Goal: Transaction & Acquisition: Purchase product/service

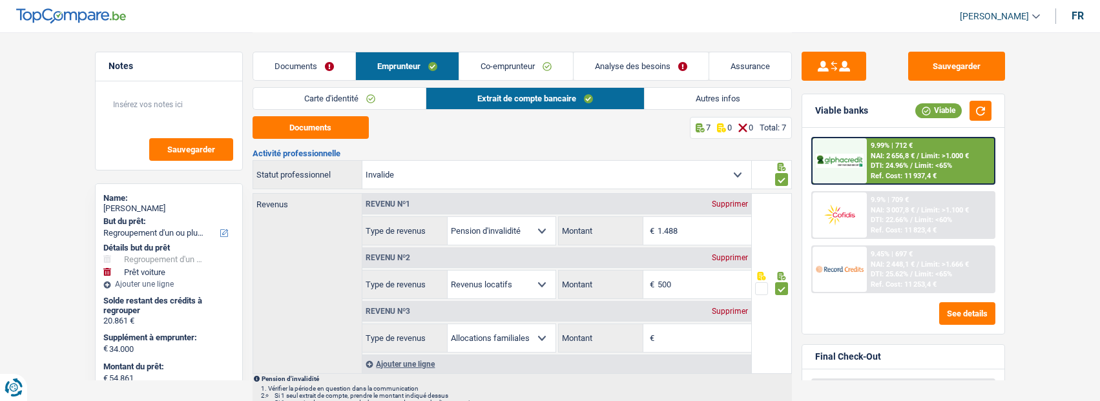
select select "refinancing"
select select "car"
select select "120"
select select "invalid"
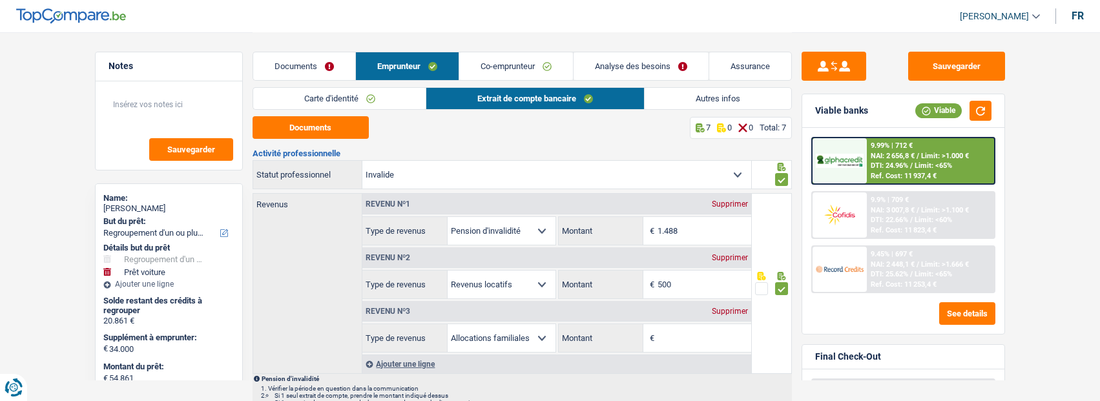
select select "disabilityPension"
select select "rentalIncome"
select select "familyAllowances"
select select "solidaris"
select select "BE"
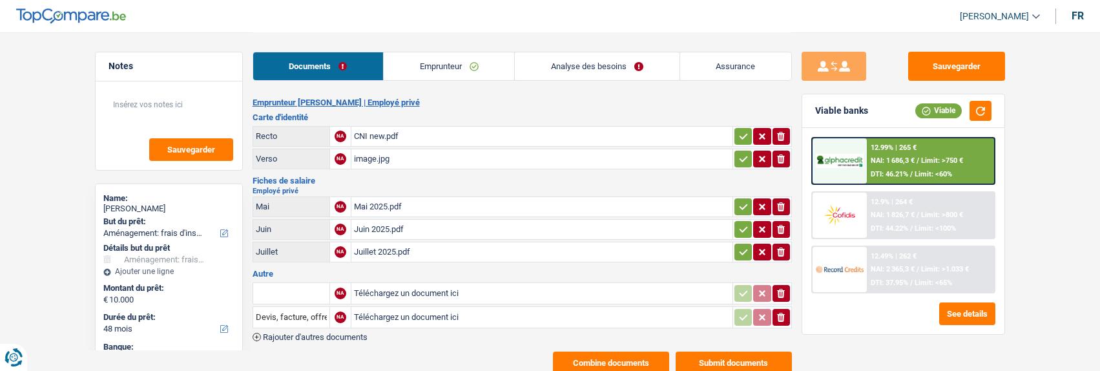
select select "movingOrInstallation"
select select "48"
click at [783, 313] on icon "button" at bounding box center [781, 317] width 8 height 9
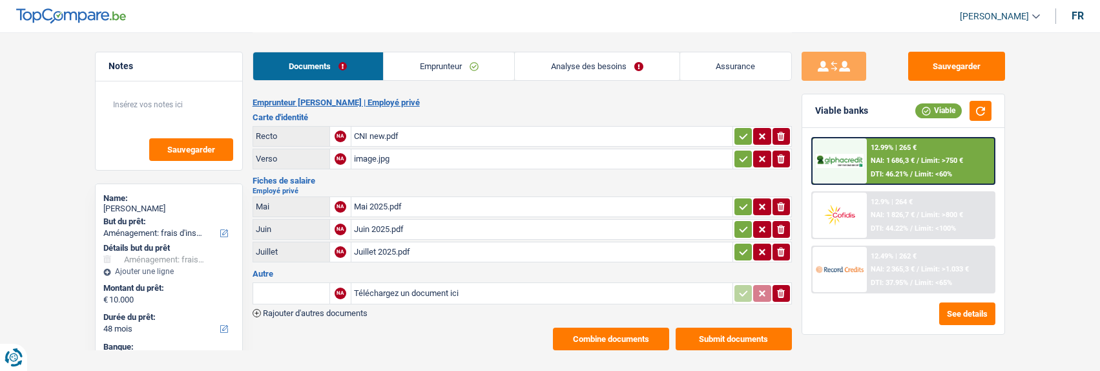
click at [784, 289] on icon "button" at bounding box center [781, 293] width 8 height 9
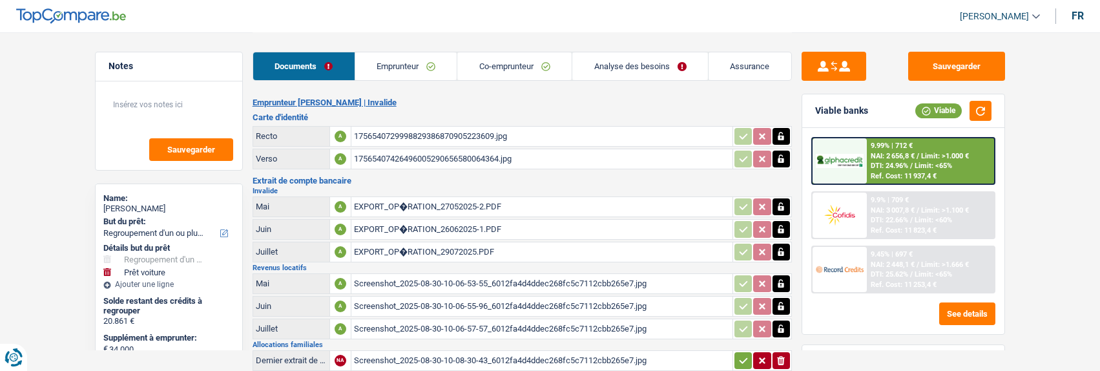
select select "refinancing"
select select "car"
select select "120"
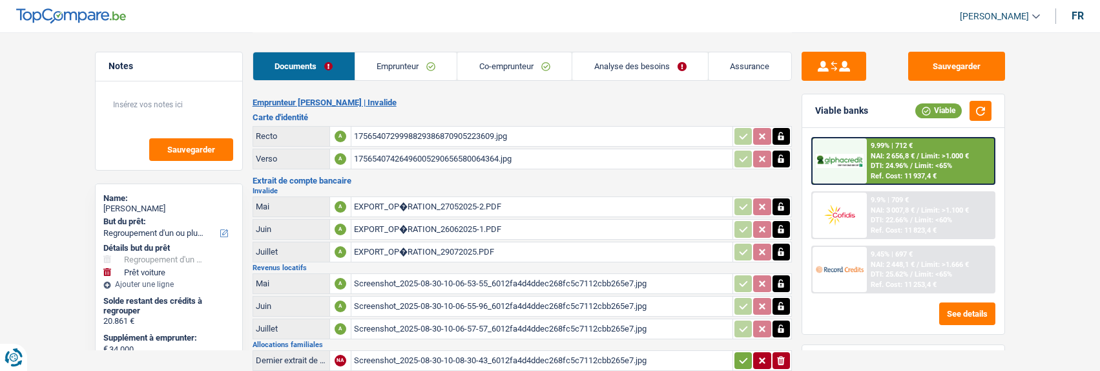
select select "144"
select select "refinancing"
select select "yes"
select select "car"
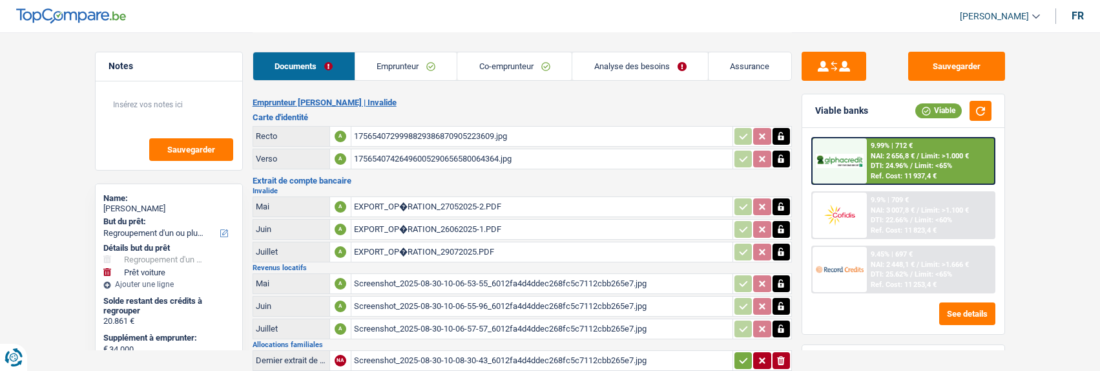
select select "yes"
select select "120"
click at [919, 271] on span "Limit: <65%" at bounding box center [933, 274] width 37 height 8
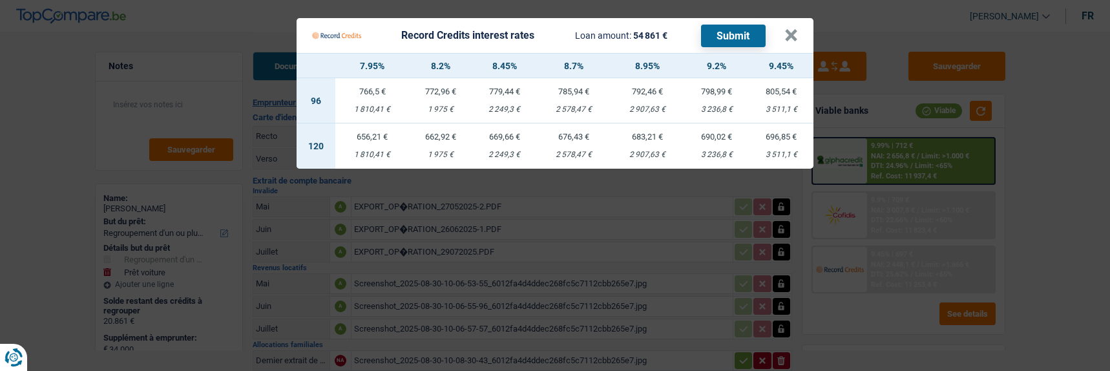
click at [789, 134] on td "696,85 € 3 511,1 €" at bounding box center [781, 145] width 65 height 45
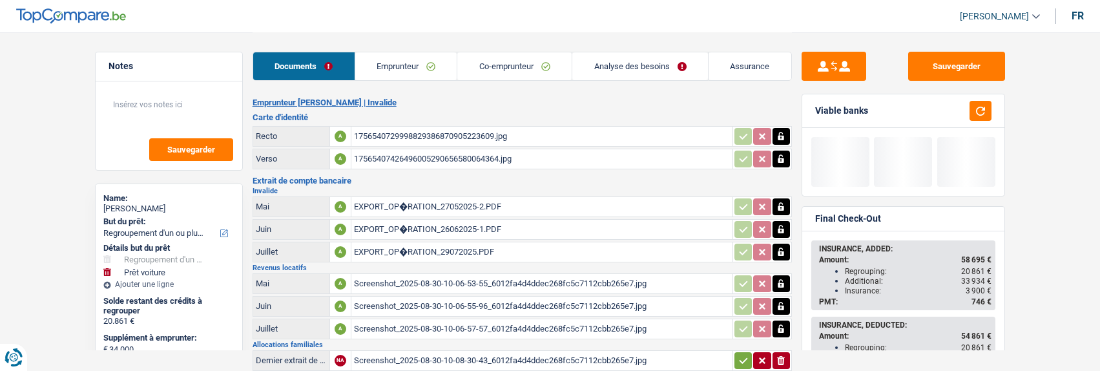
click at [657, 64] on link "Analyse des besoins" at bounding box center [641, 66] width 136 height 28
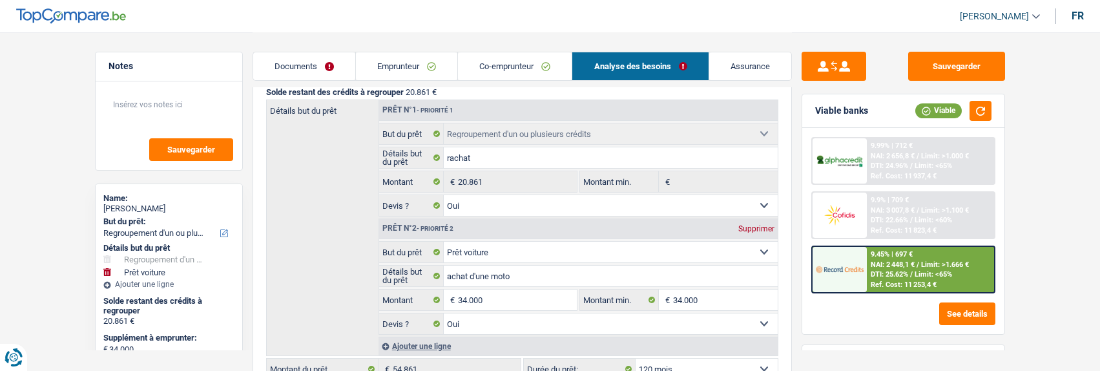
scroll to position [194, 0]
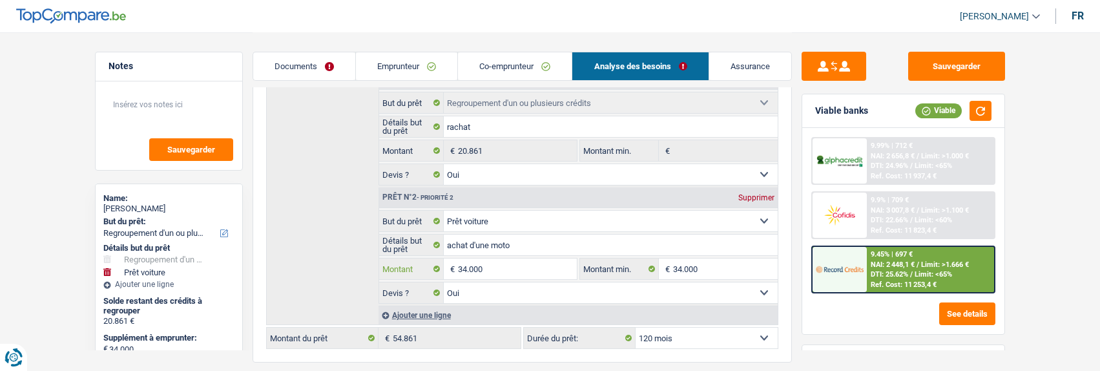
click at [465, 262] on input "34.000" at bounding box center [517, 268] width 118 height 21
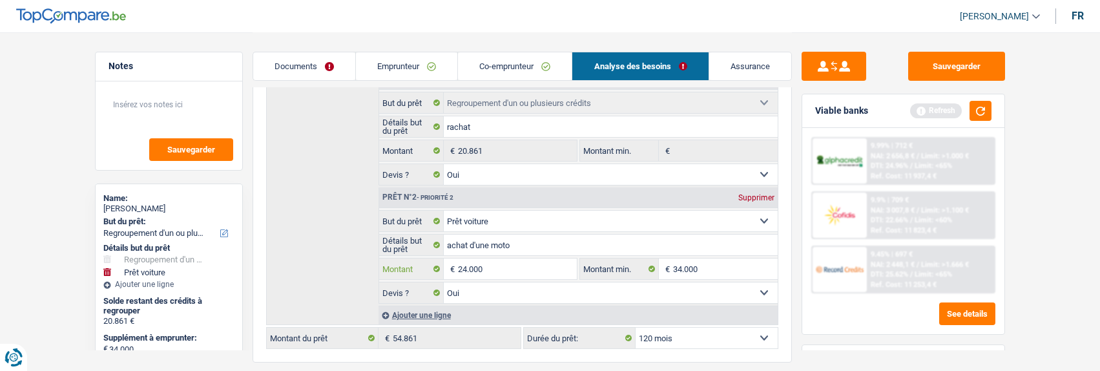
type input "24.000"
type input "44.861"
select select "144"
type input "44.861"
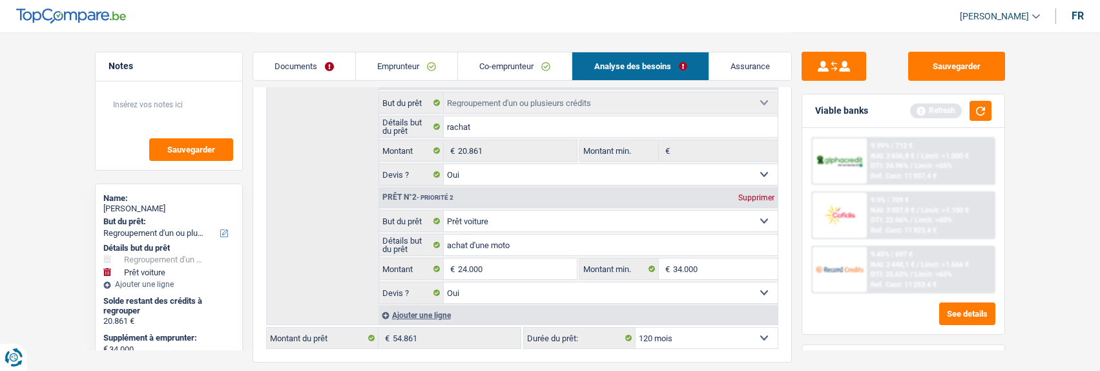
select select "144"
type input "44.861"
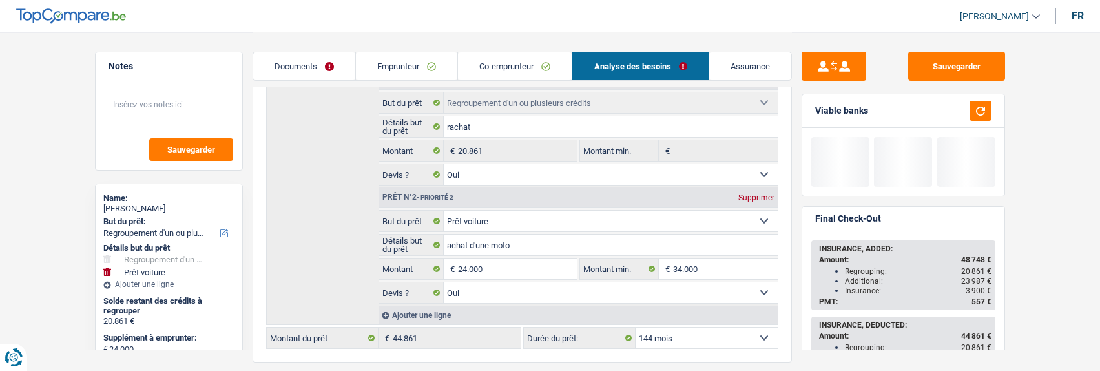
click at [483, 346] on div "Détails du prêt Confort maison: meubles, textile, peinture, électroménager, out…" at bounding box center [523, 182] width 540 height 359
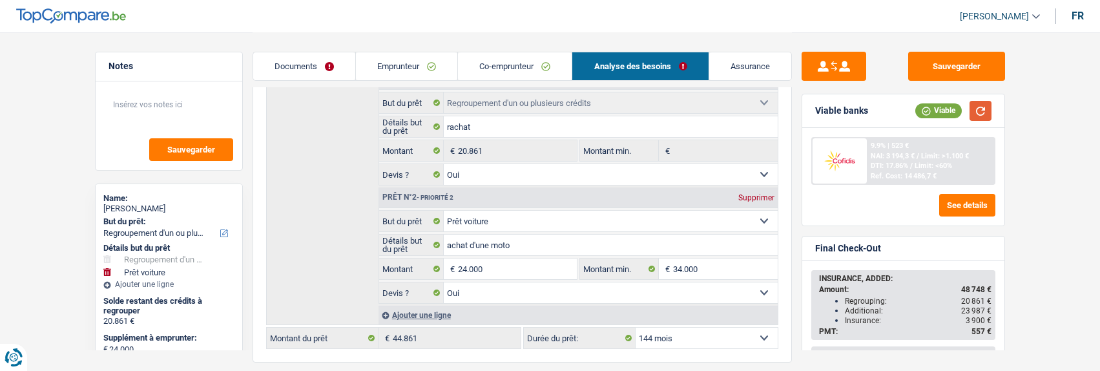
click at [983, 114] on button "button" at bounding box center [981, 111] width 22 height 20
click at [712, 338] on select "12 mois 18 mois 24 mois 30 mois 36 mois 42 mois 48 mois 60 mois 72 mois 84 mois…" at bounding box center [707, 338] width 142 height 21
select select "120"
click at [636, 328] on select "12 mois 18 mois 24 mois 30 mois 36 mois 42 mois 48 mois 60 mois 72 mois 84 mois…" at bounding box center [707, 338] width 142 height 21
select select "120"
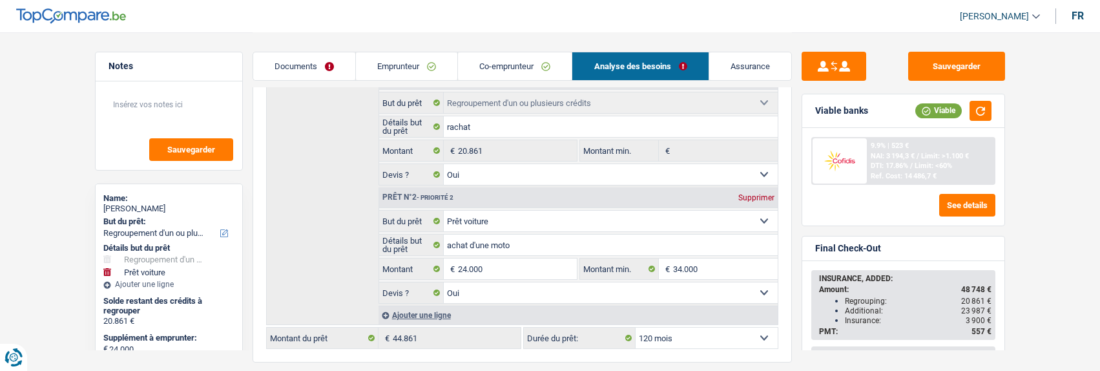
select select "120"
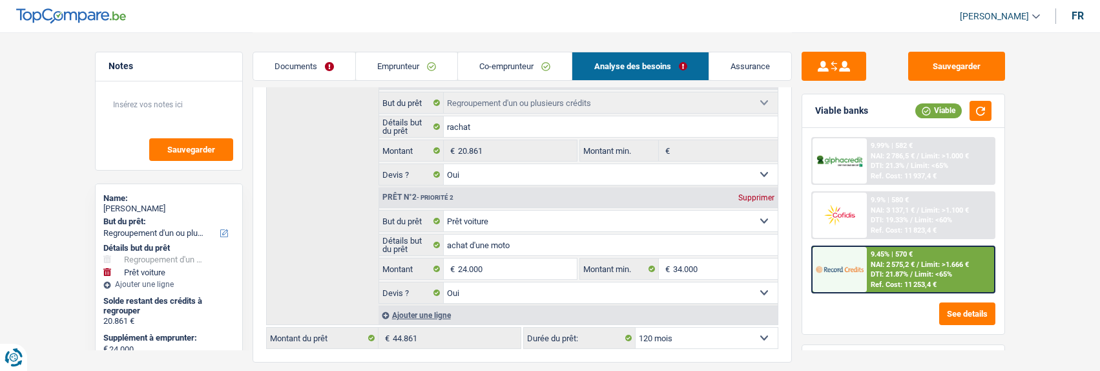
click at [892, 264] on span "NAI: 2 575,2 €" at bounding box center [893, 264] width 44 height 8
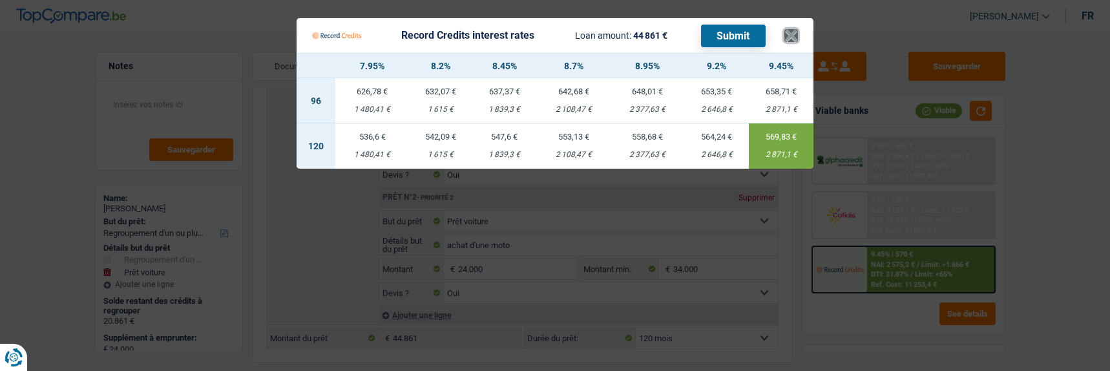
click at [798, 29] on button "×" at bounding box center [791, 35] width 14 height 13
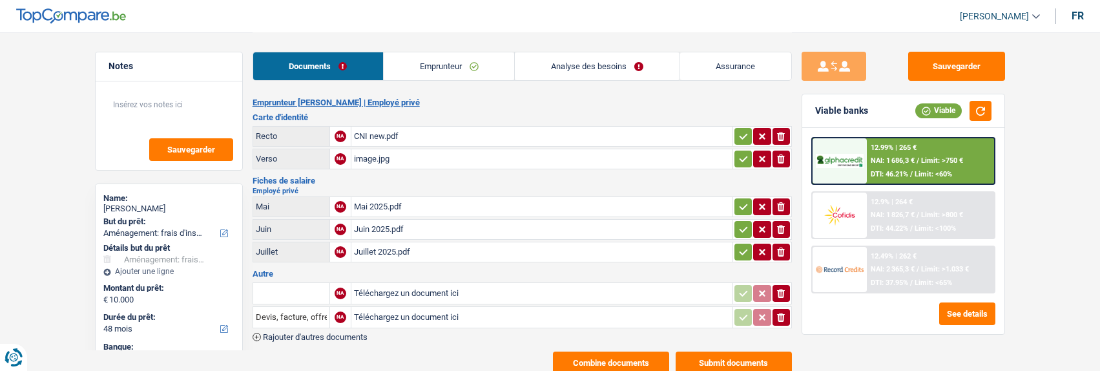
select select "movingOrInstallation"
select select "48"
click at [380, 247] on div "Juillet 2025.pdf" at bounding box center [542, 251] width 376 height 19
click at [306, 287] on input "text" at bounding box center [291, 293] width 71 height 21
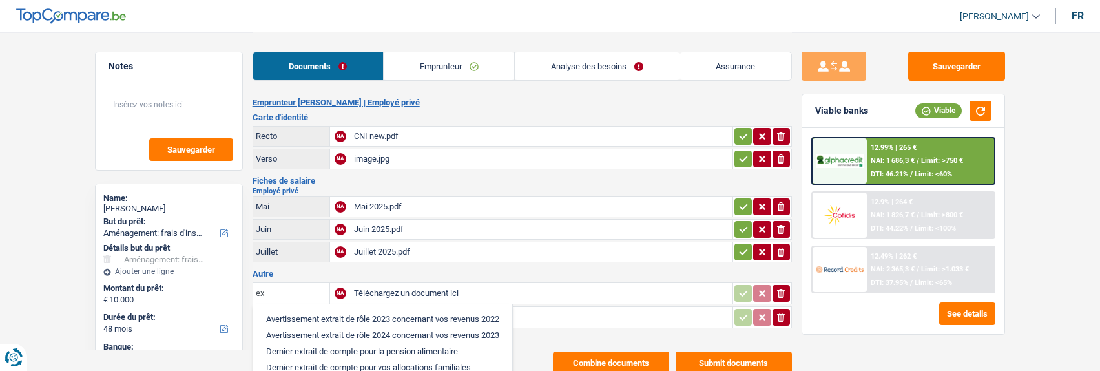
type input "e"
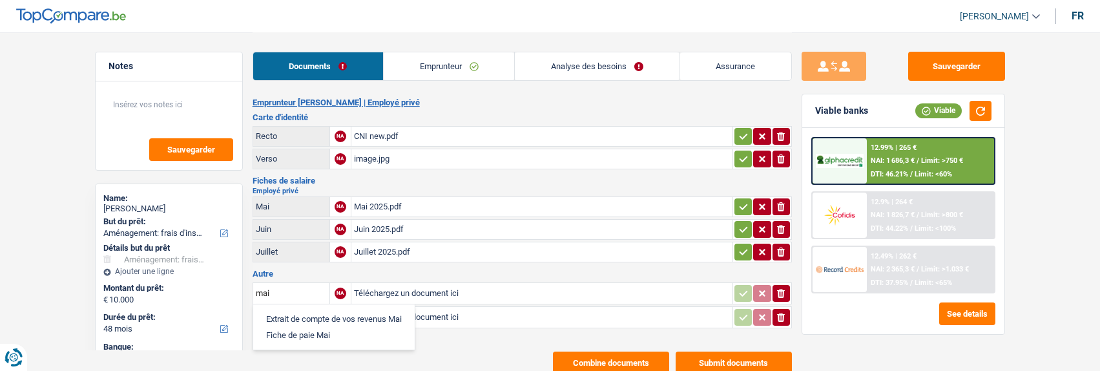
click at [347, 311] on li "Extrait de compte de vos revenus Mai" at bounding box center [334, 319] width 149 height 16
type input "Extrait de compte de vos revenus Mai"
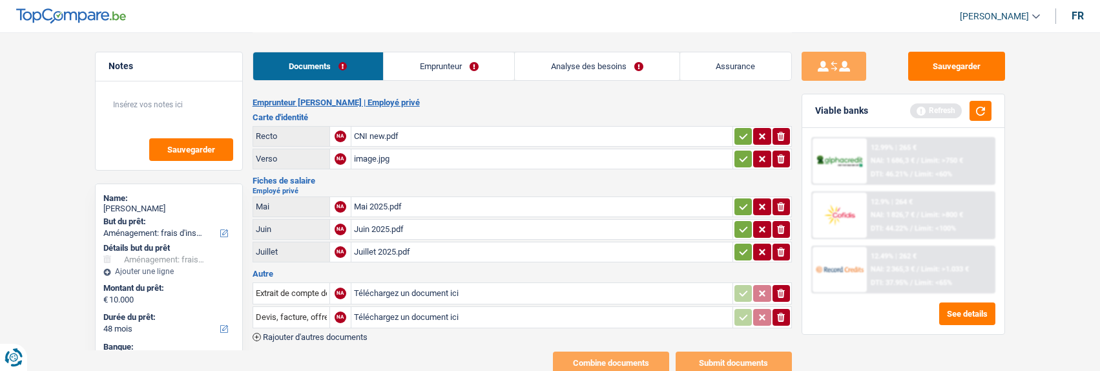
type input "C:\fakepath\IMG_6225.png"
click at [307, 311] on input "Devis, facture, offre, bon de commande" at bounding box center [291, 317] width 71 height 21
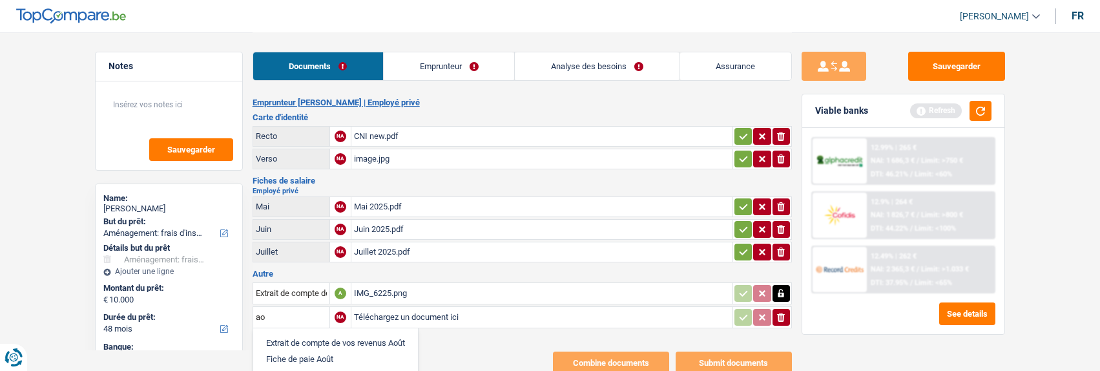
click at [300, 335] on li "Extrait de compte de vos revenus Août" at bounding box center [336, 343] width 152 height 16
type input "Extrait de compte de vos revenus Août"
type input "C:\fakepath\IMG_6224.png"
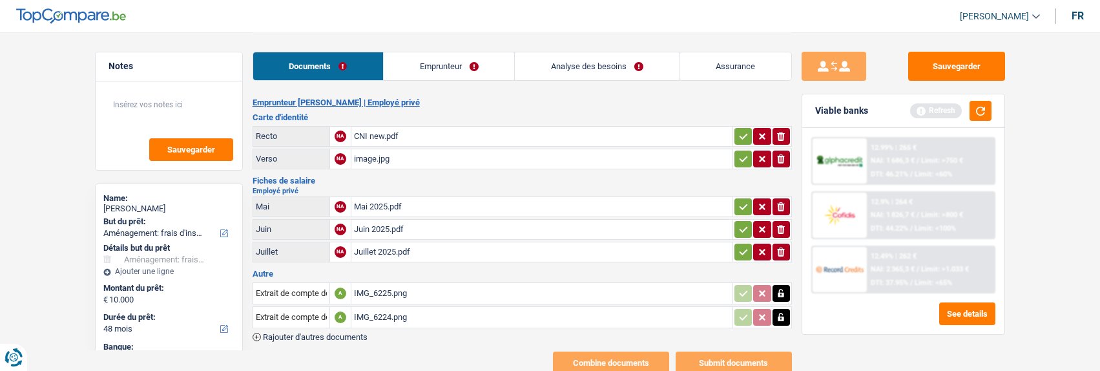
click at [322, 333] on span "Rajouter d'autres documents" at bounding box center [315, 337] width 105 height 8
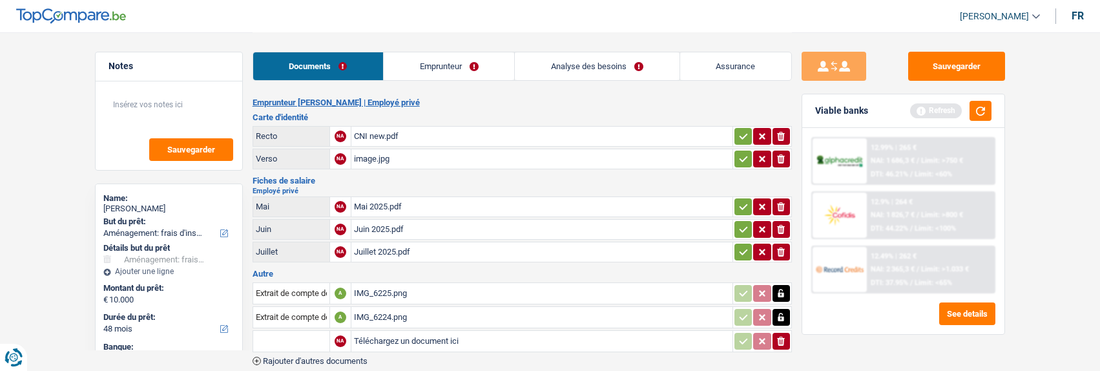
click at [266, 342] on input "text" at bounding box center [291, 341] width 71 height 21
click at [366, 363] on li "Extrait de compte de vos revenus Juillet" at bounding box center [338, 367] width 157 height 16
type input "Extrait de compte de vos revenus Juillet"
type input "C:\fakepath\IMG_6226.png"
click at [748, 249] on button "button" at bounding box center [743, 252] width 17 height 17
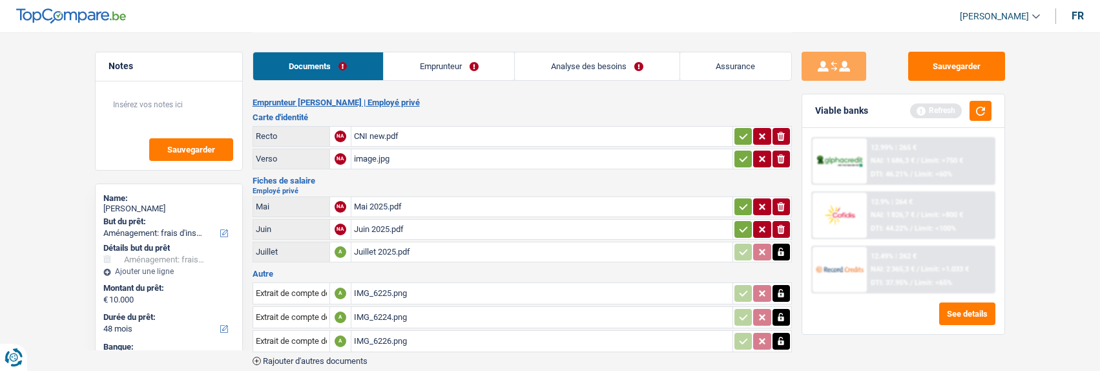
click at [741, 226] on icon "button" at bounding box center [743, 229] width 8 height 6
click at [739, 201] on icon "button" at bounding box center [744, 206] width 10 height 13
click at [741, 160] on icon "button" at bounding box center [744, 158] width 10 height 13
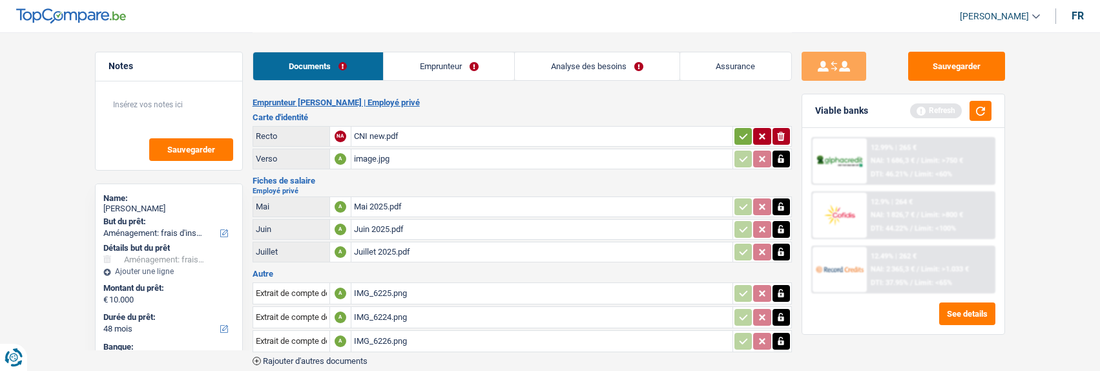
click at [742, 130] on icon "button" at bounding box center [744, 136] width 10 height 13
click at [300, 357] on span "Rajouter d'autres documents" at bounding box center [315, 361] width 105 height 8
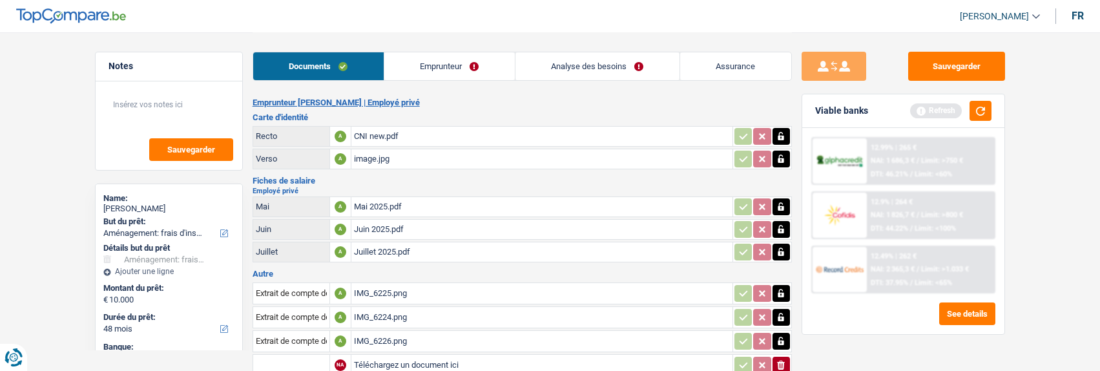
click at [297, 355] on input "text" at bounding box center [291, 365] width 71 height 21
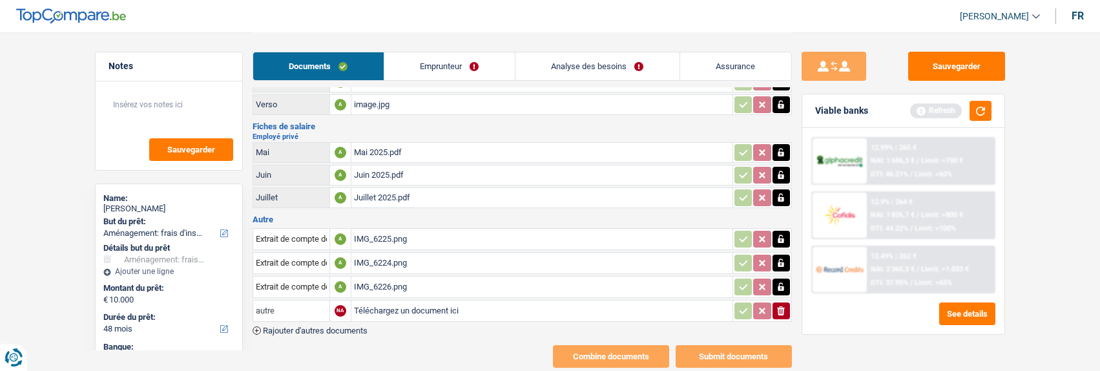
scroll to position [84, 0]
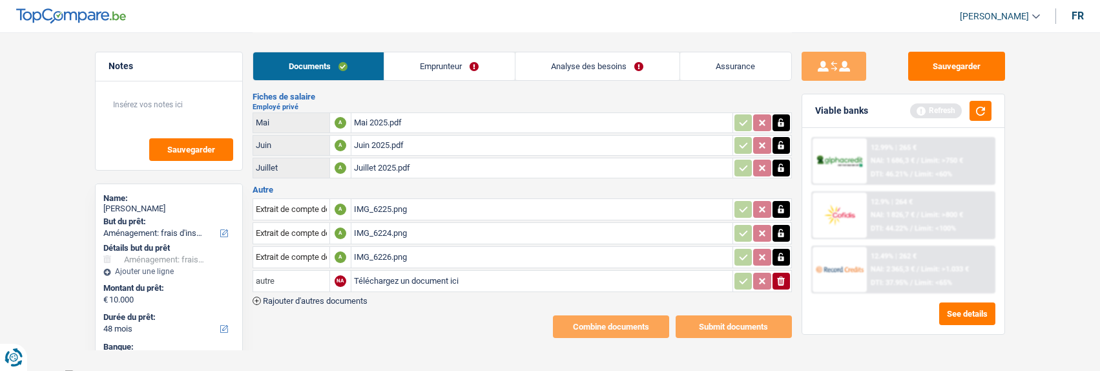
drag, startPoint x: 285, startPoint y: 353, endPoint x: 174, endPoint y: 369, distance: 112.3
click at [178, 369] on body "Vous avez le contrôle de vos données Nous utilisons des cookies, tout comme nos…" at bounding box center [550, 148] width 1100 height 465
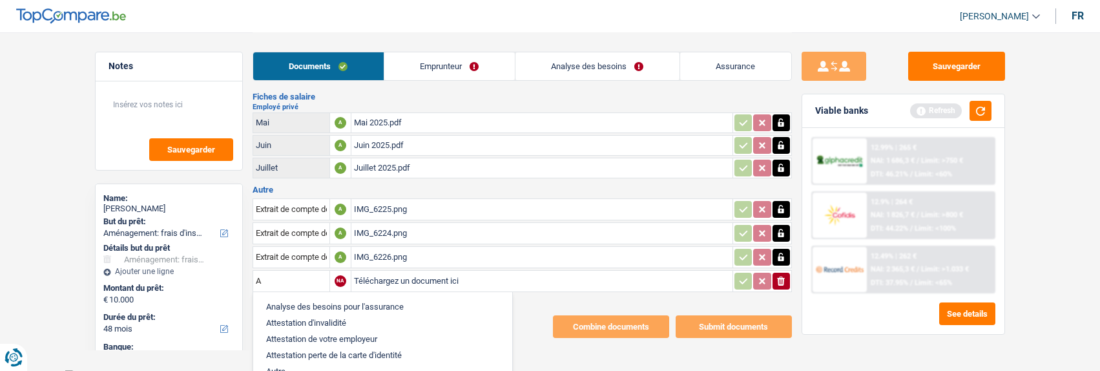
click at [288, 363] on li "Autre" at bounding box center [383, 371] width 246 height 16
type input "Autre"
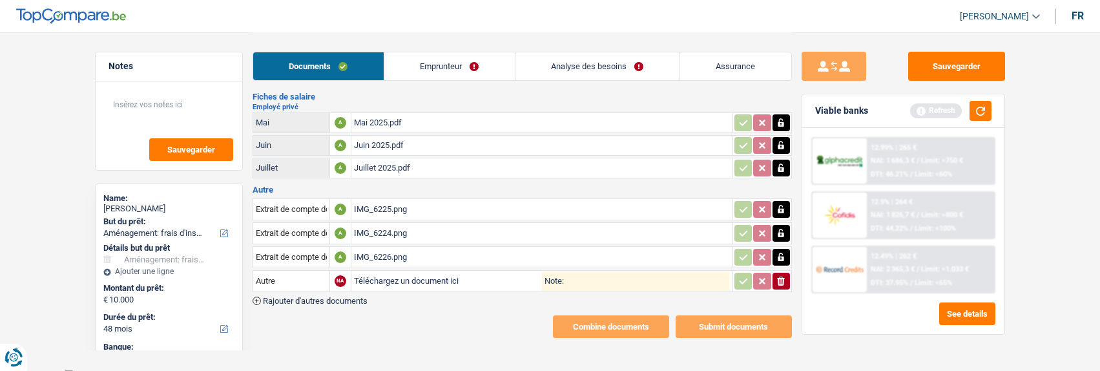
click at [621, 279] on input "Note:" at bounding box center [647, 280] width 166 height 19
type input "raison saisie"
click at [405, 273] on input "Téléchargez un document ici" at bounding box center [448, 280] width 188 height 19
type input "C:\fakepath\Capture d'écran 2025-09-11 103746.png"
click at [467, 72] on link "Emprunteur" at bounding box center [449, 66] width 131 height 28
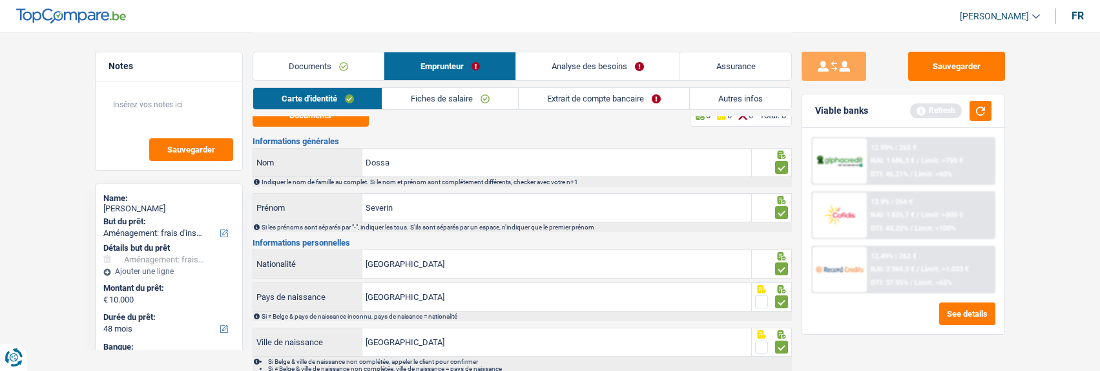
scroll to position [0, 0]
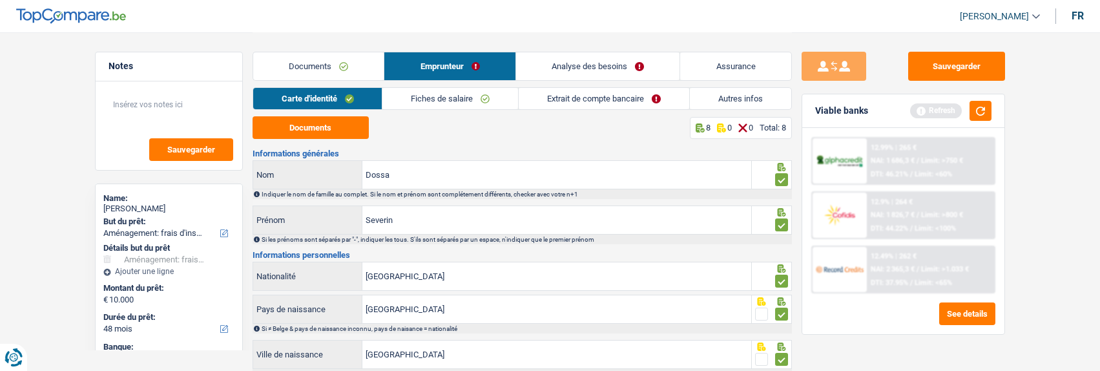
click at [633, 103] on link "Extrait de compte bancaire" at bounding box center [604, 98] width 171 height 21
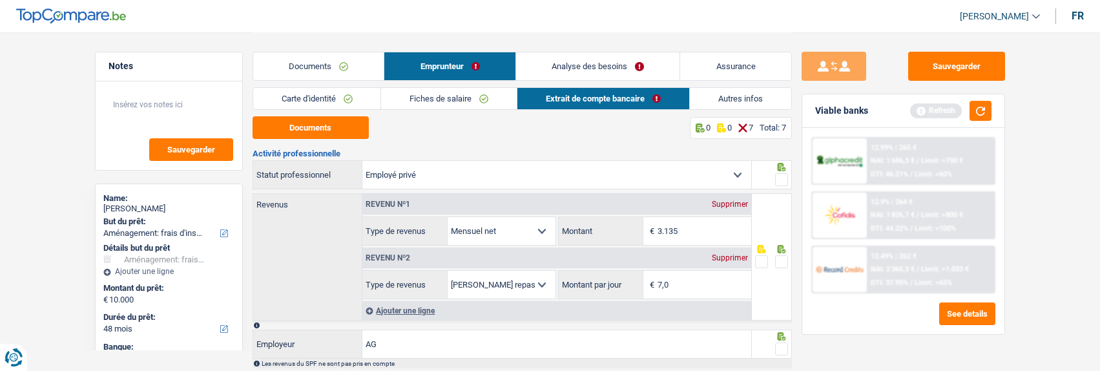
click at [783, 177] on span at bounding box center [781, 179] width 13 height 13
click at [0, 0] on input "radio" at bounding box center [0, 0] width 0 height 0
click at [783, 256] on span at bounding box center [781, 261] width 13 height 13
click at [0, 0] on input "radio" at bounding box center [0, 0] width 0 height 0
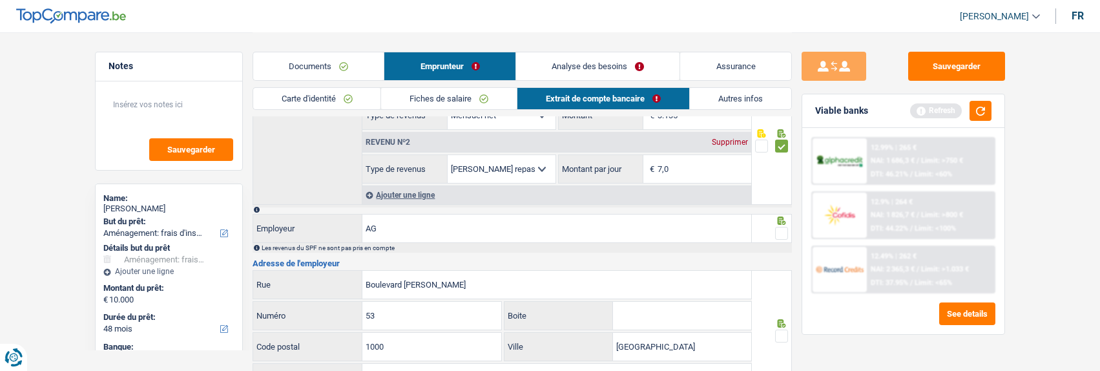
scroll to position [129, 0]
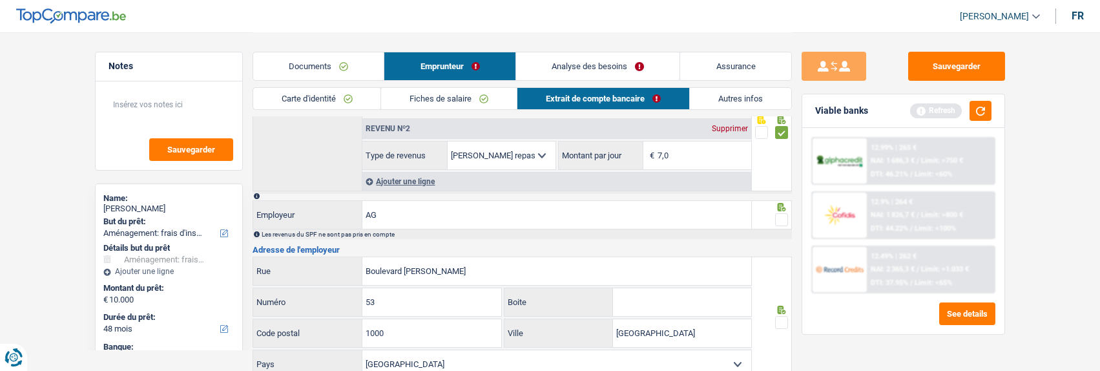
click at [784, 223] on span at bounding box center [781, 219] width 13 height 13
click at [0, 0] on input "radio" at bounding box center [0, 0] width 0 height 0
click at [783, 317] on span at bounding box center [781, 322] width 13 height 13
click at [0, 0] on input "radio" at bounding box center [0, 0] width 0 height 0
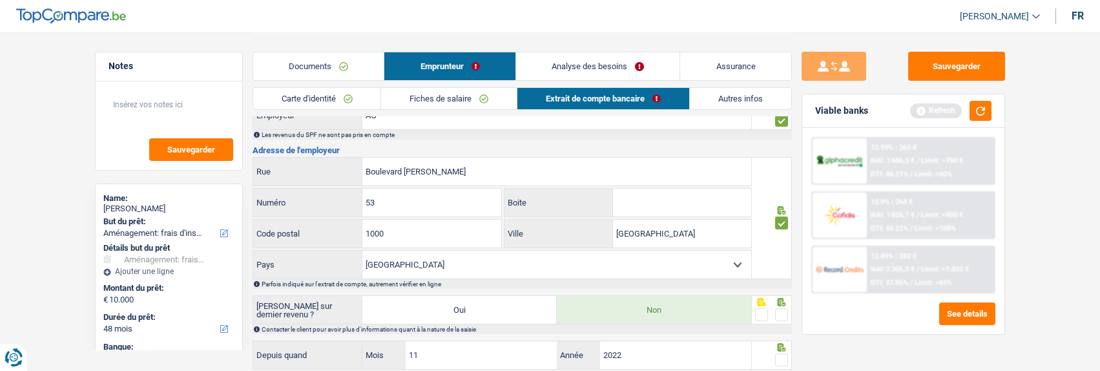
scroll to position [323, 0]
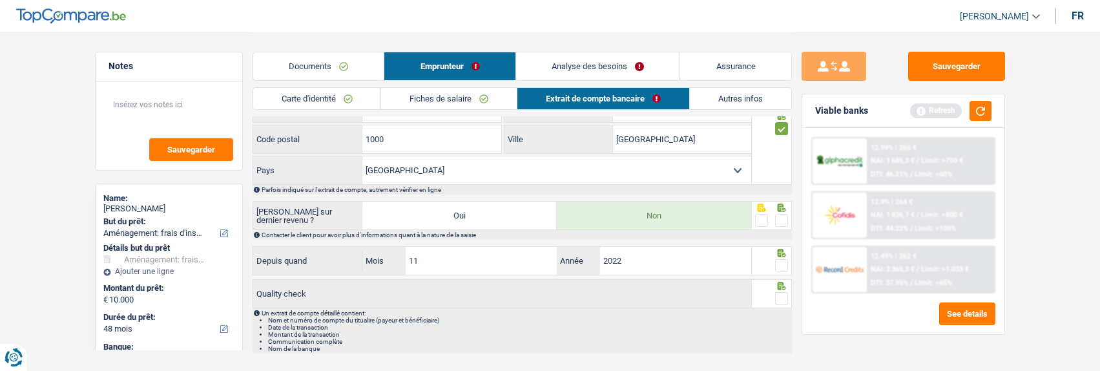
click at [783, 222] on span at bounding box center [781, 220] width 13 height 13
click at [0, 0] on input "radio" at bounding box center [0, 0] width 0 height 0
click at [782, 262] on span at bounding box center [781, 265] width 13 height 13
click at [0, 0] on input "radio" at bounding box center [0, 0] width 0 height 0
click at [781, 299] on span at bounding box center [781, 298] width 13 height 13
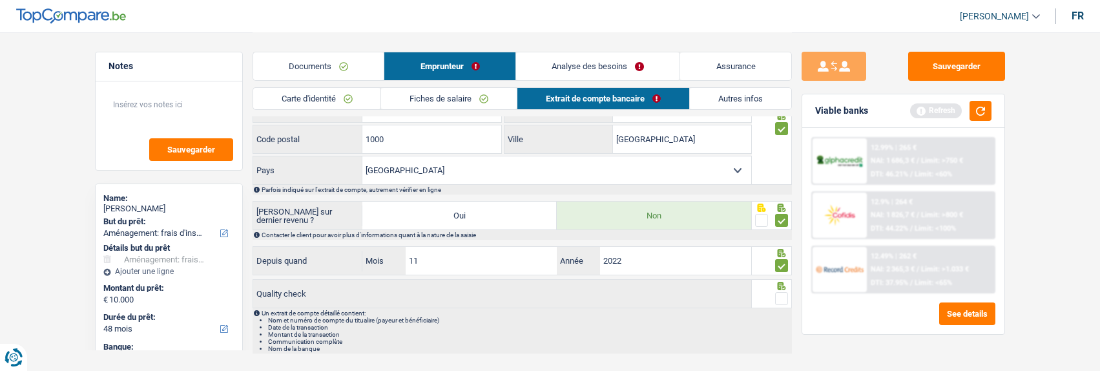
click at [0, 0] on input "radio" at bounding box center [0, 0] width 0 height 0
click at [625, 63] on link "Analyse des besoins" at bounding box center [597, 66] width 163 height 28
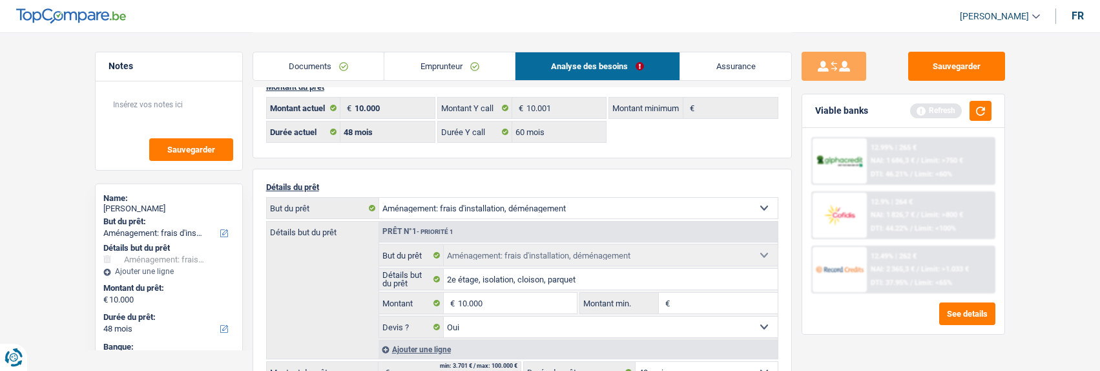
scroll to position [0, 0]
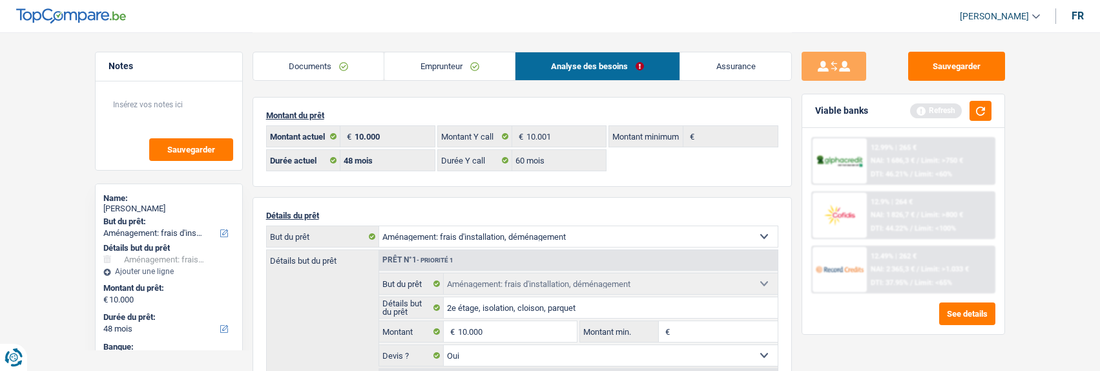
click at [340, 62] on link "Documents" at bounding box center [318, 66] width 131 height 28
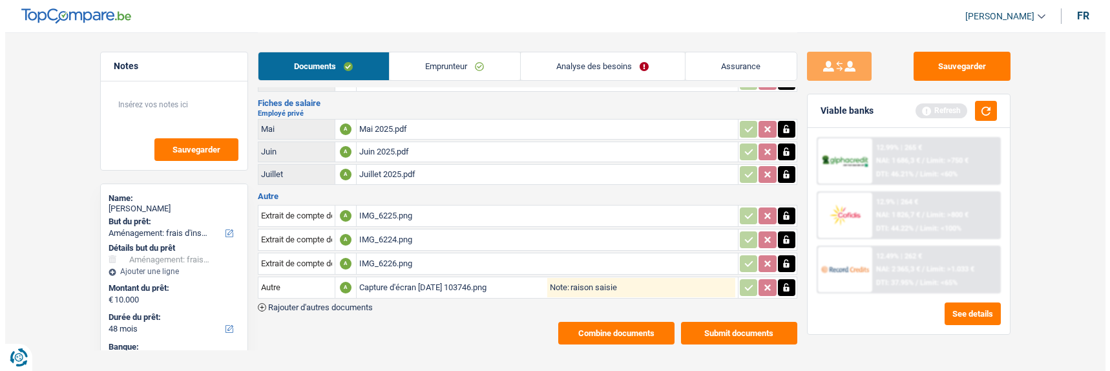
scroll to position [84, 0]
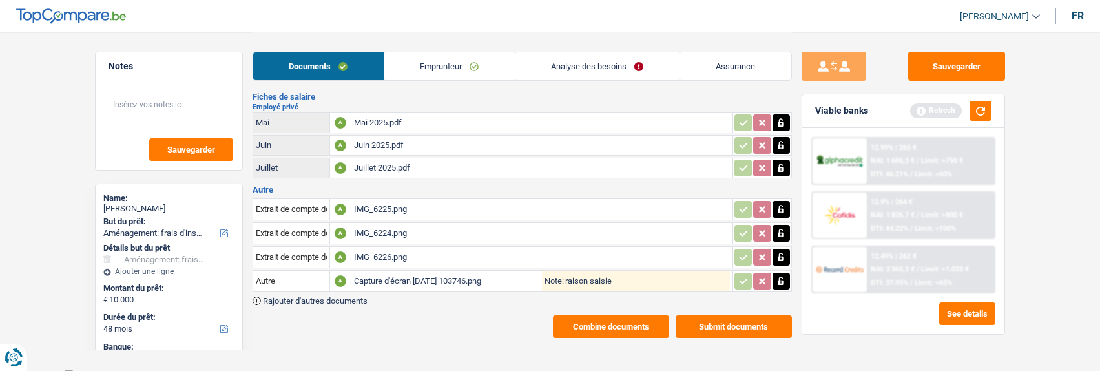
click at [750, 316] on button "Submit documents" at bounding box center [734, 326] width 116 height 23
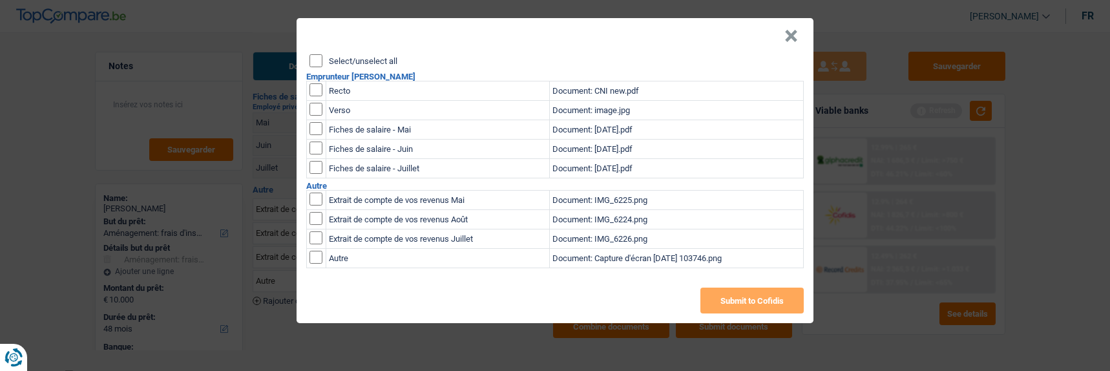
click at [319, 54] on input "Select/unselect all" at bounding box center [316, 60] width 13 height 13
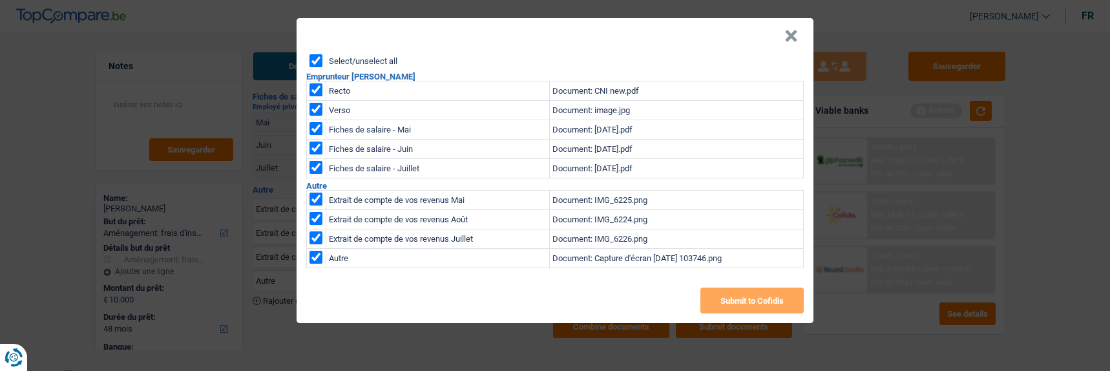
checkbox input "true"
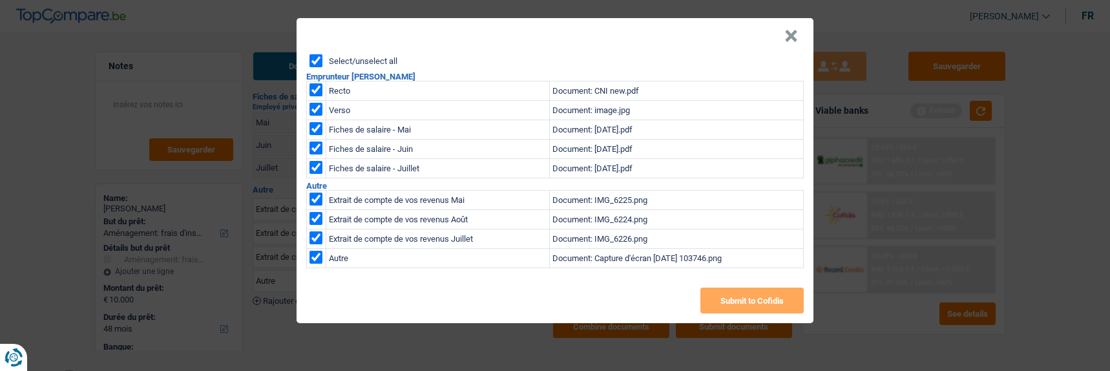
checkbox input "true"
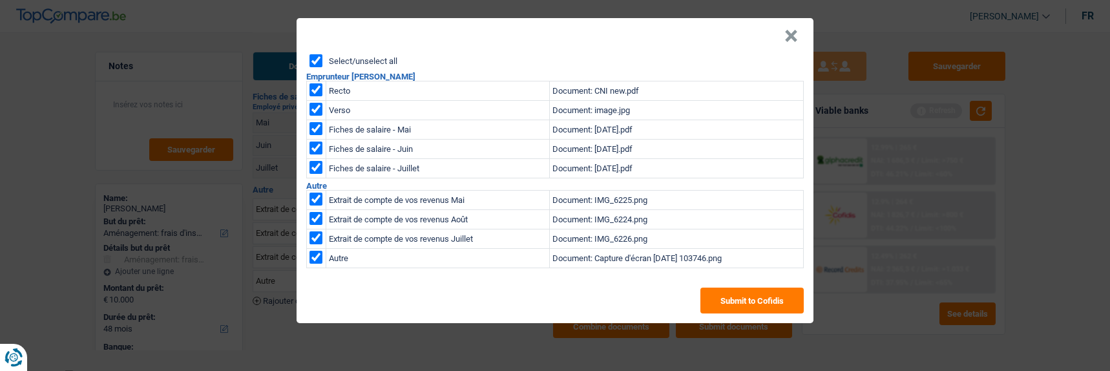
click at [316, 83] on input "checkbox" at bounding box center [316, 89] width 13 height 13
checkbox input "false"
click at [318, 103] on input "checkbox" at bounding box center [316, 109] width 13 height 13
checkbox input "false"
click at [314, 122] on input "checkbox" at bounding box center [316, 128] width 13 height 13
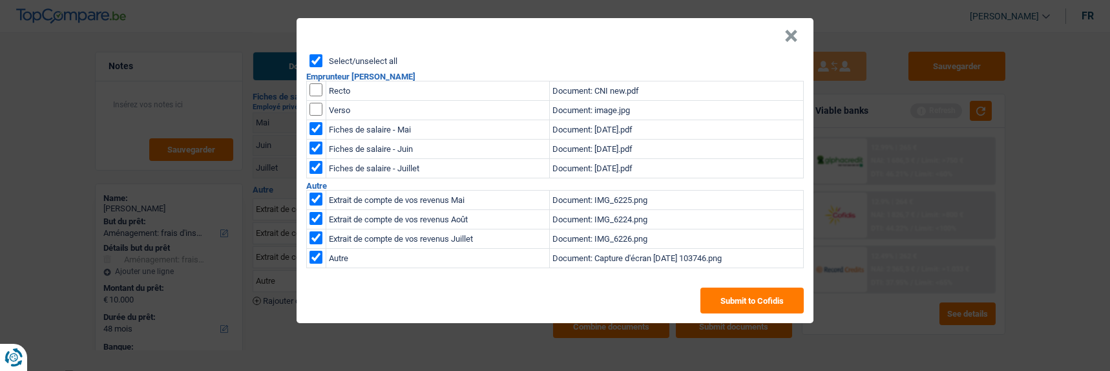
checkbox input "false"
drag, startPoint x: 316, startPoint y: 143, endPoint x: 315, endPoint y: 161, distance: 18.1
click at [315, 145] on input "checkbox" at bounding box center [316, 148] width 13 height 13
checkbox input "false"
click at [316, 165] on input "checkbox" at bounding box center [316, 167] width 13 height 13
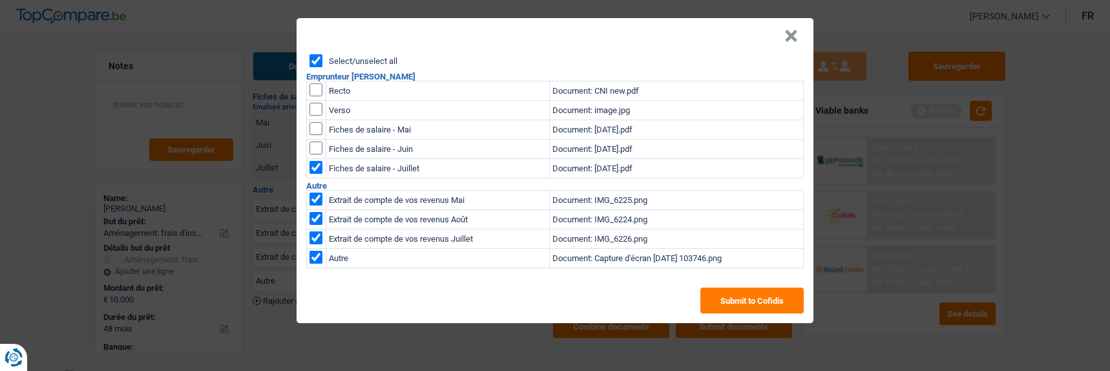
checkbox input "false"
click at [315, 57] on input "Select/unselect all" at bounding box center [316, 60] width 13 height 13
checkbox input "true"
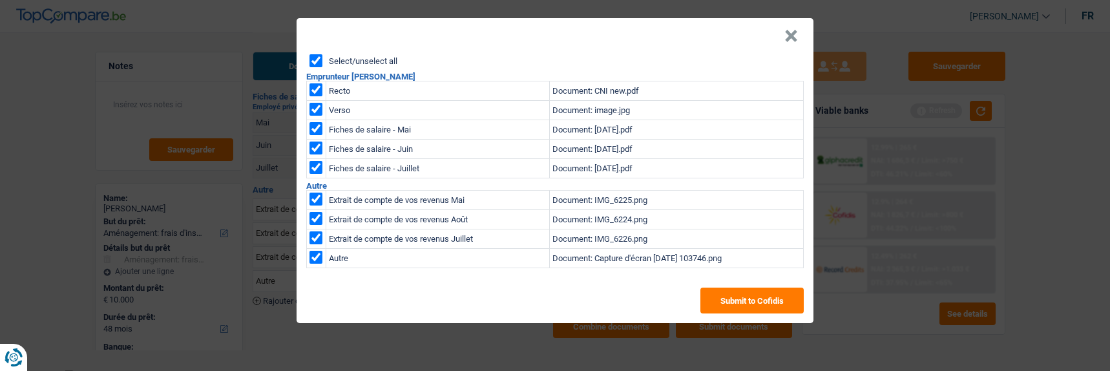
checkbox input "true"
click at [315, 83] on input "checkbox" at bounding box center [316, 89] width 13 height 13
checkbox input "false"
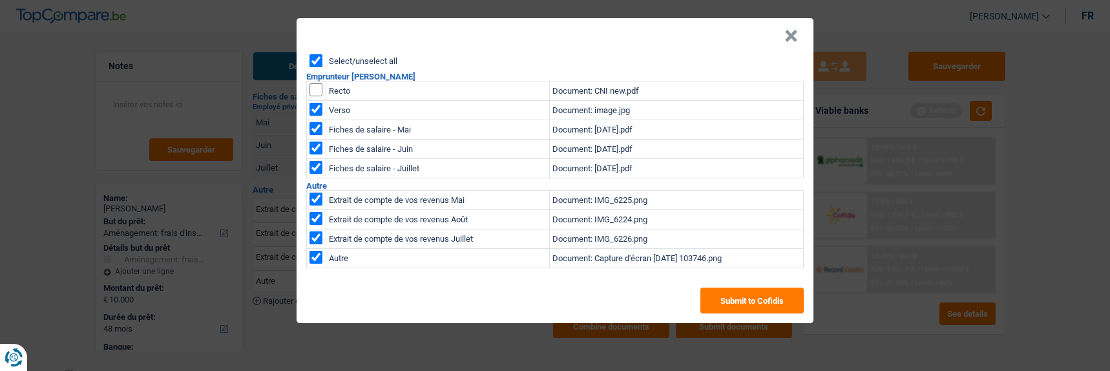
click at [316, 105] on input "checkbox" at bounding box center [316, 109] width 13 height 13
checkbox input "false"
click at [320, 122] on input "checkbox" at bounding box center [316, 128] width 13 height 13
checkbox input "false"
click at [318, 142] on input "checkbox" at bounding box center [316, 148] width 13 height 13
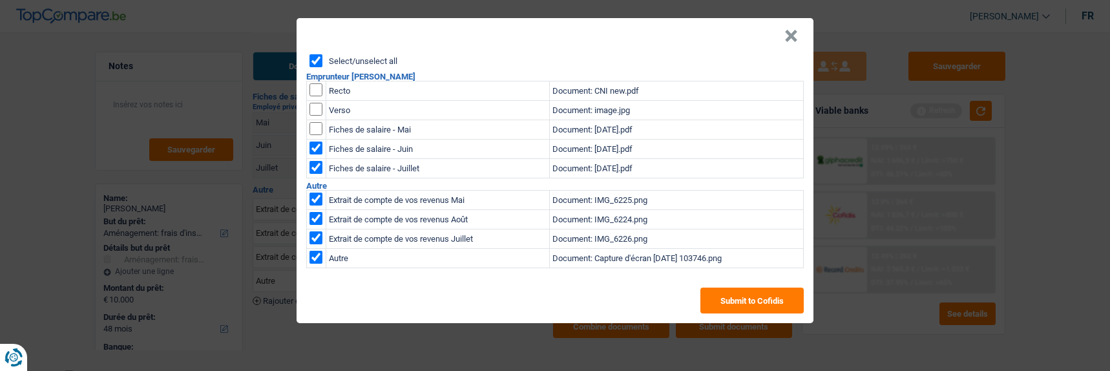
checkbox input "false"
click at [319, 161] on input "checkbox" at bounding box center [316, 167] width 13 height 13
checkbox input "false"
click at [770, 295] on button "Submit to Cofidis" at bounding box center [751, 301] width 103 height 26
click at [798, 31] on button "×" at bounding box center [791, 36] width 14 height 13
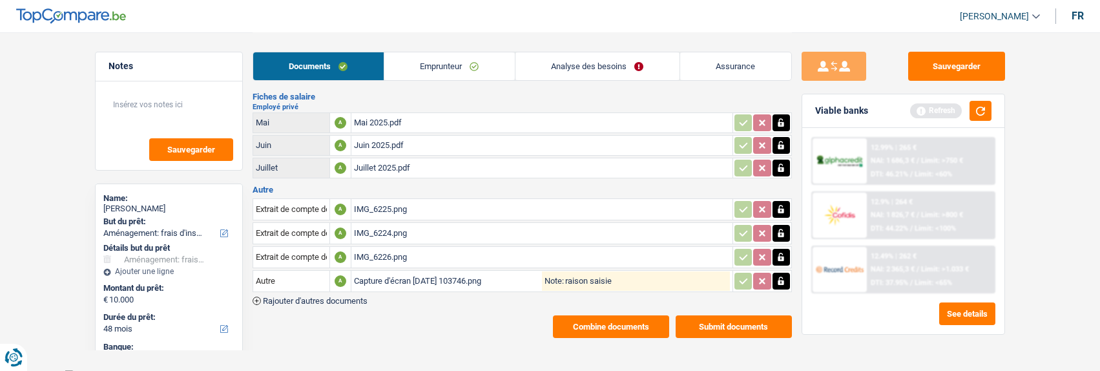
click at [593, 323] on button "Combine documents" at bounding box center [611, 326] width 116 height 23
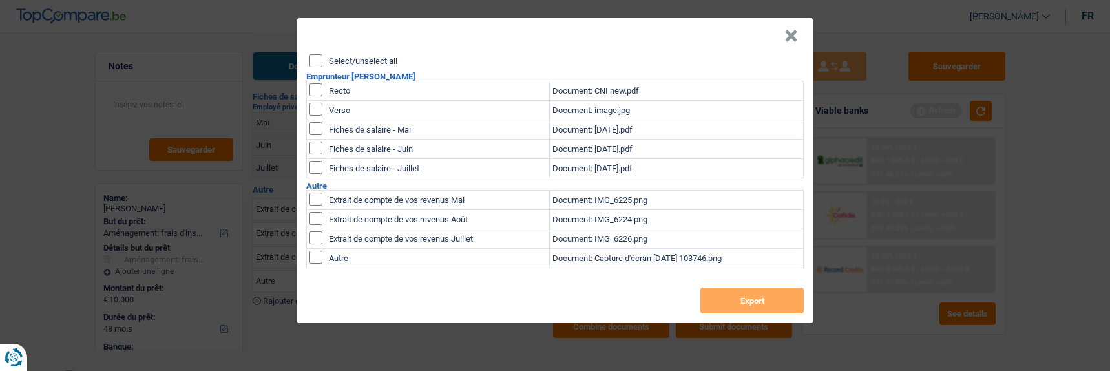
click at [316, 193] on input "checkbox" at bounding box center [316, 199] width 13 height 13
checkbox input "true"
click at [315, 212] on input "checkbox" at bounding box center [316, 218] width 13 height 13
checkbox input "true"
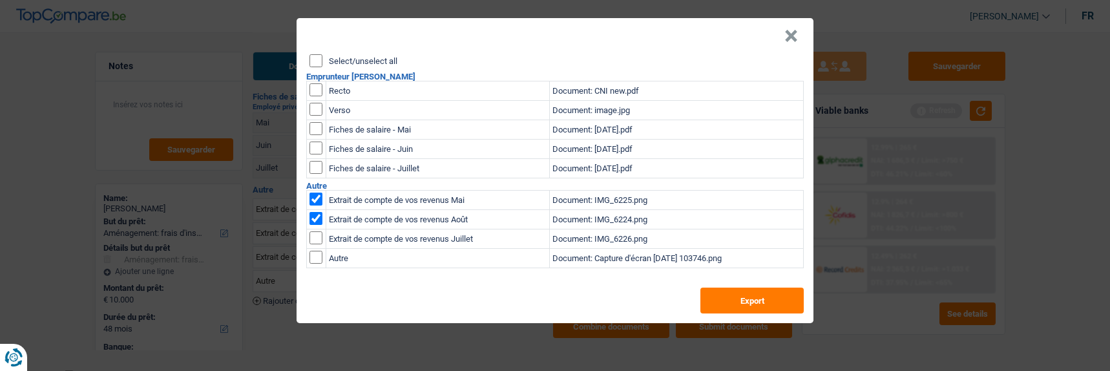
drag, startPoint x: 317, startPoint y: 229, endPoint x: 315, endPoint y: 248, distance: 19.5
click at [317, 236] on input "checkbox" at bounding box center [316, 237] width 13 height 13
checkbox input "true"
click at [315, 251] on input "checkbox" at bounding box center [316, 257] width 13 height 13
checkbox input "true"
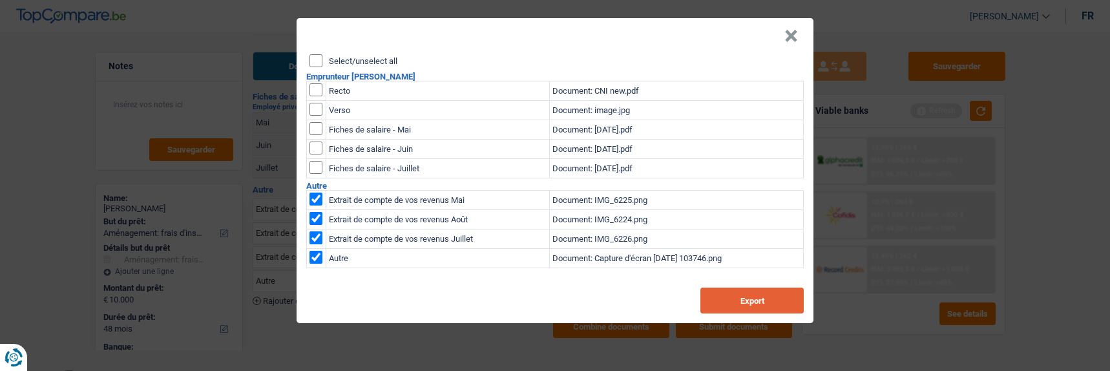
click at [736, 299] on button "Export" at bounding box center [751, 301] width 103 height 26
click at [788, 36] on button "×" at bounding box center [791, 36] width 14 height 13
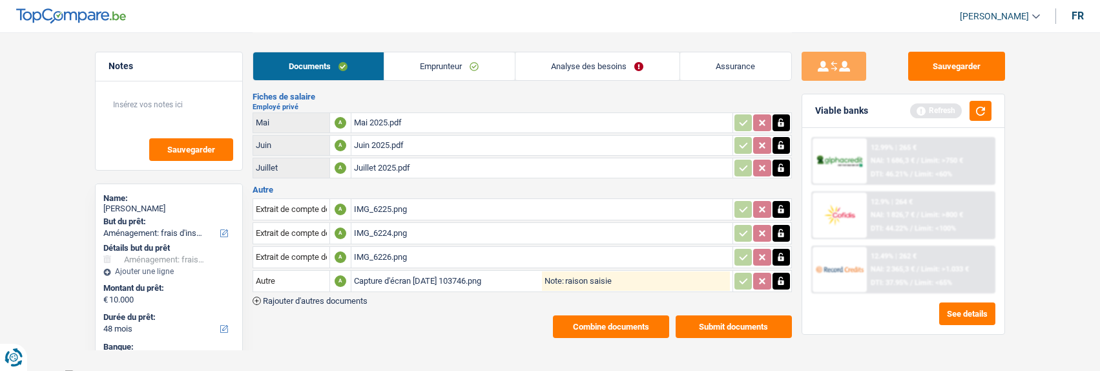
click at [645, 319] on button "Combine documents" at bounding box center [611, 326] width 116 height 23
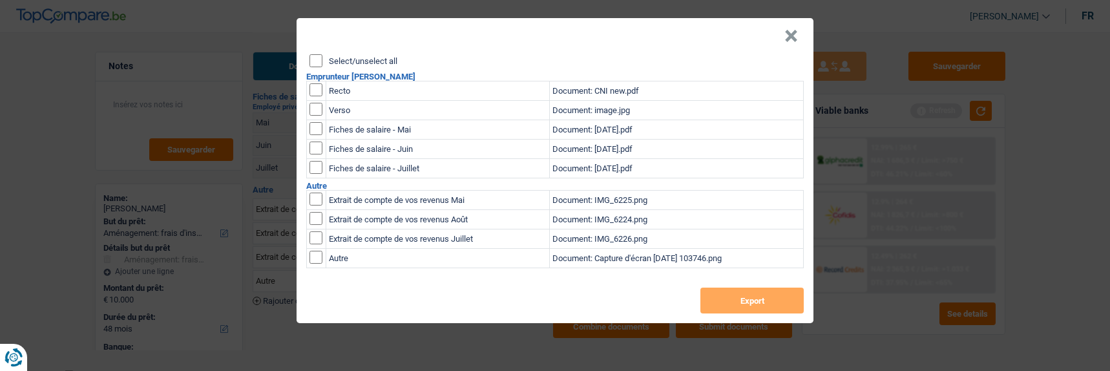
click at [316, 54] on input "Select/unselect all" at bounding box center [316, 60] width 13 height 13
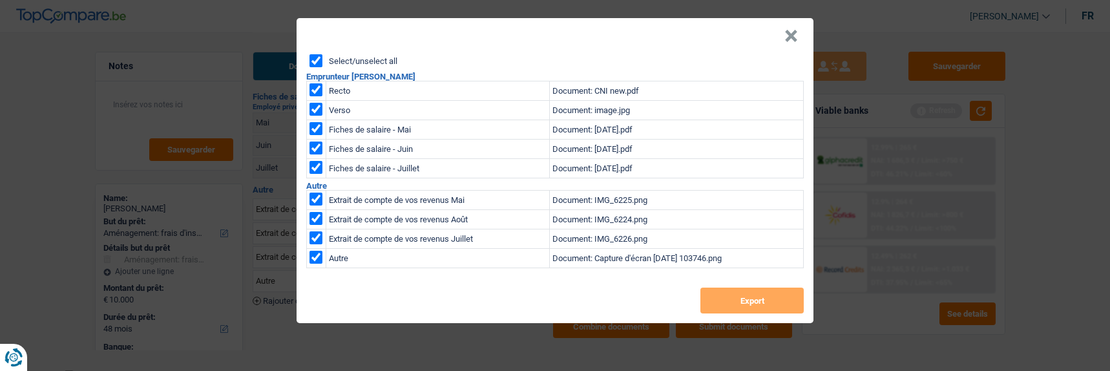
checkbox input "true"
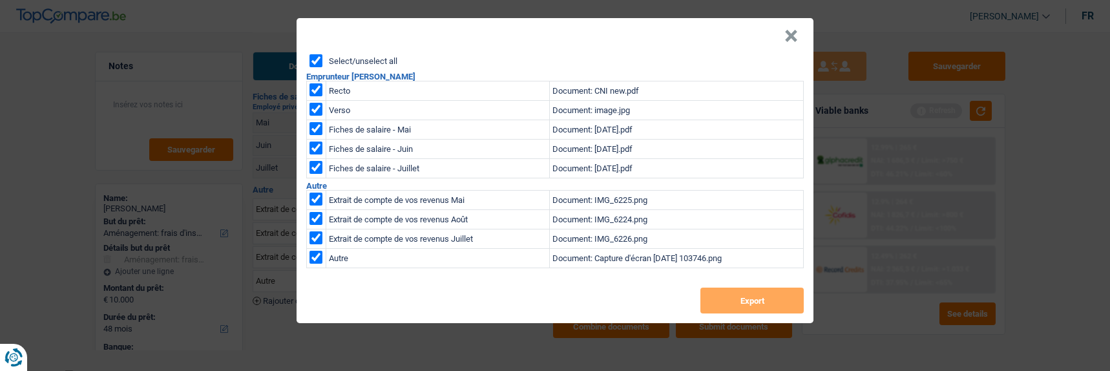
checkbox input "true"
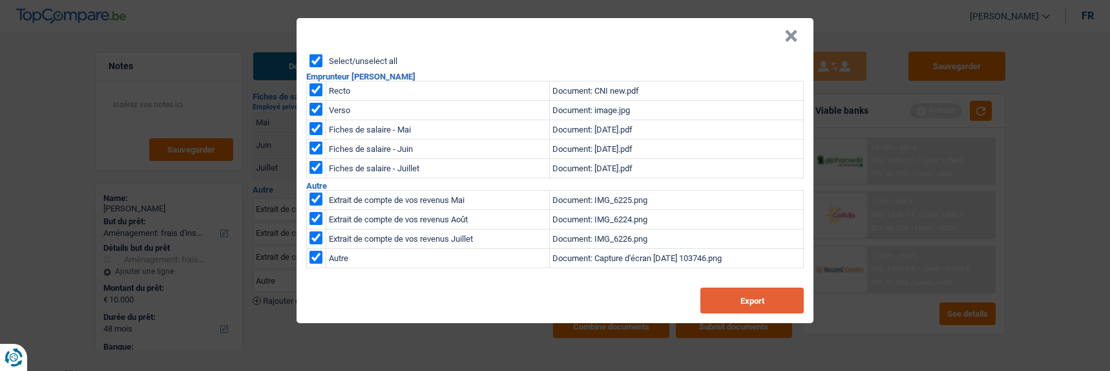
click at [764, 288] on button "Export" at bounding box center [751, 301] width 103 height 26
click at [803, 34] on header "×" at bounding box center [555, 36] width 517 height 36
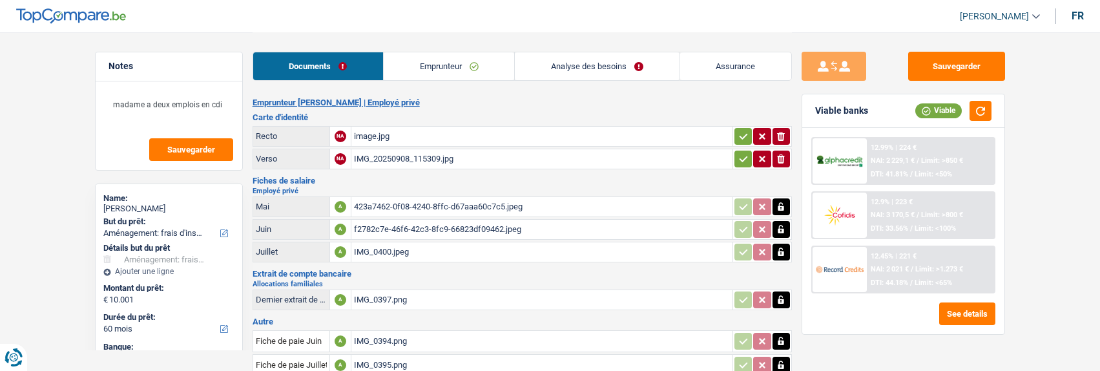
select select "movingOrInstallation"
select select "60"
click at [471, 65] on link "Emprunteur" at bounding box center [449, 66] width 131 height 28
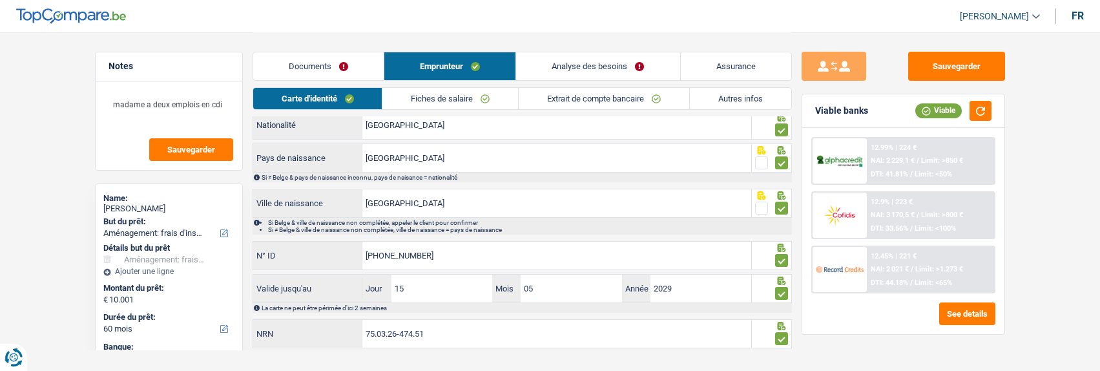
scroll to position [172, 0]
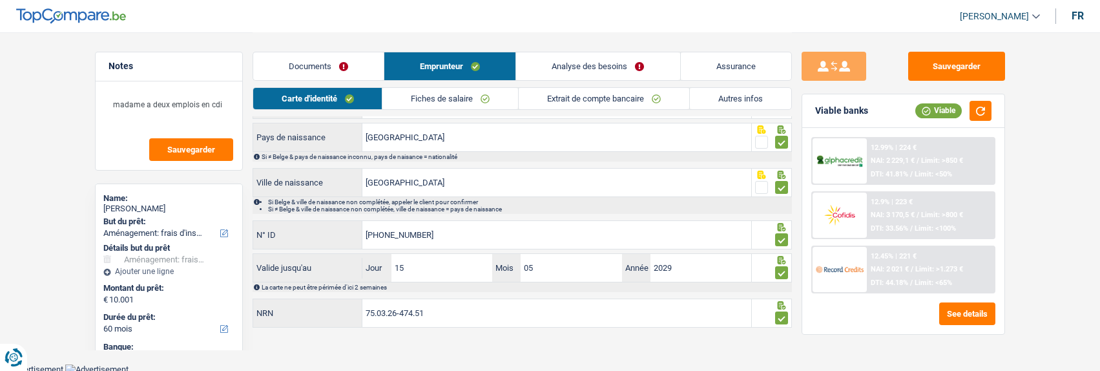
click at [434, 102] on link "Fiches de salaire" at bounding box center [451, 98] width 136 height 21
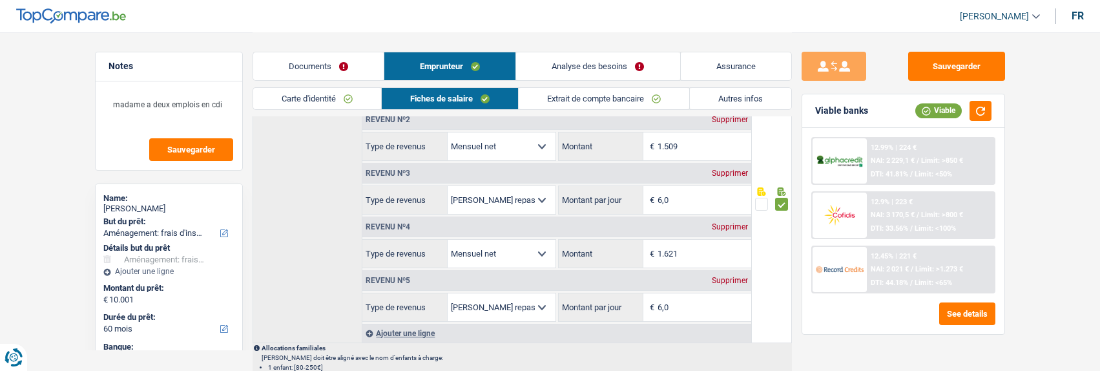
scroll to position [689, 0]
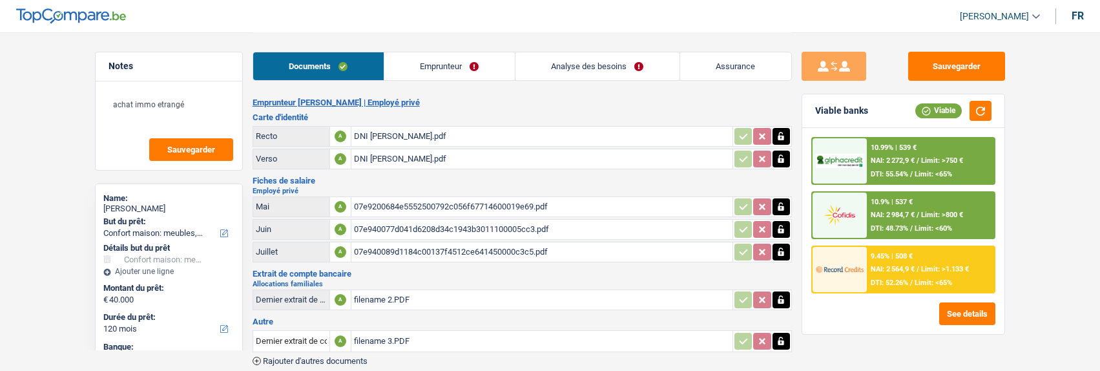
select select "household"
select select "120"
select select "cofidis"
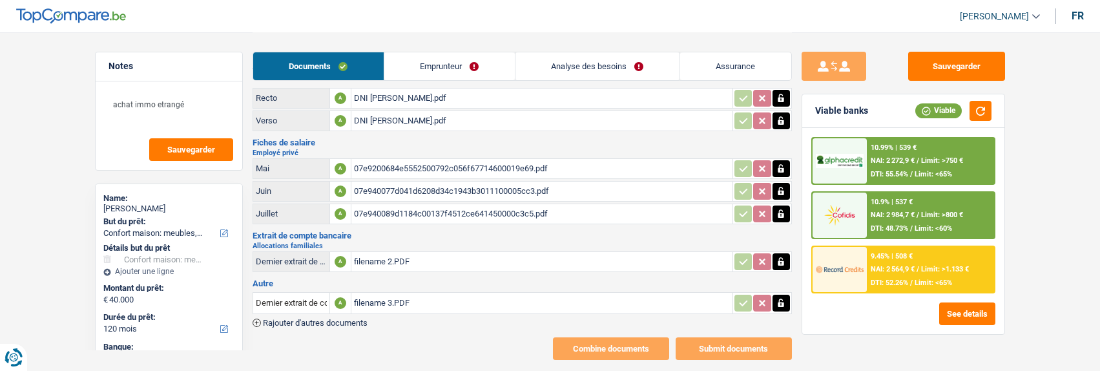
scroll to position [59, 0]
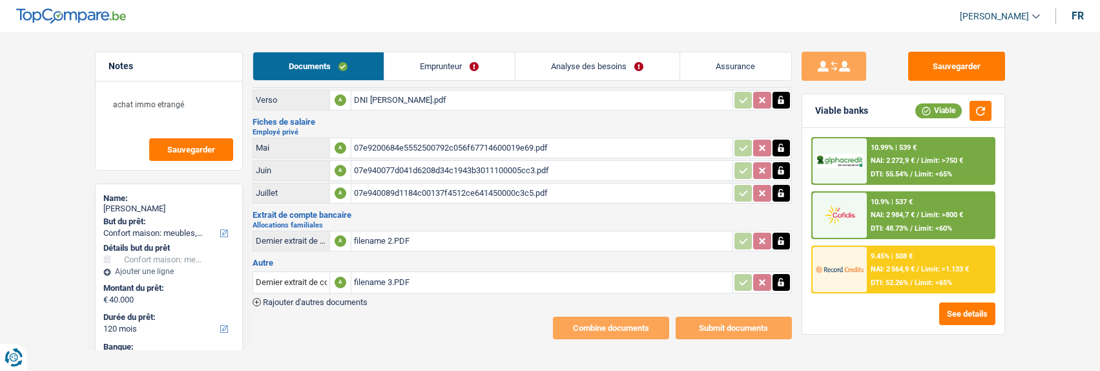
click at [274, 298] on span "Rajouter d'autres documents" at bounding box center [315, 302] width 105 height 8
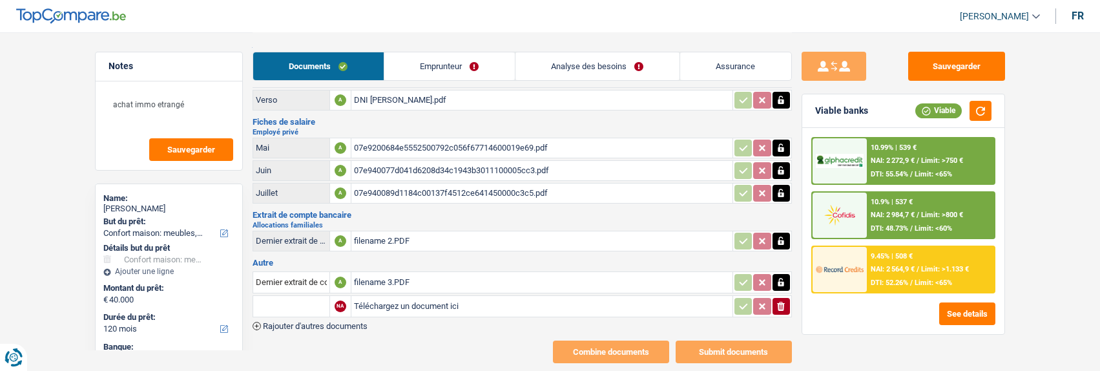
click at [281, 322] on span "Rajouter d'autres documents" at bounding box center [315, 326] width 105 height 8
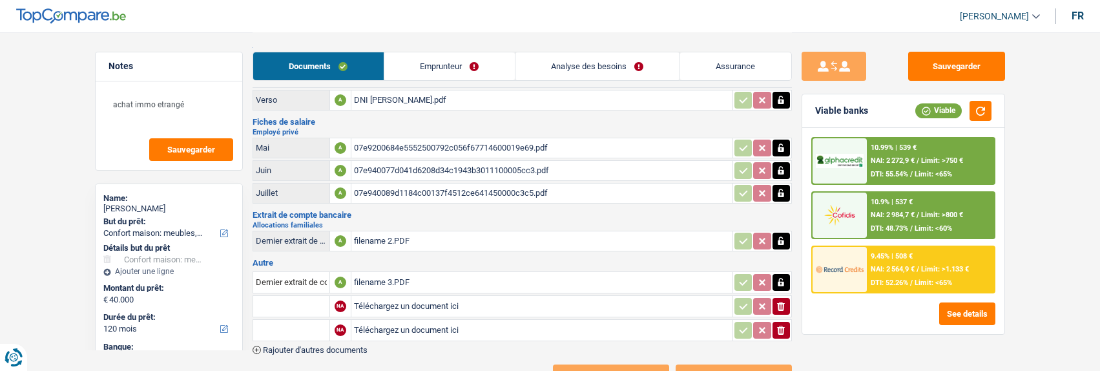
type input "C:\fakepath\filename.PDF"
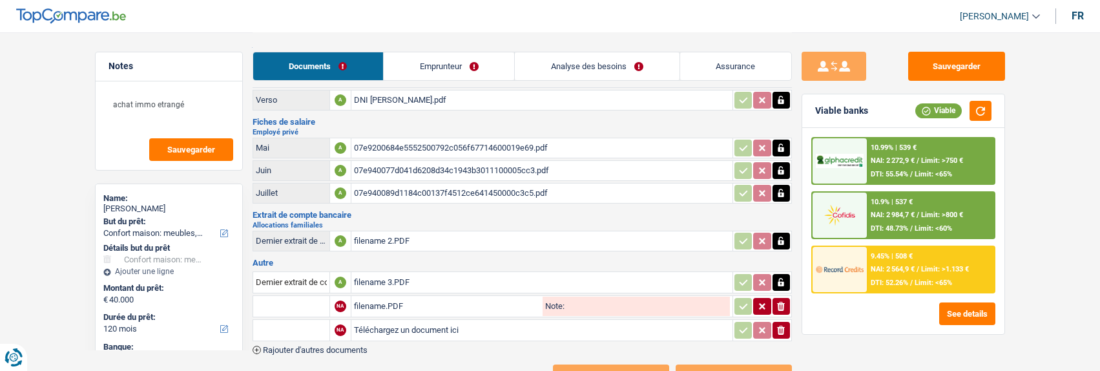
type input "C:\fakepath\filename 4.PDF"
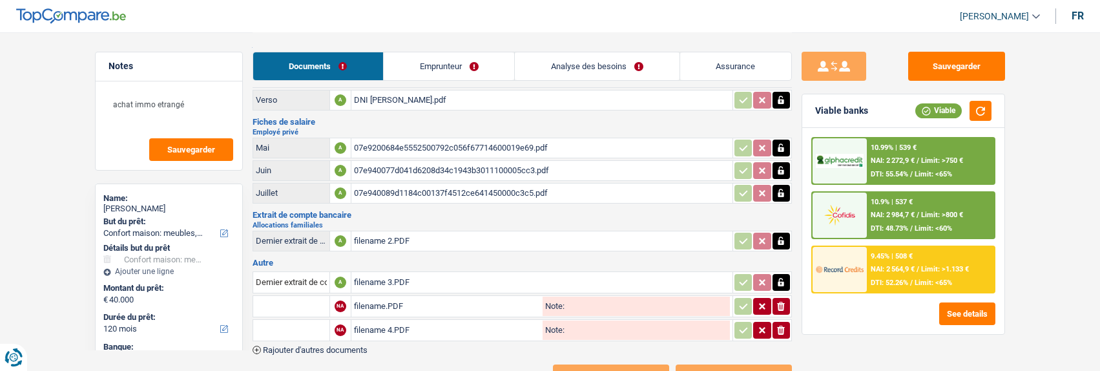
click at [277, 303] on input "text" at bounding box center [291, 306] width 71 height 21
click at [399, 324] on li "Dernier extrait de compte pour vos allocations familiales" at bounding box center [369, 332] width 218 height 16
type input "Dernier extrait de compte pour vos allocations familiales"
click at [295, 320] on input "text" at bounding box center [291, 330] width 71 height 21
click at [349, 354] on li "Dernier extrait de compte pour vos allocations familiales" at bounding box center [369, 356] width 218 height 16
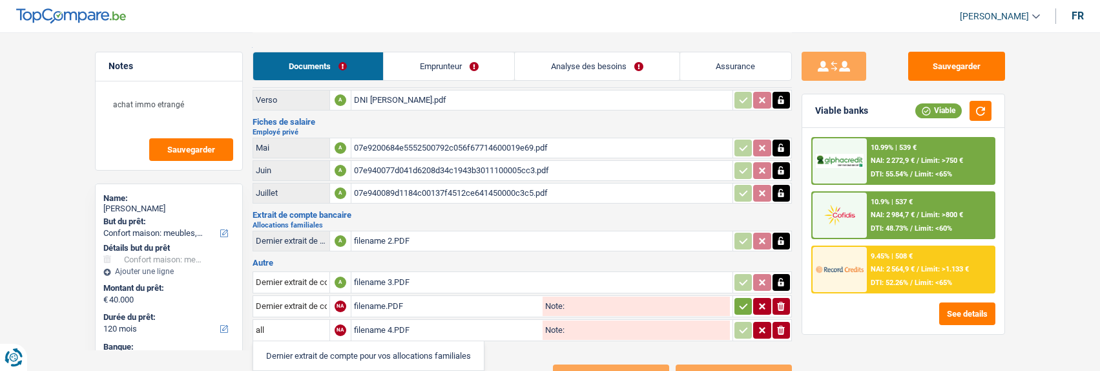
type input "Dernier extrait de compte pour vos allocations familiales"
click at [748, 298] on button "button" at bounding box center [743, 306] width 17 height 17
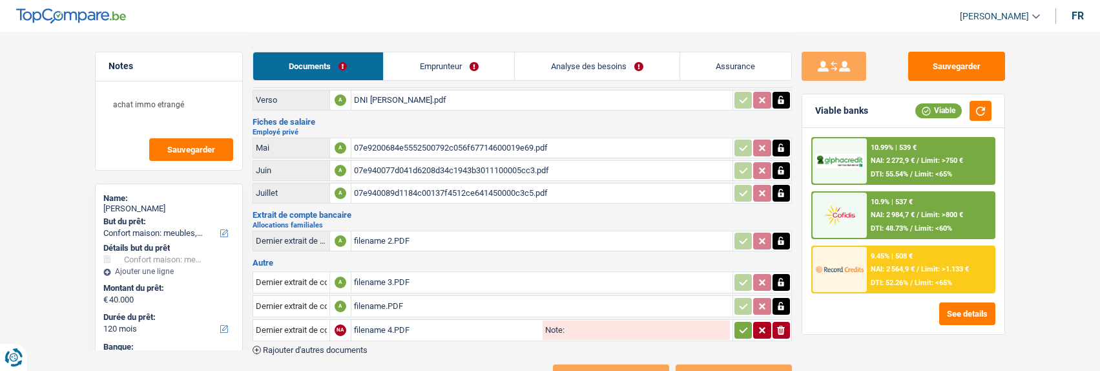
click at [741, 324] on icon "button" at bounding box center [744, 330] width 10 height 13
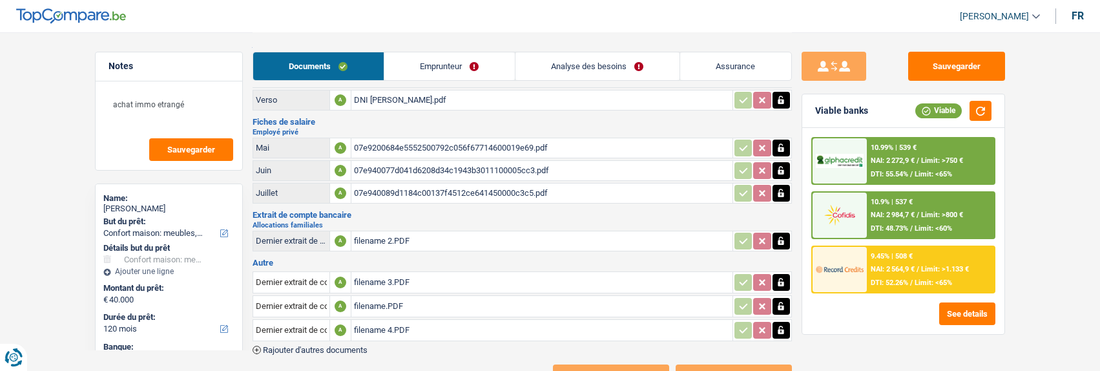
click at [381, 300] on div "filename.PDF" at bounding box center [542, 306] width 376 height 19
click at [393, 273] on div "filename 3.PDF" at bounding box center [542, 282] width 376 height 19
click at [464, 61] on link "Emprunteur" at bounding box center [449, 66] width 131 height 28
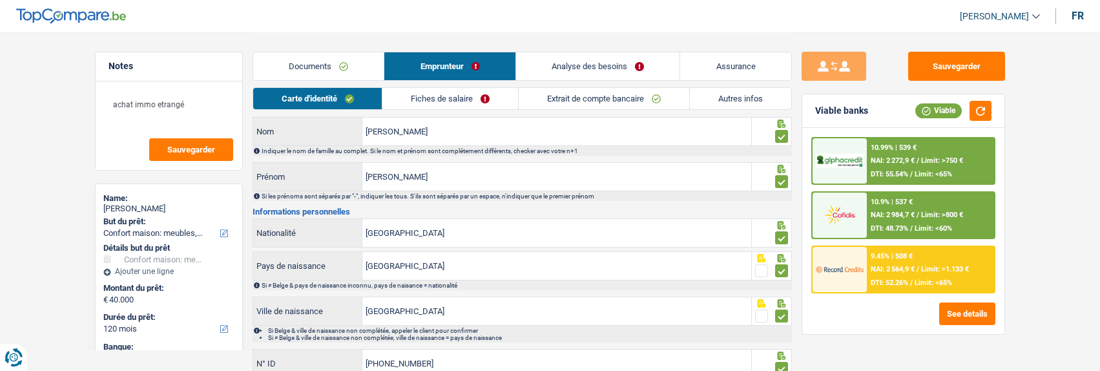
scroll to position [43, 0]
click at [472, 102] on link "Fiches de salaire" at bounding box center [451, 98] width 136 height 21
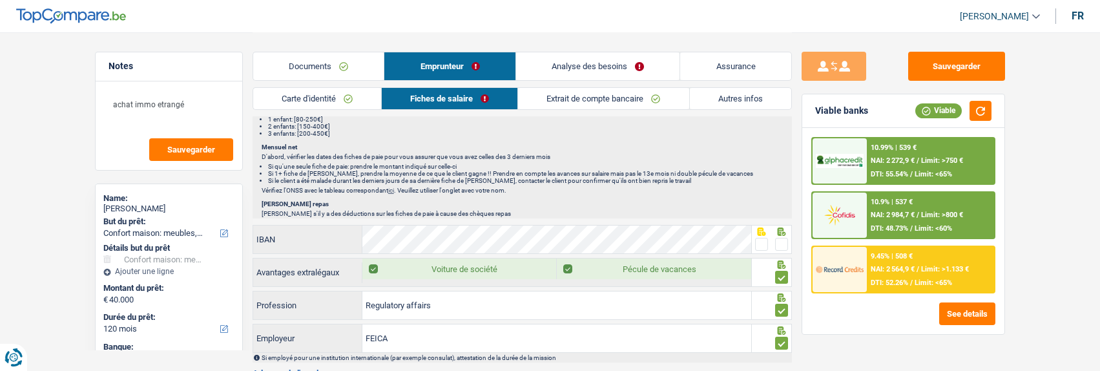
scroll to position [1012, 0]
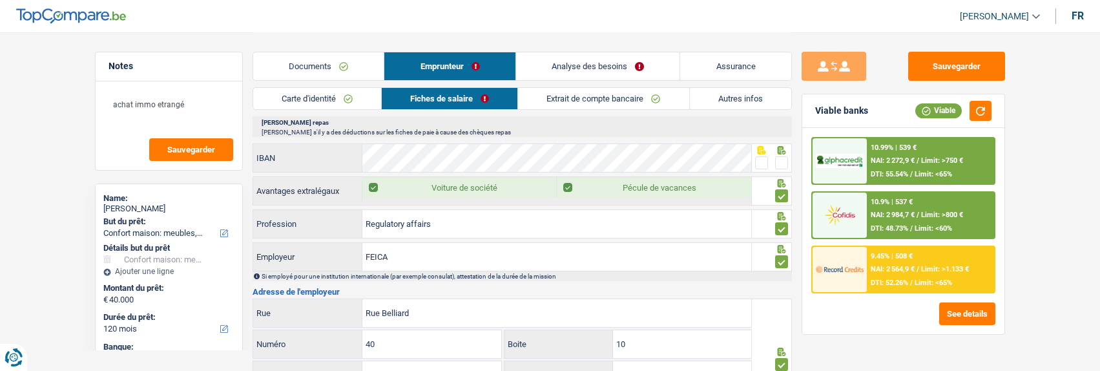
click at [777, 159] on span at bounding box center [781, 162] width 13 height 13
click at [0, 0] on input "radio" at bounding box center [0, 0] width 0 height 0
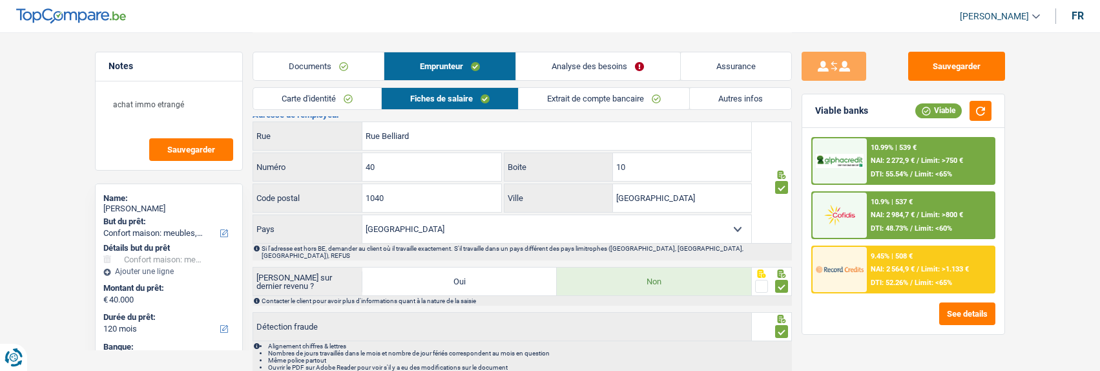
scroll to position [1206, 0]
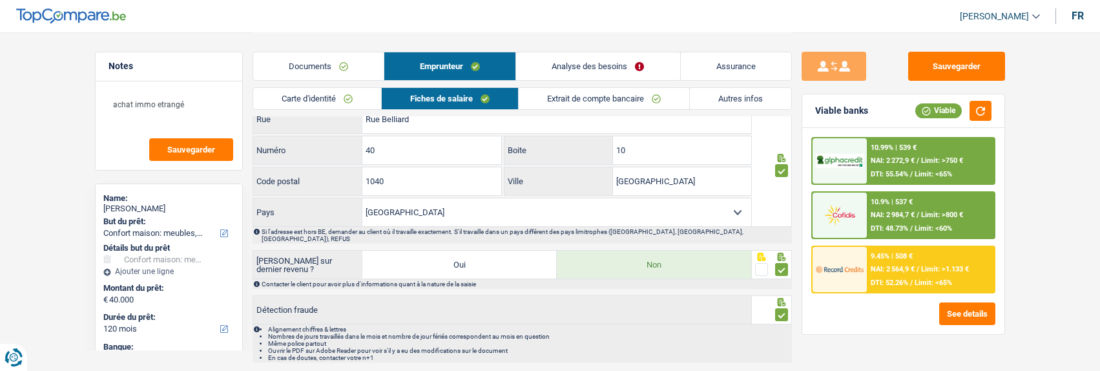
click at [326, 69] on link "Documents" at bounding box center [318, 66] width 131 height 28
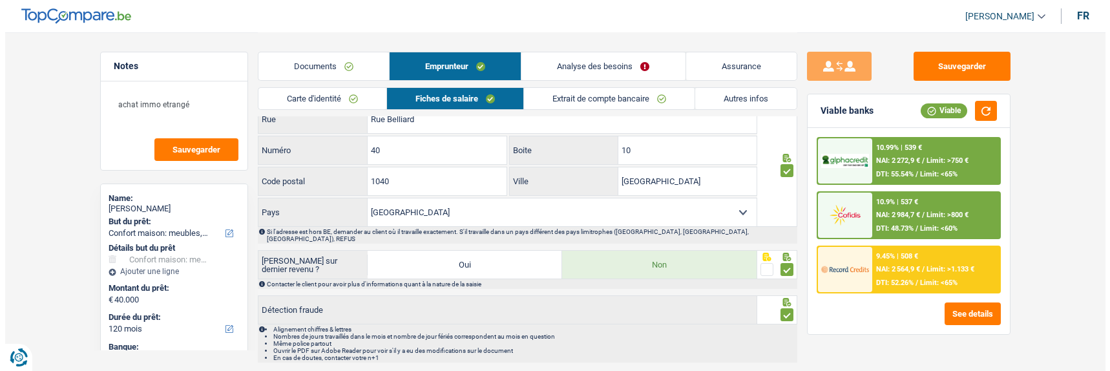
scroll to position [107, 0]
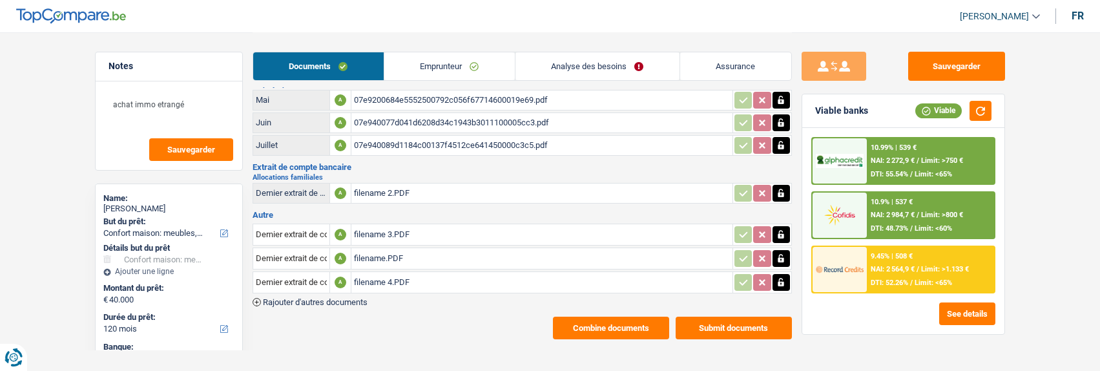
click at [718, 317] on button "Submit documents" at bounding box center [734, 328] width 116 height 23
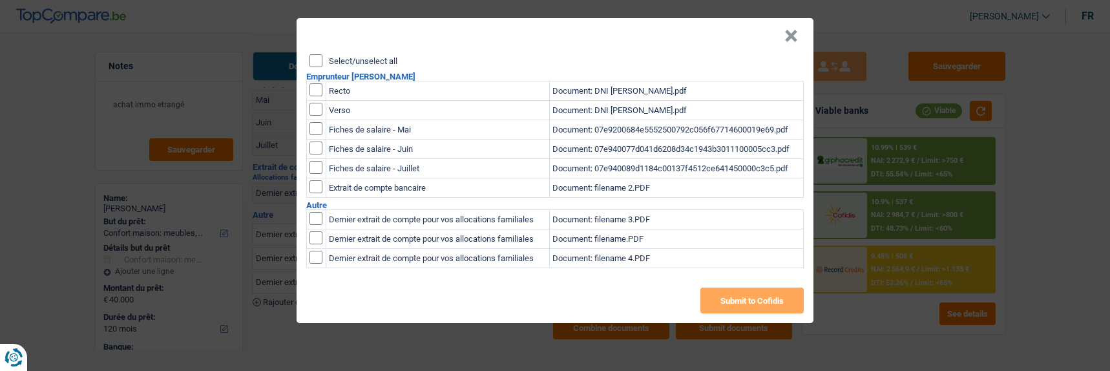
click at [317, 180] on input "checkbox" at bounding box center [316, 186] width 13 height 13
checkbox input "true"
click at [313, 212] on input "checkbox" at bounding box center [316, 218] width 13 height 13
checkbox input "true"
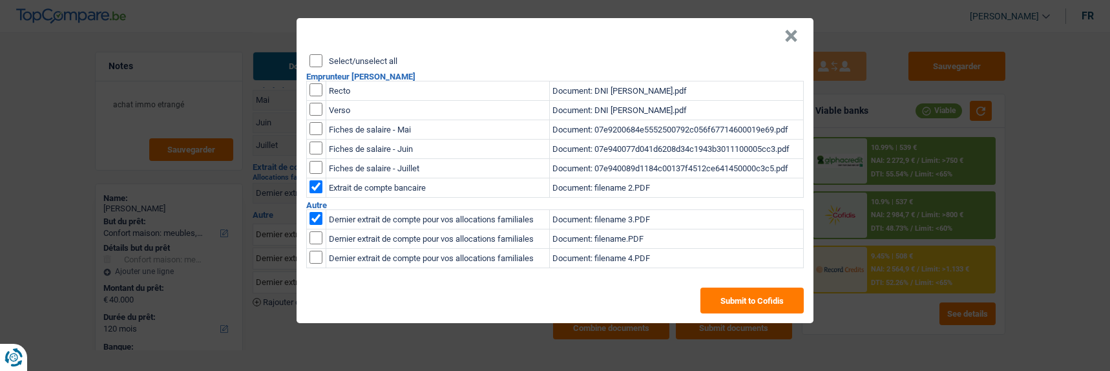
click at [317, 231] on input "checkbox" at bounding box center [316, 237] width 13 height 13
checkbox input "true"
click at [313, 251] on input "checkbox" at bounding box center [316, 257] width 13 height 13
checkbox input "true"
click at [763, 296] on button "Submit to Cofidis" at bounding box center [751, 301] width 103 height 26
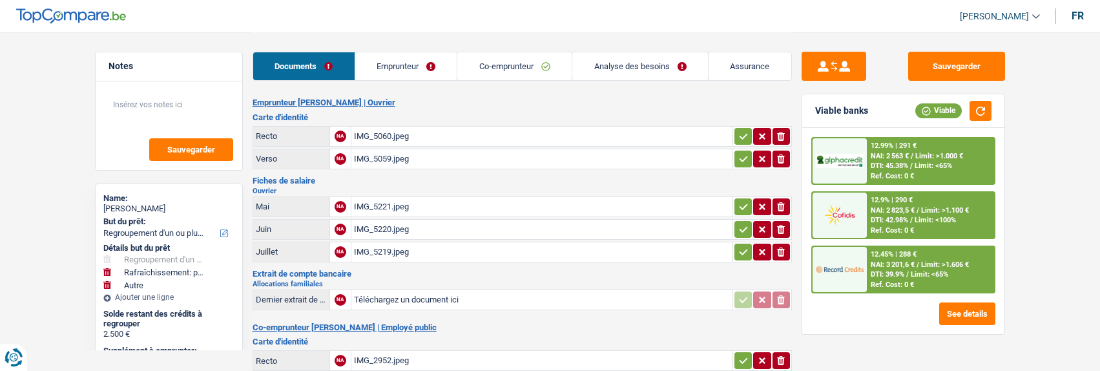
select select "refinancing"
select select "houseOrGarden"
select select "other"
select select "60"
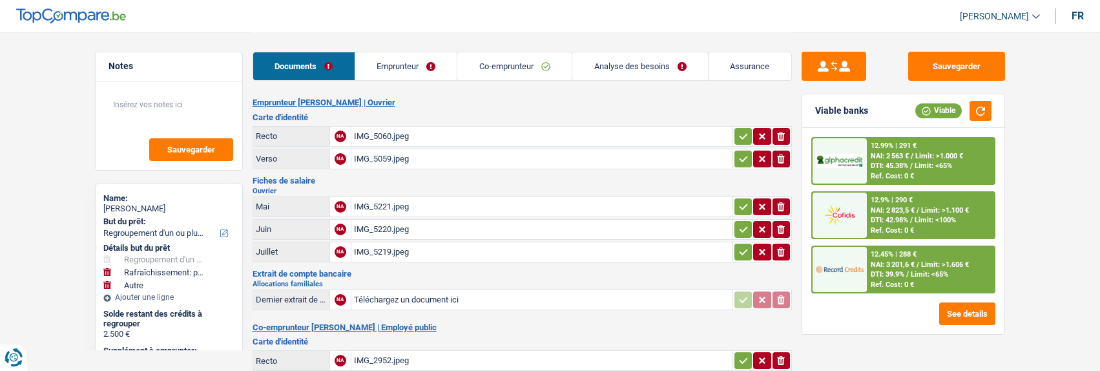
select select "cofidis"
click at [900, 217] on span "DTI: 42.98%" at bounding box center [889, 220] width 37 height 8
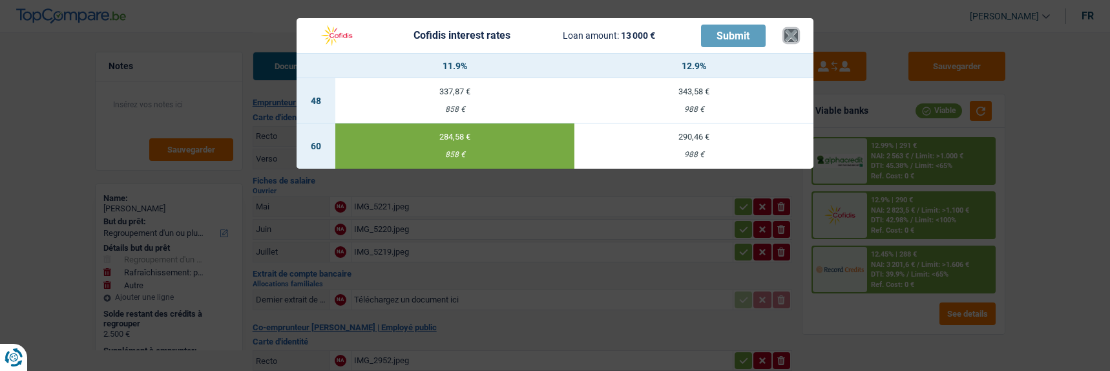
click at [794, 29] on button "×" at bounding box center [791, 35] width 14 height 13
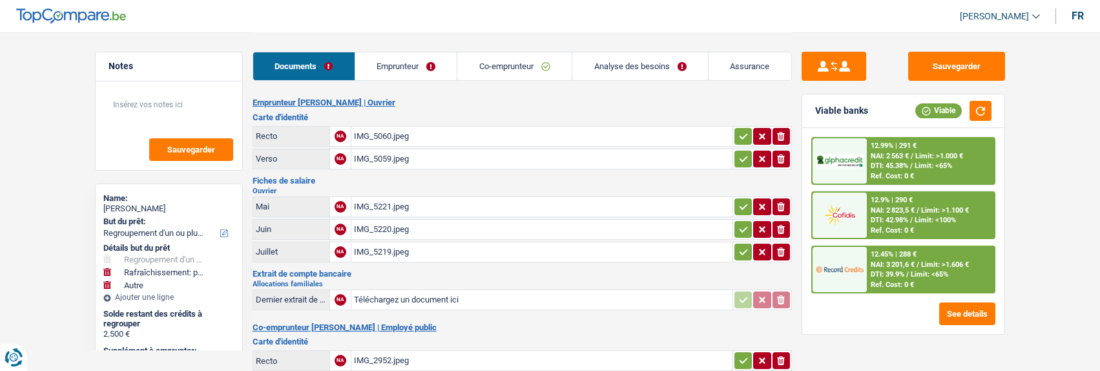
click at [405, 64] on link "Emprunteur" at bounding box center [406, 66] width 102 height 28
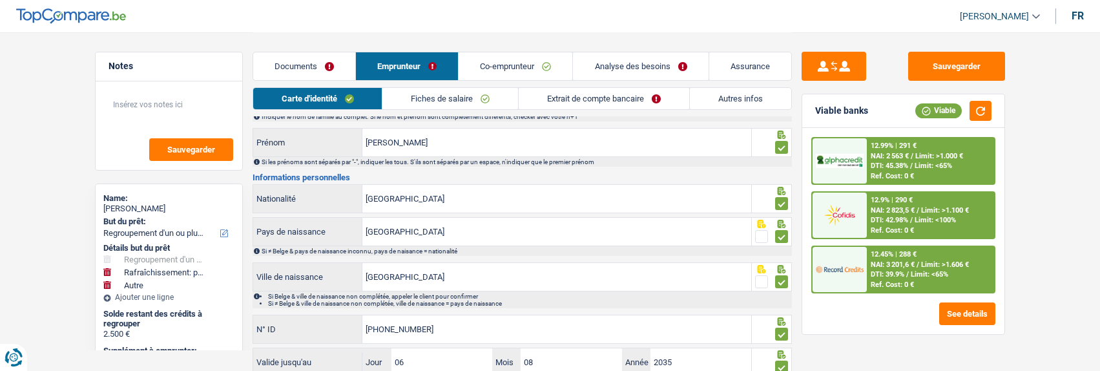
scroll to position [172, 0]
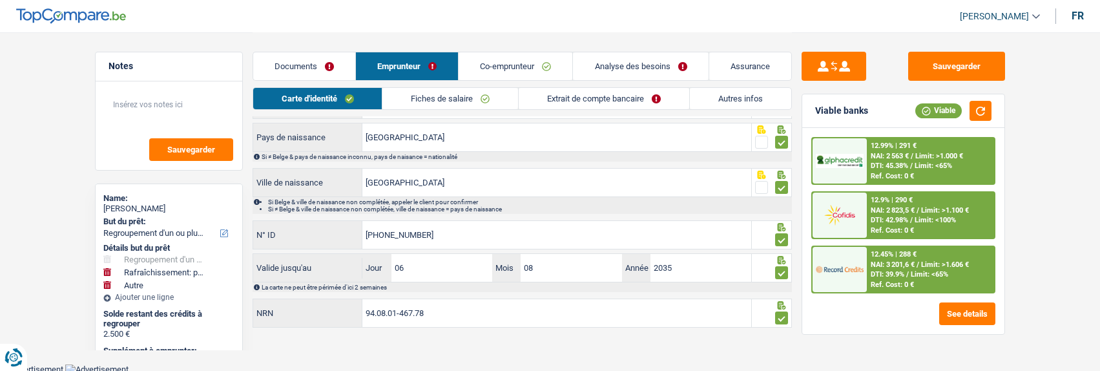
click at [636, 107] on link "Extrait de compte bancaire" at bounding box center [604, 98] width 171 height 21
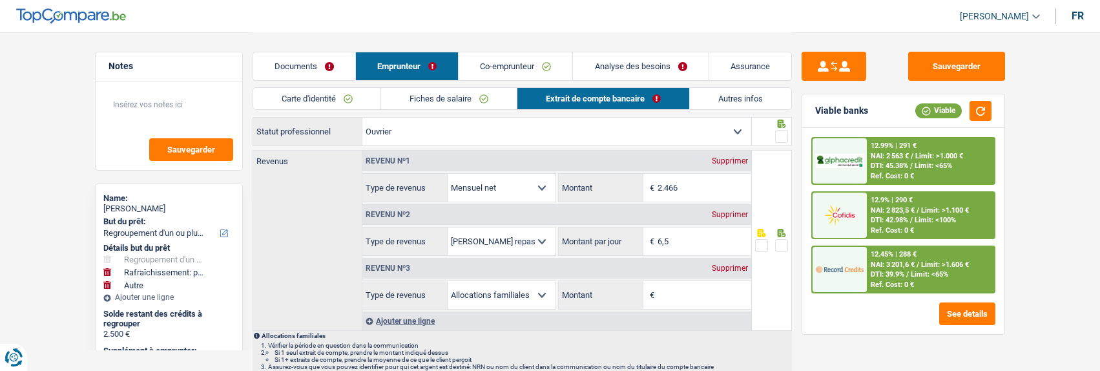
scroll to position [43, 0]
click at [470, 91] on link "Fiches de salaire" at bounding box center [449, 98] width 136 height 21
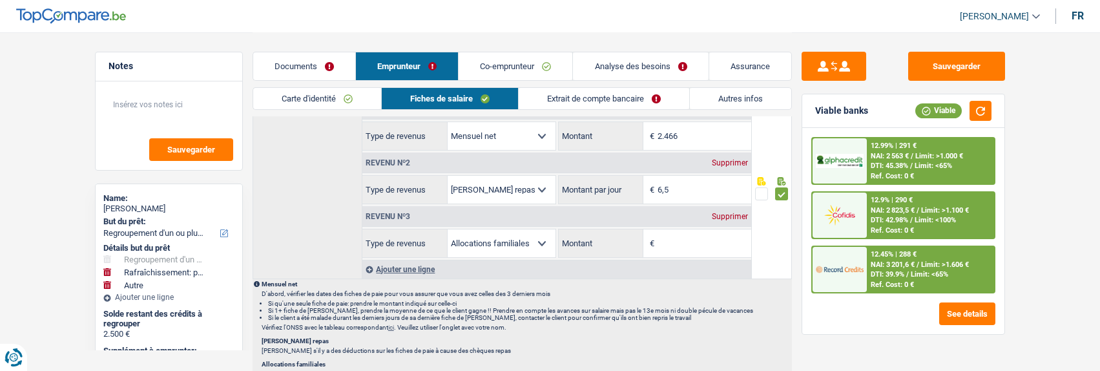
scroll to position [753, 0]
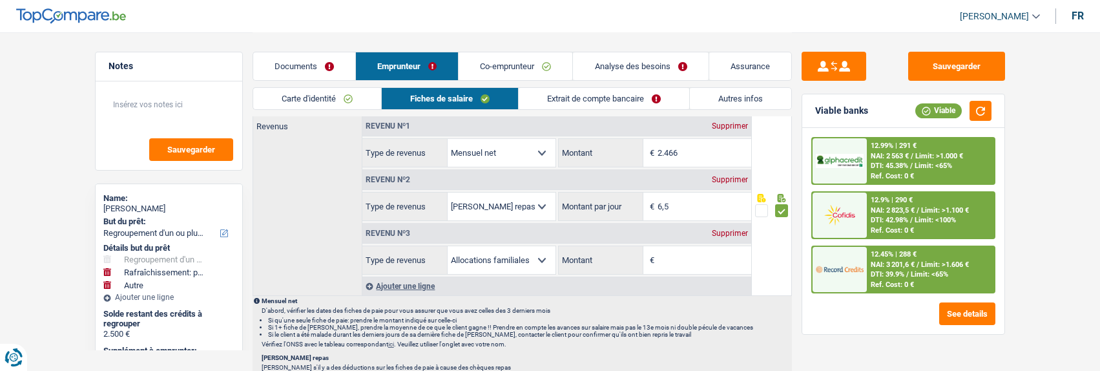
click at [729, 229] on div "Supprimer" at bounding box center [730, 233] width 43 height 8
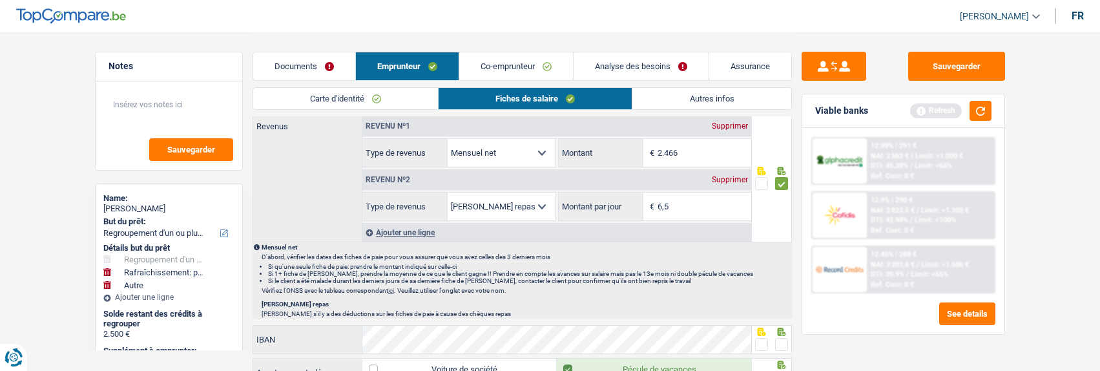
click at [660, 65] on link "Analyse des besoins" at bounding box center [641, 66] width 135 height 28
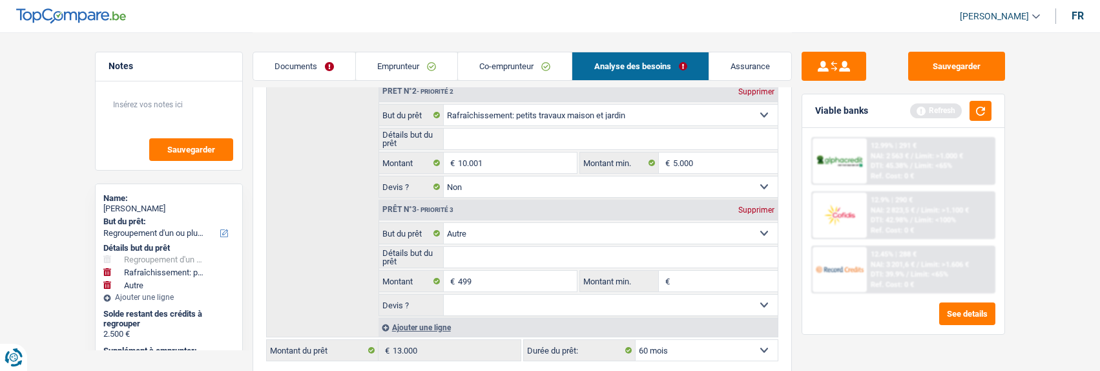
scroll to position [323, 0]
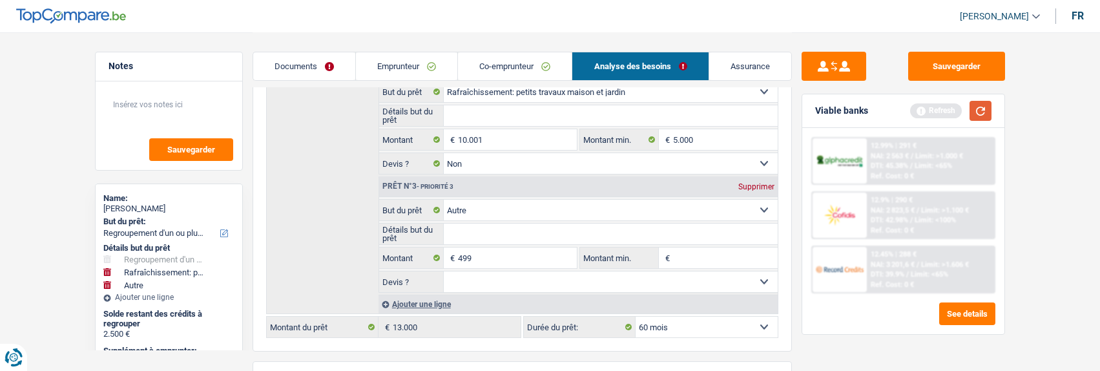
click at [989, 112] on button "button" at bounding box center [981, 111] width 22 height 20
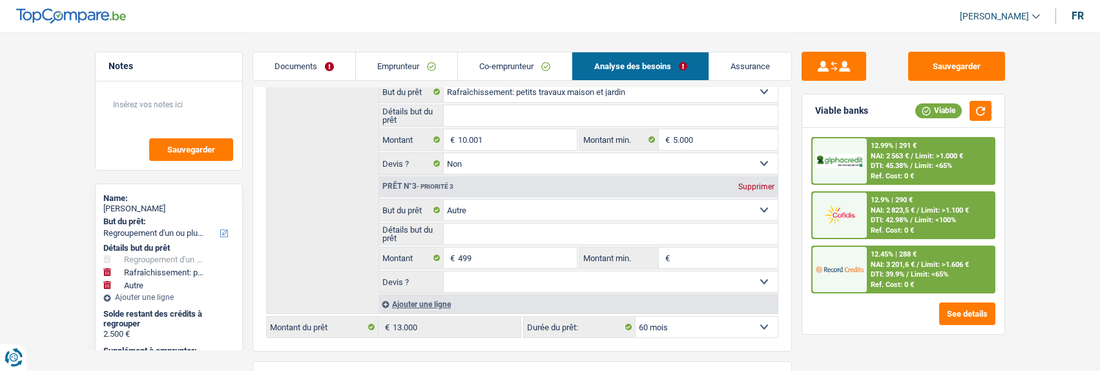
click at [896, 222] on span "DTI: 42.98%" at bounding box center [889, 220] width 37 height 8
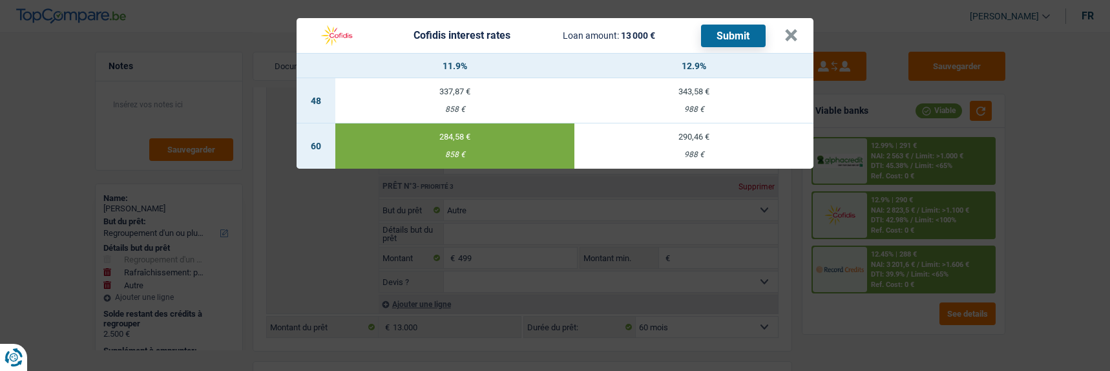
click at [514, 132] on div "284,58 €" at bounding box center [454, 136] width 239 height 8
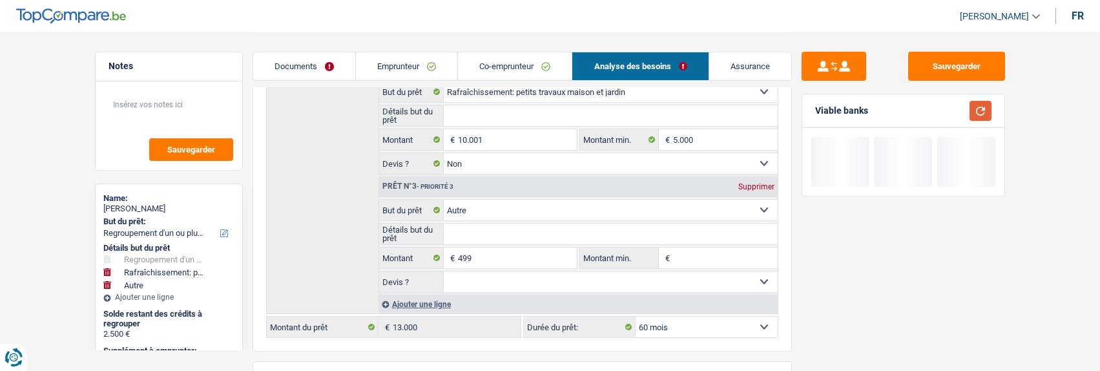
click at [986, 109] on button "button" at bounding box center [981, 111] width 22 height 20
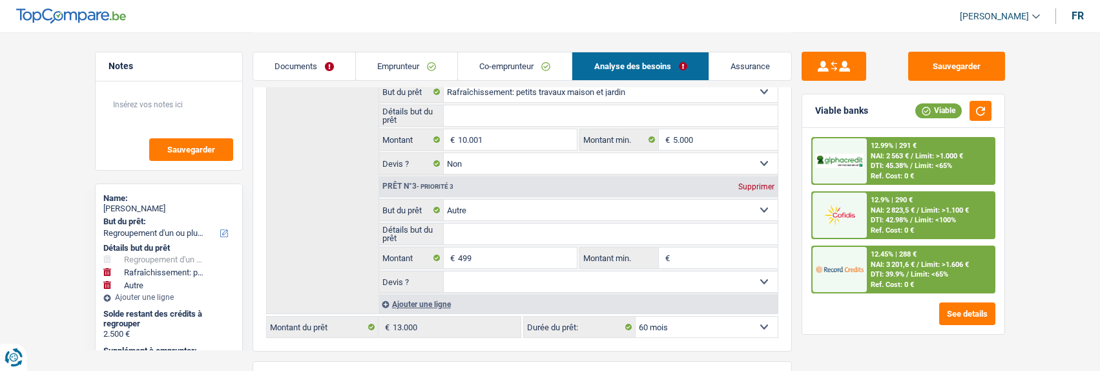
click at [873, 215] on div "12.9% | 290 € NAI: 2 823,5 € / Limit: >1.100 € DTI: 42.98% / Limit: <100% Ref. …" at bounding box center [930, 215] width 127 height 45
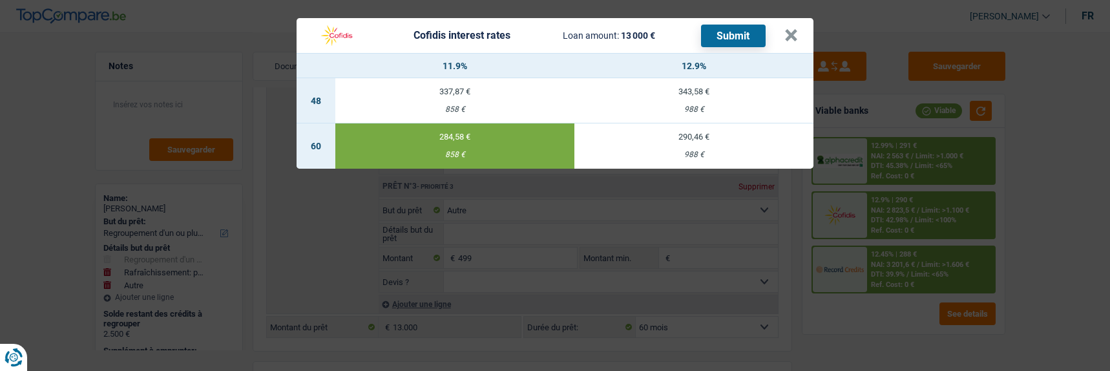
click at [754, 26] on button "Submit" at bounding box center [733, 36] width 65 height 23
click at [794, 29] on button "×" at bounding box center [791, 35] width 14 height 13
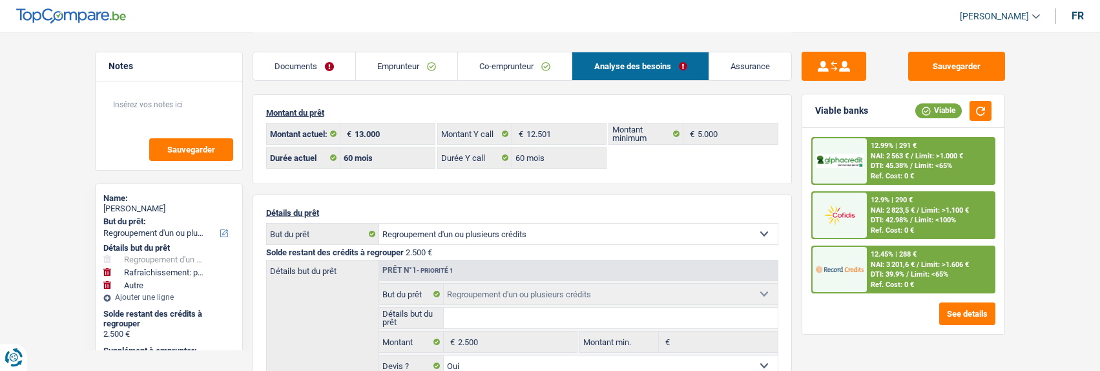
scroll to position [0, 0]
click at [311, 65] on link "Documents" at bounding box center [304, 66] width 102 height 28
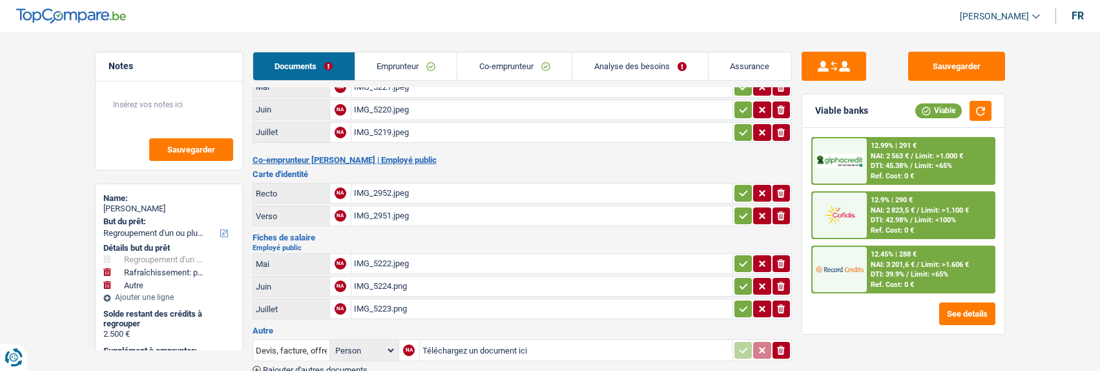
scroll to position [184, 0]
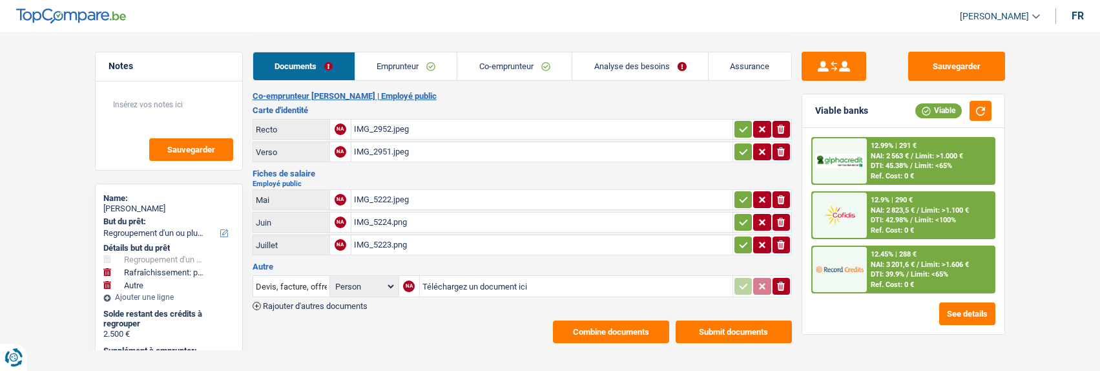
click at [713, 320] on button "Submit documents" at bounding box center [734, 331] width 116 height 23
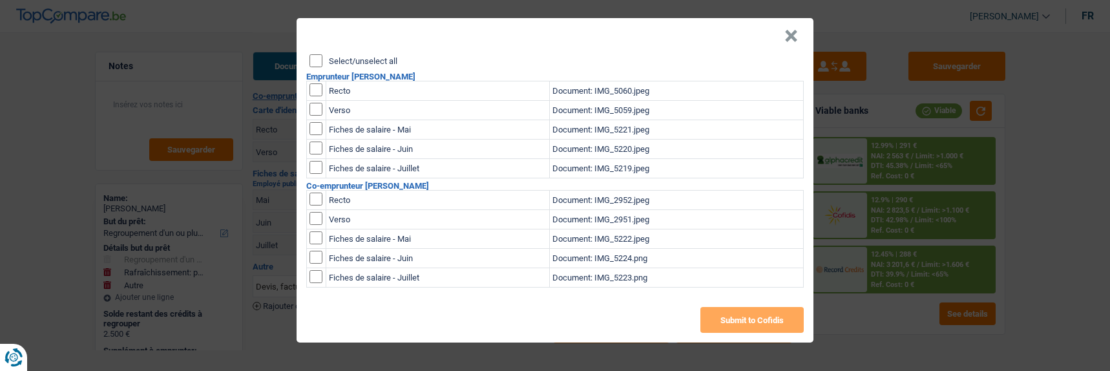
click at [322, 55] on input "Select/unselect all" at bounding box center [316, 60] width 13 height 13
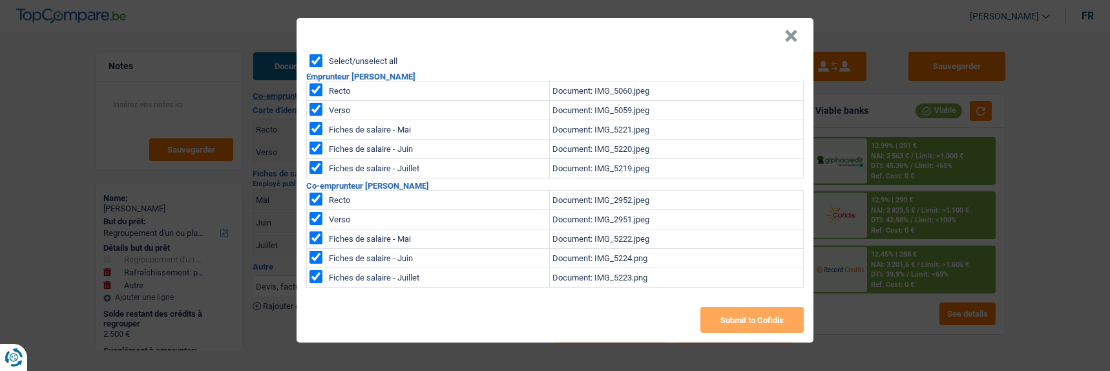
checkbox input "true"
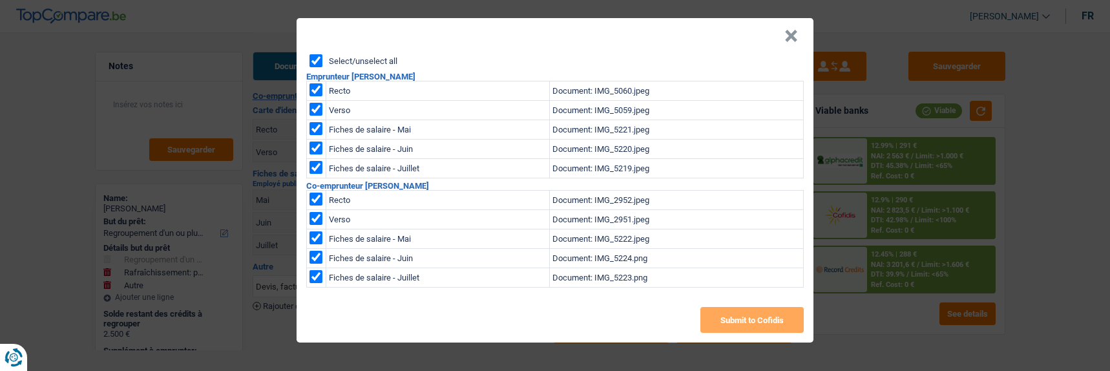
checkbox input "true"
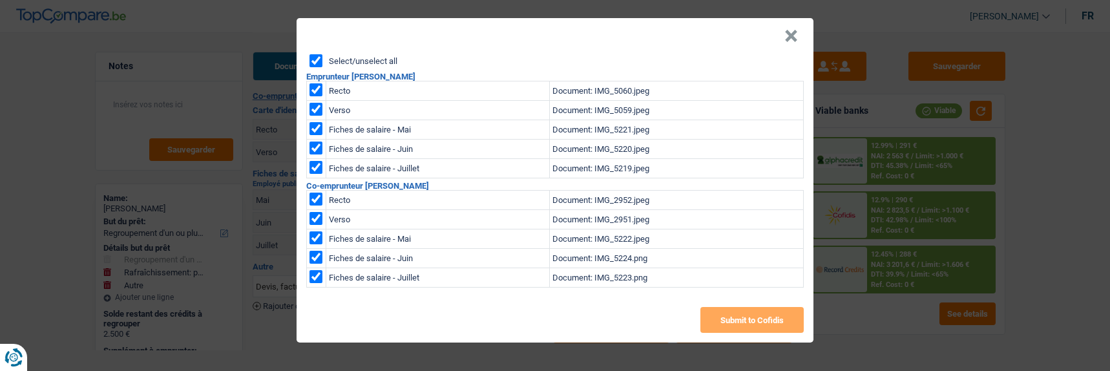
checkbox input "true"
click at [767, 315] on button "Submit to Cofidis" at bounding box center [751, 320] width 103 height 26
click at [796, 32] on button "×" at bounding box center [791, 36] width 14 height 13
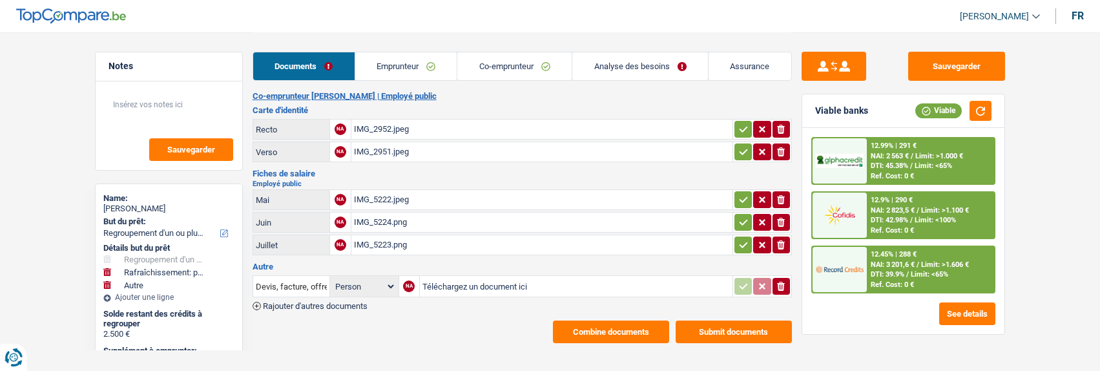
click at [594, 320] on button "Combine documents" at bounding box center [611, 331] width 116 height 23
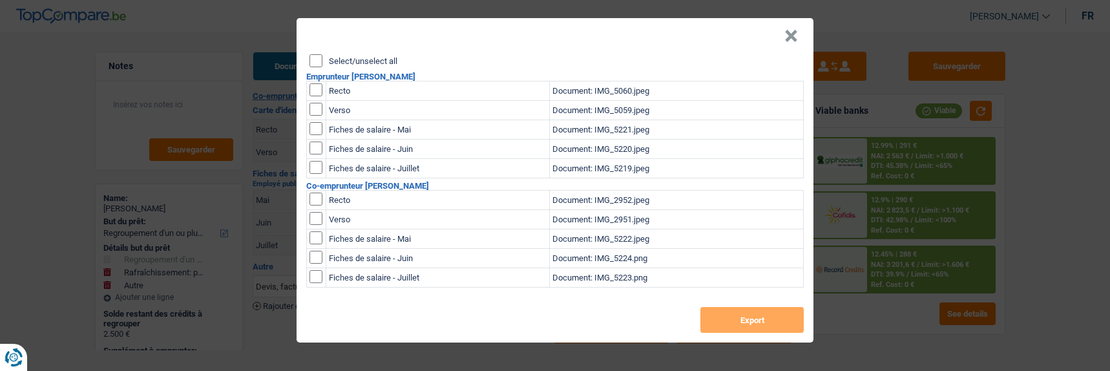
click at [319, 56] on input "Select/unselect all" at bounding box center [316, 60] width 13 height 13
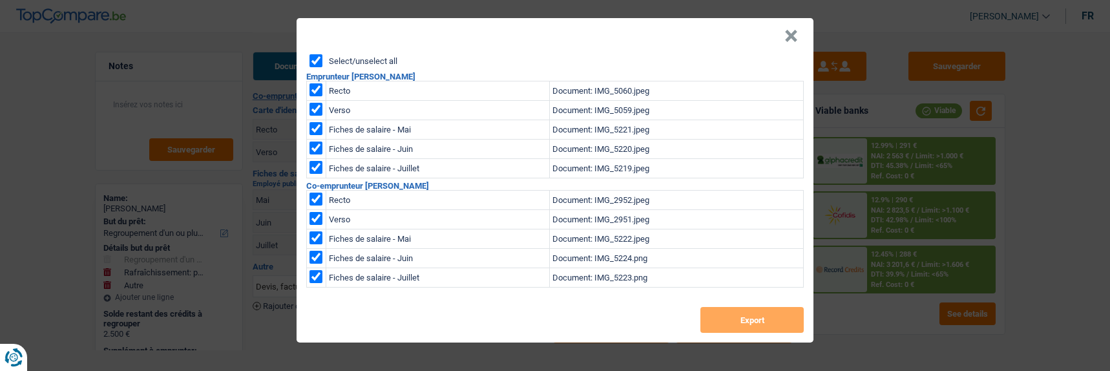
checkbox input "true"
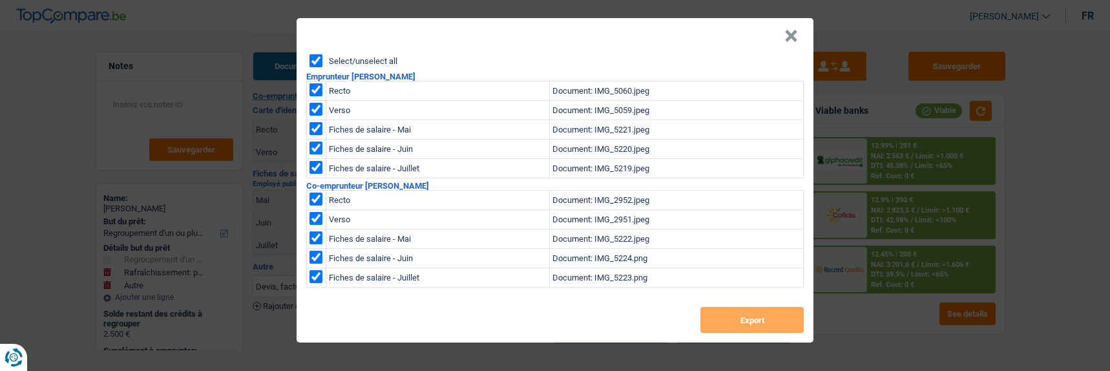
checkbox input "true"
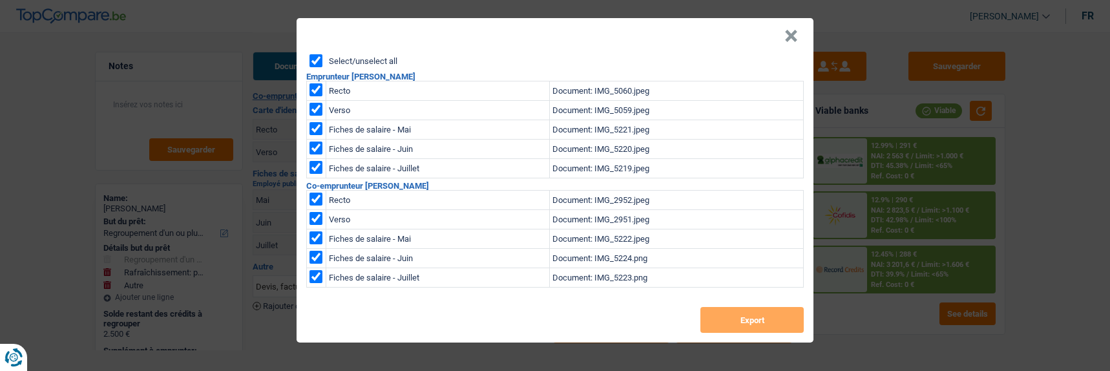
checkbox input "true"
click at [737, 312] on button "Export" at bounding box center [751, 320] width 103 height 26
click at [789, 32] on button "×" at bounding box center [791, 36] width 14 height 13
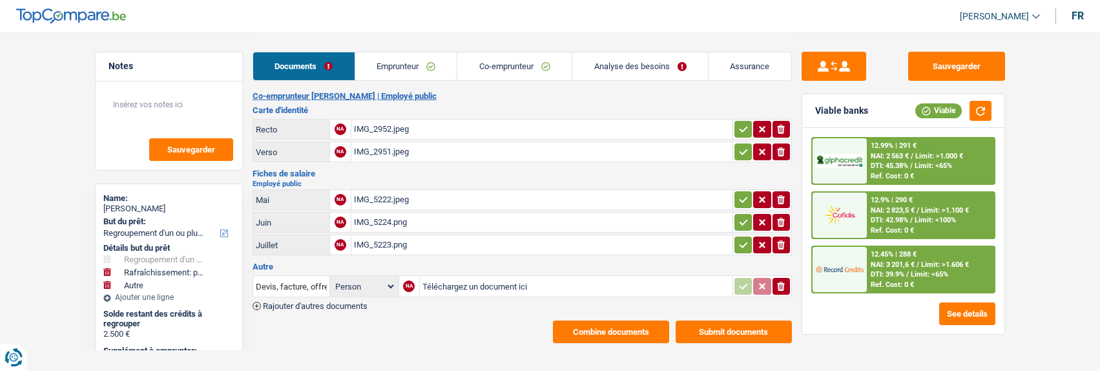
click at [916, 156] on span "Limit: >1.000 €" at bounding box center [940, 156] width 48 height 8
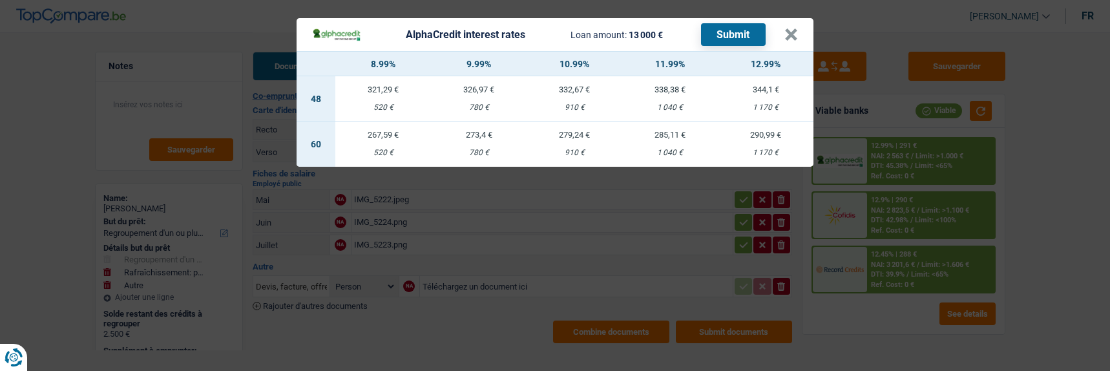
click at [674, 140] on td "285,11 € 1 040 €" at bounding box center [670, 143] width 96 height 45
select select "alphacredit"
type input "11,99"
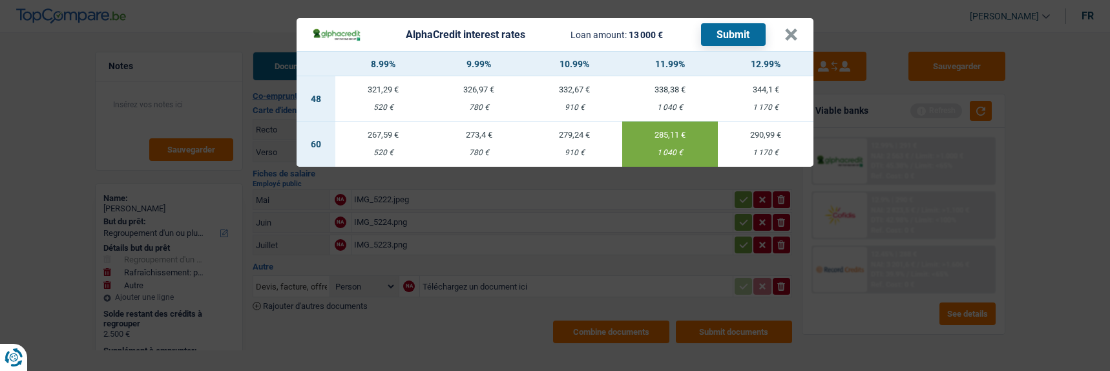
click at [751, 30] on button "Submit" at bounding box center [733, 34] width 65 height 23
click at [794, 28] on button "×" at bounding box center [791, 34] width 14 height 13
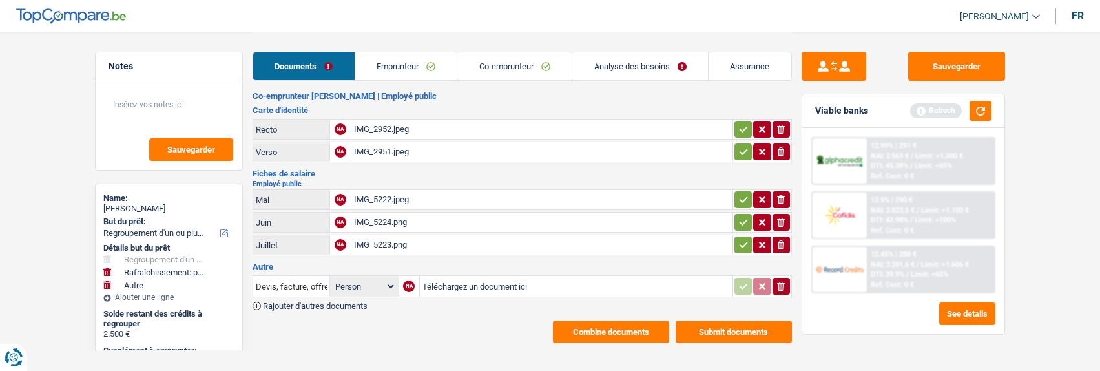
click at [654, 68] on link "Analyse des besoins" at bounding box center [641, 66] width 136 height 28
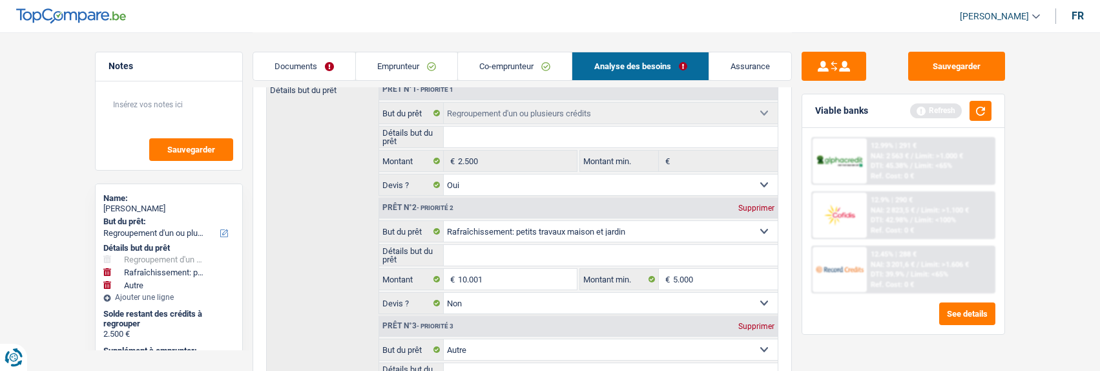
click at [411, 67] on link "Emprunteur" at bounding box center [406, 66] width 101 height 28
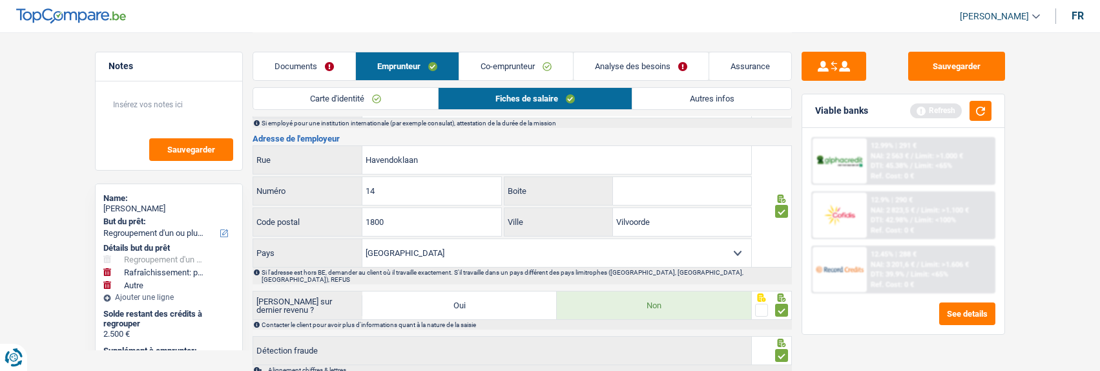
click at [704, 92] on link "Autres infos" at bounding box center [712, 98] width 158 height 21
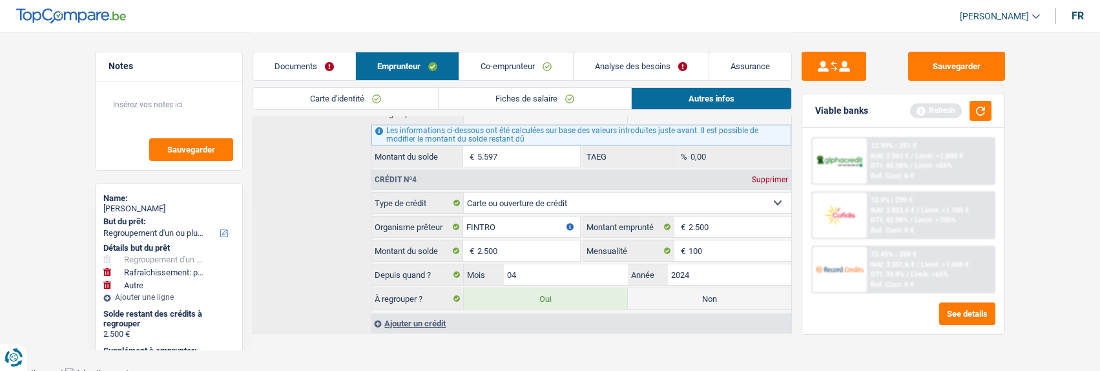
scroll to position [776, 0]
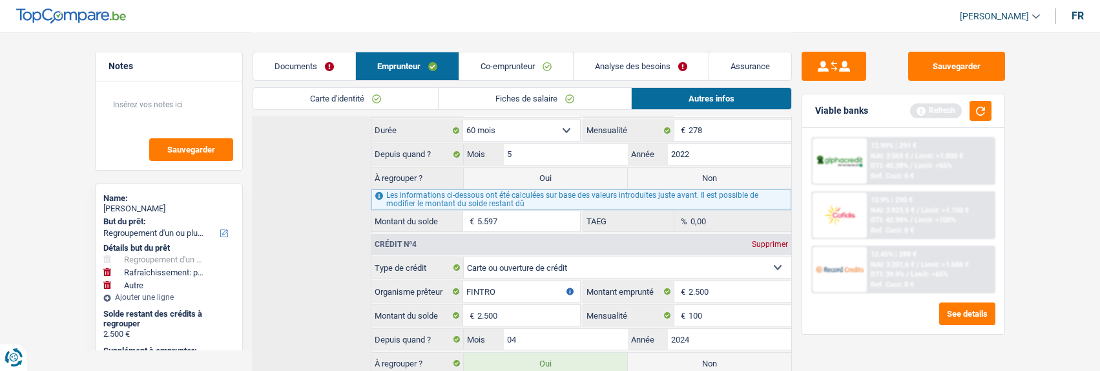
click at [616, 63] on link "Analyse des besoins" at bounding box center [641, 66] width 135 height 28
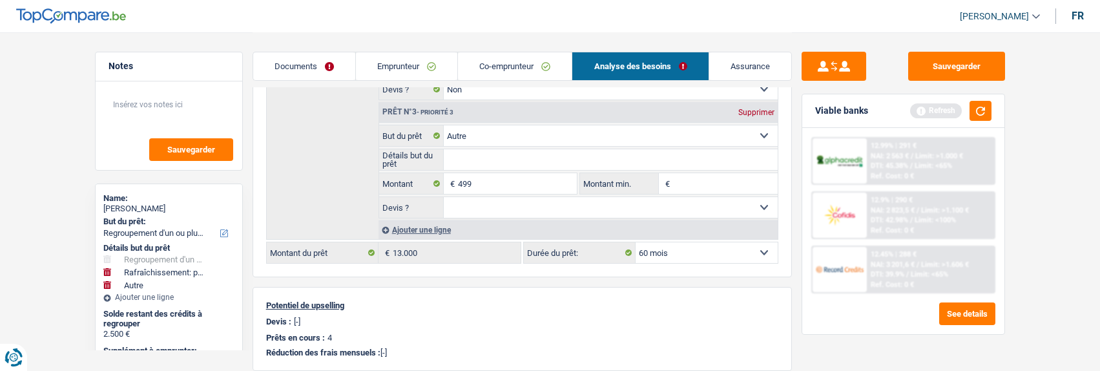
scroll to position [303, 0]
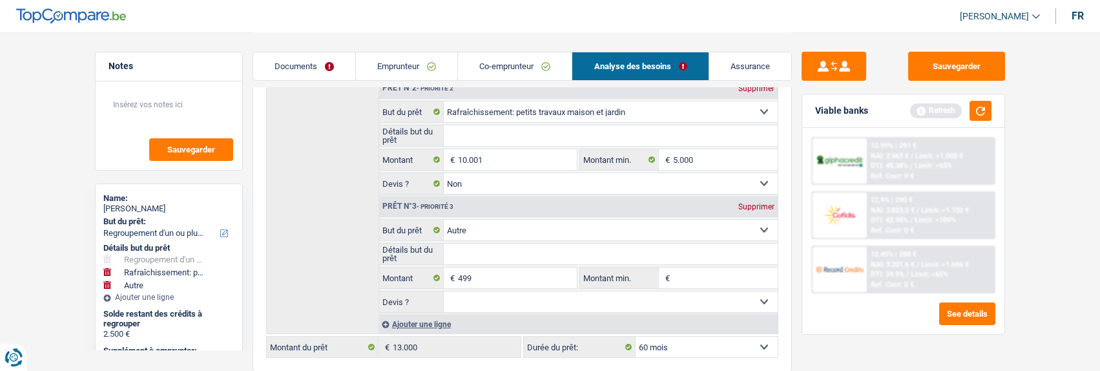
click at [770, 204] on div "Supprimer" at bounding box center [756, 207] width 43 height 8
type input "10.001"
type input "12.501"
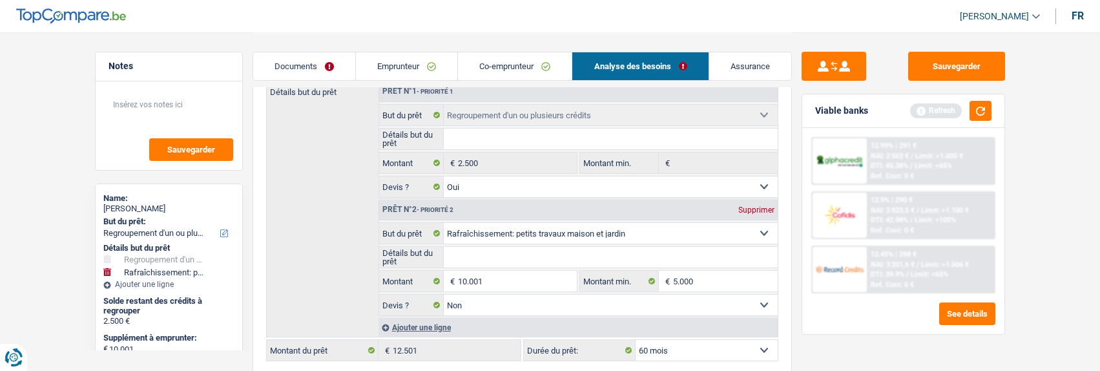
scroll to position [174, 0]
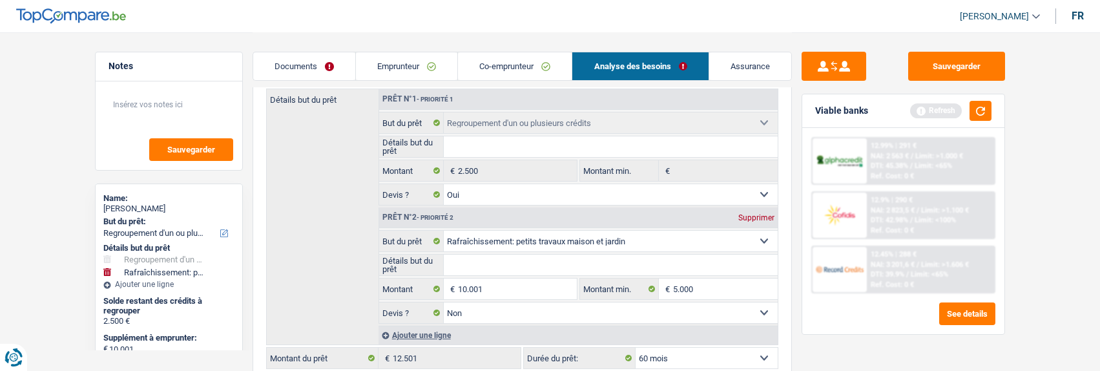
click at [516, 66] on link "Co-emprunteur" at bounding box center [515, 66] width 114 height 28
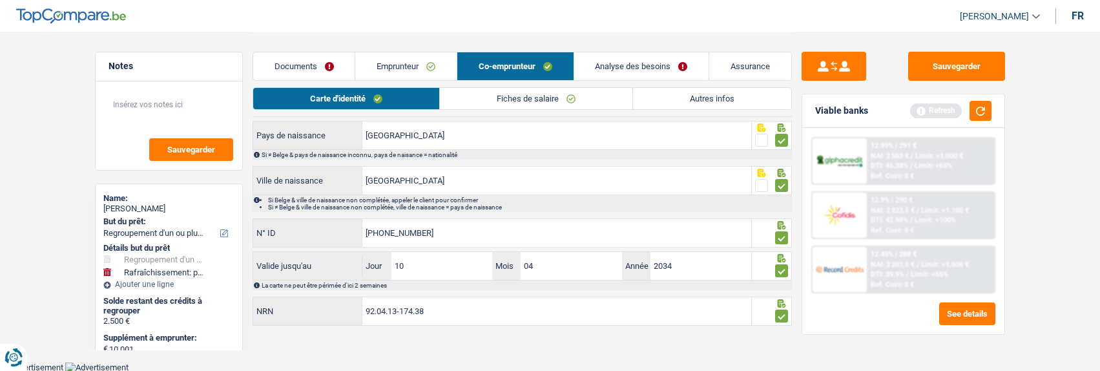
scroll to position [172, 0]
click at [421, 72] on link "Emprunteur" at bounding box center [405, 66] width 101 height 28
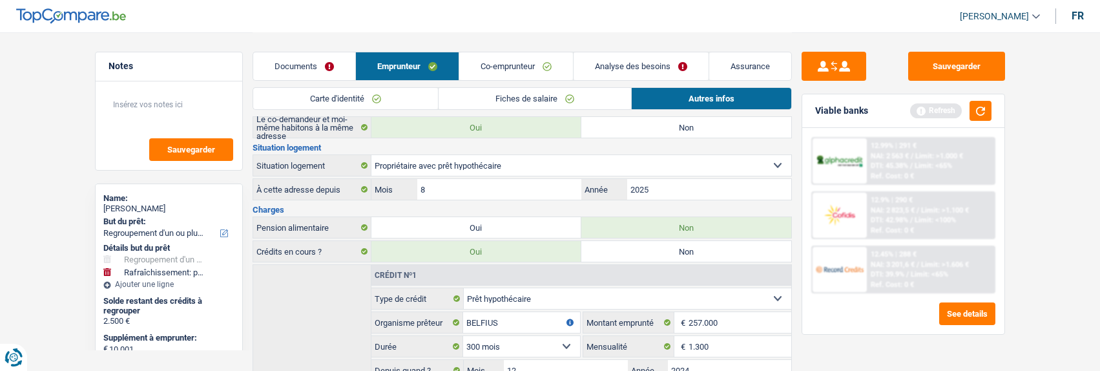
scroll to position [430, 0]
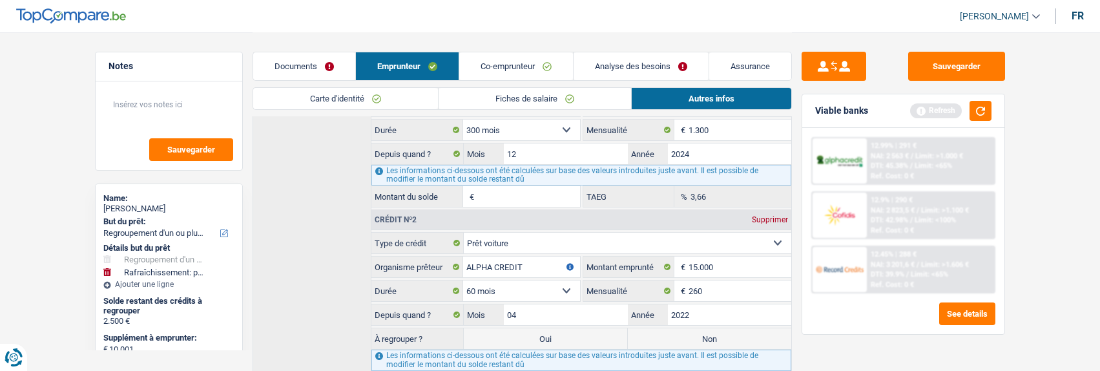
click at [629, 62] on link "Analyse des besoins" at bounding box center [641, 66] width 135 height 28
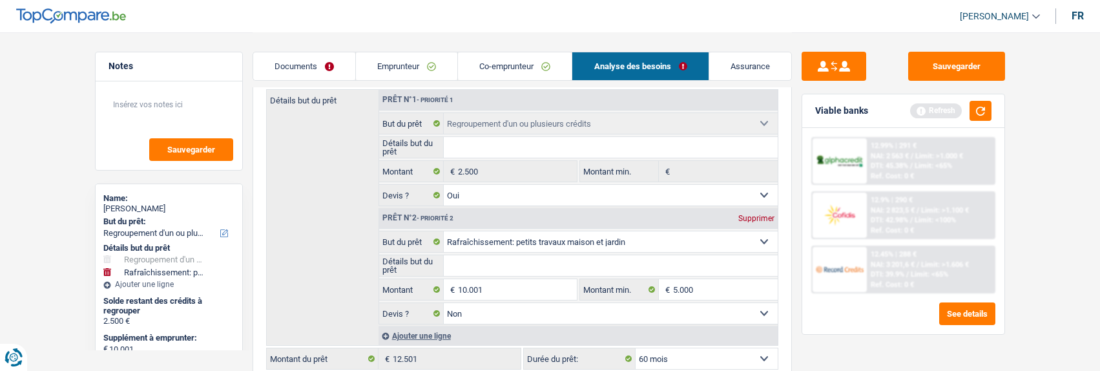
scroll to position [172, 0]
click at [414, 70] on link "Emprunteur" at bounding box center [406, 66] width 101 height 28
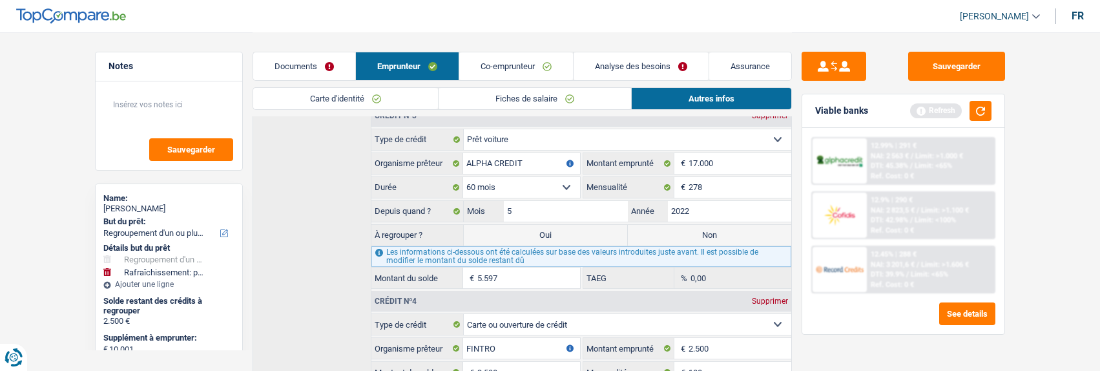
scroll to position [689, 0]
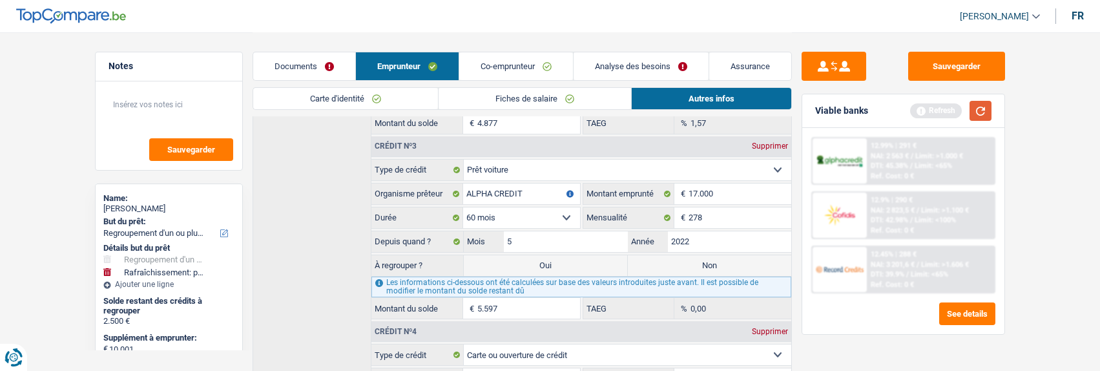
click at [983, 113] on button "button" at bounding box center [981, 111] width 22 height 20
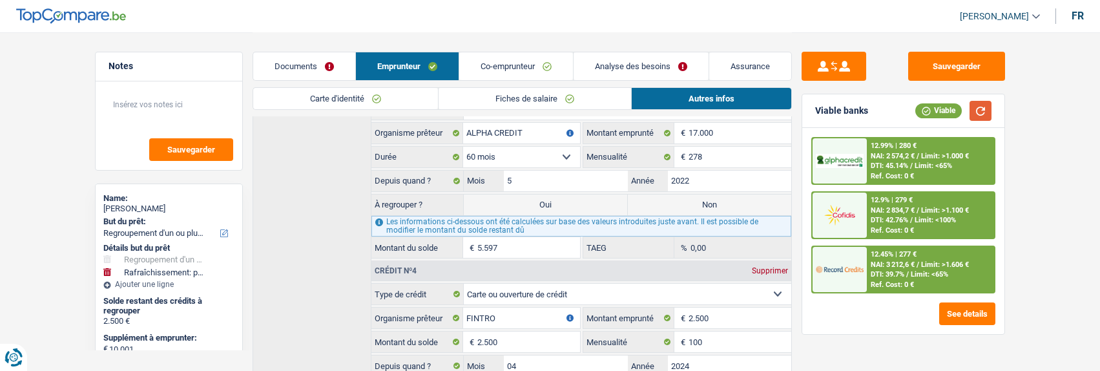
scroll to position [841, 0]
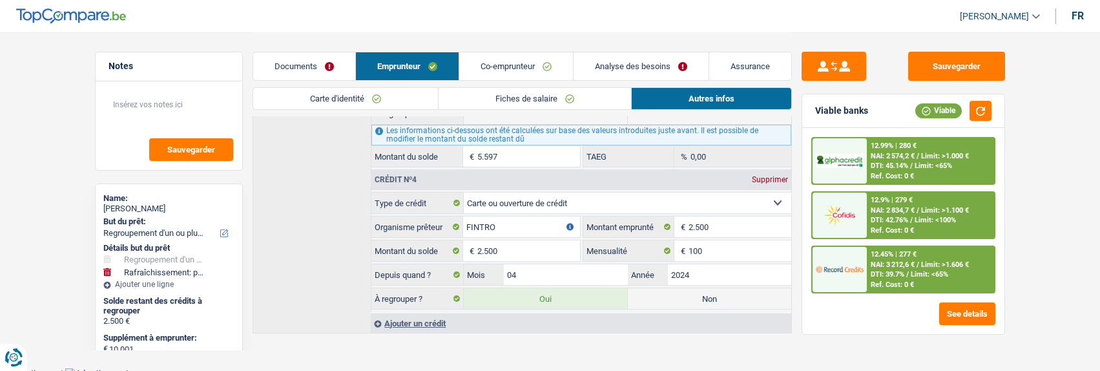
click at [731, 292] on label "Non" at bounding box center [709, 298] width 163 height 21
click at [731, 292] on input "Non" at bounding box center [709, 298] width 163 height 21
radio input "true"
select select "houseOrGarden"
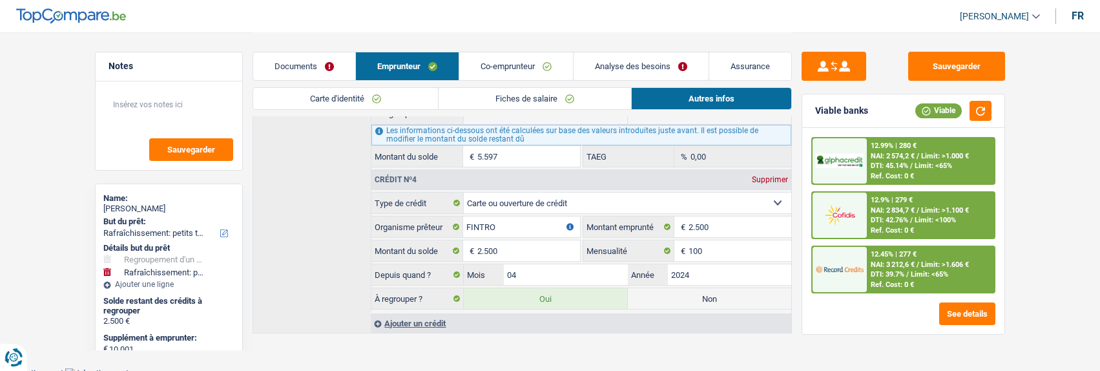
radio input "false"
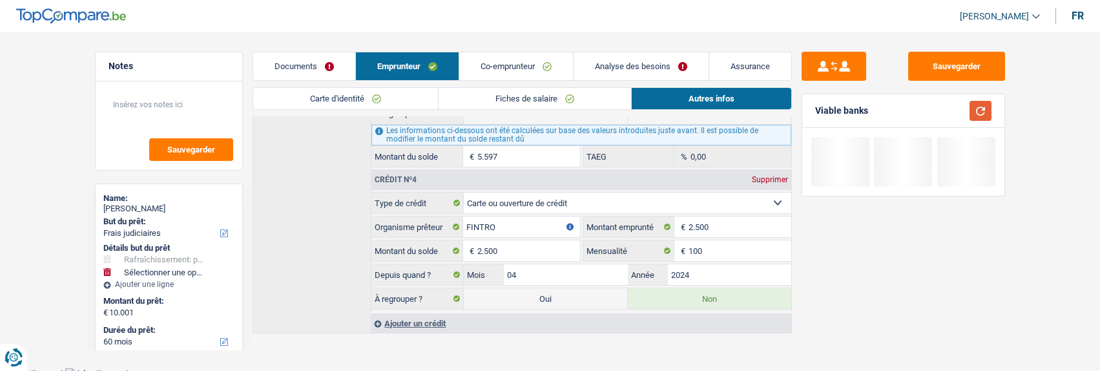
click at [982, 116] on button "button" at bounding box center [981, 111] width 22 height 20
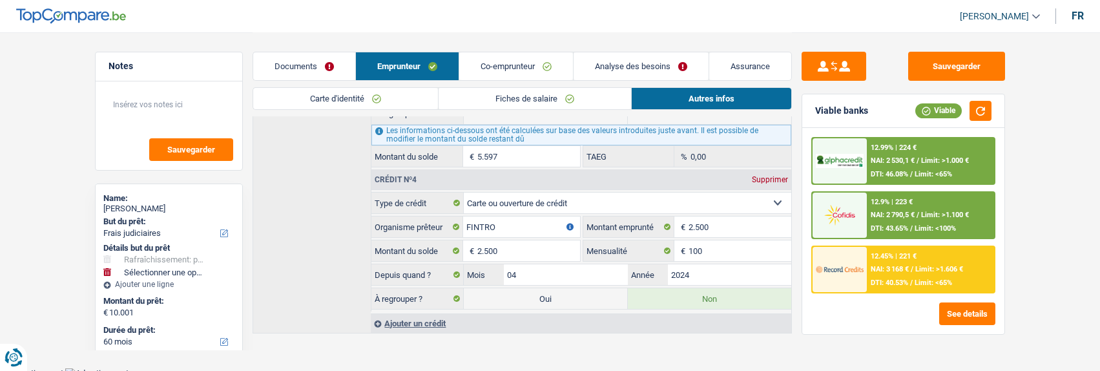
click at [917, 217] on span "/" at bounding box center [918, 215] width 3 height 8
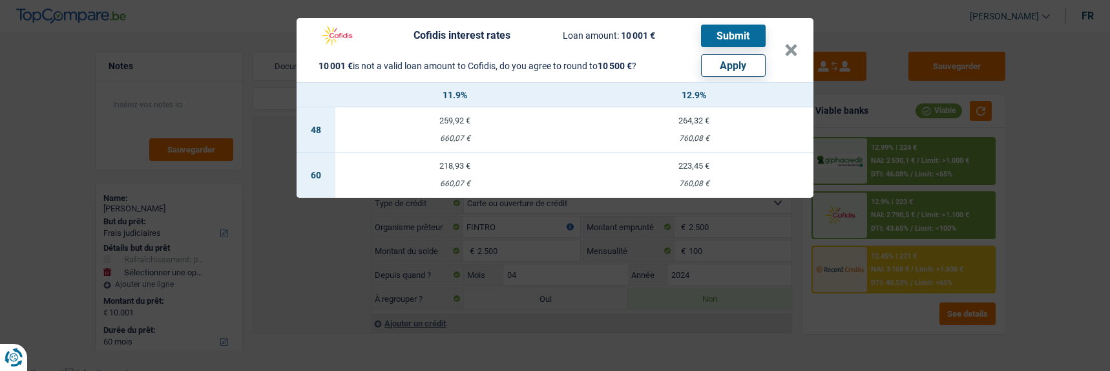
click at [739, 56] on button "Apply" at bounding box center [733, 65] width 65 height 23
select select
type input "10.500"
select select "other"
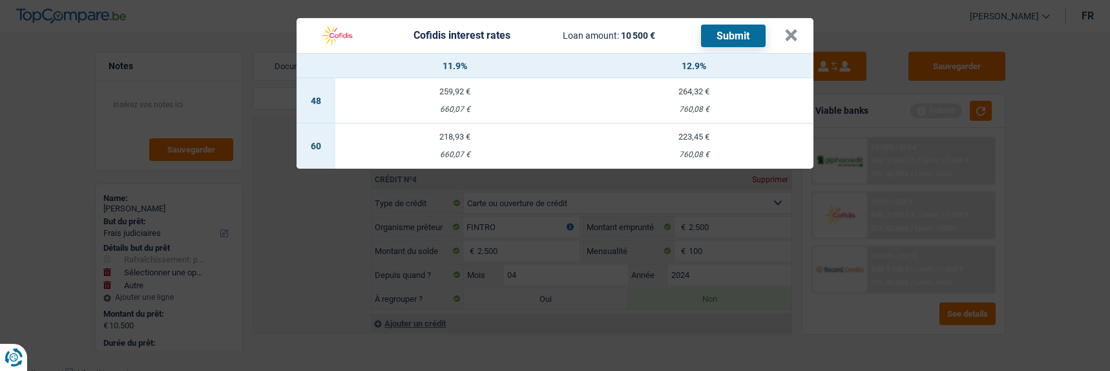
click at [460, 138] on td "218,93 € 660,07 €" at bounding box center [454, 145] width 239 height 45
select select "cofidis"
type input "11,90"
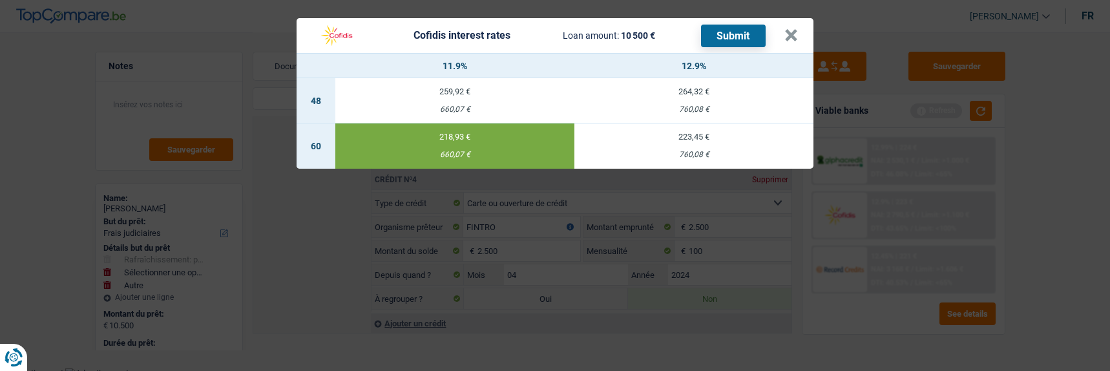
click at [714, 29] on button "Submit" at bounding box center [733, 36] width 65 height 23
click at [797, 34] on button "×" at bounding box center [791, 35] width 14 height 13
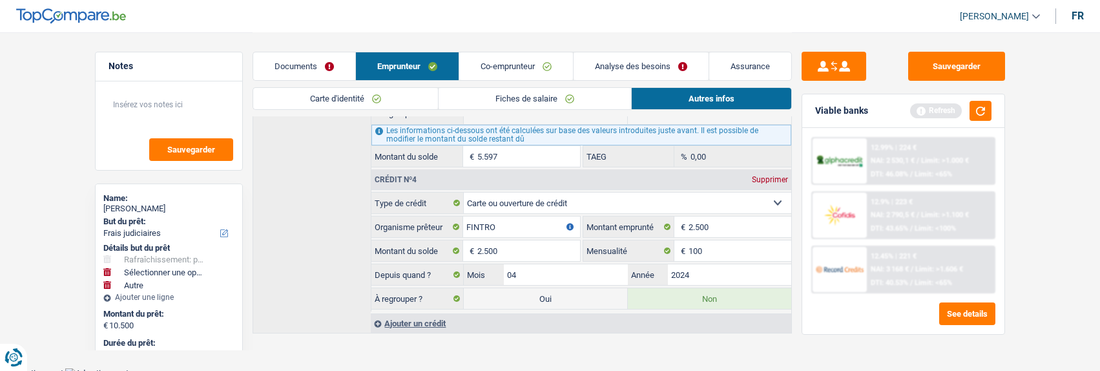
click at [510, 103] on link "Fiches de salaire" at bounding box center [535, 98] width 193 height 21
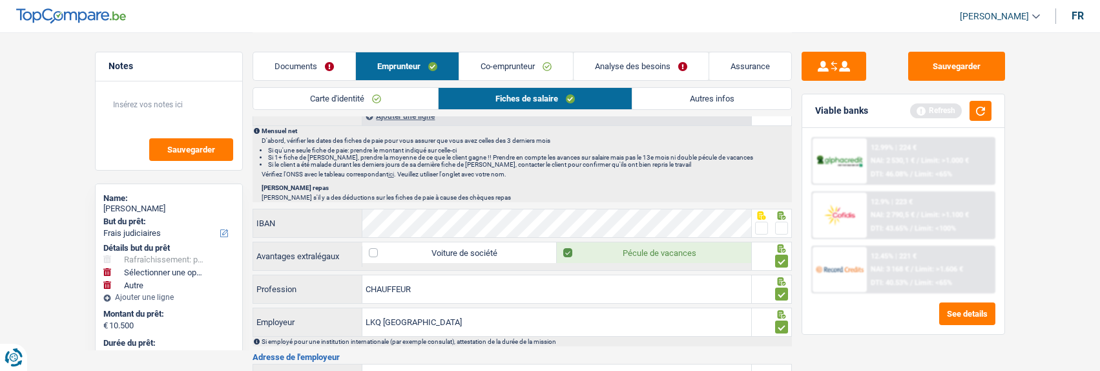
scroll to position [905, 0]
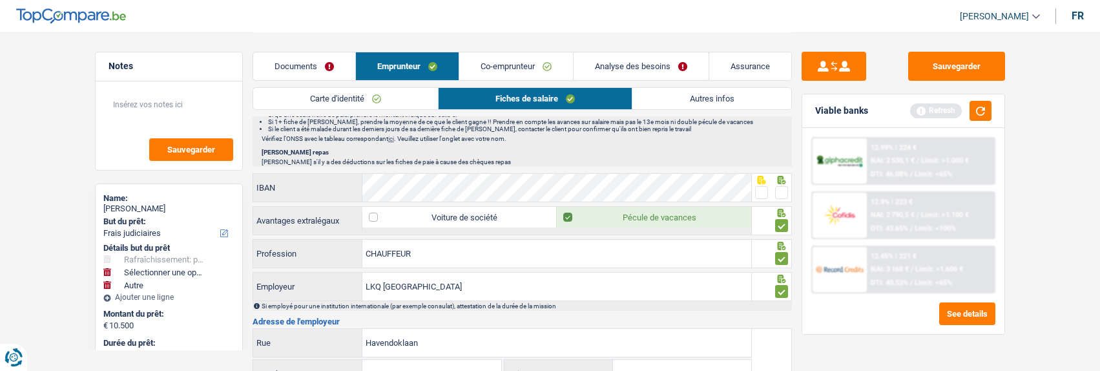
click at [777, 186] on span at bounding box center [781, 192] width 13 height 13
click at [0, 0] on input "radio" at bounding box center [0, 0] width 0 height 0
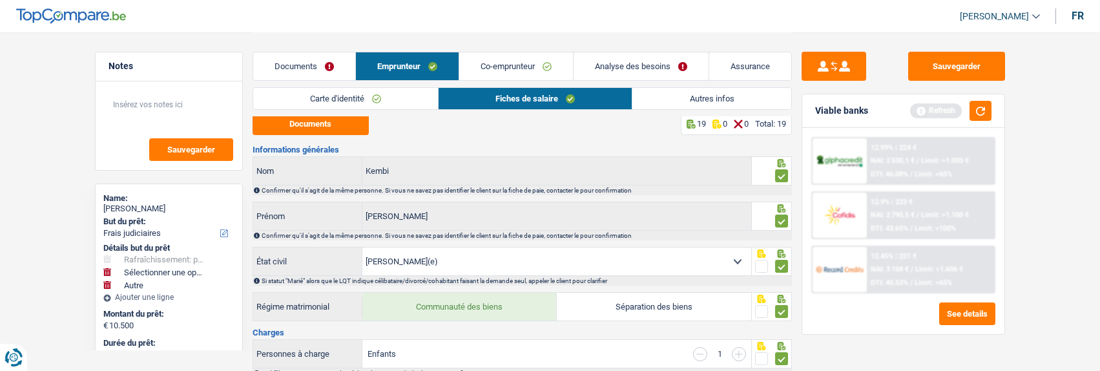
scroll to position [0, 0]
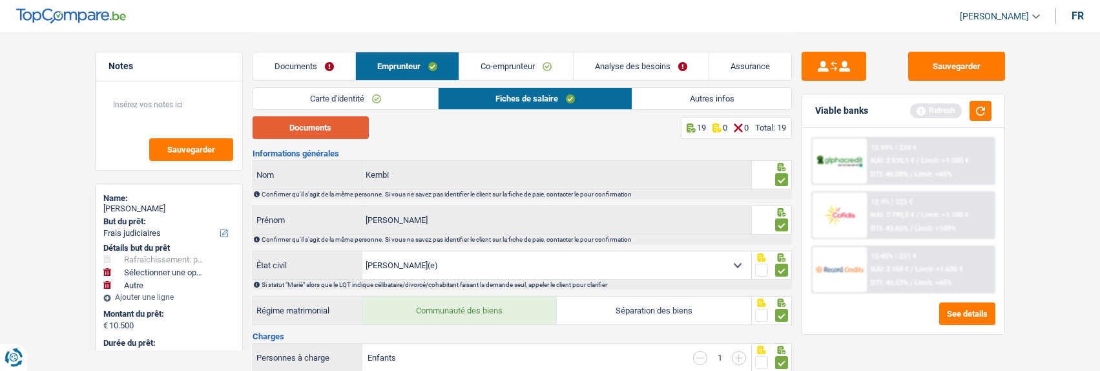
click at [341, 121] on button "Documents" at bounding box center [311, 127] width 116 height 23
click at [625, 70] on link "Analyse des besoins" at bounding box center [641, 66] width 135 height 28
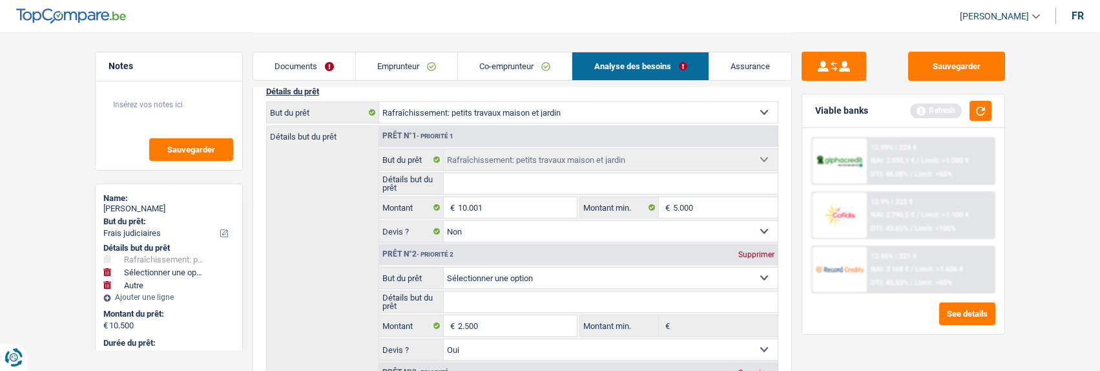
scroll to position [129, 0]
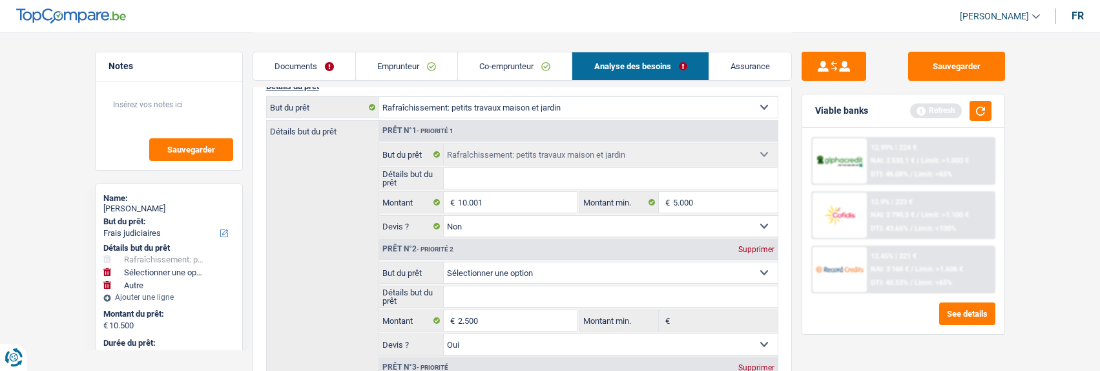
click at [759, 246] on div "Supprimer" at bounding box center [756, 250] width 43 height 8
select select "other"
type input "499"
select select
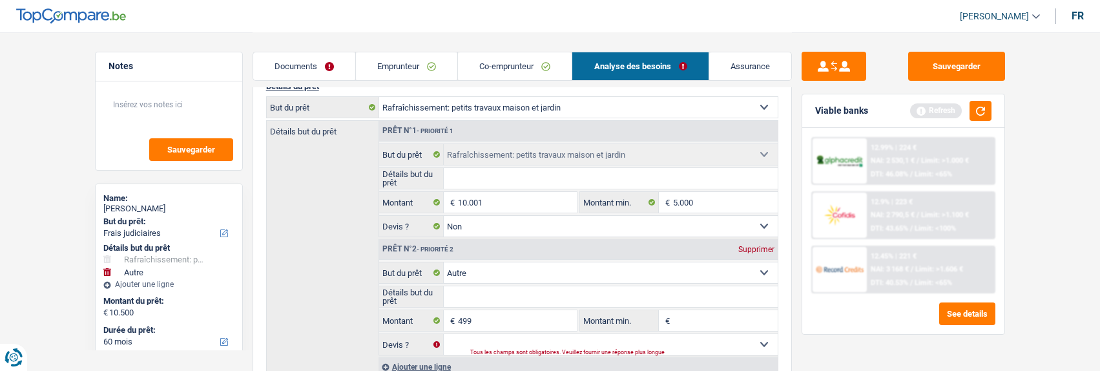
click at [751, 246] on div "Supprimer" at bounding box center [756, 250] width 43 height 8
type input "10.001"
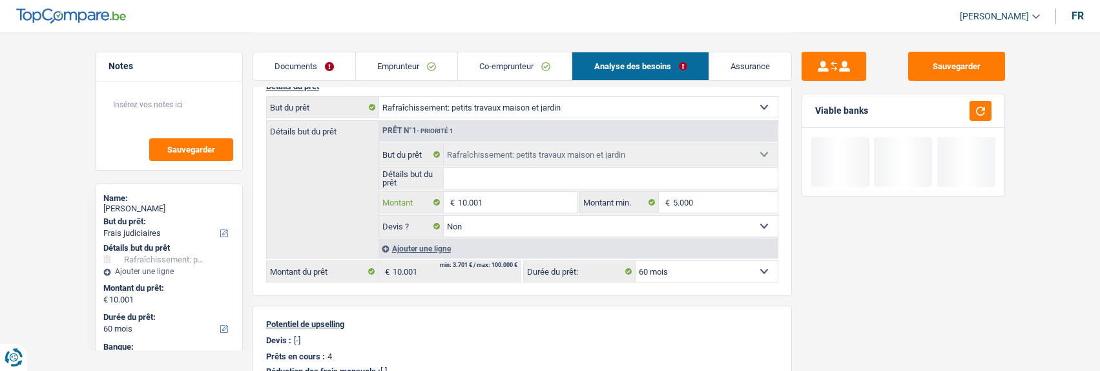
click at [531, 204] on input "10.001" at bounding box center [517, 202] width 118 height 21
type input "1"
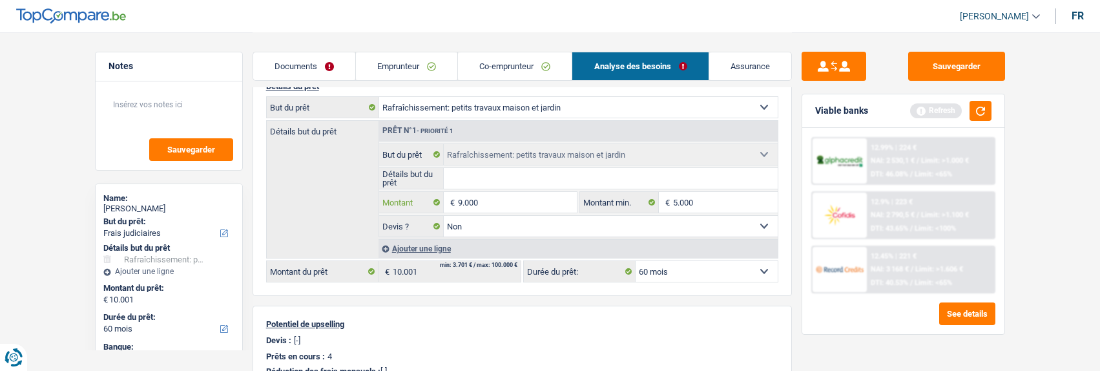
type input "9.000"
select select "48"
type input "9.000"
select select "48"
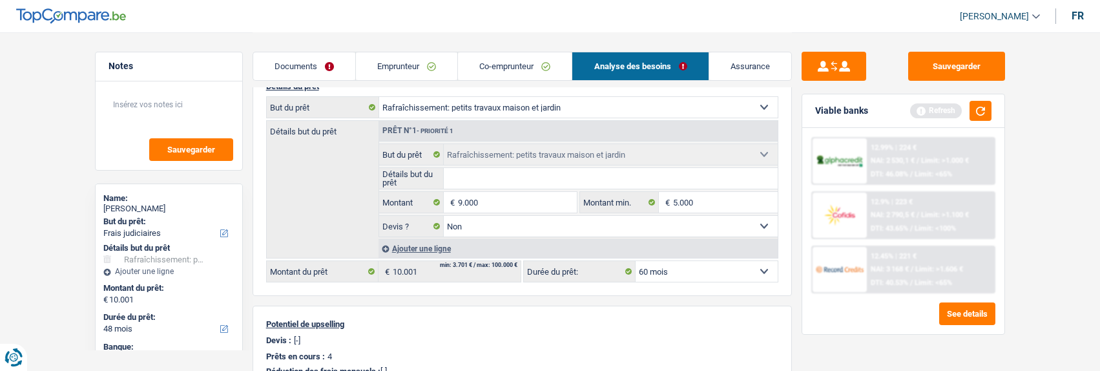
type input "9.000"
click at [662, 335] on div "Devis : [-]" at bounding box center [522, 340] width 512 height 10
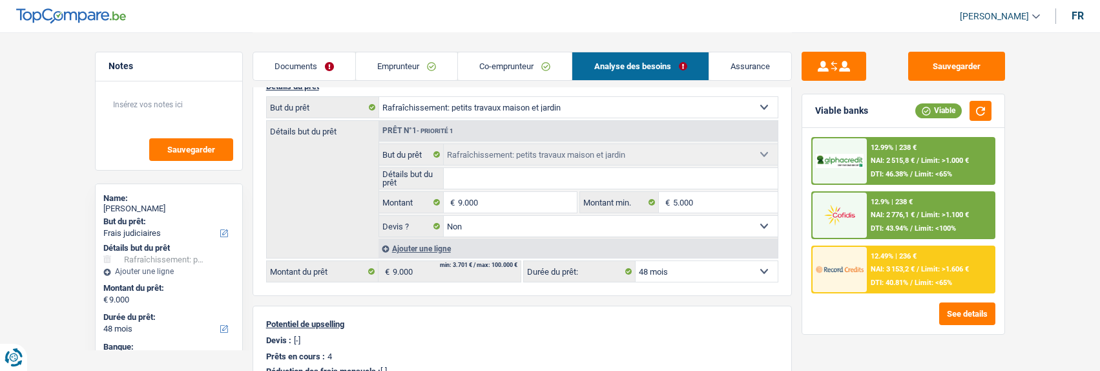
click at [948, 278] on div "12.49% | 236 € NAI: 3 153,2 € / Limit: >1.606 € DTI: 40.81% / Limit: <65%" at bounding box center [930, 269] width 127 height 45
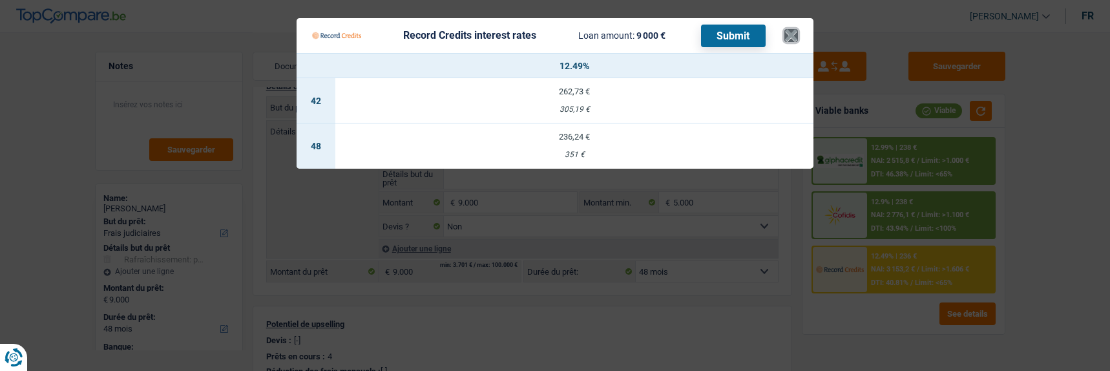
click at [798, 30] on button "×" at bounding box center [791, 35] width 14 height 13
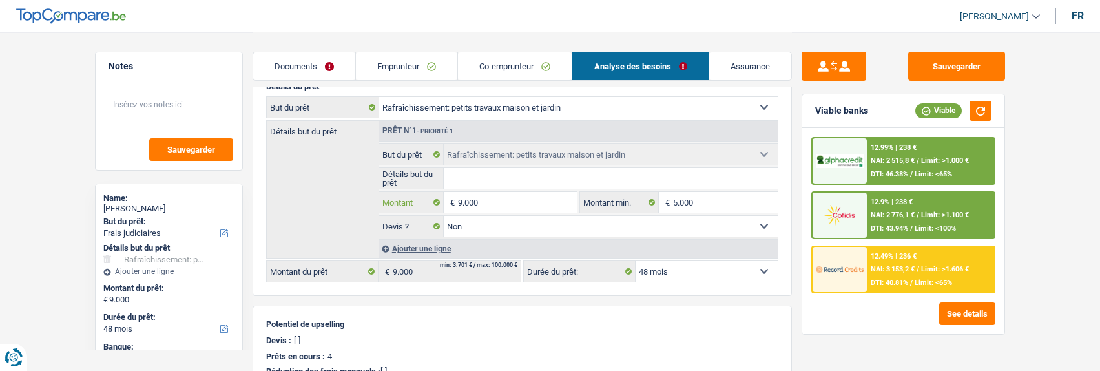
click at [468, 199] on input "9.000" at bounding box center [517, 202] width 118 height 21
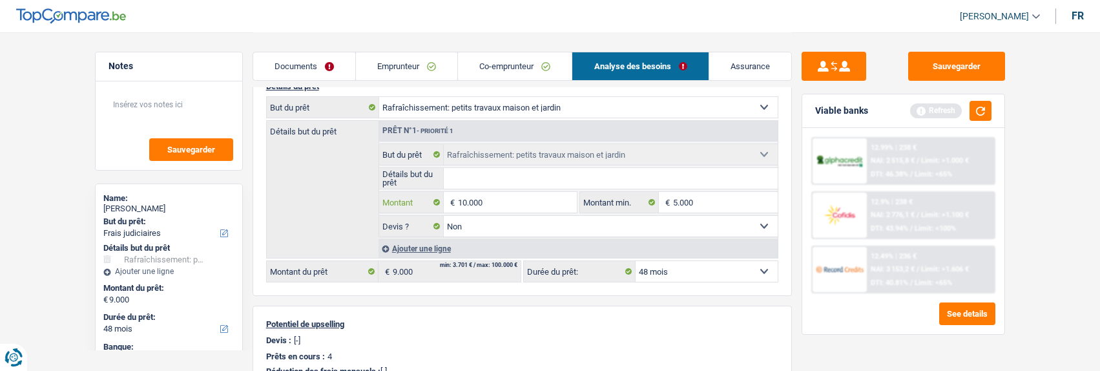
type input "10.000"
click at [737, 284] on div "Détails du prêt Confort maison: meubles, textile, peinture, électroménager, out…" at bounding box center [523, 182] width 540 height 228
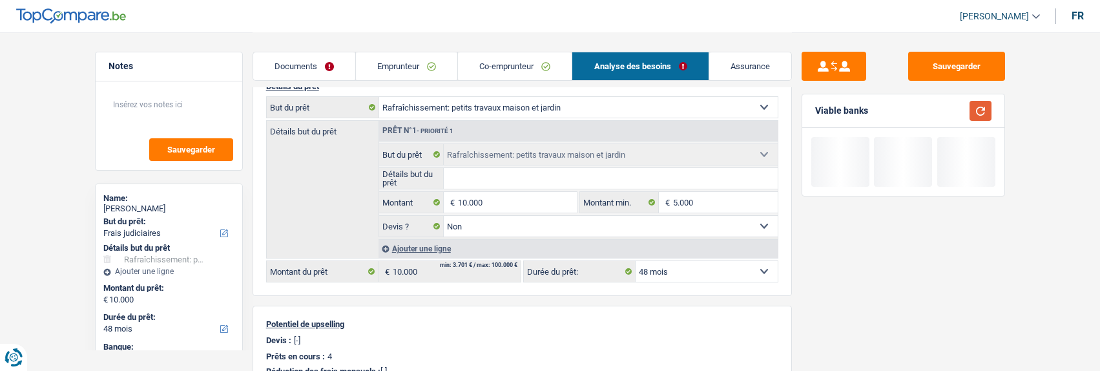
click at [980, 112] on button "button" at bounding box center [981, 111] width 22 height 20
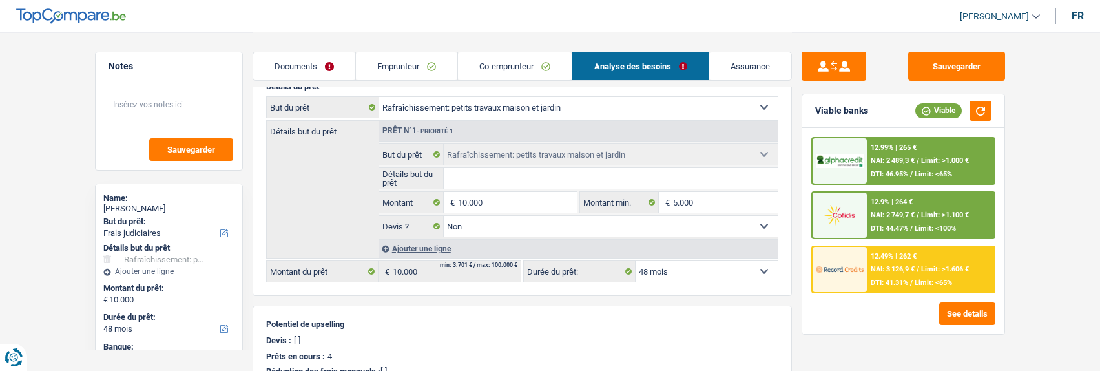
click at [752, 269] on select "12 mois 18 mois 24 mois 30 mois 36 mois 42 mois 48 mois Sélectionner une option" at bounding box center [707, 271] width 142 height 21
click at [924, 152] on div "12.99% | 265 € NAI: 2 489,3 € / Limit: >1.000 € DTI: 46.95% / Limit: <65%" at bounding box center [930, 160] width 127 height 45
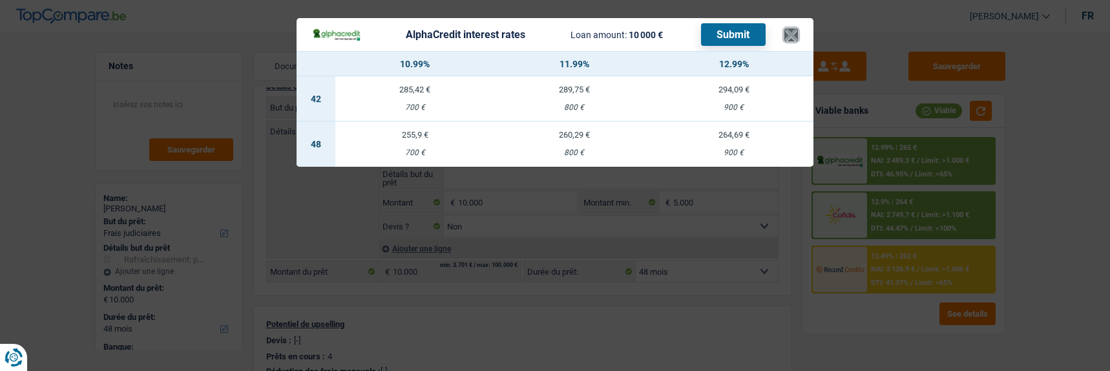
click at [792, 34] on button "×" at bounding box center [791, 34] width 14 height 13
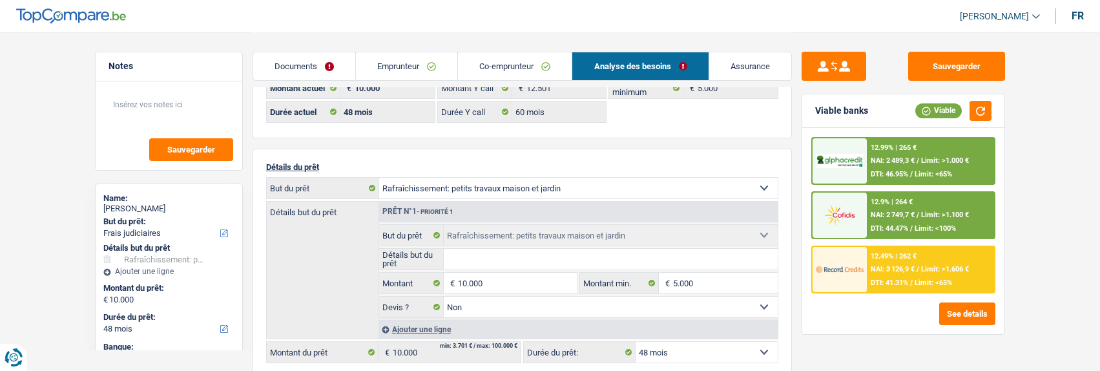
scroll to position [0, 0]
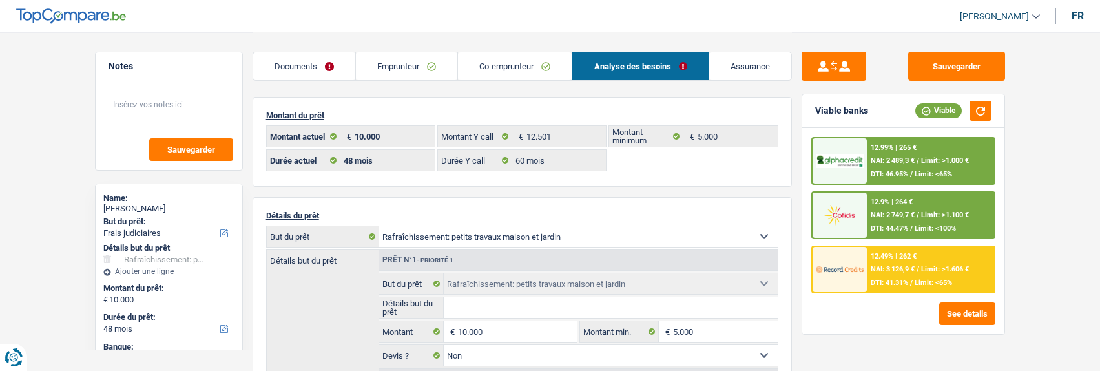
drag, startPoint x: 420, startPoint y: 67, endPoint x: 433, endPoint y: 76, distance: 16.2
click at [420, 67] on link "Emprunteur" at bounding box center [406, 66] width 101 height 28
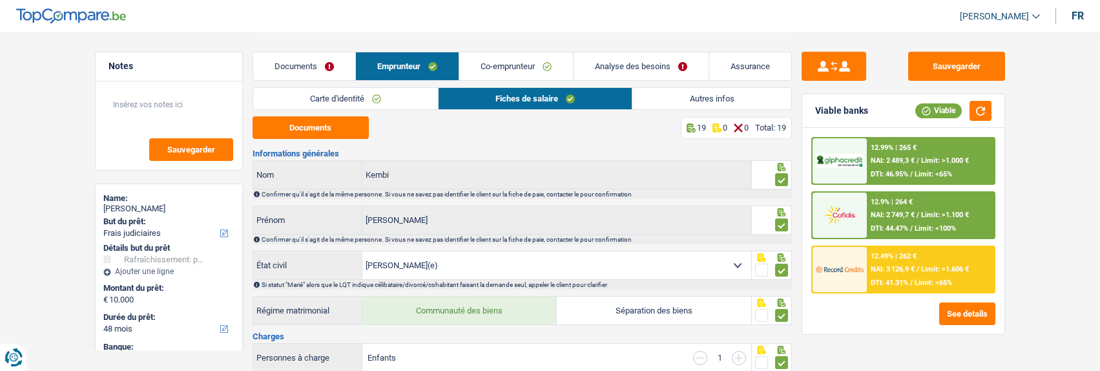
click at [728, 95] on link "Autres infos" at bounding box center [712, 98] width 158 height 21
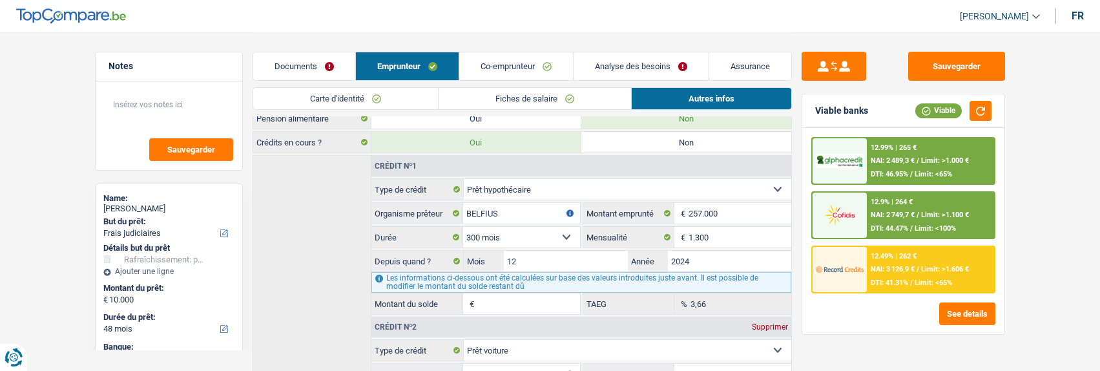
scroll to position [388, 0]
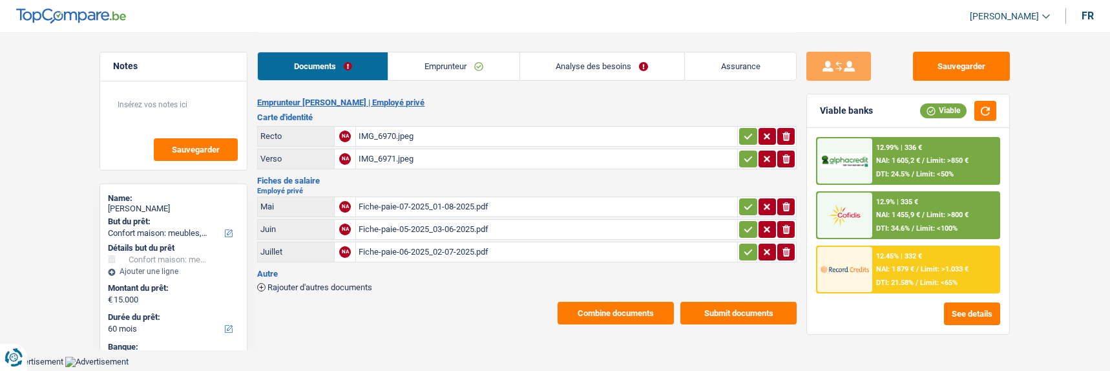
select select "household"
select select "60"
select select "record credits"
click at [634, 306] on button "Combine documents" at bounding box center [616, 313] width 116 height 23
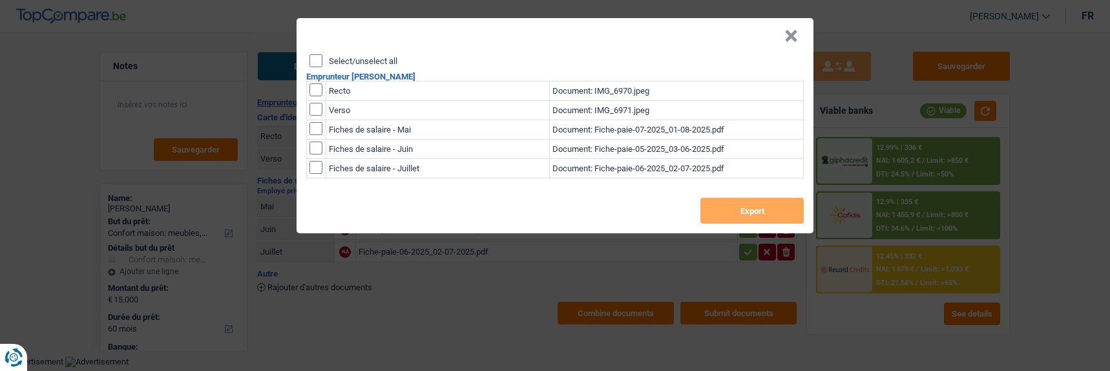
click at [314, 55] on input "Select/unselect all" at bounding box center [316, 60] width 13 height 13
checkbox input "true"
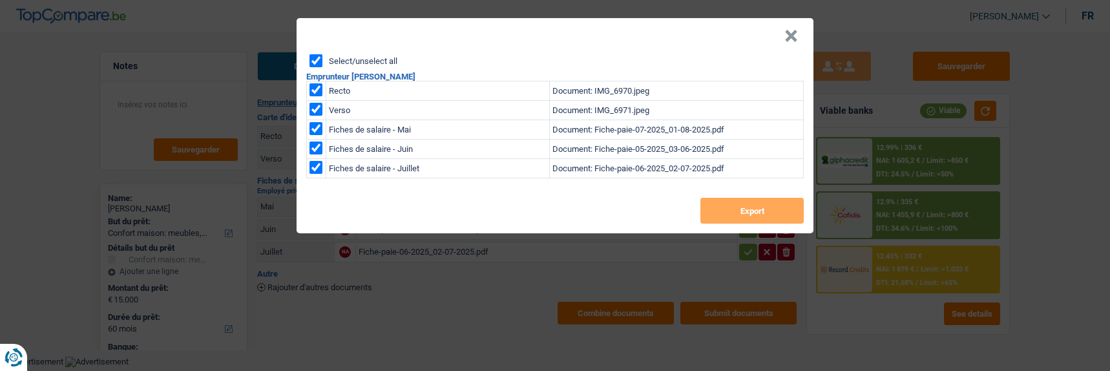
checkbox input "true"
click at [728, 210] on button "Export" at bounding box center [751, 211] width 103 height 26
click at [764, 47] on header "×" at bounding box center [555, 36] width 517 height 36
drag, startPoint x: 797, startPoint y: 32, endPoint x: 789, endPoint y: 32, distance: 7.8
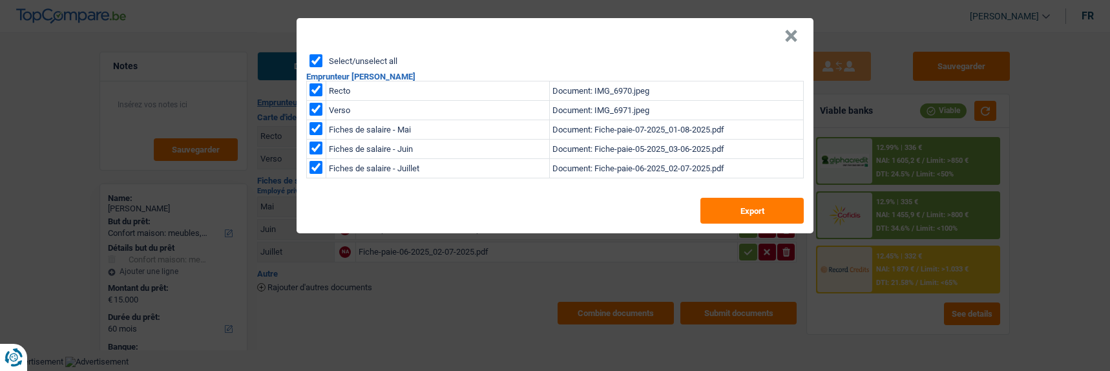
click at [793, 32] on button "×" at bounding box center [791, 36] width 14 height 13
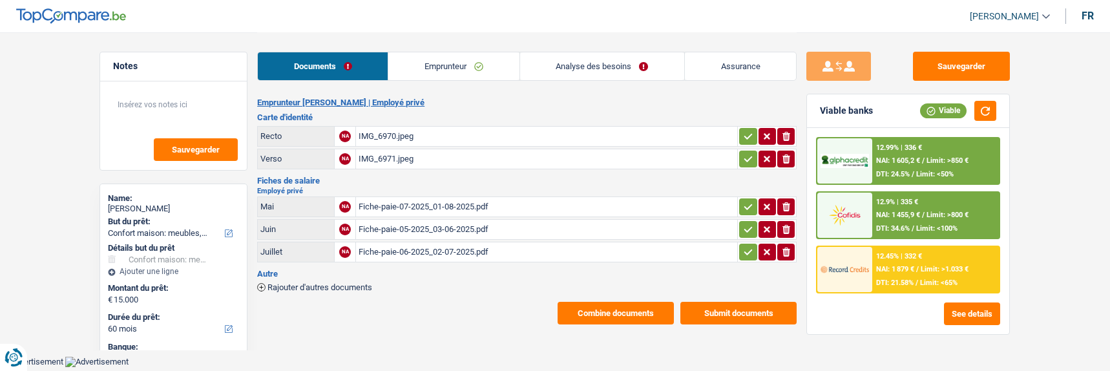
click at [642, 65] on link "Analyse des besoins" at bounding box center [602, 66] width 164 height 28
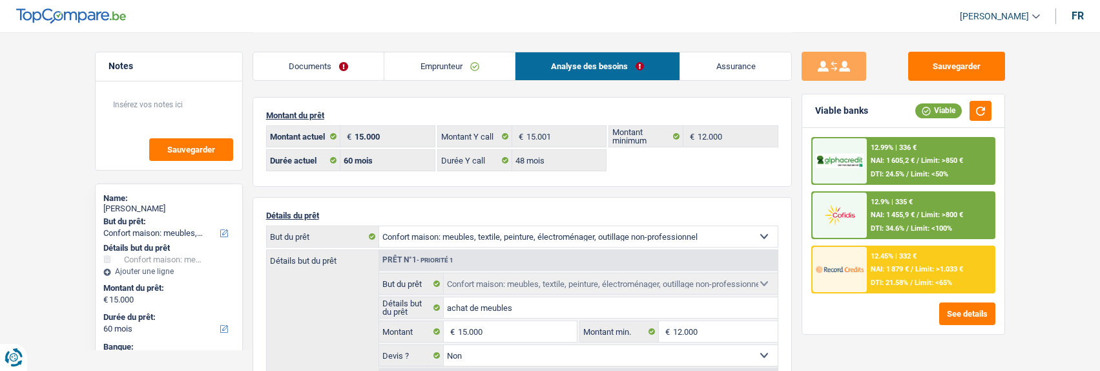
click at [468, 72] on link "Emprunteur" at bounding box center [449, 66] width 131 height 28
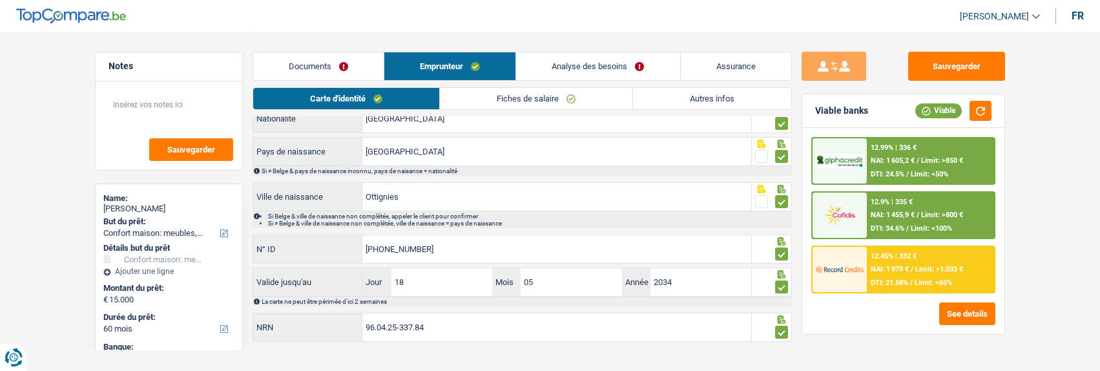
scroll to position [172, 0]
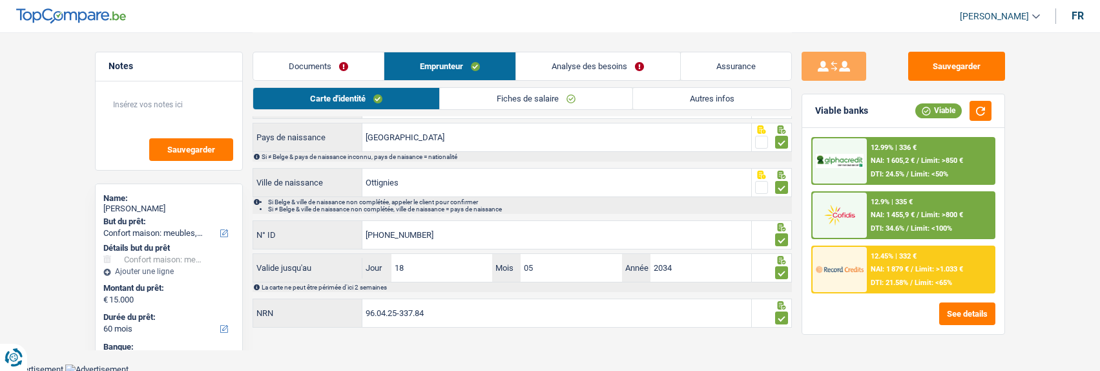
click at [721, 92] on link "Autres infos" at bounding box center [712, 98] width 158 height 21
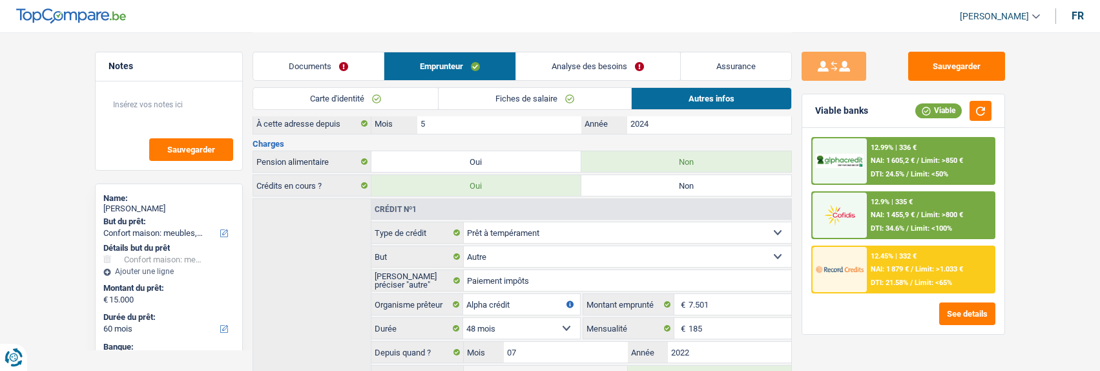
scroll to position [221, 0]
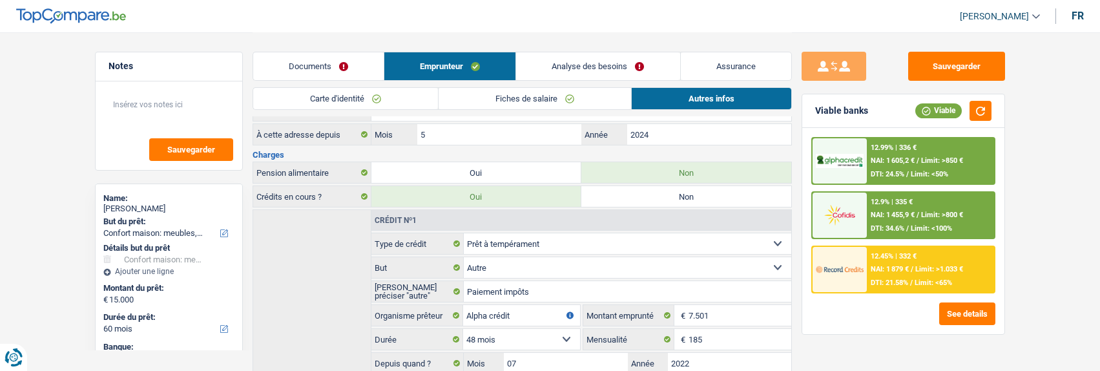
click at [625, 63] on link "Analyse des besoins" at bounding box center [597, 66] width 163 height 28
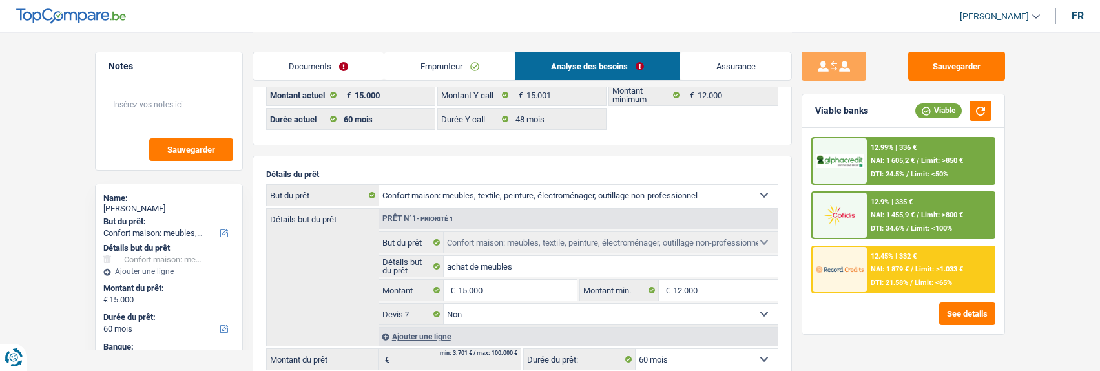
scroll to position [65, 0]
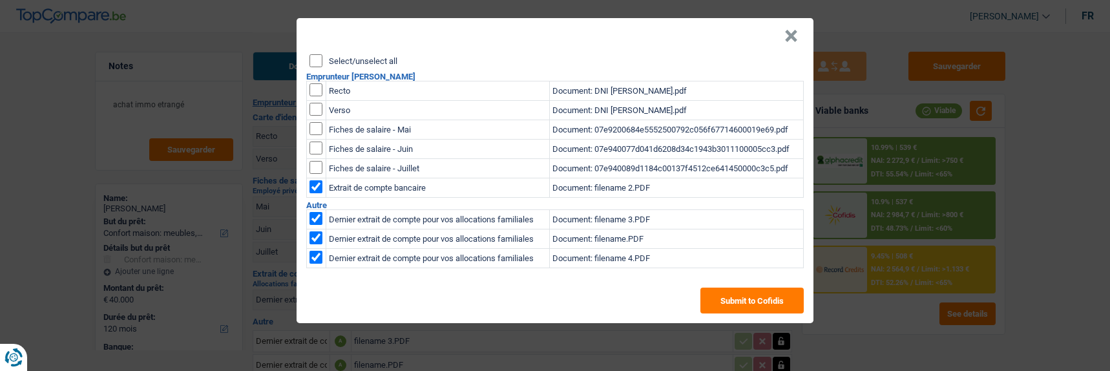
select select "household"
select select "120"
select select "cofidis"
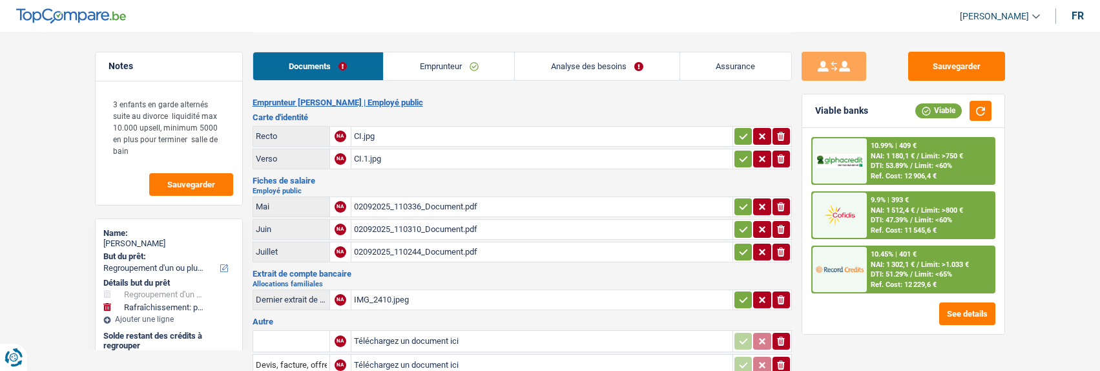
select select "refinancing"
select select "houseOrGarden"
select select "120"
select select "alphacredit"
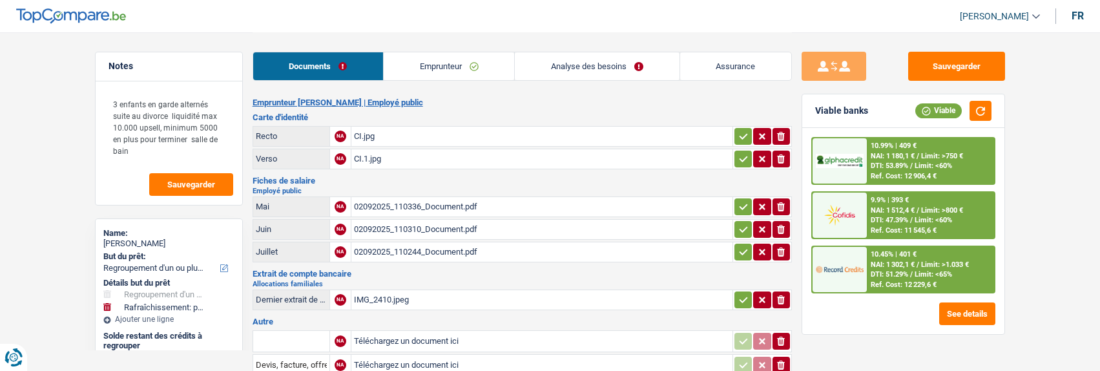
click at [624, 61] on link "Analyse des besoins" at bounding box center [597, 66] width 164 height 28
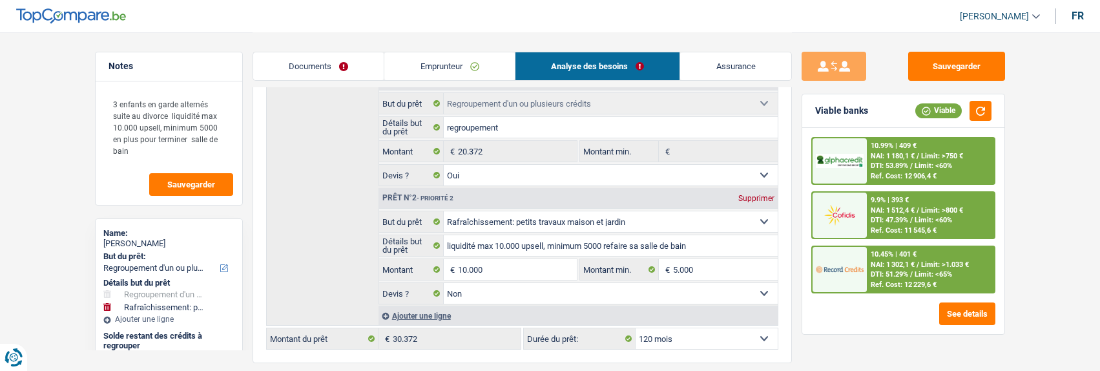
scroll to position [194, 0]
click at [887, 262] on span "NAI: 1 302,1 €" at bounding box center [893, 264] width 44 height 8
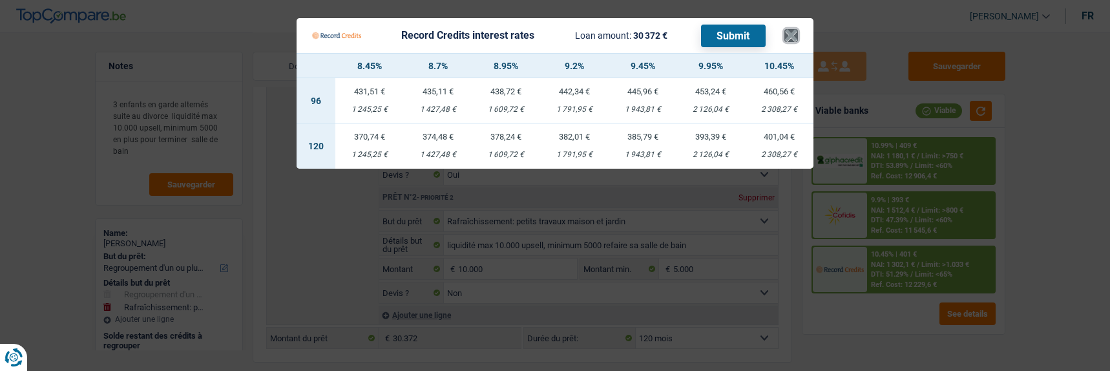
click at [789, 29] on button "×" at bounding box center [791, 35] width 14 height 13
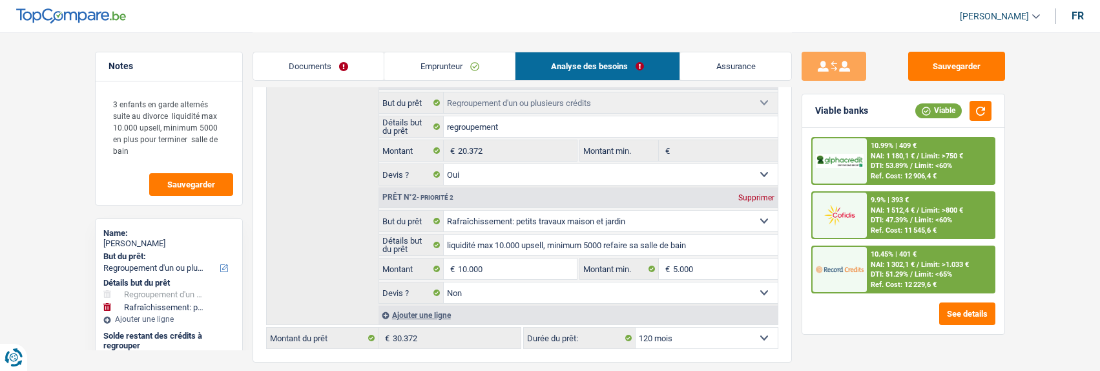
click at [446, 70] on link "Emprunteur" at bounding box center [449, 66] width 131 height 28
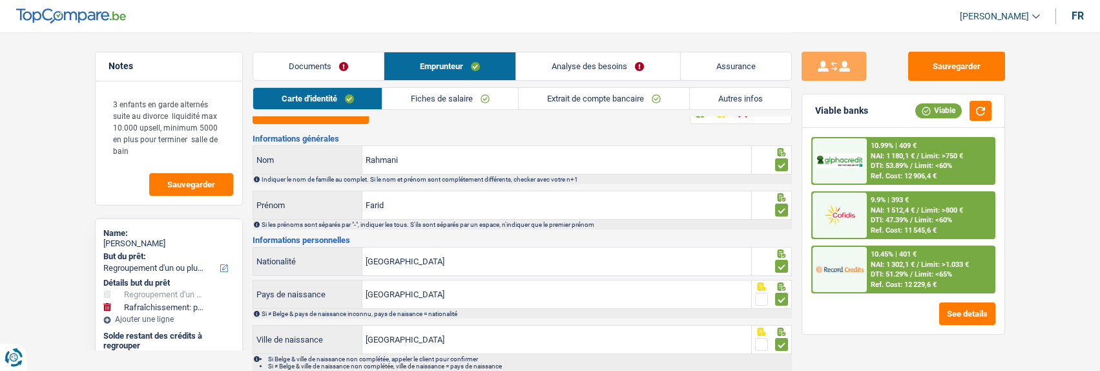
scroll to position [0, 0]
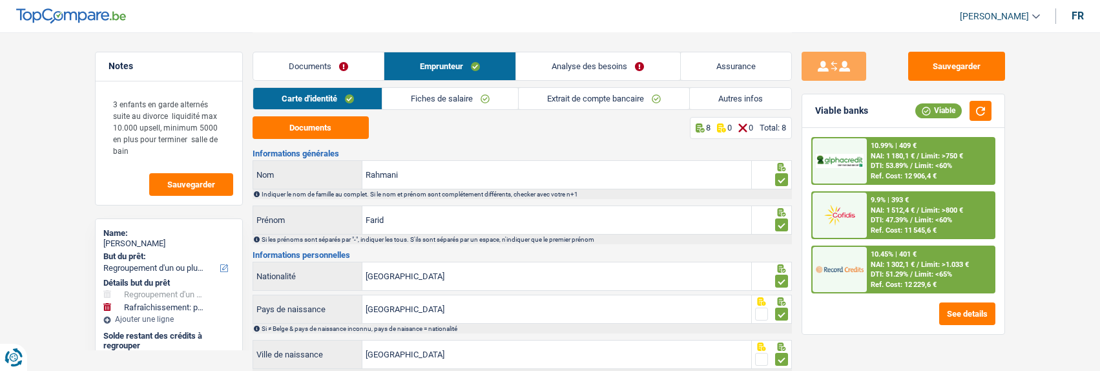
click at [442, 103] on link "Fiches de salaire" at bounding box center [451, 98] width 136 height 21
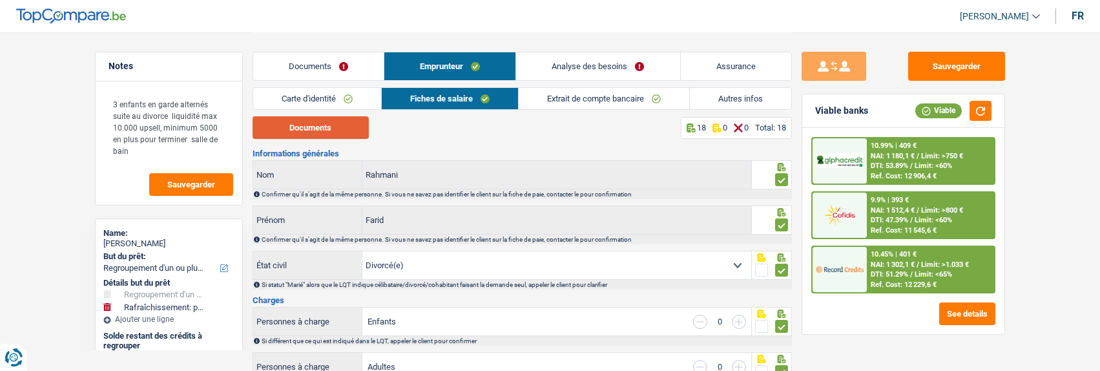
click at [358, 131] on button "Documents" at bounding box center [311, 127] width 116 height 23
click at [642, 101] on link "Extrait de compte bancaire" at bounding box center [604, 98] width 171 height 21
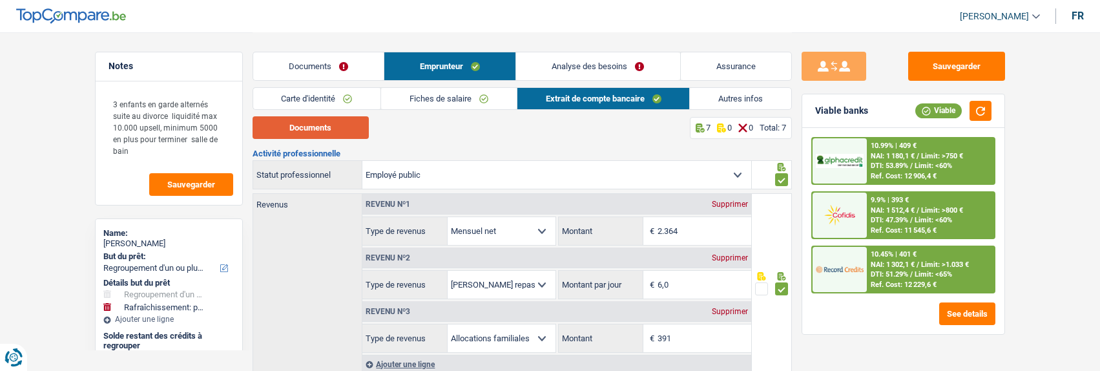
click at [344, 133] on button "Documents" at bounding box center [311, 127] width 116 height 23
click at [448, 101] on link "Fiches de salaire" at bounding box center [449, 98] width 136 height 21
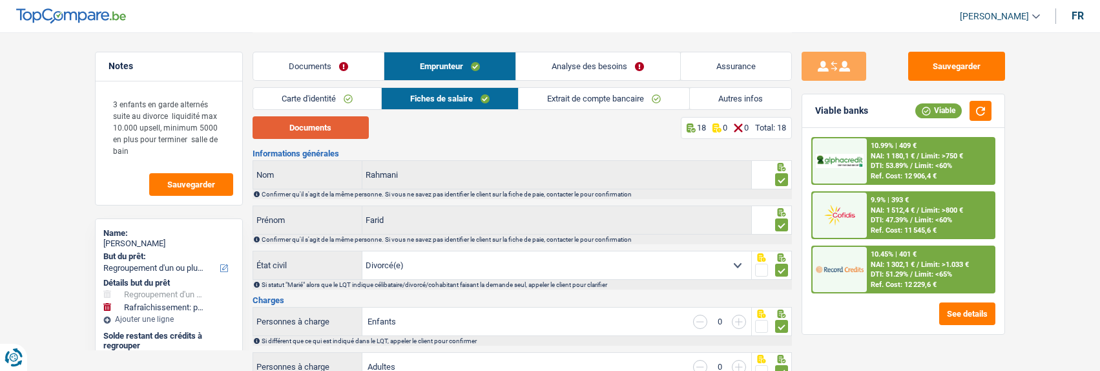
click at [333, 125] on button "Documents" at bounding box center [311, 127] width 116 height 23
click at [647, 70] on link "Analyse des besoins" at bounding box center [597, 66] width 163 height 28
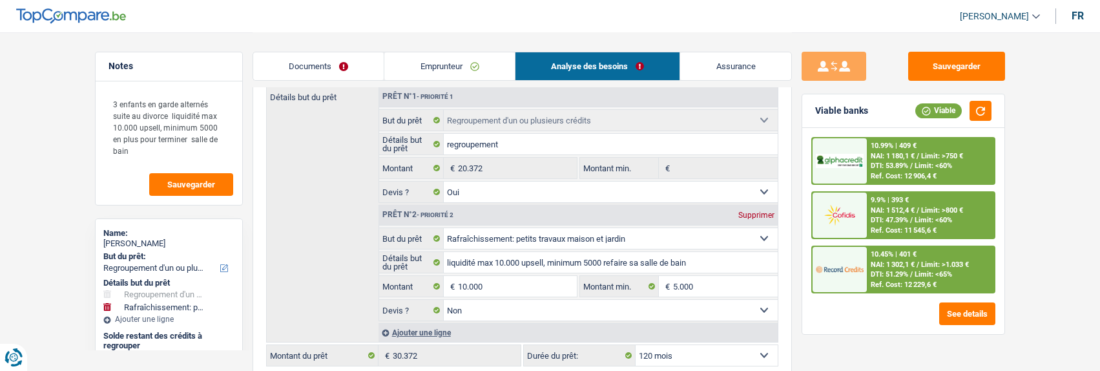
scroll to position [194, 0]
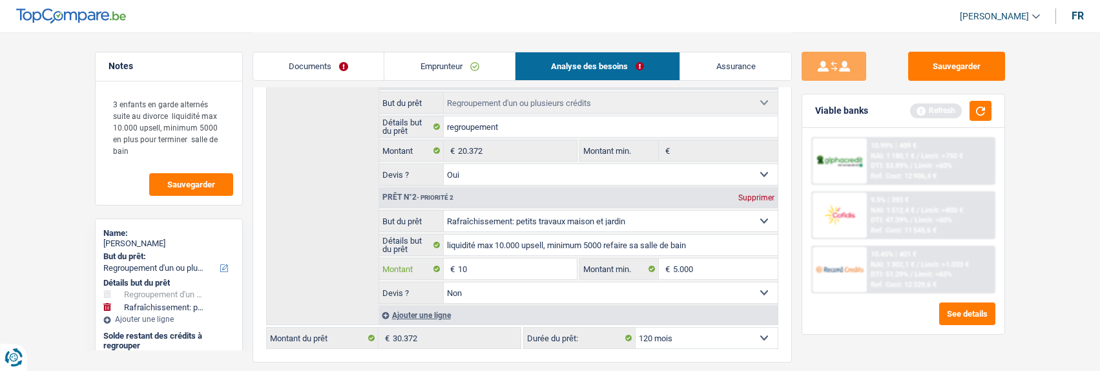
type input "1"
type input "5.000"
type input "25.372"
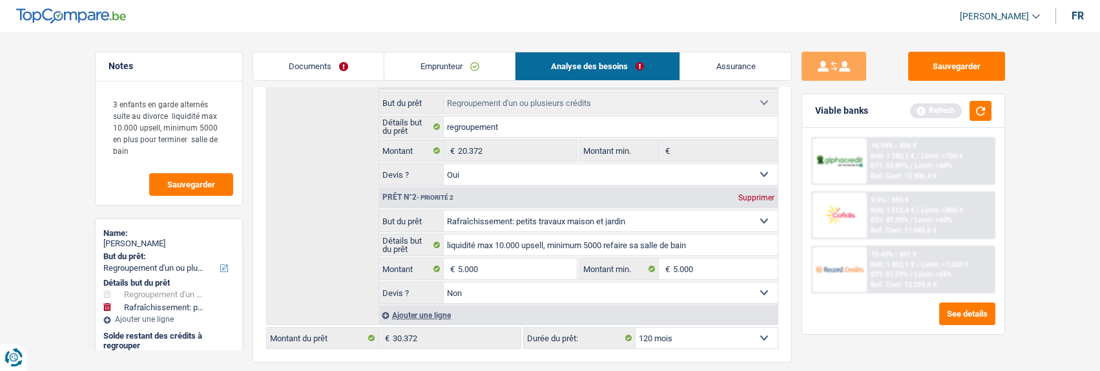
type input "25.372"
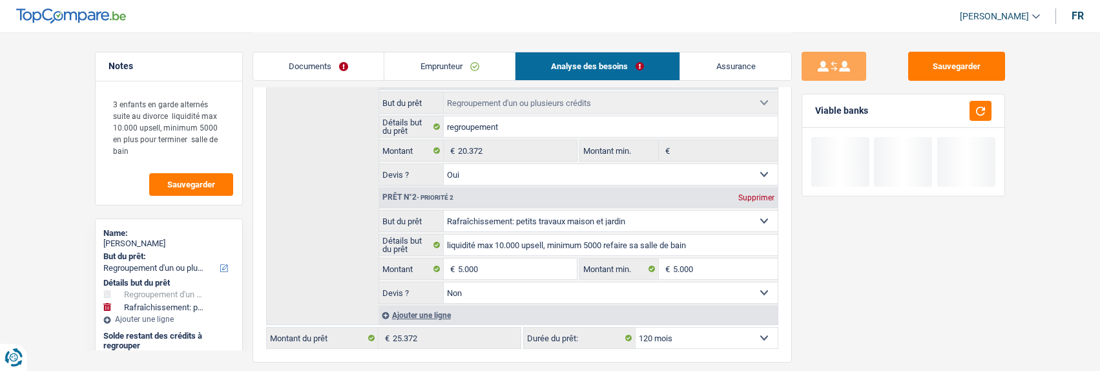
click at [737, 363] on div "Montant du prêt 25.372 € Montant actuel: 52.354 € Montant Y call 5.000 € Montan…" at bounding box center [523, 303] width 540 height 800
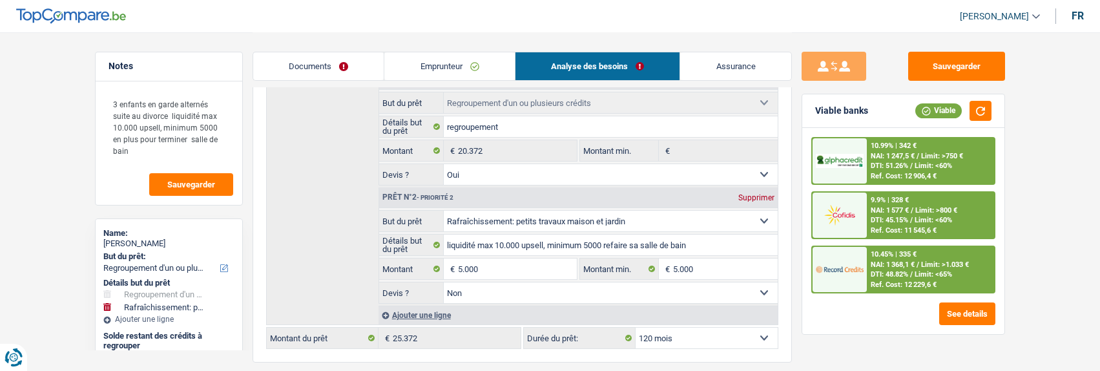
click at [943, 268] on span "Limit: >1.033 €" at bounding box center [945, 264] width 48 height 8
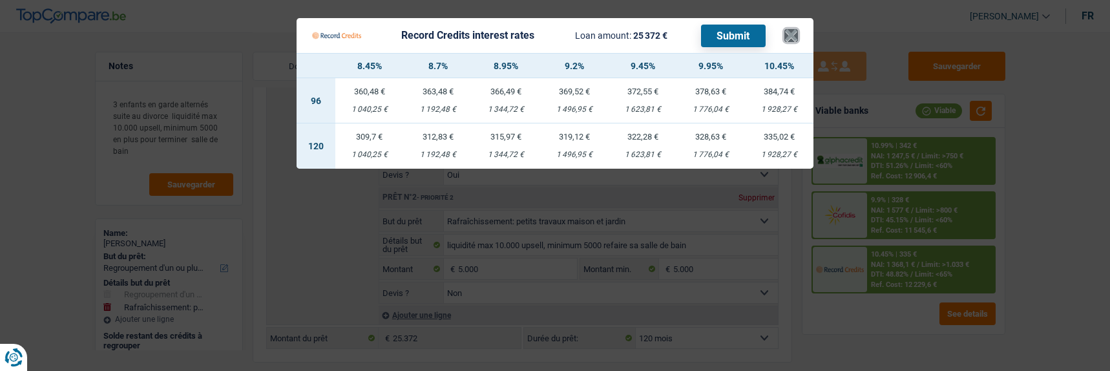
click at [798, 30] on button "×" at bounding box center [791, 35] width 14 height 13
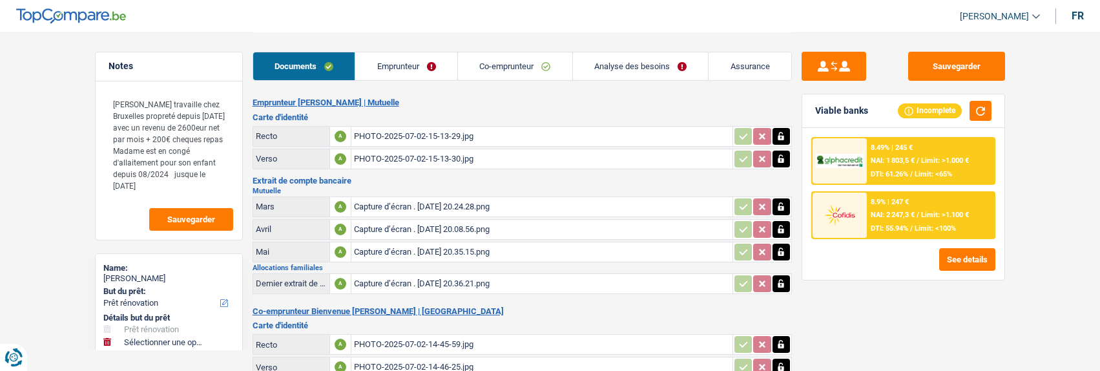
select select "renovation"
select select "48"
select select "record credits"
select select "applicant"
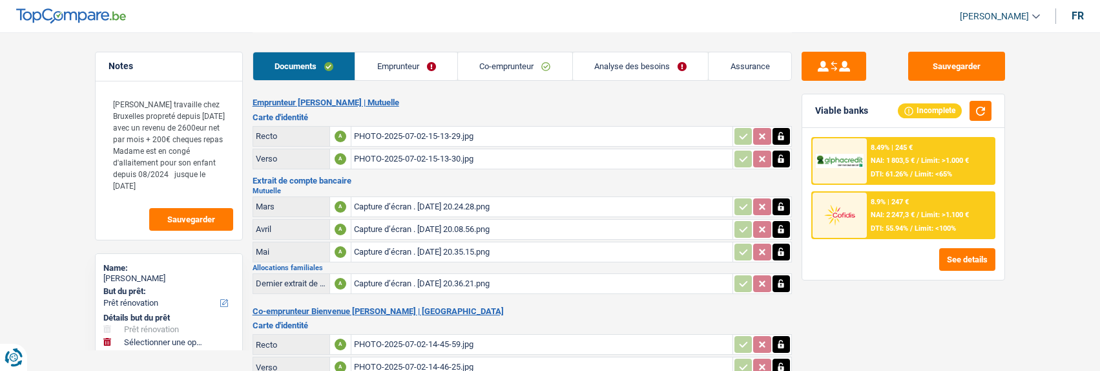
select select "applicant"
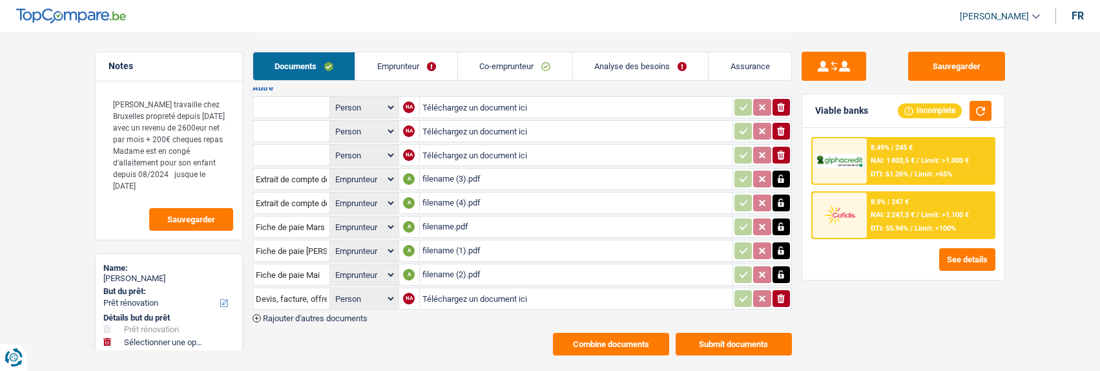
scroll to position [406, 0]
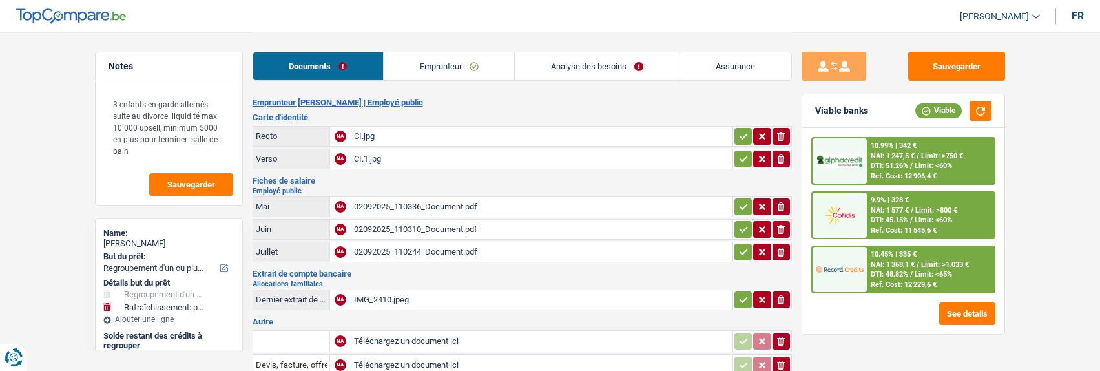
select select "refinancing"
select select "houseOrGarden"
select select "120"
select select "alphacredit"
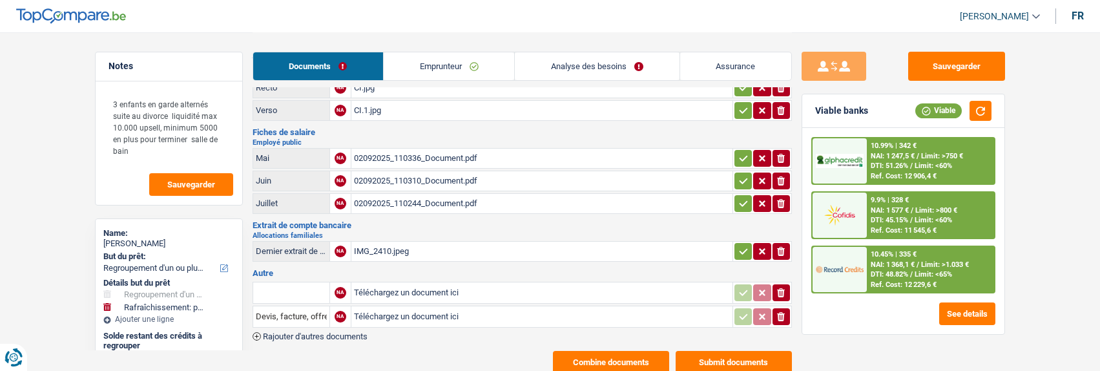
scroll to position [83, 0]
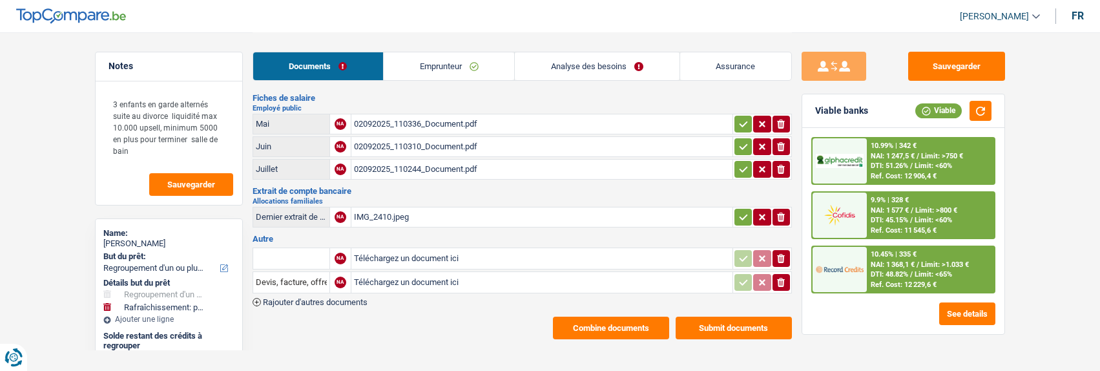
click at [626, 319] on button "Combine documents" at bounding box center [611, 328] width 116 height 23
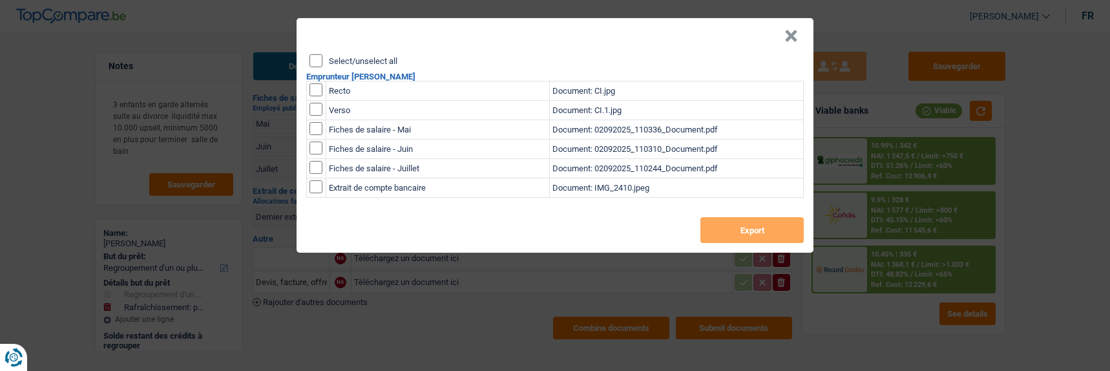
drag, startPoint x: 319, startPoint y: 50, endPoint x: 320, endPoint y: 59, distance: 9.3
click at [319, 54] on input "Select/unselect all" at bounding box center [316, 60] width 13 height 13
checkbox input "true"
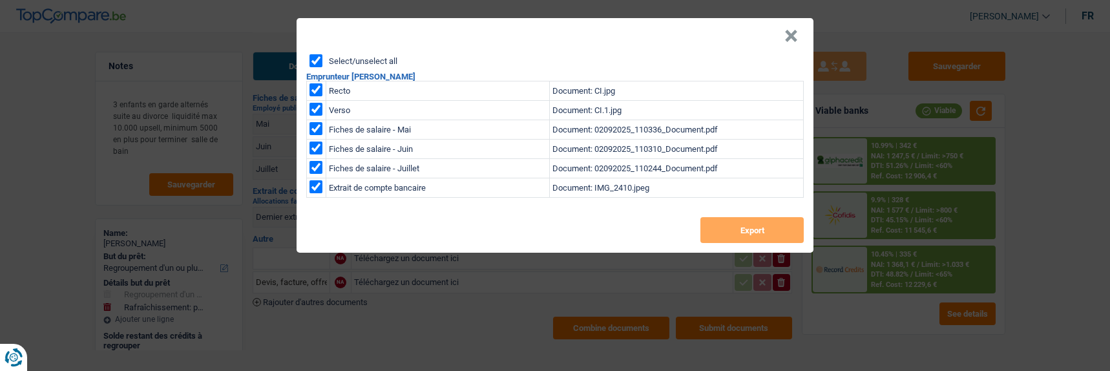
checkbox input "true"
click at [749, 232] on button "Export" at bounding box center [751, 230] width 103 height 26
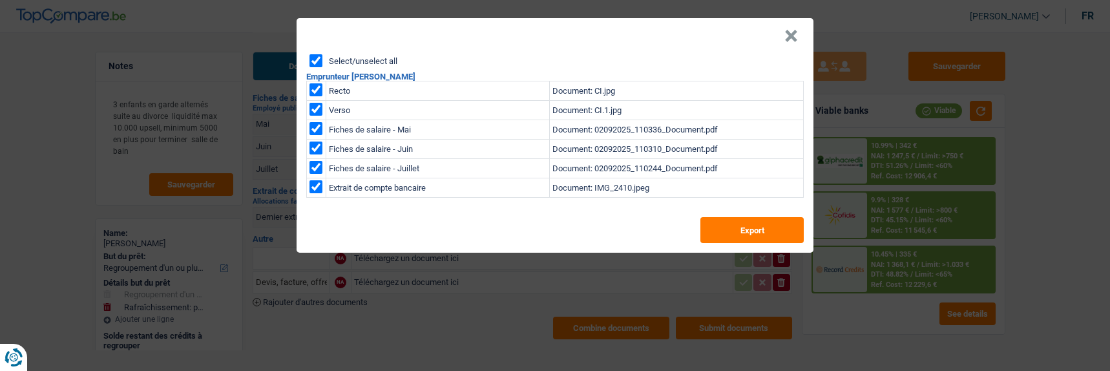
click at [781, 31] on header "×" at bounding box center [555, 36] width 517 height 36
click at [792, 33] on button "×" at bounding box center [791, 36] width 14 height 13
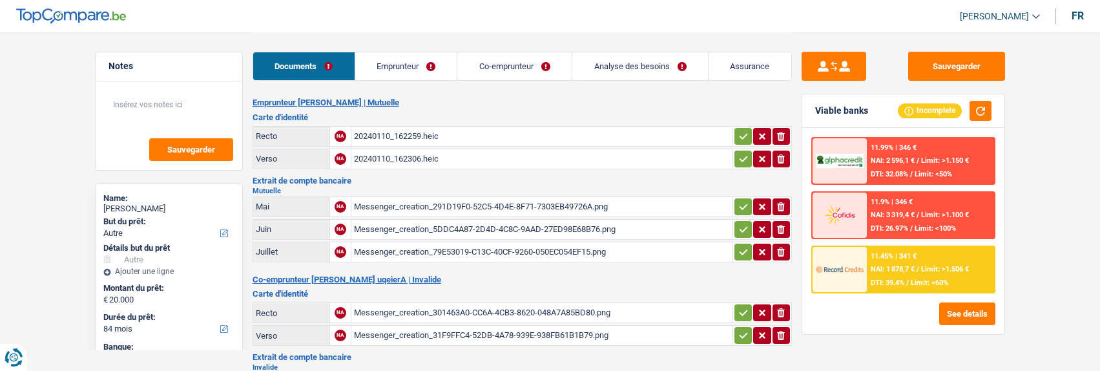
select select "other"
select select "84"
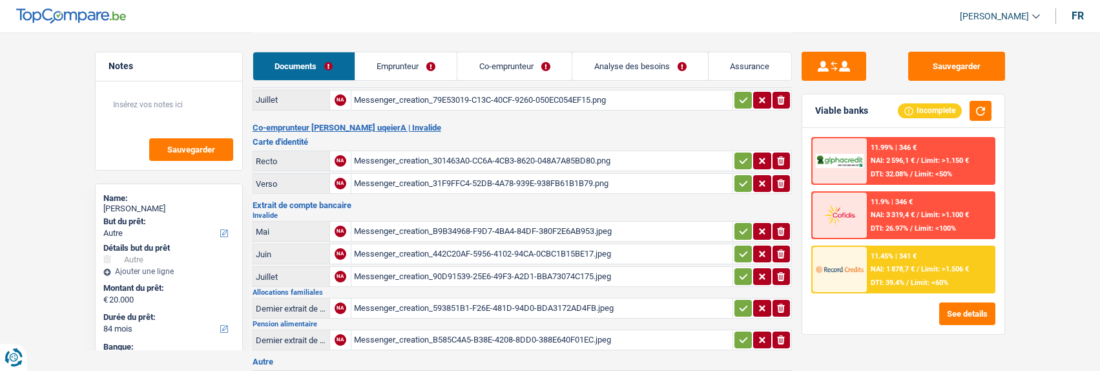
scroll to position [129, 0]
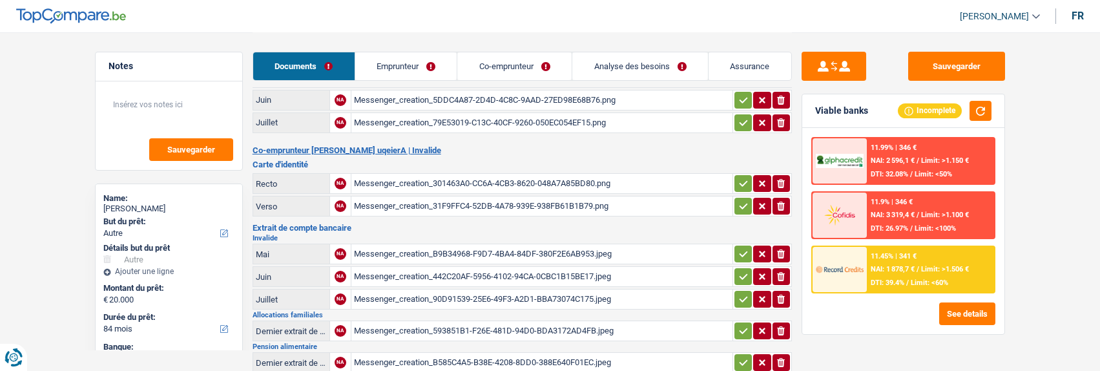
click at [419, 62] on link "Emprunteur" at bounding box center [406, 66] width 102 height 28
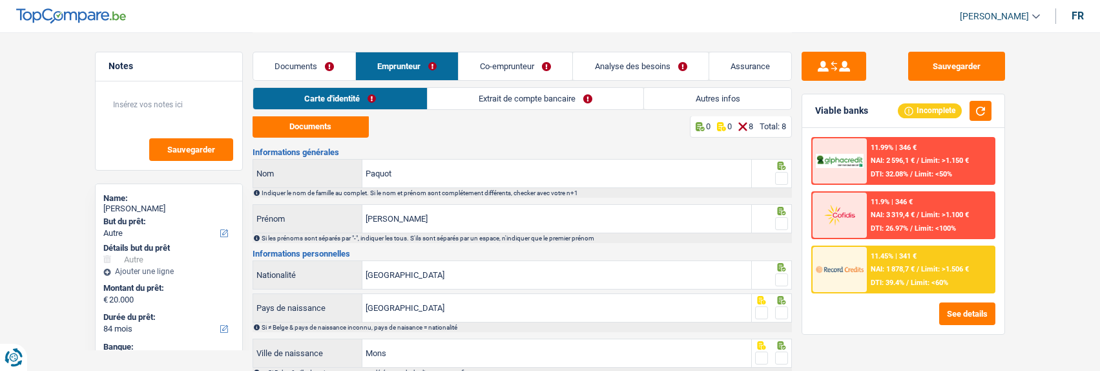
scroll to position [0, 0]
click at [348, 123] on button "Documents" at bounding box center [311, 127] width 116 height 23
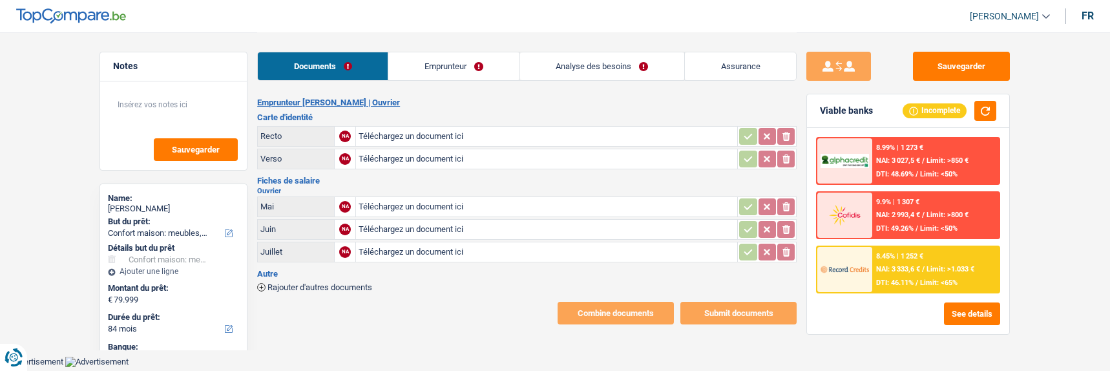
select select "household"
select select "84"
select select "alphacredit"
click at [501, 131] on input "Téléchargez un document ici" at bounding box center [547, 136] width 376 height 19
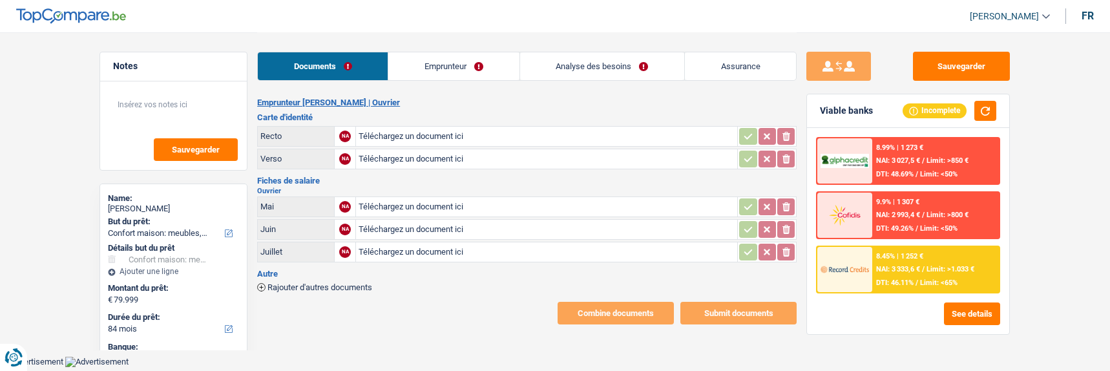
type input "C:\fakepath\Doc. Alice Lima .pdf"
click at [413, 154] on input "Téléchargez un document ici" at bounding box center [547, 158] width 376 height 19
type input "C:\fakepath\Doc. Alice Lima .pdf"
click at [431, 202] on input "Téléchargez un document ici" at bounding box center [547, 206] width 376 height 19
type input "C:\fakepath\Doc. Alice Lima .pdf"
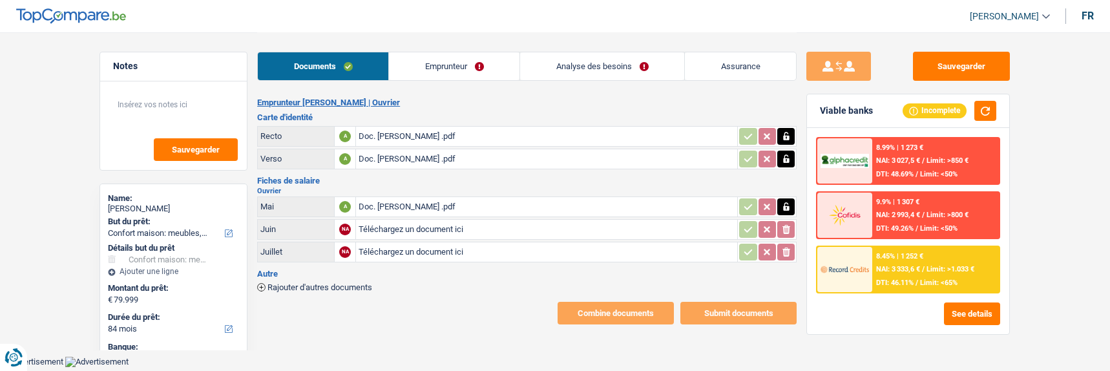
click at [466, 70] on link "Emprunteur" at bounding box center [454, 66] width 131 height 28
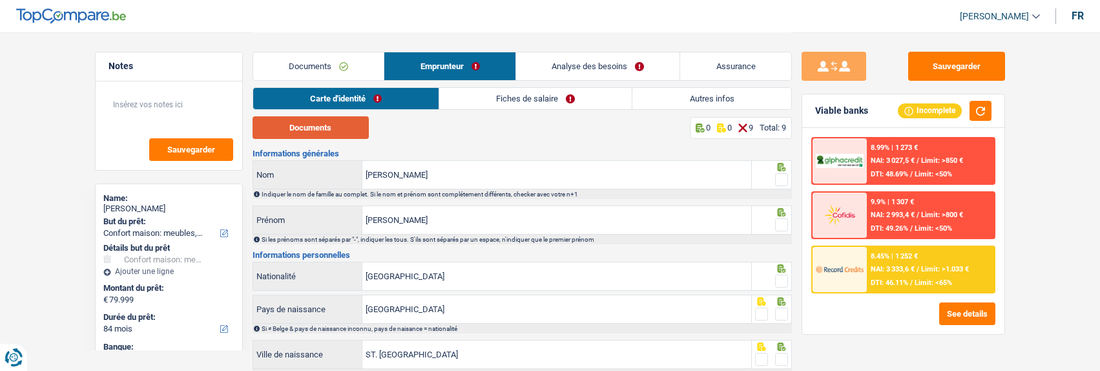
click at [288, 138] on button "Documents" at bounding box center [311, 127] width 116 height 23
click at [782, 180] on span at bounding box center [781, 179] width 13 height 13
click at [0, 0] on input "radio" at bounding box center [0, 0] width 0 height 0
click at [782, 220] on span at bounding box center [781, 224] width 13 height 13
click at [0, 0] on input "radio" at bounding box center [0, 0] width 0 height 0
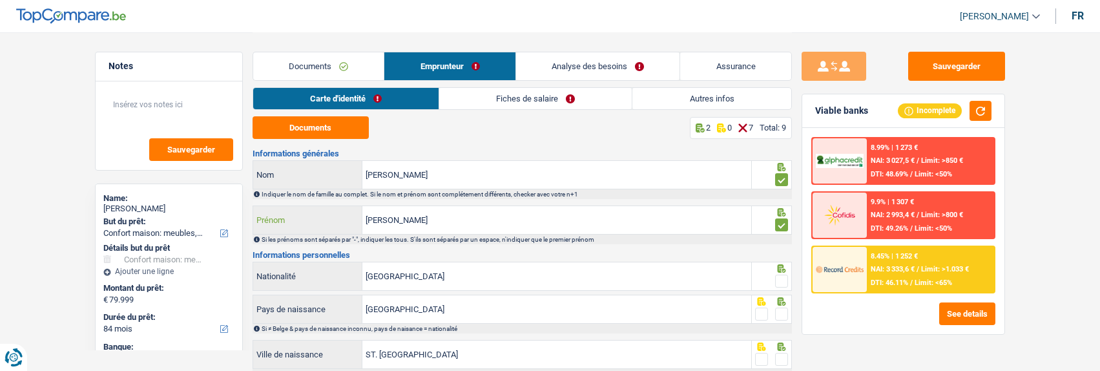
drag, startPoint x: 510, startPoint y: 218, endPoint x: 383, endPoint y: 220, distance: 126.7
click at [383, 220] on input "Alice Maria" at bounding box center [557, 220] width 389 height 28
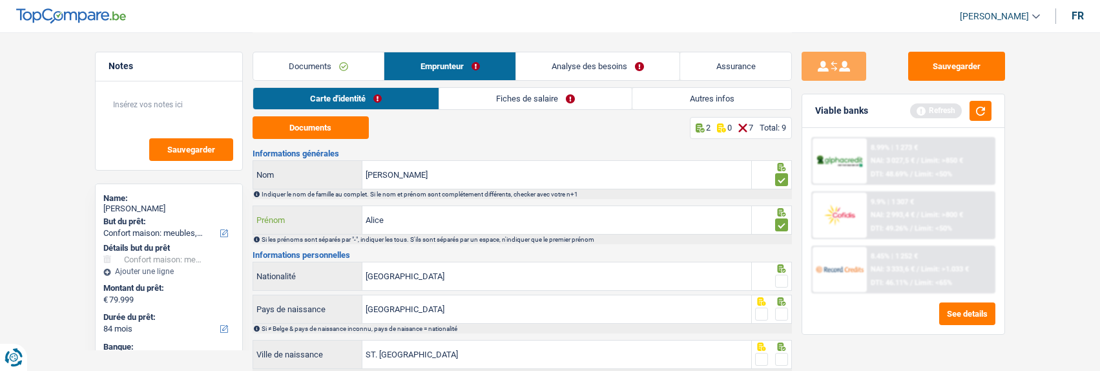
type input "Alice"
click at [781, 280] on span at bounding box center [781, 281] width 13 height 13
click at [0, 0] on input "radio" at bounding box center [0, 0] width 0 height 0
click at [777, 308] on span at bounding box center [781, 314] width 13 height 13
click at [0, 0] on input "radio" at bounding box center [0, 0] width 0 height 0
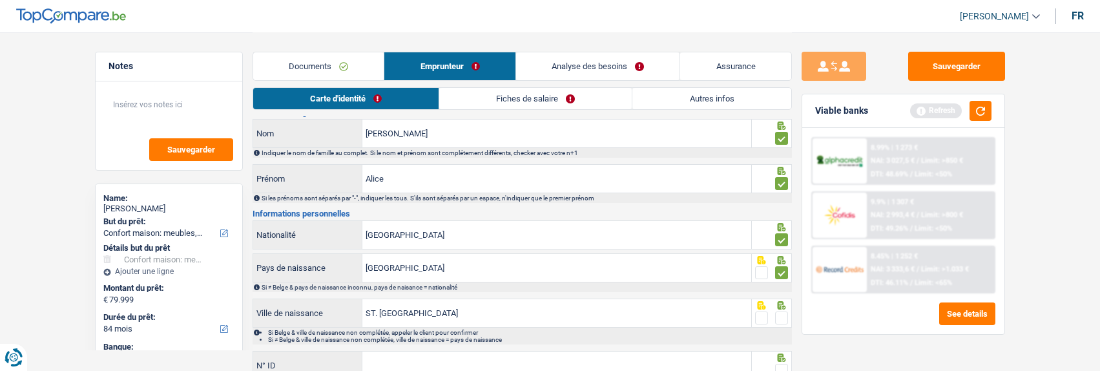
scroll to position [65, 0]
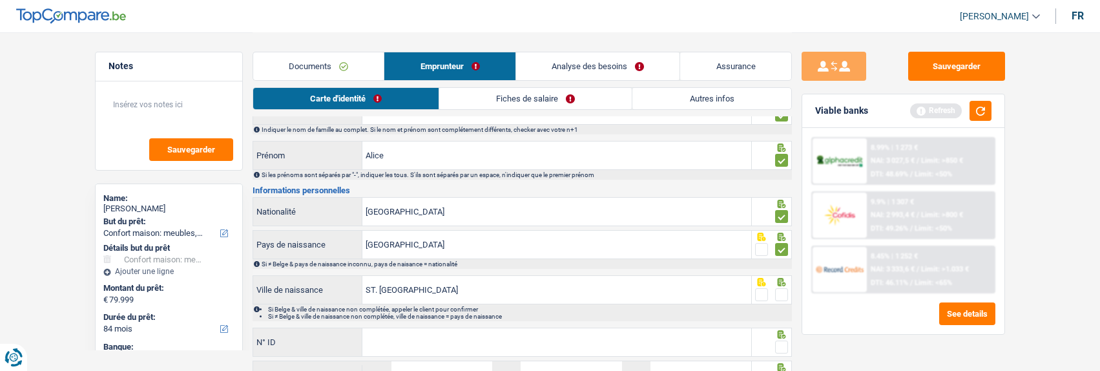
click at [398, 340] on input "N° ID" at bounding box center [557, 342] width 389 height 28
type input "099413841ZX8"
click at [777, 291] on span at bounding box center [781, 294] width 13 height 13
click at [0, 0] on input "radio" at bounding box center [0, 0] width 0 height 0
click at [781, 342] on span at bounding box center [781, 347] width 13 height 13
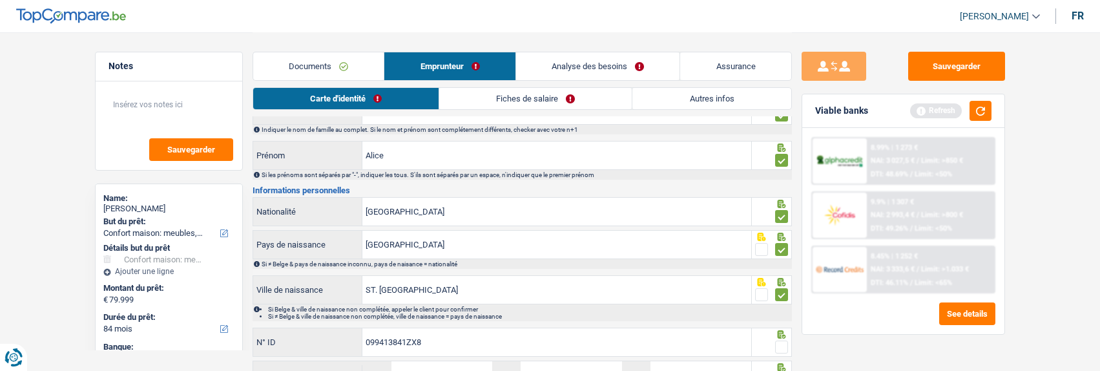
click at [0, 0] on input "radio" at bounding box center [0, 0] width 0 height 0
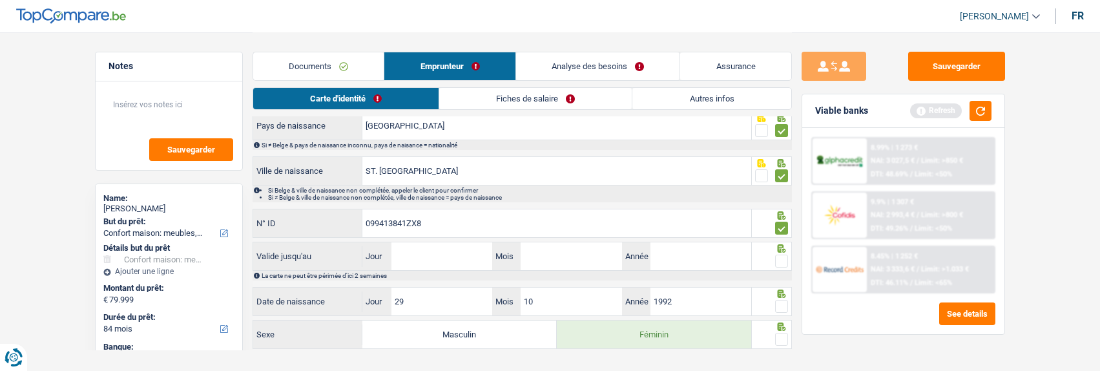
scroll to position [194, 0]
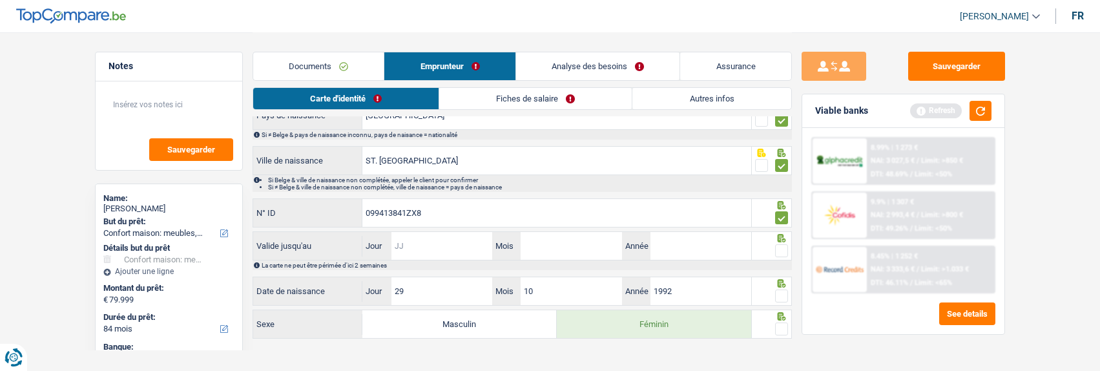
click at [426, 252] on input "Jour" at bounding box center [442, 246] width 101 height 28
click at [427, 248] on input "Jour" at bounding box center [442, 246] width 101 height 28
type input "21"
type input "03"
type input "2029"
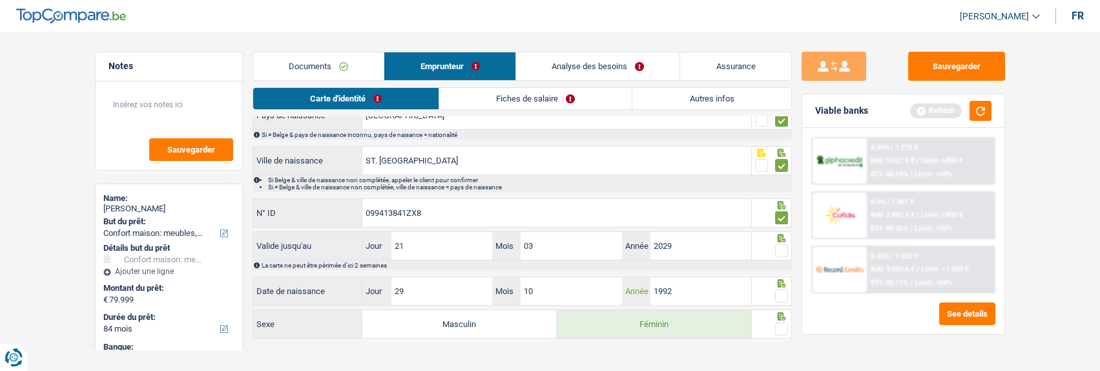
click at [695, 290] on input "1992" at bounding box center [701, 291] width 101 height 28
click at [542, 289] on input "10" at bounding box center [571, 291] width 101 height 28
type input "1"
type input "07"
type input "1969"
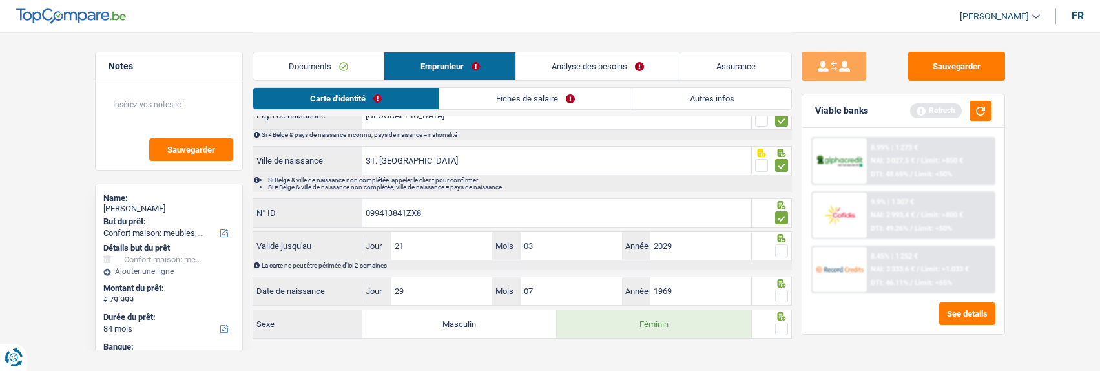
click at [786, 244] on span at bounding box center [781, 250] width 13 height 13
click at [0, 0] on input "radio" at bounding box center [0, 0] width 0 height 0
drag, startPoint x: 784, startPoint y: 286, endPoint x: 787, endPoint y: 312, distance: 26.0
click at [784, 289] on div at bounding box center [781, 296] width 13 height 16
drag, startPoint x: 782, startPoint y: 325, endPoint x: 786, endPoint y: 297, distance: 28.8
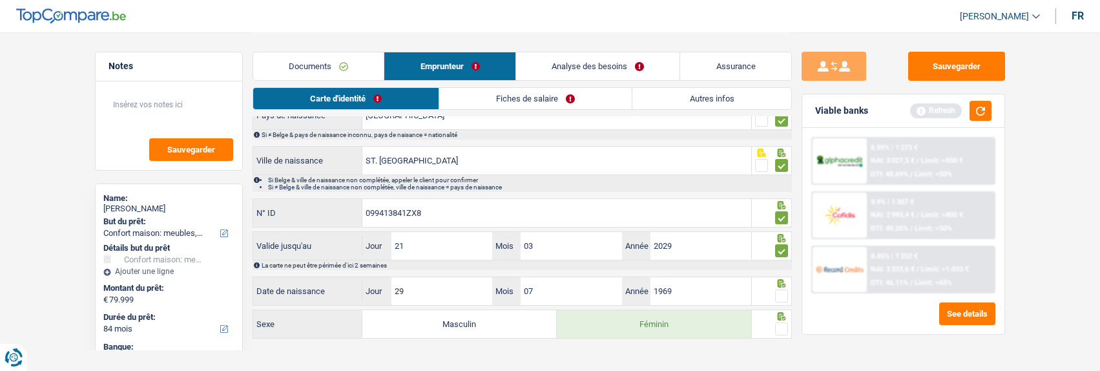
click at [782, 323] on span at bounding box center [781, 328] width 13 height 13
click at [0, 0] on input "radio" at bounding box center [0, 0] width 0 height 0
click at [783, 289] on span at bounding box center [781, 295] width 13 height 13
click at [0, 0] on input "radio" at bounding box center [0, 0] width 0 height 0
click at [523, 100] on link "Fiches de salaire" at bounding box center [536, 98] width 193 height 21
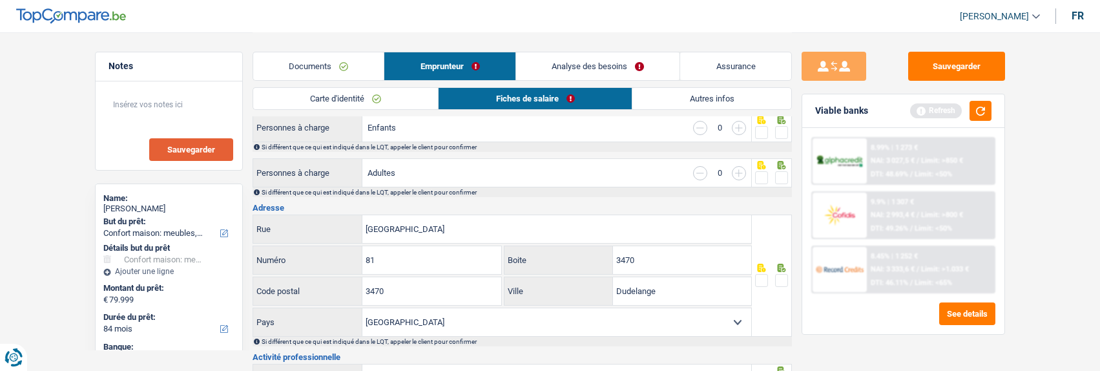
click at [183, 151] on span "Sauvegarder" at bounding box center [191, 149] width 48 height 8
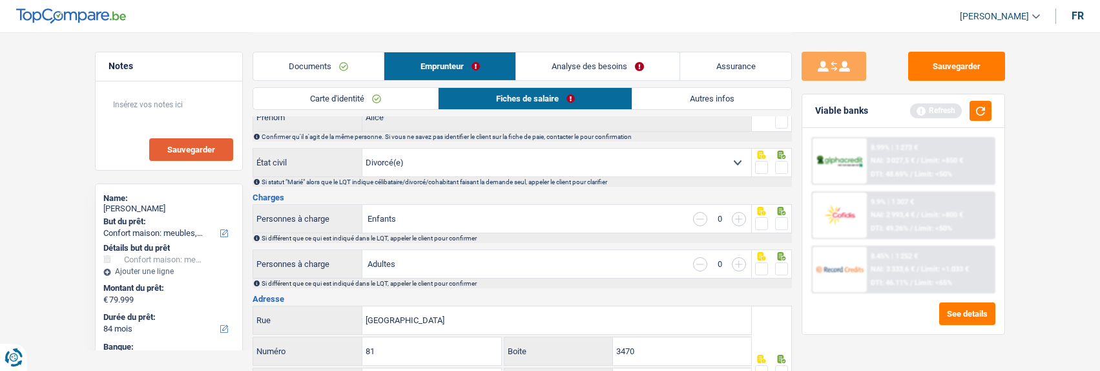
scroll to position [0, 0]
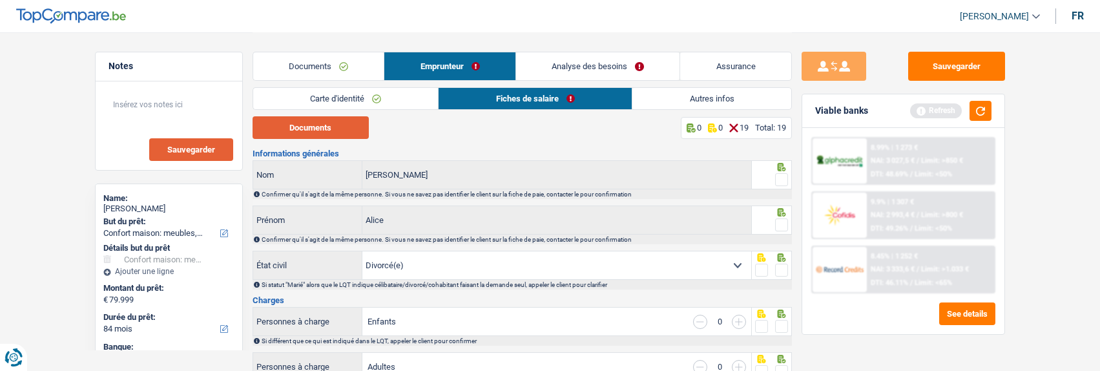
click at [325, 127] on button "Documents" at bounding box center [311, 127] width 116 height 23
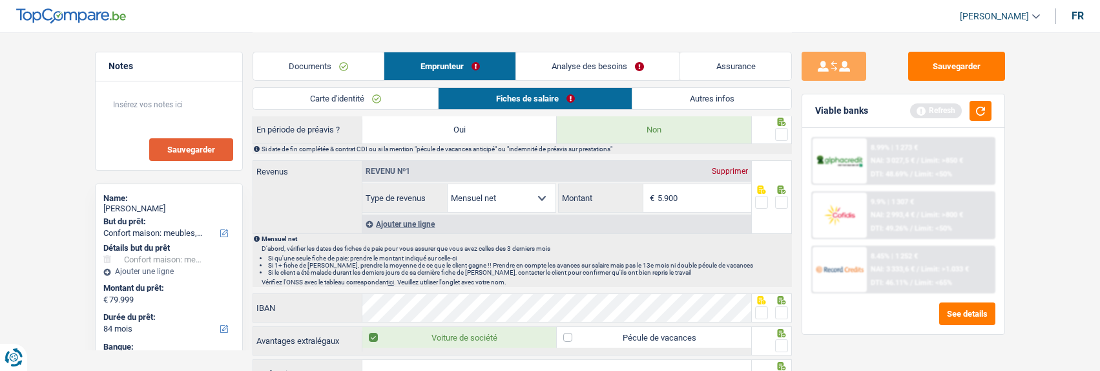
scroll to position [582, 0]
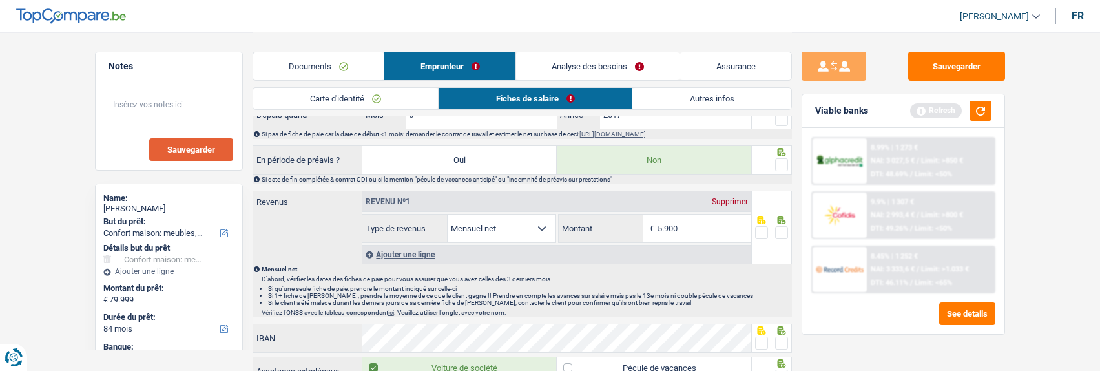
click at [430, 253] on div "Ajouter une ligne" at bounding box center [557, 254] width 389 height 19
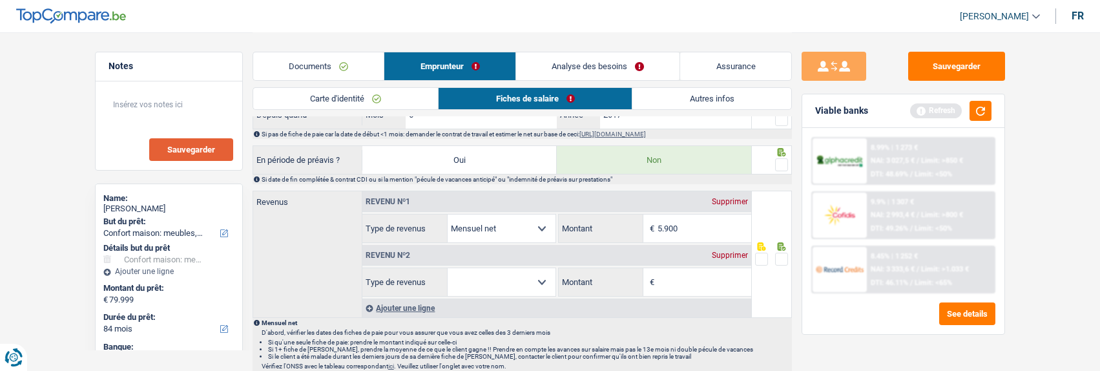
click at [537, 278] on select "Allocation d'handicap Allocations chômage Allocations familiales Chèques repas …" at bounding box center [502, 282] width 108 height 28
select select "mutualityIndemnity"
click at [448, 268] on select "Allocation d'handicap Allocations chômage Allocations familiales Chèques repas …" at bounding box center [502, 282] width 108 height 28
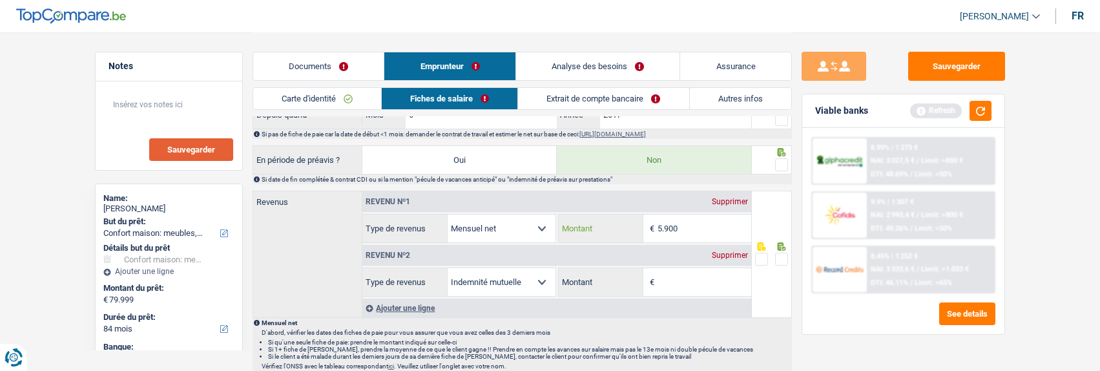
drag, startPoint x: 681, startPoint y: 220, endPoint x: 574, endPoint y: 233, distance: 108.0
click at [574, 233] on div "5.900 € Montant" at bounding box center [655, 229] width 193 height 28
click at [684, 220] on input "Montant" at bounding box center [705, 229] width 94 height 28
type input "3.892"
click at [680, 277] on input "Montant" at bounding box center [705, 282] width 94 height 28
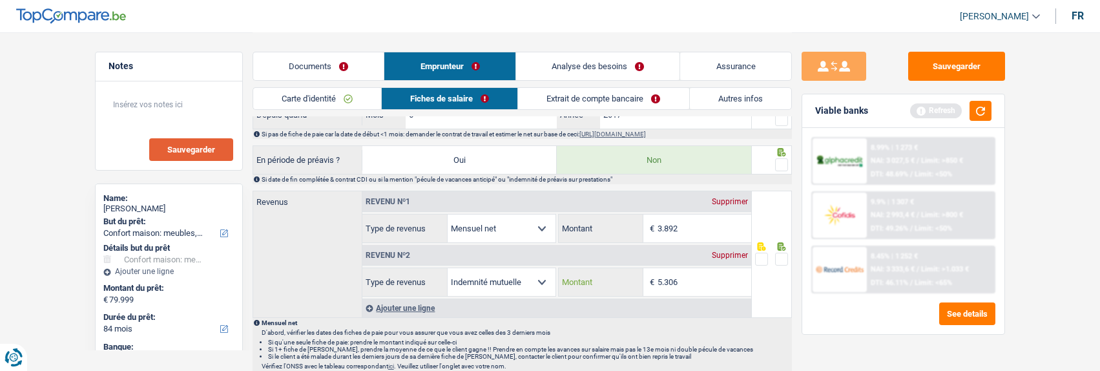
drag, startPoint x: 699, startPoint y: 278, endPoint x: 645, endPoint y: 278, distance: 53.6
click at [645, 278] on div "5.306 € Montant" at bounding box center [655, 282] width 193 height 28
type input "3.641"
click at [780, 251] on div at bounding box center [781, 259] width 13 height 16
click at [784, 255] on span at bounding box center [781, 259] width 13 height 13
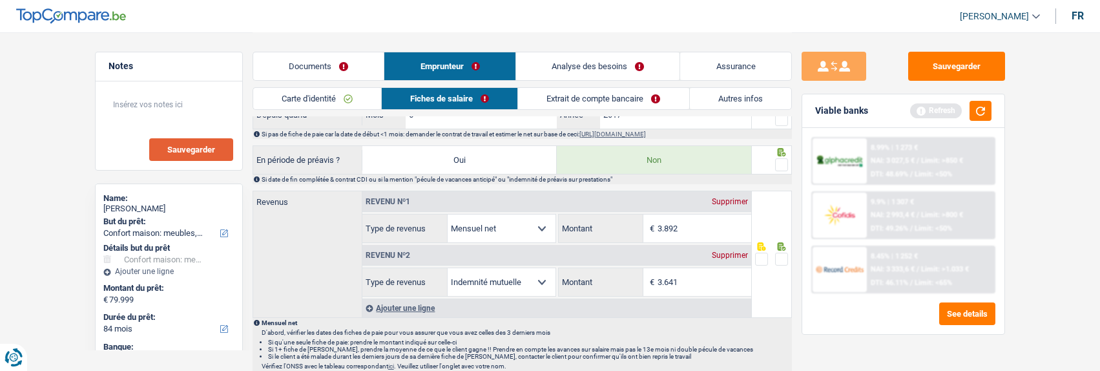
click at [0, 0] on input "radio" at bounding box center [0, 0] width 0 height 0
click at [776, 160] on span at bounding box center [781, 164] width 13 height 13
click at [0, 0] on input "radio" at bounding box center [0, 0] width 0 height 0
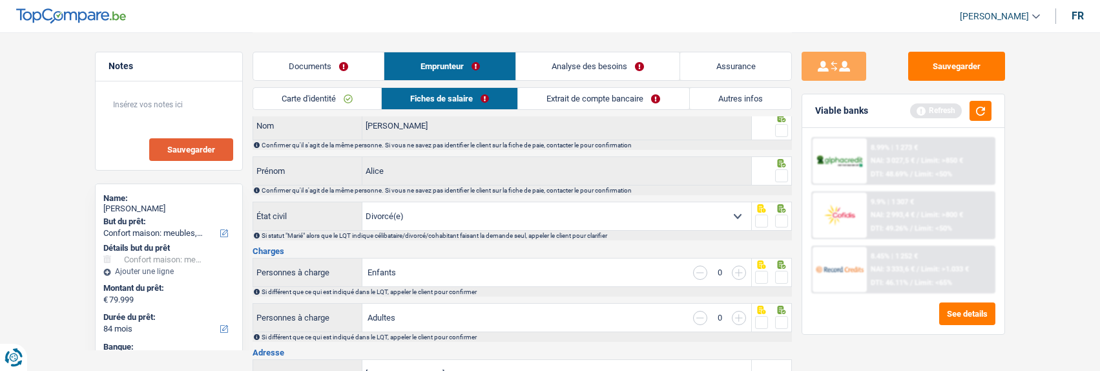
scroll to position [0, 0]
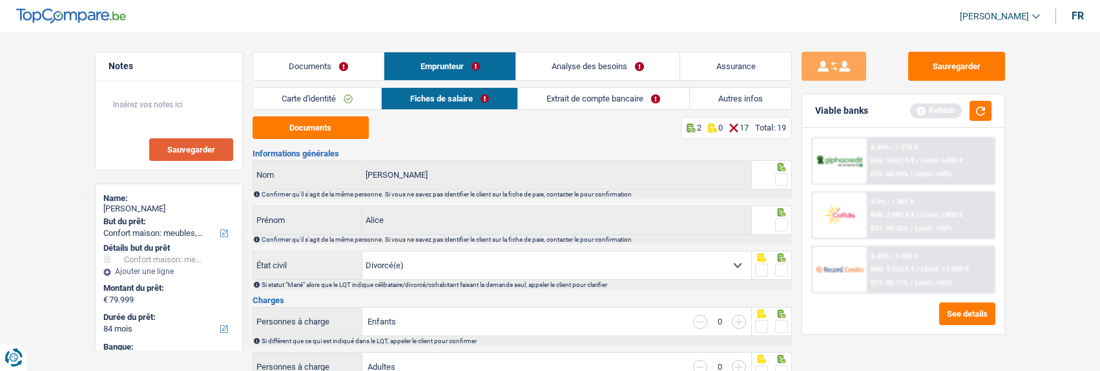
click at [781, 173] on span at bounding box center [781, 179] width 13 height 13
click at [0, 0] on input "radio" at bounding box center [0, 0] width 0 height 0
click at [335, 94] on link "Carte d'identité" at bounding box center [317, 98] width 128 height 21
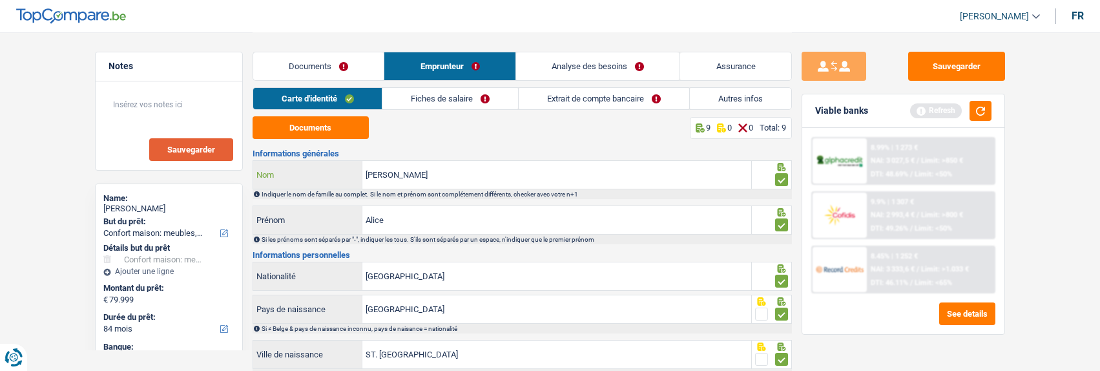
click at [397, 171] on input "Martins Lima" at bounding box center [557, 175] width 389 height 28
type input "Martins De Lima"
click at [441, 101] on link "Fiches de salaire" at bounding box center [451, 98] width 136 height 21
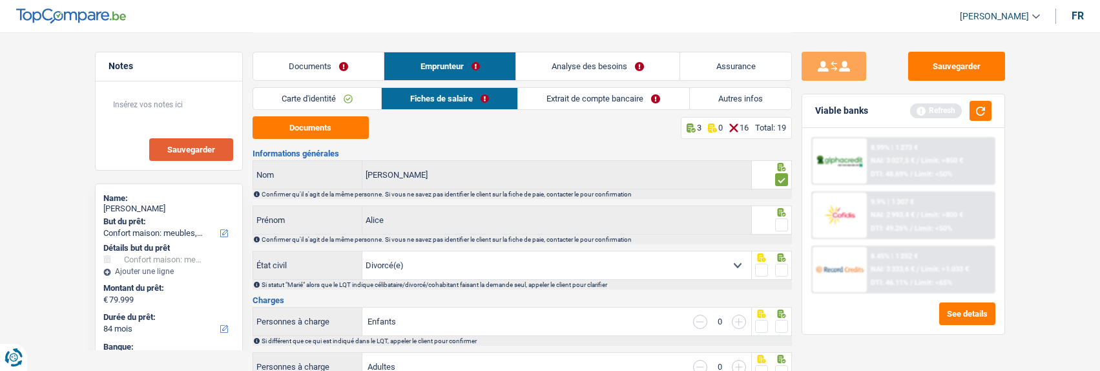
click at [783, 220] on span at bounding box center [781, 224] width 13 height 13
click at [0, 0] on input "radio" at bounding box center [0, 0] width 0 height 0
click at [780, 262] on div at bounding box center [781, 270] width 13 height 16
click at [788, 269] on span at bounding box center [781, 270] width 13 height 13
click at [0, 0] on input "radio" at bounding box center [0, 0] width 0 height 0
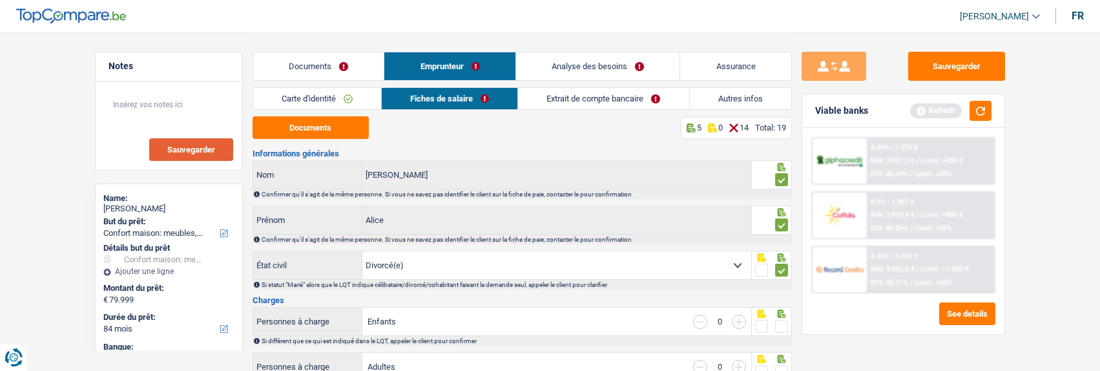
click at [785, 324] on span at bounding box center [781, 326] width 13 height 13
click at [0, 0] on input "radio" at bounding box center [0, 0] width 0 height 0
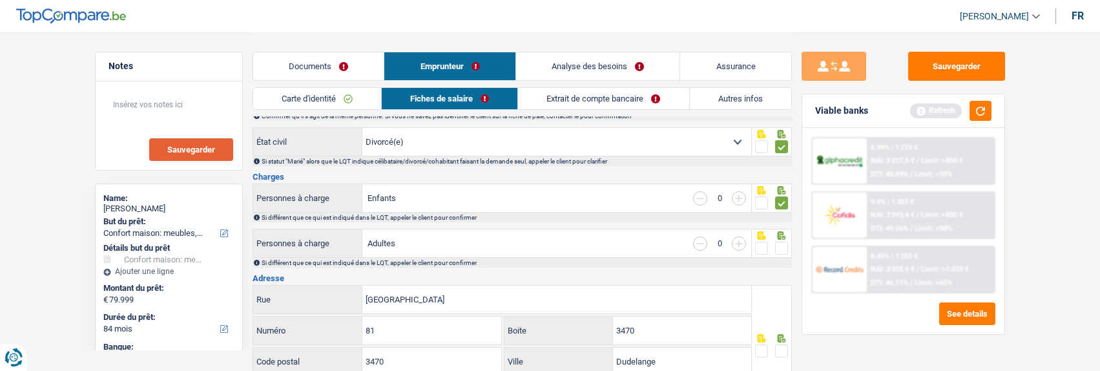
scroll to position [129, 0]
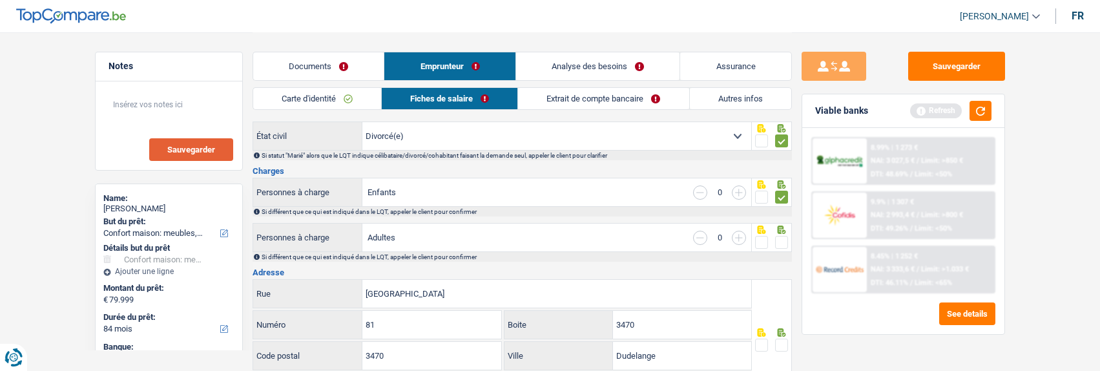
click at [781, 240] on span at bounding box center [781, 242] width 13 height 13
click at [0, 0] on input "radio" at bounding box center [0, 0] width 0 height 0
click at [782, 340] on span at bounding box center [781, 345] width 13 height 13
click at [0, 0] on input "radio" at bounding box center [0, 0] width 0 height 0
drag, startPoint x: 680, startPoint y: 315, endPoint x: 606, endPoint y: 313, distance: 73.7
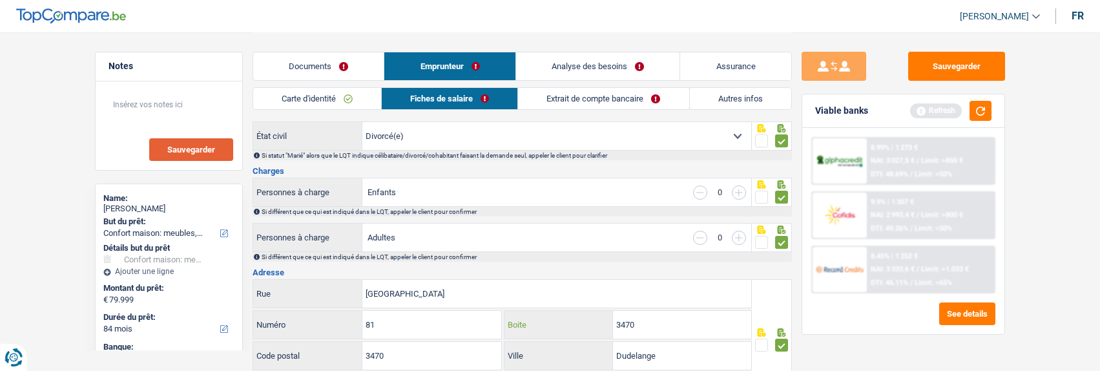
click at [608, 312] on div "3470 Boite" at bounding box center [628, 325] width 247 height 28
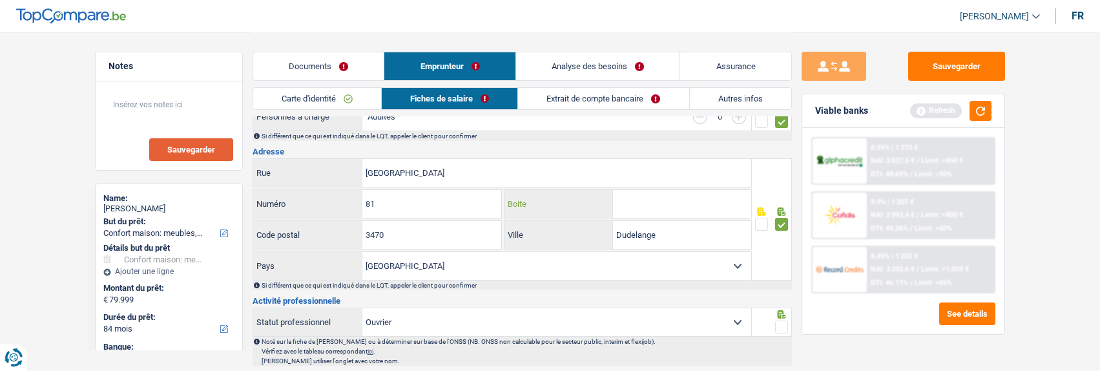
scroll to position [258, 0]
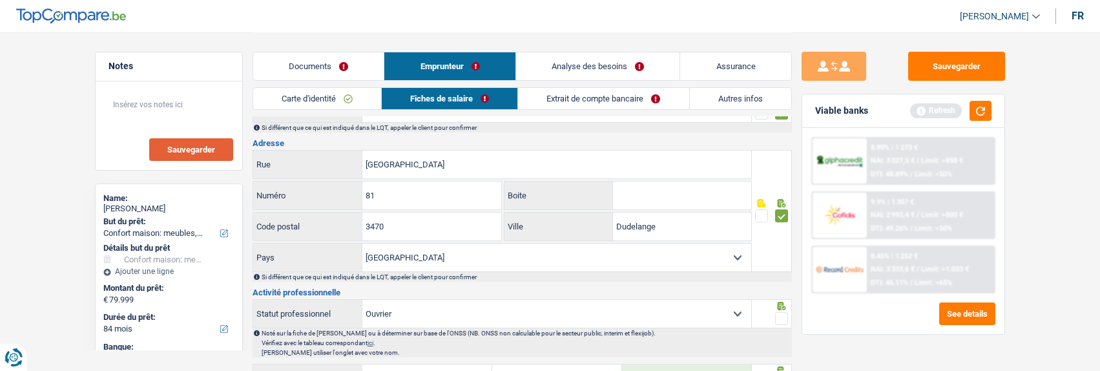
click at [787, 312] on span at bounding box center [781, 318] width 13 height 13
click at [0, 0] on input "radio" at bounding box center [0, 0] width 0 height 0
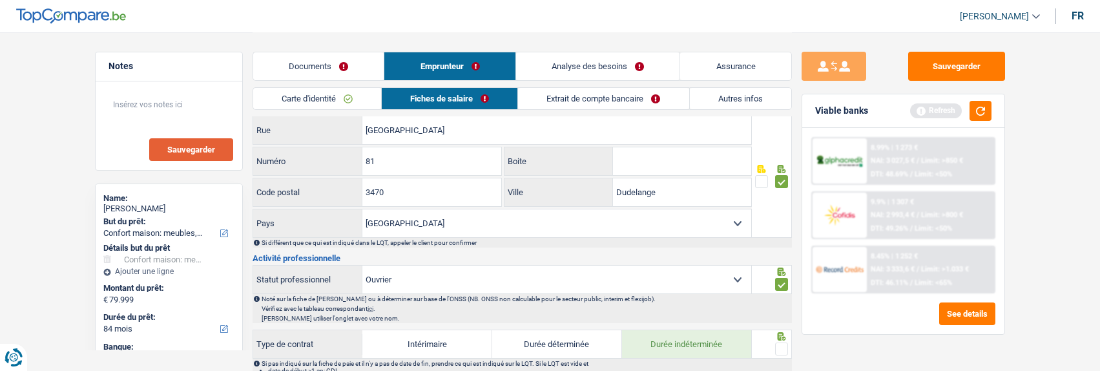
scroll to position [388, 0]
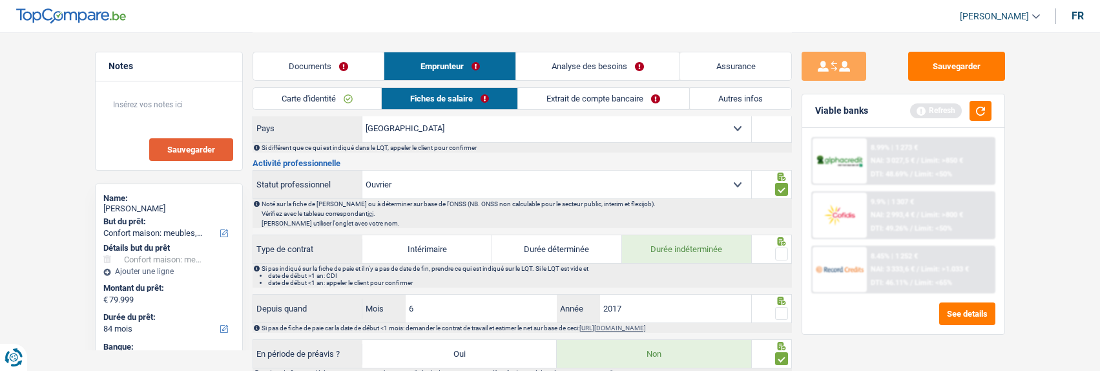
click at [780, 253] on span at bounding box center [781, 253] width 13 height 13
click at [0, 0] on input "radio" at bounding box center [0, 0] width 0 height 0
click at [781, 306] on div at bounding box center [781, 314] width 13 height 16
click at [781, 310] on span at bounding box center [781, 313] width 13 height 13
click at [0, 0] on input "radio" at bounding box center [0, 0] width 0 height 0
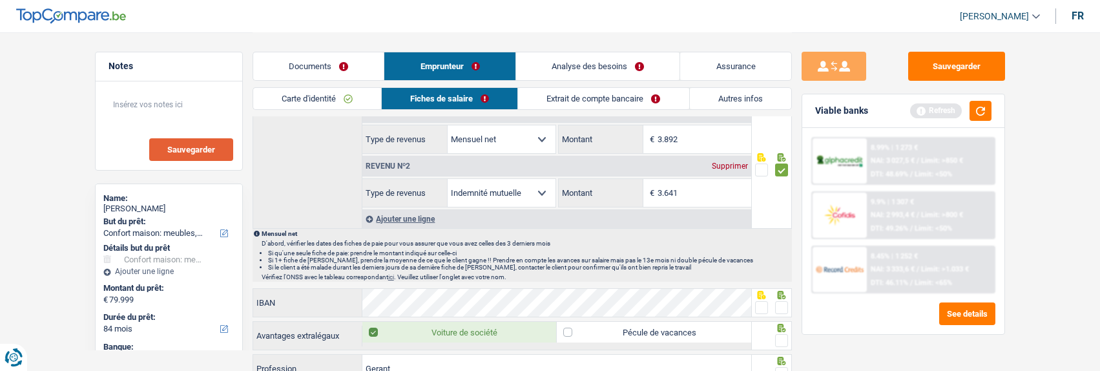
scroll to position [711, 0]
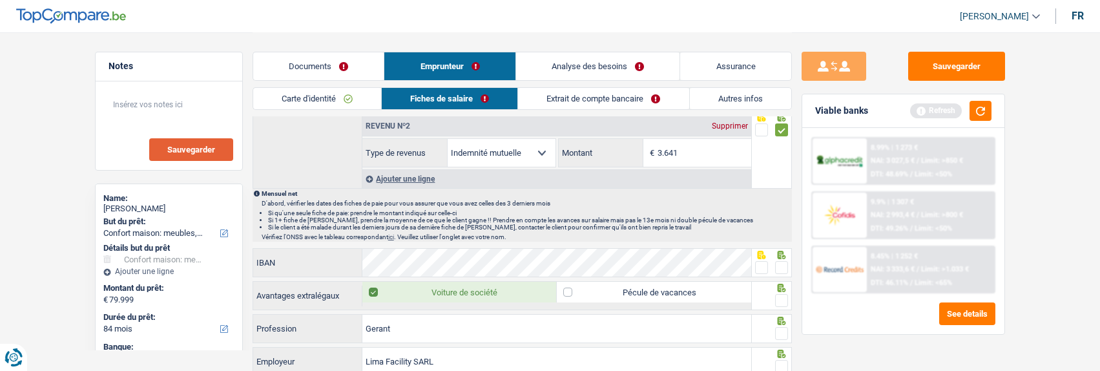
click at [766, 266] on fieldset at bounding box center [771, 268] width 33 height 16
click at [764, 266] on span at bounding box center [761, 267] width 13 height 13
click at [0, 0] on input "radio" at bounding box center [0, 0] width 0 height 0
click at [785, 300] on span at bounding box center [781, 300] width 13 height 13
click at [0, 0] on input "radio" at bounding box center [0, 0] width 0 height 0
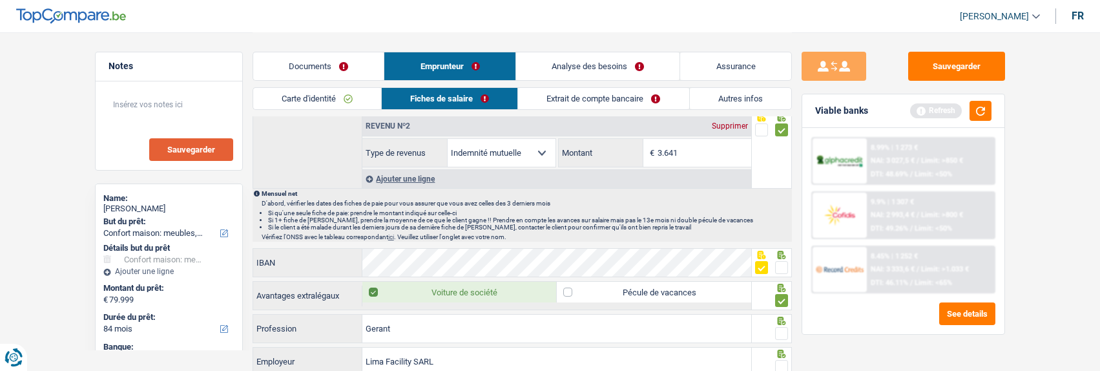
click at [781, 330] on span at bounding box center [781, 333] width 13 height 13
click at [0, 0] on input "radio" at bounding box center [0, 0] width 0 height 0
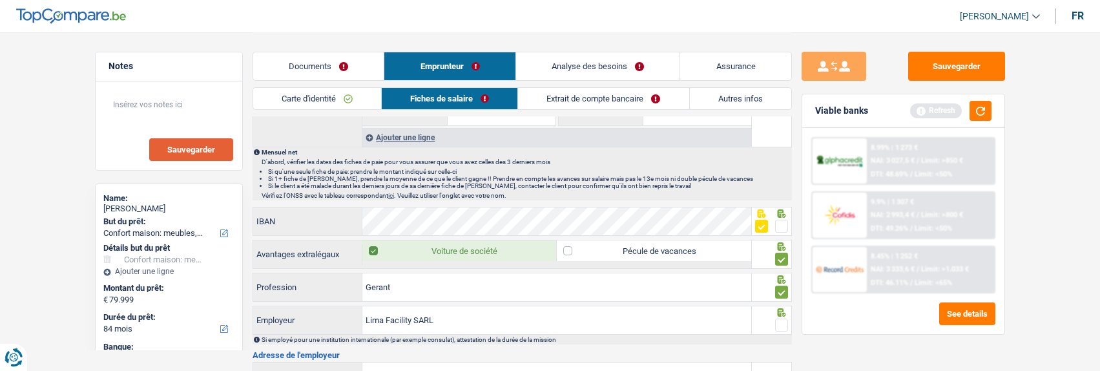
scroll to position [775, 0]
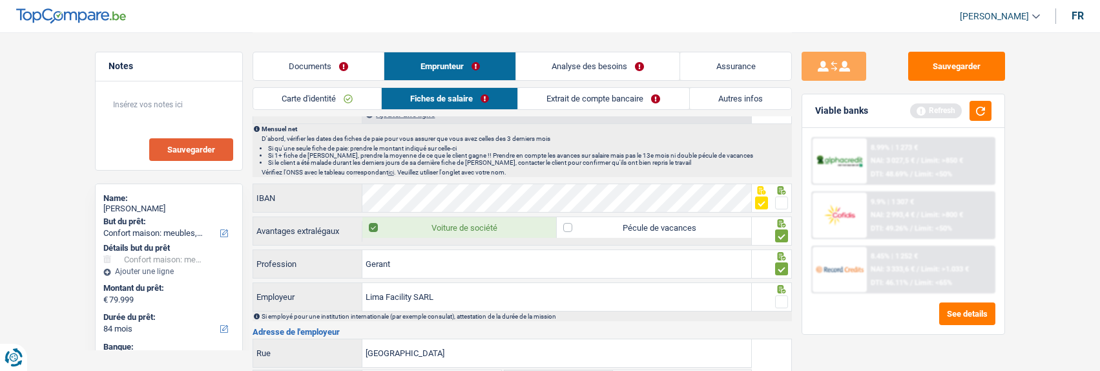
click at [784, 302] on span at bounding box center [781, 301] width 13 height 13
click at [0, 0] on input "radio" at bounding box center [0, 0] width 0 height 0
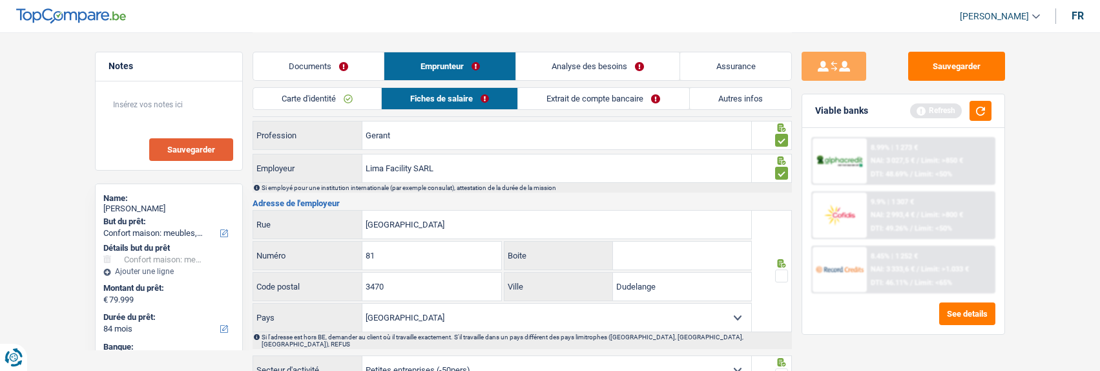
scroll to position [905, 0]
drag, startPoint x: 464, startPoint y: 160, endPoint x: 412, endPoint y: 169, distance: 52.4
click at [412, 169] on input "Lima Facility SARL" at bounding box center [557, 168] width 389 height 28
type input "Lima Facility"
drag, startPoint x: 457, startPoint y: 225, endPoint x: 346, endPoint y: 220, distance: 110.6
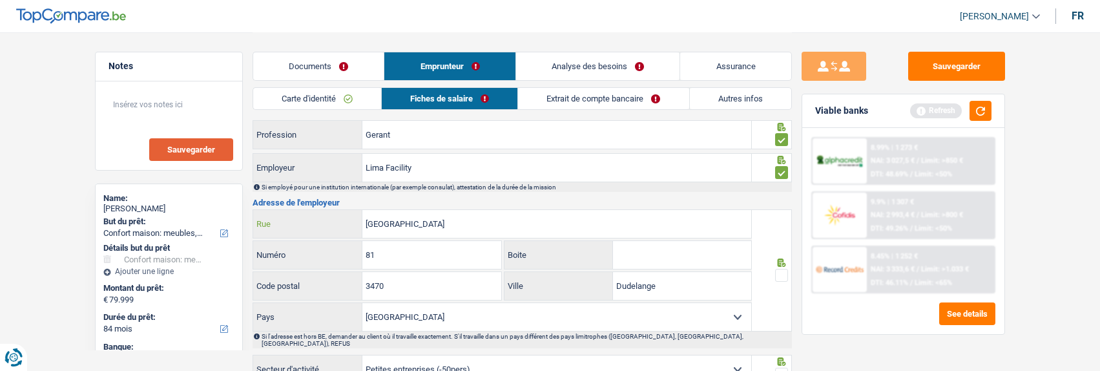
click at [346, 220] on div "rue de la Fontaine Rue" at bounding box center [502, 224] width 499 height 28
type input "Route de longwy"
click at [423, 262] on input "81" at bounding box center [432, 255] width 139 height 28
type input "8"
type input "57"
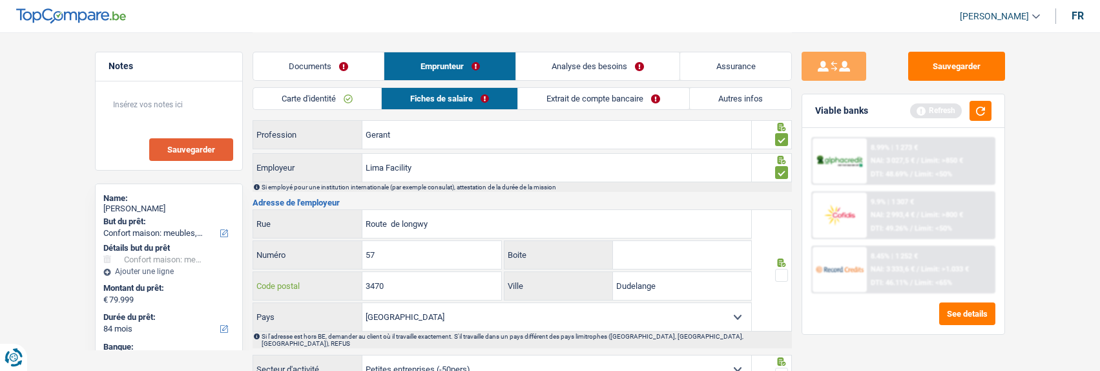
drag, startPoint x: 427, startPoint y: 288, endPoint x: 271, endPoint y: 291, distance: 155.8
click at [271, 291] on div "3470 Code postal" at bounding box center [377, 286] width 249 height 28
type input "8080"
drag, startPoint x: 674, startPoint y: 282, endPoint x: 589, endPoint y: 280, distance: 85.3
click at [589, 280] on div "Dudelange Ville" at bounding box center [628, 286] width 247 height 28
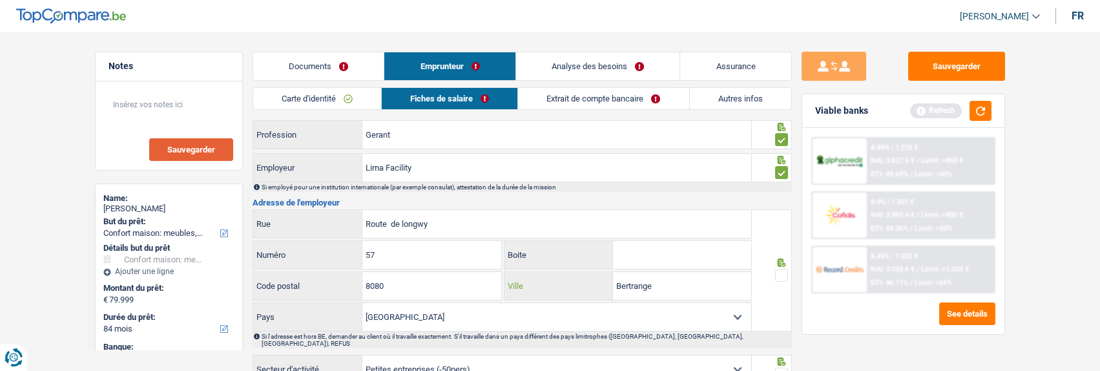
type input "Bertrange"
click at [662, 313] on select "Belgique France Allemagne Italie Luxembourg Pays-Bas Espagne Suisse Sélectionne…" at bounding box center [557, 317] width 389 height 28
click at [778, 273] on span at bounding box center [781, 275] width 13 height 13
click at [0, 0] on input "radio" at bounding box center [0, 0] width 0 height 0
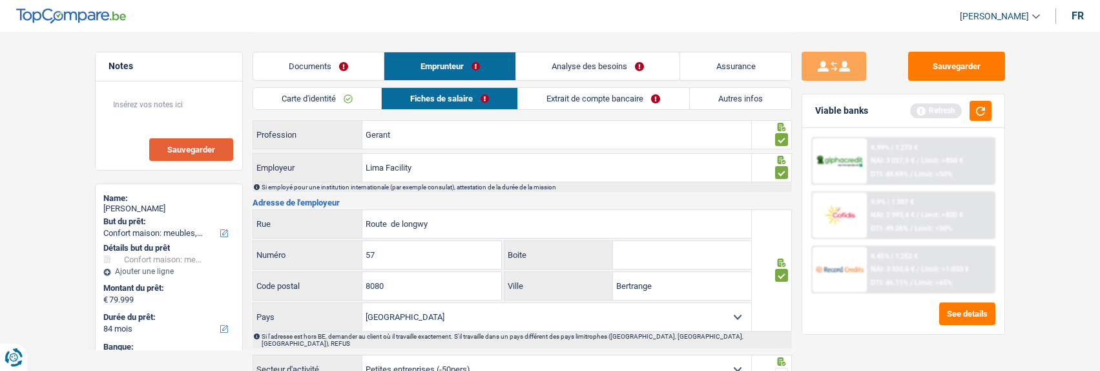
scroll to position [969, 0]
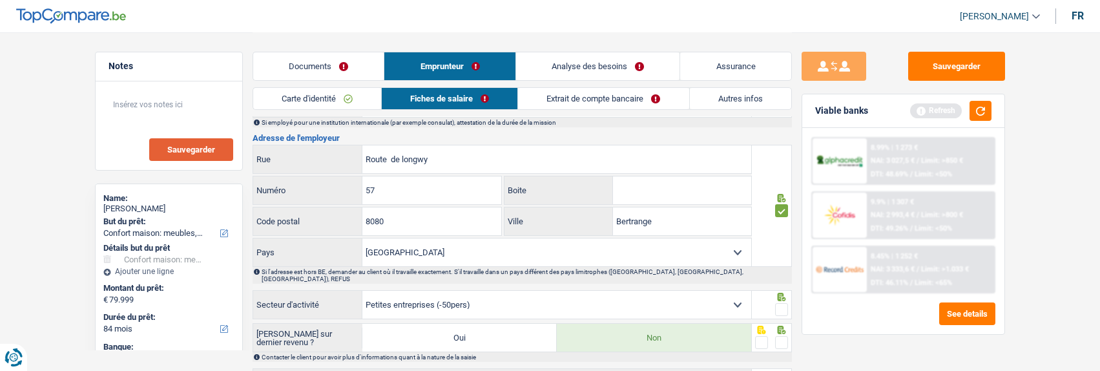
click at [777, 303] on span at bounding box center [781, 309] width 13 height 13
click at [0, 0] on input "radio" at bounding box center [0, 0] width 0 height 0
click at [784, 336] on span at bounding box center [781, 342] width 13 height 13
click at [0, 0] on input "radio" at bounding box center [0, 0] width 0 height 0
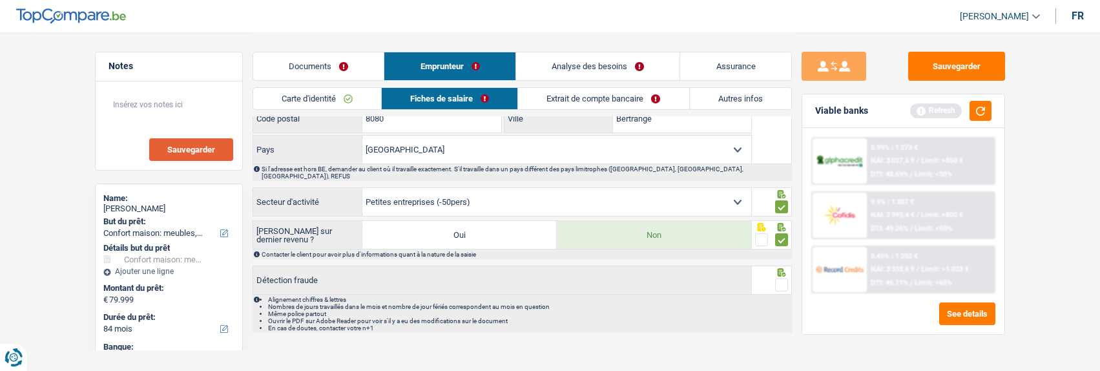
scroll to position [1073, 0]
click at [781, 278] on span at bounding box center [781, 284] width 13 height 13
click at [0, 0] on input "radio" at bounding box center [0, 0] width 0 height 0
click at [621, 101] on link "Extrait de compte bancaire" at bounding box center [604, 98] width 171 height 21
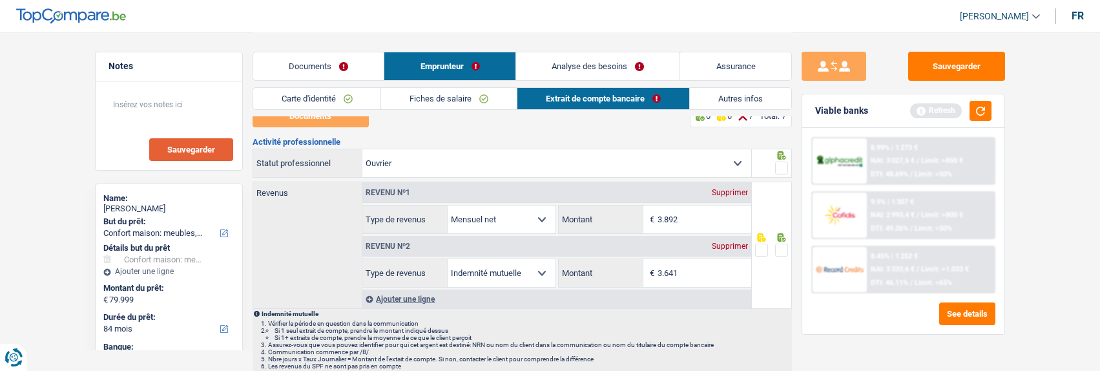
scroll to position [0, 0]
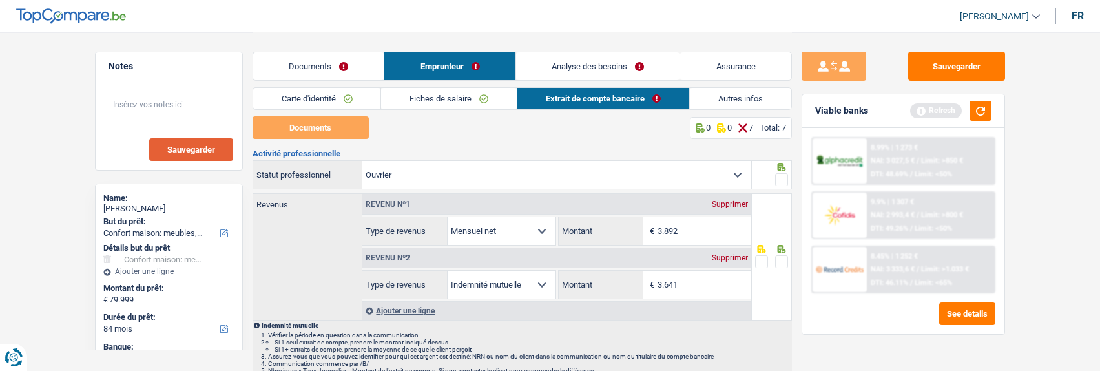
click at [786, 176] on span at bounding box center [781, 179] width 13 height 13
click at [0, 0] on input "radio" at bounding box center [0, 0] width 0 height 0
click at [773, 254] on fieldset at bounding box center [771, 262] width 33 height 16
click at [783, 258] on span at bounding box center [781, 261] width 13 height 13
click at [0, 0] on input "radio" at bounding box center [0, 0] width 0 height 0
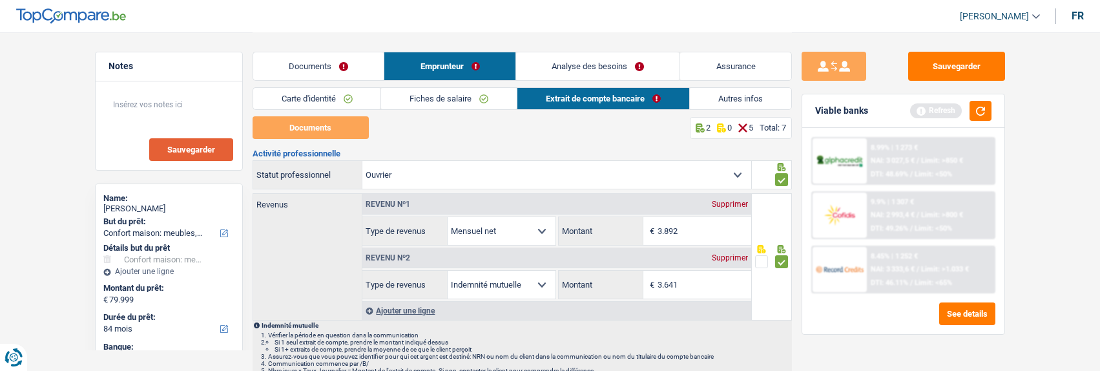
click at [709, 177] on select "Ouvrier Employé privé Employé public Invalide Indépendant Pensionné Chômeur Mut…" at bounding box center [557, 175] width 389 height 28
select select "privateEmployee"
click at [363, 161] on select "Ouvrier Employé privé Employé public Invalide Indépendant Pensionné Chômeur Mut…" at bounding box center [557, 175] width 389 height 28
radio input "false"
select select "mealVouchers"
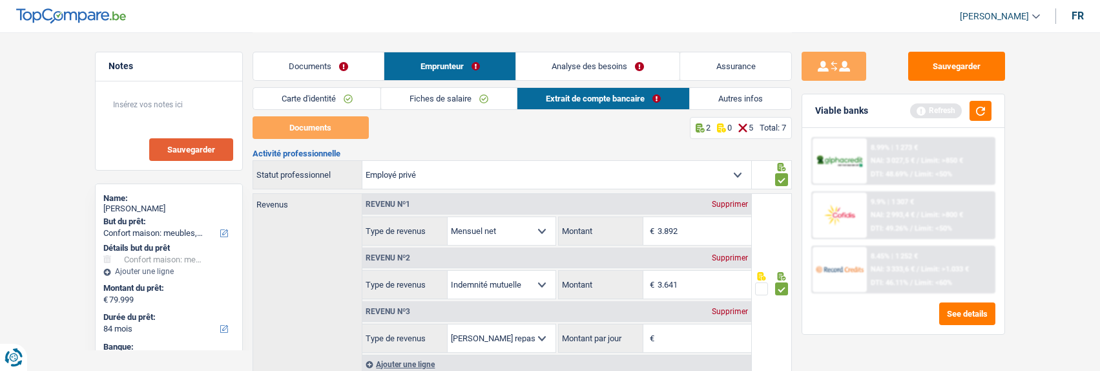
click at [724, 308] on div "Supprimer" at bounding box center [730, 312] width 43 height 8
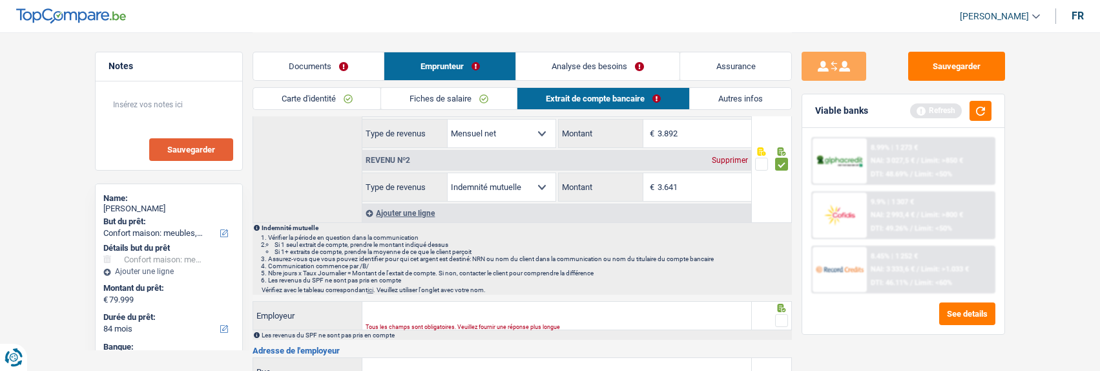
scroll to position [129, 0]
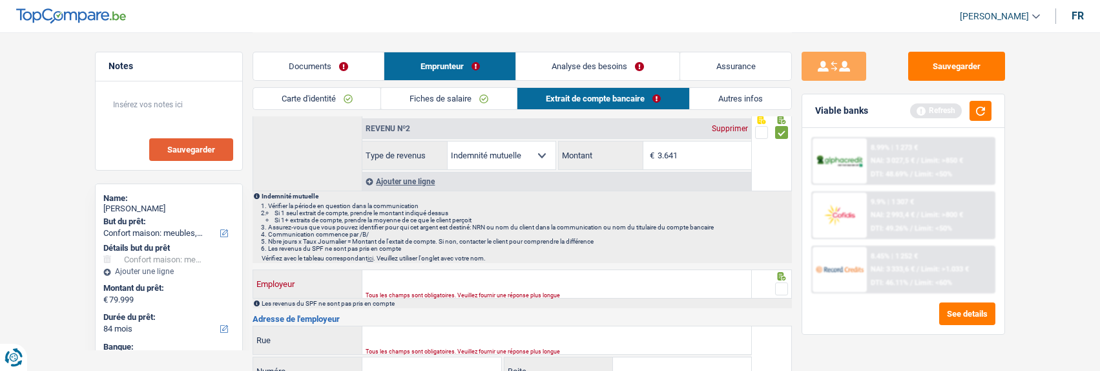
click at [621, 287] on input "Employeur" at bounding box center [557, 284] width 389 height 28
type input "Lima facilty"
click at [787, 282] on span at bounding box center [781, 288] width 13 height 13
click at [0, 0] on input "radio" at bounding box center [0, 0] width 0 height 0
click at [596, 344] on input "Rue" at bounding box center [557, 340] width 389 height 28
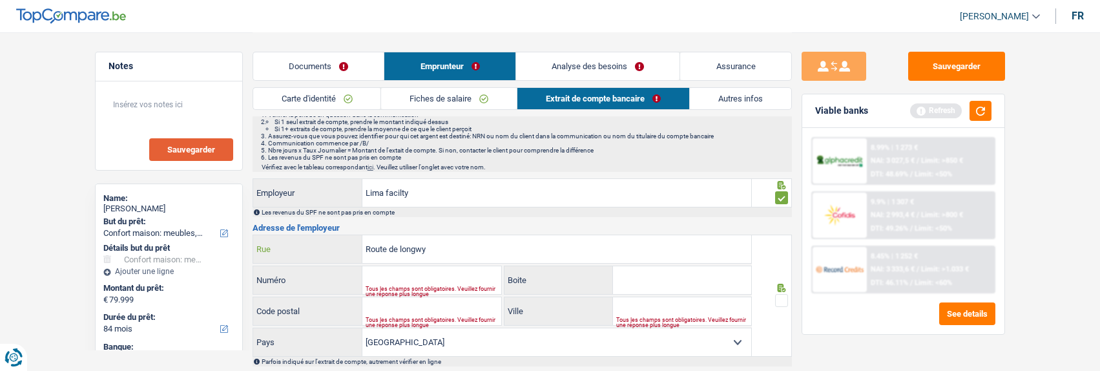
scroll to position [258, 0]
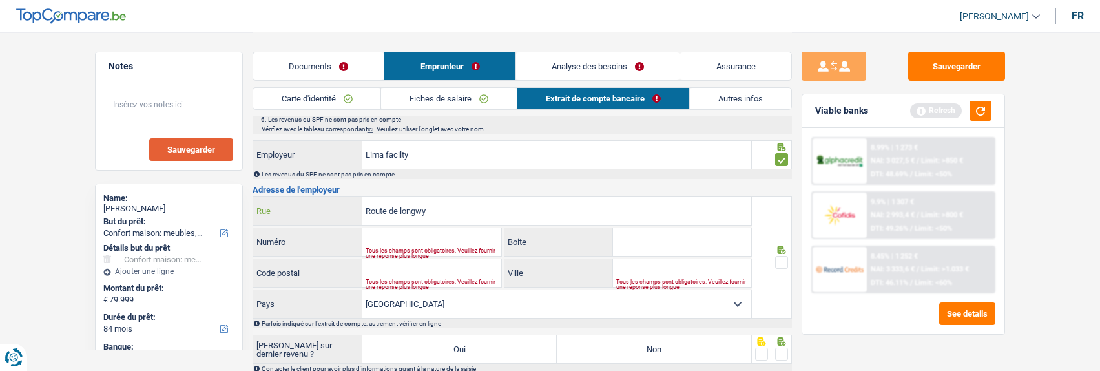
type input "Route de longwy"
click at [446, 241] on input "Numéro" at bounding box center [432, 242] width 139 height 28
type input "57"
click at [410, 264] on input "Code postal" at bounding box center [432, 273] width 139 height 28
type input "8080"
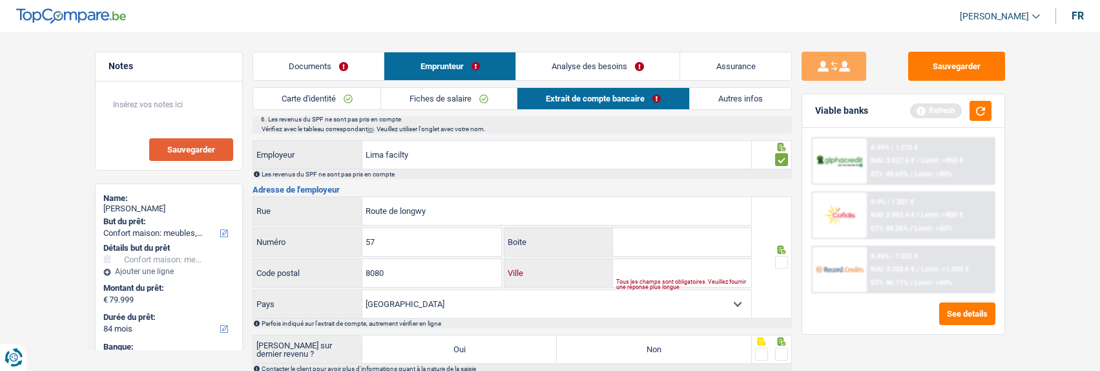
click at [646, 271] on input "Ville" at bounding box center [682, 273] width 138 height 28
type input "Bertrange"
drag, startPoint x: 780, startPoint y: 258, endPoint x: 774, endPoint y: 263, distance: 7.8
click at [779, 258] on span at bounding box center [781, 262] width 13 height 13
click at [0, 0] on input "radio" at bounding box center [0, 0] width 0 height 0
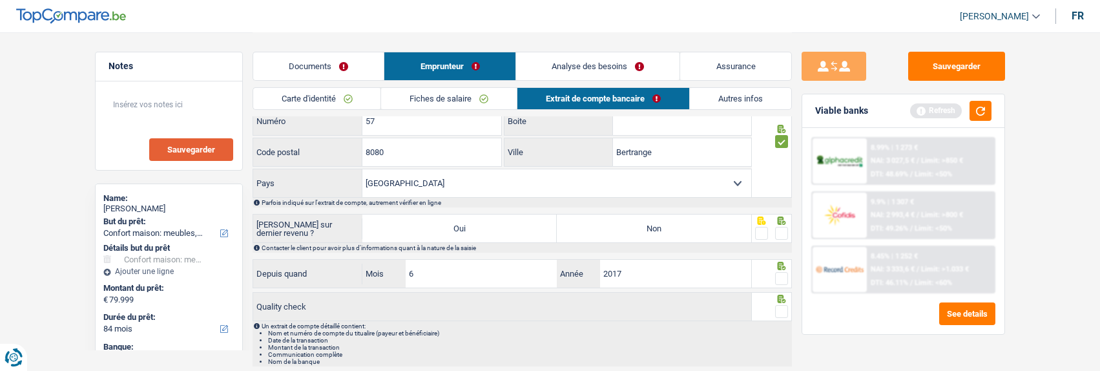
scroll to position [388, 0]
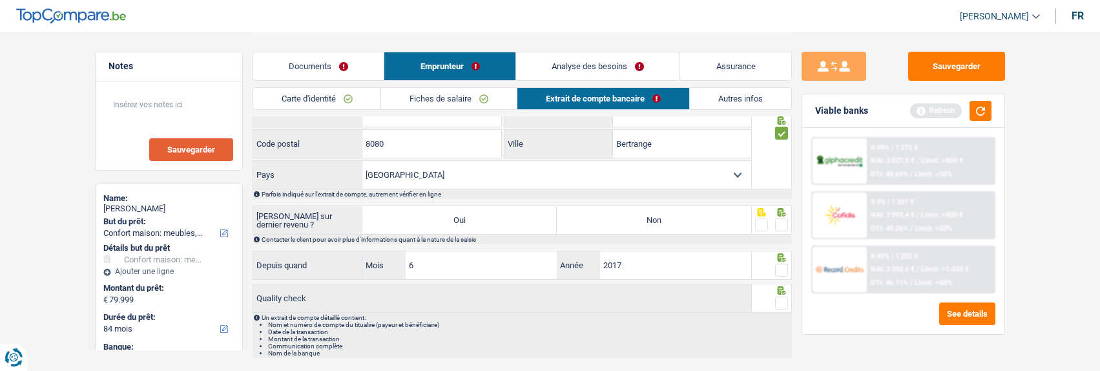
click at [717, 224] on label "Non" at bounding box center [654, 220] width 194 height 28
click at [717, 224] on input "Non" at bounding box center [654, 220] width 194 height 28
radio input "true"
click at [779, 219] on span at bounding box center [781, 224] width 13 height 13
click at [0, 0] on input "radio" at bounding box center [0, 0] width 0 height 0
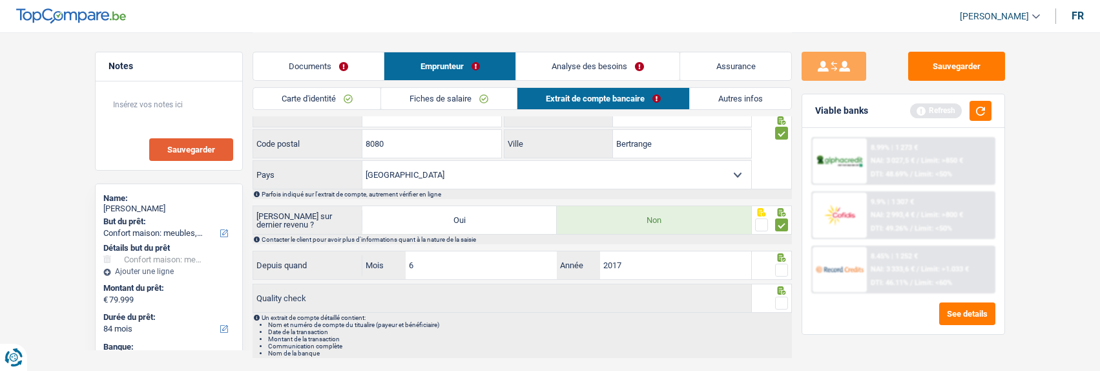
click at [785, 266] on span at bounding box center [781, 270] width 13 height 13
click at [0, 0] on input "radio" at bounding box center [0, 0] width 0 height 0
click at [784, 299] on span at bounding box center [781, 303] width 13 height 13
click at [0, 0] on input "radio" at bounding box center [0, 0] width 0 height 0
click at [735, 98] on link "Autres infos" at bounding box center [740, 98] width 101 height 21
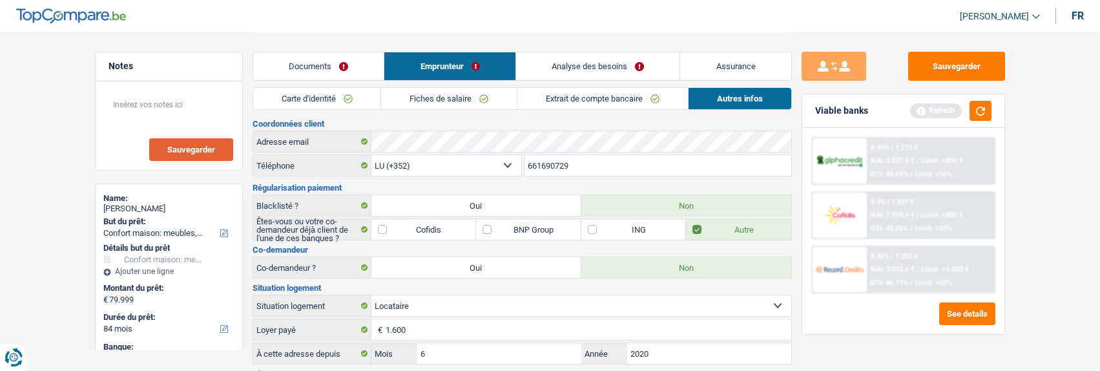
scroll to position [0, 0]
click at [609, 63] on link "Analyse des besoins" at bounding box center [598, 66] width 164 height 28
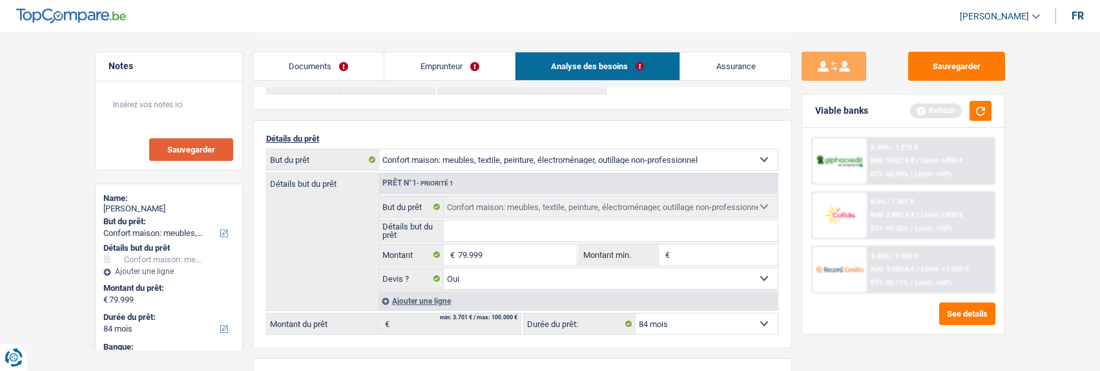
scroll to position [65, 0]
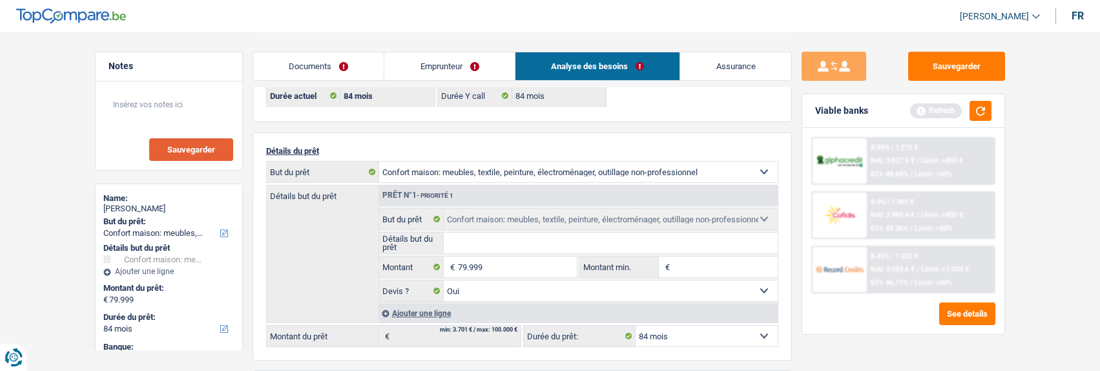
click at [424, 313] on div "Ajouter une ligne" at bounding box center [578, 313] width 399 height 19
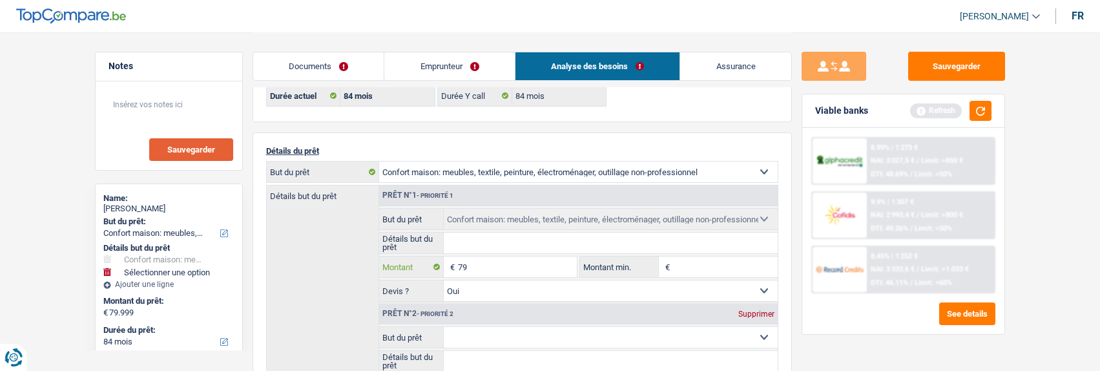
type input "7"
type input "20.000"
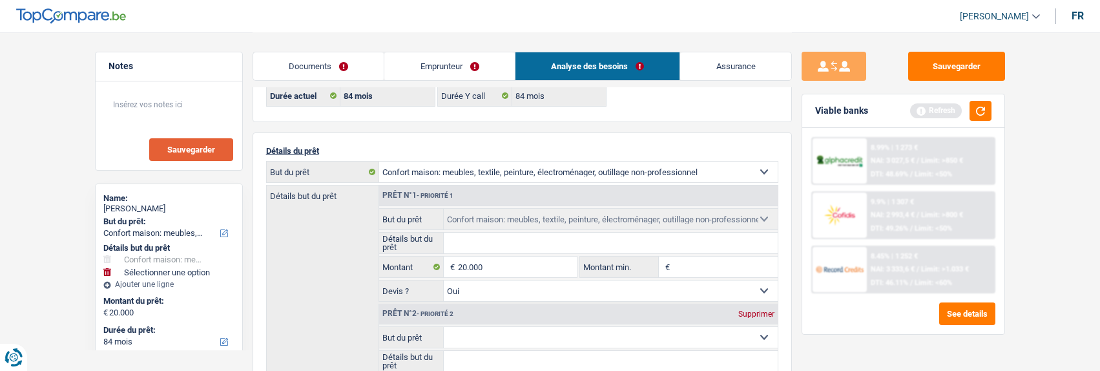
click at [751, 332] on select "Confort maison: meubles, textile, peinture, électroménager, outillage non-profe…" at bounding box center [611, 337] width 334 height 21
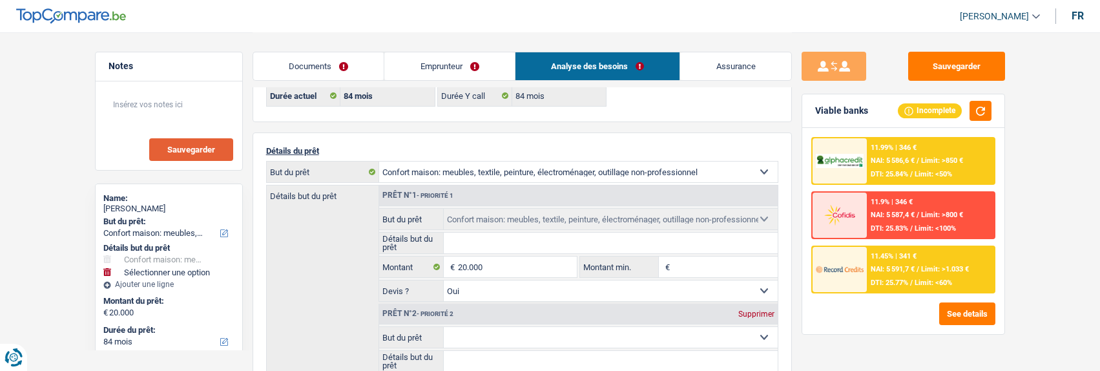
select select "houseOrGarden"
click at [444, 327] on select "Confort maison: meubles, textile, peinture, électroménager, outillage non-profe…" at bounding box center [611, 337] width 334 height 21
type input "0"
select select "houseOrGarden"
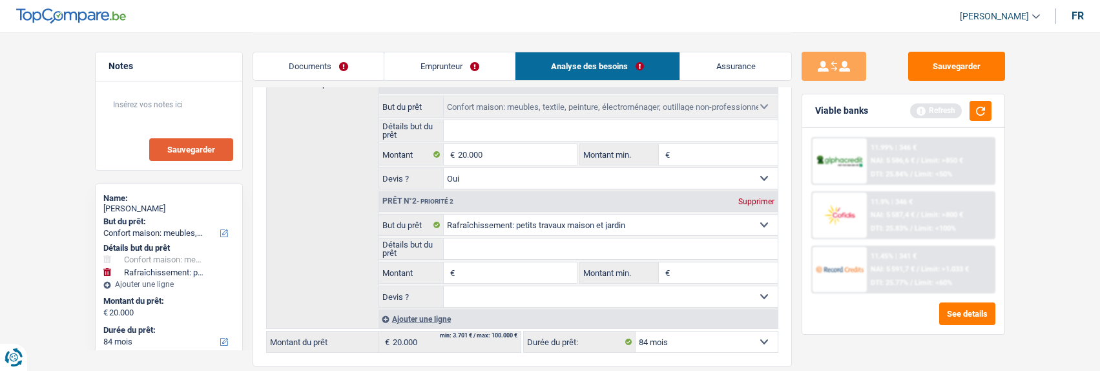
scroll to position [194, 0]
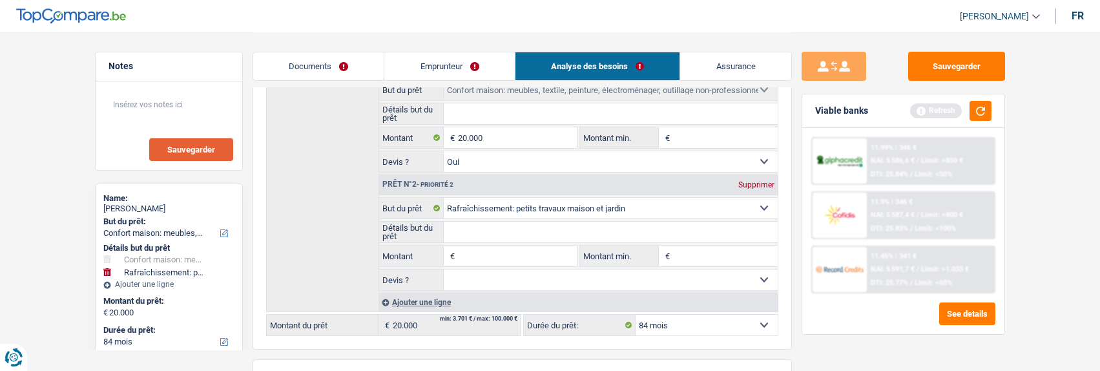
click at [478, 231] on input "Détails but du prêt" at bounding box center [611, 232] width 334 height 21
type input "salle de bains,"
click at [496, 248] on input "Montant" at bounding box center [517, 256] width 118 height 21
type input "15.000"
type input "35.000"
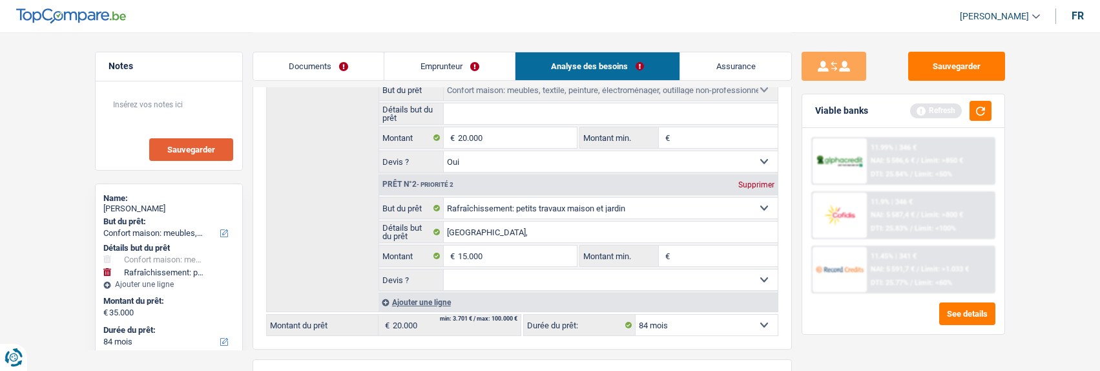
type input "35.000"
select select "120"
type input "35.000"
click at [426, 294] on div "Ajouter une ligne" at bounding box center [578, 302] width 399 height 19
select select "120"
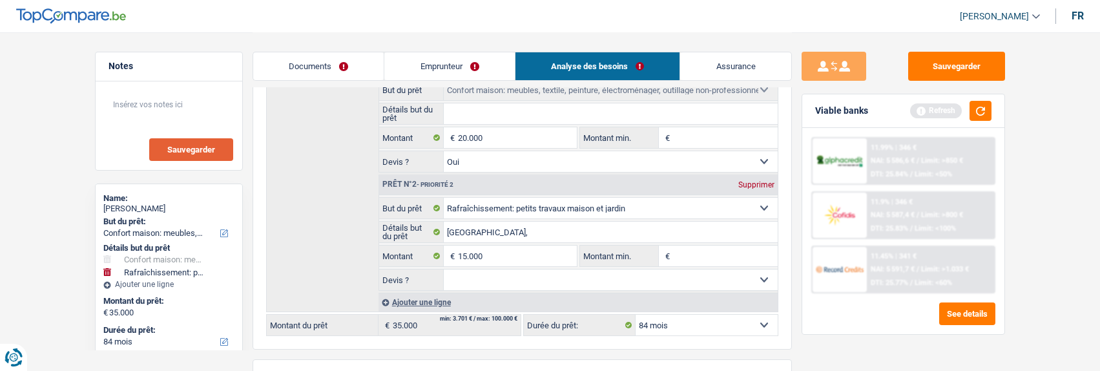
select select "120"
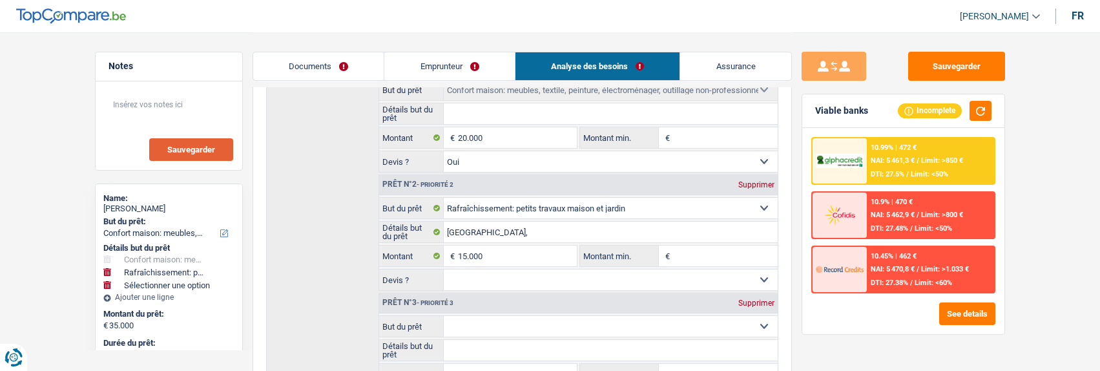
click at [571, 321] on select "Confort maison: meubles, textile, peinture, électroménager, outillage non-profe…" at bounding box center [611, 326] width 334 height 21
select select "tech"
click at [444, 316] on select "Confort maison: meubles, textile, peinture, électroménager, outillage non-profe…" at bounding box center [611, 326] width 334 height 21
select select "tech"
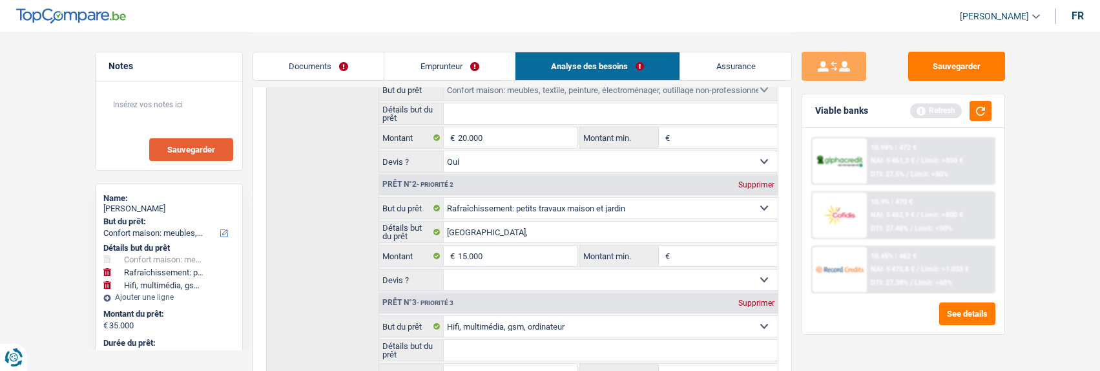
click at [513, 345] on input "Détails but du prêt" at bounding box center [611, 350] width 334 height 21
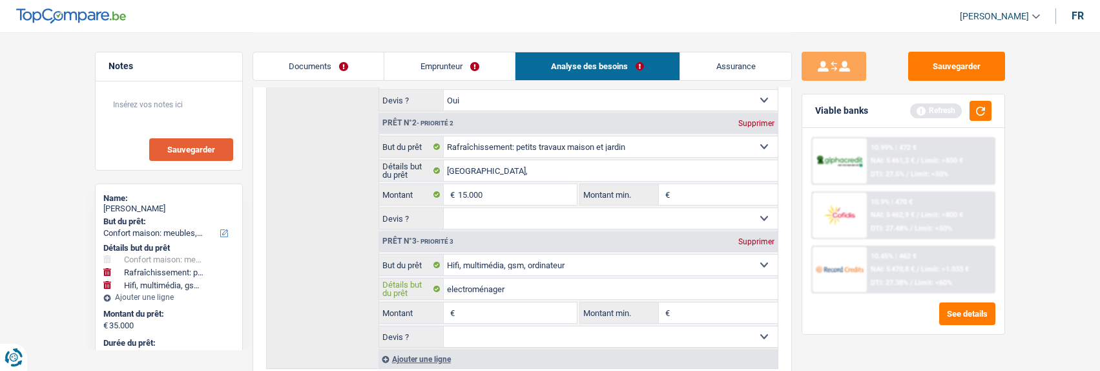
scroll to position [258, 0]
type input "electroménager"
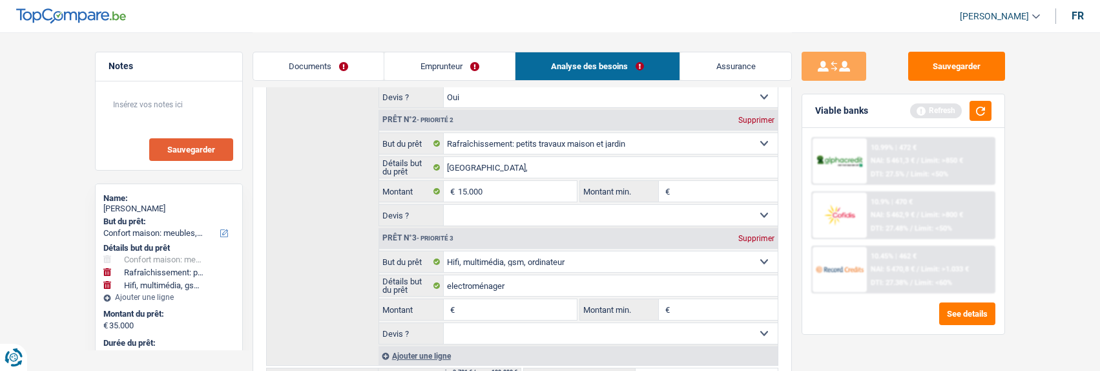
click at [508, 305] on input "Montant" at bounding box center [517, 309] width 118 height 21
type input "10.000"
type input "45.000"
select select "144"
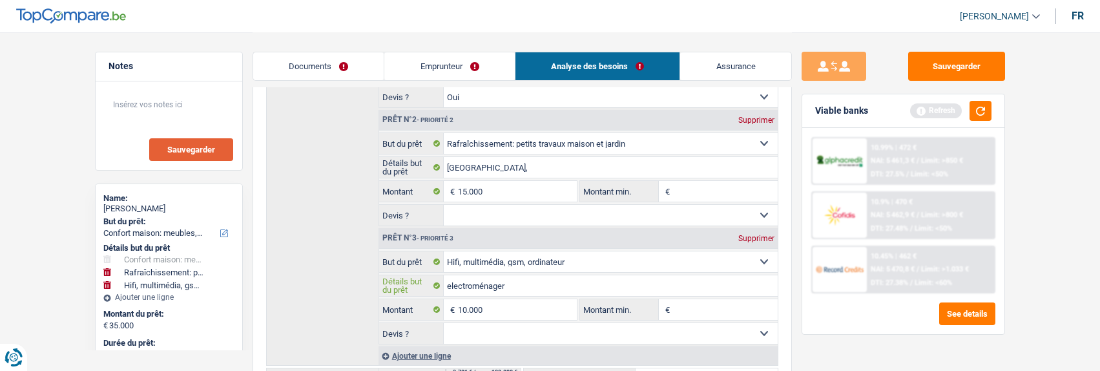
type input "45.000"
select select "144"
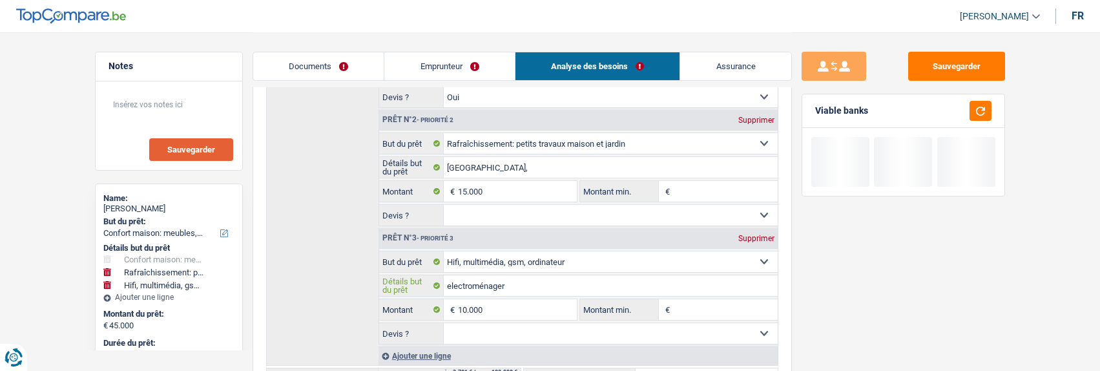
click at [558, 291] on input "electroménager" at bounding box center [611, 285] width 334 height 21
click at [536, 282] on input "electroménager, cuisine buanderie" at bounding box center [611, 285] width 334 height 21
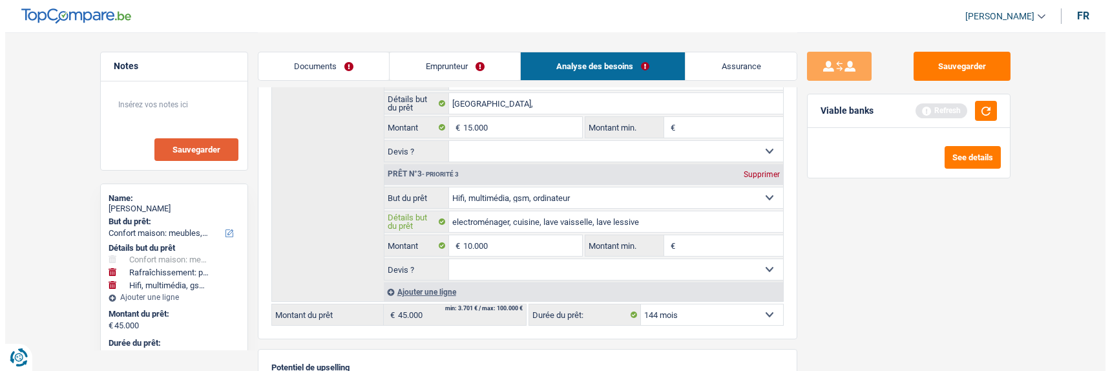
scroll to position [323, 0]
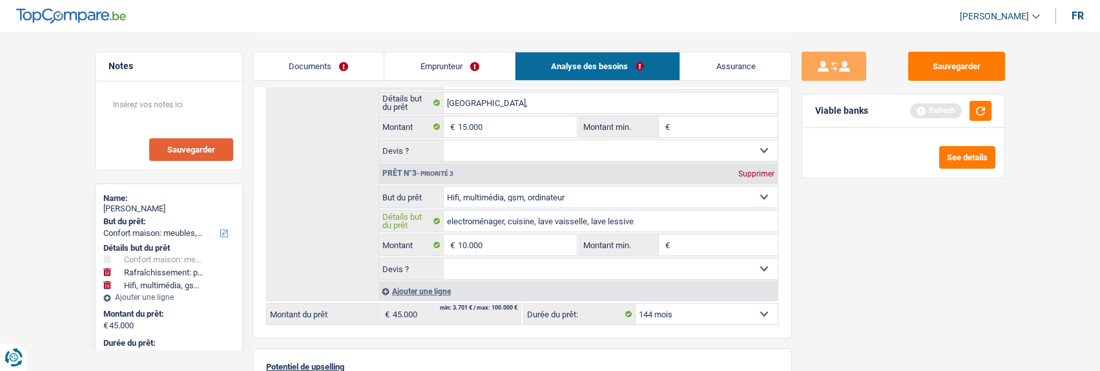
type input "electroménager, cuisine, lave vaisselle, lave lessive"
click at [736, 311] on select "12 mois 18 mois 24 mois 30 mois 36 mois 42 mois 48 mois 60 mois 72 mois 84 mois…" at bounding box center [707, 314] width 142 height 21
select select "120"
click at [636, 304] on select "12 mois 18 mois 24 mois 30 mois 36 mois 42 mois 48 mois 60 mois 72 mois 84 mois…" at bounding box center [707, 314] width 142 height 21
select select "120"
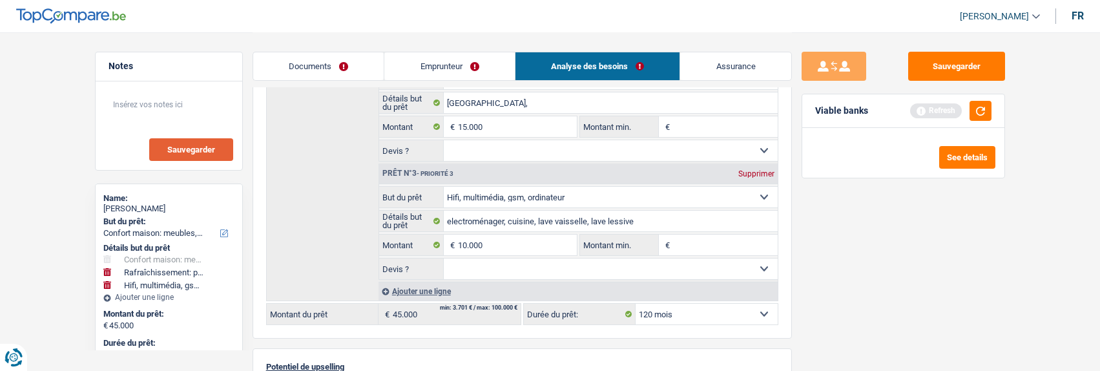
select select "120"
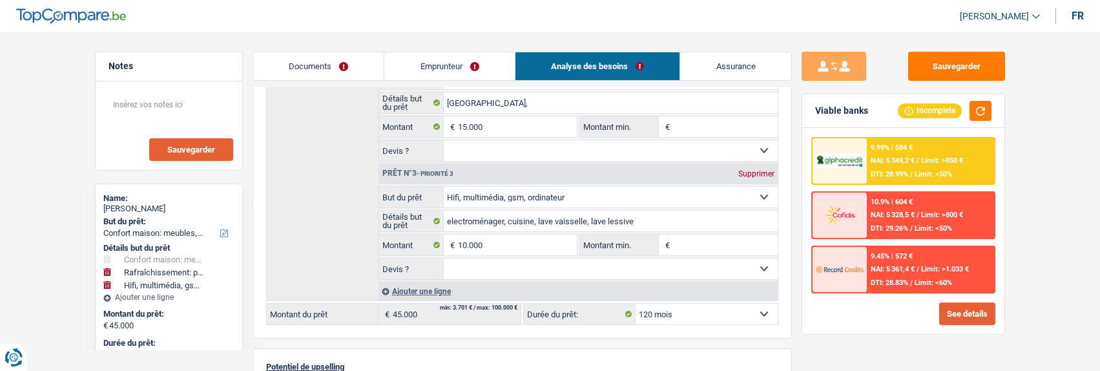
click at [964, 313] on button "See details" at bounding box center [968, 313] width 56 height 23
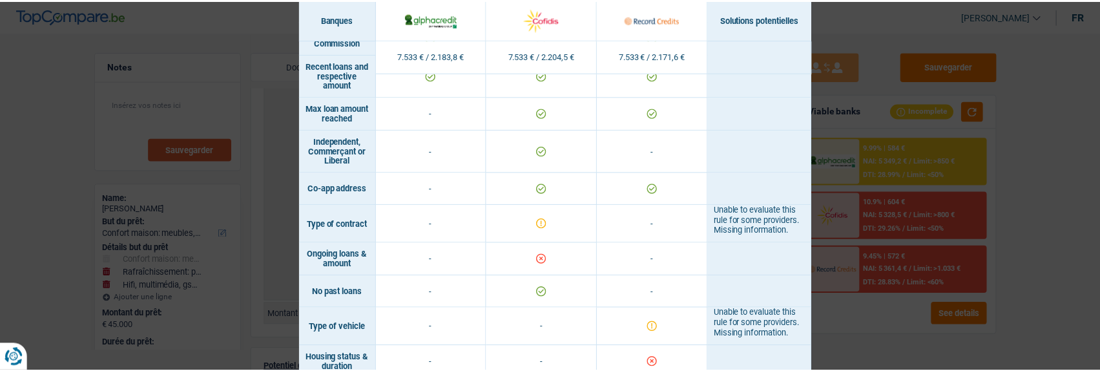
scroll to position [896, 0]
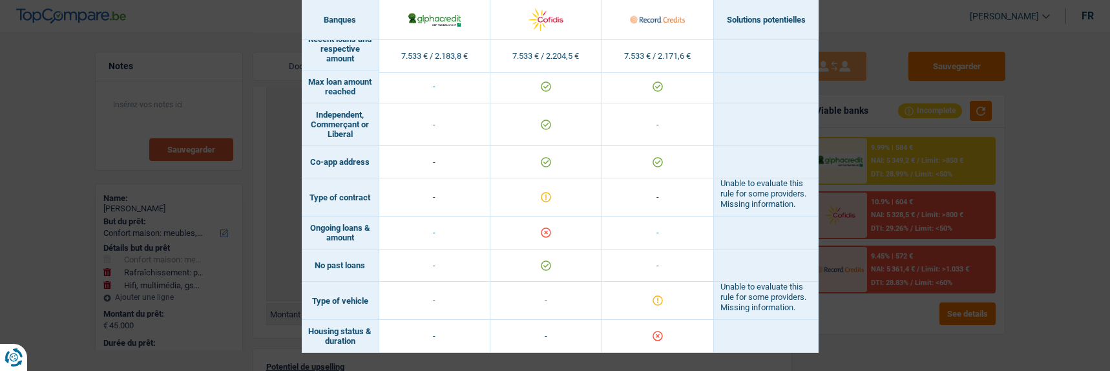
click at [868, 324] on div "Banks conditions × Banques Solutions potentielles Revenus / Charges 7.533 € / 2…" at bounding box center [555, 185] width 1110 height 371
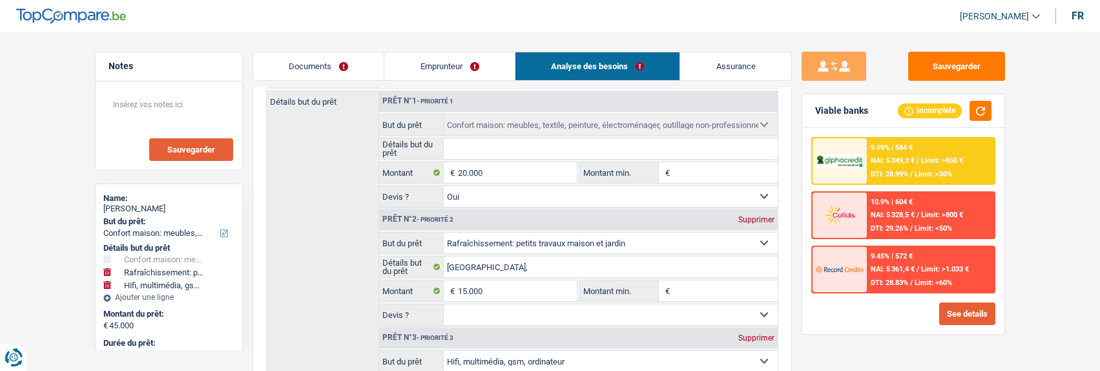
scroll to position [129, 0]
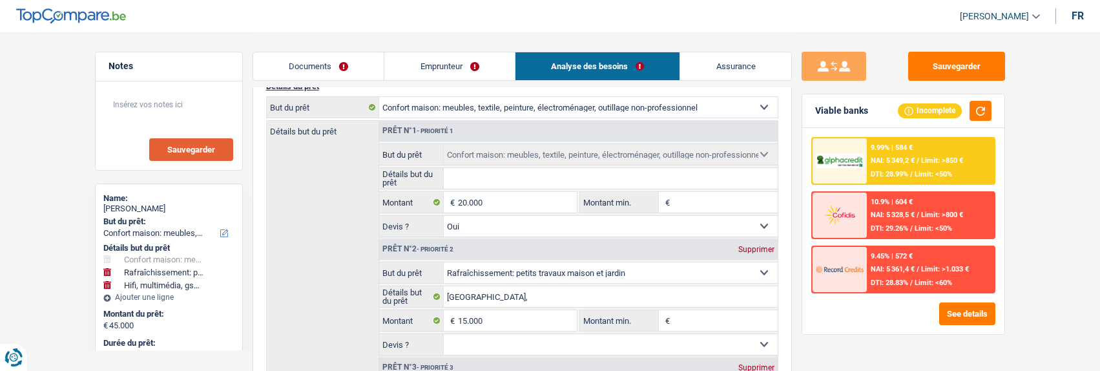
click at [516, 180] on input "Détails but du prêt" at bounding box center [611, 178] width 334 height 21
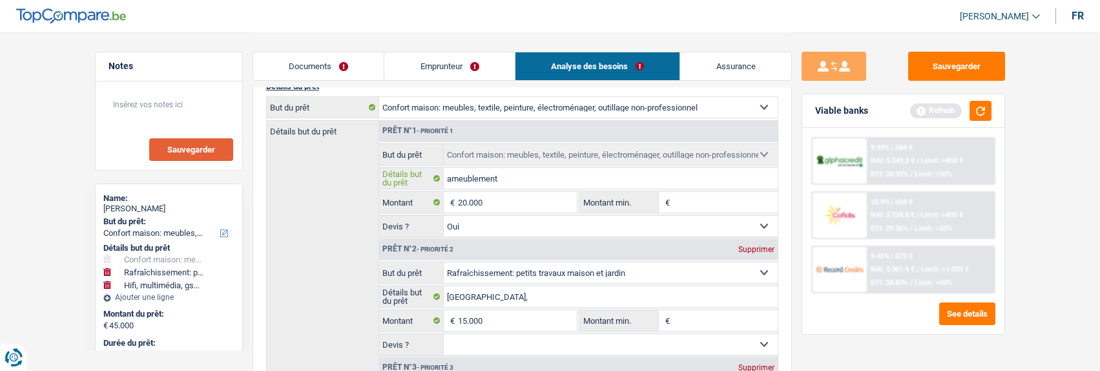
type input "ameublement"
click at [697, 346] on select "Oui Non Non répondu Sélectionner une option" at bounding box center [611, 344] width 334 height 21
select select "not_answered"
click at [444, 334] on select "Oui Non Non répondu Sélectionner une option" at bounding box center [611, 344] width 334 height 21
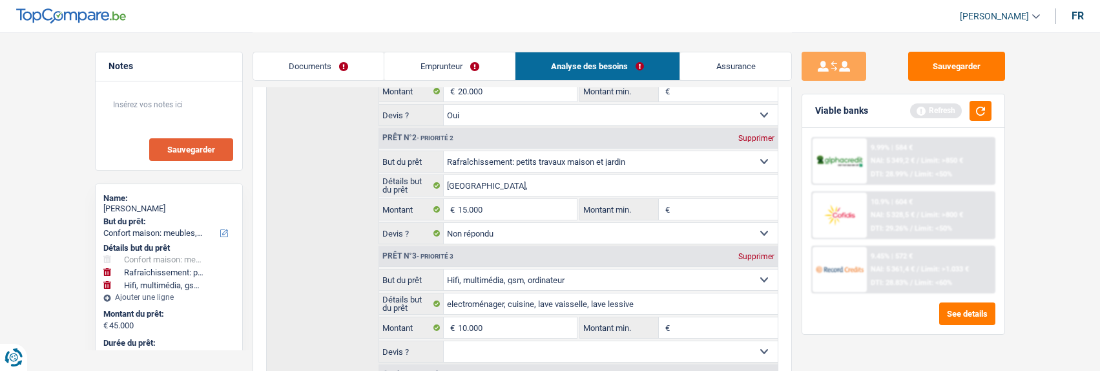
scroll to position [258, 0]
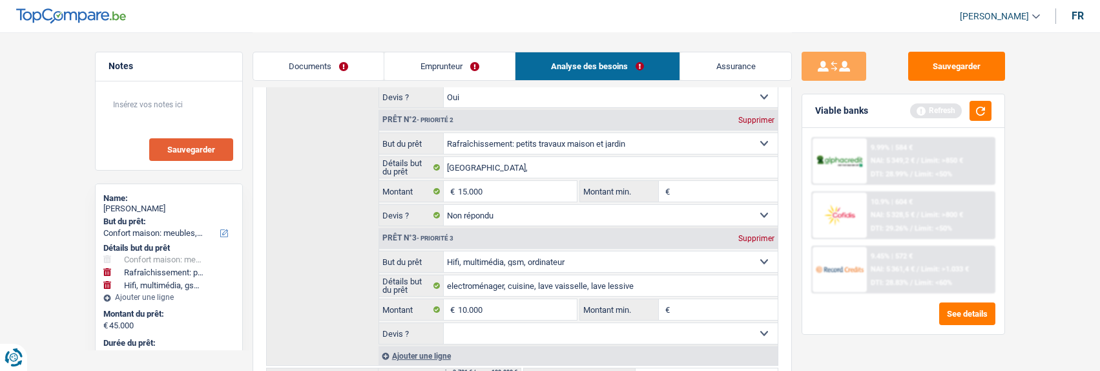
click at [690, 331] on select "Oui Non Non répondu Sélectionner une option" at bounding box center [611, 333] width 334 height 21
select select "yes"
click at [444, 323] on select "Oui Non Non répondu Sélectionner une option" at bounding box center [611, 333] width 334 height 21
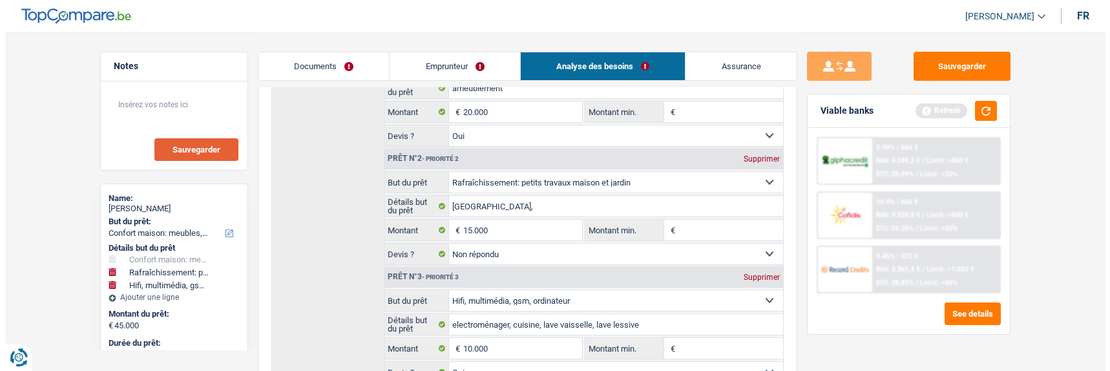
scroll to position [194, 0]
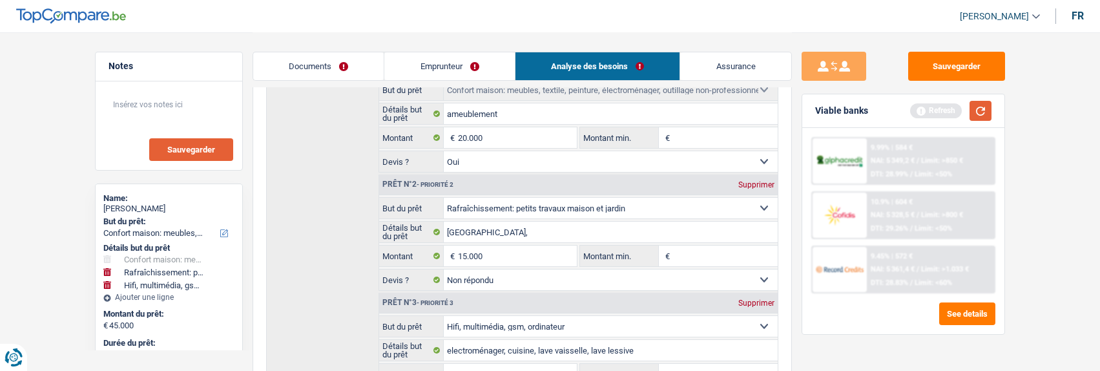
click at [980, 109] on button "button" at bounding box center [981, 111] width 22 height 20
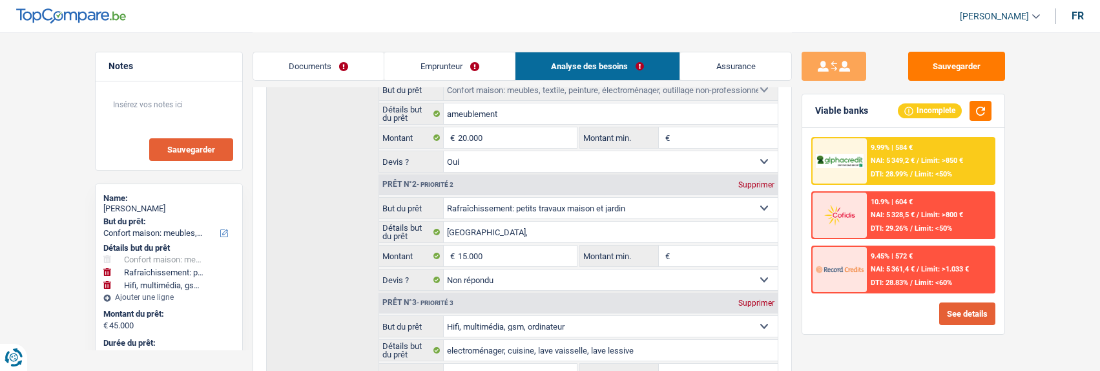
click at [945, 306] on button "See details" at bounding box center [968, 313] width 56 height 23
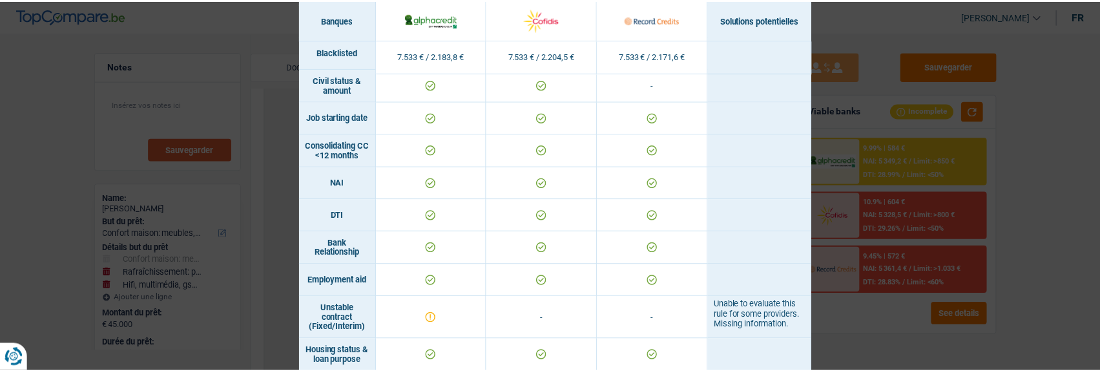
scroll to position [582, 0]
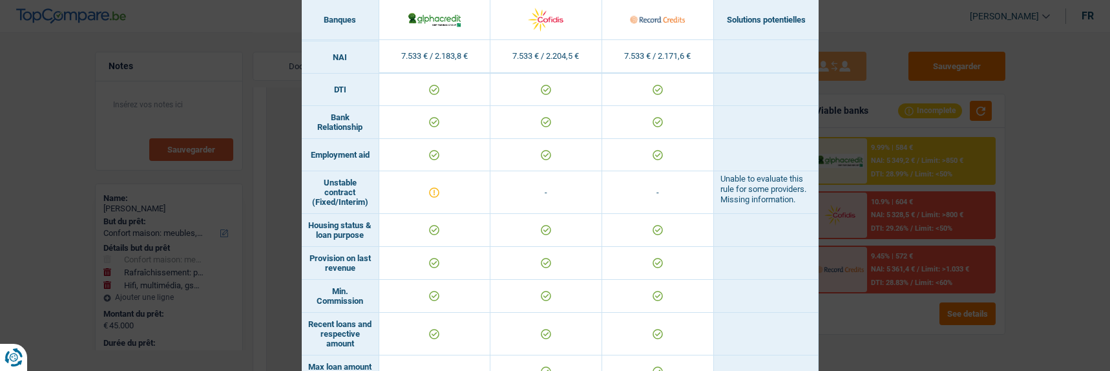
click at [874, 306] on div "Banks conditions × Banques Solutions potentielles Revenus / Charges 7.533 € / 2…" at bounding box center [555, 185] width 1110 height 371
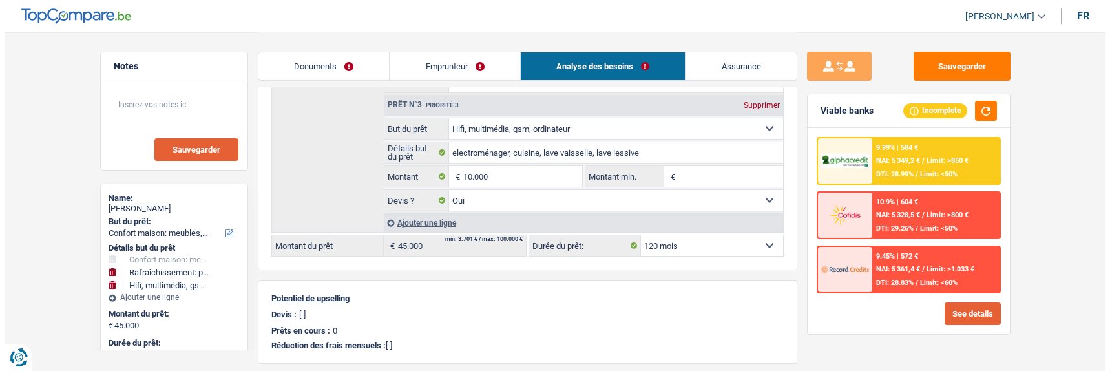
scroll to position [388, 0]
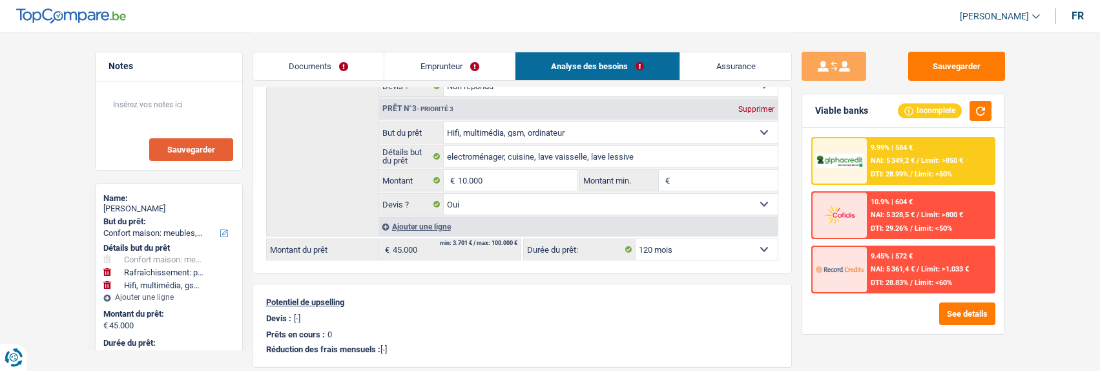
click at [737, 250] on select "12 mois 18 mois 24 mois 30 mois 36 mois 42 mois 48 mois 60 mois 72 mois 84 mois…" at bounding box center [707, 249] width 142 height 21
select select "84"
click at [636, 239] on select "12 mois 18 mois 24 mois 30 mois 36 mois 42 mois 48 mois 60 mois 72 mois 84 mois…" at bounding box center [707, 249] width 142 height 21
select select "84"
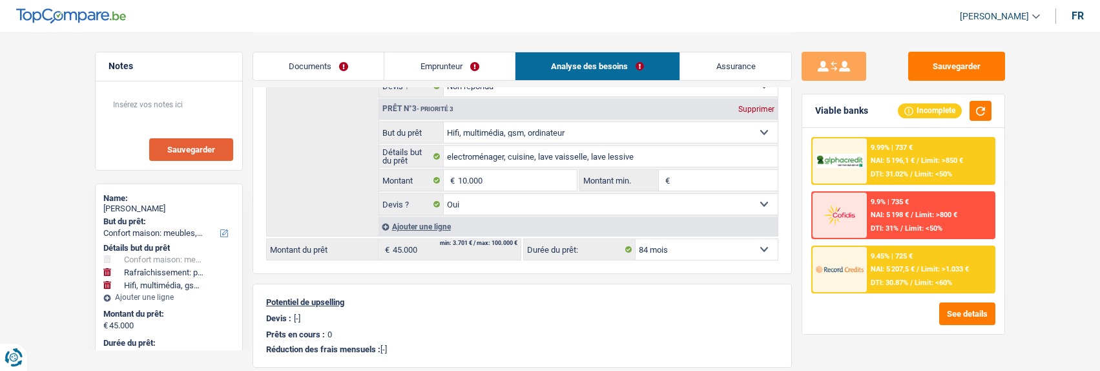
click at [904, 264] on div "9.45% | 725 € NAI: 5 207,5 € / Limit: >1.033 € DTI: 30.87% / Limit: <60%" at bounding box center [930, 269] width 127 height 45
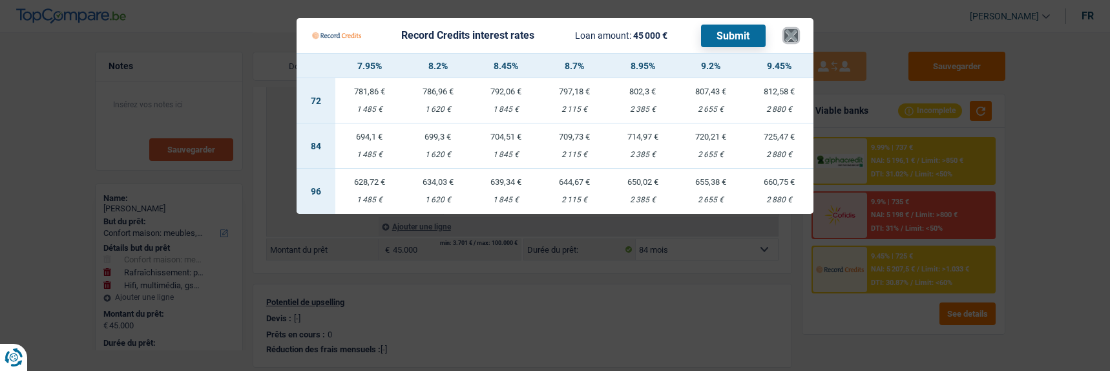
drag, startPoint x: 799, startPoint y: 21, endPoint x: 832, endPoint y: 58, distance: 48.5
click at [798, 29] on button "×" at bounding box center [791, 35] width 14 height 13
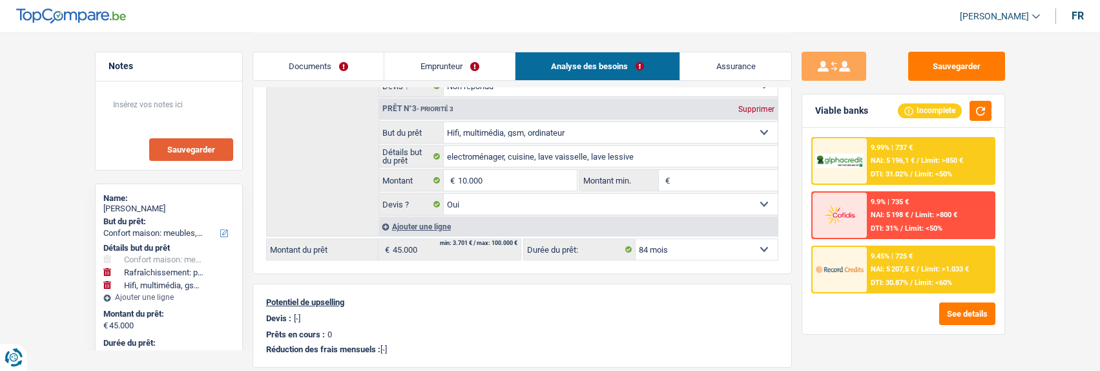
click at [887, 158] on span "NAI: 5 196,1 €" at bounding box center [893, 160] width 44 height 8
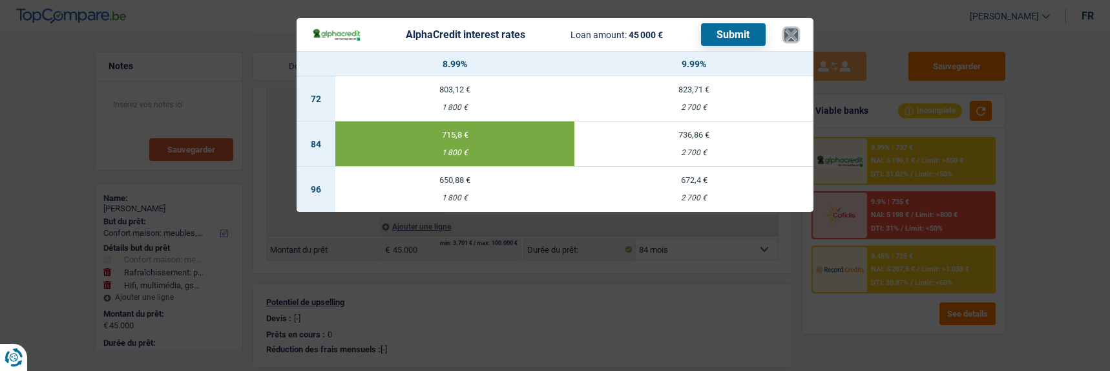
click at [793, 31] on button "×" at bounding box center [791, 34] width 14 height 13
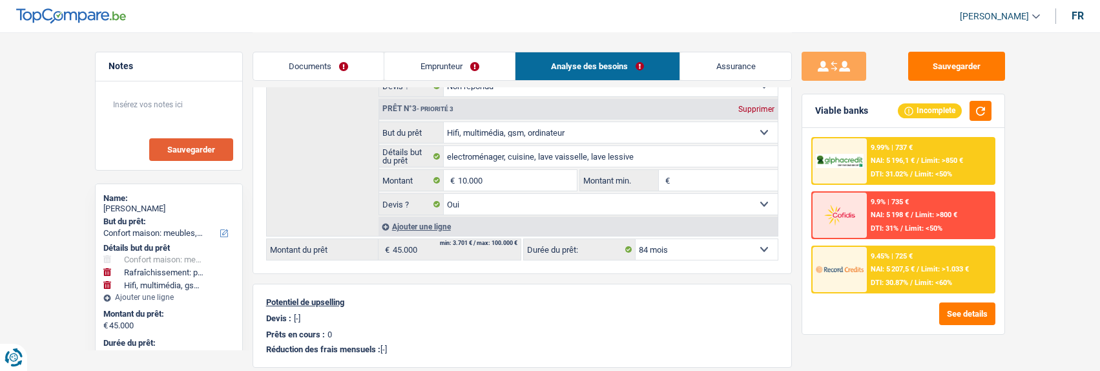
click at [891, 255] on div "9.45% | 725 €" at bounding box center [892, 256] width 42 height 8
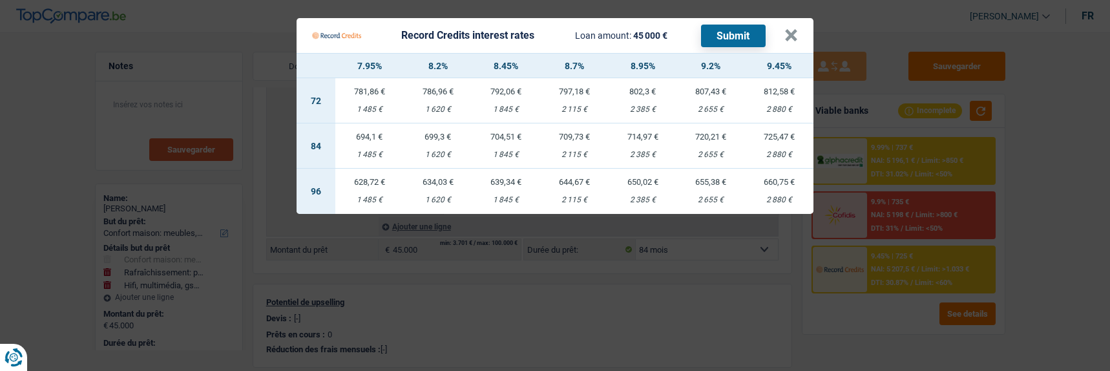
click at [652, 136] on td "714,97 € 2 385 €" at bounding box center [643, 145] width 68 height 45
select select "record credits"
type input "8,95"
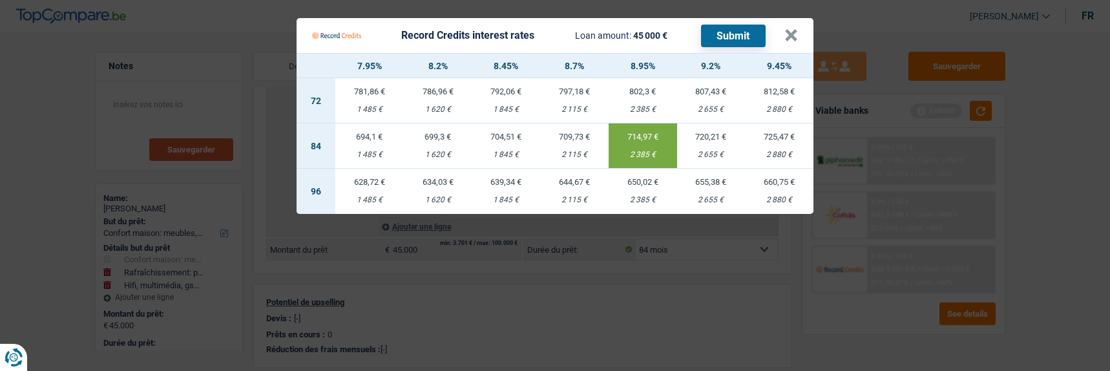
click at [737, 28] on button "Submit" at bounding box center [733, 36] width 65 height 23
click at [795, 29] on button "×" at bounding box center [791, 35] width 14 height 13
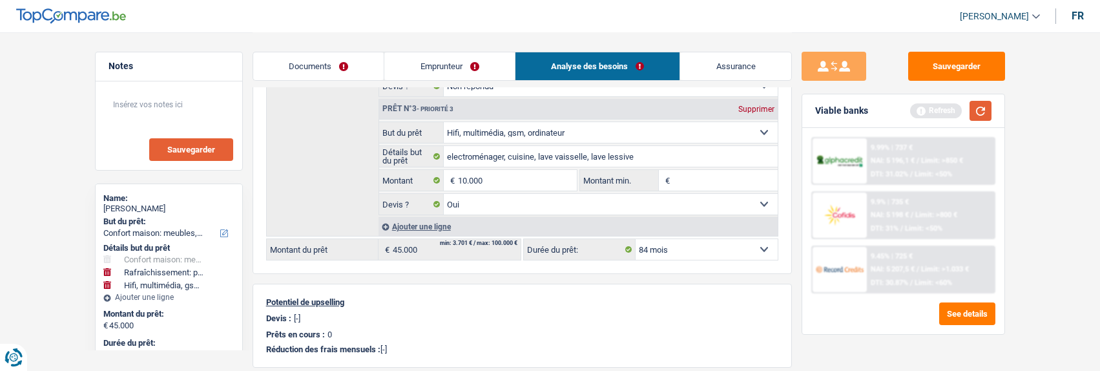
click at [981, 112] on button "button" at bounding box center [981, 111] width 22 height 20
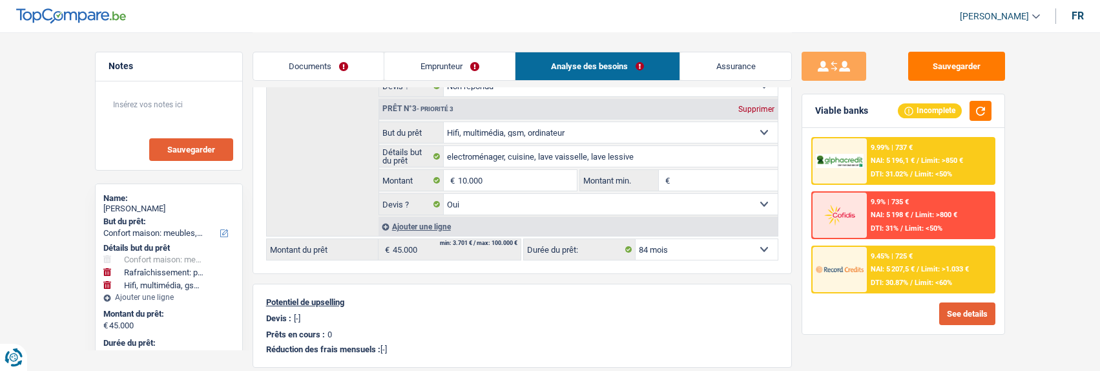
click at [949, 313] on button "See details" at bounding box center [968, 313] width 56 height 23
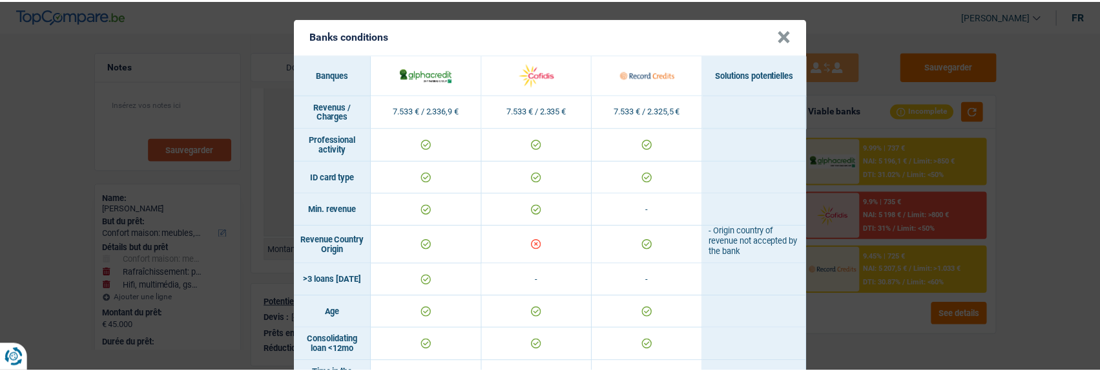
scroll to position [0, 0]
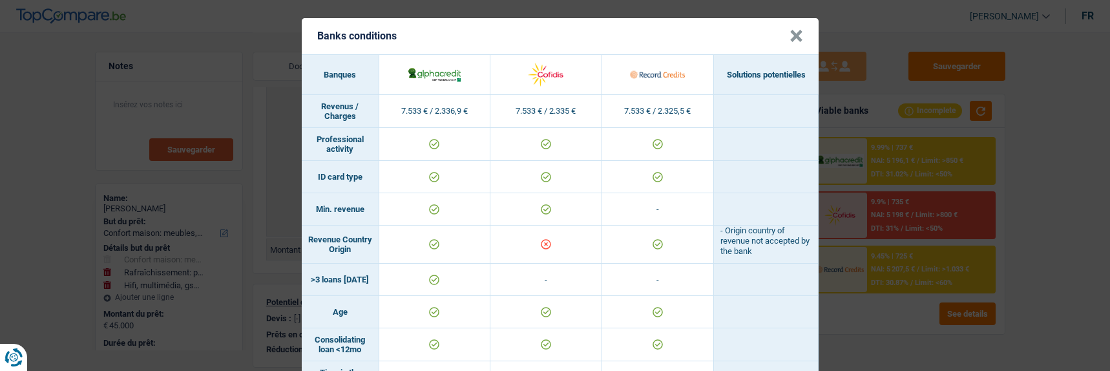
click at [793, 31] on button "×" at bounding box center [797, 36] width 14 height 13
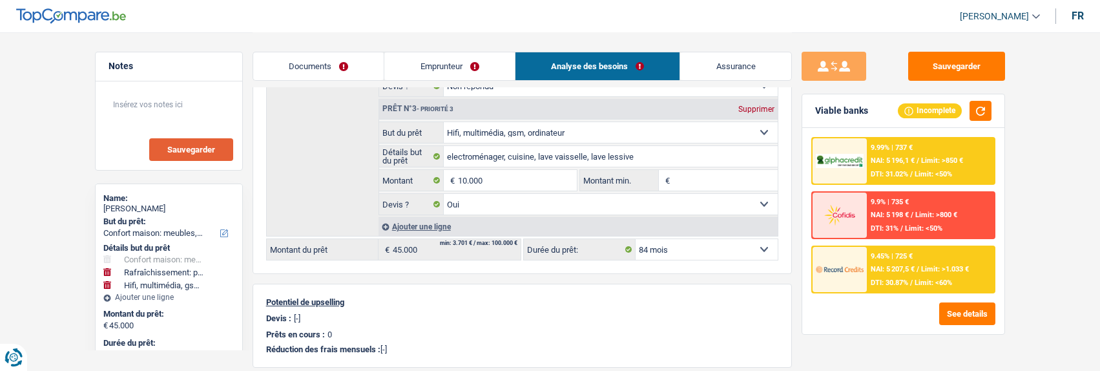
click at [944, 162] on div "9.99% | 737 € NAI: 5 196,1 € / Limit: >850 € DTI: 31.02% / Limit: <50%" at bounding box center [930, 160] width 127 height 45
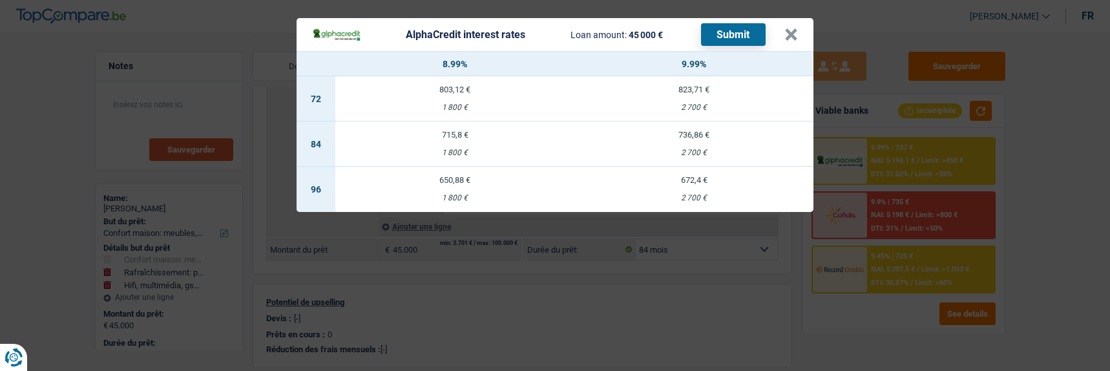
click at [450, 134] on td "715,8 € 1 800 €" at bounding box center [454, 143] width 239 height 45
select select "alphacredit"
type input "8,99"
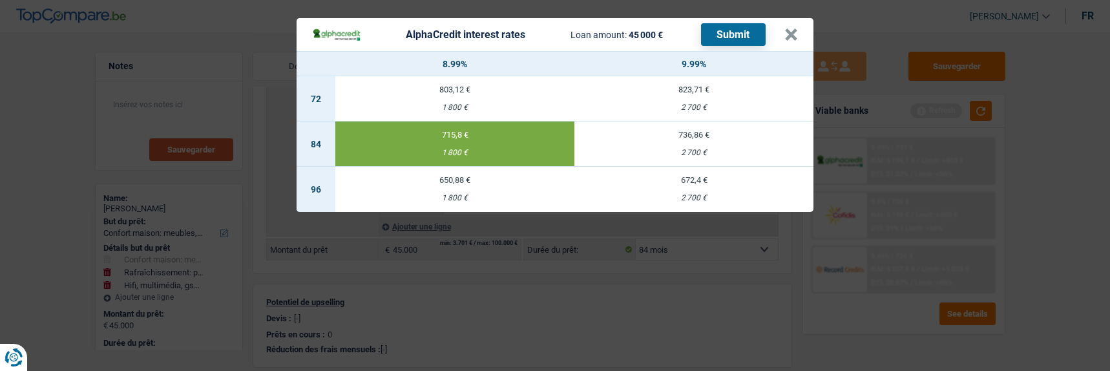
click at [742, 25] on button "Submit" at bounding box center [733, 34] width 65 height 23
click at [798, 28] on button "×" at bounding box center [791, 34] width 14 height 13
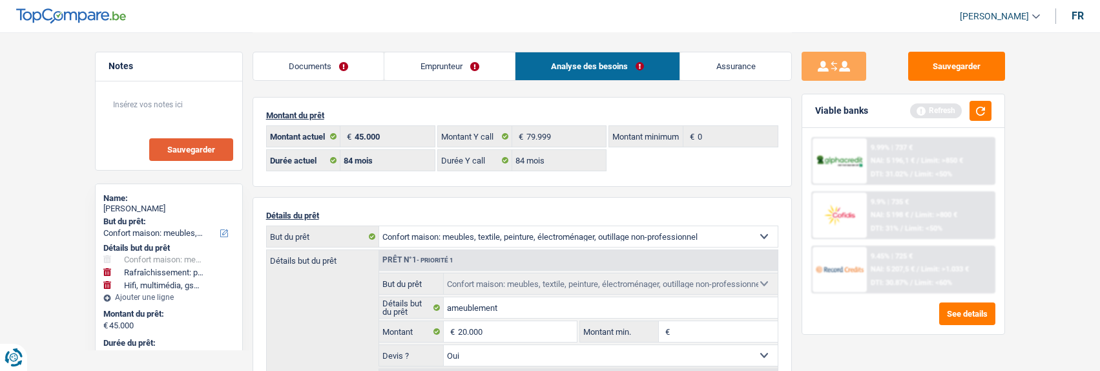
click at [346, 63] on link "Documents" at bounding box center [318, 66] width 131 height 28
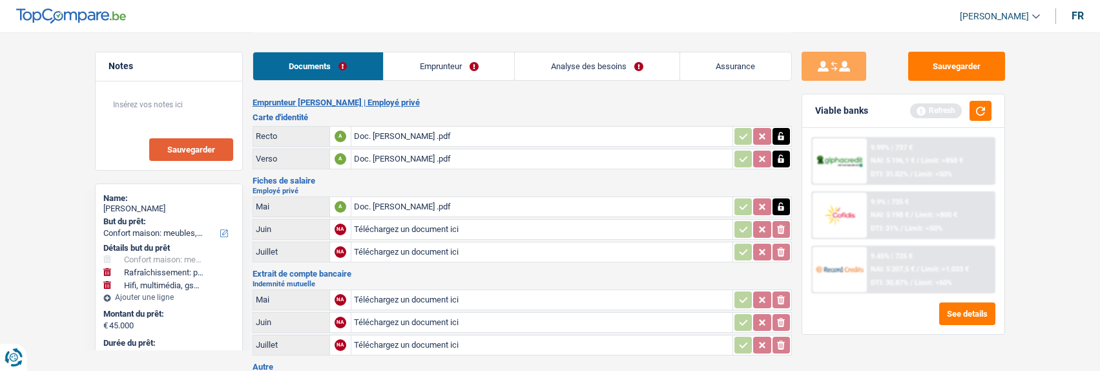
scroll to position [78, 0]
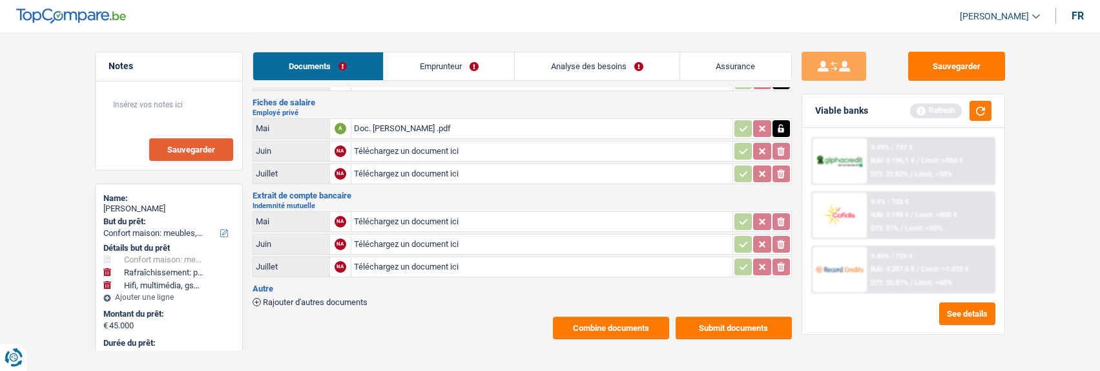
click at [623, 317] on button "Combine documents" at bounding box center [611, 328] width 116 height 23
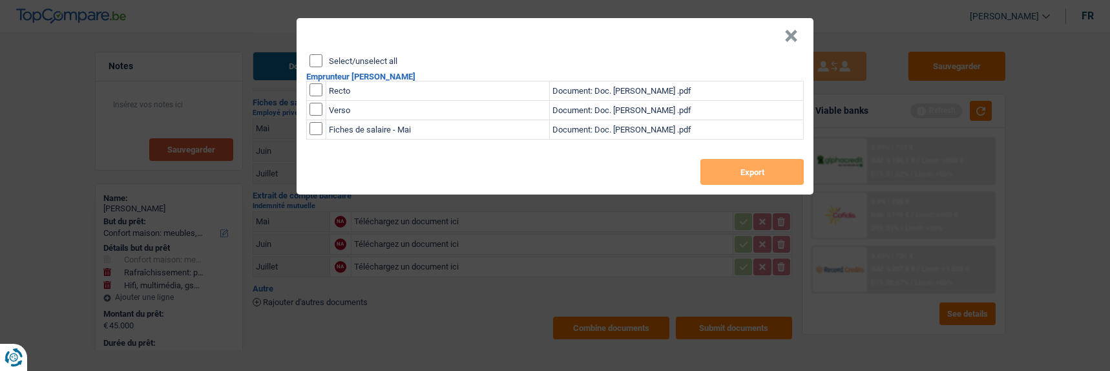
click at [313, 54] on input "Select/unselect all" at bounding box center [316, 60] width 13 height 13
checkbox input "true"
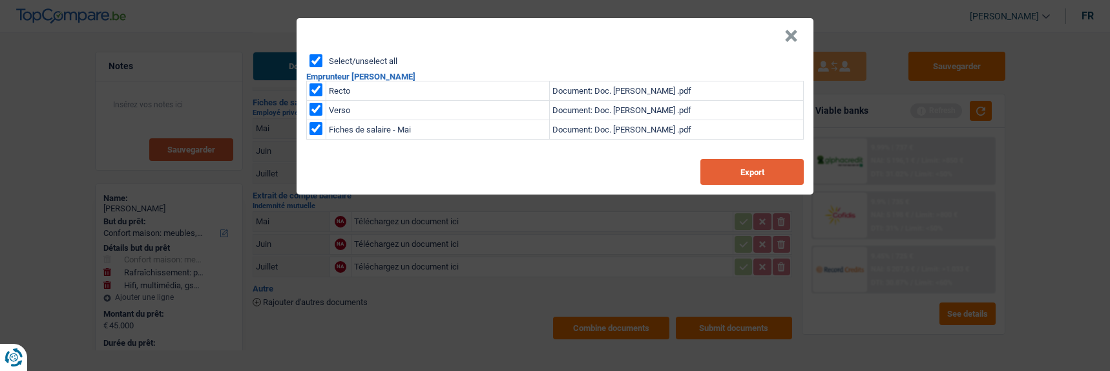
click at [784, 160] on button "Export" at bounding box center [751, 172] width 103 height 26
click at [405, 277] on div "× Select/unselect all Emprunteur Alice Martins De Lima Recto Document: Doc. Ali…" at bounding box center [555, 185] width 1110 height 371
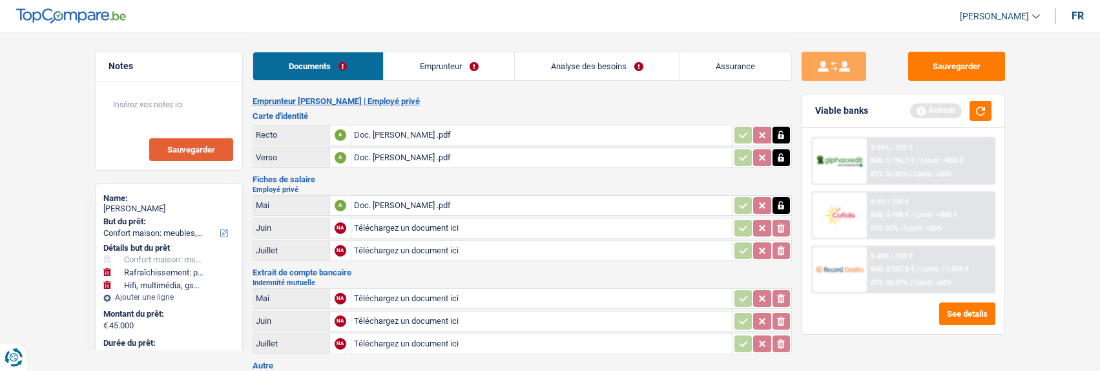
scroll to position [0, 0]
drag, startPoint x: 432, startPoint y: 64, endPoint x: 412, endPoint y: 67, distance: 20.3
click at [432, 64] on link "Emprunteur" at bounding box center [449, 66] width 131 height 28
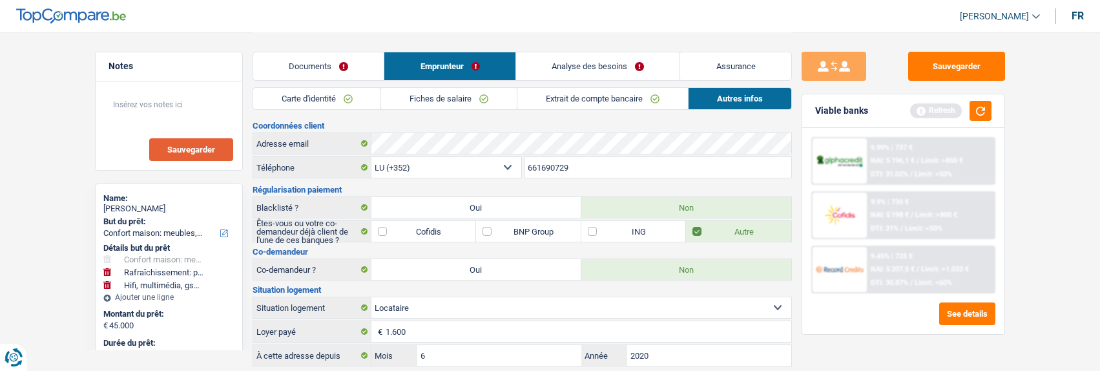
click at [631, 64] on link "Analyse des besoins" at bounding box center [598, 66] width 164 height 28
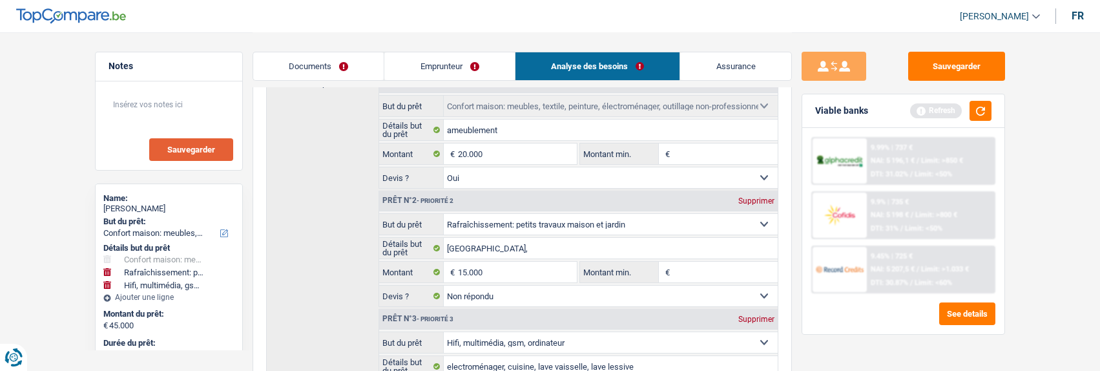
scroll to position [258, 0]
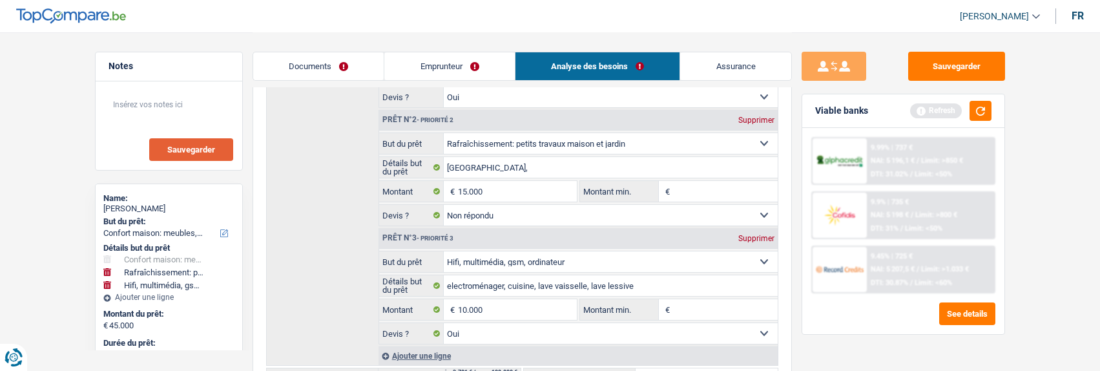
click at [439, 59] on link "Emprunteur" at bounding box center [449, 66] width 131 height 28
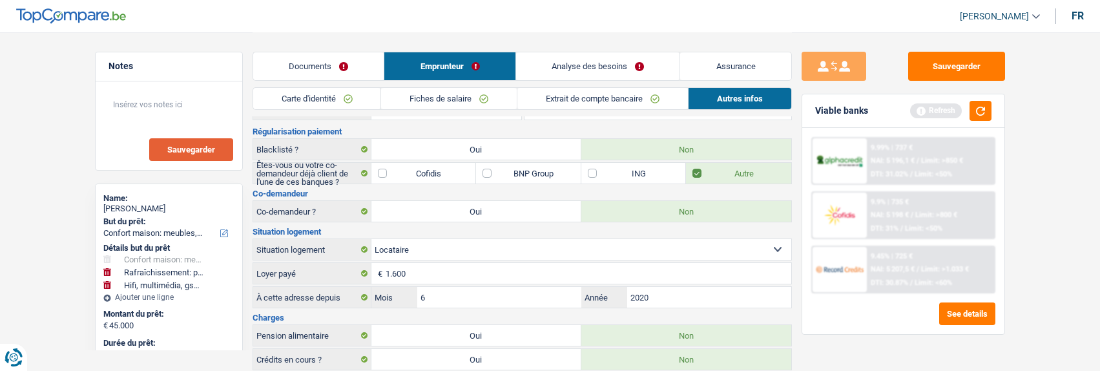
scroll to position [0, 0]
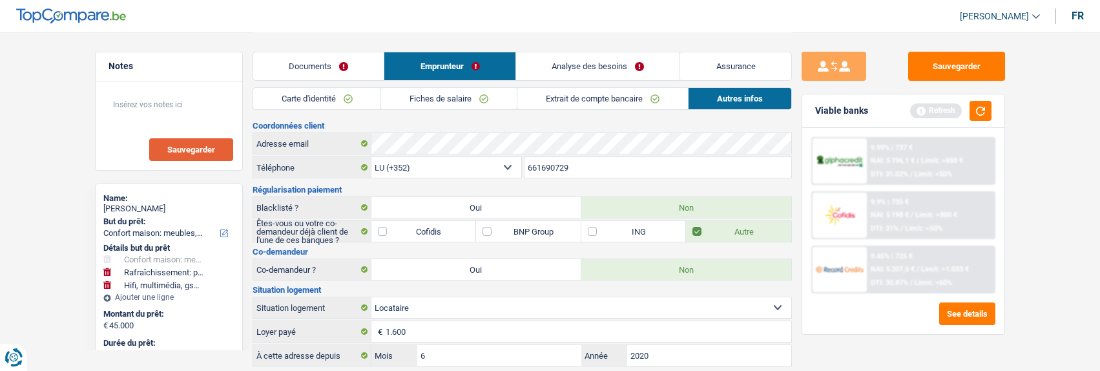
drag, startPoint x: 325, startPoint y: 94, endPoint x: 335, endPoint y: 107, distance: 16.7
click at [325, 95] on link "Carte d'identité" at bounding box center [317, 98] width 128 height 21
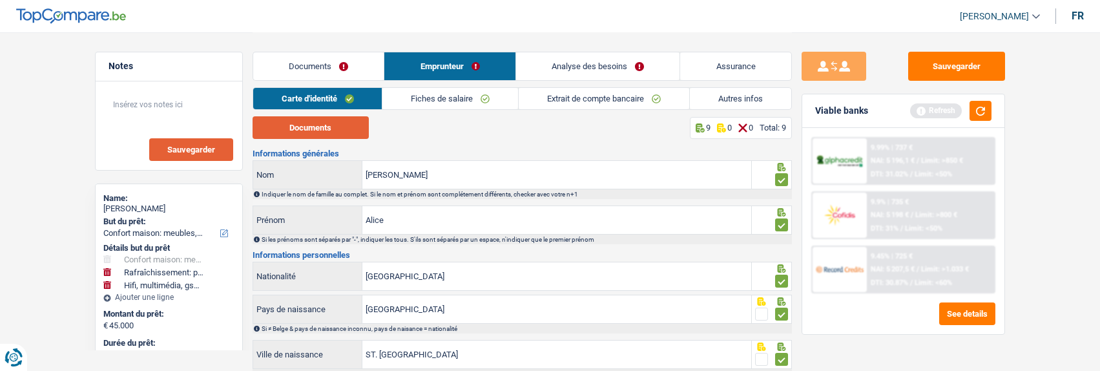
click at [340, 132] on button "Documents" at bounding box center [311, 127] width 116 height 23
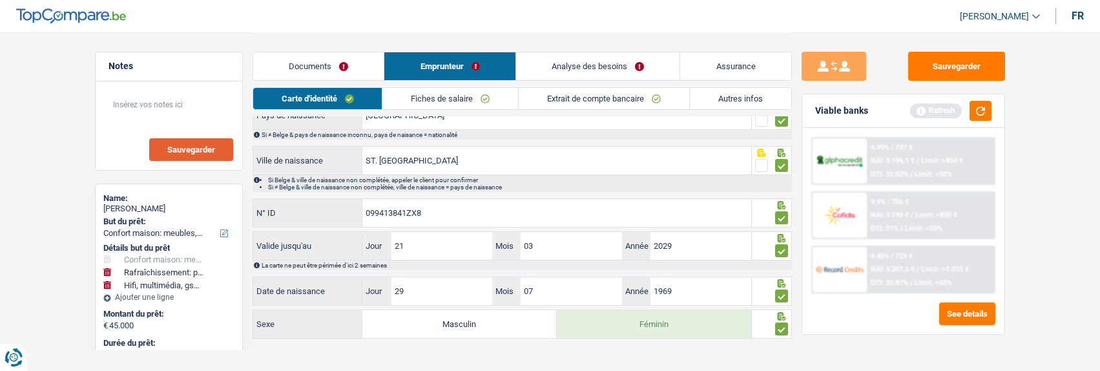
scroll to position [205, 0]
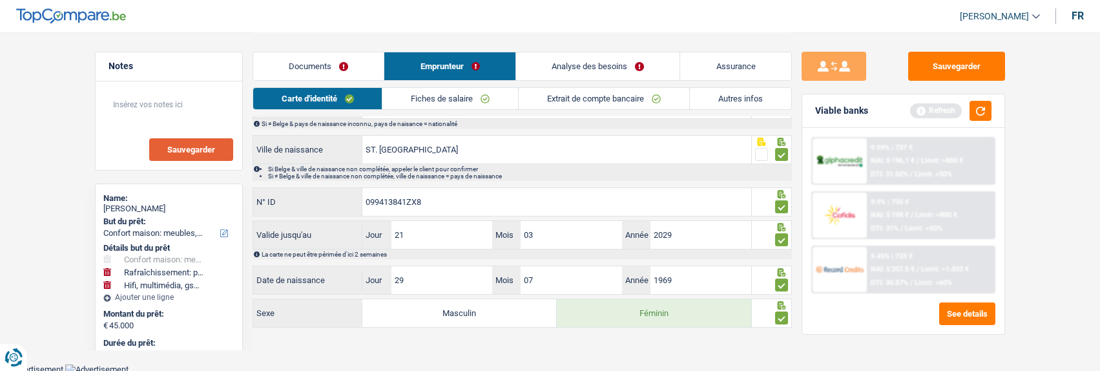
click at [585, 101] on link "Extrait de compte bancaire" at bounding box center [604, 98] width 171 height 21
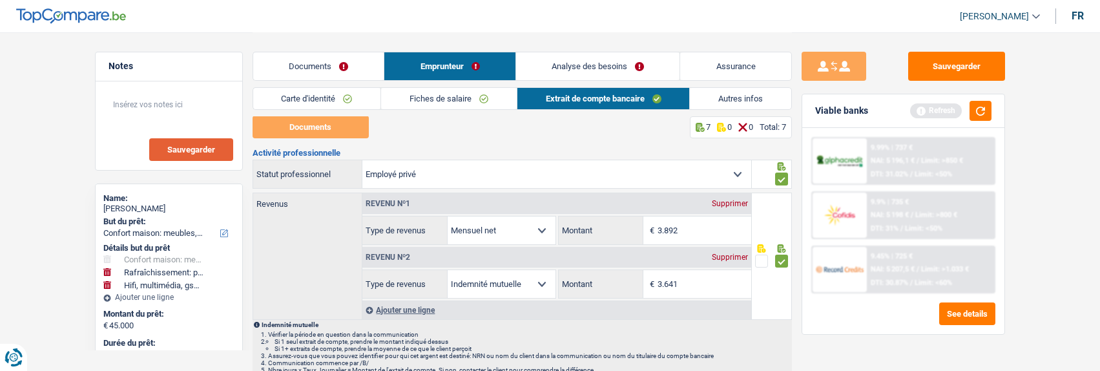
scroll to position [0, 0]
click at [430, 99] on link "Fiches de salaire" at bounding box center [449, 98] width 136 height 21
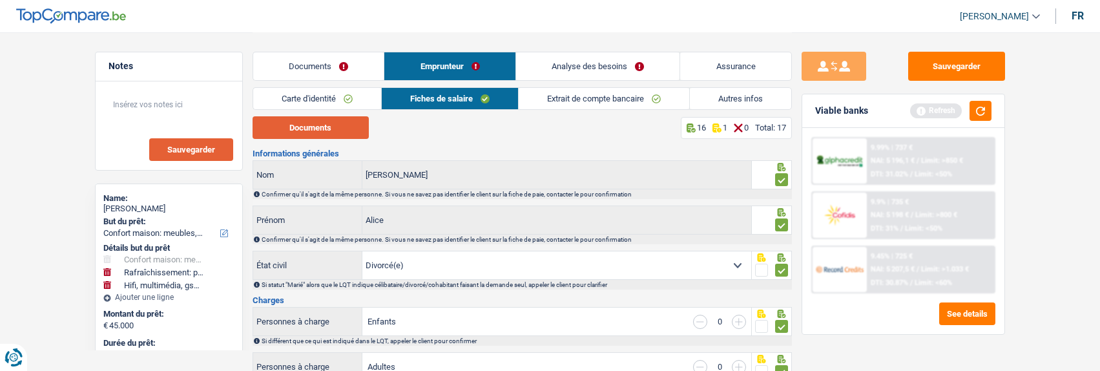
click at [347, 132] on button "Documents" at bounding box center [311, 127] width 116 height 23
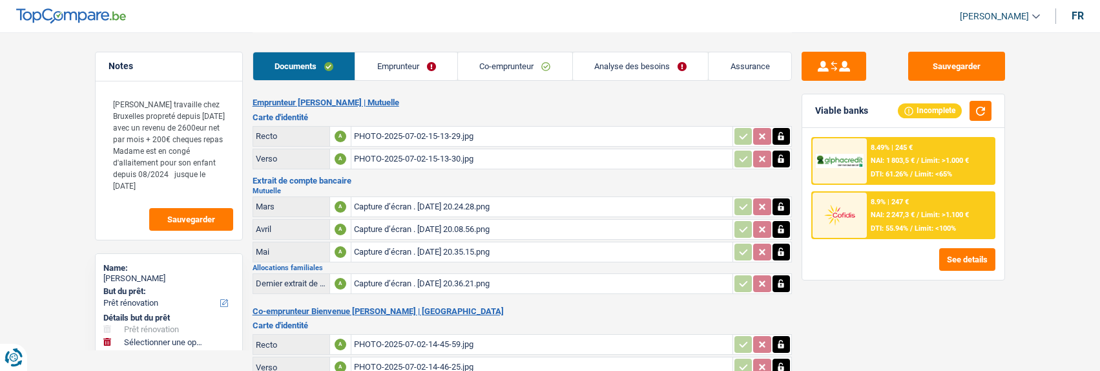
select select "renovation"
select select "48"
select select "record credits"
select select "applicant"
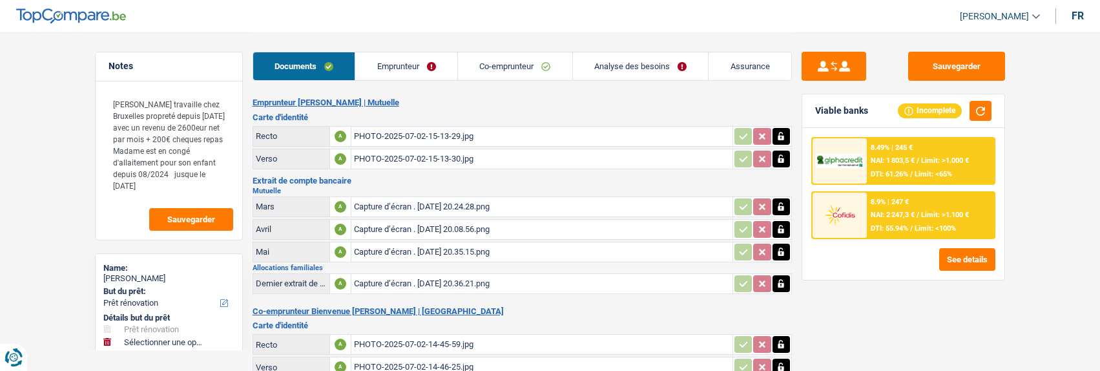
select select "applicant"
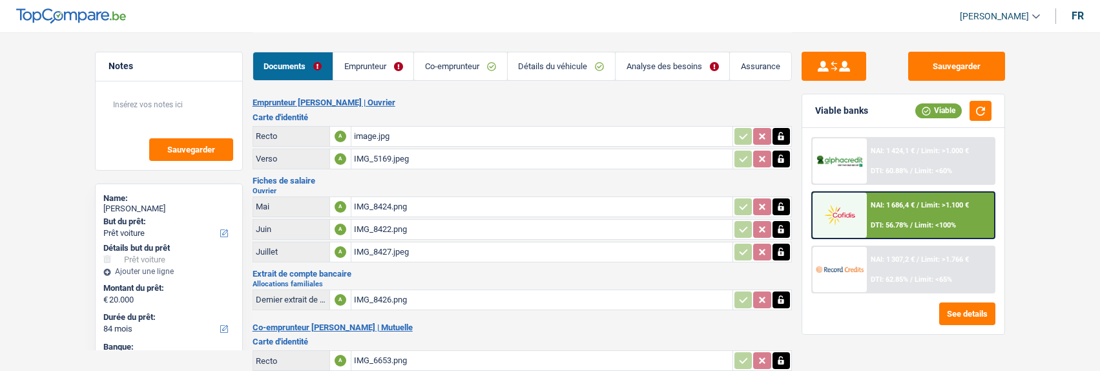
select select "car"
select select "84"
select select "72"
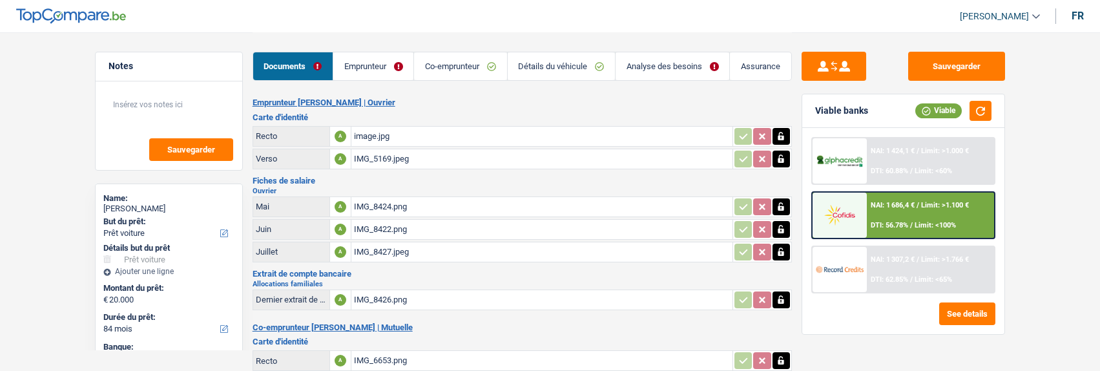
select select "car"
select select "84"
click at [695, 62] on link "Analyse des besoins" at bounding box center [673, 66] width 114 height 28
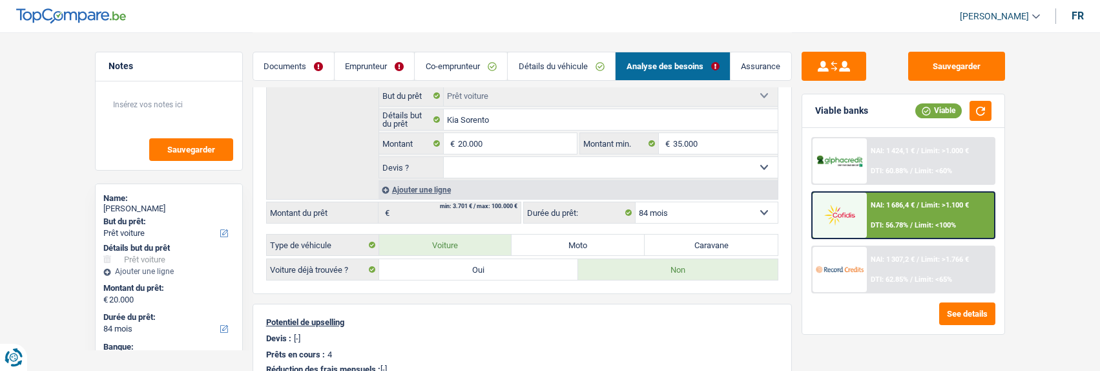
scroll to position [194, 0]
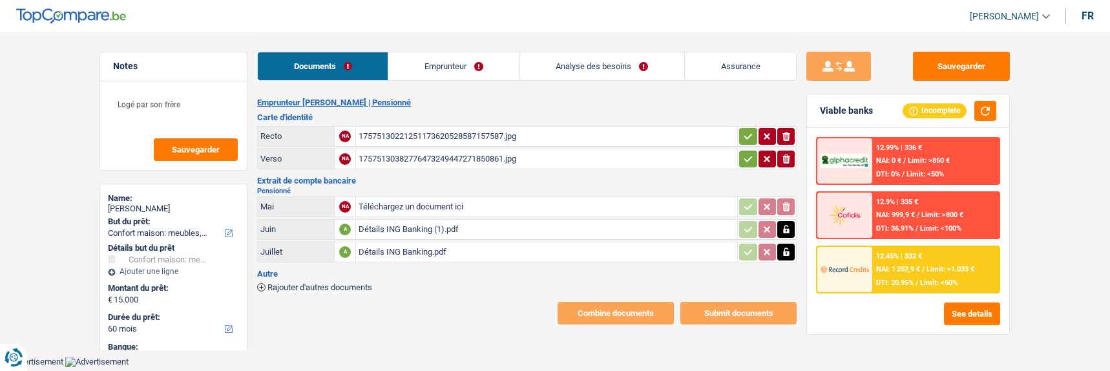
select select "household"
select select "60"
select select "record credits"
click at [383, 225] on div "Détails ING Banking (1).pdf" at bounding box center [547, 229] width 376 height 19
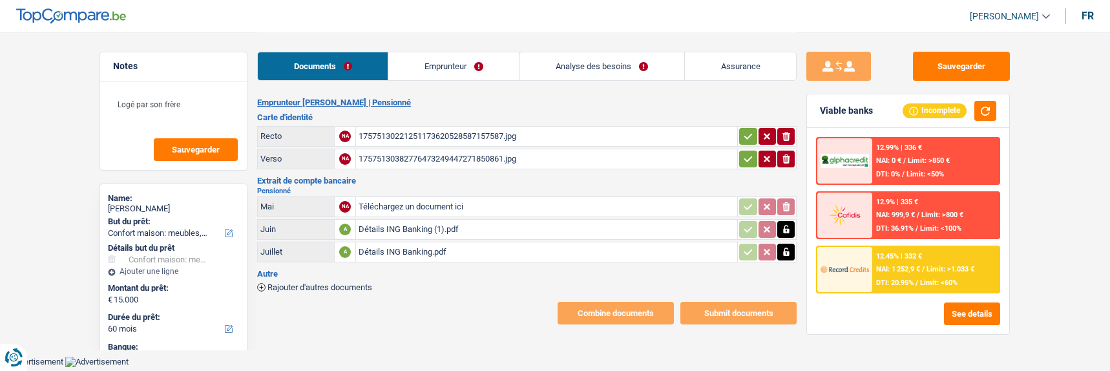
click at [392, 242] on div "Détails ING Banking.pdf" at bounding box center [547, 251] width 376 height 19
click at [403, 245] on div "Détails ING Banking.pdf" at bounding box center [547, 251] width 376 height 19
click at [470, 73] on link "Emprunteur" at bounding box center [453, 66] width 131 height 28
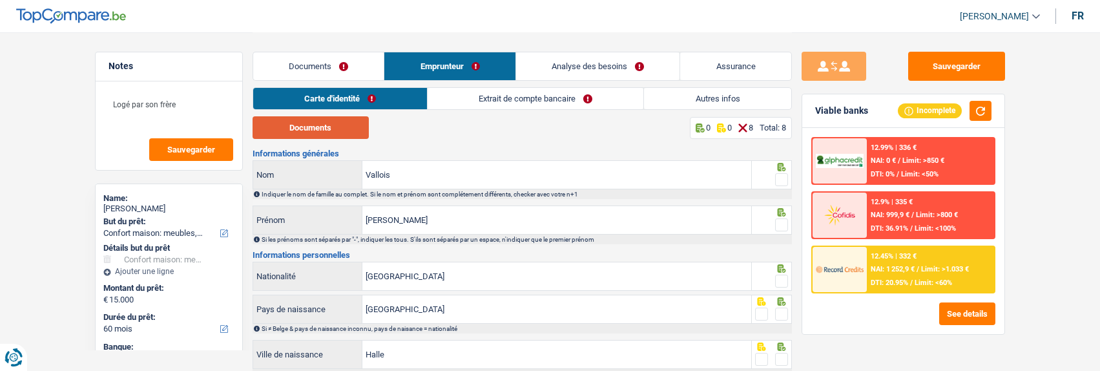
click at [316, 123] on button "Documents" at bounding box center [311, 127] width 116 height 23
click at [781, 176] on span at bounding box center [781, 179] width 13 height 13
click at [0, 0] on input "radio" at bounding box center [0, 0] width 0 height 0
click at [783, 220] on span at bounding box center [781, 224] width 13 height 13
click at [0, 0] on input "radio" at bounding box center [0, 0] width 0 height 0
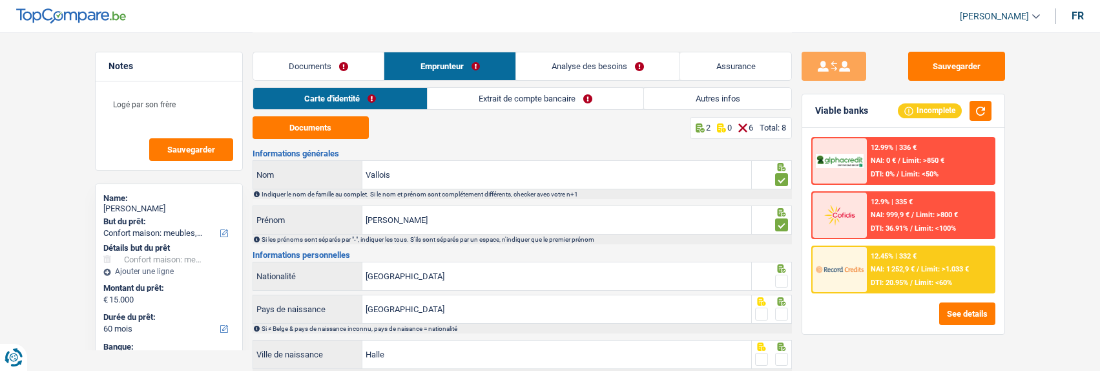
click at [781, 280] on span at bounding box center [781, 281] width 13 height 13
click at [0, 0] on input "radio" at bounding box center [0, 0] width 0 height 0
click at [779, 311] on span at bounding box center [781, 314] width 13 height 13
click at [0, 0] on input "radio" at bounding box center [0, 0] width 0 height 0
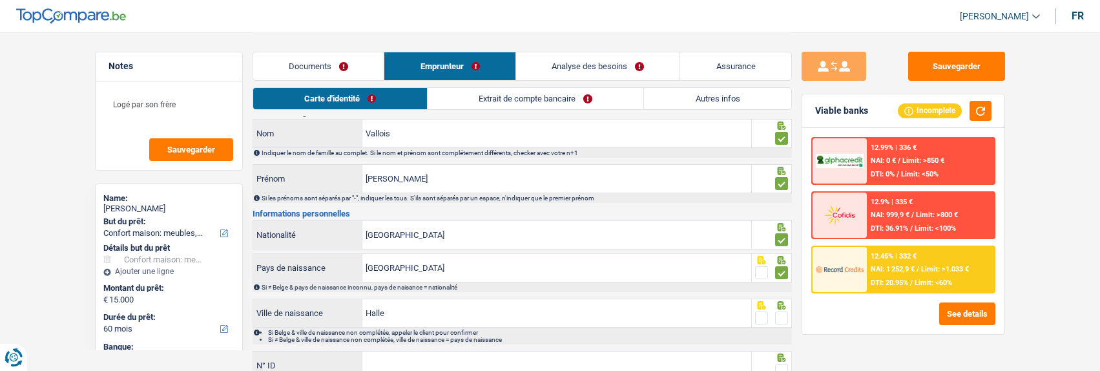
scroll to position [172, 0]
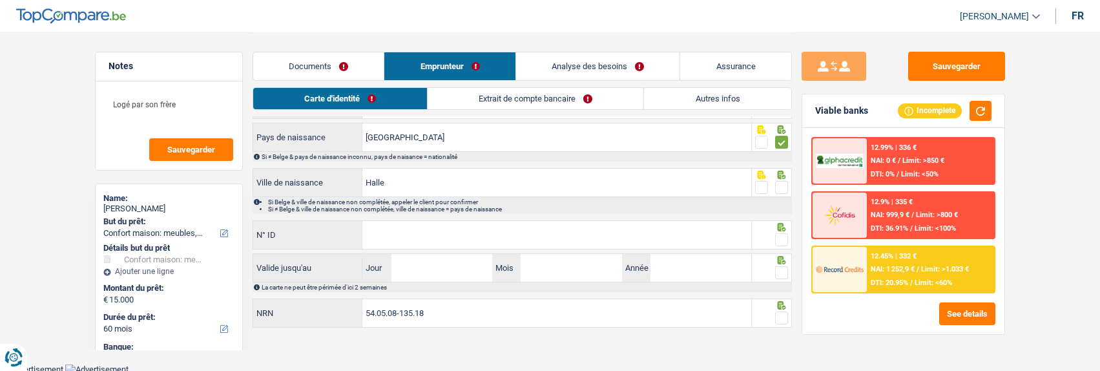
click at [784, 181] on span at bounding box center [781, 187] width 13 height 13
click at [0, 0] on input "radio" at bounding box center [0, 0] width 0 height 0
click at [439, 183] on input "Halle" at bounding box center [557, 183] width 389 height 28
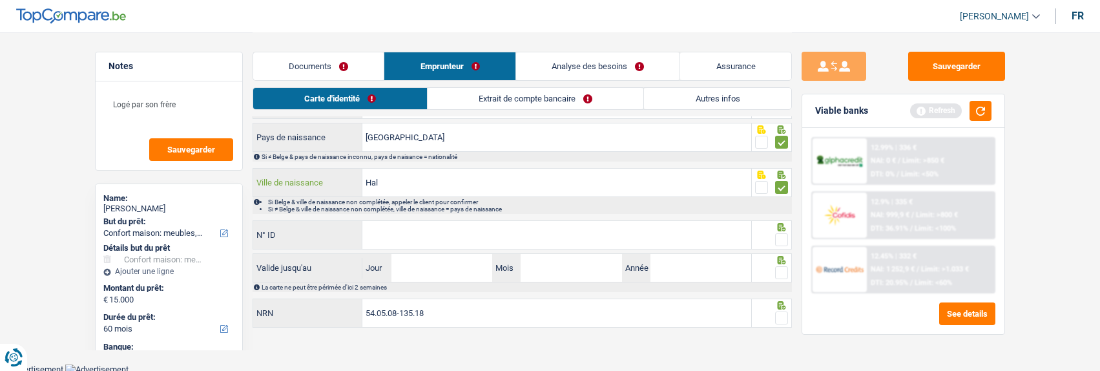
type input "Hal"
click at [417, 227] on input "N° ID" at bounding box center [557, 235] width 389 height 28
type input "[PHONE_NUMBER]"
click at [784, 233] on span at bounding box center [781, 239] width 13 height 13
click at [0, 0] on input "radio" at bounding box center [0, 0] width 0 height 0
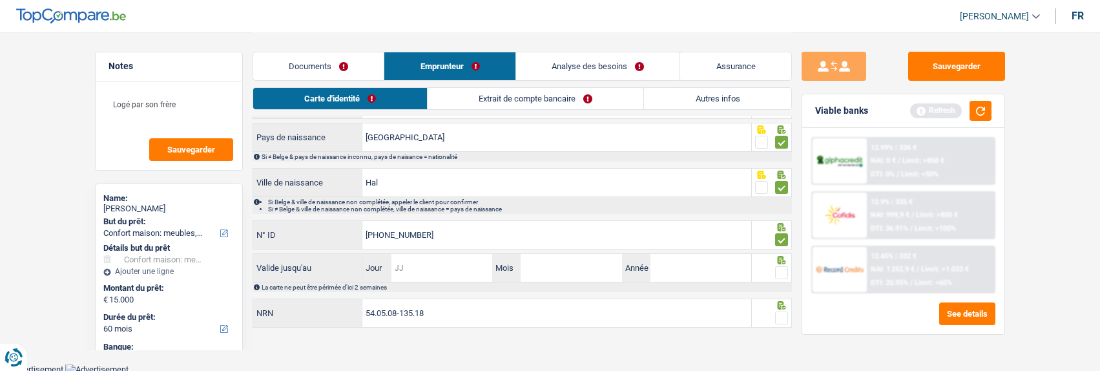
click at [447, 268] on input "Jour" at bounding box center [442, 268] width 101 height 28
type input "10"
type input "08"
type input "2027"
click at [781, 274] on span at bounding box center [781, 272] width 13 height 13
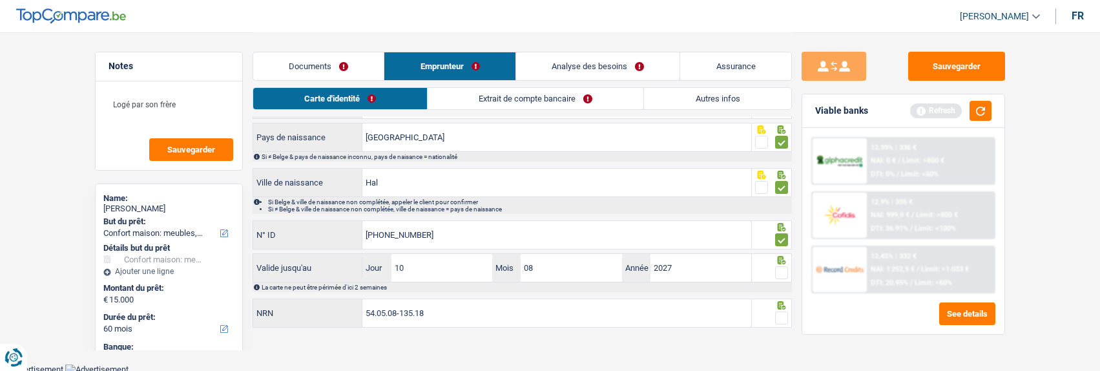
click at [0, 0] on input "radio" at bounding box center [0, 0] width 0 height 0
drag, startPoint x: 785, startPoint y: 307, endPoint x: 781, endPoint y: 324, distance: 17.2
click at [784, 307] on icon at bounding box center [781, 305] width 13 height 8
click at [781, 315] on span at bounding box center [781, 317] width 13 height 13
click at [0, 0] on input "radio" at bounding box center [0, 0] width 0 height 0
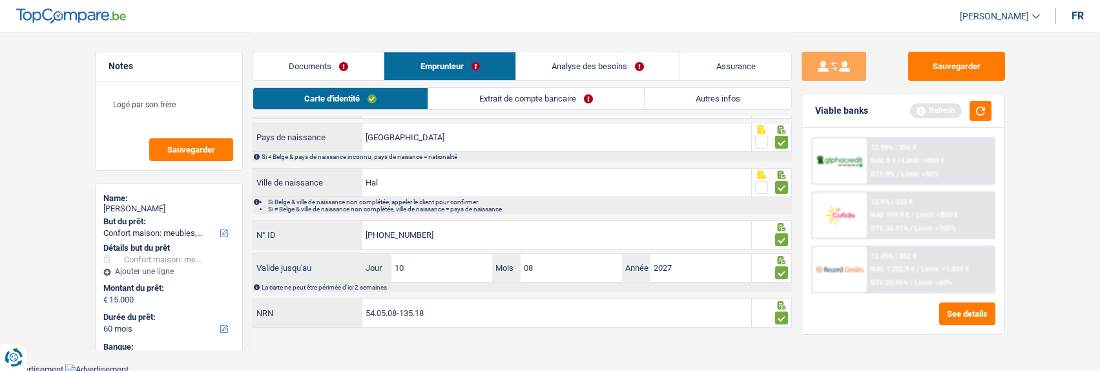
click at [536, 101] on link "Extrait de compte bancaire" at bounding box center [536, 98] width 216 height 21
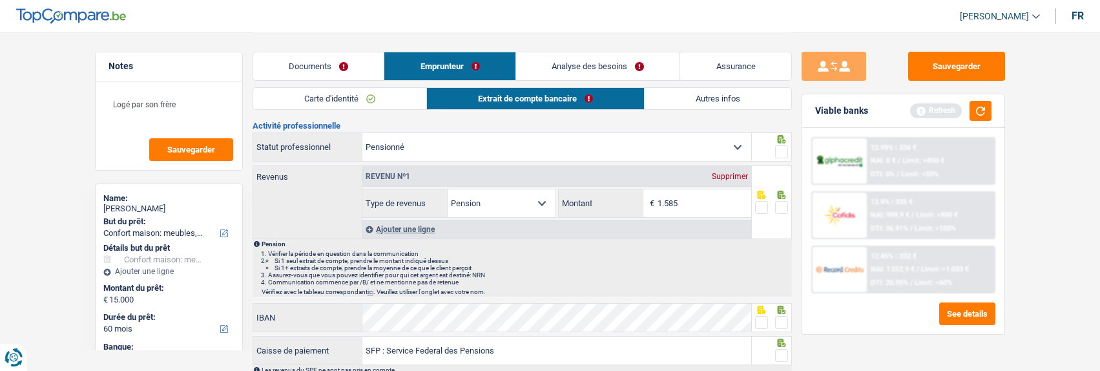
scroll to position [0, 0]
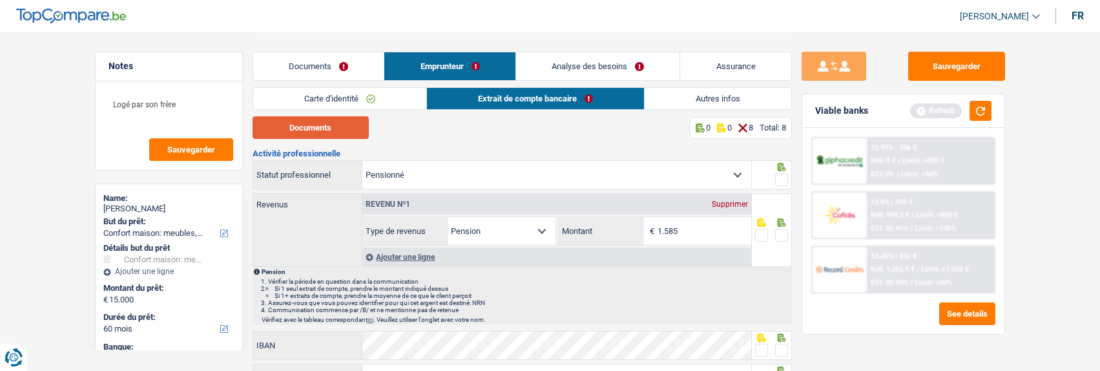
click at [337, 127] on button "Documents" at bounding box center [311, 127] width 116 height 23
click at [775, 174] on span at bounding box center [781, 179] width 13 height 13
click at [0, 0] on input "radio" at bounding box center [0, 0] width 0 height 0
click at [782, 235] on span at bounding box center [781, 235] width 13 height 13
click at [0, 0] on input "radio" at bounding box center [0, 0] width 0 height 0
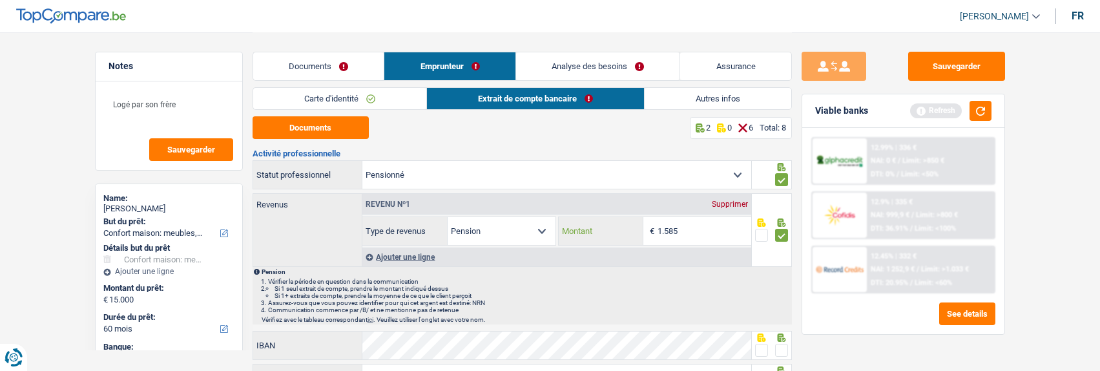
click at [707, 228] on input "1.585" at bounding box center [705, 231] width 94 height 28
type input "1.587"
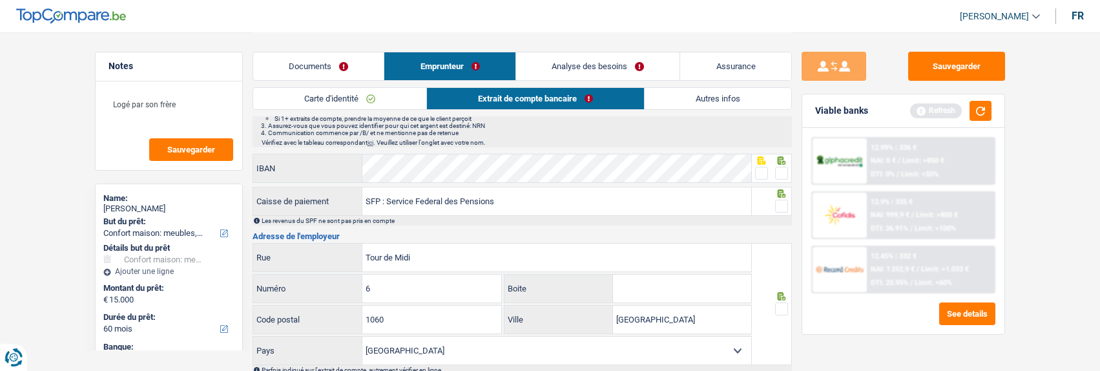
scroll to position [194, 0]
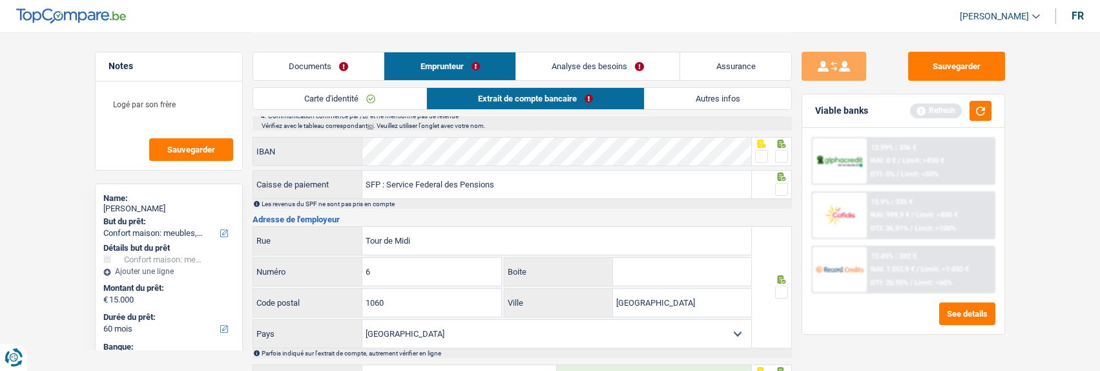
click at [782, 158] on span at bounding box center [781, 156] width 13 height 13
click at [0, 0] on input "radio" at bounding box center [0, 0] width 0 height 0
click at [783, 184] on span at bounding box center [781, 189] width 13 height 13
click at [0, 0] on input "radio" at bounding box center [0, 0] width 0 height 0
click at [780, 286] on span at bounding box center [781, 292] width 13 height 13
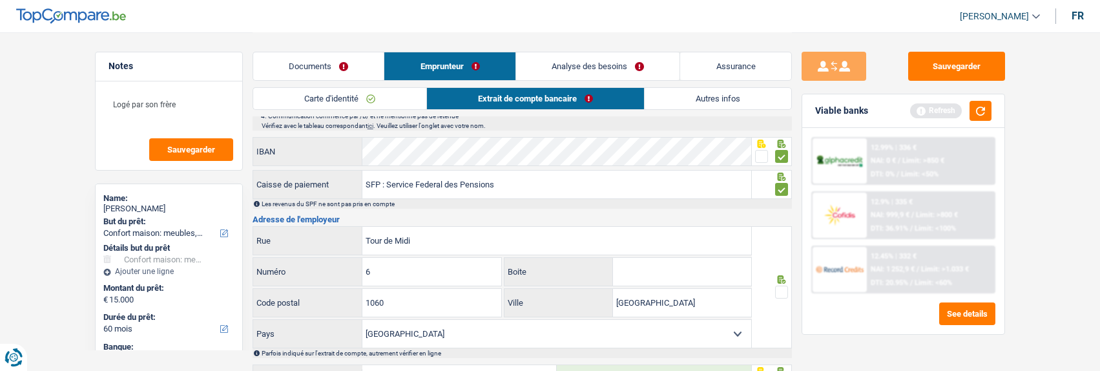
click at [0, 0] on input "radio" at bounding box center [0, 0] width 0 height 0
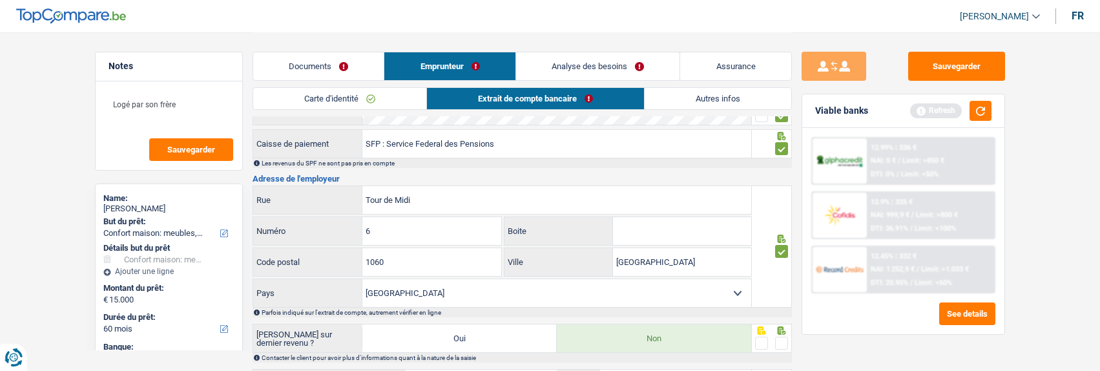
scroll to position [323, 0]
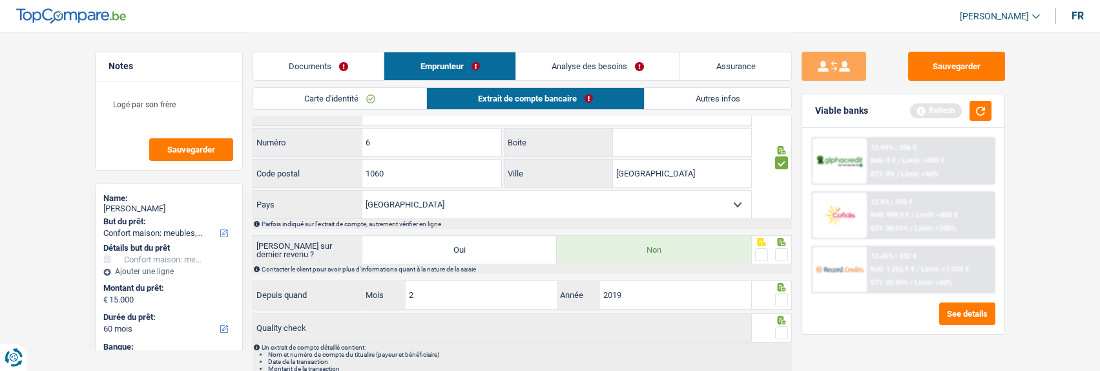
drag, startPoint x: 783, startPoint y: 249, endPoint x: 786, endPoint y: 260, distance: 11.5
click at [784, 254] on span at bounding box center [781, 254] width 13 height 13
click at [0, 0] on input "radio" at bounding box center [0, 0] width 0 height 0
drag, startPoint x: 784, startPoint y: 297, endPoint x: 785, endPoint y: 313, distance: 15.5
click at [783, 300] on span at bounding box center [781, 299] width 13 height 13
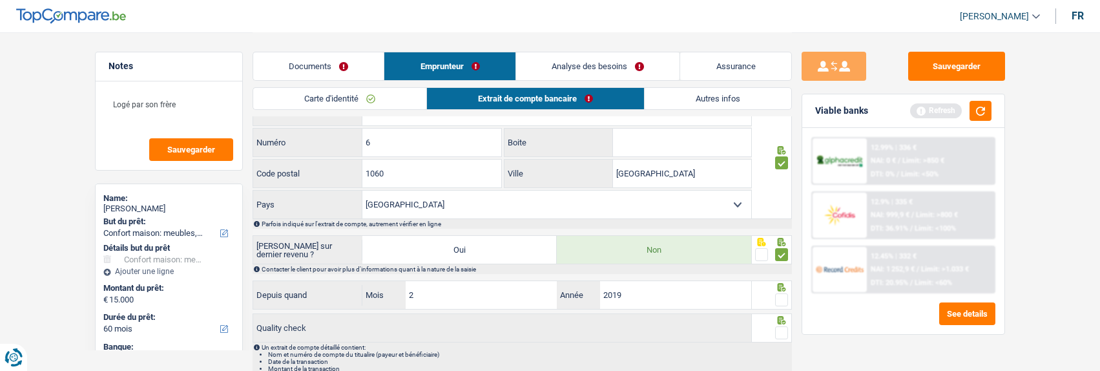
click at [0, 0] on input "radio" at bounding box center [0, 0] width 0 height 0
click at [784, 333] on span at bounding box center [781, 332] width 13 height 13
click at [0, 0] on input "radio" at bounding box center [0, 0] width 0 height 0
click at [745, 98] on link "Autres infos" at bounding box center [718, 98] width 147 height 21
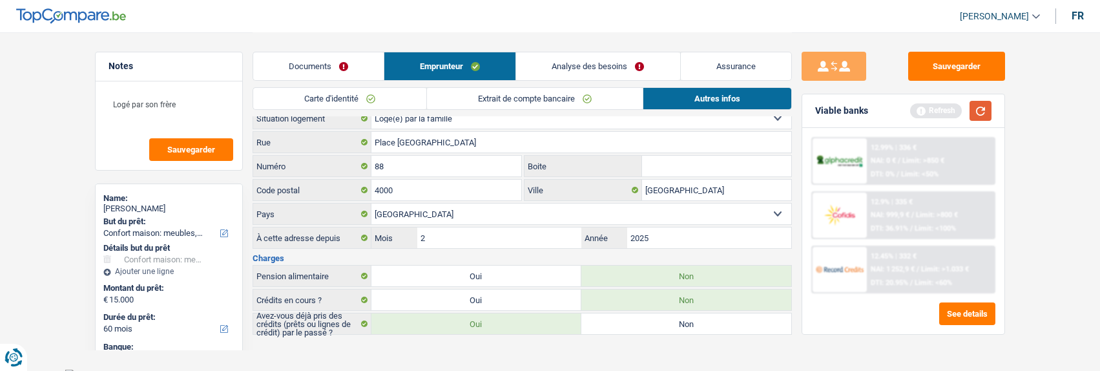
click at [979, 114] on button "button" at bounding box center [981, 111] width 22 height 20
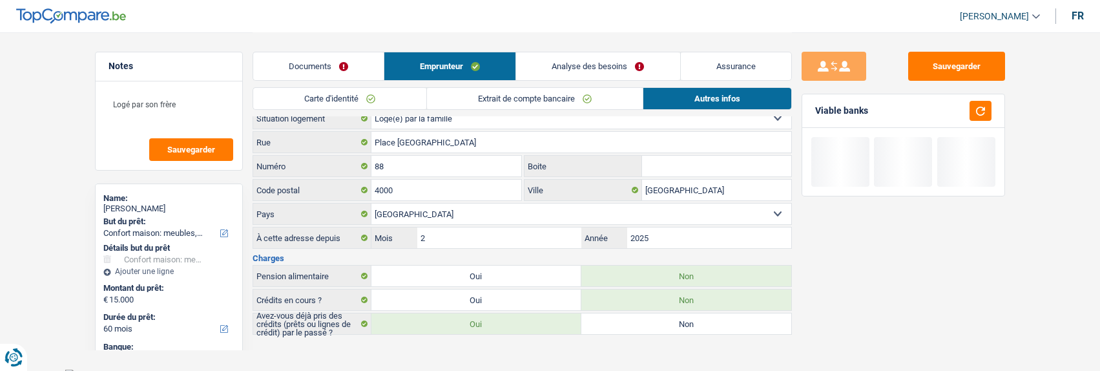
click at [609, 59] on link "Analyse des besoins" at bounding box center [597, 66] width 163 height 28
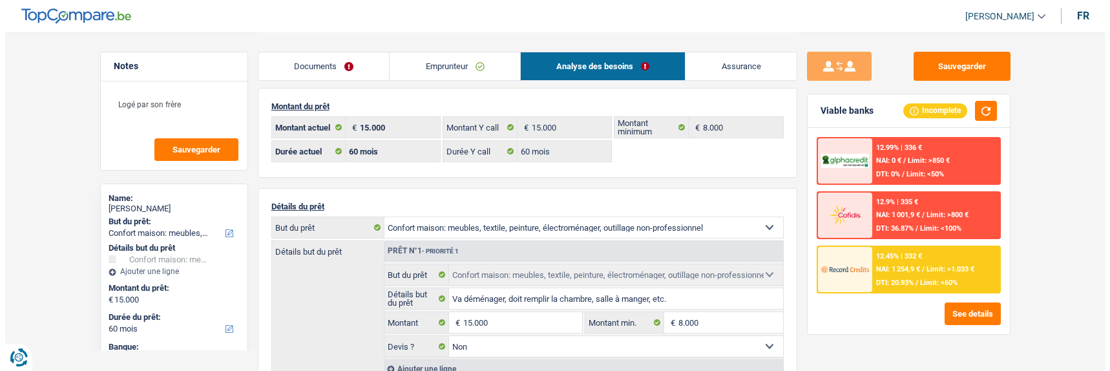
scroll to position [0, 0]
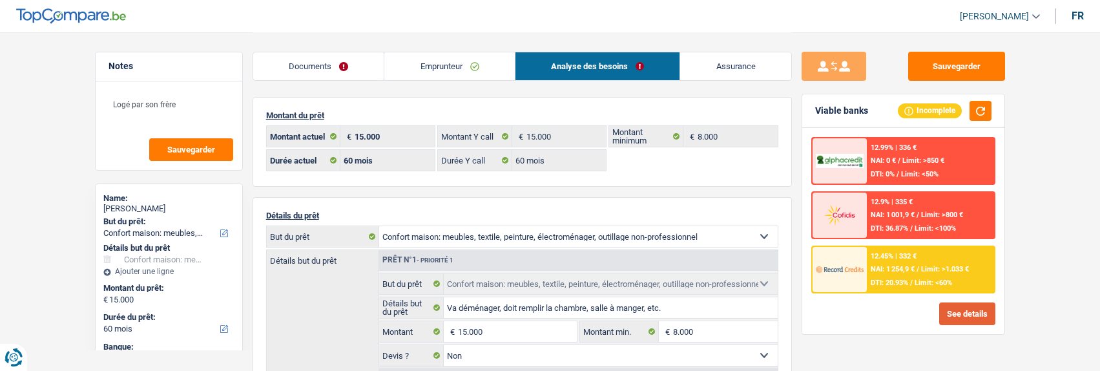
click at [989, 314] on button "See details" at bounding box center [968, 313] width 56 height 23
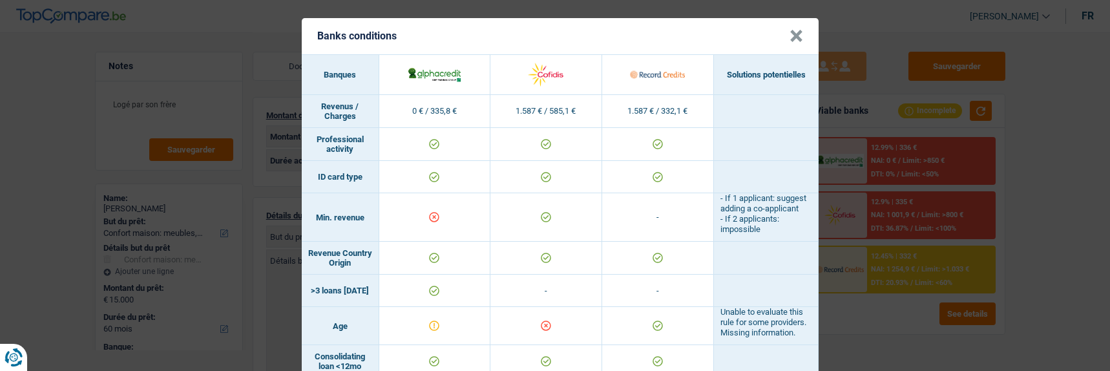
click at [796, 35] on button "×" at bounding box center [797, 36] width 14 height 13
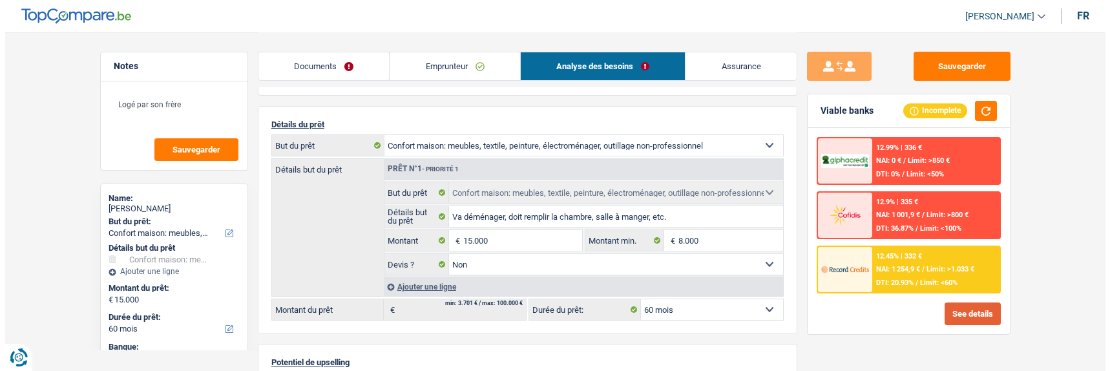
scroll to position [129, 0]
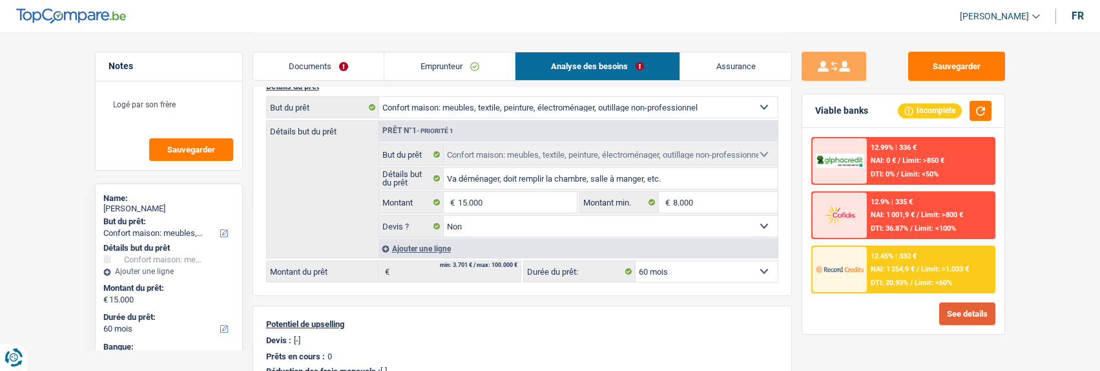
click at [967, 310] on button "See details" at bounding box center [968, 313] width 56 height 23
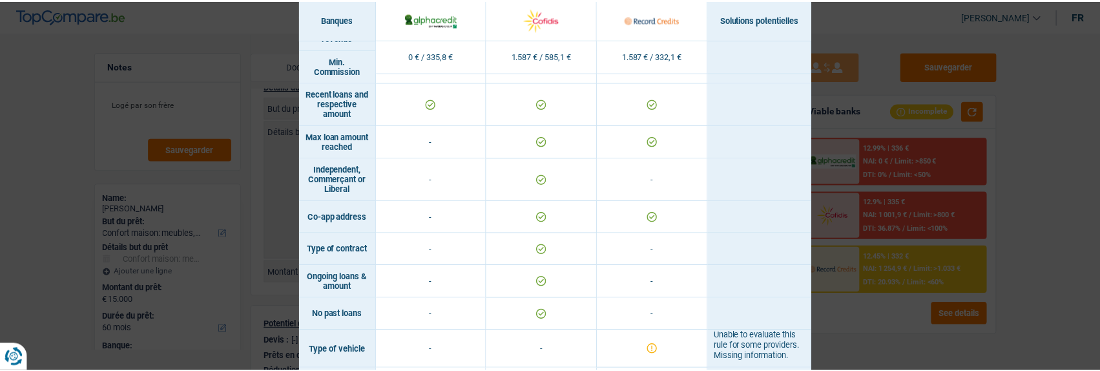
scroll to position [1087, 0]
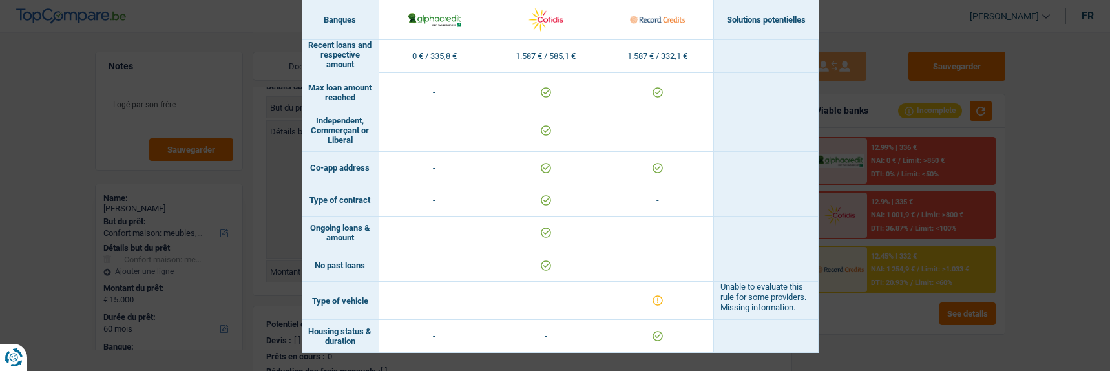
click at [837, 212] on div "Banks conditions × Banques Solutions potentielles Revenus / Charges 0 € / 335,8…" at bounding box center [555, 185] width 1110 height 371
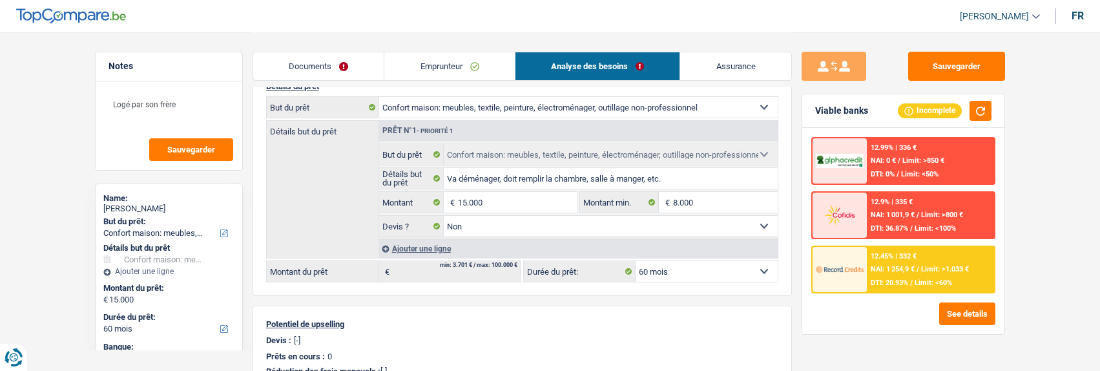
click at [929, 262] on div "12.45% | 332 € NAI: 1 254,9 € / Limit: >1.033 € DTI: 20.93% / Limit: <60%" at bounding box center [930, 269] width 127 height 45
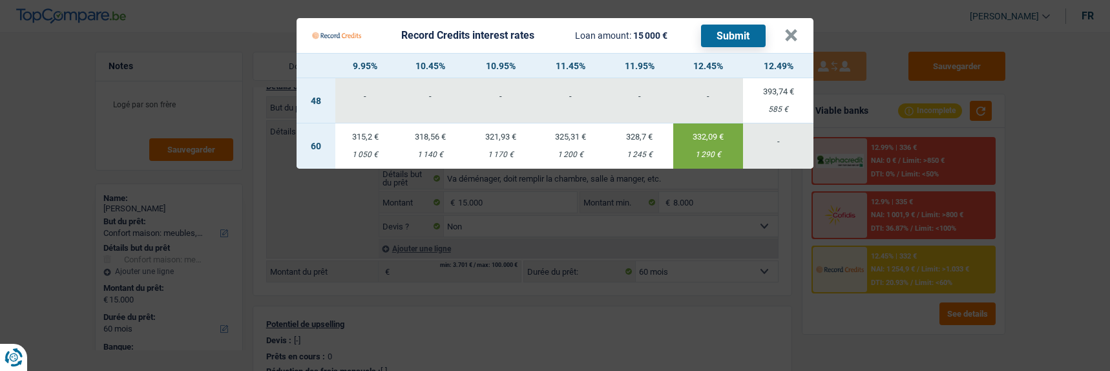
click at [510, 123] on td "321,93 € 1 170 €" at bounding box center [500, 145] width 70 height 45
type input "10,95"
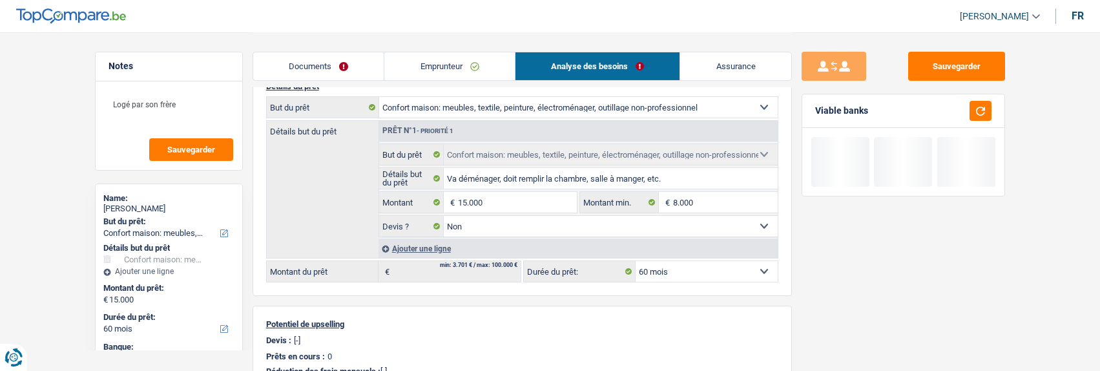
click at [994, 110] on div "Viable banks" at bounding box center [904, 111] width 202 height 34
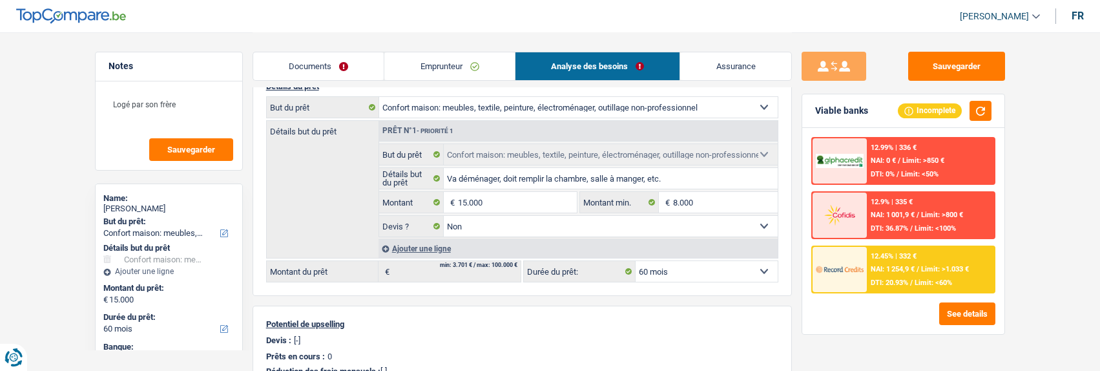
click at [931, 280] on span "Limit: <60%" at bounding box center [933, 282] width 37 height 8
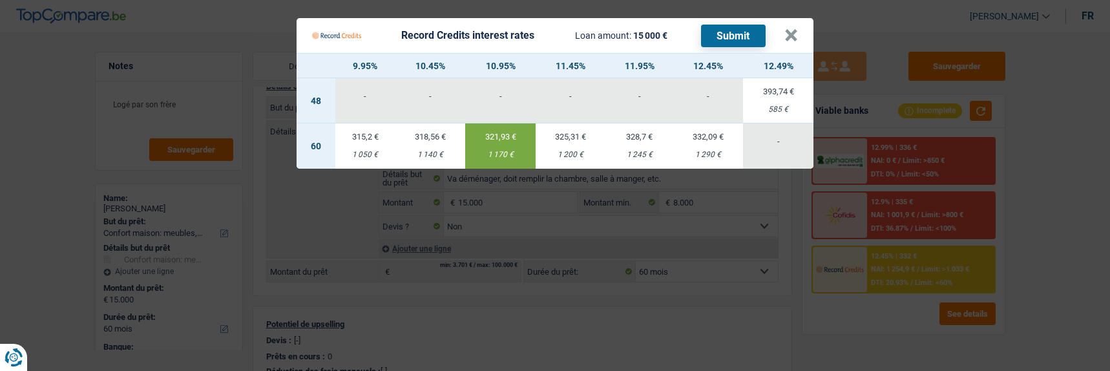
click at [726, 28] on button "Submit" at bounding box center [733, 36] width 65 height 23
click at [796, 33] on button "×" at bounding box center [791, 35] width 14 height 13
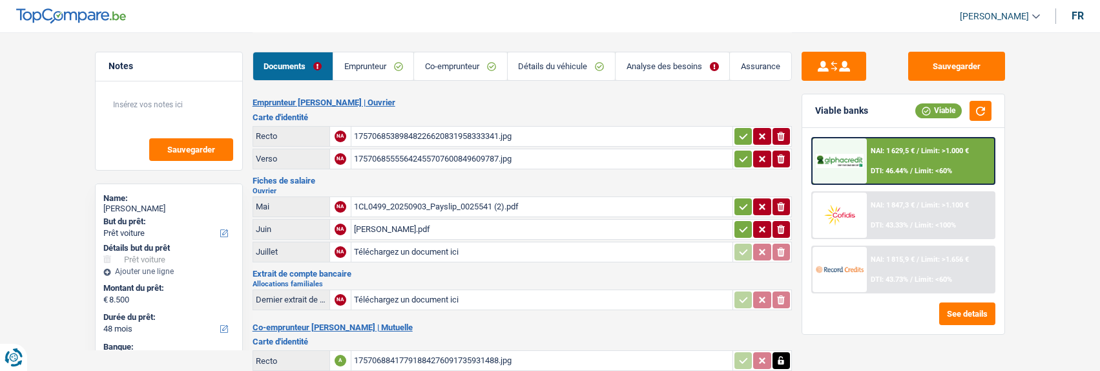
select select "car"
select select "48"
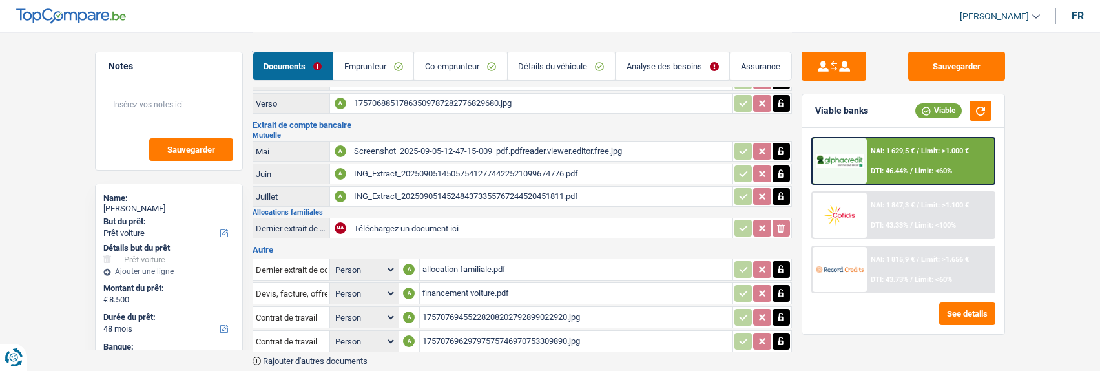
scroll to position [323, 0]
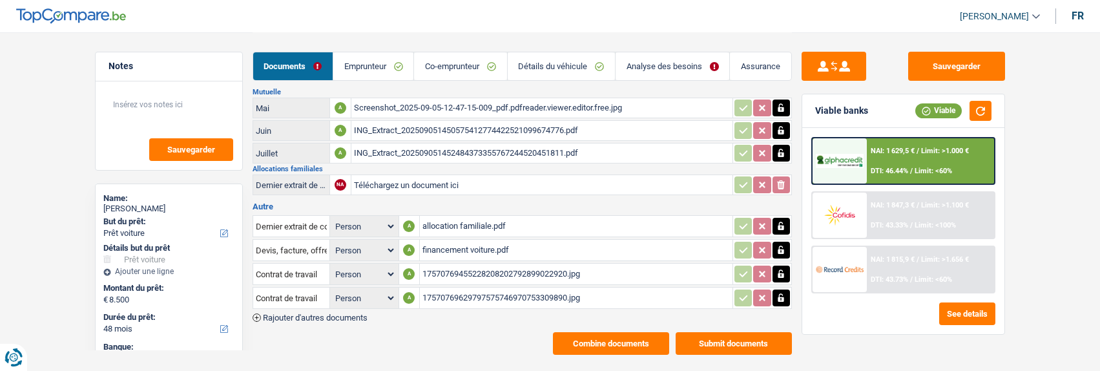
click at [377, 71] on link "Emprunteur" at bounding box center [373, 66] width 80 height 28
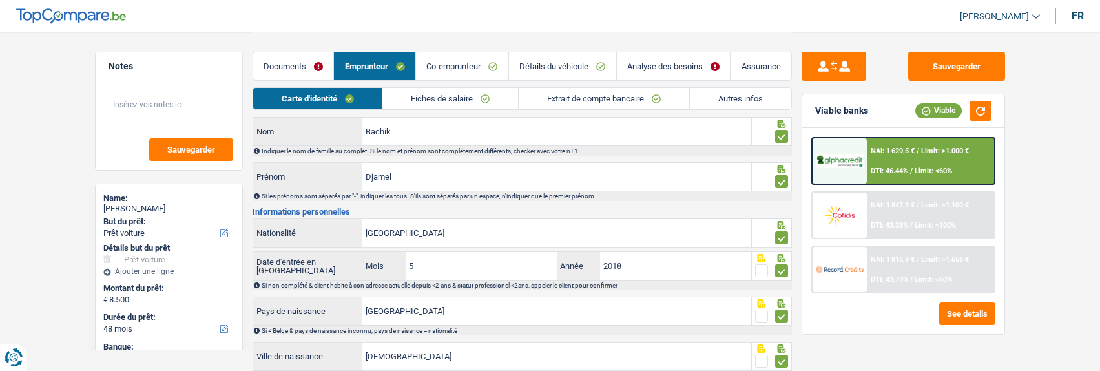
scroll to position [0, 0]
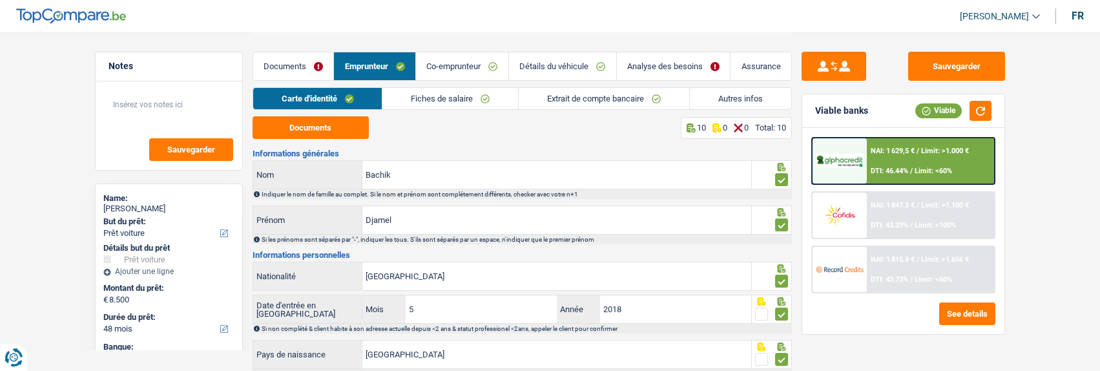
click at [905, 213] on div "NAI: 1 847,3 € / Limit: >1.100 € DTI: 43.33% / Limit: <100%" at bounding box center [930, 215] width 127 height 45
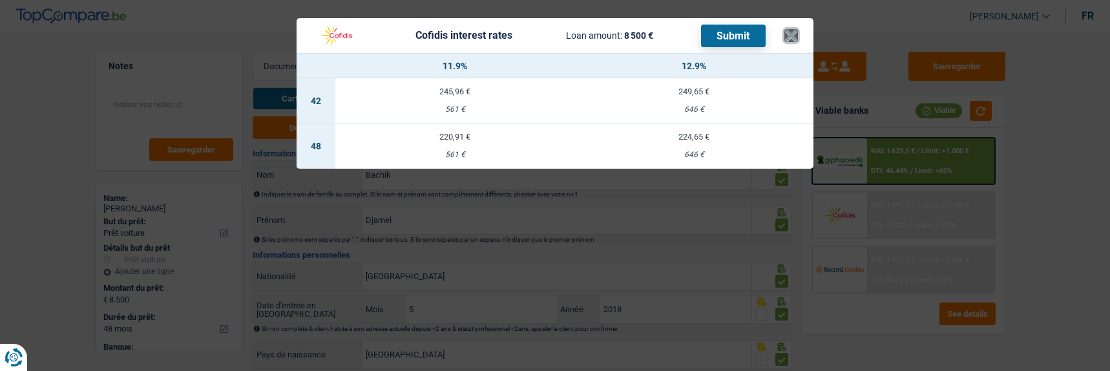
click at [797, 29] on button "×" at bounding box center [791, 35] width 14 height 13
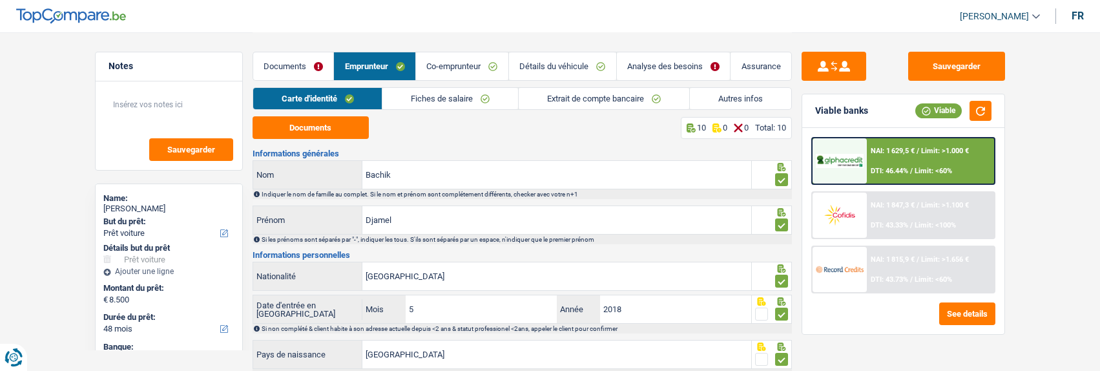
click at [645, 67] on link "Analyse des besoins" at bounding box center [674, 66] width 114 height 28
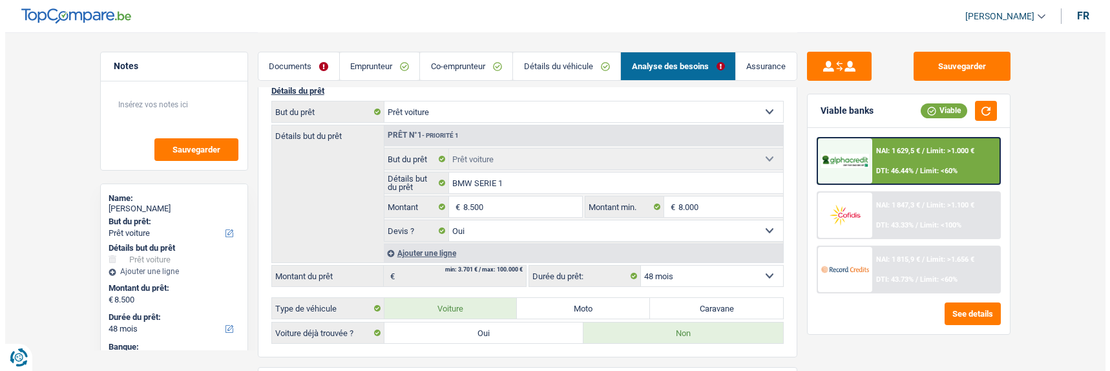
scroll to position [129, 0]
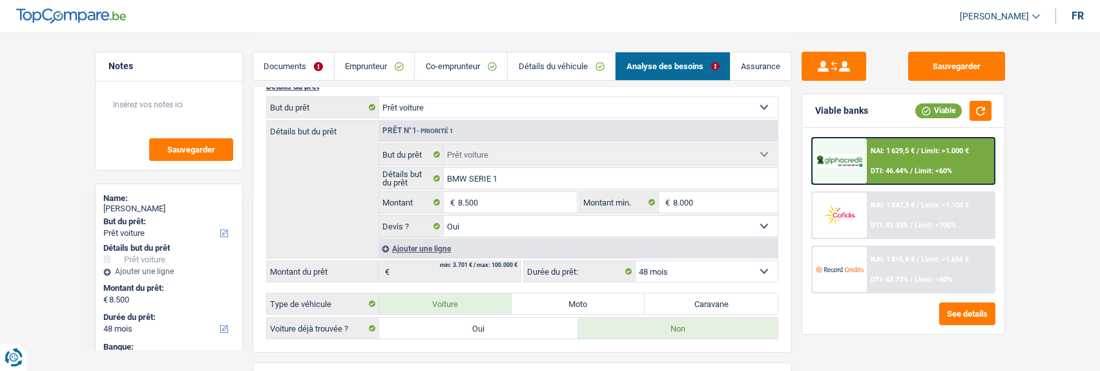
click at [887, 213] on div "NAI: 1 847,3 € / Limit: >1.100 € DTI: 43.33% / Limit: <100%" at bounding box center [930, 215] width 127 height 45
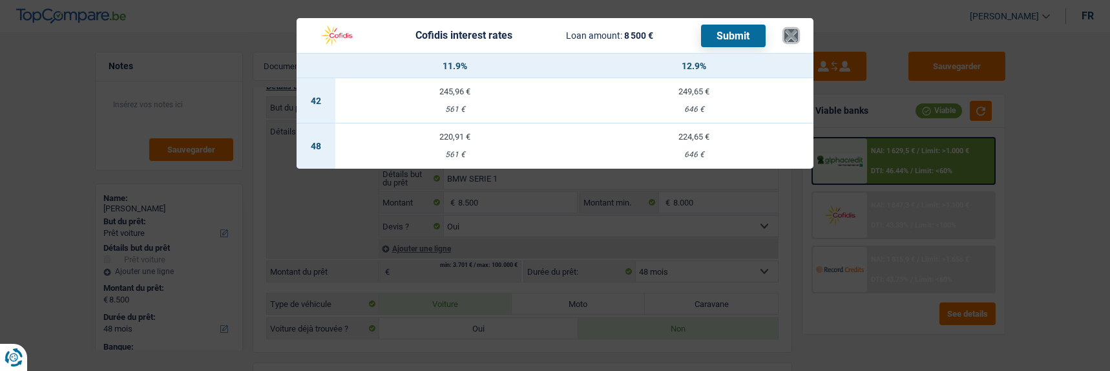
click at [796, 29] on button "×" at bounding box center [791, 35] width 14 height 13
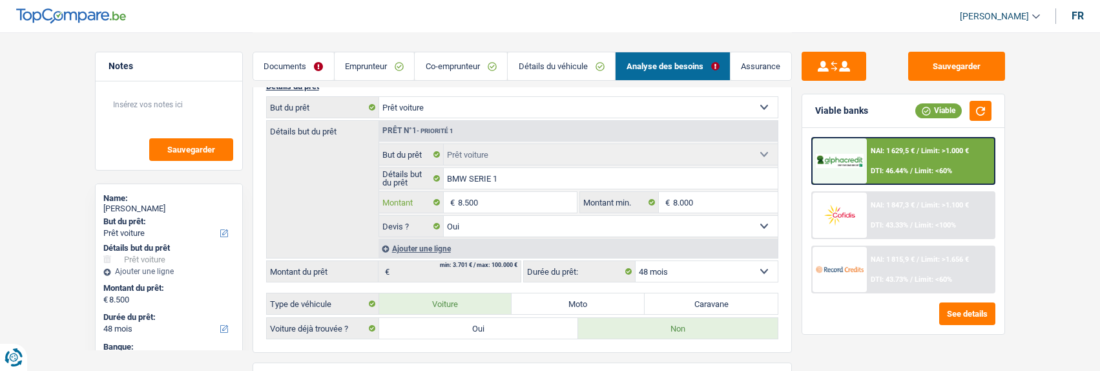
click at [496, 199] on input "8.500" at bounding box center [517, 202] width 118 height 21
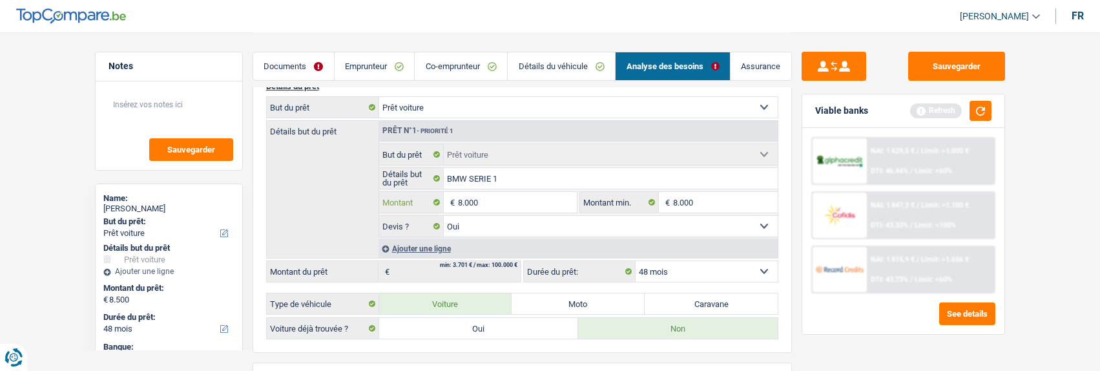
type input "8.000"
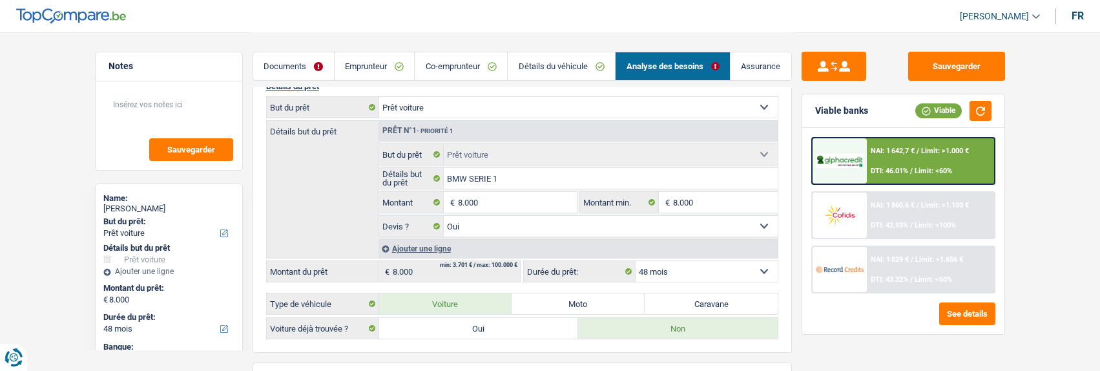
click at [921, 211] on div "NAI: 1 860,6 € / Limit: >1.100 € DTI: 42.93% / Limit: <100%" at bounding box center [930, 215] width 127 height 45
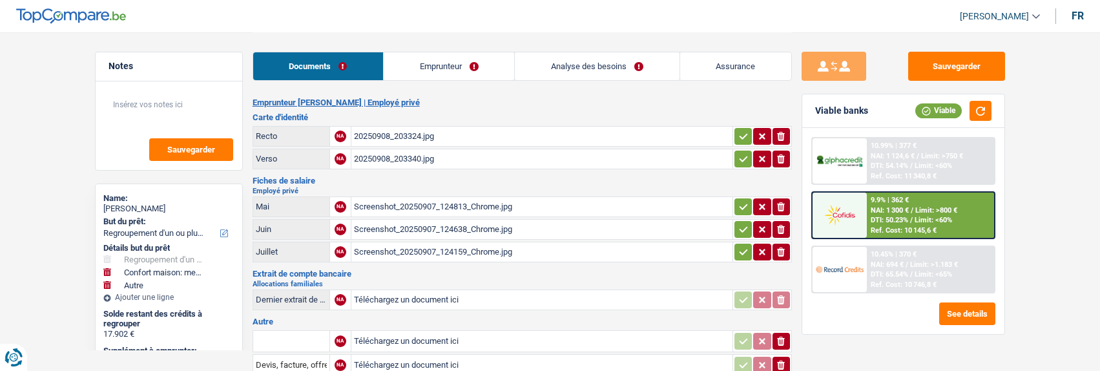
select select "refinancing"
select select "household"
select select "other"
select select "120"
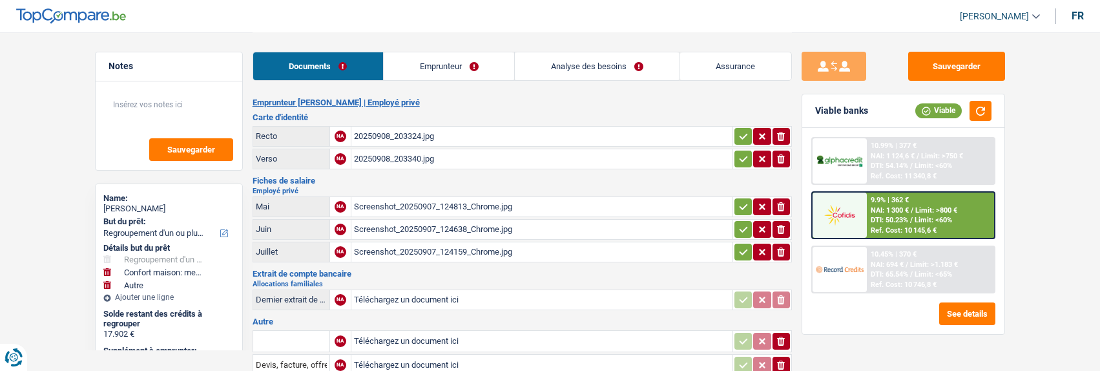
click at [471, 67] on link "Emprunteur" at bounding box center [449, 66] width 131 height 28
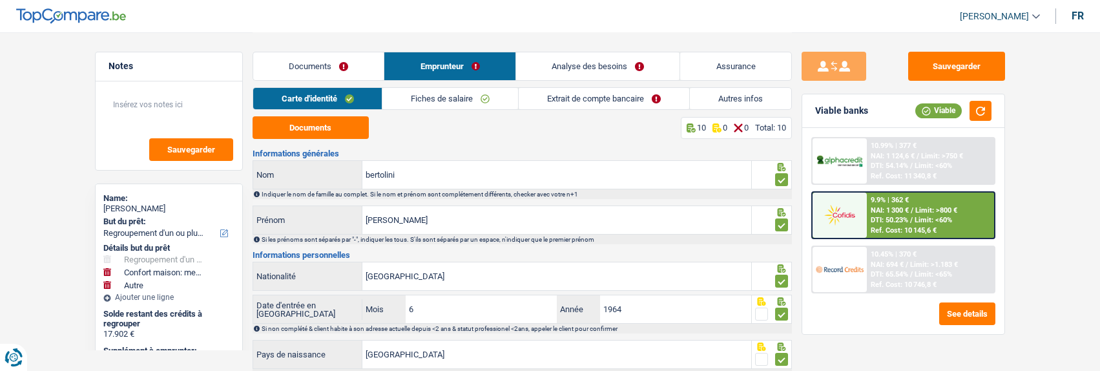
click at [622, 63] on link "Analyse des besoins" at bounding box center [598, 66] width 164 height 28
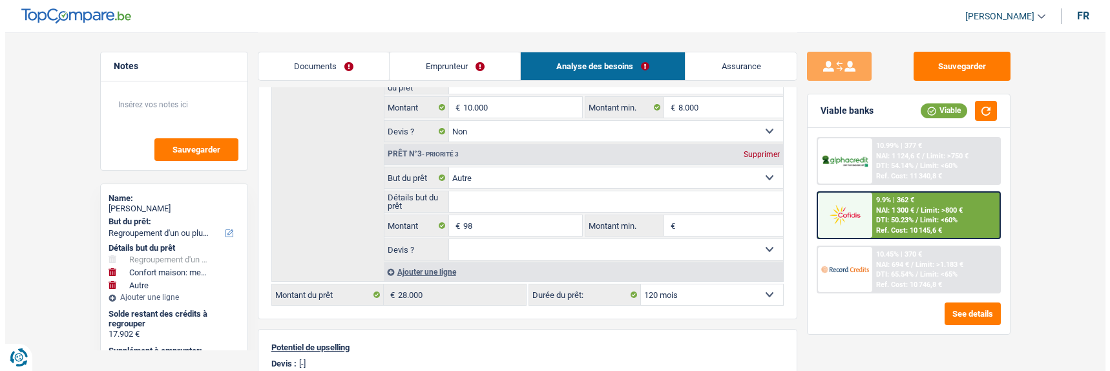
scroll to position [388, 0]
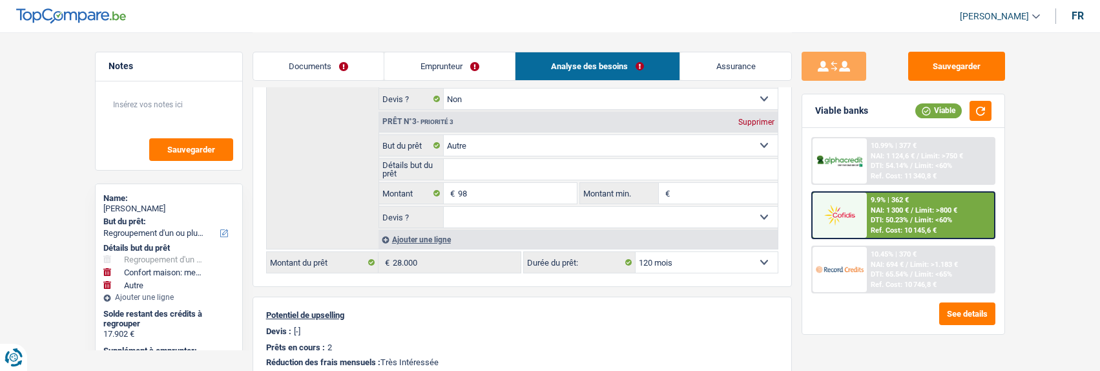
click at [896, 222] on span "DTI: 50.23%" at bounding box center [889, 220] width 37 height 8
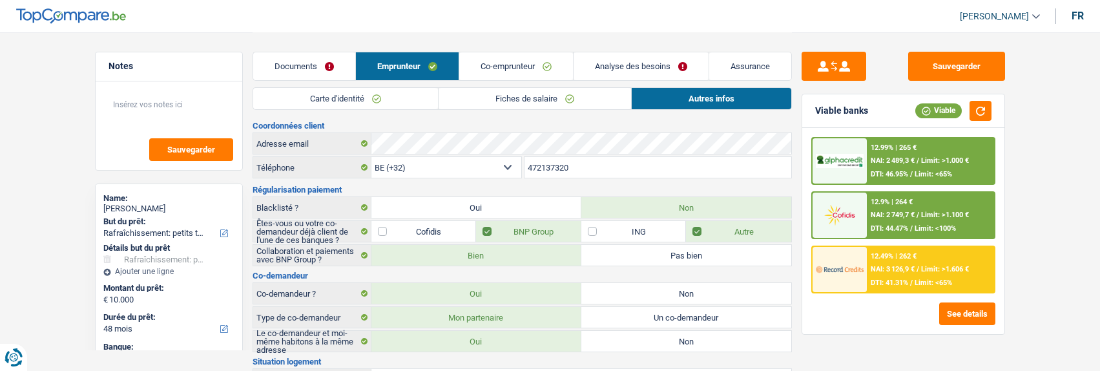
select select "houseOrGarden"
select select "48"
select select "cofidis"
select select "32"
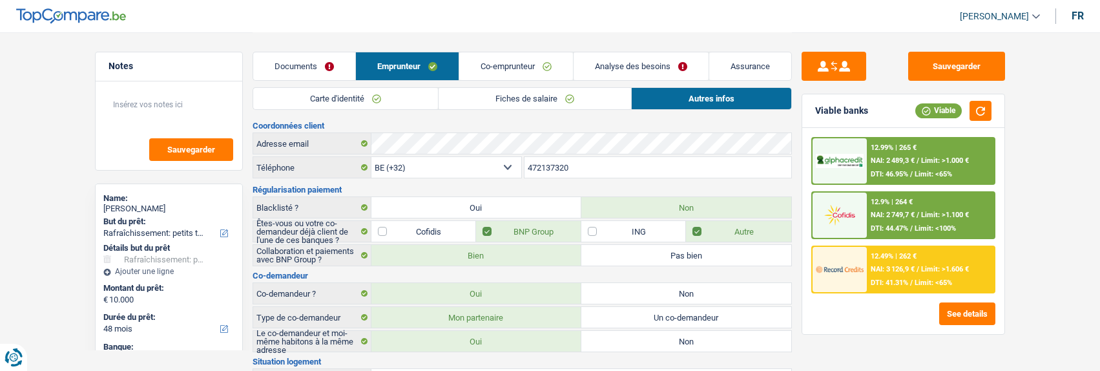
select select "ownerWithMortgage"
select select "mortgage"
select select "300"
select select "carLoan"
select select "60"
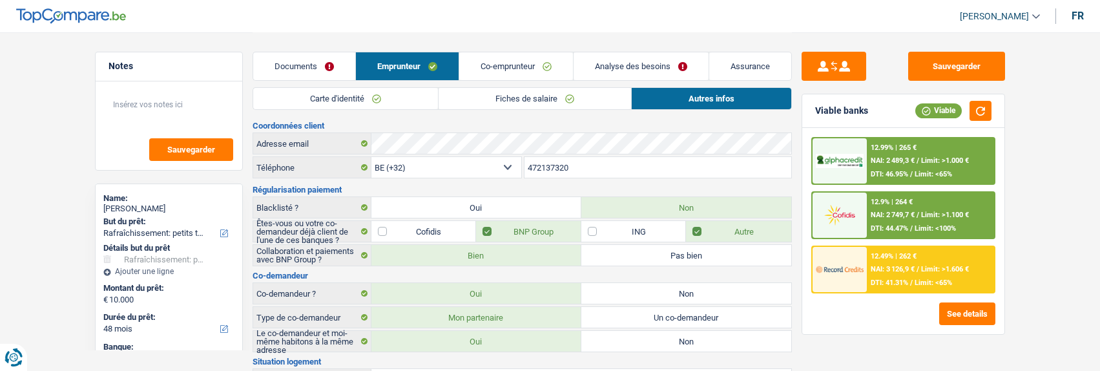
select select "carLoan"
select select "60"
select select "cardOrCredit"
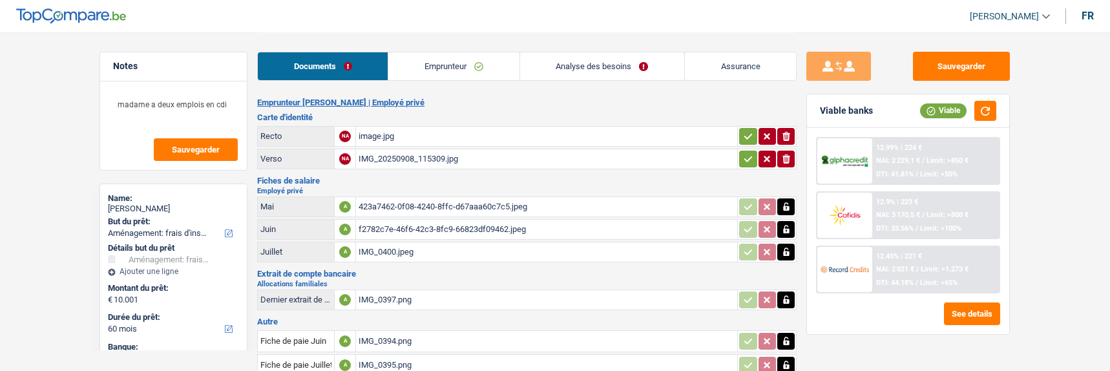
select select "movingOrInstallation"
select select "60"
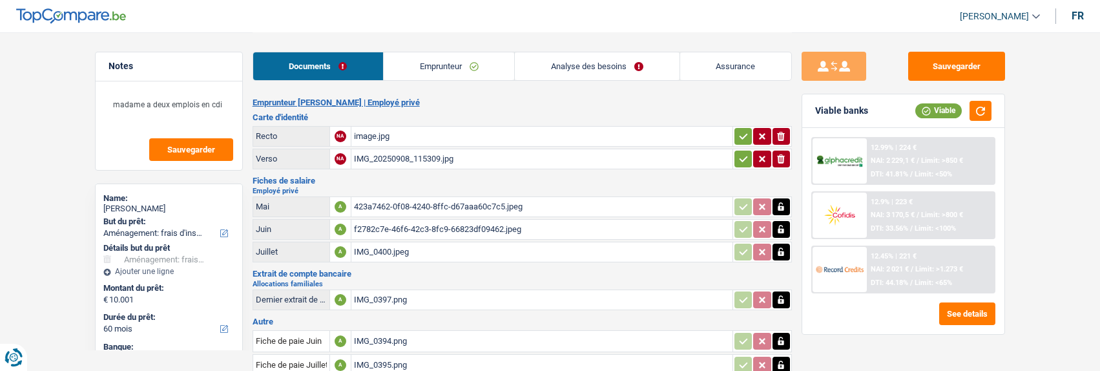
click at [484, 68] on link "Emprunteur" at bounding box center [449, 66] width 131 height 28
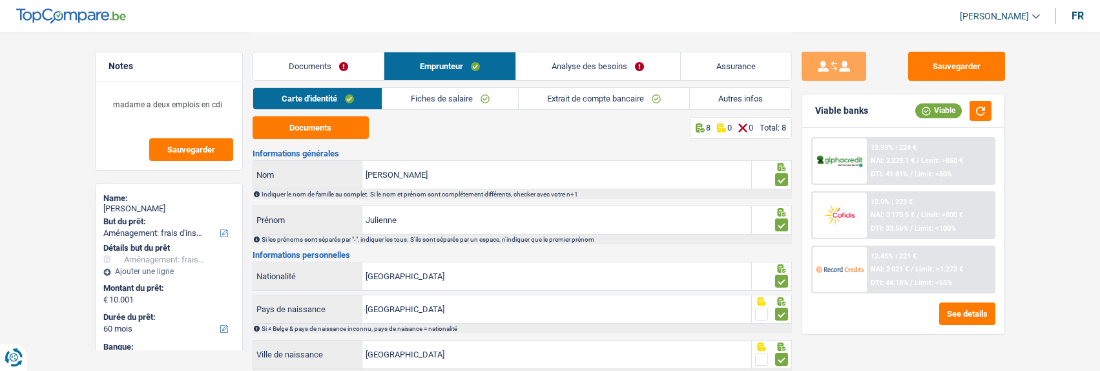
click at [578, 104] on link "Extrait de compte bancaire" at bounding box center [604, 98] width 171 height 21
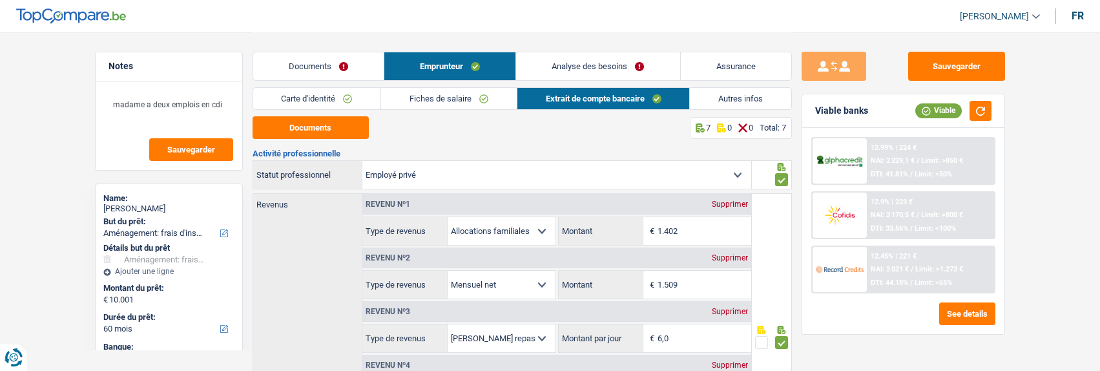
click at [421, 99] on link "Fiches de salaire" at bounding box center [449, 98] width 136 height 21
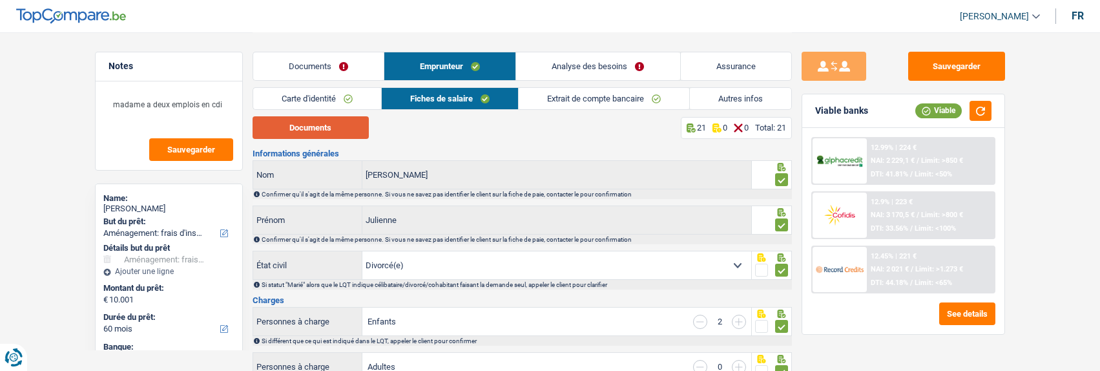
click at [359, 129] on button "Documents" at bounding box center [311, 127] width 116 height 23
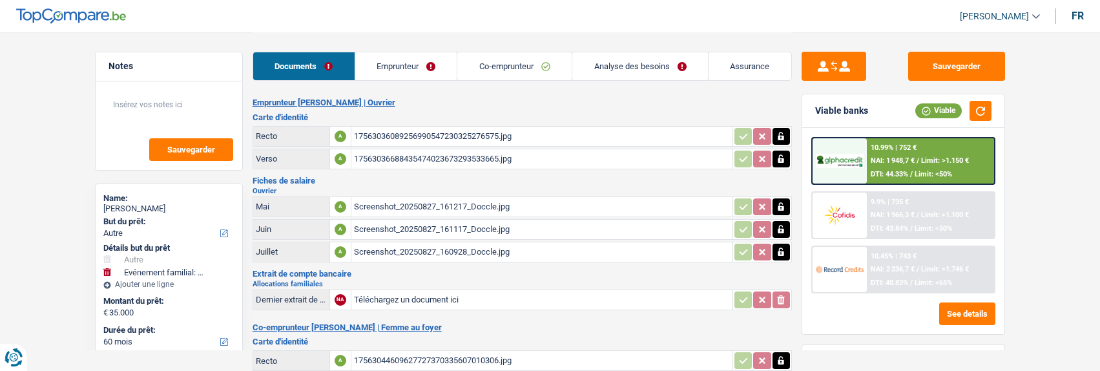
select select "other"
select select "familyEvent"
select select "60"
click at [458, 247] on div "Screenshot_20250827_160928_Doccle.jpg" at bounding box center [542, 251] width 376 height 19
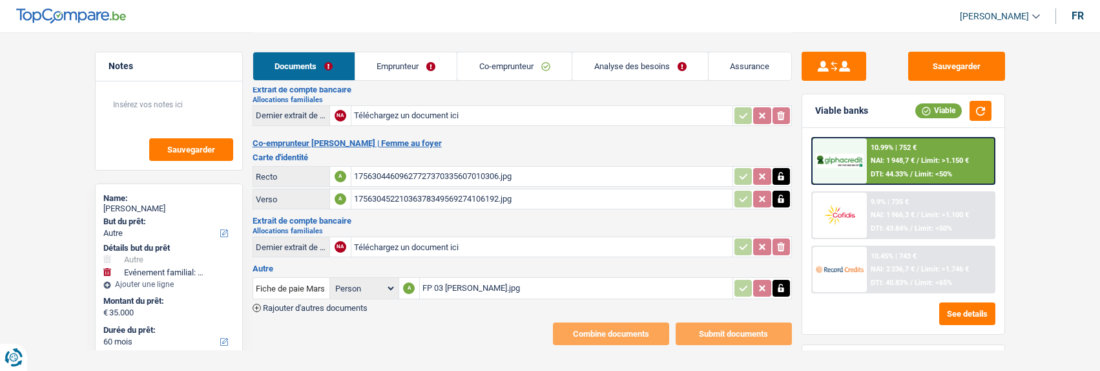
scroll to position [185, 0]
click at [465, 278] on div "FP 03 [PERSON_NAME].jpg" at bounding box center [577, 287] width 308 height 19
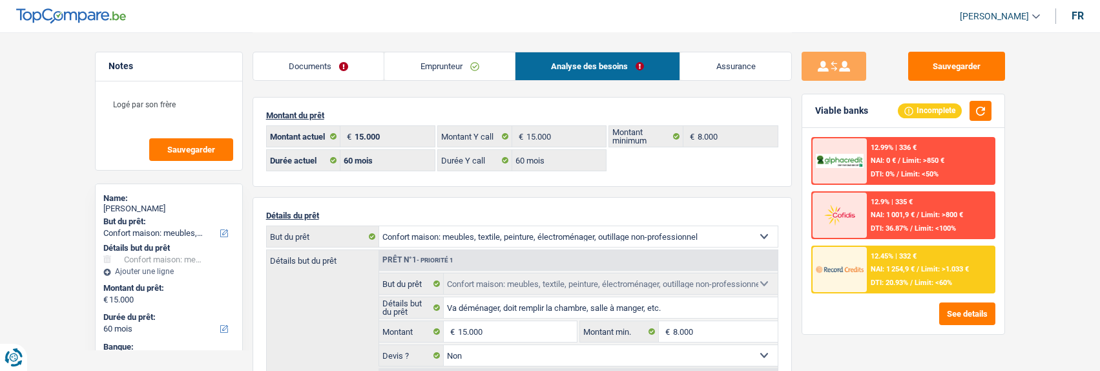
select select "household"
select select "60"
select select "record credits"
select select "60"
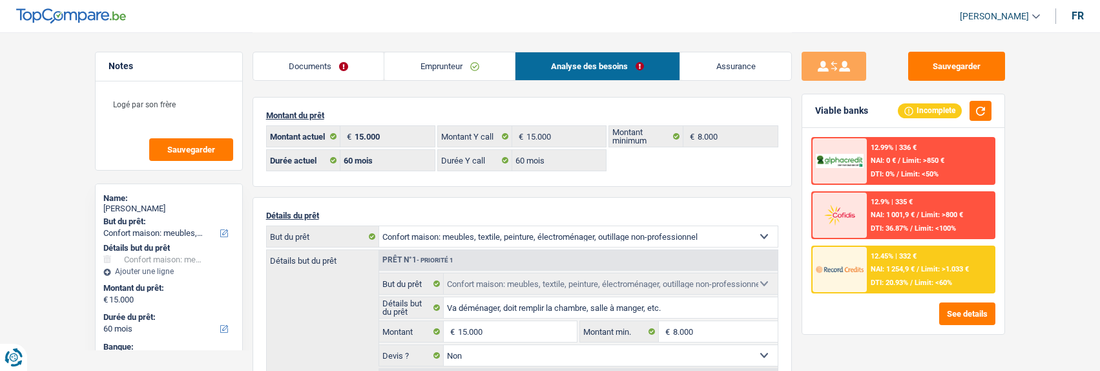
select select "60"
select select "household"
select select "false"
select select "60"
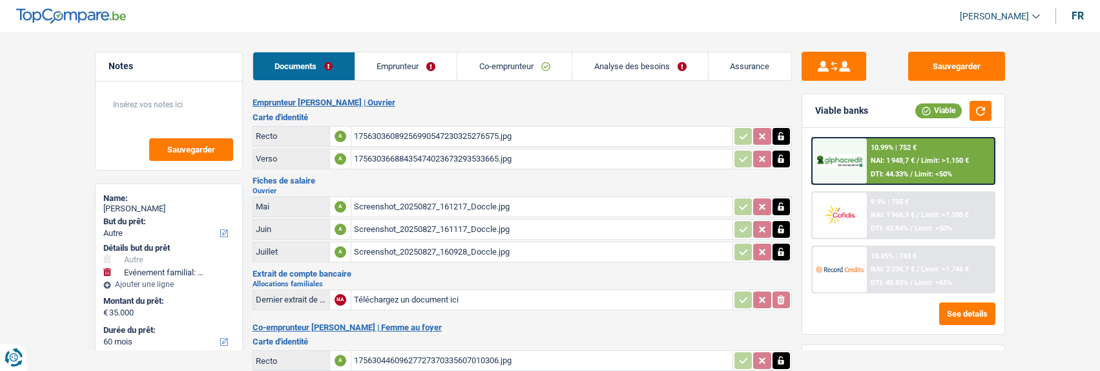
select select "other"
select select "familyEvent"
select select "60"
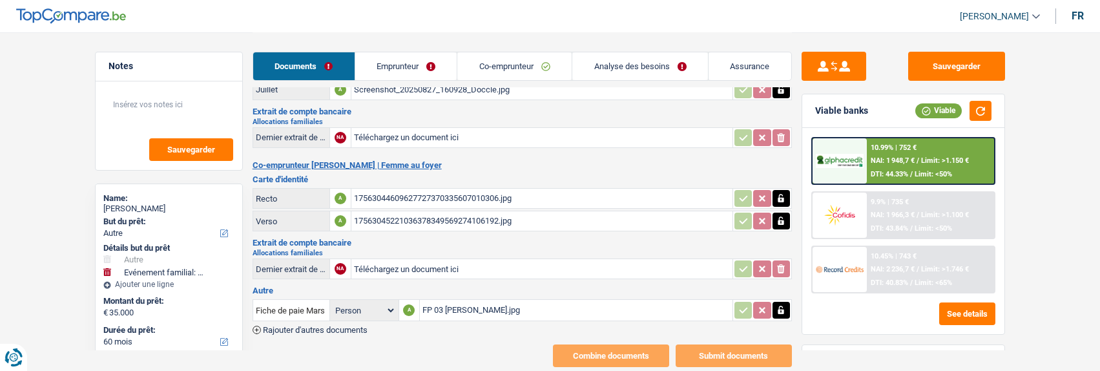
scroll to position [185, 0]
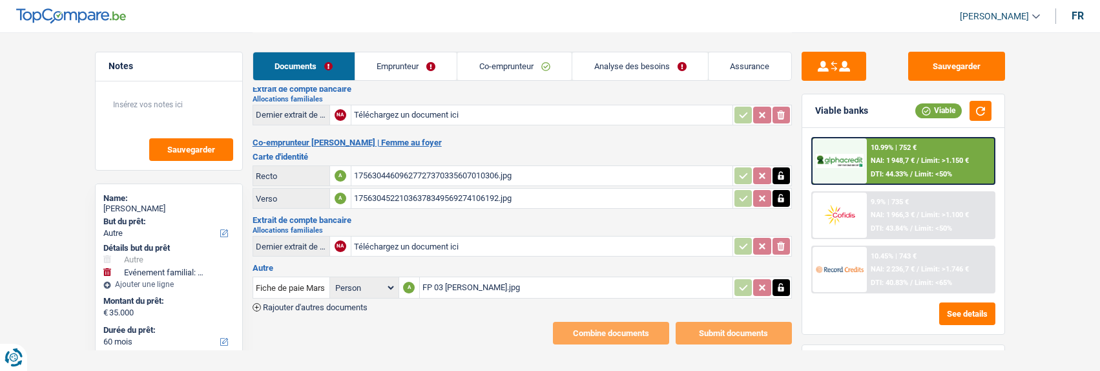
click at [257, 303] on icon "button" at bounding box center [257, 307] width 8 height 8
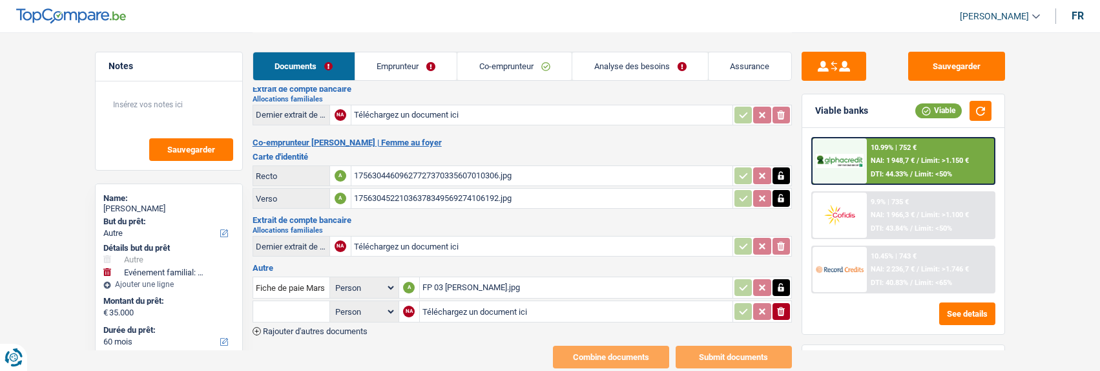
click at [291, 301] on input "text" at bounding box center [291, 311] width 71 height 21
click at [312, 329] on li "Fiche de paie Août" at bounding box center [326, 337] width 132 height 16
type input "Fiche de paie Août"
click at [454, 302] on input "Téléchargez un document ici" at bounding box center [577, 311] width 308 height 19
type input "C:\fakepath\Screenshot_20250911_135352_Doccle.jpg"
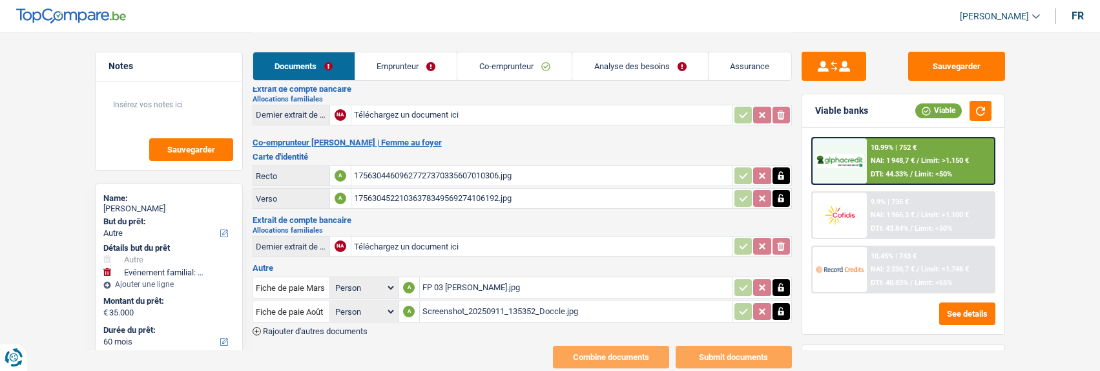
click at [527, 304] on div "Screenshot_20250911_135352_Doccle.jpg" at bounding box center [577, 311] width 308 height 19
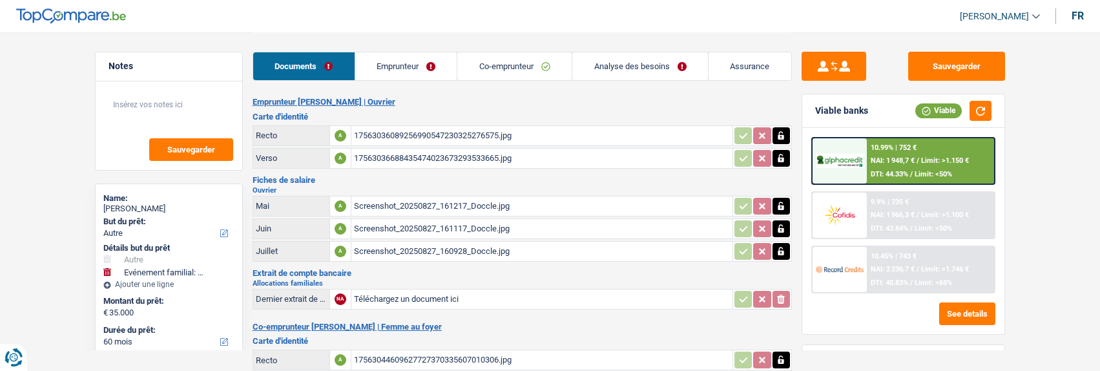
scroll to position [0, 0]
click at [961, 53] on button "Sauvegarder" at bounding box center [957, 66] width 97 height 29
click at [983, 63] on button "Sauvegarder" at bounding box center [957, 66] width 97 height 29
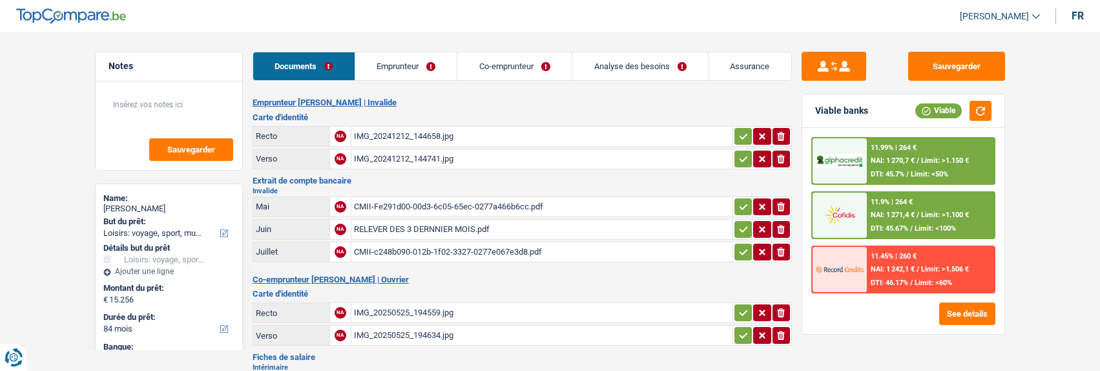
select select "hobbies"
select select "84"
select select "cofidis"
click at [440, 56] on link "Emprunteur" at bounding box center [406, 66] width 102 height 28
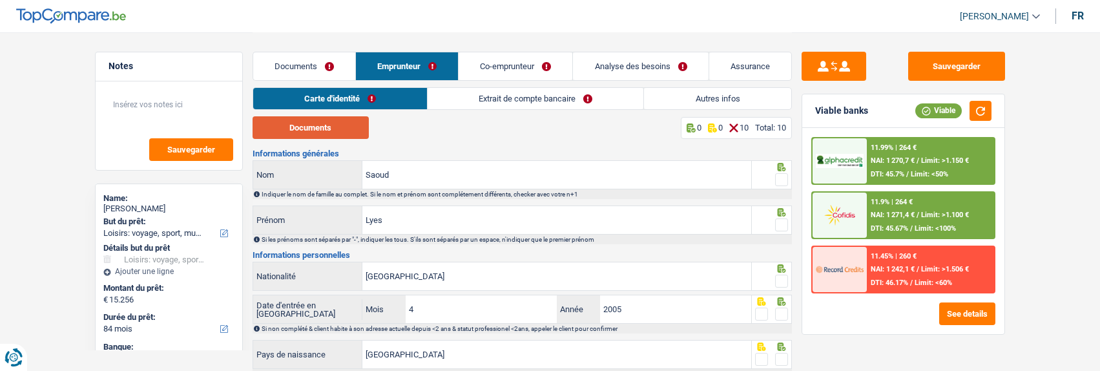
click at [330, 129] on button "Documents" at bounding box center [311, 127] width 116 height 23
drag, startPoint x: 781, startPoint y: 176, endPoint x: 776, endPoint y: 187, distance: 12.5
click at [779, 176] on span at bounding box center [781, 179] width 13 height 13
click at [0, 0] on input "radio" at bounding box center [0, 0] width 0 height 0
click at [786, 222] on span at bounding box center [781, 224] width 13 height 13
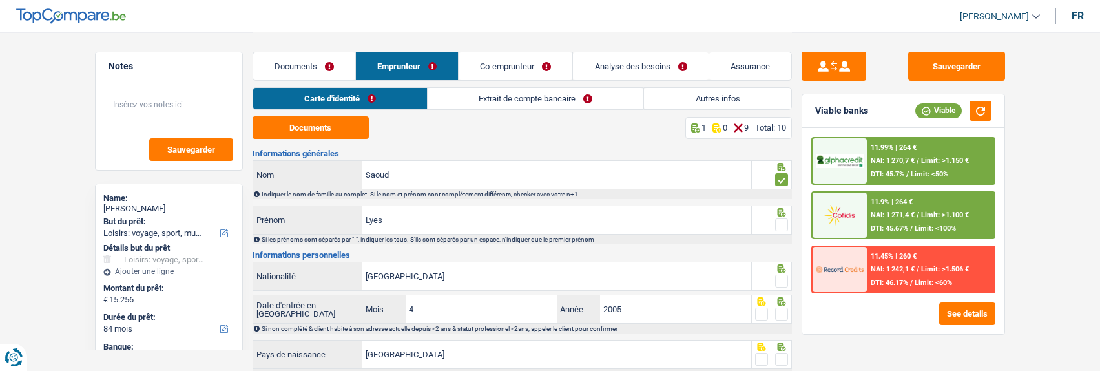
click at [0, 0] on input "radio" at bounding box center [0, 0] width 0 height 0
click at [786, 277] on span at bounding box center [781, 281] width 13 height 13
click at [0, 0] on input "radio" at bounding box center [0, 0] width 0 height 0
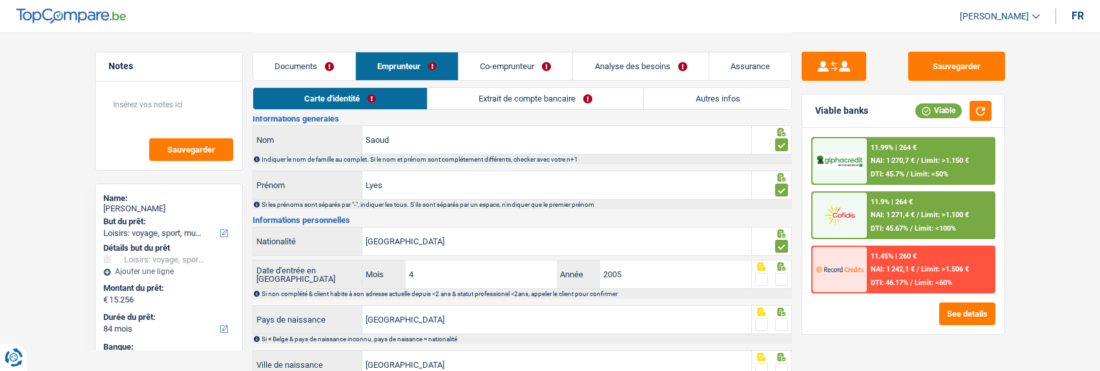
scroll to position [65, 0]
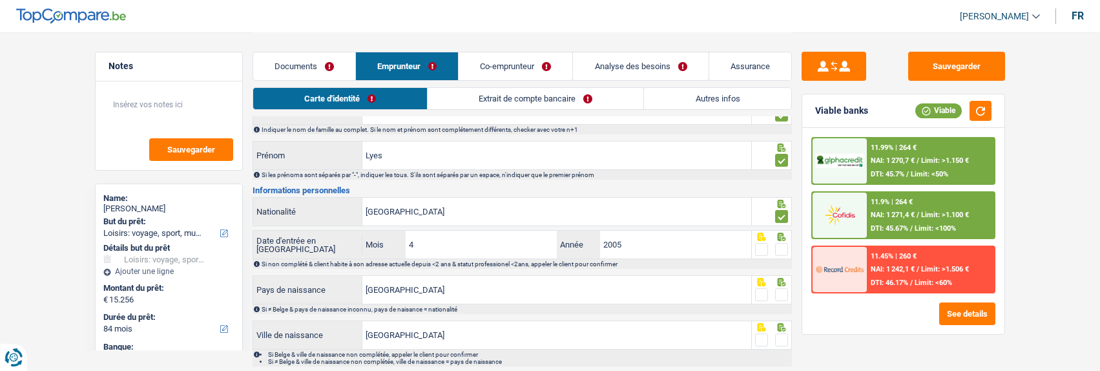
drag, startPoint x: 779, startPoint y: 246, endPoint x: 785, endPoint y: 256, distance: 11.3
click at [780, 246] on span at bounding box center [781, 249] width 13 height 13
click at [0, 0] on input "radio" at bounding box center [0, 0] width 0 height 0
click at [786, 288] on span at bounding box center [781, 294] width 13 height 13
click at [0, 0] on input "radio" at bounding box center [0, 0] width 0 height 0
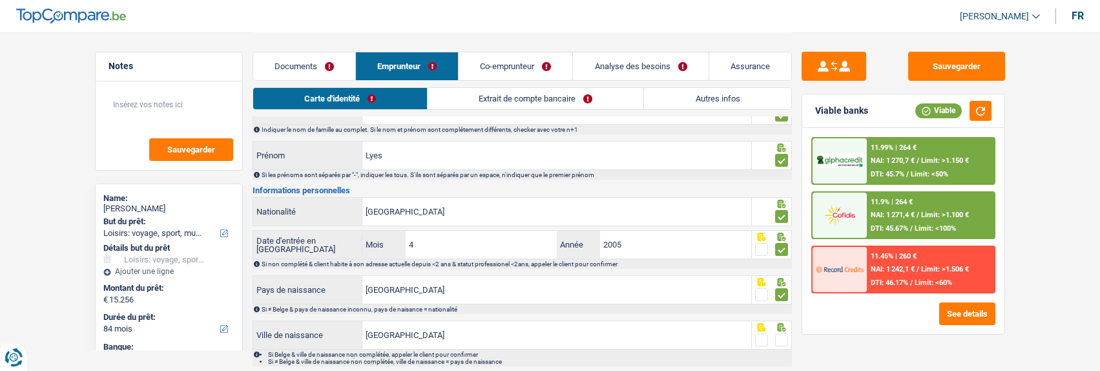
scroll to position [129, 0]
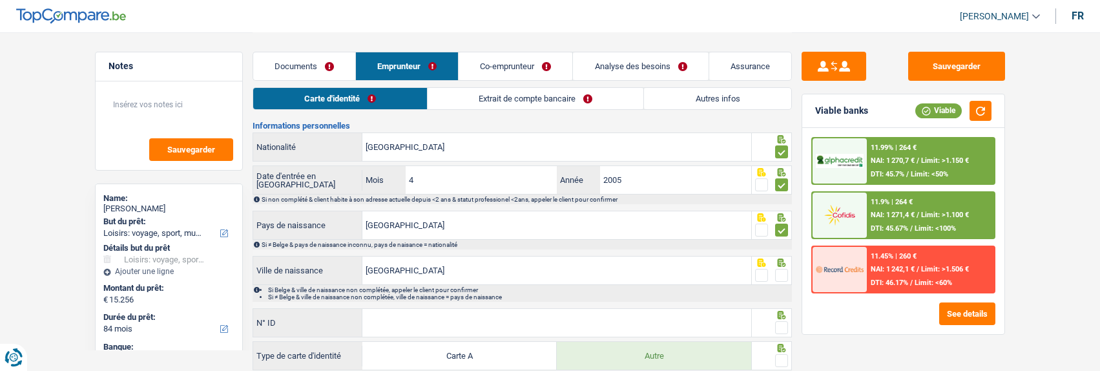
click at [785, 272] on span at bounding box center [781, 275] width 13 height 13
click at [0, 0] on input "radio" at bounding box center [0, 0] width 0 height 0
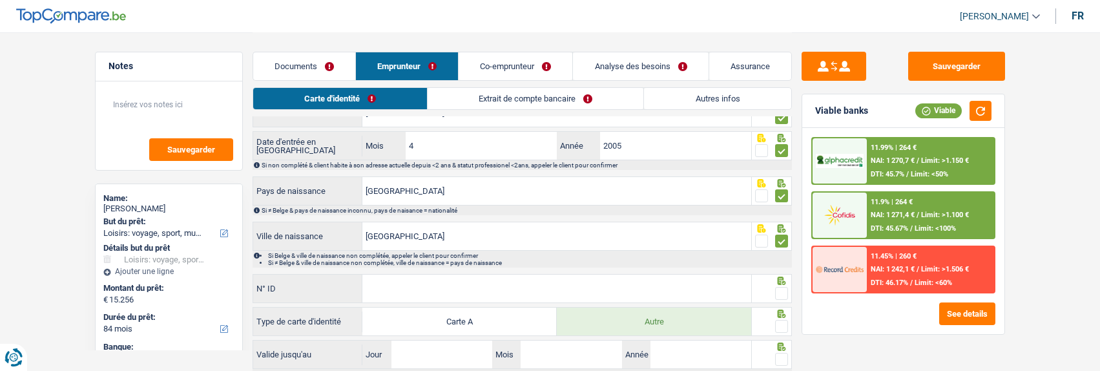
scroll to position [194, 0]
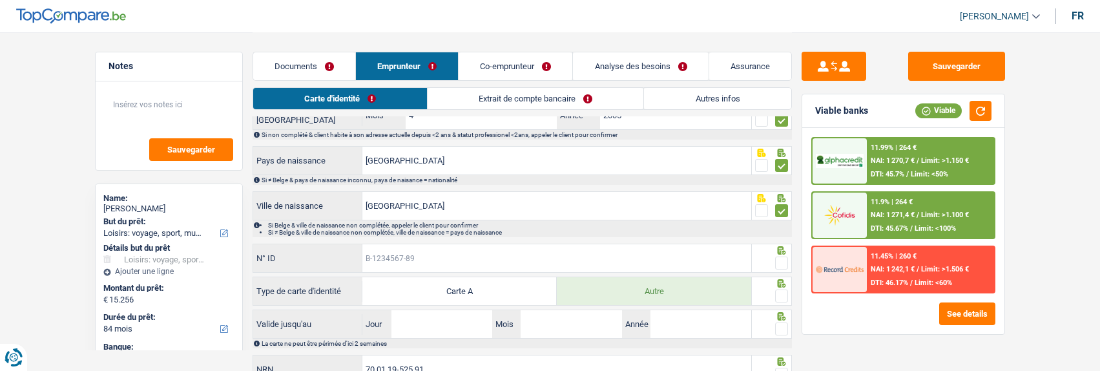
click at [648, 266] on input "N° ID" at bounding box center [557, 258] width 389 height 28
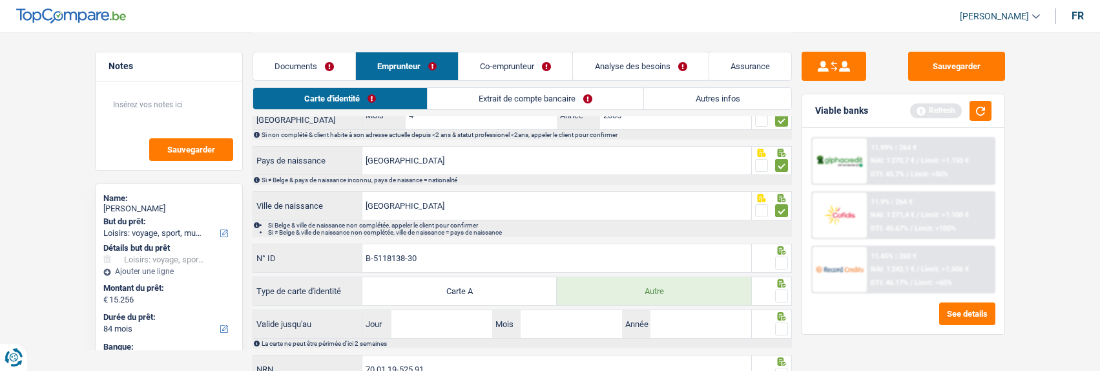
type input "B-5118138-30"
click at [781, 258] on span at bounding box center [781, 263] width 13 height 13
click at [0, 0] on input "radio" at bounding box center [0, 0] width 0 height 0
drag, startPoint x: 784, startPoint y: 286, endPoint x: 781, endPoint y: 292, distance: 7.2
click at [784, 288] on div at bounding box center [781, 296] width 13 height 16
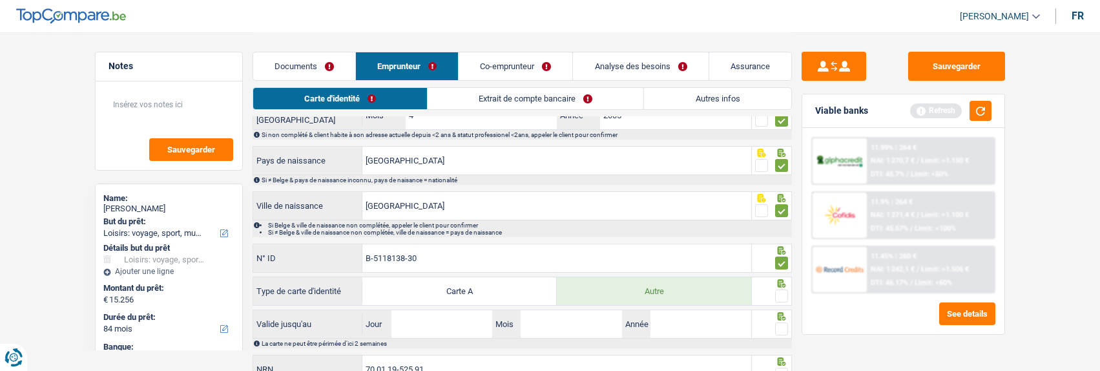
click at [781, 294] on span at bounding box center [781, 295] width 13 height 13
click at [0, 0] on input "radio" at bounding box center [0, 0] width 0 height 0
click at [465, 324] on input "Jour" at bounding box center [442, 324] width 101 height 28
type input "30"
type input "09"
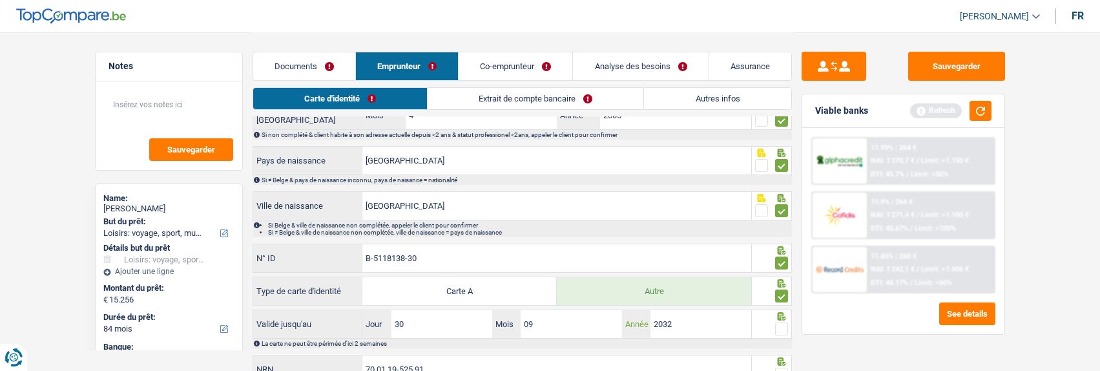
type input "2032"
click at [780, 325] on span at bounding box center [781, 328] width 13 height 13
click at [0, 0] on input "radio" at bounding box center [0, 0] width 0 height 0
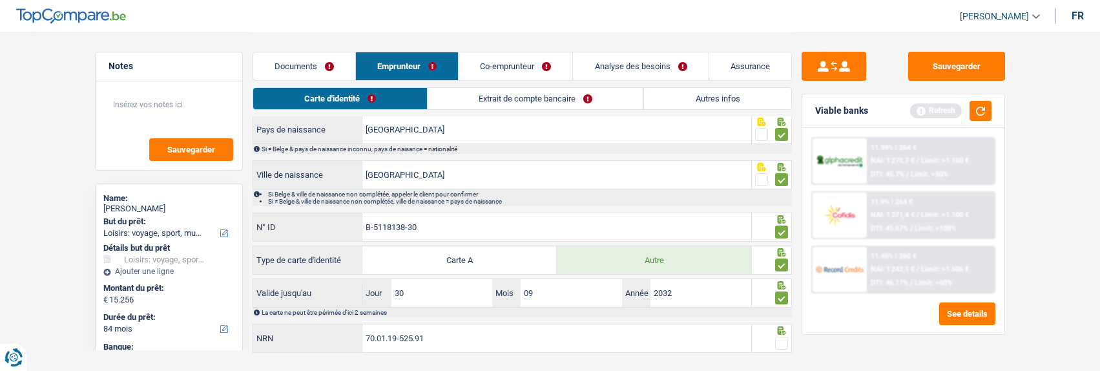
scroll to position [250, 0]
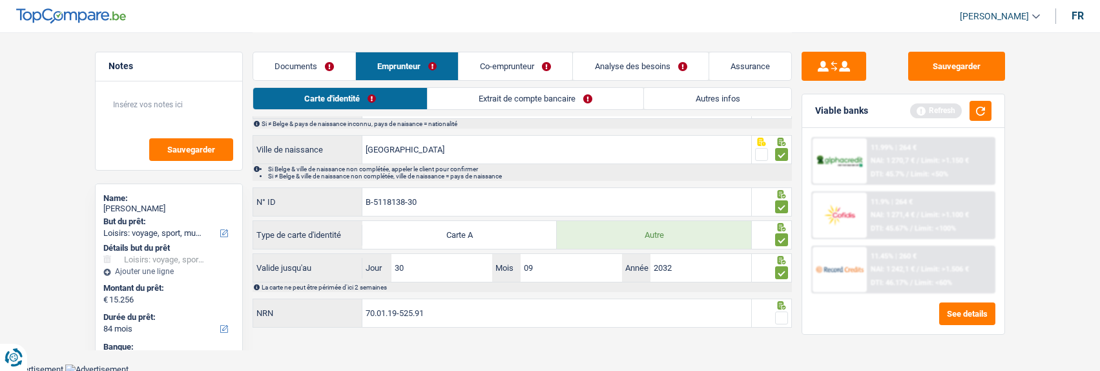
click at [782, 312] on span at bounding box center [781, 317] width 13 height 13
click at [0, 0] on input "radio" at bounding box center [0, 0] width 0 height 0
click at [563, 101] on link "Extrait de compte bancaire" at bounding box center [536, 98] width 216 height 21
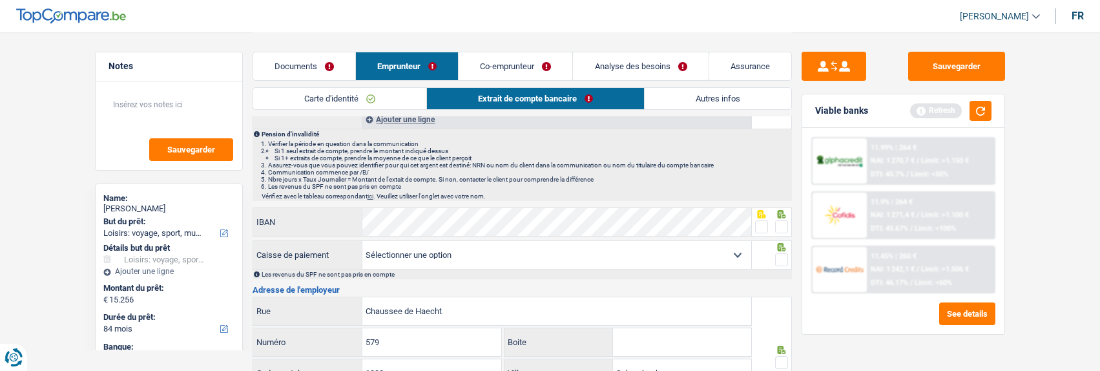
scroll to position [0, 0]
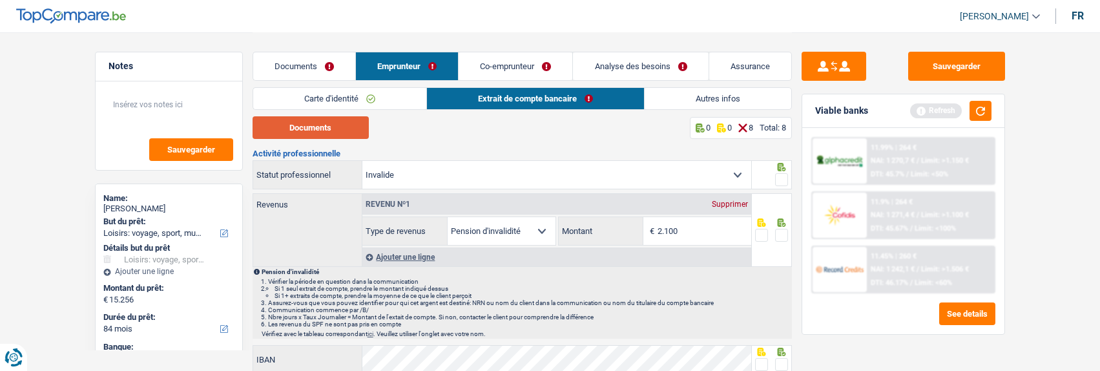
click at [350, 130] on button "Documents" at bounding box center [311, 127] width 116 height 23
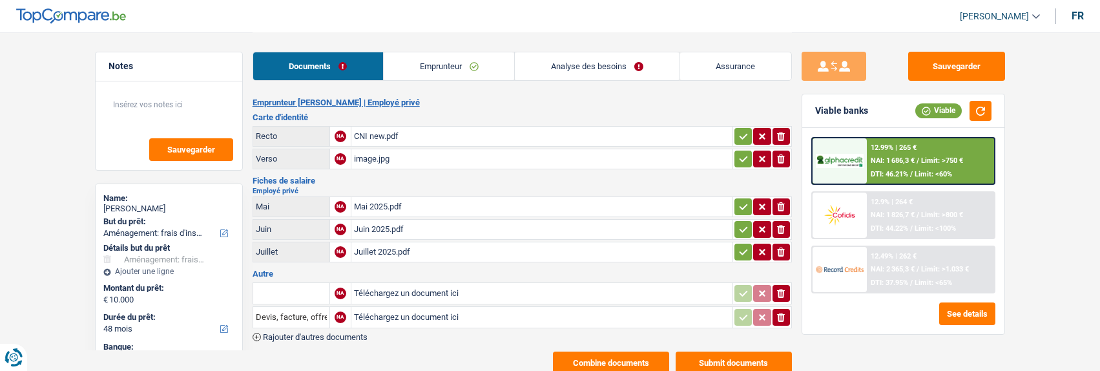
select select "movingOrInstallation"
select select "48"
click at [448, 76] on link "Emprunteur" at bounding box center [449, 66] width 131 height 28
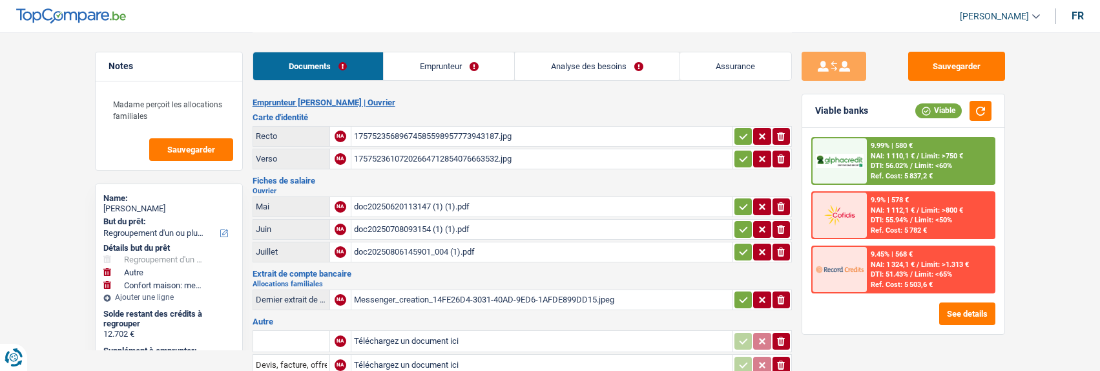
select select "refinancing"
select select "other"
select select "household"
select select "120"
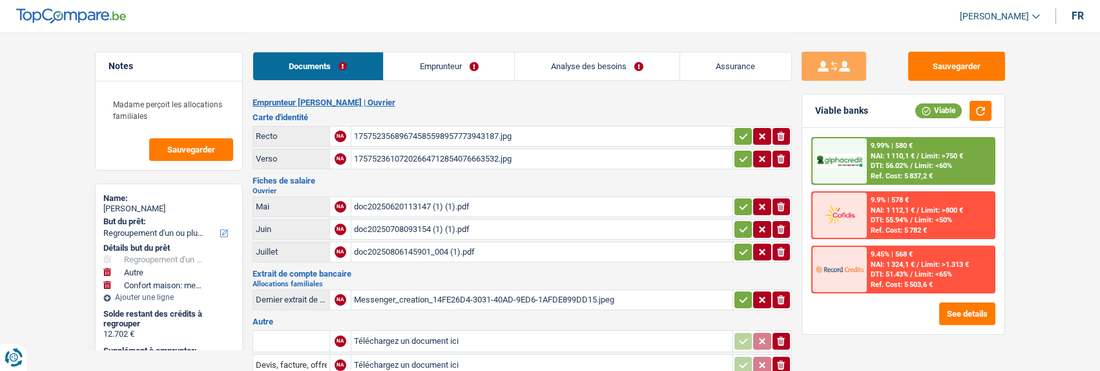
select select "cofidis"
click at [422, 67] on link "Emprunteur" at bounding box center [449, 66] width 131 height 28
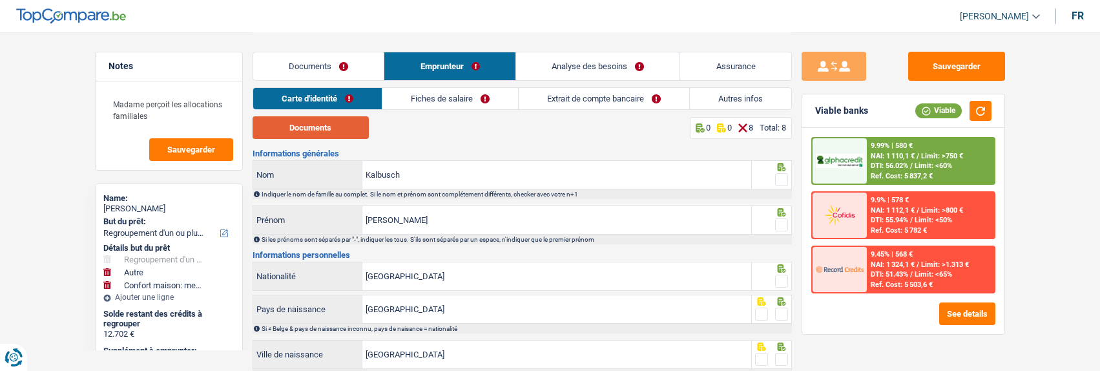
click at [333, 123] on button "Documents" at bounding box center [311, 127] width 116 height 23
click at [779, 173] on span at bounding box center [781, 179] width 13 height 13
click at [0, 0] on input "radio" at bounding box center [0, 0] width 0 height 0
click at [781, 227] on span at bounding box center [781, 224] width 13 height 13
click at [0, 0] on input "radio" at bounding box center [0, 0] width 0 height 0
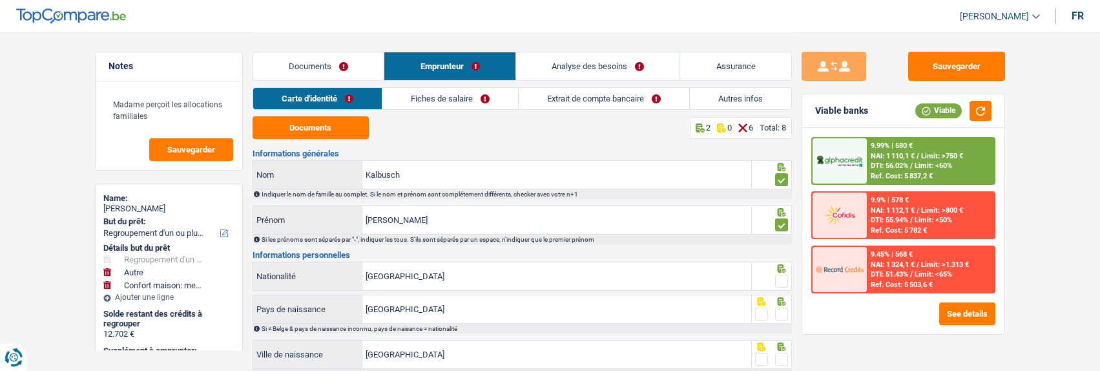
click at [779, 275] on span at bounding box center [781, 281] width 13 height 13
click at [0, 0] on input "radio" at bounding box center [0, 0] width 0 height 0
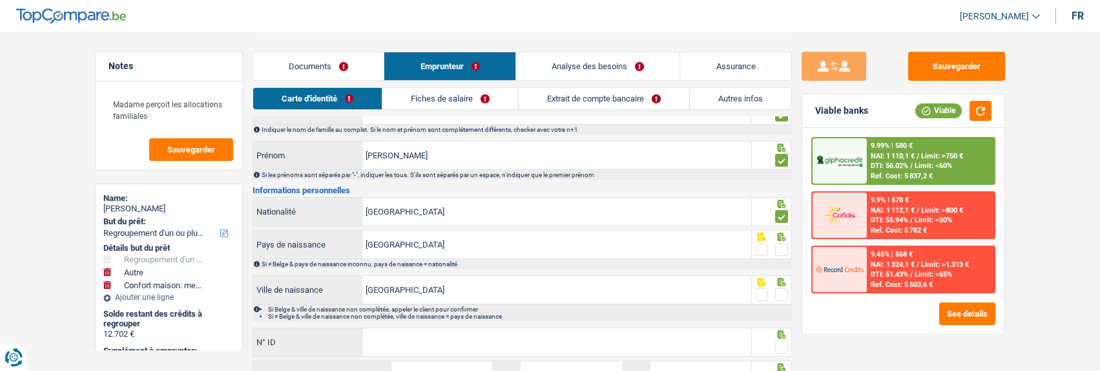
drag, startPoint x: 779, startPoint y: 245, endPoint x: 781, endPoint y: 271, distance: 26.6
click at [779, 252] on span at bounding box center [781, 249] width 13 height 13
click at [0, 0] on input "radio" at bounding box center [0, 0] width 0 height 0
click at [777, 291] on span at bounding box center [781, 294] width 13 height 13
click at [0, 0] on input "radio" at bounding box center [0, 0] width 0 height 0
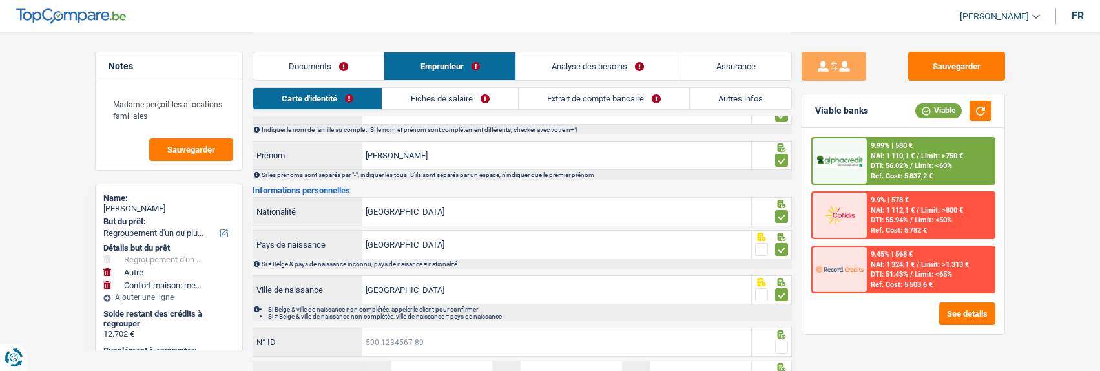
click at [664, 334] on input "N° ID" at bounding box center [557, 342] width 389 height 28
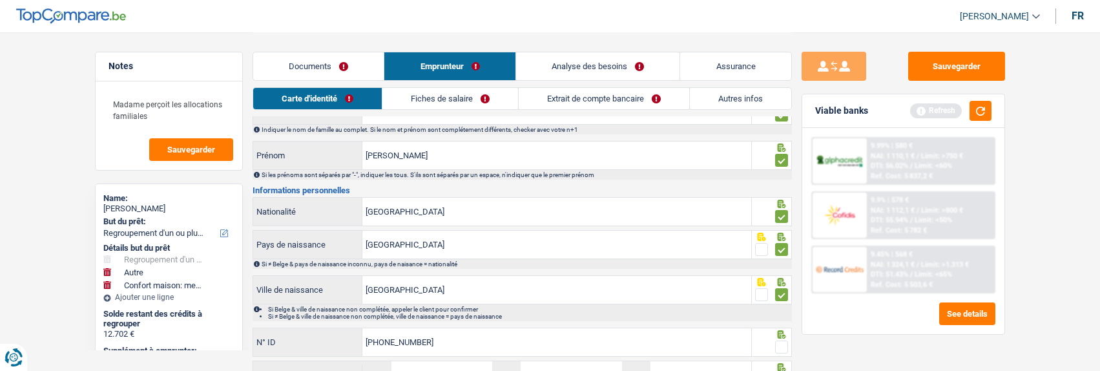
type input "[PHONE_NUMBER]"
click at [783, 343] on span at bounding box center [781, 347] width 13 height 13
click at [0, 0] on input "radio" at bounding box center [0, 0] width 0 height 0
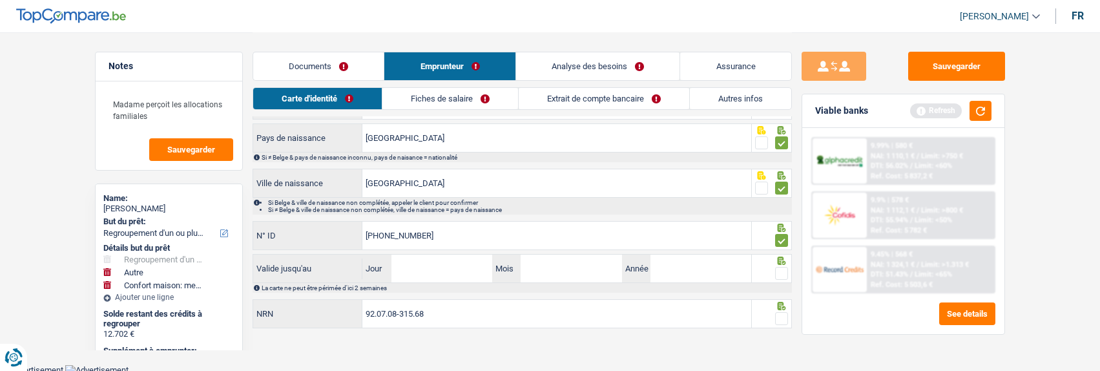
scroll to position [172, 0]
click at [447, 270] on input "Jour" at bounding box center [442, 268] width 101 height 28
type input "29"
type input "11"
type input "2028"
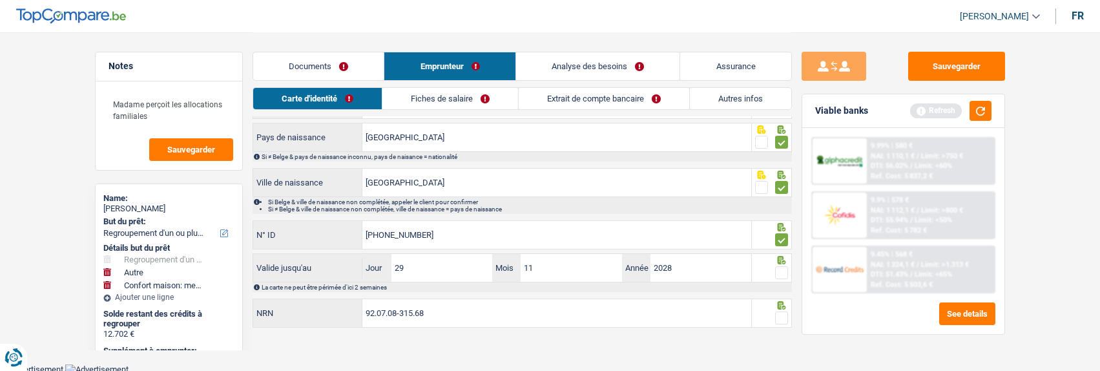
click at [782, 273] on span at bounding box center [781, 272] width 13 height 13
click at [0, 0] on input "radio" at bounding box center [0, 0] width 0 height 0
click at [780, 311] on span at bounding box center [781, 317] width 13 height 13
click at [0, 0] on input "radio" at bounding box center [0, 0] width 0 height 0
click at [979, 105] on button "button" at bounding box center [981, 111] width 22 height 20
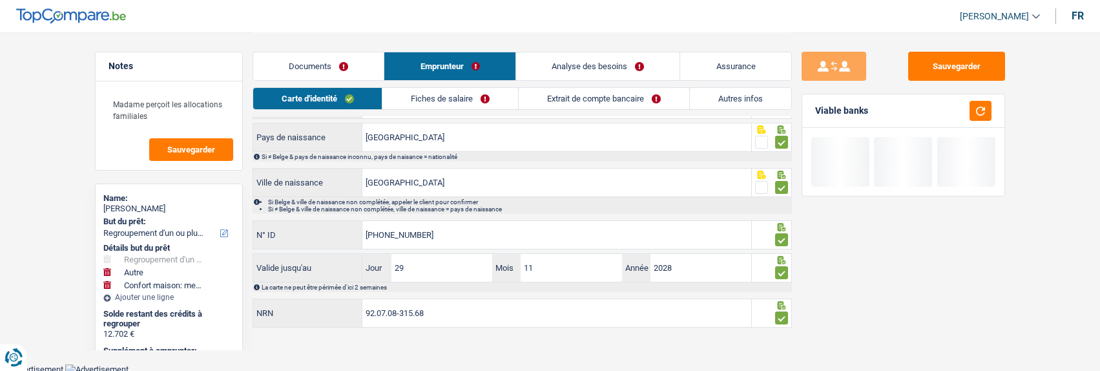
click at [476, 98] on link "Fiches de salaire" at bounding box center [451, 98] width 136 height 21
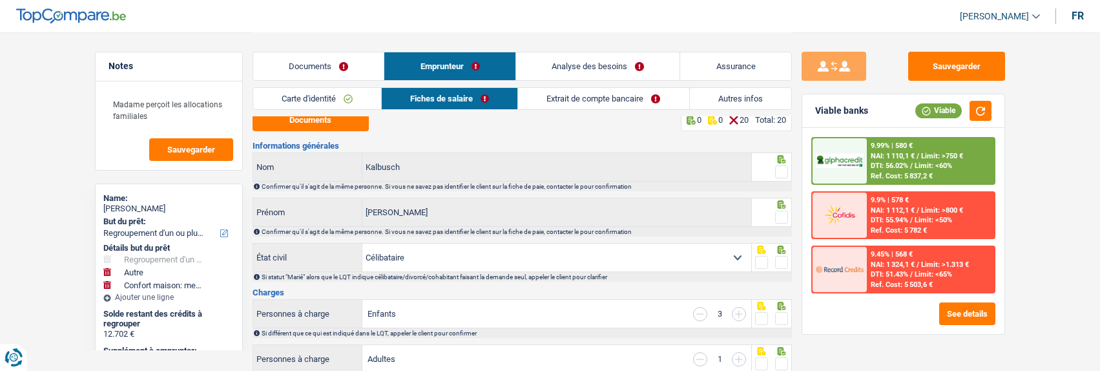
scroll to position [0, 0]
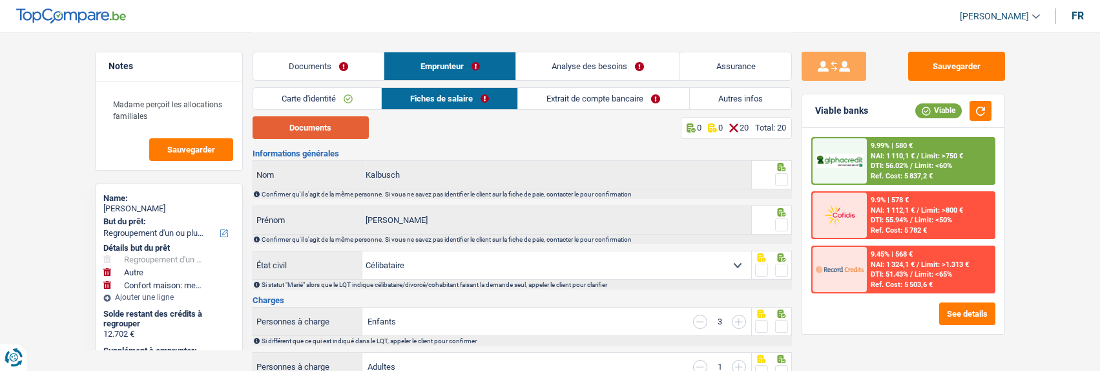
click at [331, 131] on button "Documents" at bounding box center [311, 127] width 116 height 23
click at [779, 179] on span at bounding box center [781, 179] width 13 height 13
click at [0, 0] on input "radio" at bounding box center [0, 0] width 0 height 0
click at [776, 224] on span at bounding box center [781, 224] width 13 height 13
click at [0, 0] on input "radio" at bounding box center [0, 0] width 0 height 0
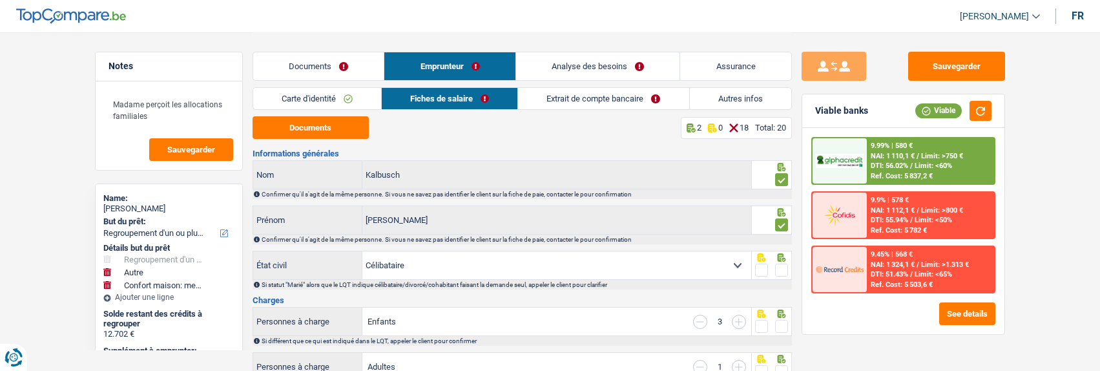
click at [777, 266] on span at bounding box center [781, 270] width 13 height 13
click at [0, 0] on input "radio" at bounding box center [0, 0] width 0 height 0
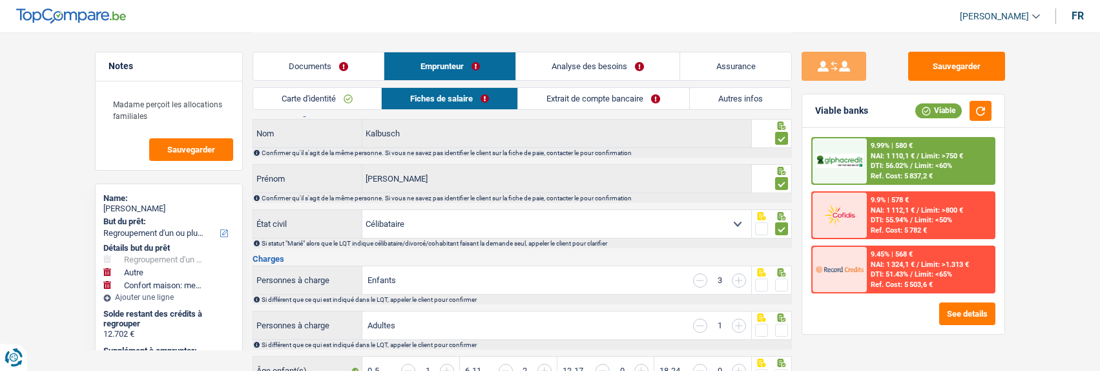
scroll to position [65, 0]
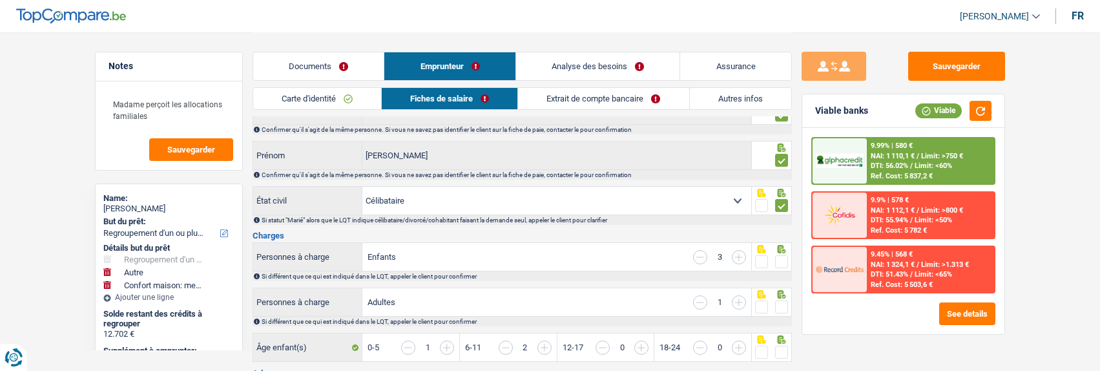
click at [779, 257] on span at bounding box center [781, 261] width 13 height 13
click at [0, 0] on input "radio" at bounding box center [0, 0] width 0 height 0
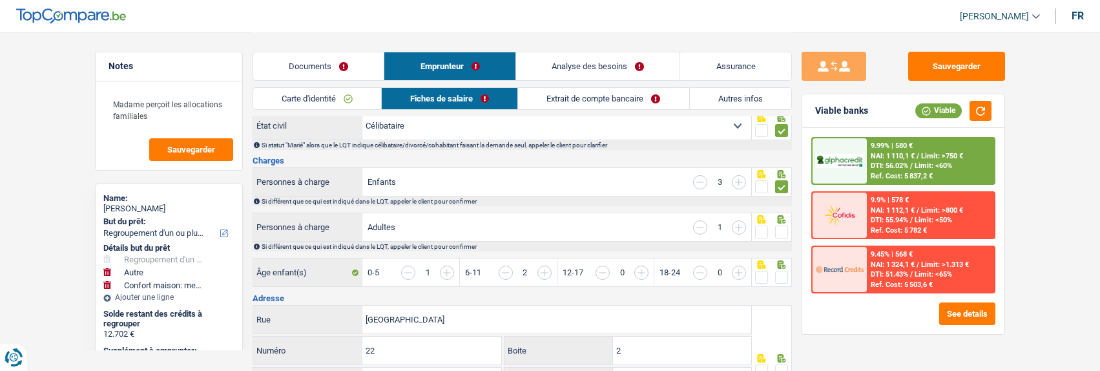
scroll to position [129, 0]
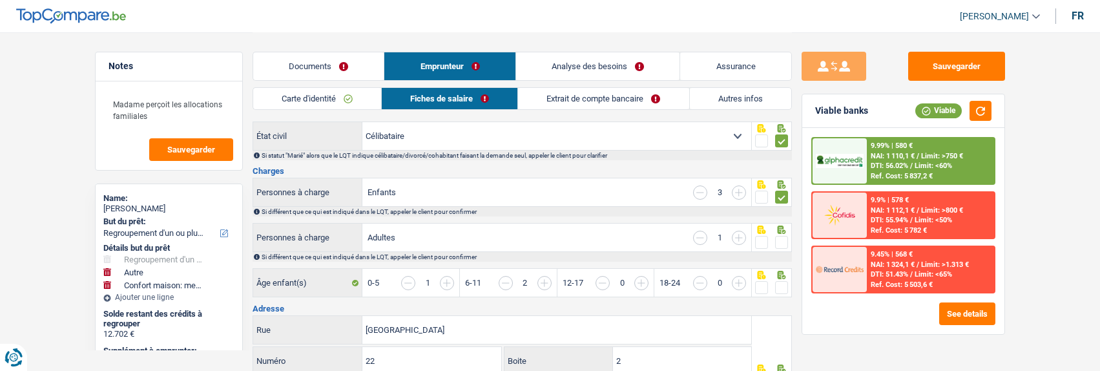
click at [788, 240] on div at bounding box center [772, 237] width 40 height 29
click at [774, 238] on fieldset at bounding box center [771, 243] width 33 height 16
drag, startPoint x: 779, startPoint y: 243, endPoint x: 777, endPoint y: 251, distance: 8.5
click at [778, 246] on div at bounding box center [781, 243] width 13 height 16
click at [779, 238] on span at bounding box center [781, 242] width 13 height 13
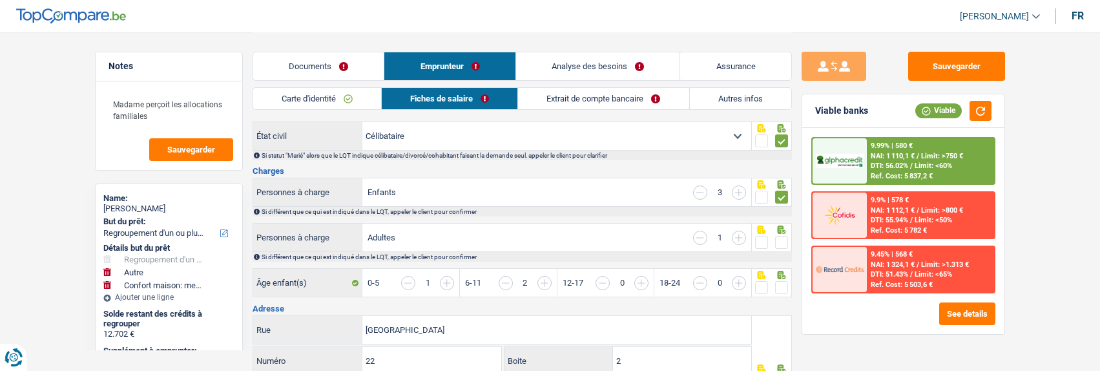
click at [0, 0] on input "radio" at bounding box center [0, 0] width 0 height 0
click at [782, 287] on span at bounding box center [781, 287] width 13 height 13
click at [0, 0] on input "radio" at bounding box center [0, 0] width 0 height 0
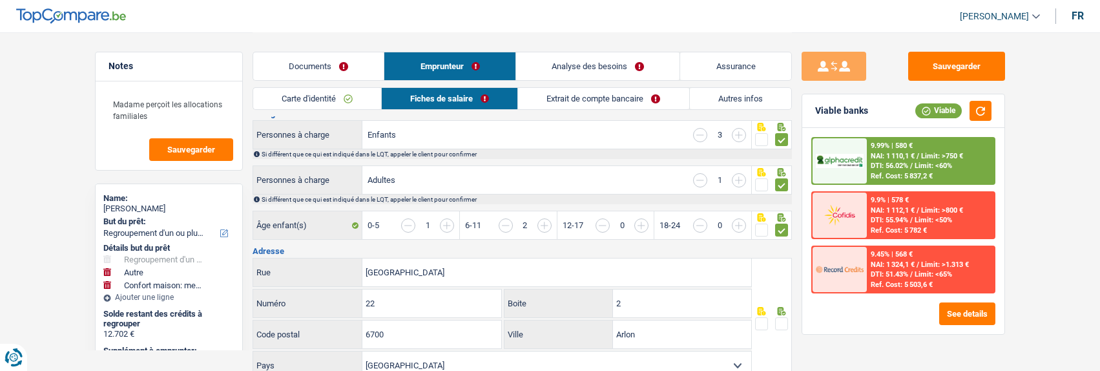
scroll to position [194, 0]
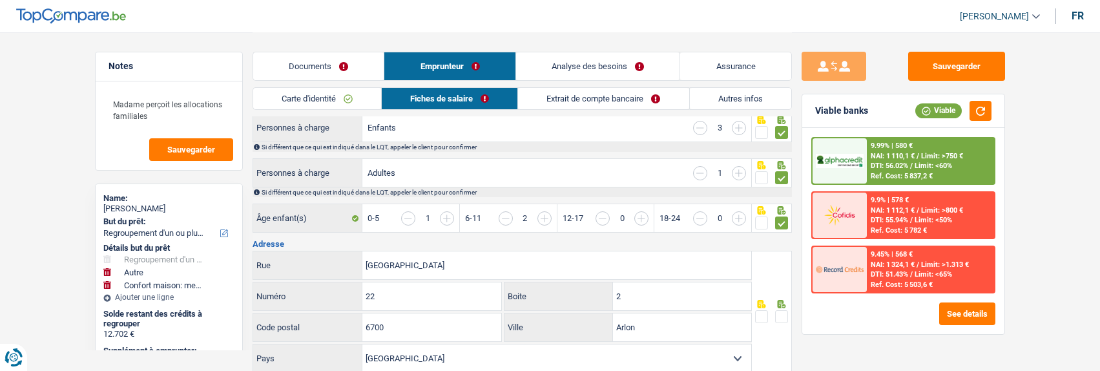
click at [781, 310] on span at bounding box center [781, 316] width 13 height 13
click at [0, 0] on input "radio" at bounding box center [0, 0] width 0 height 0
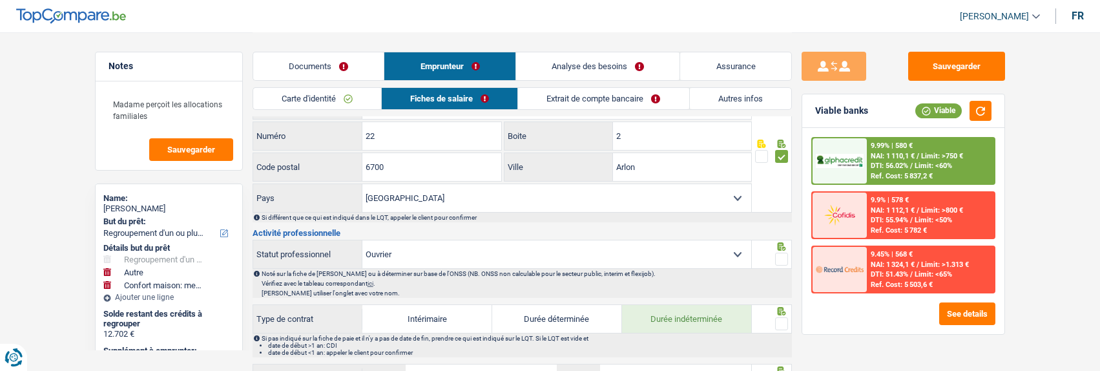
scroll to position [388, 0]
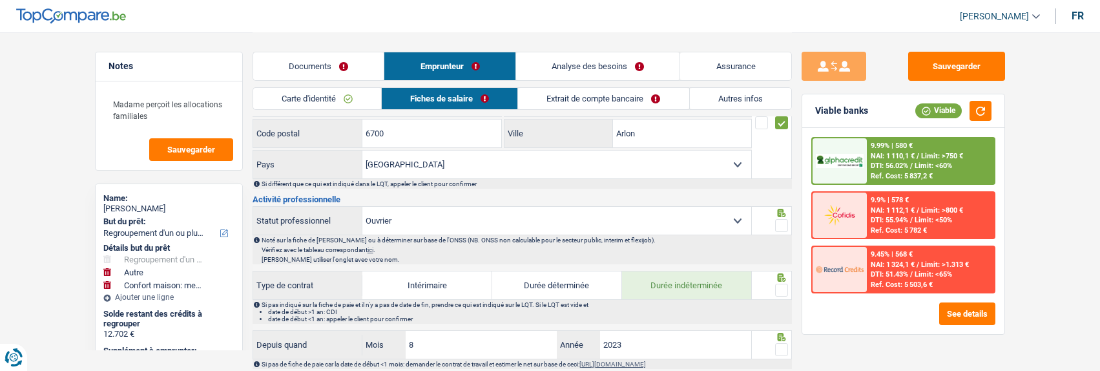
drag, startPoint x: 783, startPoint y: 220, endPoint x: 772, endPoint y: 255, distance: 36.0
click at [783, 226] on span at bounding box center [781, 225] width 13 height 13
click at [0, 0] on input "radio" at bounding box center [0, 0] width 0 height 0
click at [780, 289] on span at bounding box center [781, 290] width 13 height 13
click at [0, 0] on input "radio" at bounding box center [0, 0] width 0 height 0
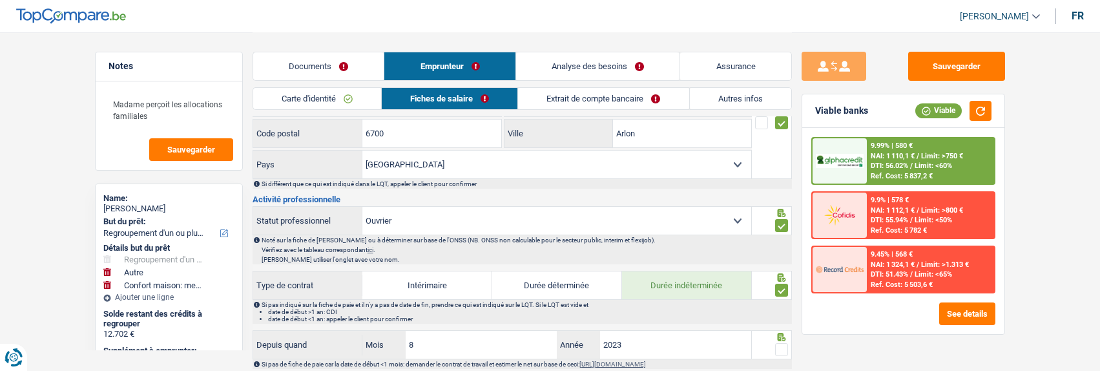
click at [783, 346] on span at bounding box center [781, 349] width 13 height 13
click at [0, 0] on input "radio" at bounding box center [0, 0] width 0 height 0
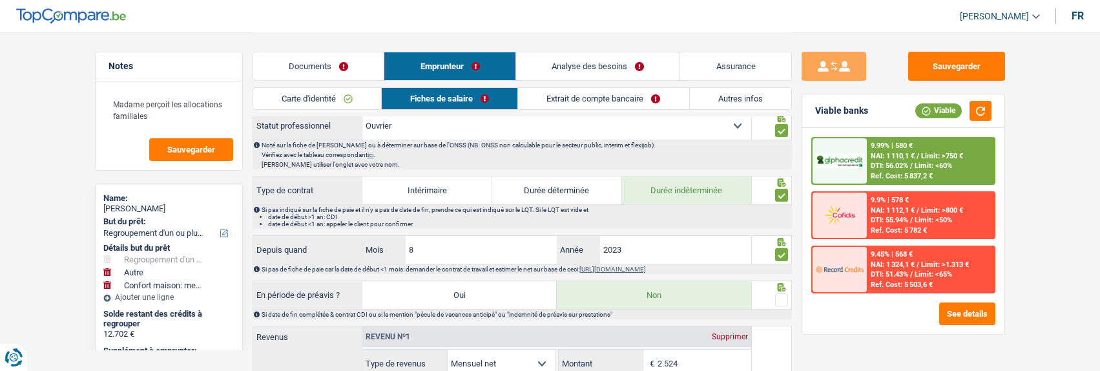
scroll to position [517, 0]
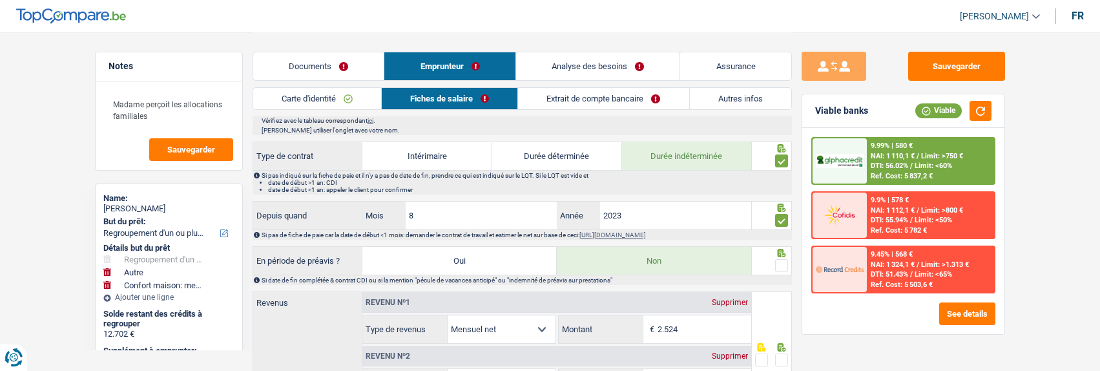
click at [780, 259] on span at bounding box center [781, 265] width 13 height 13
click at [0, 0] on input "radio" at bounding box center [0, 0] width 0 height 0
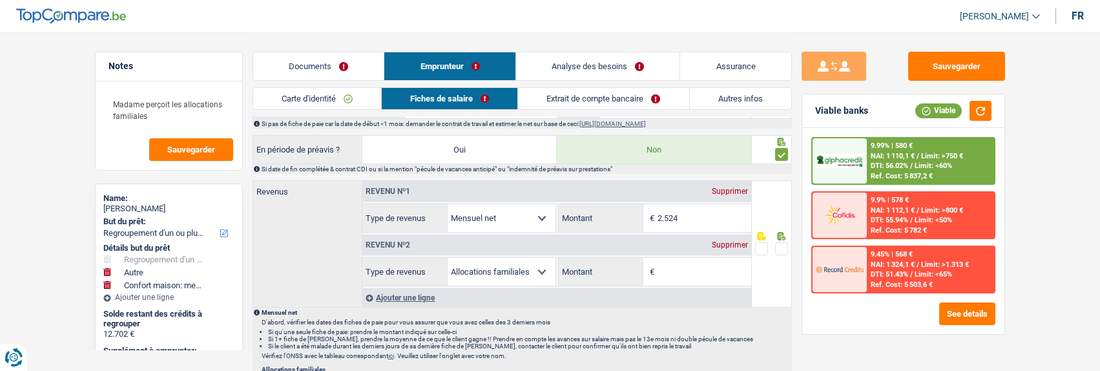
scroll to position [646, 0]
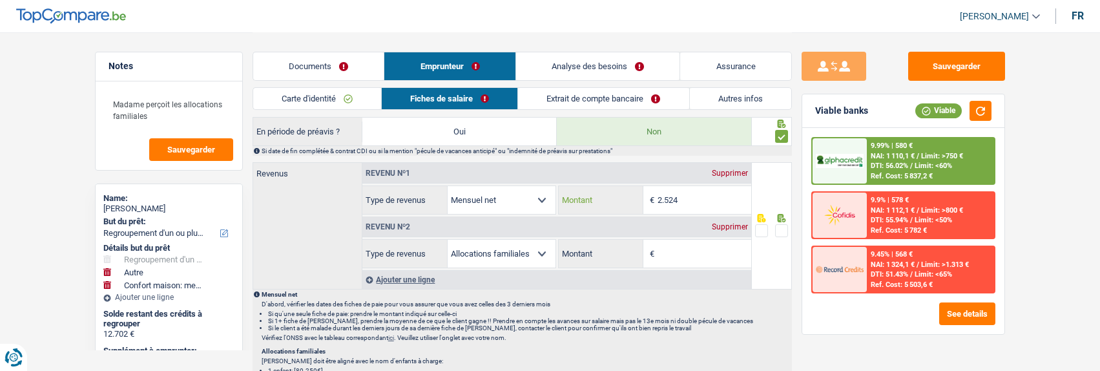
click at [706, 199] on input "2.524" at bounding box center [705, 200] width 94 height 28
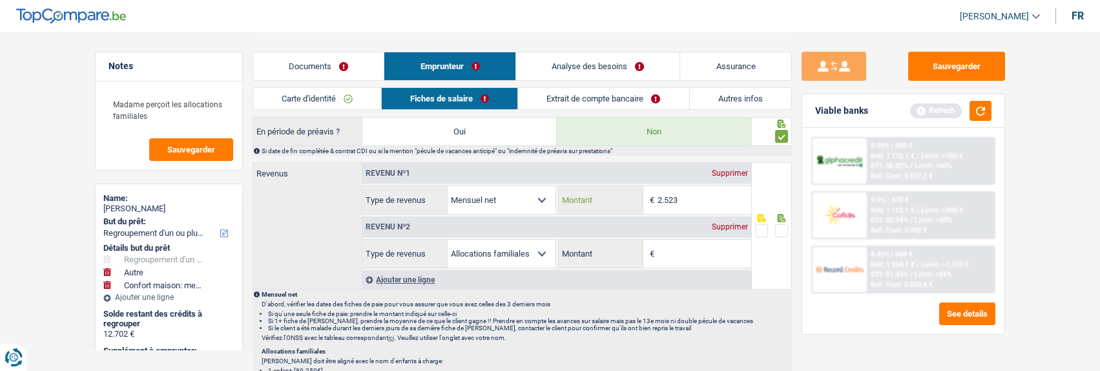
type input "2.523"
click at [616, 101] on link "Extrait de compte bancaire" at bounding box center [603, 98] width 171 height 21
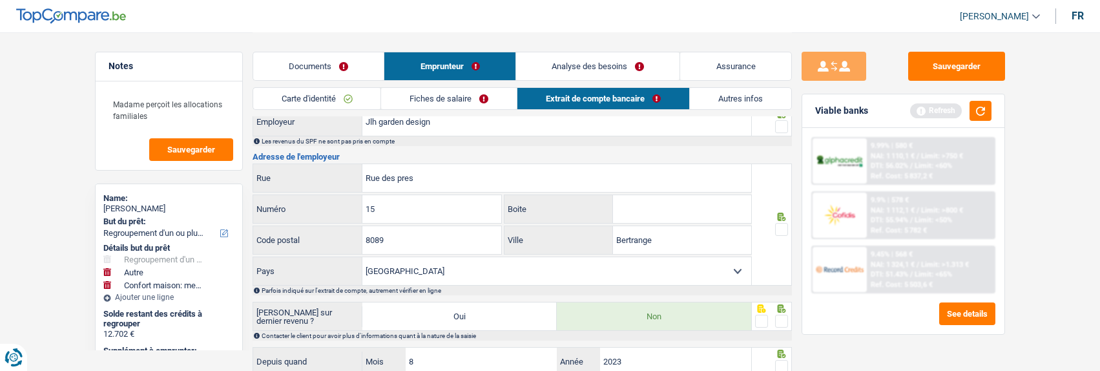
scroll to position [0, 0]
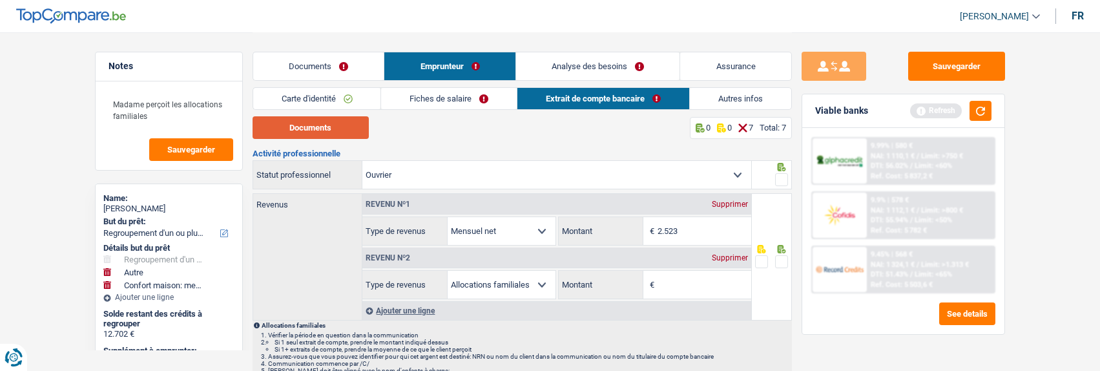
click at [334, 124] on button "Documents" at bounding box center [311, 127] width 116 height 23
click at [448, 101] on link "Fiches de salaire" at bounding box center [449, 98] width 136 height 21
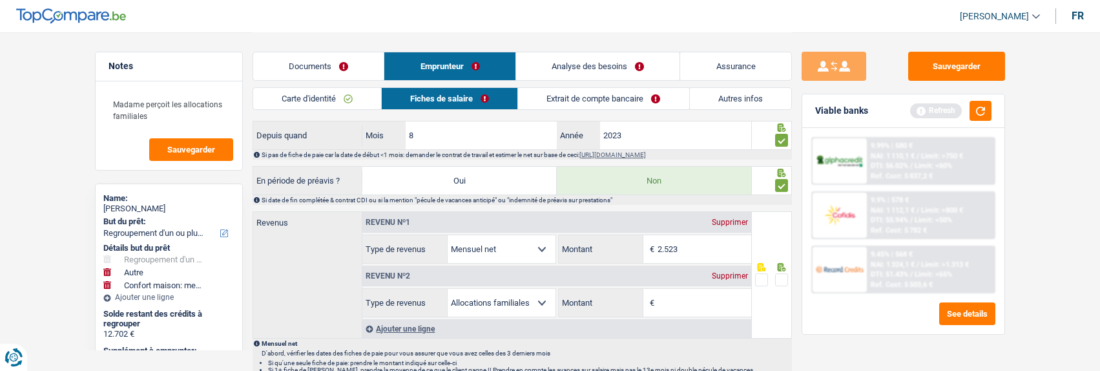
scroll to position [711, 0]
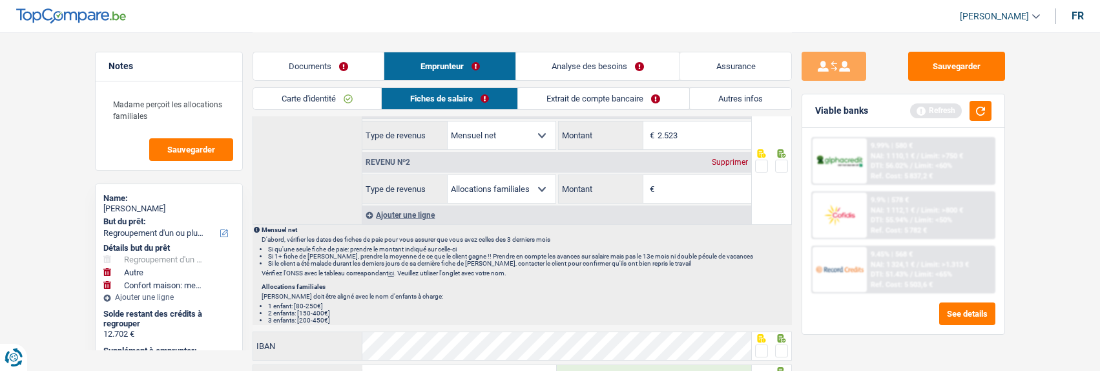
click at [719, 153] on div "Revenu nº2 Supprimer" at bounding box center [557, 162] width 389 height 21
click at [730, 159] on div "Supprimer" at bounding box center [730, 162] width 43 height 8
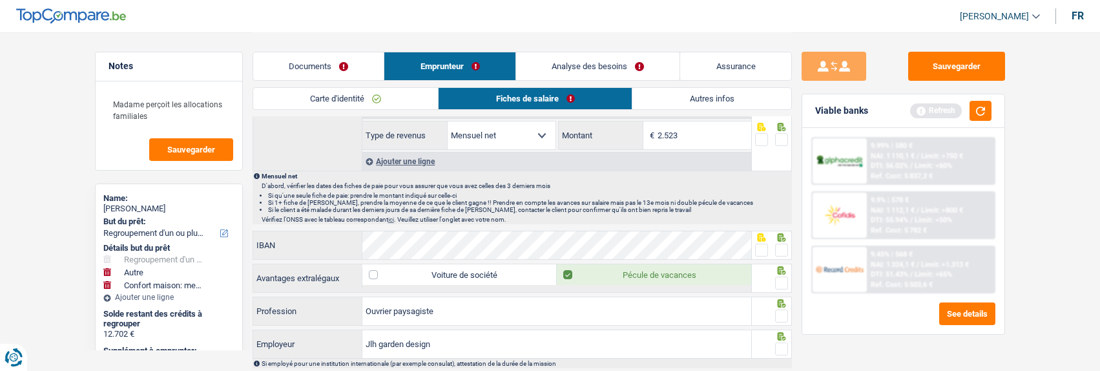
drag, startPoint x: 779, startPoint y: 131, endPoint x: 775, endPoint y: 142, distance: 12.3
click at [779, 133] on span at bounding box center [781, 139] width 13 height 13
click at [0, 0] on input "radio" at bounding box center [0, 0] width 0 height 0
click at [768, 251] on span at bounding box center [761, 250] width 13 height 13
click at [0, 0] on input "radio" at bounding box center [0, 0] width 0 height 0
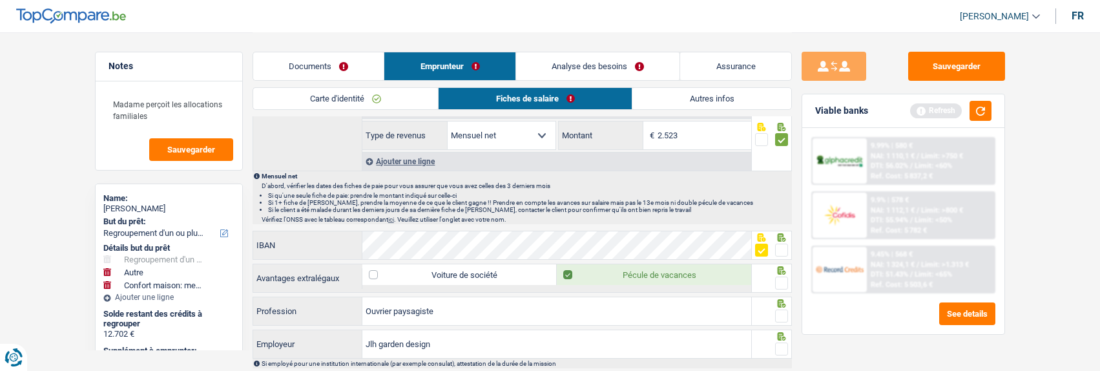
click at [784, 282] on span at bounding box center [781, 283] width 13 height 13
click at [0, 0] on input "radio" at bounding box center [0, 0] width 0 height 0
click at [785, 315] on span at bounding box center [781, 316] width 13 height 13
click at [0, 0] on input "radio" at bounding box center [0, 0] width 0 height 0
click at [783, 342] on span at bounding box center [781, 348] width 13 height 13
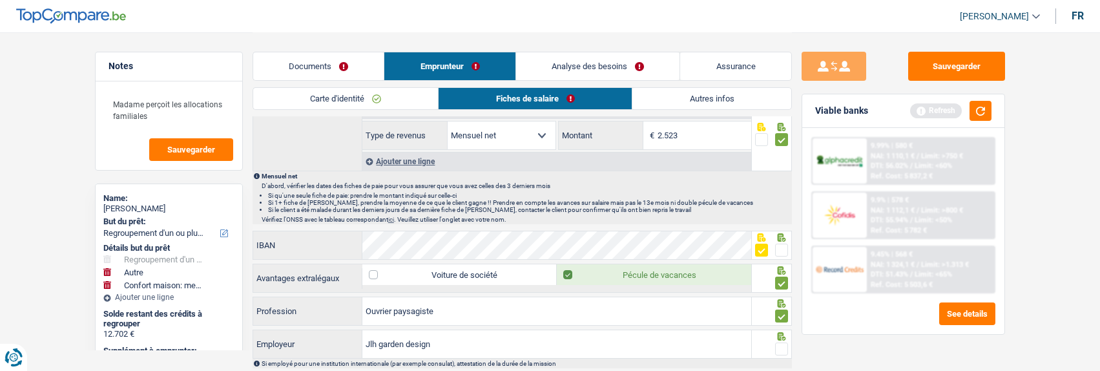
click at [0, 0] on input "radio" at bounding box center [0, 0] width 0 height 0
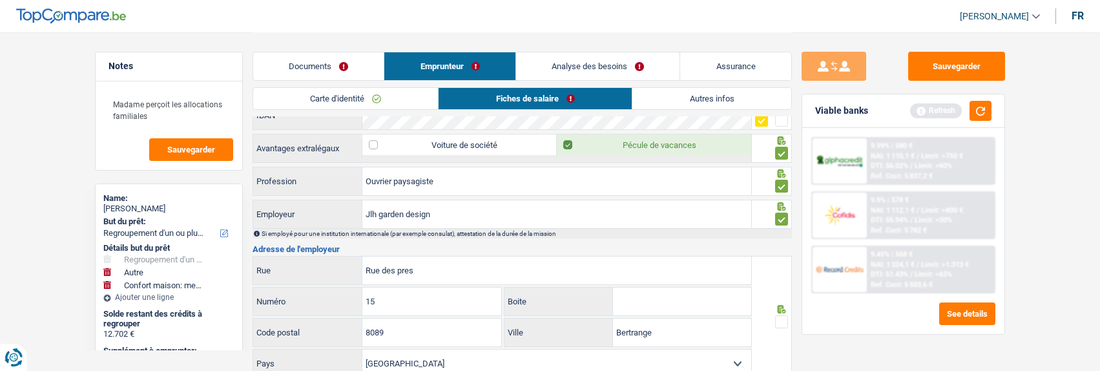
scroll to position [905, 0]
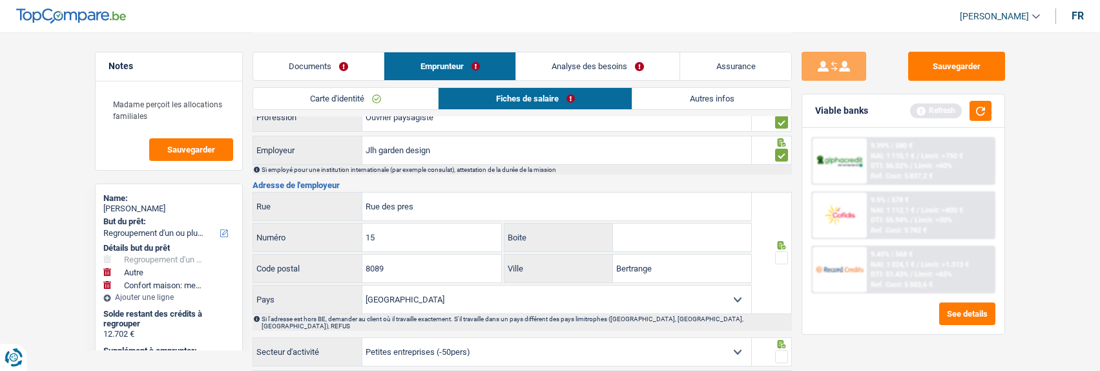
click at [784, 253] on span at bounding box center [781, 257] width 13 height 13
click at [0, 0] on input "radio" at bounding box center [0, 0] width 0 height 0
click at [784, 349] on div at bounding box center [781, 357] width 13 height 16
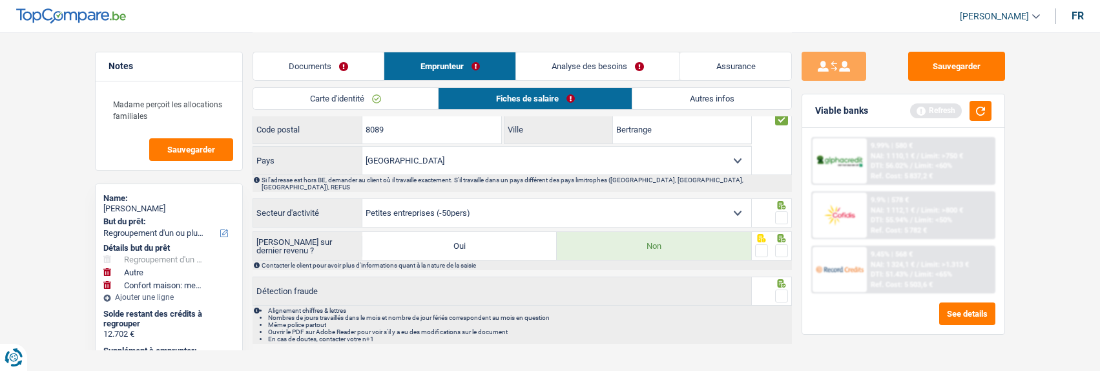
scroll to position [1054, 0]
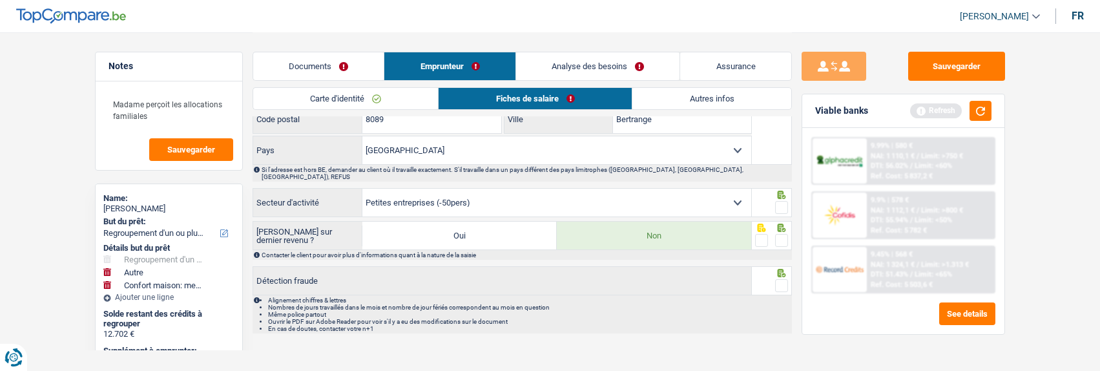
click at [786, 201] on span at bounding box center [781, 207] width 13 height 13
click at [0, 0] on input "radio" at bounding box center [0, 0] width 0 height 0
click at [781, 234] on span at bounding box center [781, 240] width 13 height 13
click at [0, 0] on input "radio" at bounding box center [0, 0] width 0 height 0
click at [780, 278] on div at bounding box center [781, 286] width 13 height 16
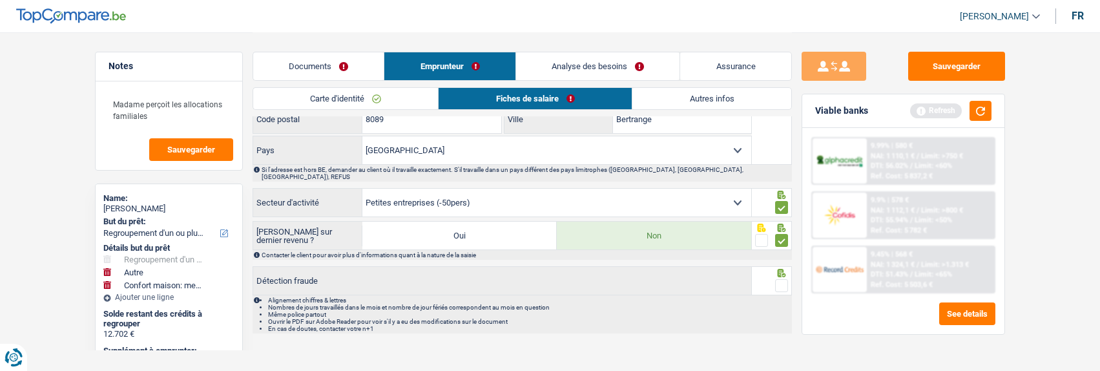
click at [780, 278] on div at bounding box center [781, 286] width 13 height 16
click at [777, 279] on span at bounding box center [781, 285] width 13 height 13
click at [0, 0] on input "radio" at bounding box center [0, 0] width 0 height 0
click at [738, 103] on link "Autres infos" at bounding box center [712, 98] width 158 height 21
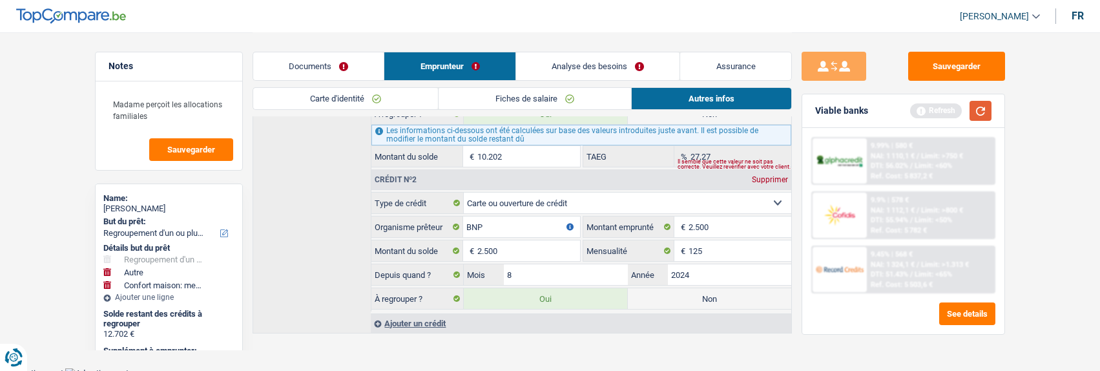
click at [974, 111] on button "button" at bounding box center [981, 111] width 22 height 20
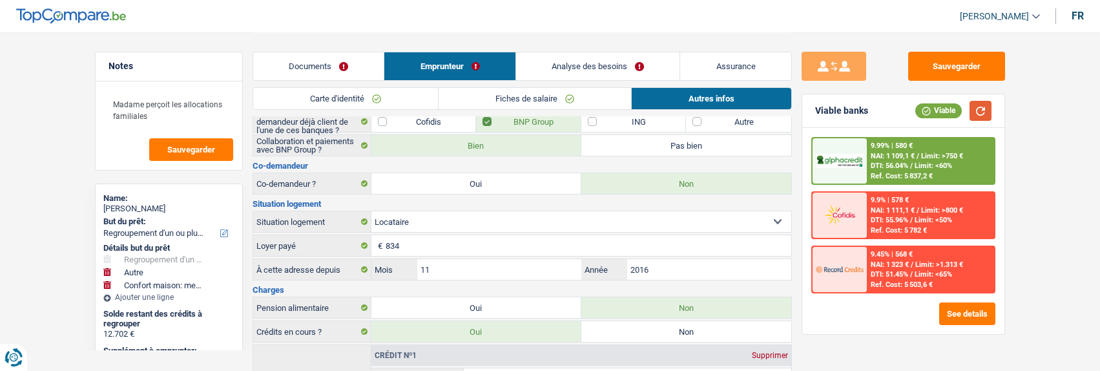
scroll to position [0, 0]
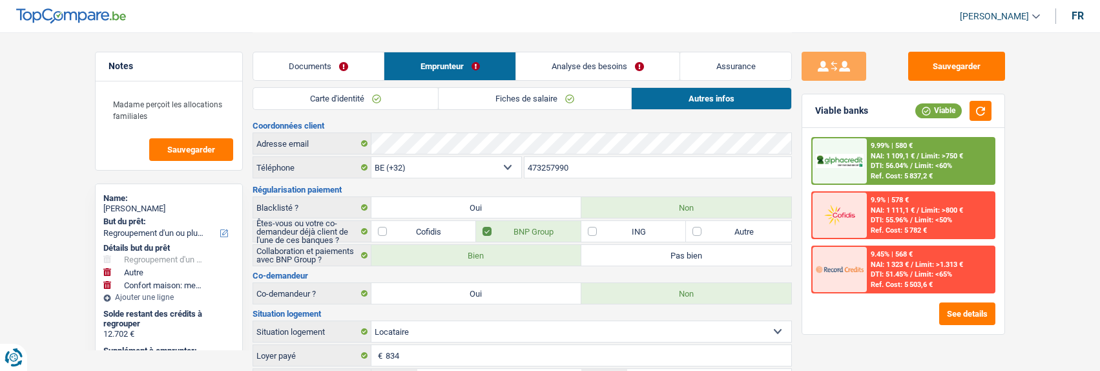
click at [622, 59] on link "Analyse des besoins" at bounding box center [598, 66] width 164 height 28
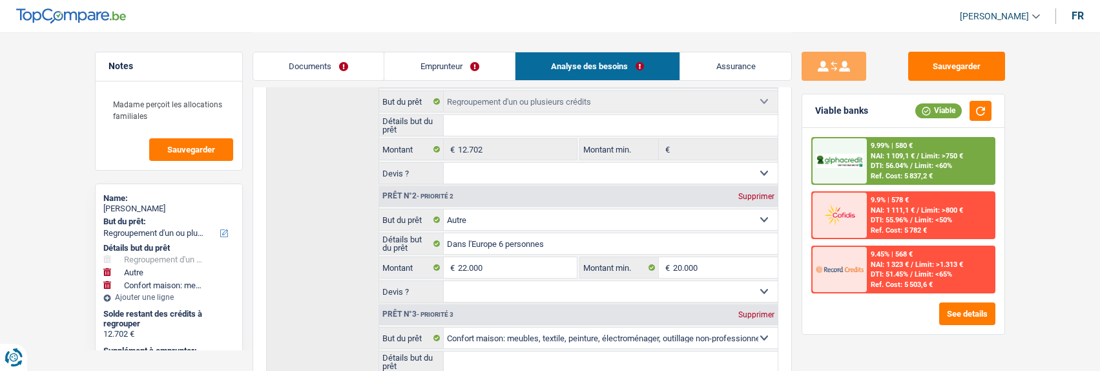
scroll to position [194, 0]
click at [581, 221] on select "Confort maison: meubles, textile, peinture, électroménager, outillage non-profe…" at bounding box center [611, 221] width 334 height 21
select select "hobbies"
click at [444, 211] on select "Confort maison: meubles, textile, peinture, électroménager, outillage non-profe…" at bounding box center [611, 221] width 334 height 21
select select "hobbies"
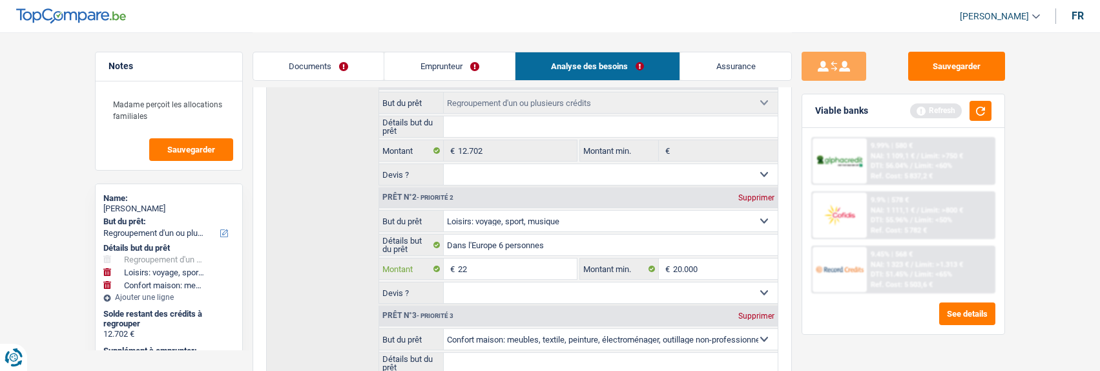
type input "2"
type input "15.000"
type input "25.000"
type input "37.702"
select select "144"
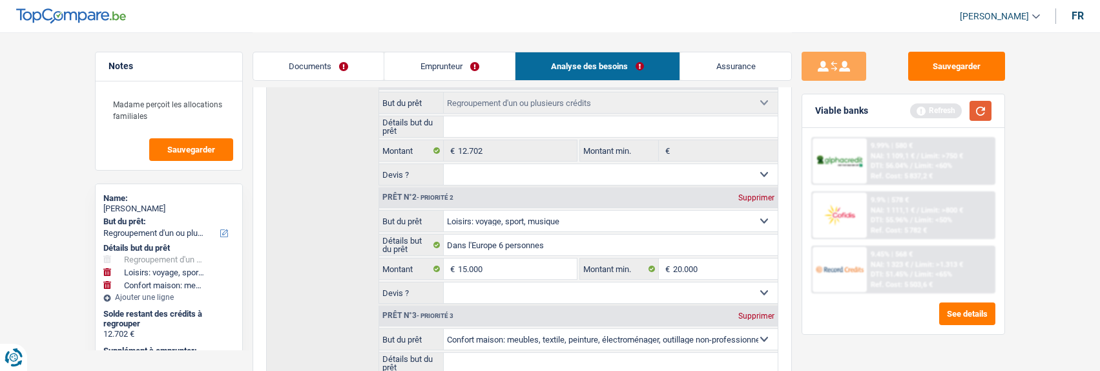
type input "37.702"
select select "144"
type input "37.702"
select select "144"
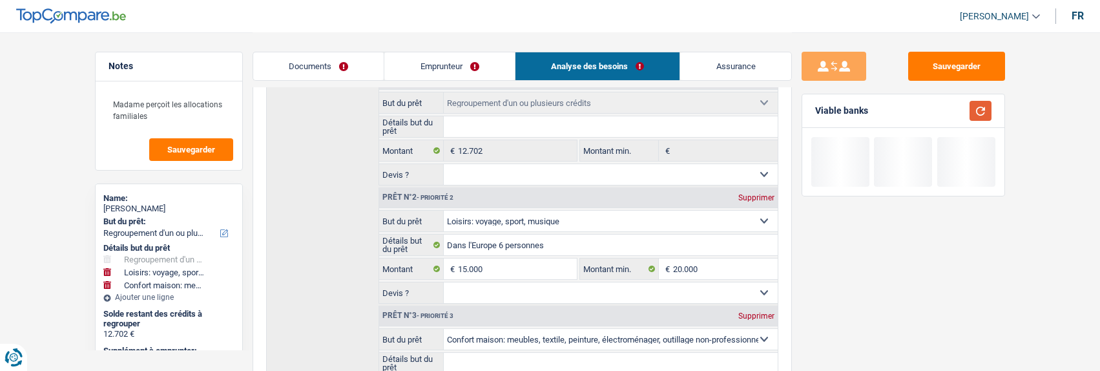
click at [980, 109] on button "button" at bounding box center [981, 111] width 22 height 20
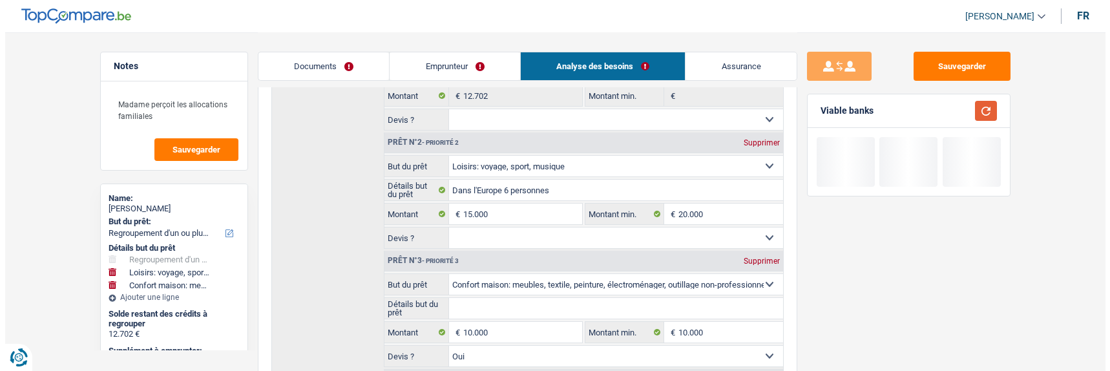
scroll to position [323, 0]
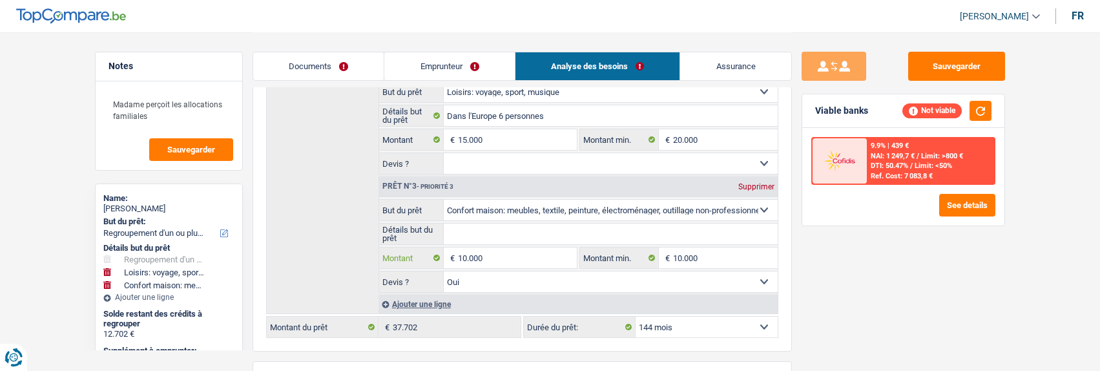
click at [504, 255] on input "10.000" at bounding box center [517, 257] width 118 height 21
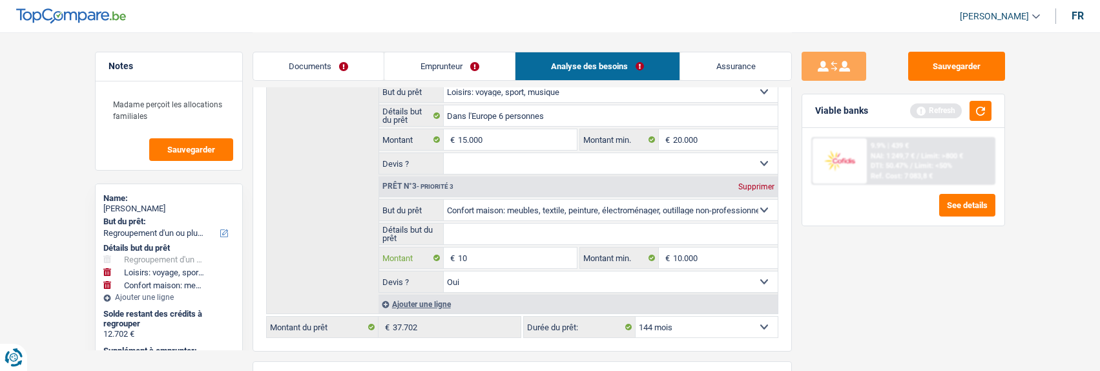
type input "1"
type input "10.000"
click at [682, 324] on select "12 mois 18 mois 24 mois 30 mois 36 mois 42 mois 48 mois 60 mois 72 mois 84 mois…" at bounding box center [707, 327] width 142 height 21
select select "120"
click at [636, 317] on select "12 mois 18 mois 24 mois 30 mois 36 mois 42 mois 48 mois 60 mois 72 mois 84 mois…" at bounding box center [707, 327] width 142 height 21
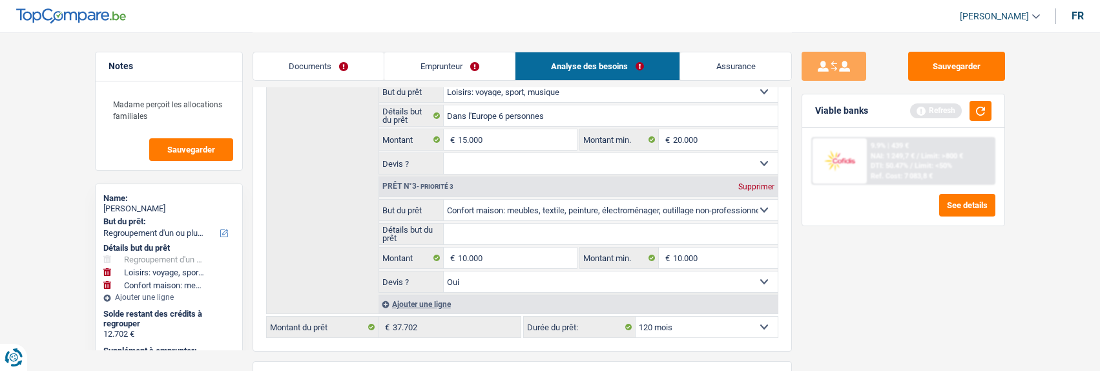
select select "120"
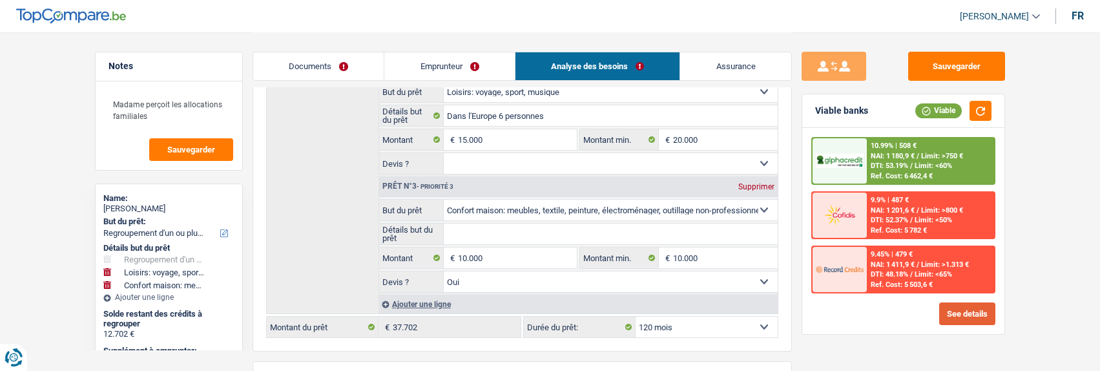
click at [956, 308] on button "See details" at bounding box center [968, 313] width 56 height 23
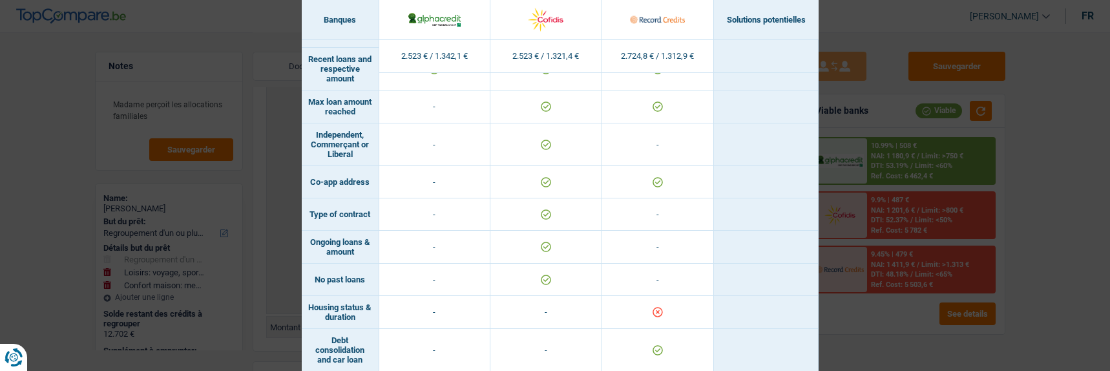
scroll to position [961, 0]
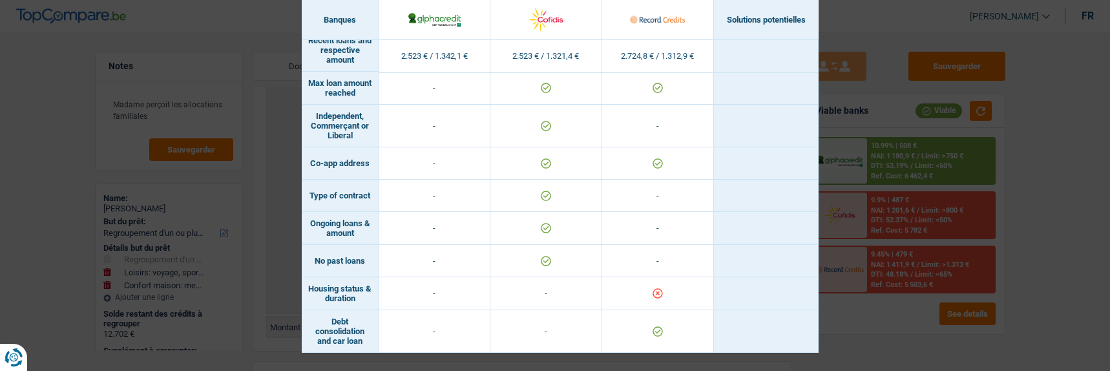
click at [860, 320] on div "Banks conditions × Banques Solutions potentielles Revenus / Charges 2.523 € / 1…" at bounding box center [555, 185] width 1110 height 371
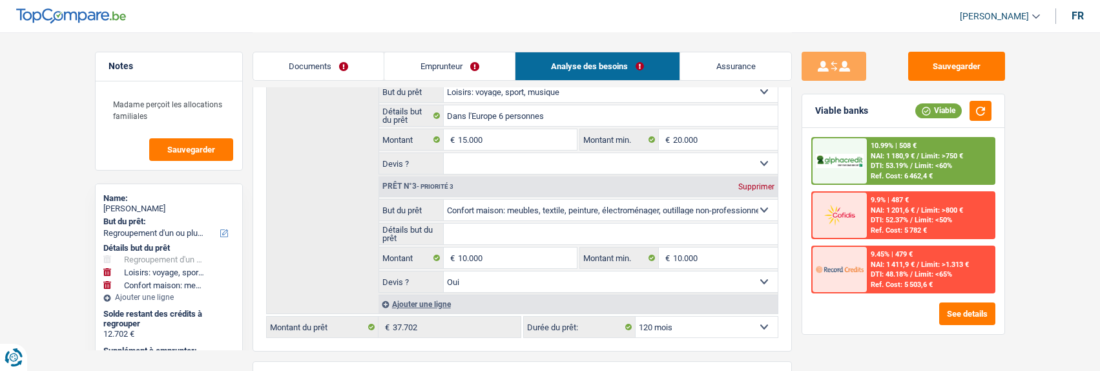
click at [750, 322] on select "12 mois 18 mois 24 mois 30 mois 36 mois 42 mois 48 mois 60 mois 72 mois 84 mois…" at bounding box center [707, 327] width 142 height 21
select select "84"
click at [636, 317] on select "12 mois 18 mois 24 mois 30 mois 36 mois 42 mois 48 mois 60 mois 72 mois 84 mois…" at bounding box center [707, 327] width 142 height 21
select select "84"
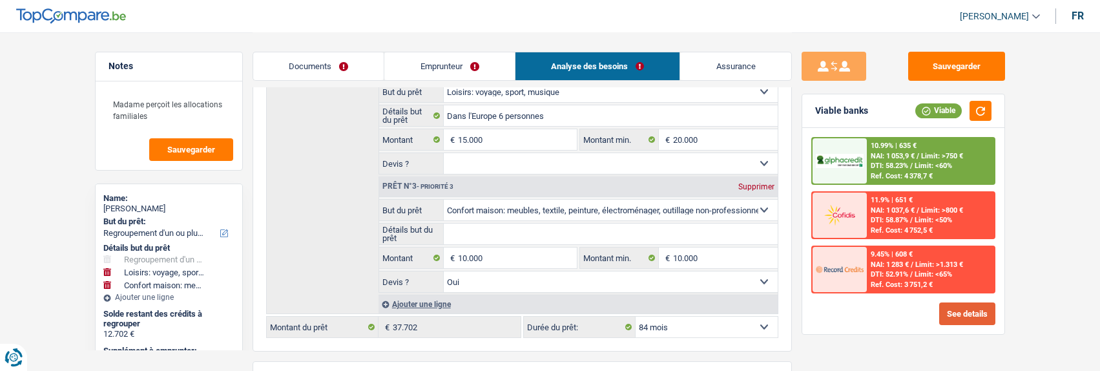
click at [952, 317] on button "See details" at bounding box center [968, 313] width 56 height 23
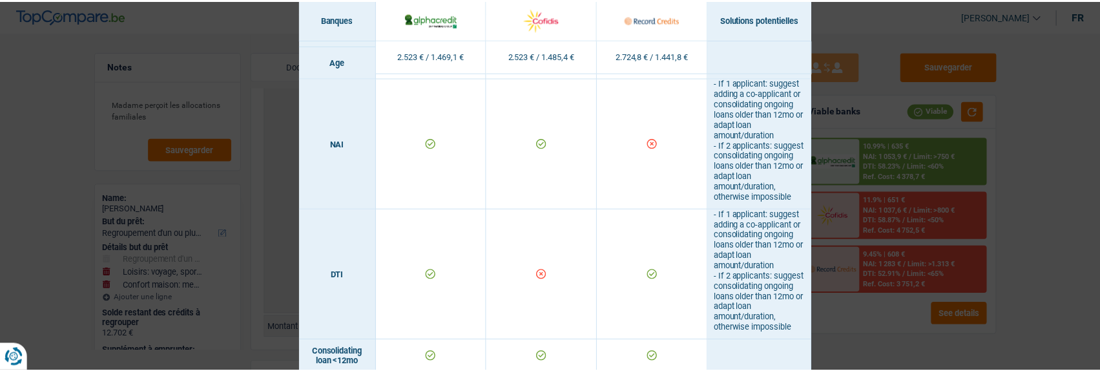
scroll to position [452, 0]
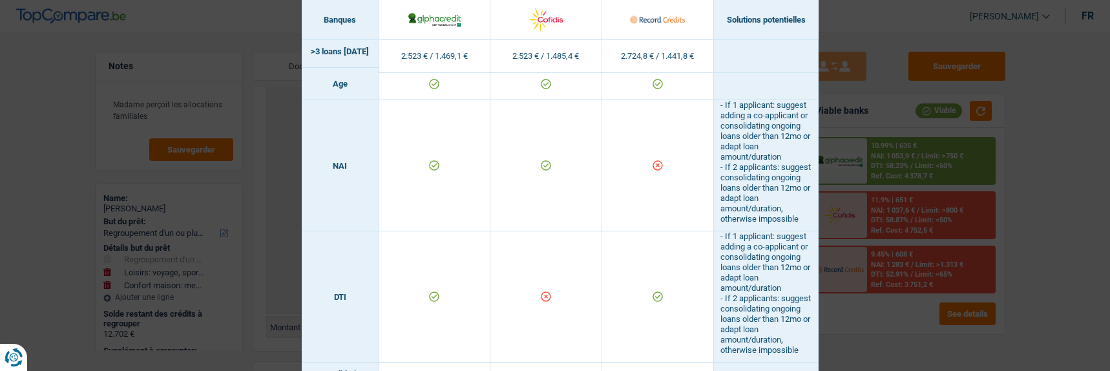
click at [978, 30] on div "Banks conditions × Banques Solutions potentielles Revenus / Charges 2.523 € / 1…" at bounding box center [555, 185] width 1110 height 371
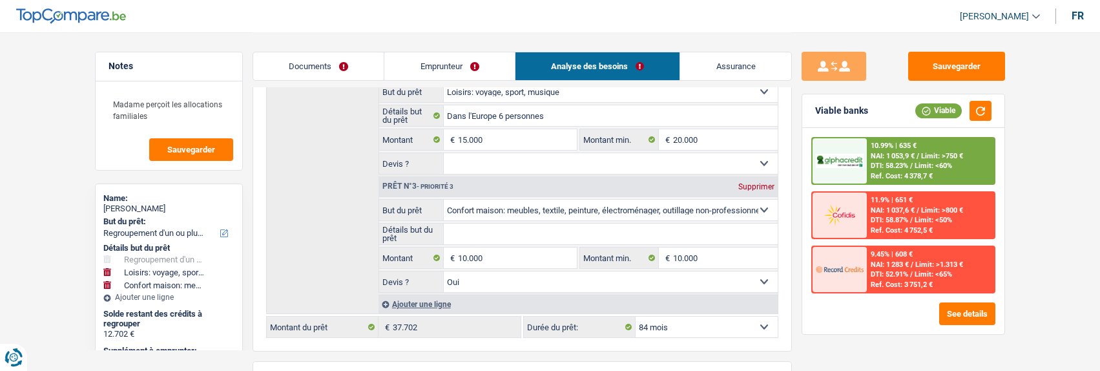
click at [742, 183] on div "Supprimer" at bounding box center [756, 187] width 43 height 8
type input "15.000"
type input "27.702"
select select "120"
type input "27.702"
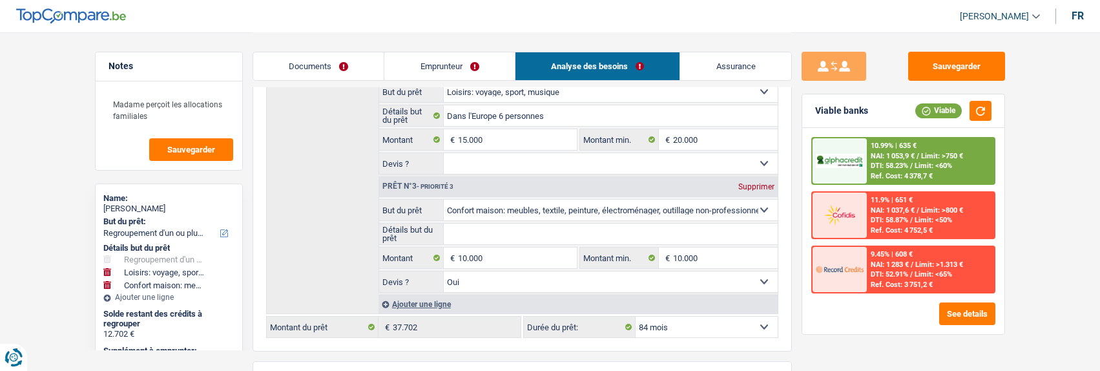
select select "120"
type input "27.702"
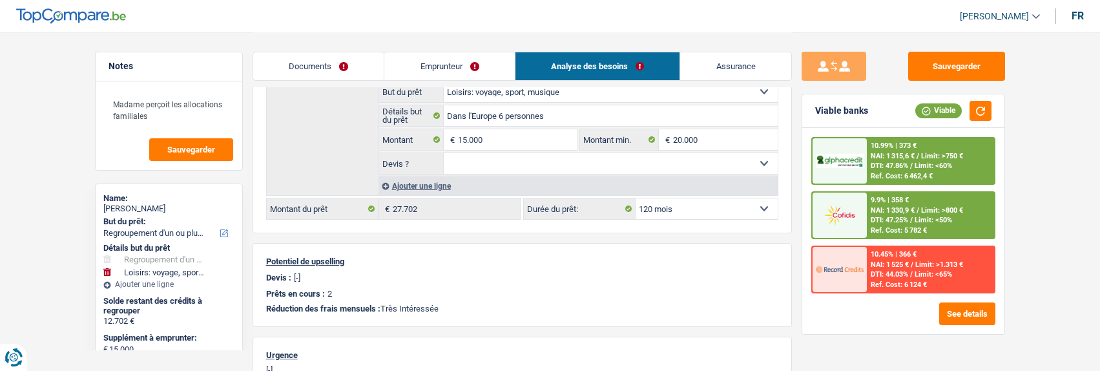
click at [762, 203] on select "12 mois 18 mois 24 mois 30 mois 36 mois 42 mois 48 mois 60 mois 72 mois 84 mois…" at bounding box center [707, 208] width 142 height 21
select select "84"
click at [636, 198] on select "12 mois 18 mois 24 mois 30 mois 36 mois 42 mois 48 mois 60 mois 72 mois 84 mois…" at bounding box center [707, 208] width 142 height 21
select select "84"
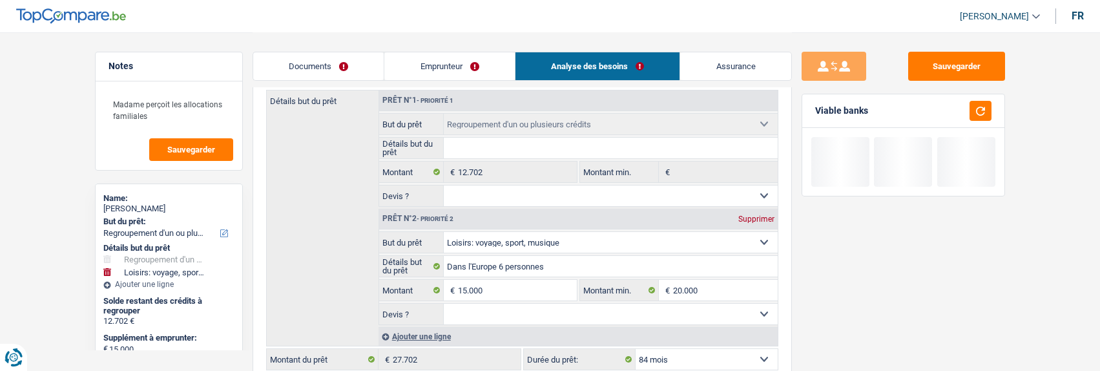
scroll to position [129, 0]
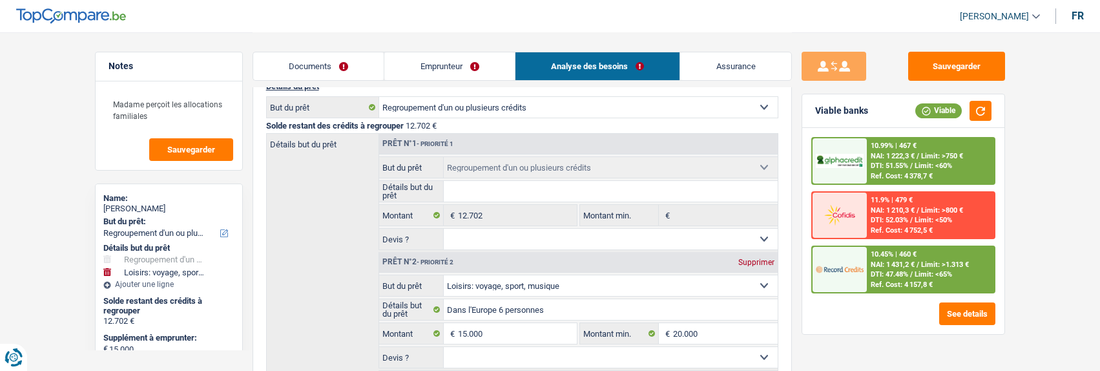
click at [922, 275] on span "Limit: <65%" at bounding box center [933, 274] width 37 height 8
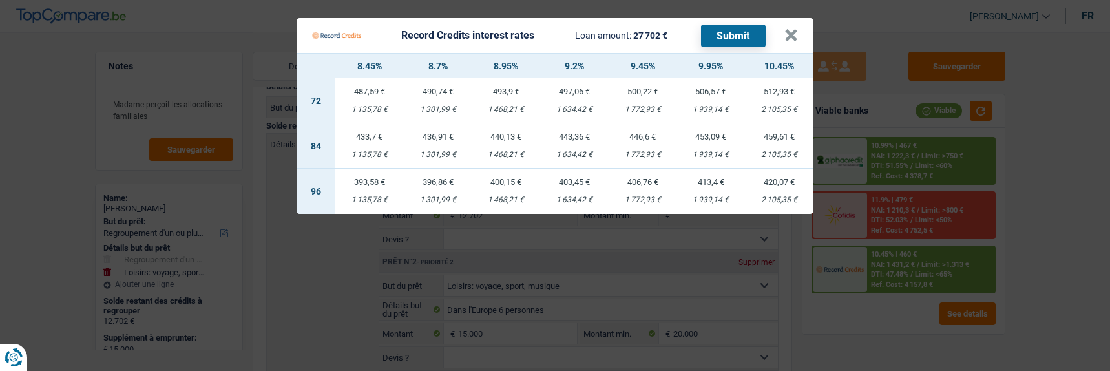
click at [804, 32] on Credits___BV_modal_header_ "Record Credits interest rates Loan amount: 27 702 € Submit ×" at bounding box center [555, 35] width 517 height 35
click at [795, 29] on button "×" at bounding box center [791, 35] width 14 height 13
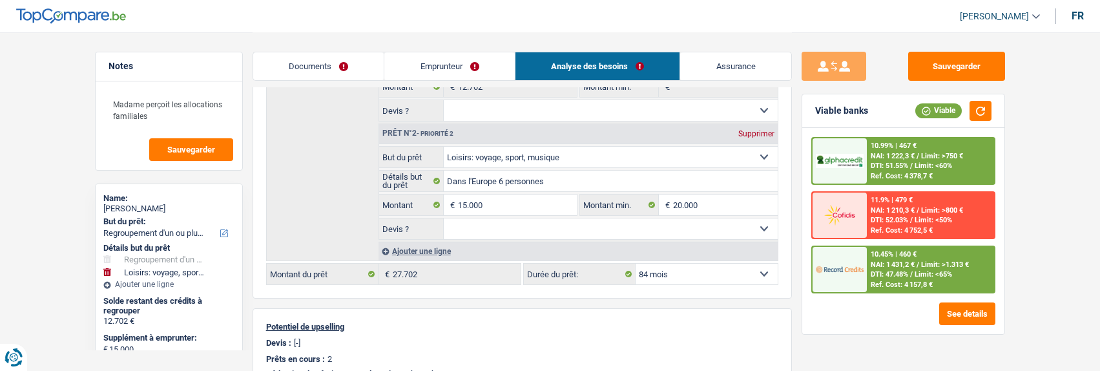
scroll to position [258, 0]
click at [709, 263] on select "12 mois 18 mois 24 mois 30 mois 36 mois 42 mois 48 mois 60 mois 72 mois 84 mois…" at bounding box center [707, 273] width 142 height 21
select select "120"
click at [636, 263] on select "12 mois 18 mois 24 mois 30 mois 36 mois 42 mois 48 mois 60 mois 72 mois 84 mois…" at bounding box center [707, 273] width 142 height 21
select select "120"
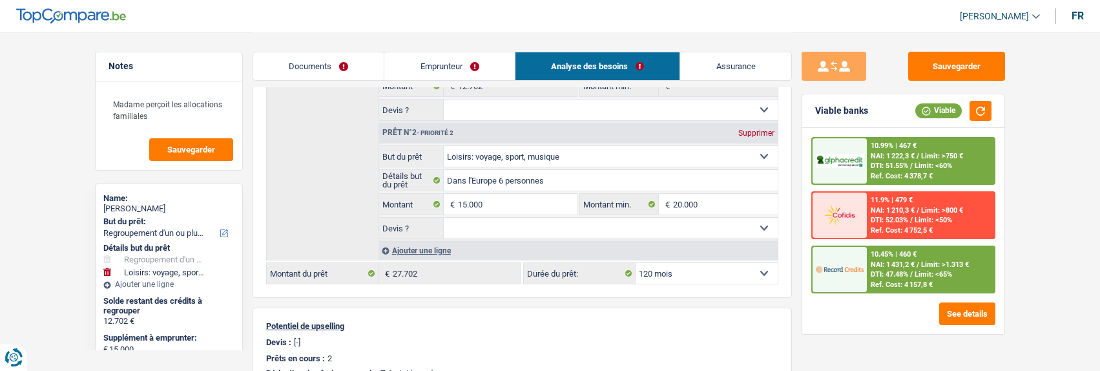
select select "120"
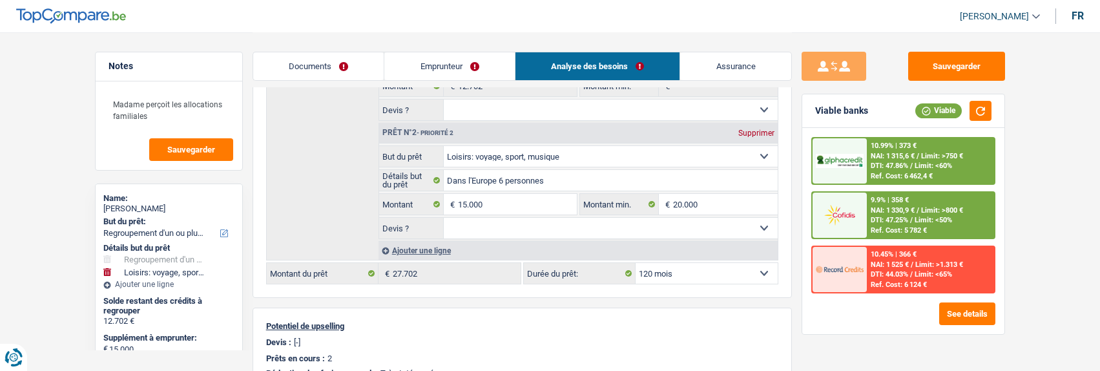
click at [896, 222] on span "DTI: 47.25%" at bounding box center [889, 220] width 37 height 8
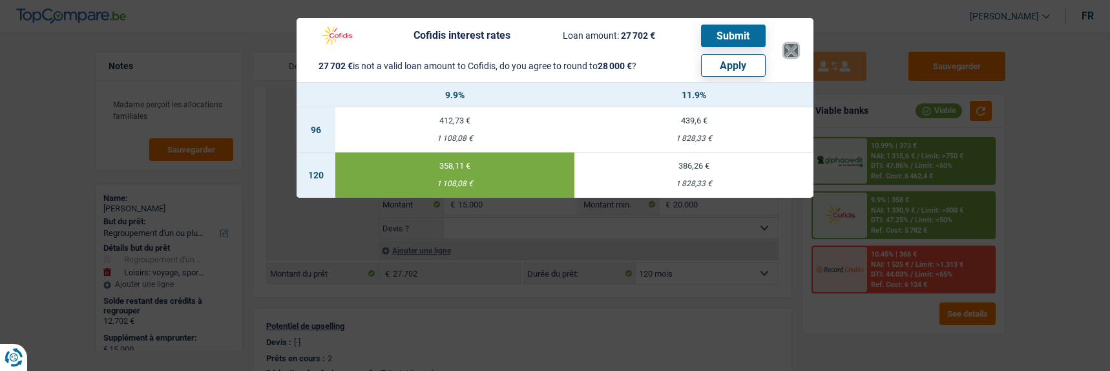
click at [793, 44] on button "×" at bounding box center [791, 50] width 14 height 13
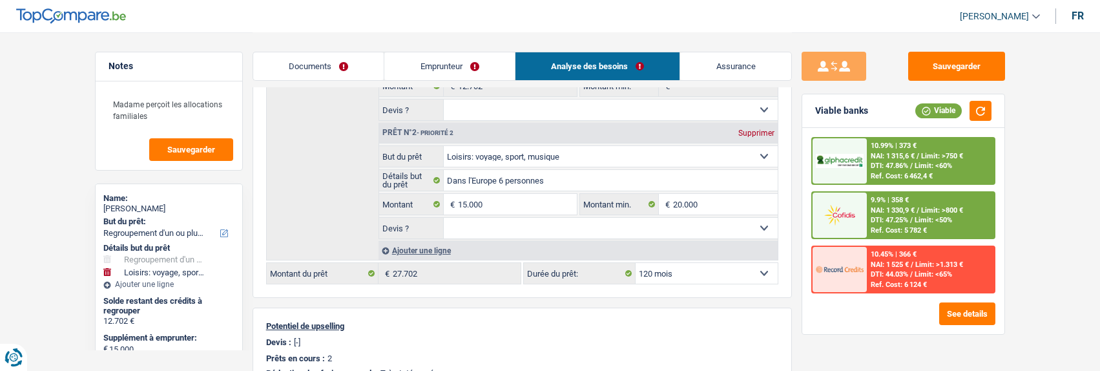
click at [748, 271] on select "12 mois 18 mois 24 mois 30 mois 36 mois 42 mois 48 mois 60 mois 72 mois 84 mois…" at bounding box center [707, 273] width 142 height 21
select select "84"
click at [636, 263] on select "12 mois 18 mois 24 mois 30 mois 36 mois 42 mois 48 mois 60 mois 72 mois 84 mois…" at bounding box center [707, 273] width 142 height 21
select select "84"
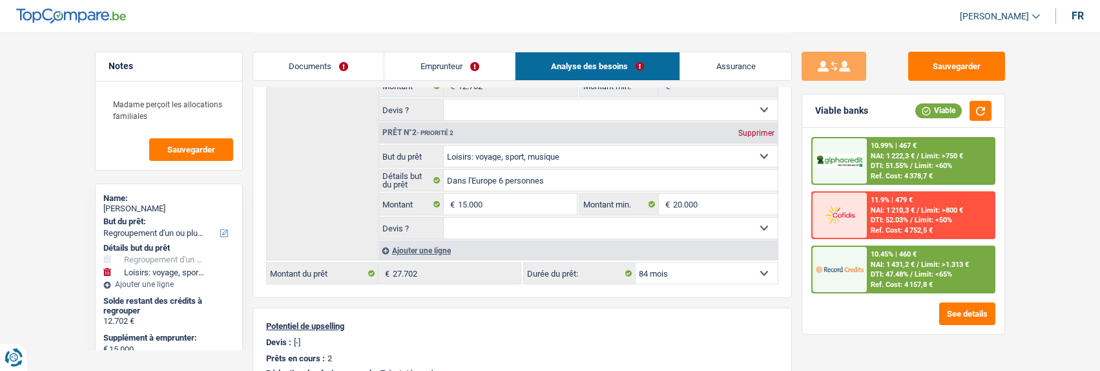
click at [942, 263] on span "Limit: >1.313 €" at bounding box center [945, 264] width 48 height 8
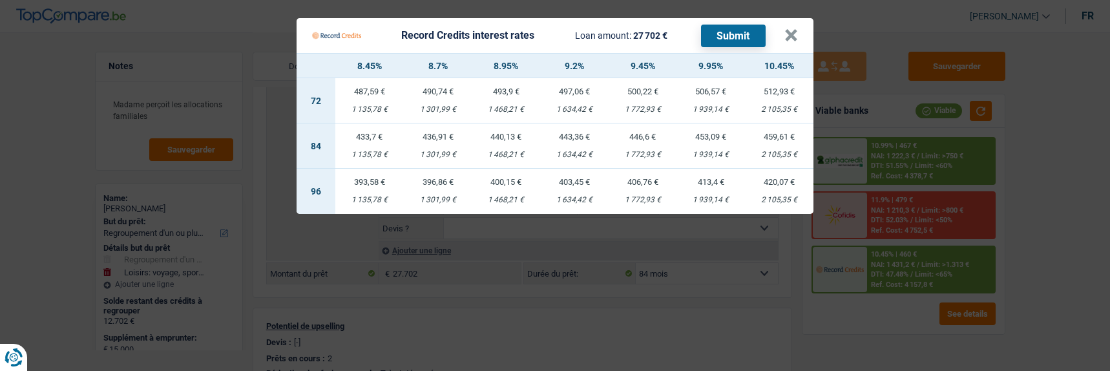
click at [565, 142] on td "443,36 € 1 634,42 €" at bounding box center [574, 145] width 68 height 45
select select "record credits"
type input "9,20"
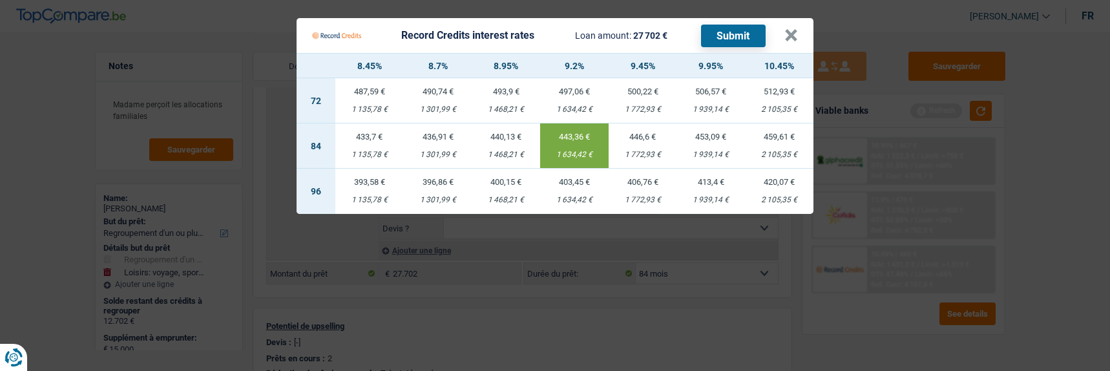
click at [724, 26] on button "Submit" at bounding box center [733, 36] width 65 height 23
click at [792, 32] on button "×" at bounding box center [791, 35] width 14 height 13
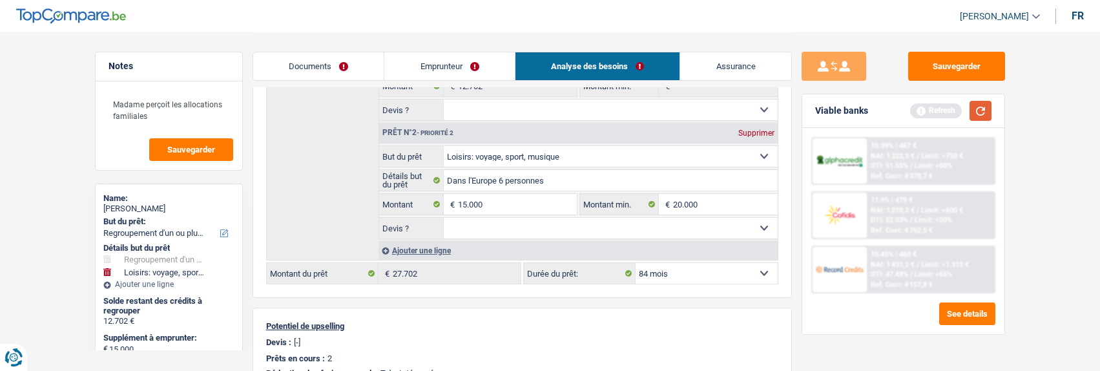
click at [979, 111] on button "button" at bounding box center [981, 111] width 22 height 20
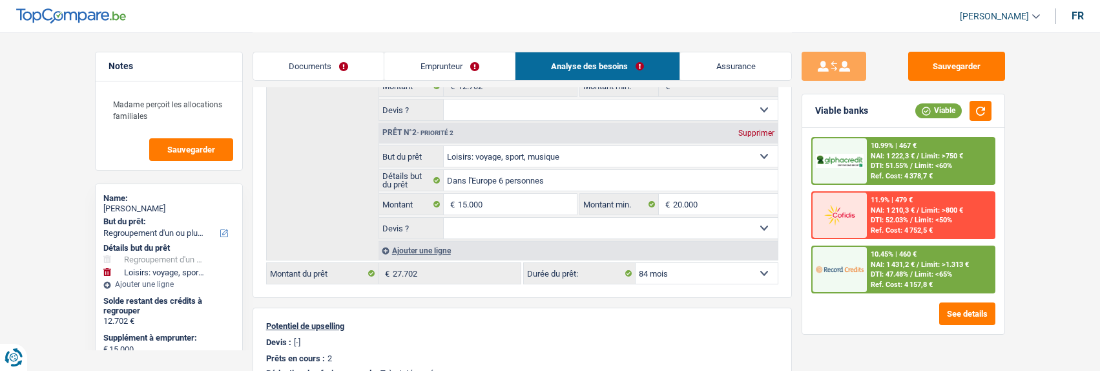
click at [747, 268] on select "12 mois 18 mois 24 mois 30 mois 36 mois 42 mois 48 mois 60 mois 72 mois 84 mois…" at bounding box center [707, 273] width 142 height 21
select select "120"
click at [636, 263] on select "12 mois 18 mois 24 mois 30 mois 36 mois 42 mois 48 mois 60 mois 72 mois 84 mois…" at bounding box center [707, 273] width 142 height 21
select select "120"
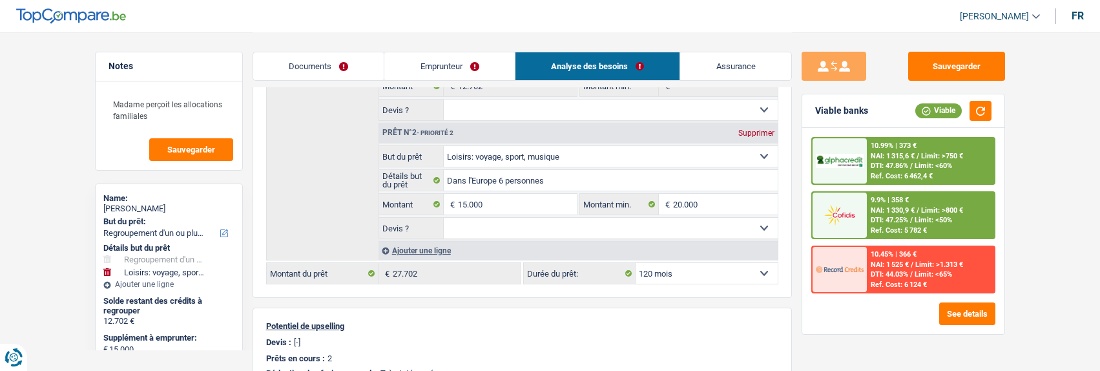
click at [898, 220] on span "DTI: 47.25%" at bounding box center [889, 220] width 37 height 8
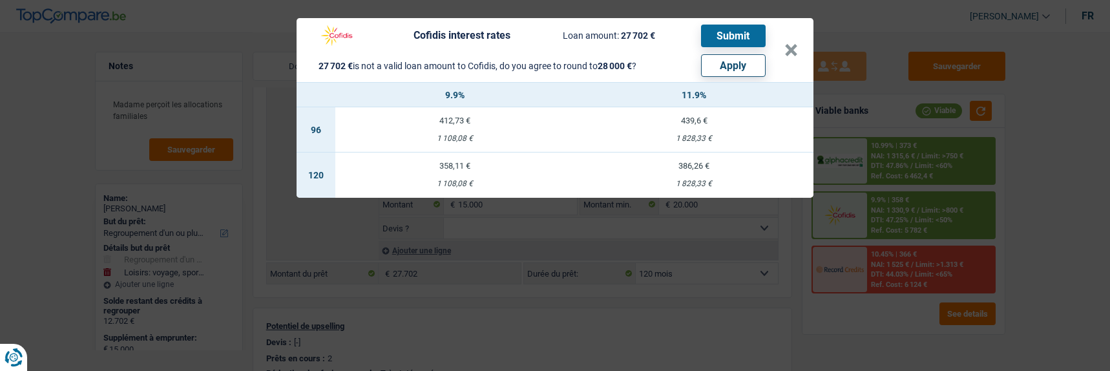
click at [747, 63] on button "Apply" at bounding box center [733, 65] width 65 height 23
type input "15.298"
type input "28.000"
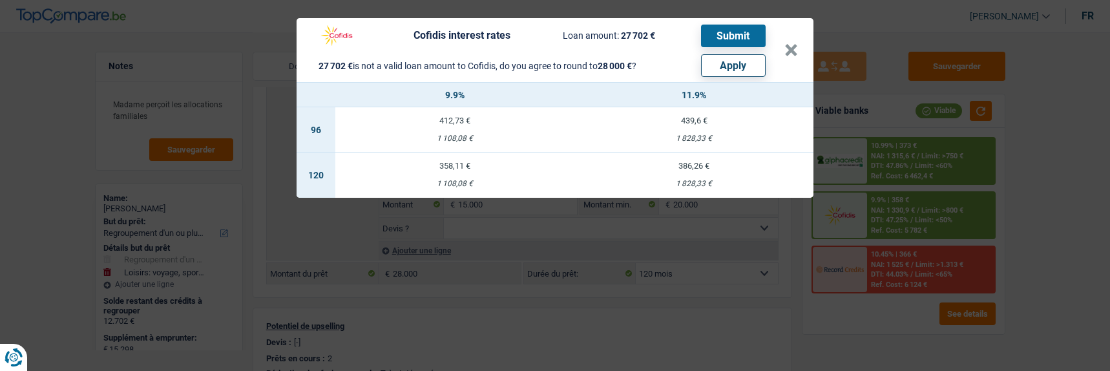
select select "other"
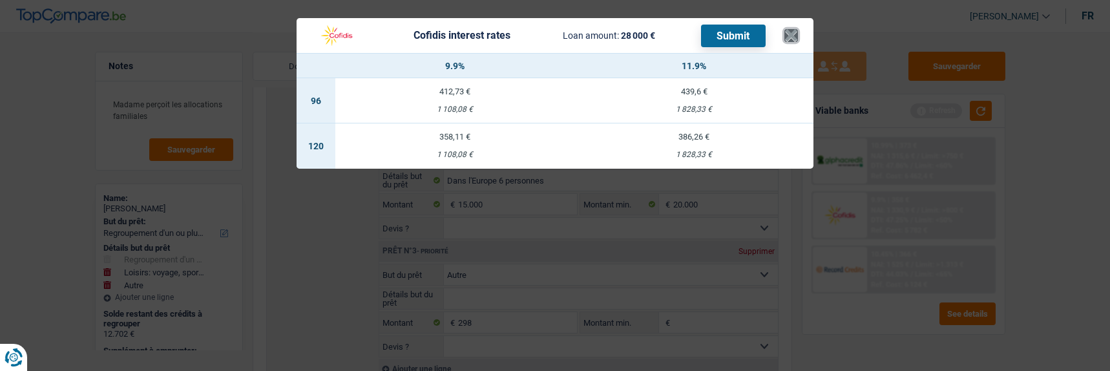
click at [798, 34] on button "×" at bounding box center [791, 35] width 14 height 13
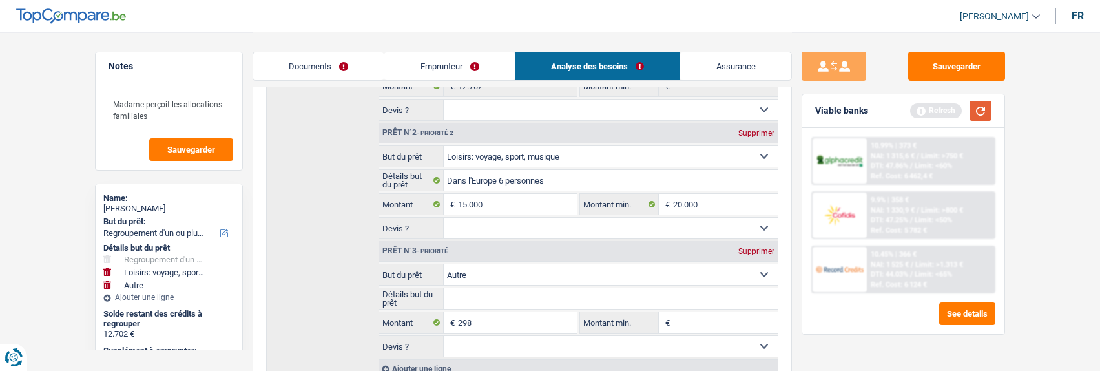
click at [978, 107] on button "button" at bounding box center [981, 111] width 22 height 20
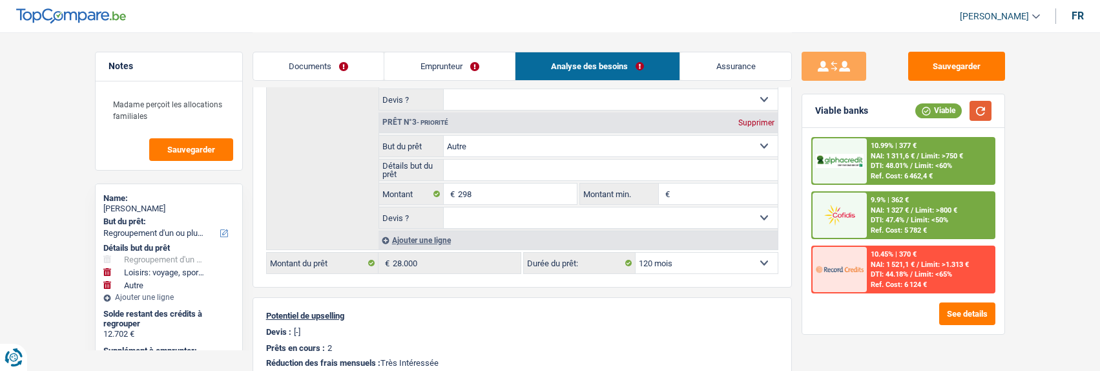
scroll to position [388, 0]
click at [894, 220] on span "DTI: 47.4%" at bounding box center [888, 220] width 34 height 8
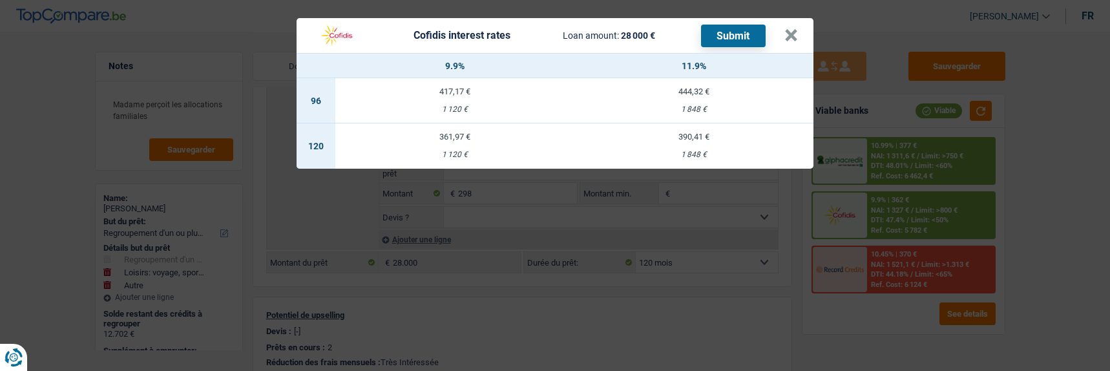
click at [453, 151] on div "1 120 €" at bounding box center [454, 155] width 239 height 8
select select "cofidis"
type input "9,90"
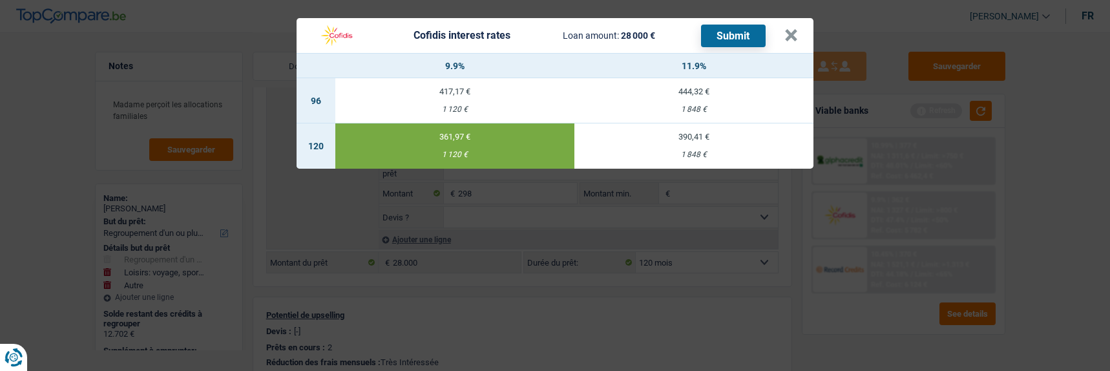
click at [751, 25] on button "Submit" at bounding box center [733, 36] width 65 height 23
click at [797, 29] on button "×" at bounding box center [791, 35] width 14 height 13
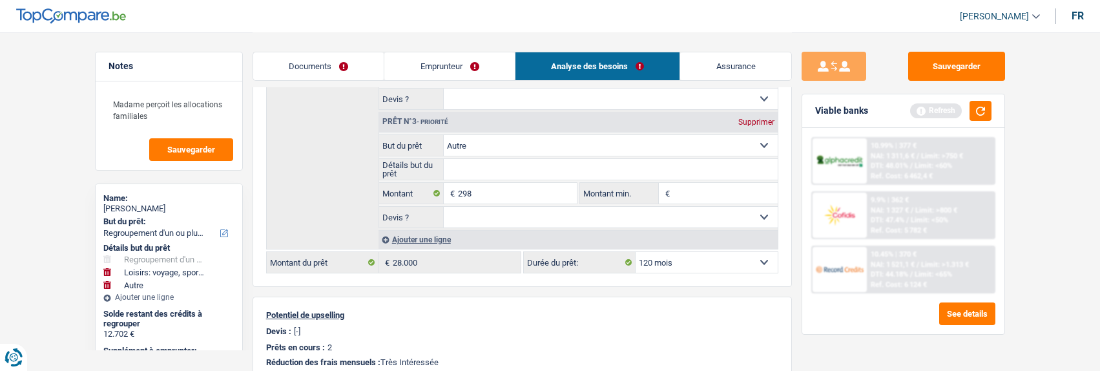
click at [338, 58] on link "Documents" at bounding box center [318, 66] width 131 height 28
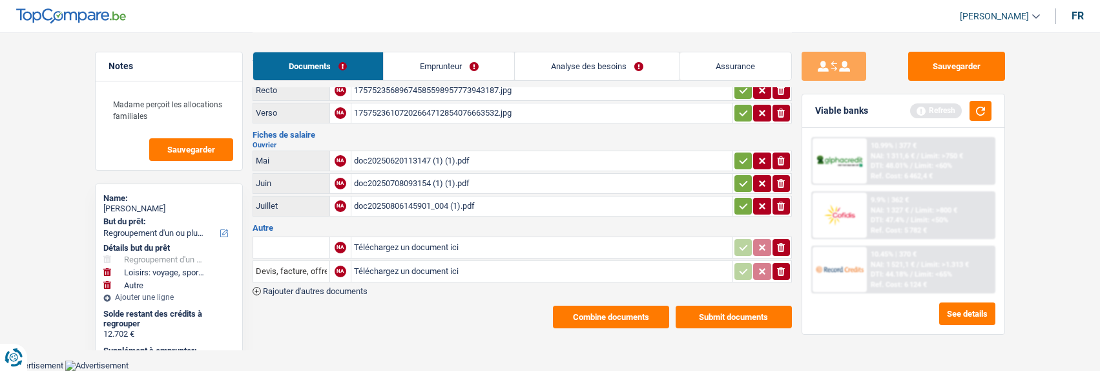
scroll to position [36, 0]
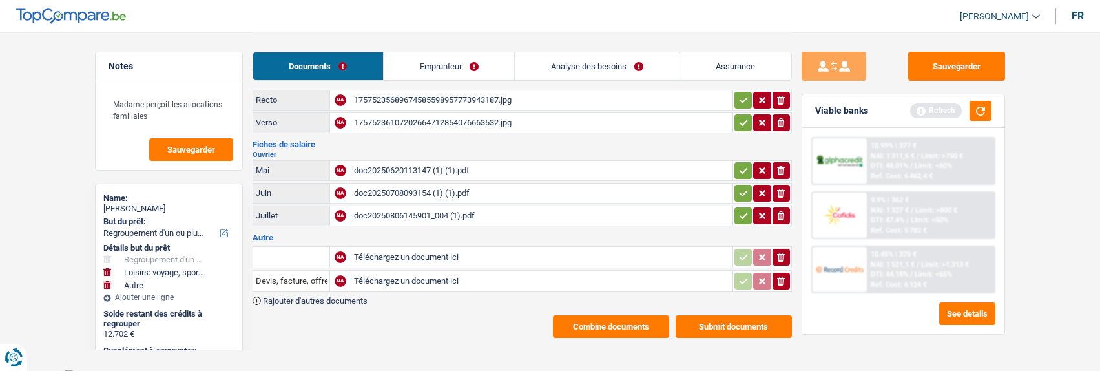
click at [742, 315] on button "Submit documents" at bounding box center [734, 326] width 116 height 23
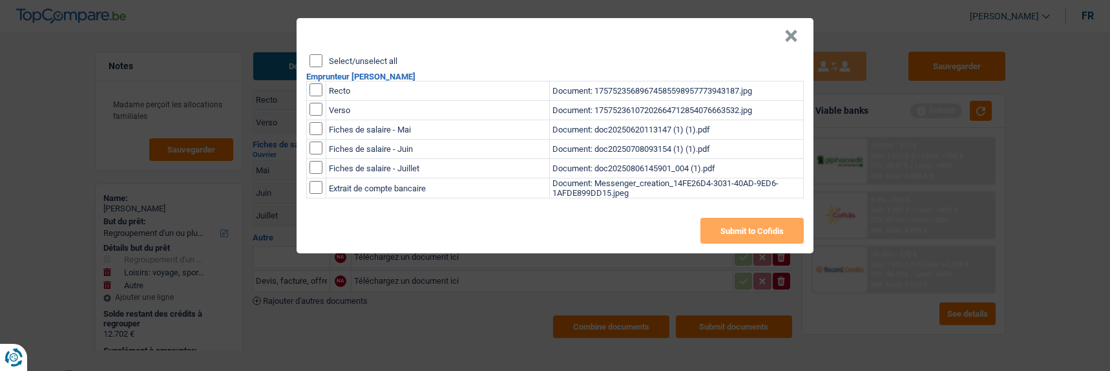
click at [317, 54] on input "Select/unselect all" at bounding box center [316, 60] width 13 height 13
checkbox input "true"
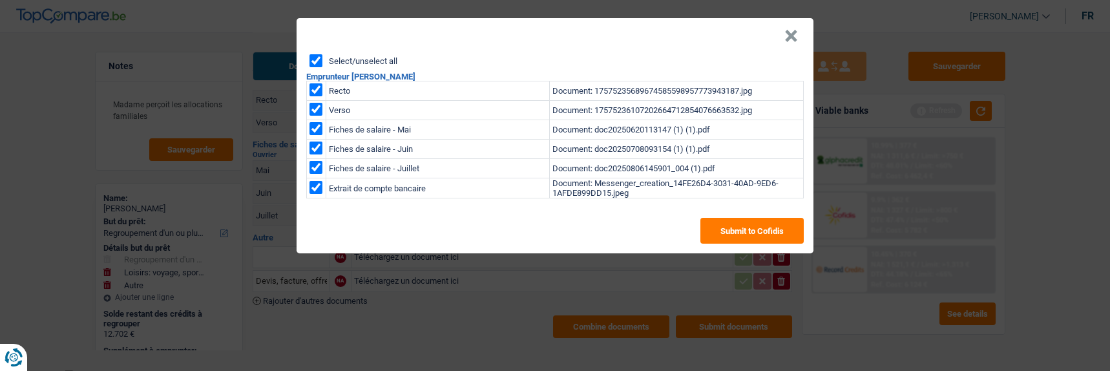
checkbox input "true"
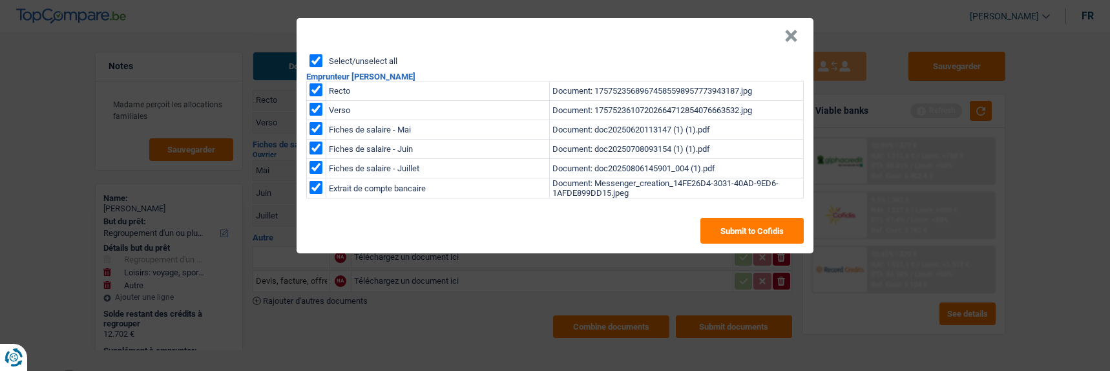
click at [315, 184] on input "checkbox" at bounding box center [316, 187] width 13 height 13
checkbox input "false"
click at [730, 223] on button "Submit to Cofidis" at bounding box center [751, 231] width 103 height 26
click at [795, 33] on button "×" at bounding box center [791, 36] width 14 height 13
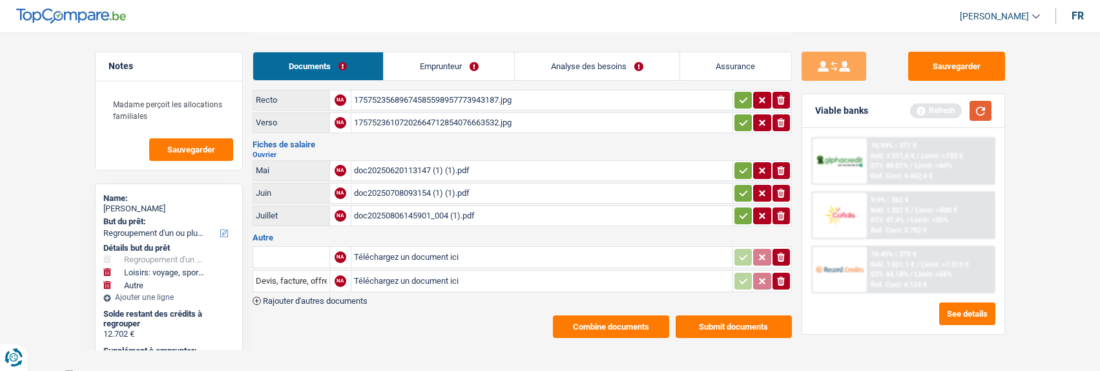
click at [983, 105] on button "button" at bounding box center [981, 111] width 22 height 20
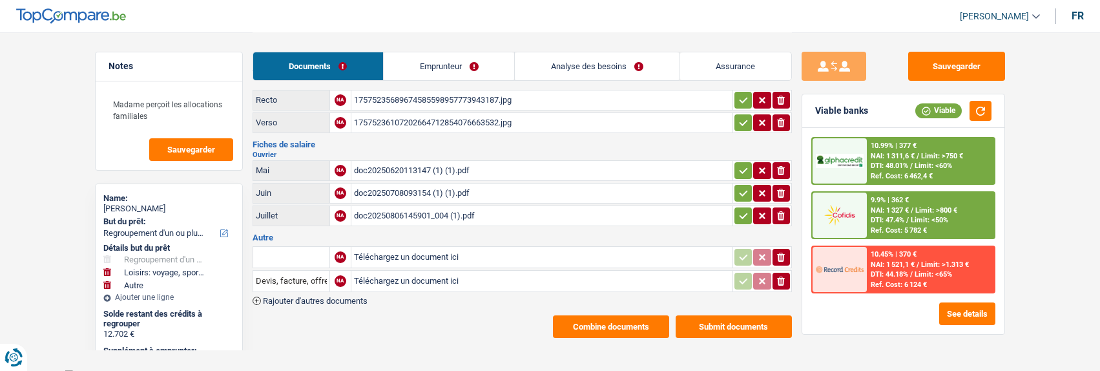
click at [921, 158] on span "Limit: >750 €" at bounding box center [942, 156] width 42 height 8
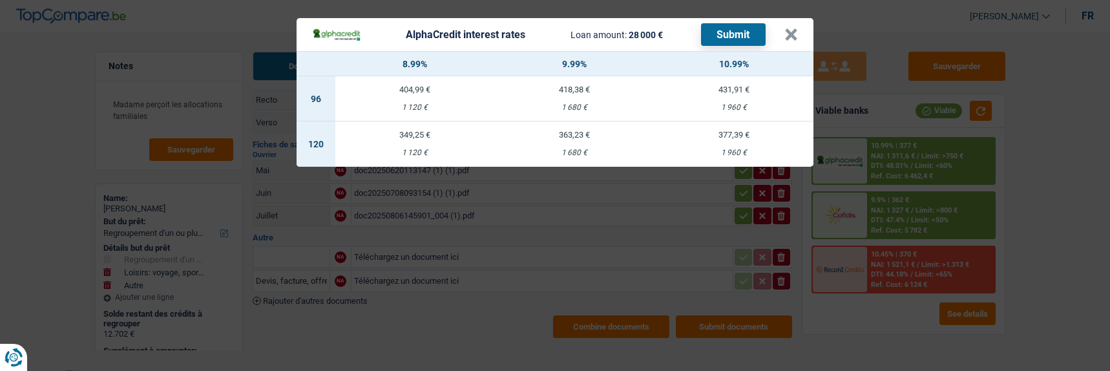
click at [569, 135] on td "363,23 € 1 680 €" at bounding box center [575, 143] width 160 height 45
select select "alphacredit"
type input "9,99"
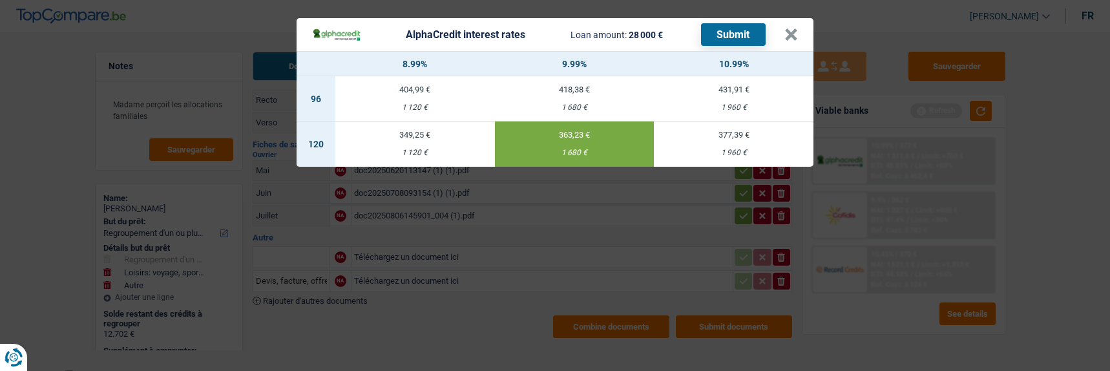
click at [726, 26] on button "Submit" at bounding box center [733, 34] width 65 height 23
click at [794, 28] on button "×" at bounding box center [791, 34] width 14 height 13
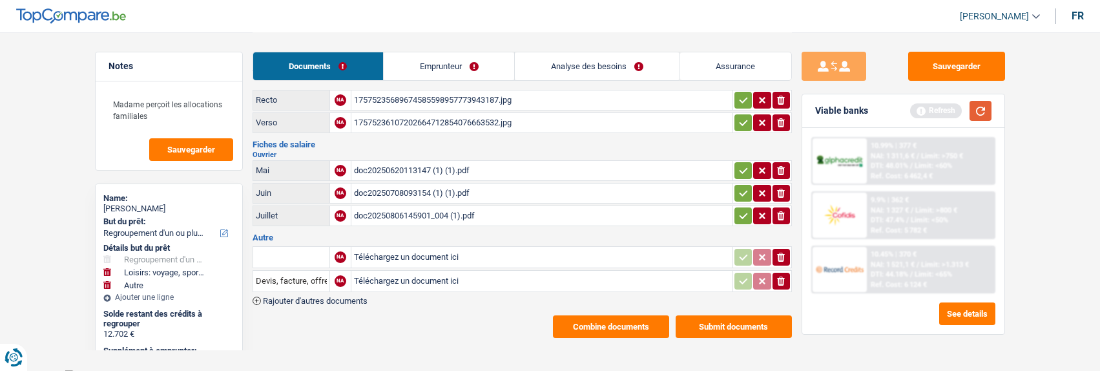
click at [978, 108] on button "button" at bounding box center [981, 111] width 22 height 20
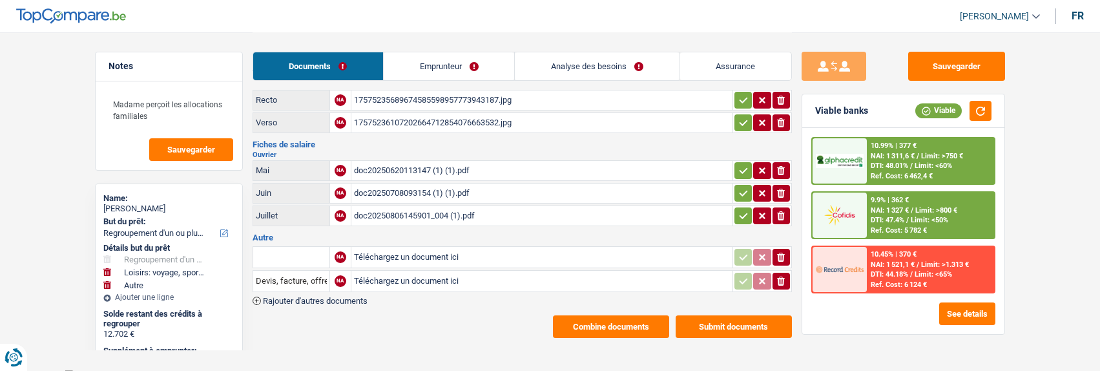
click at [624, 63] on link "Analyse des besoins" at bounding box center [597, 66] width 164 height 28
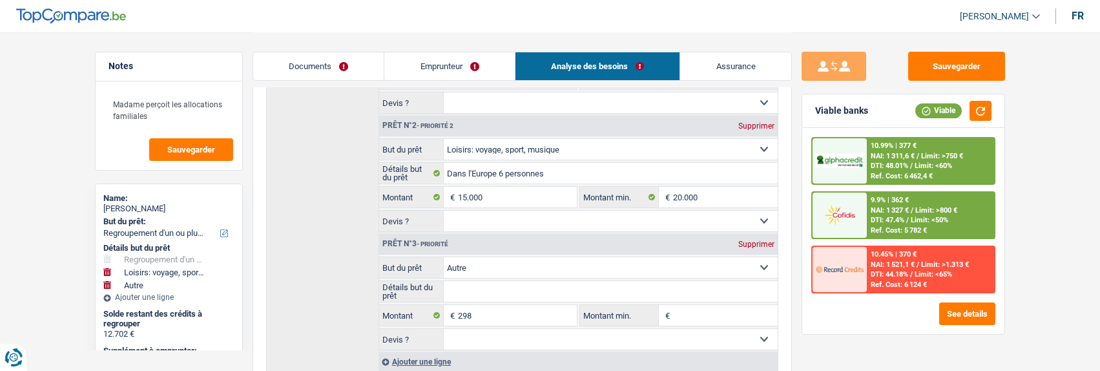
scroll to position [295, 0]
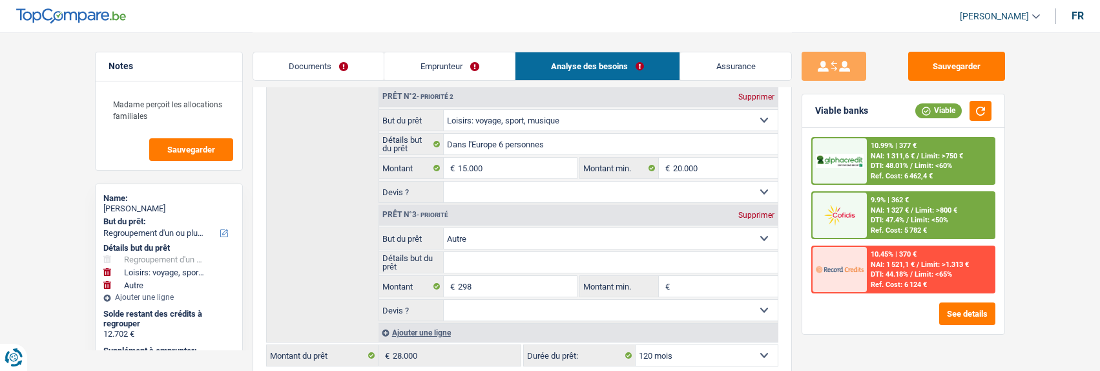
click at [750, 211] on div "Supprimer" at bounding box center [756, 215] width 43 height 8
type input "15.000"
type input "27.702"
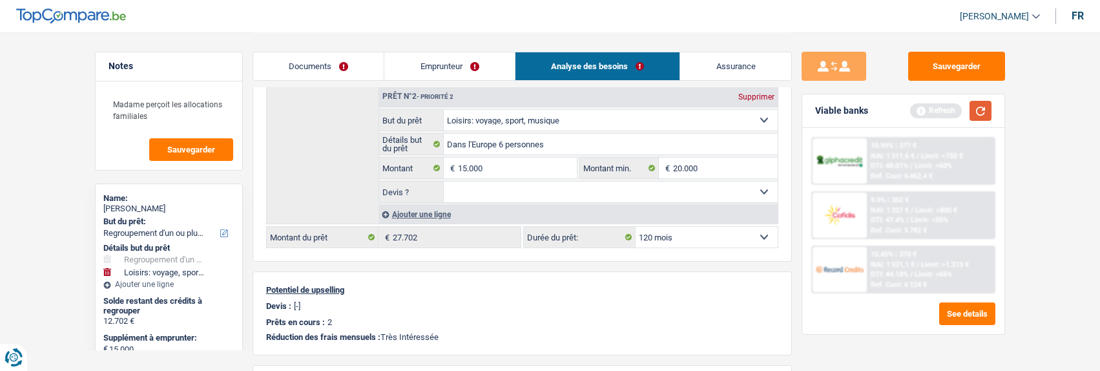
click at [981, 111] on button "button" at bounding box center [981, 111] width 22 height 20
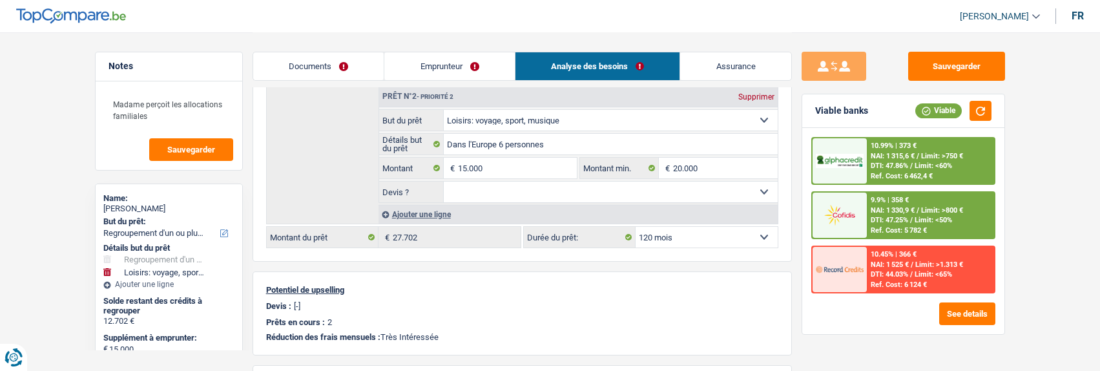
click at [915, 163] on span "Limit: <60%" at bounding box center [933, 166] width 37 height 8
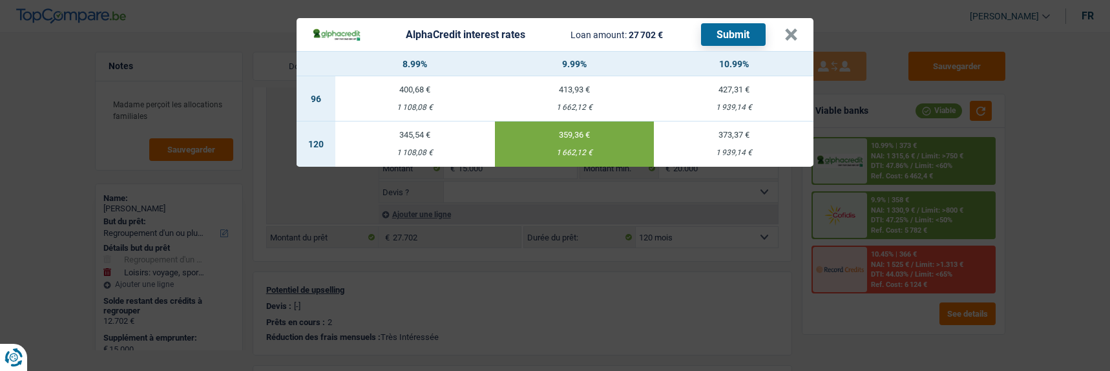
click at [738, 29] on button "Submit" at bounding box center [733, 34] width 65 height 23
click at [790, 34] on button "×" at bounding box center [791, 34] width 14 height 13
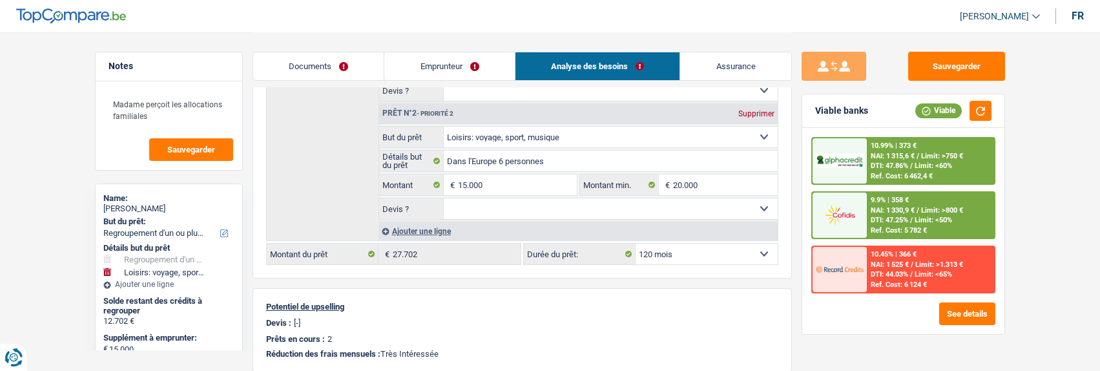
scroll to position [230, 0]
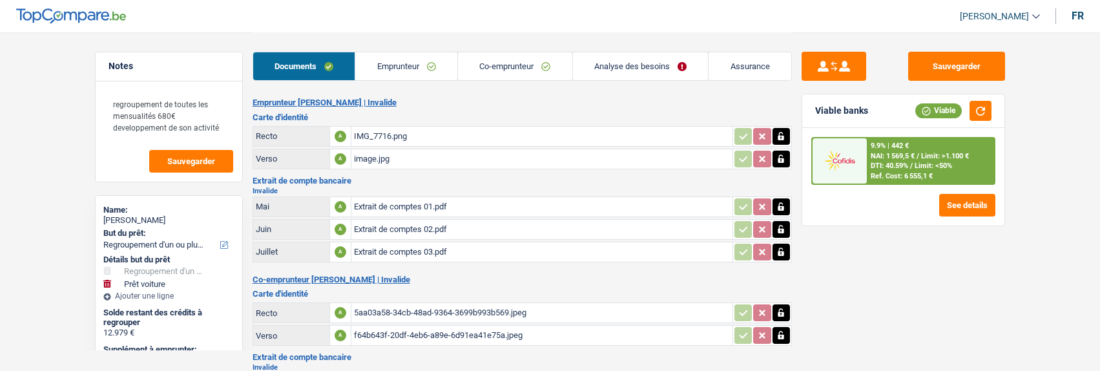
select select "refinancing"
select select "car"
select select "144"
select select "alphacredit"
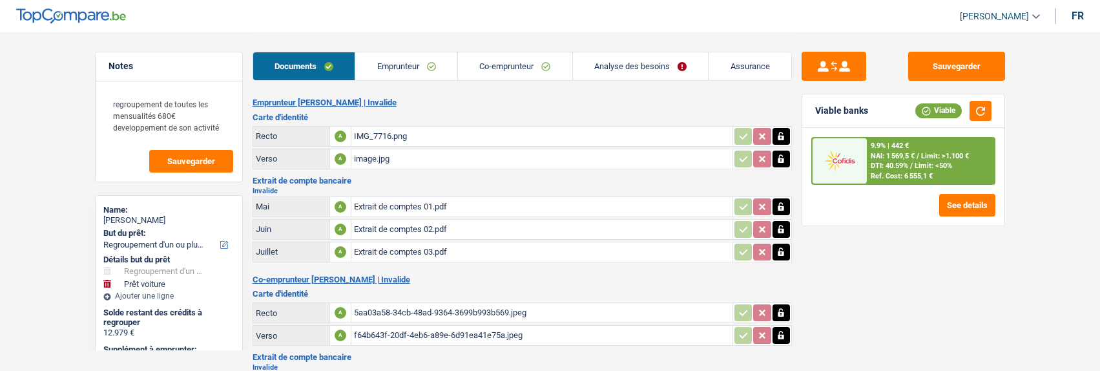
select select "144"
select select "120"
select select "refinancing"
select select "yes"
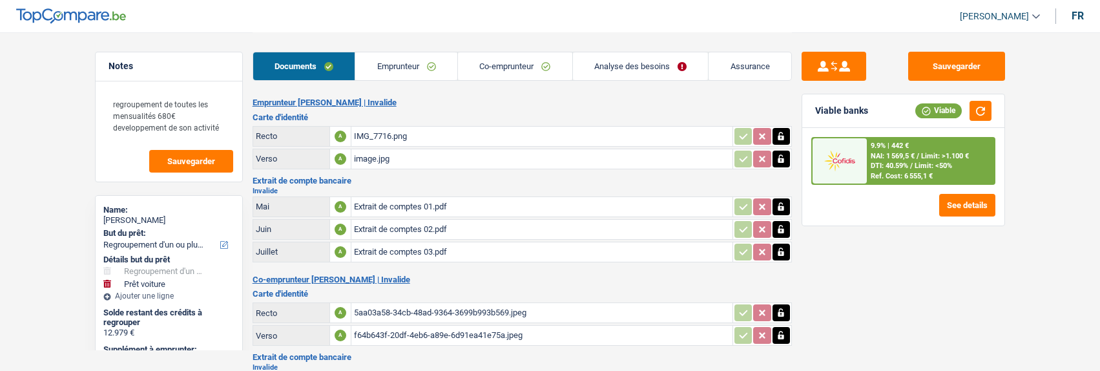
select select "car"
select select "yes"
click at [644, 60] on link "Analyse des besoins" at bounding box center [641, 66] width 136 height 28
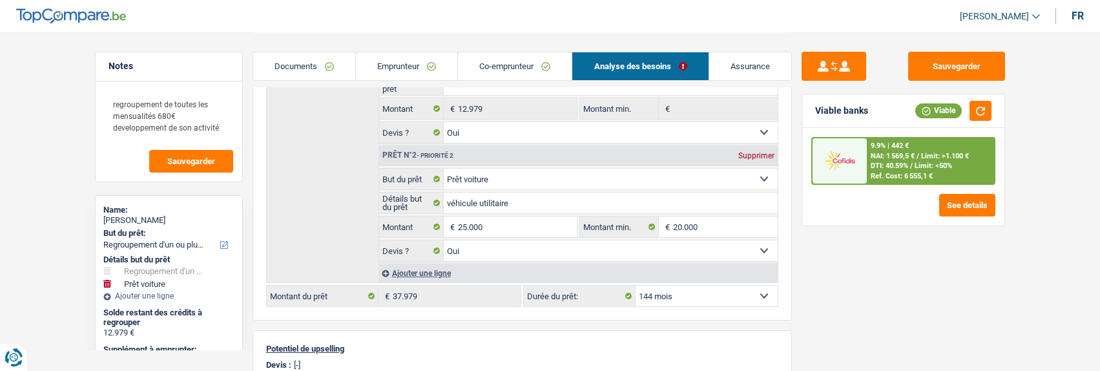
scroll to position [258, 0]
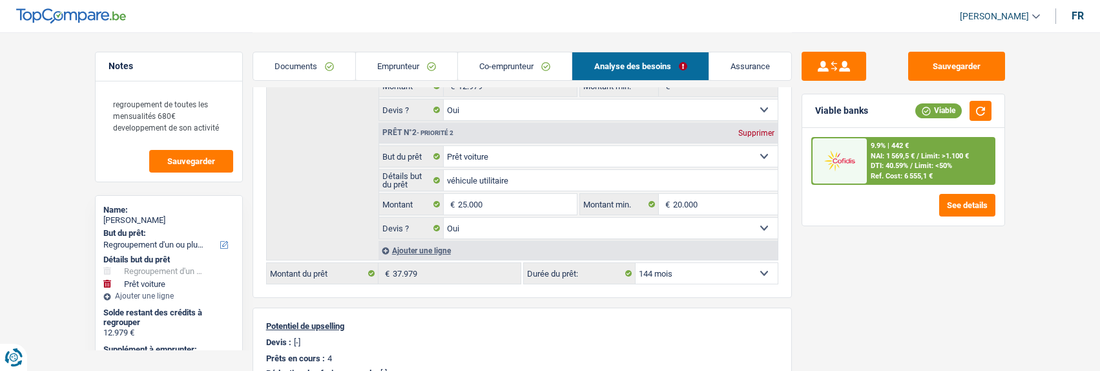
click at [712, 263] on select "12 mois 18 mois 24 mois 30 mois 36 mois 42 mois 48 mois 60 mois 72 mois 84 mois…" at bounding box center [707, 273] width 142 height 21
select select "120"
click at [636, 263] on select "12 mois 18 mois 24 mois 30 mois 36 mois 42 mois 48 mois 60 mois 72 mois 84 mois…" at bounding box center [707, 273] width 142 height 21
select select "120"
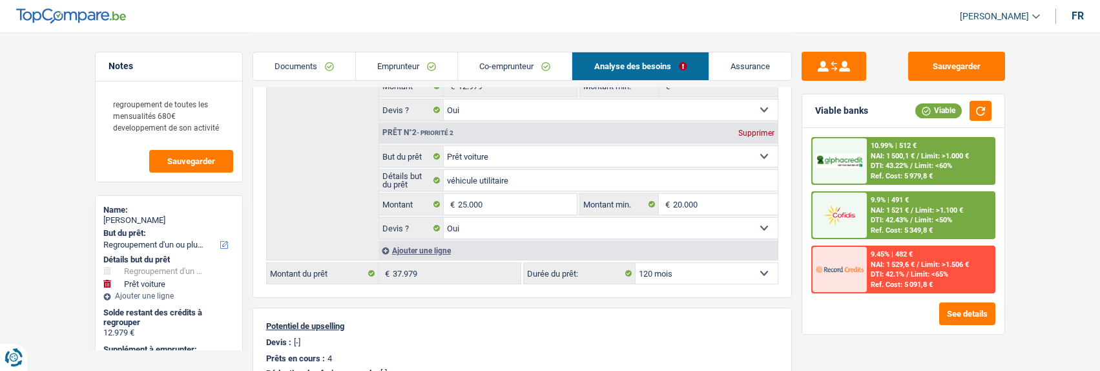
click at [415, 68] on link "Emprunteur" at bounding box center [406, 66] width 101 height 28
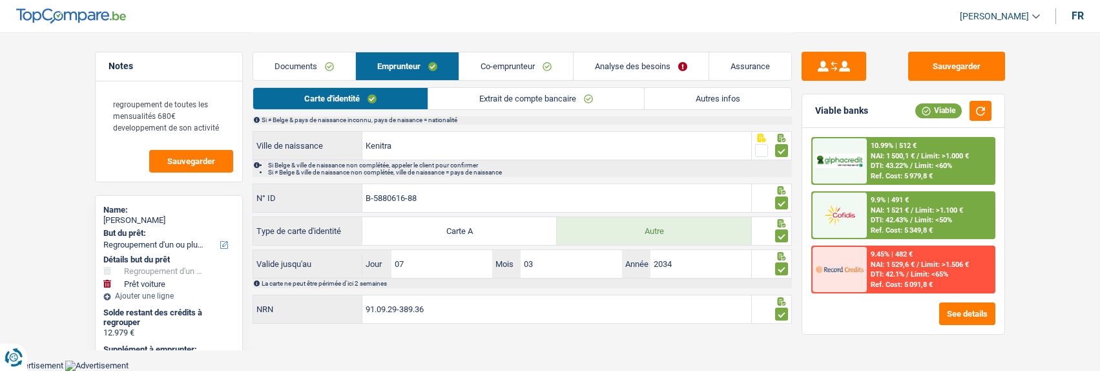
scroll to position [250, 0]
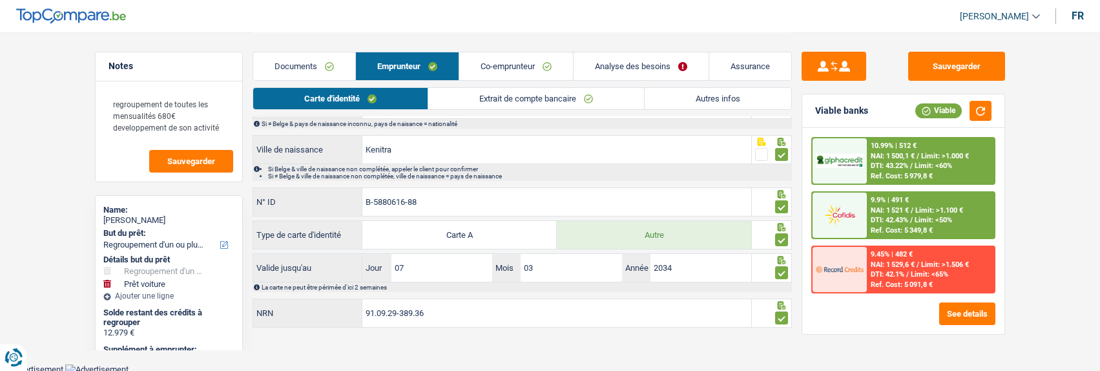
click at [764, 92] on link "Autres infos" at bounding box center [718, 98] width 147 height 21
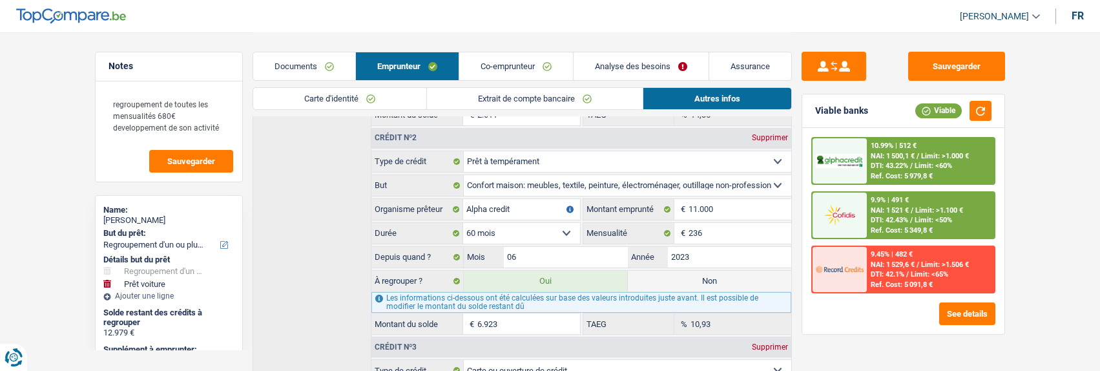
scroll to position [852, 0]
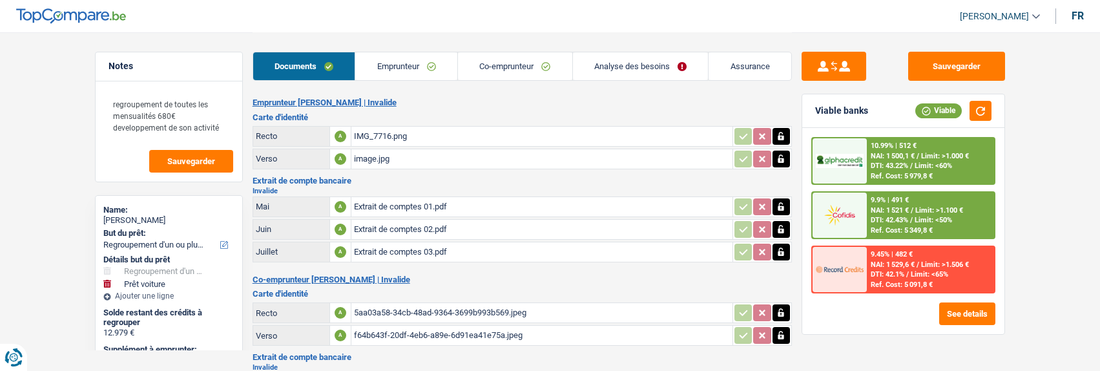
select select "refinancing"
select select "car"
select select "120"
select select "alphacredit"
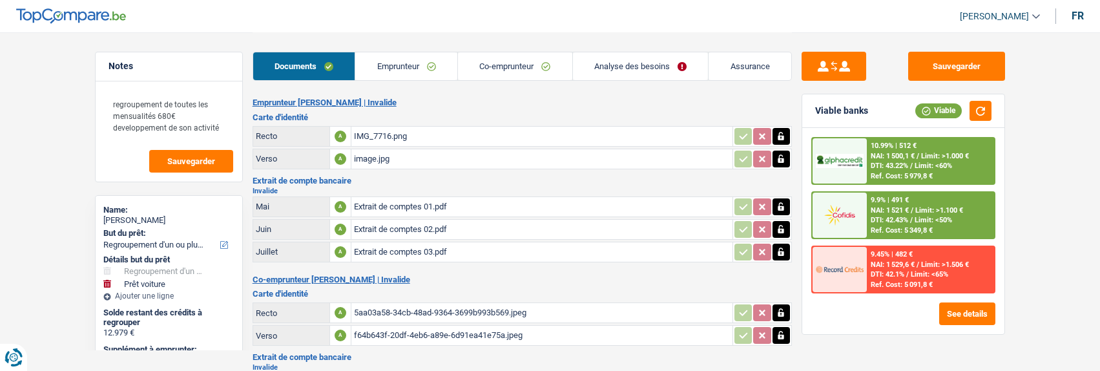
select select "32"
select select "married"
select select "rents"
select select "BE"
select select "personalLoan"
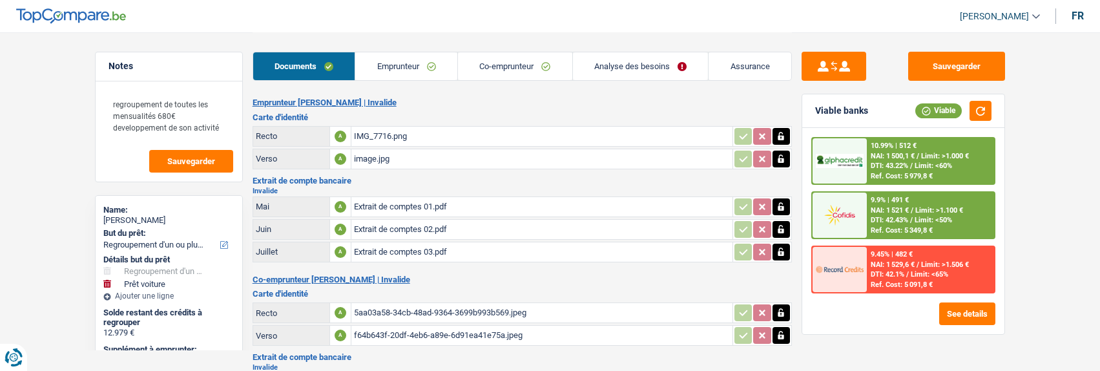
select select "homeFurnishingOrRelocation"
select select "42"
select select "personalLoan"
select select "homeFurnishingOrRelocation"
select select "60"
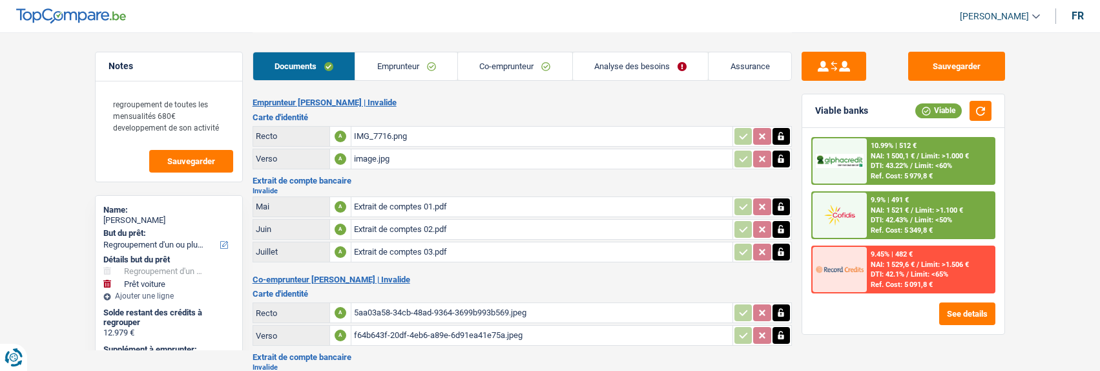
select select "cardOrCredit"
click at [624, 65] on link "Analyse des besoins" at bounding box center [641, 66] width 136 height 28
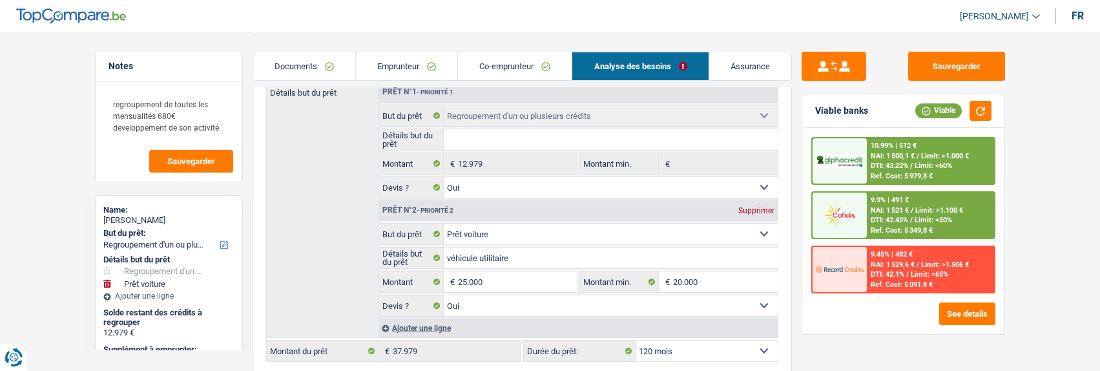
scroll to position [194, 0]
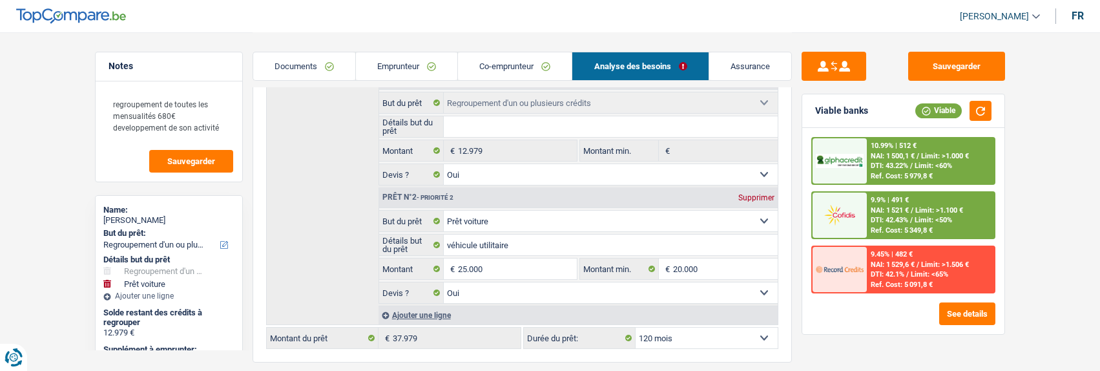
click at [425, 69] on link "Emprunteur" at bounding box center [406, 66] width 101 height 28
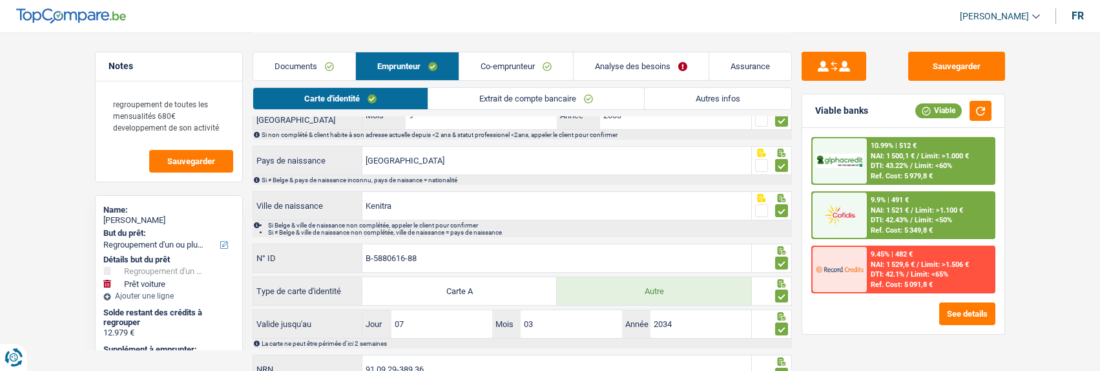
click at [713, 100] on link "Autres infos" at bounding box center [718, 98] width 147 height 21
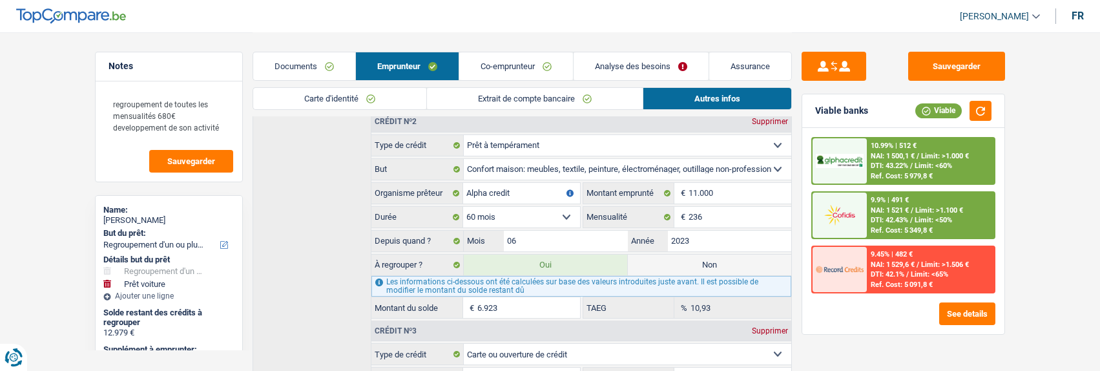
scroll to position [840, 0]
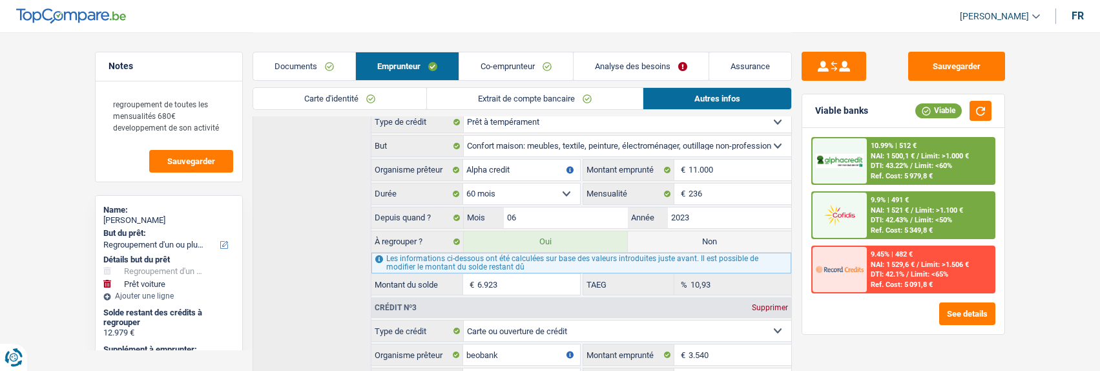
click at [686, 66] on link "Analyse des besoins" at bounding box center [641, 66] width 135 height 28
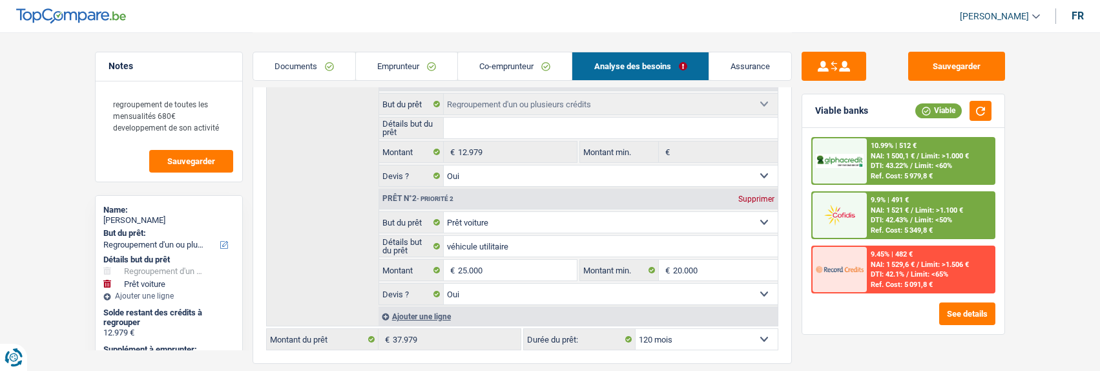
scroll to position [185, 0]
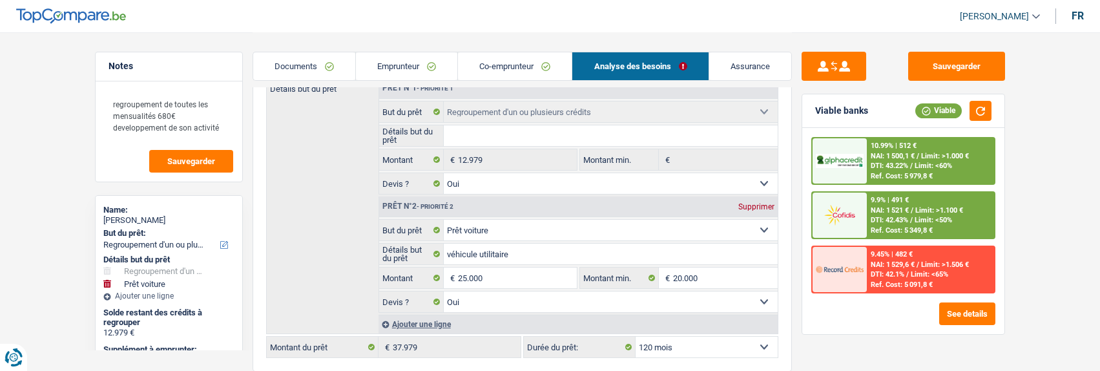
click at [414, 70] on link "Emprunteur" at bounding box center [406, 66] width 101 height 28
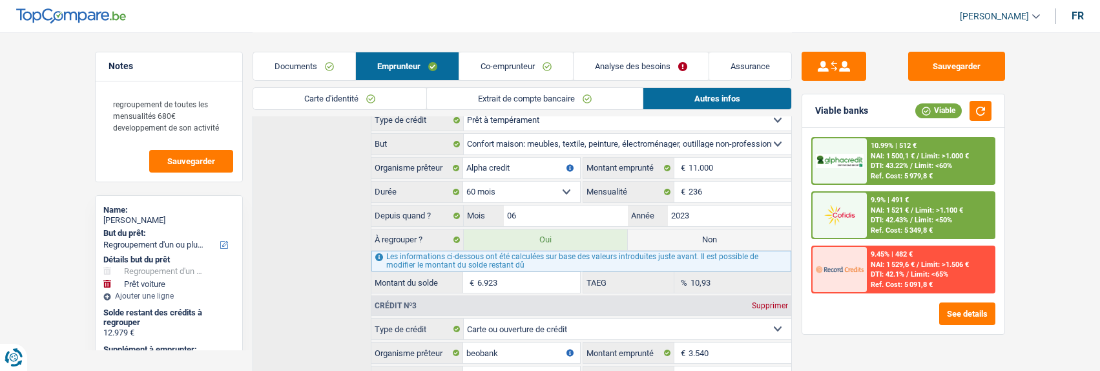
scroll to position [840, 0]
click at [646, 61] on link "Analyse des besoins" at bounding box center [641, 66] width 135 height 28
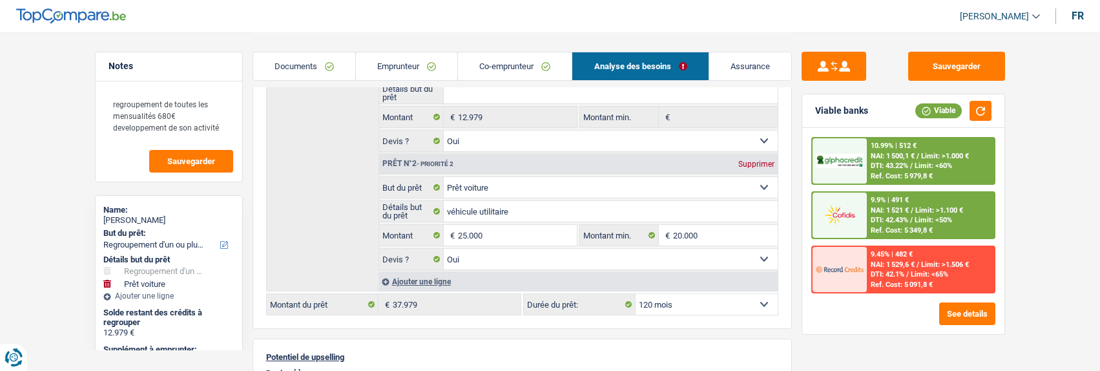
scroll to position [258, 0]
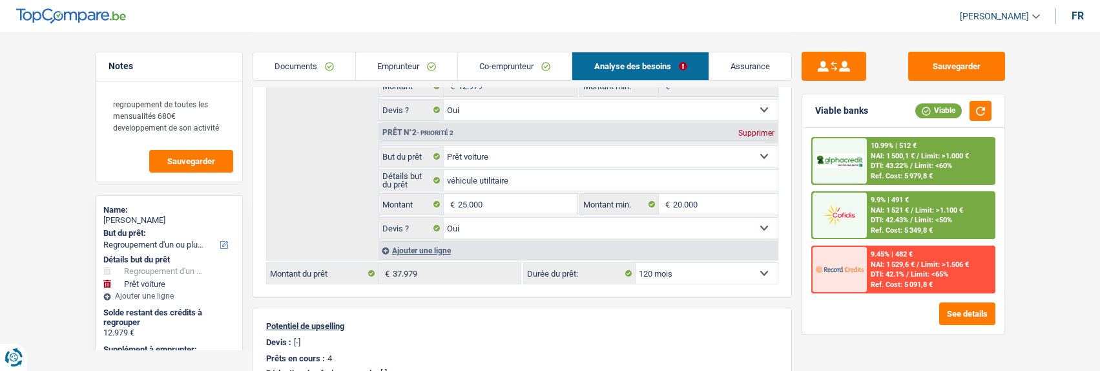
click at [741, 272] on select "12 mois 18 mois 24 mois 30 mois 36 mois 42 mois 48 mois 60 mois 72 mois 84 mois…" at bounding box center [707, 273] width 142 height 21
click at [730, 275] on select "12 mois 18 mois 24 mois 30 mois 36 mois 42 mois 48 mois 60 mois 72 mois 84 mois…" at bounding box center [707, 273] width 142 height 21
click at [414, 60] on link "Emprunteur" at bounding box center [406, 66] width 101 height 28
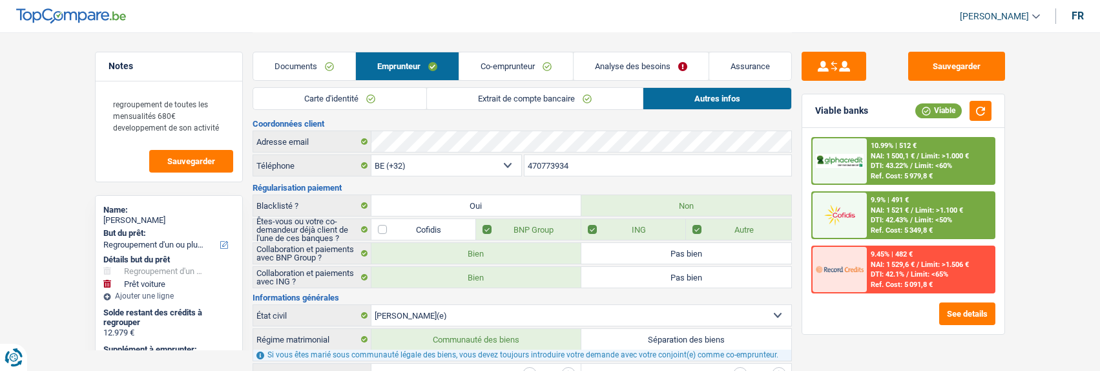
scroll to position [0, 0]
click at [576, 95] on link "Extrait de compte bancaire" at bounding box center [535, 98] width 216 height 21
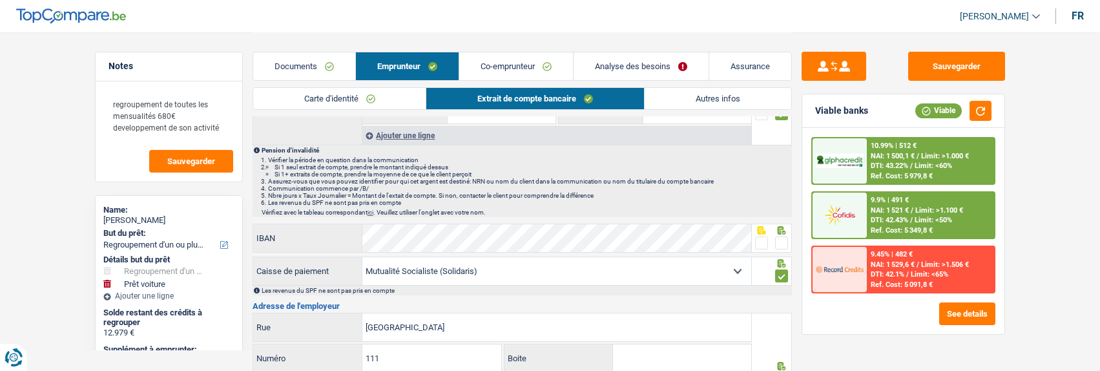
scroll to position [129, 0]
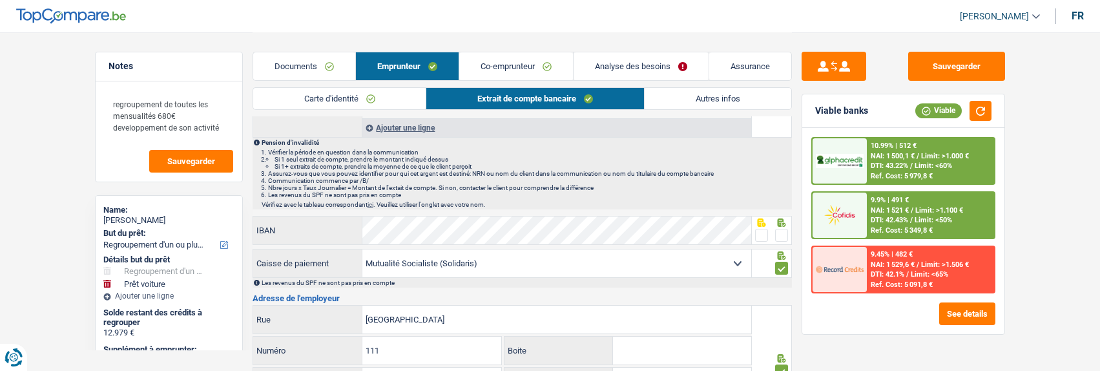
click at [514, 60] on link "Co-emprunteur" at bounding box center [516, 66] width 114 height 28
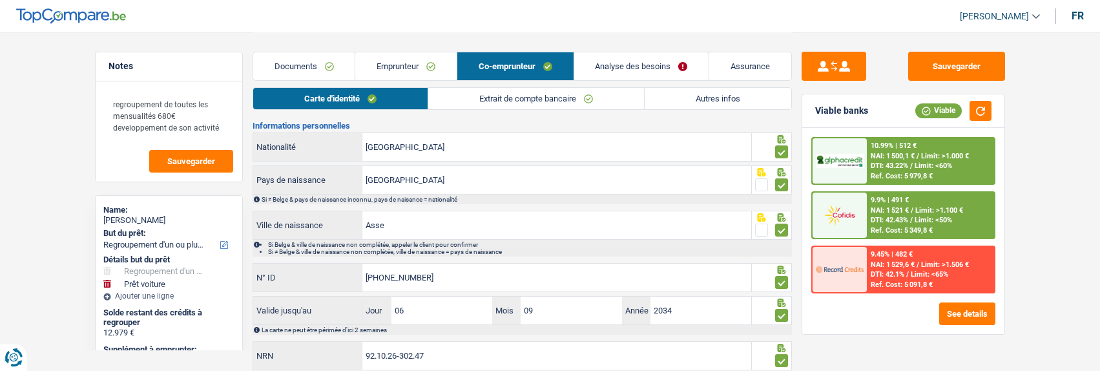
click at [562, 101] on link "Extrait de compte bancaire" at bounding box center [536, 98] width 216 height 21
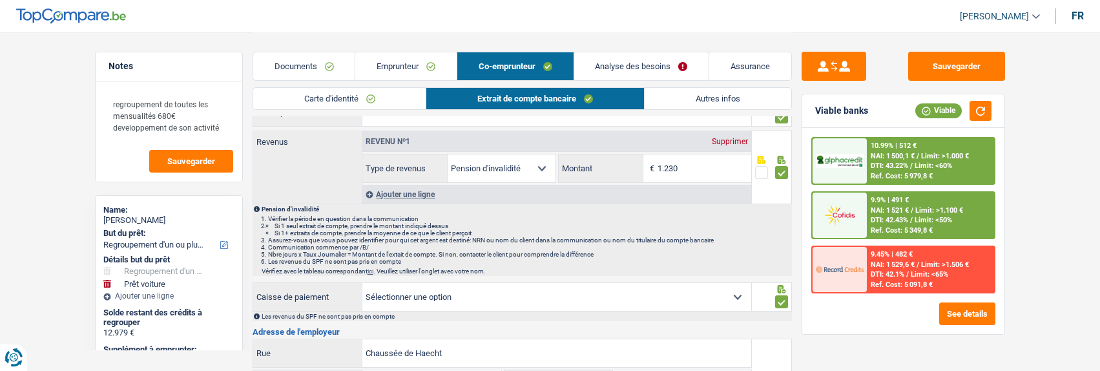
scroll to position [0, 0]
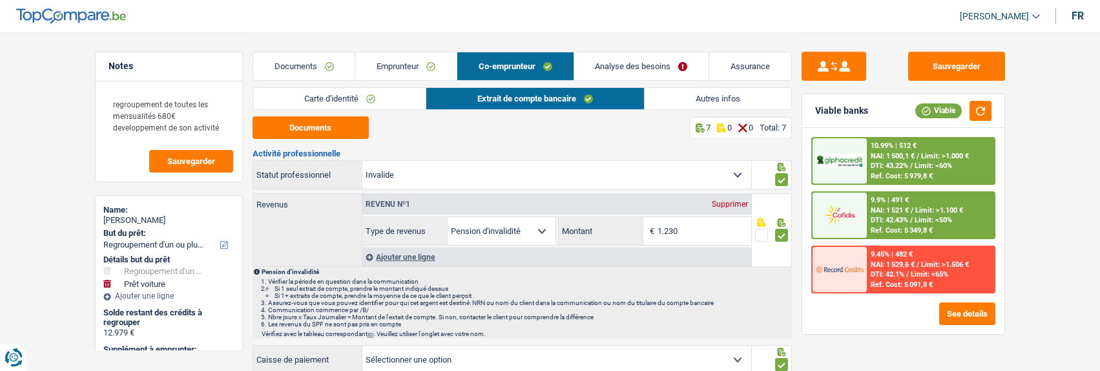
click at [417, 61] on link "Emprunteur" at bounding box center [405, 66] width 101 height 28
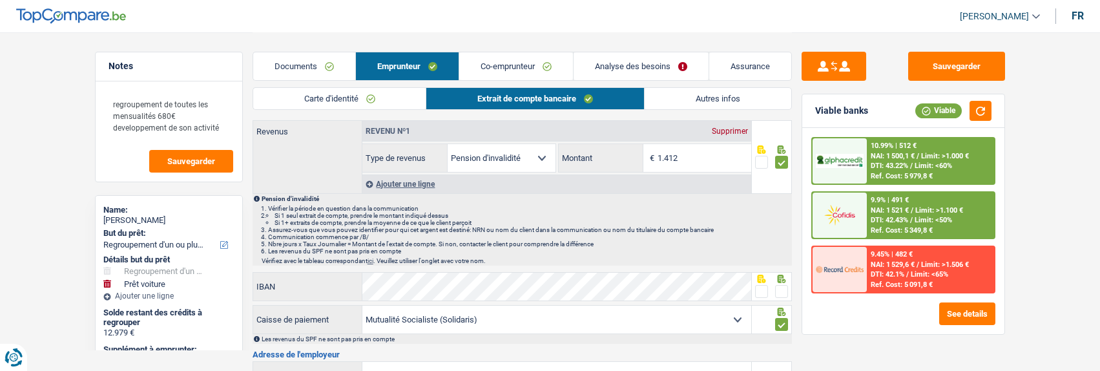
scroll to position [258, 0]
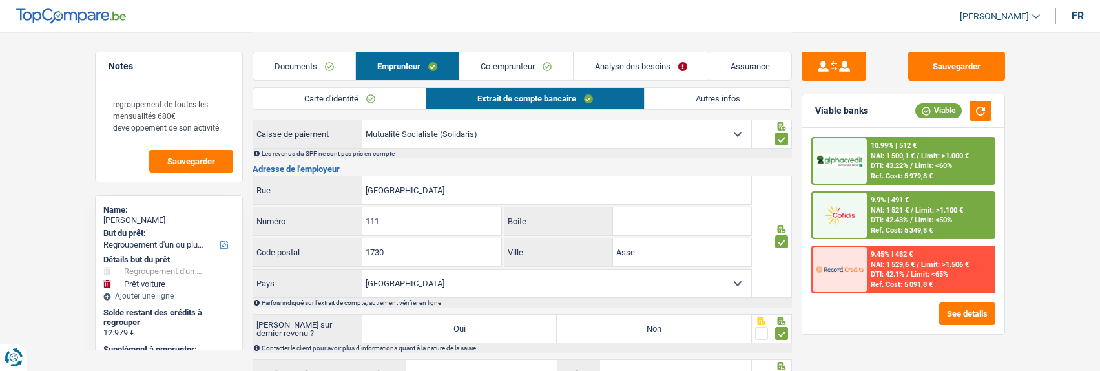
click at [736, 94] on link "Autres infos" at bounding box center [718, 98] width 147 height 21
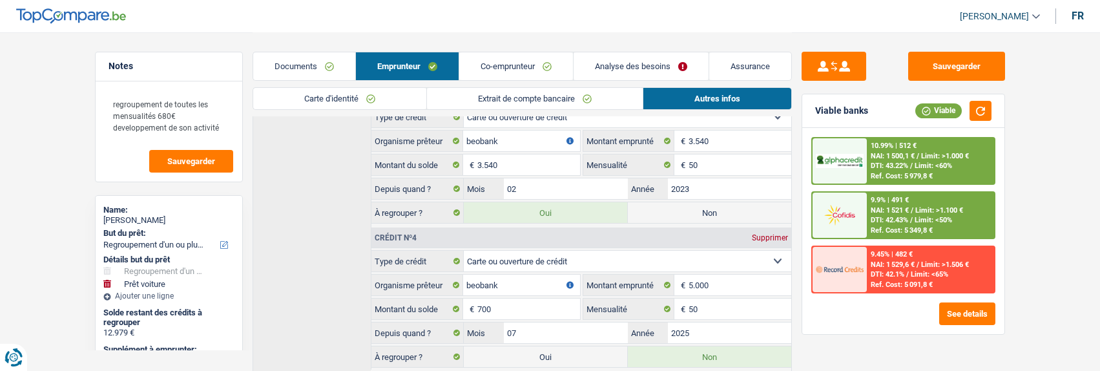
scroll to position [1098, 0]
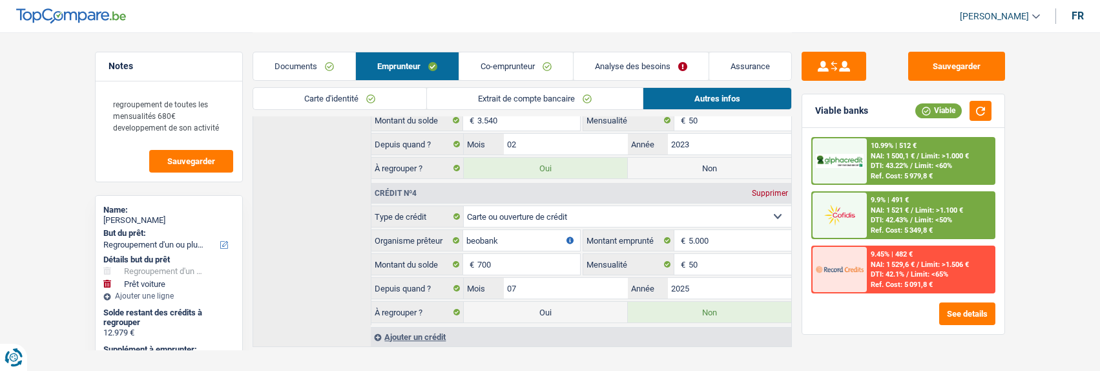
click at [642, 67] on link "Analyse des besoins" at bounding box center [641, 66] width 135 height 28
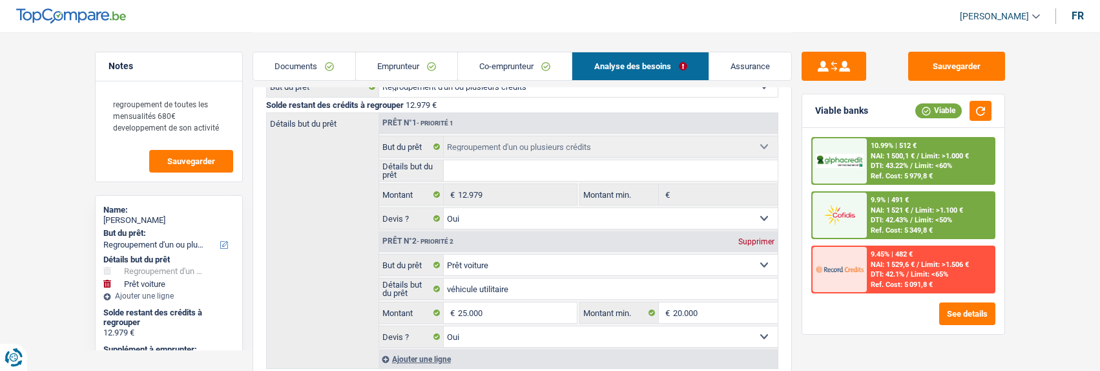
scroll to position [120, 0]
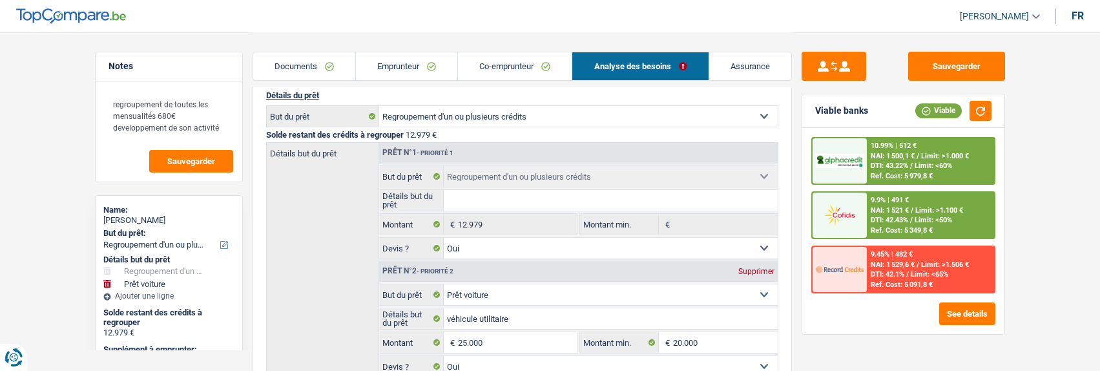
click at [429, 68] on link "Emprunteur" at bounding box center [406, 66] width 101 height 28
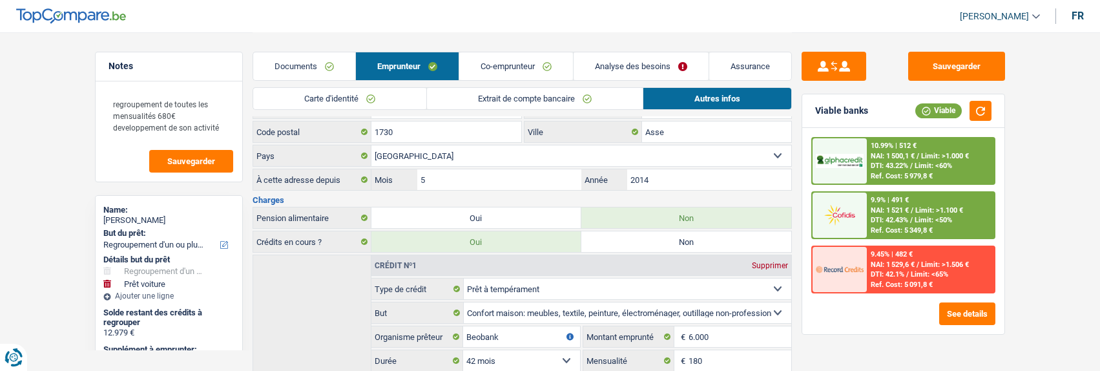
scroll to position [142, 0]
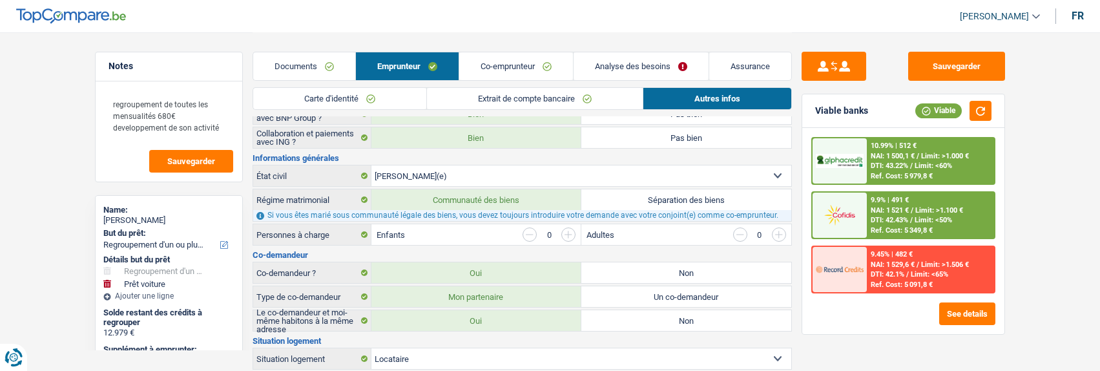
click at [640, 68] on link "Analyse des besoins" at bounding box center [641, 66] width 135 height 28
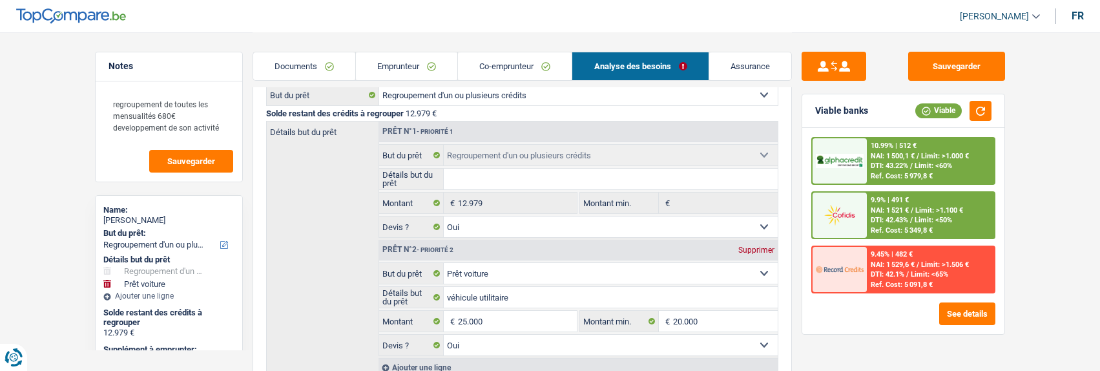
click at [751, 241] on div "Prêt n°2 - Priorité 2 Supprimer" at bounding box center [578, 250] width 399 height 21
click at [750, 246] on div "Supprimer" at bounding box center [756, 250] width 43 height 8
type input "0"
type input "12.979"
select select "60"
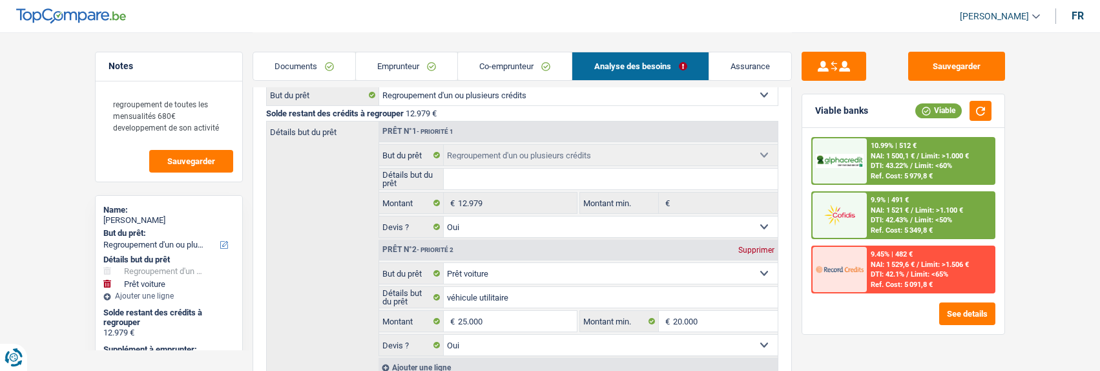
type input "12.979"
select select "60"
type input "12.979"
select select "60"
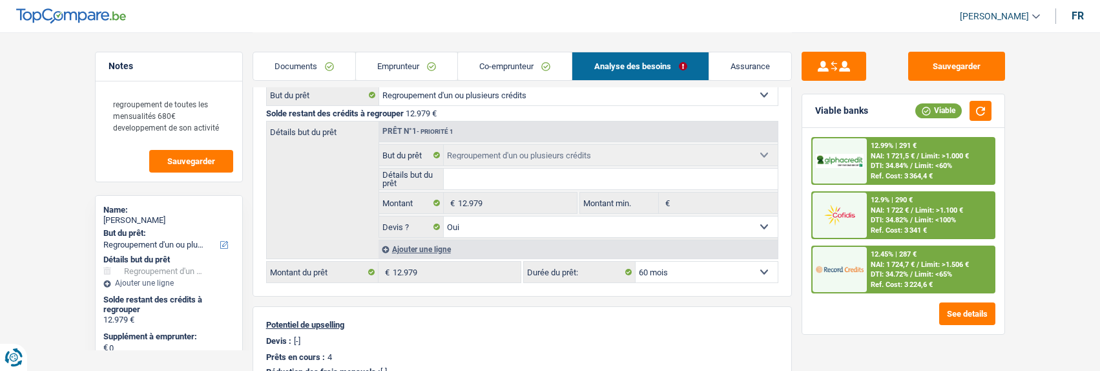
click at [898, 258] on div "12.45% | 287 € NAI: 1 724,7 € / Limit: >1.506 € DTI: 34.72% / Limit: <65% Ref. …" at bounding box center [930, 269] width 127 height 45
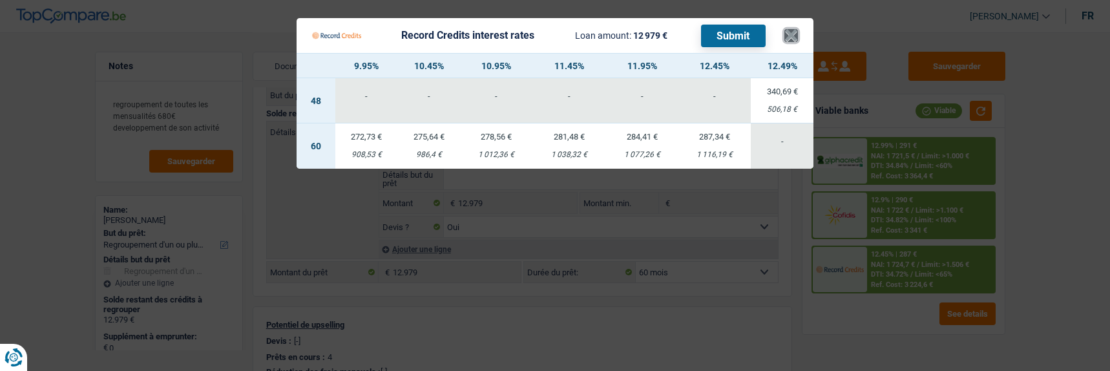
click at [797, 29] on button "×" at bounding box center [791, 35] width 14 height 13
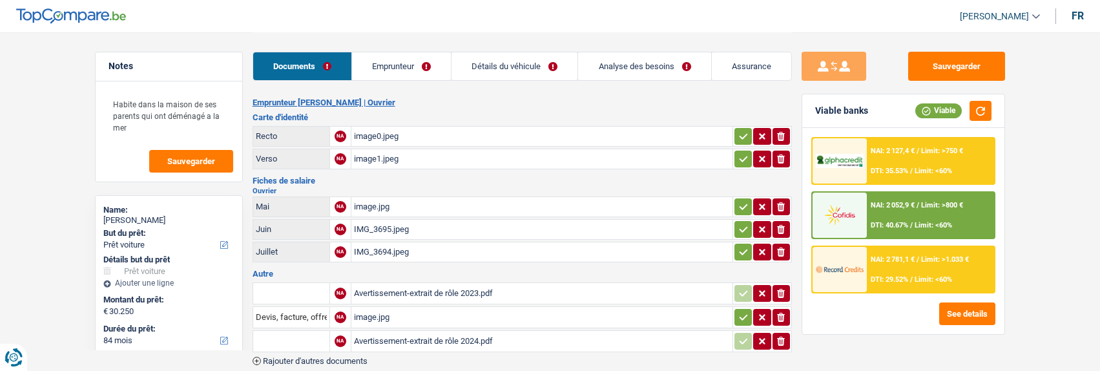
select select "car"
select select "84"
select select "alphacredit"
click at [406, 70] on link "Emprunteur" at bounding box center [401, 66] width 99 height 28
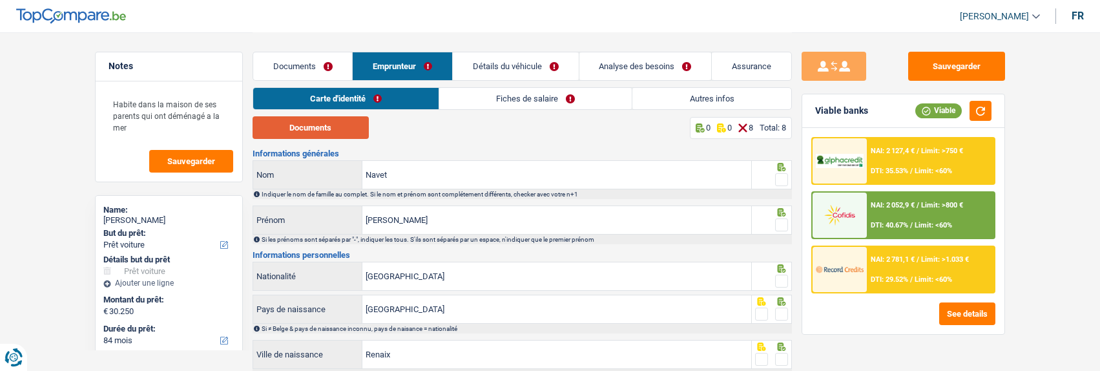
click at [345, 127] on button "Documents" at bounding box center [311, 127] width 116 height 23
drag, startPoint x: 775, startPoint y: 178, endPoint x: 775, endPoint y: 194, distance: 16.2
click at [775, 178] on span at bounding box center [781, 179] width 13 height 13
click at [0, 0] on input "radio" at bounding box center [0, 0] width 0 height 0
click at [777, 218] on span at bounding box center [781, 224] width 13 height 13
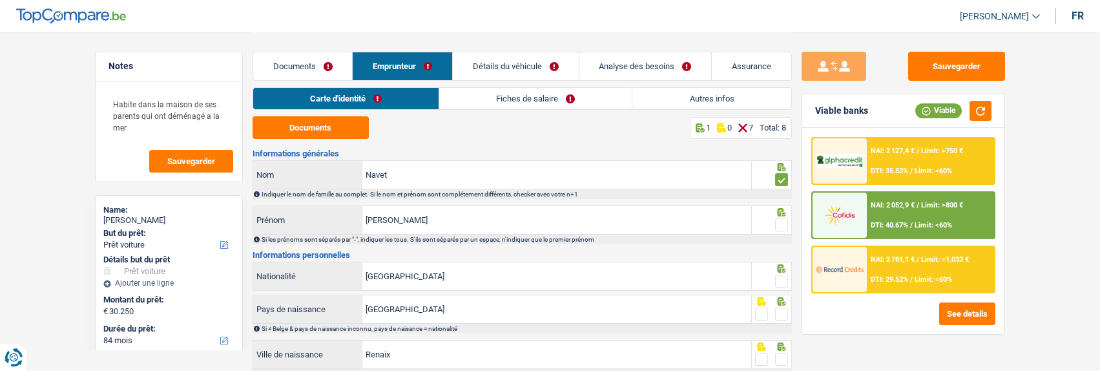
click at [0, 0] on input "radio" at bounding box center [0, 0] width 0 height 0
click at [783, 275] on span at bounding box center [781, 281] width 13 height 13
click at [0, 0] on input "radio" at bounding box center [0, 0] width 0 height 0
click at [776, 308] on span at bounding box center [781, 314] width 13 height 13
click at [0, 0] on input "radio" at bounding box center [0, 0] width 0 height 0
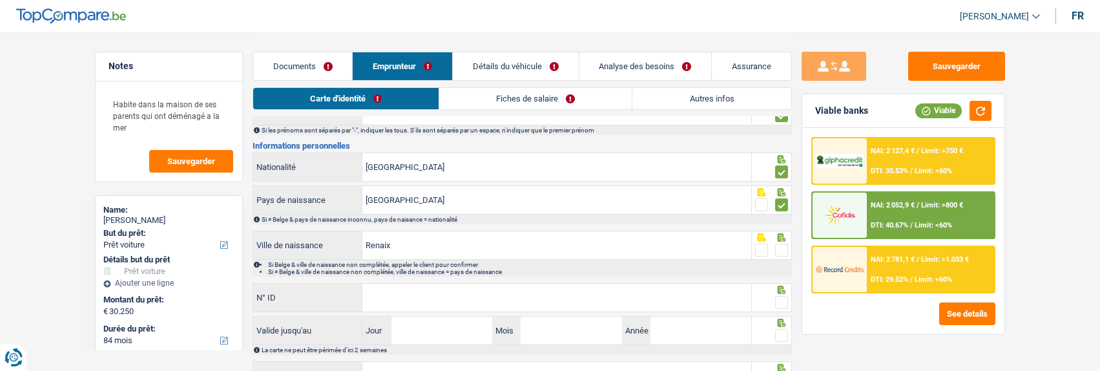
scroll to position [129, 0]
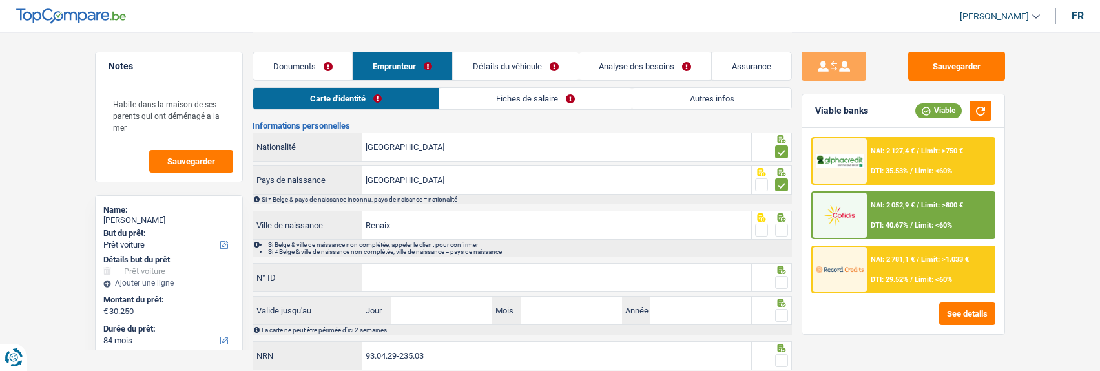
click at [786, 233] on span at bounding box center [781, 230] width 13 height 13
click at [0, 0] on input "radio" at bounding box center [0, 0] width 0 height 0
click at [609, 254] on div "Informations générales Navet Nom Indiquer le nom de famille au complet. Si le n…" at bounding box center [523, 196] width 540 height 352
click at [608, 258] on div "Informations générales Navet Nom Indiquer le nom de famille au complet. Si le n…" at bounding box center [523, 196] width 540 height 352
click at [605, 278] on input "N° ID" at bounding box center [557, 278] width 389 height 28
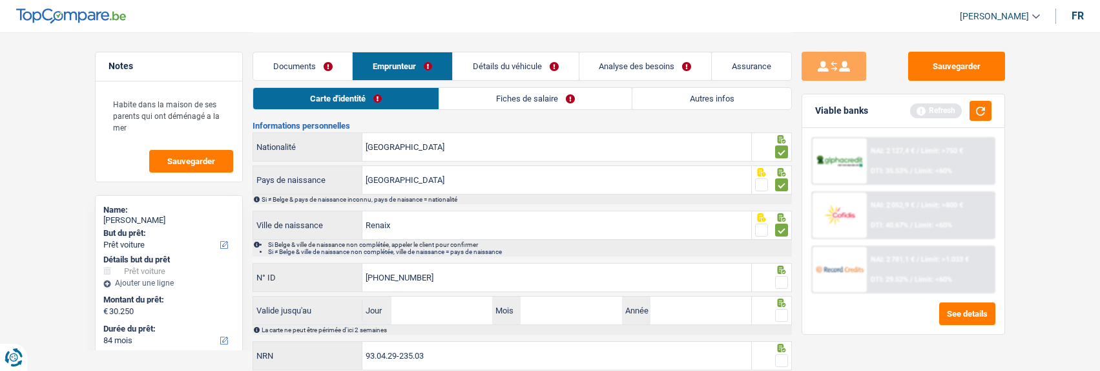
type input "592-9213756-01"
drag, startPoint x: 782, startPoint y: 278, endPoint x: 760, endPoint y: 296, distance: 28.1
click at [779, 280] on span at bounding box center [781, 282] width 13 height 13
click at [0, 0] on input "radio" at bounding box center [0, 0] width 0 height 0
click at [439, 308] on input "Jour" at bounding box center [442, 311] width 101 height 28
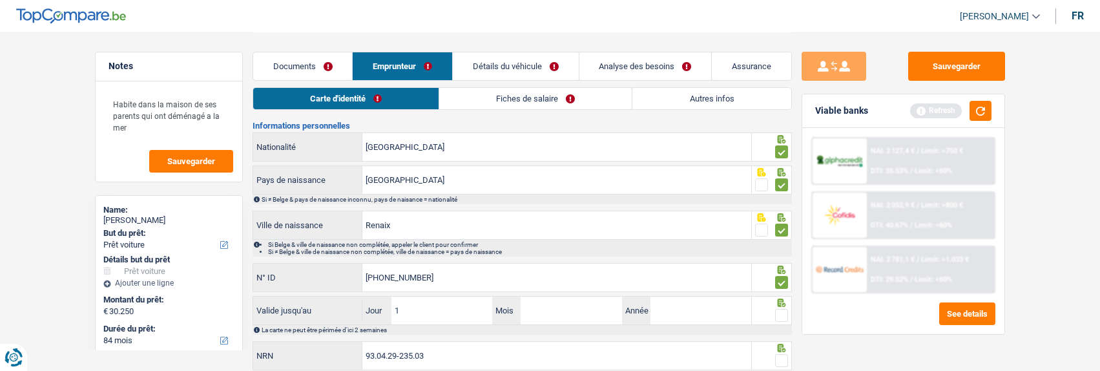
type input "15"
type input "02"
type input "2029"
click at [781, 310] on span at bounding box center [781, 315] width 13 height 13
click at [0, 0] on input "radio" at bounding box center [0, 0] width 0 height 0
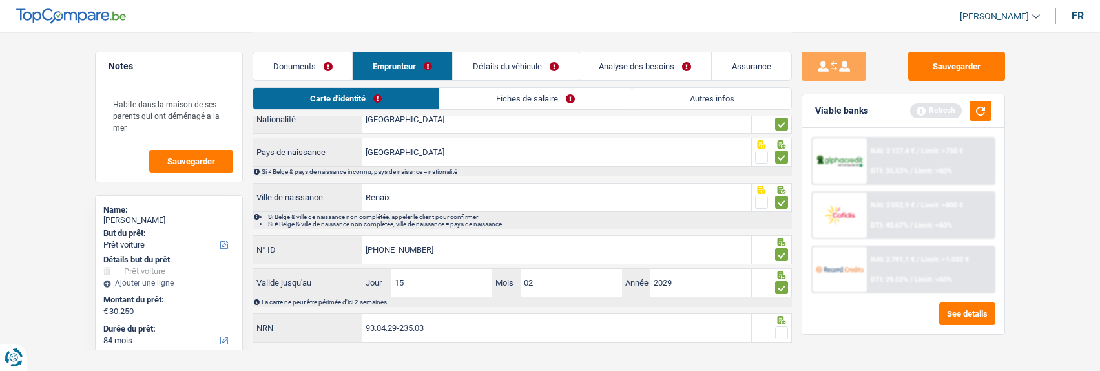
scroll to position [172, 0]
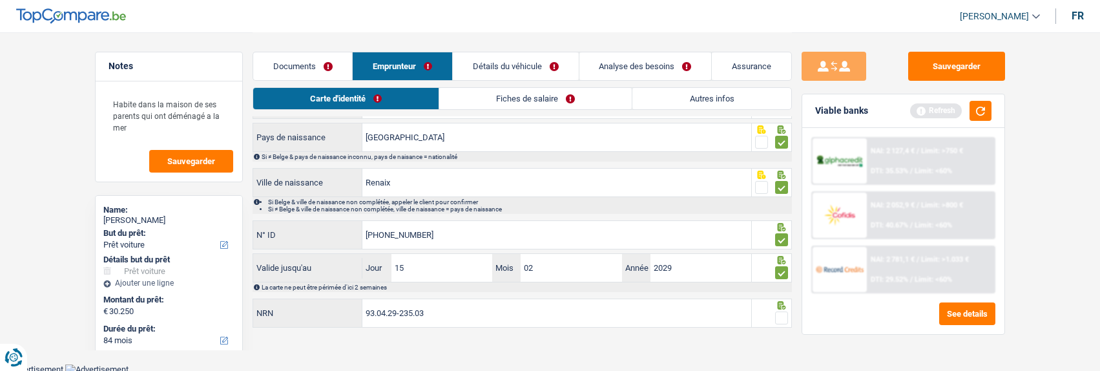
click at [780, 311] on span at bounding box center [781, 317] width 13 height 13
click at [0, 0] on input "radio" at bounding box center [0, 0] width 0 height 0
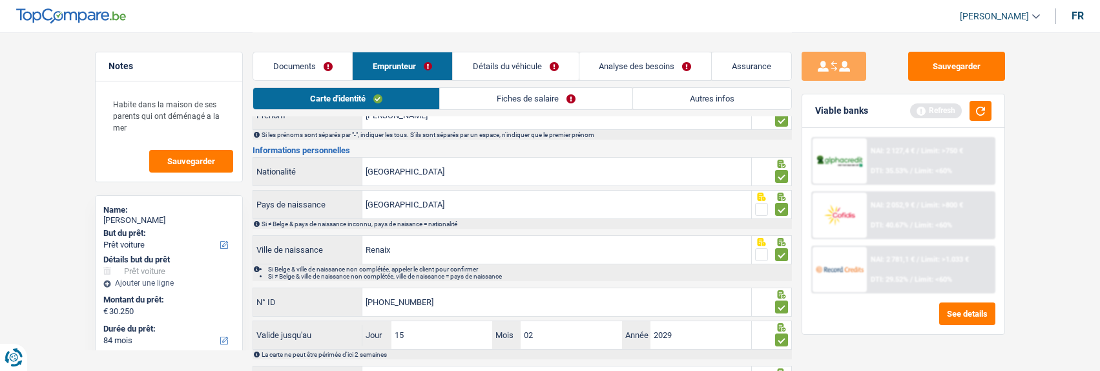
scroll to position [0, 0]
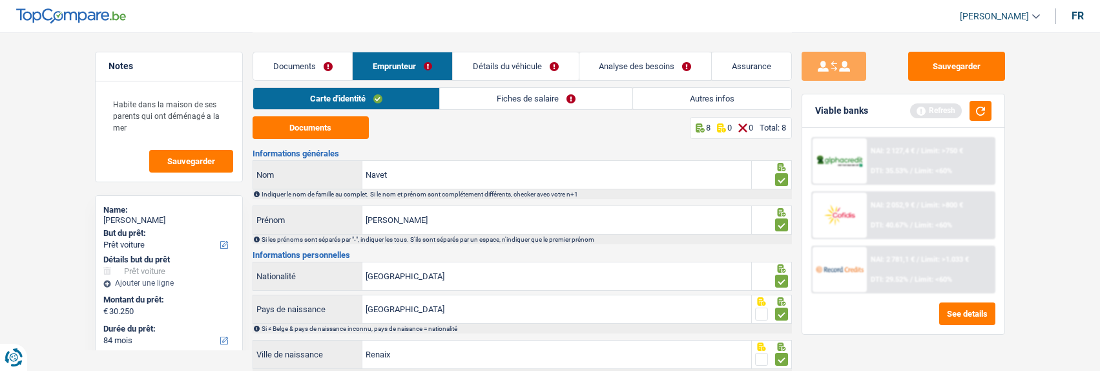
click at [582, 99] on link "Fiches de salaire" at bounding box center [536, 98] width 193 height 21
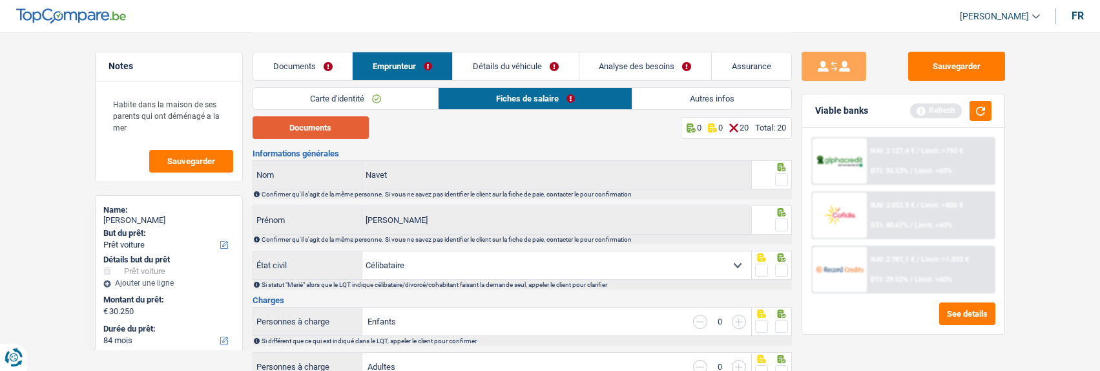
click at [291, 131] on button "Documents" at bounding box center [311, 127] width 116 height 23
click at [565, 72] on link "Détails du véhicule" at bounding box center [516, 66] width 126 height 28
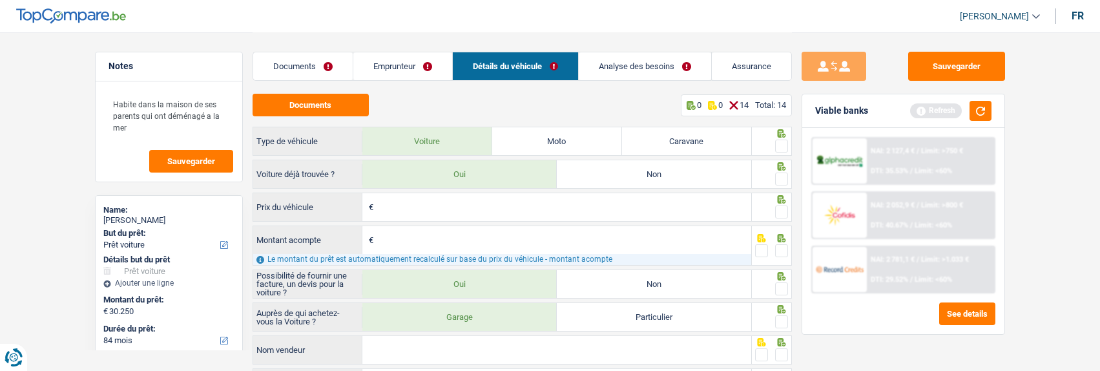
click at [427, 64] on link "Emprunteur" at bounding box center [402, 66] width 99 height 28
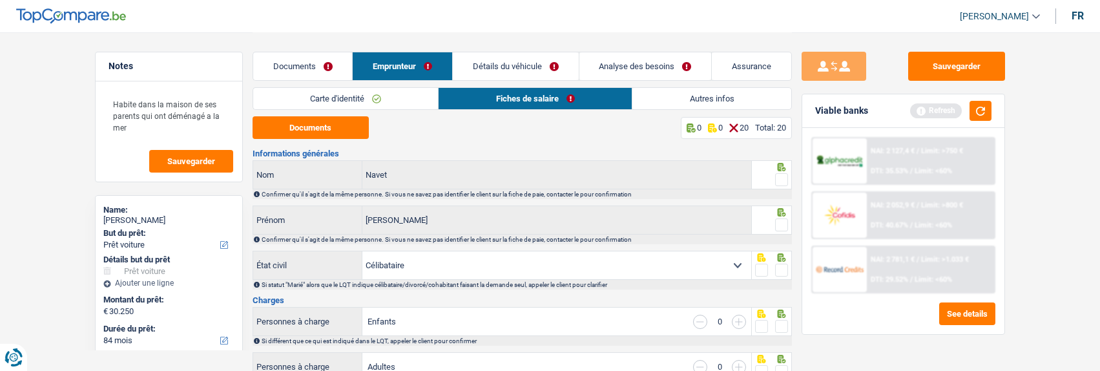
click at [779, 187] on div "Navet Nom Confirmer qu'il s'agit de la même personne. Si vous ne savez pas iden…" at bounding box center [523, 179] width 540 height 39
drag, startPoint x: 782, startPoint y: 218, endPoint x: 782, endPoint y: 156, distance: 62.0
click at [782, 218] on span at bounding box center [781, 224] width 13 height 13
click at [0, 0] on input "radio" at bounding box center [0, 0] width 0 height 0
drag, startPoint x: 782, startPoint y: 155, endPoint x: 783, endPoint y: 176, distance: 21.3
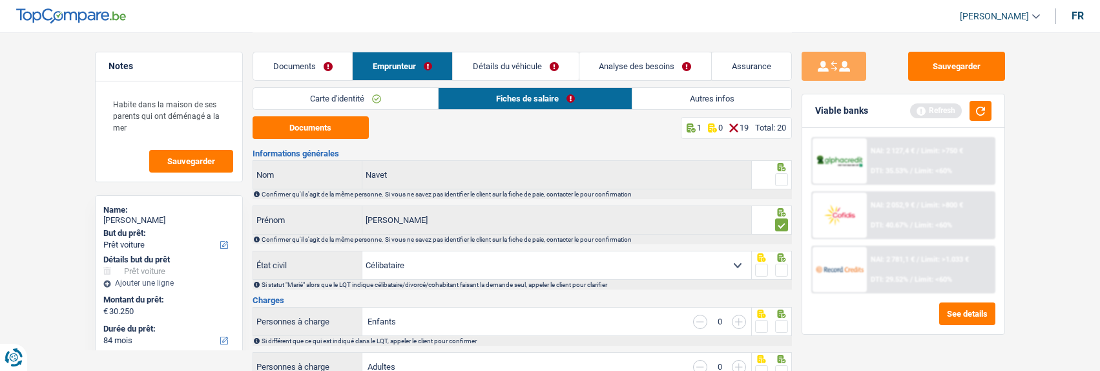
click at [781, 178] on span at bounding box center [781, 179] width 13 height 13
click at [0, 0] on input "radio" at bounding box center [0, 0] width 0 height 0
click at [778, 262] on div at bounding box center [781, 270] width 13 height 16
drag, startPoint x: 781, startPoint y: 267, endPoint x: 781, endPoint y: 257, distance: 10.4
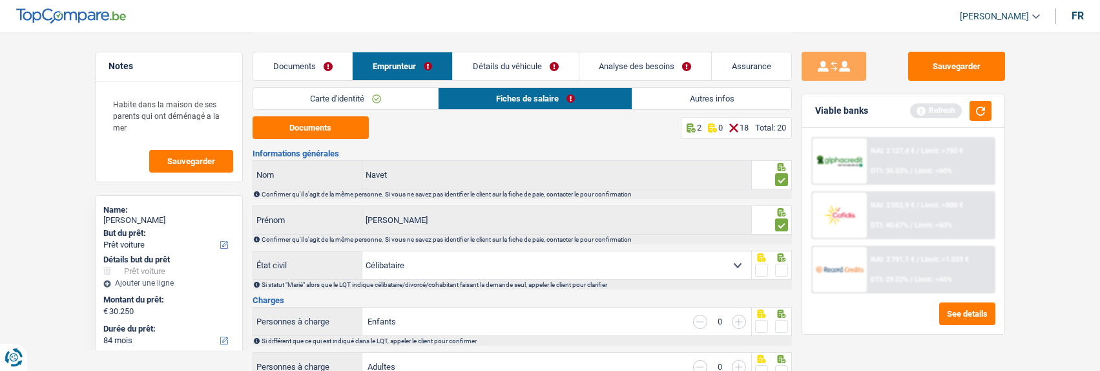
click at [781, 267] on span at bounding box center [781, 270] width 13 height 13
click at [0, 0] on input "radio" at bounding box center [0, 0] width 0 height 0
click at [779, 325] on span at bounding box center [781, 326] width 13 height 13
click at [0, 0] on input "radio" at bounding box center [0, 0] width 0 height 0
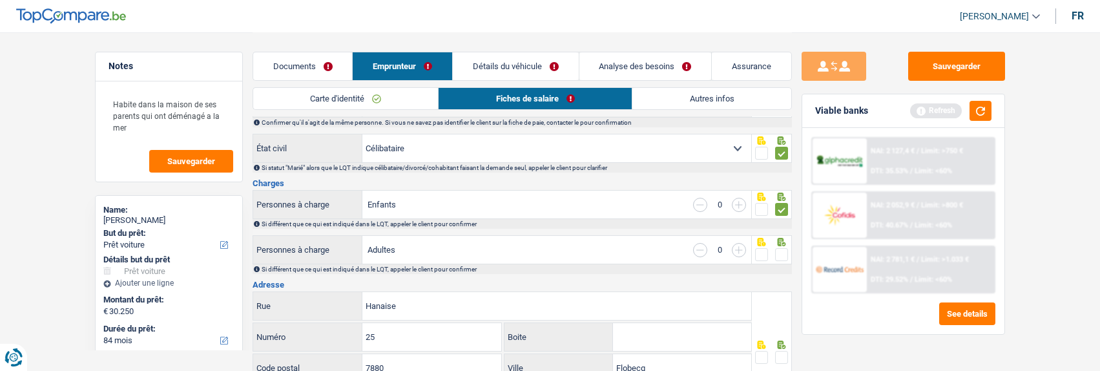
scroll to position [129, 0]
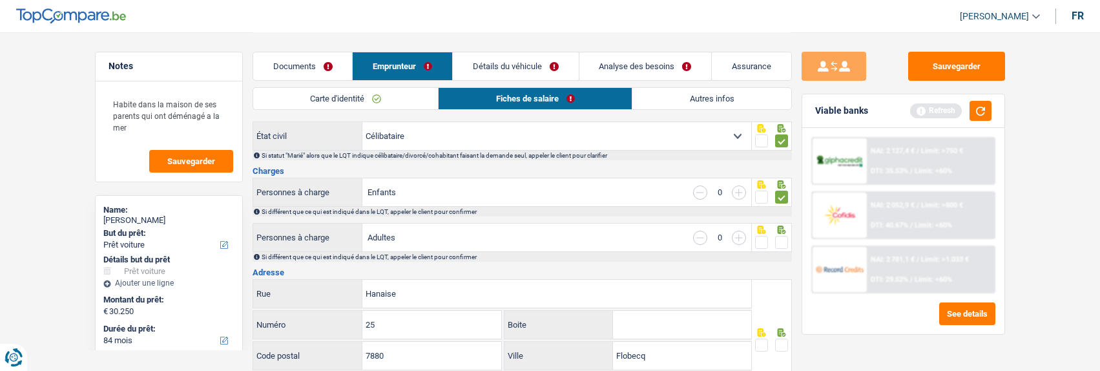
click at [779, 240] on span at bounding box center [781, 242] width 13 height 13
click at [0, 0] on input "radio" at bounding box center [0, 0] width 0 height 0
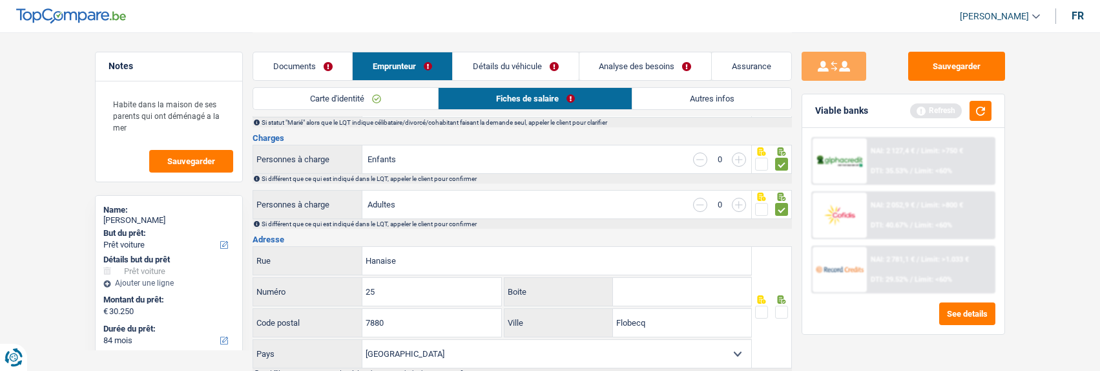
scroll to position [258, 0]
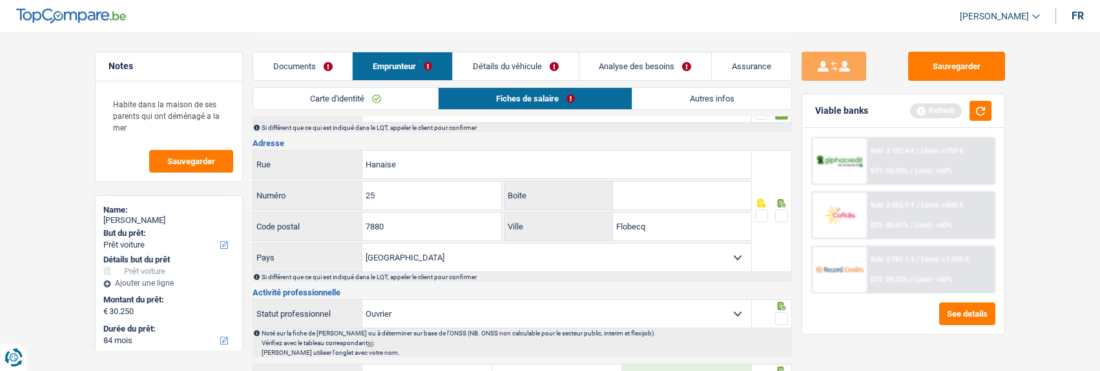
click at [777, 213] on span at bounding box center [781, 215] width 13 height 13
click at [0, 0] on input "radio" at bounding box center [0, 0] width 0 height 0
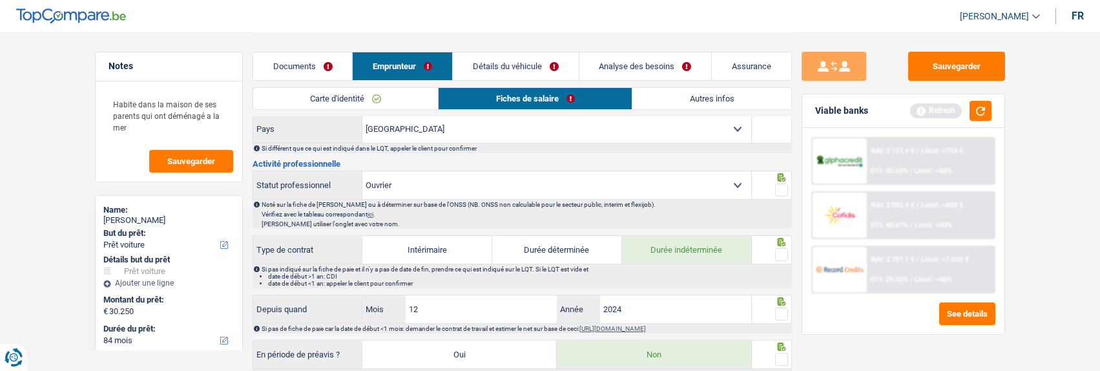
scroll to position [388, 0]
click at [780, 188] on span at bounding box center [781, 189] width 13 height 13
click at [0, 0] on input "radio" at bounding box center [0, 0] width 0 height 0
click at [780, 254] on span at bounding box center [781, 253] width 13 height 13
click at [0, 0] on input "radio" at bounding box center [0, 0] width 0 height 0
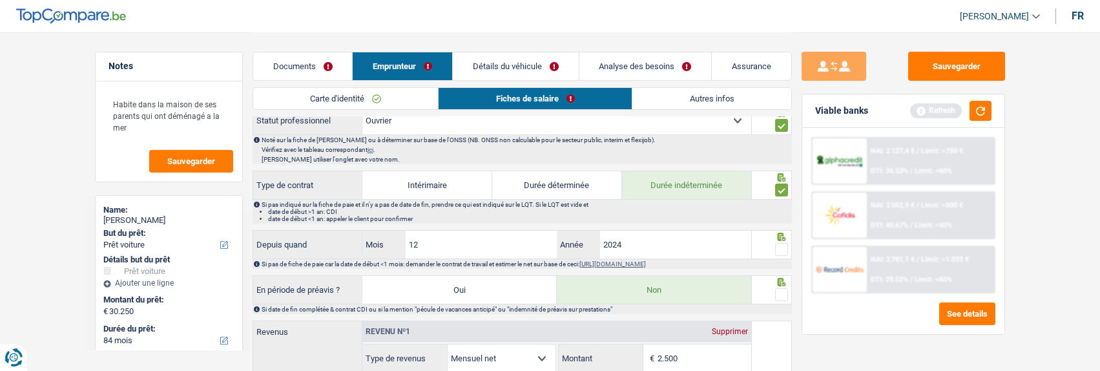
scroll to position [452, 0]
click at [781, 245] on span at bounding box center [781, 248] width 13 height 13
click at [0, 0] on input "radio" at bounding box center [0, 0] width 0 height 0
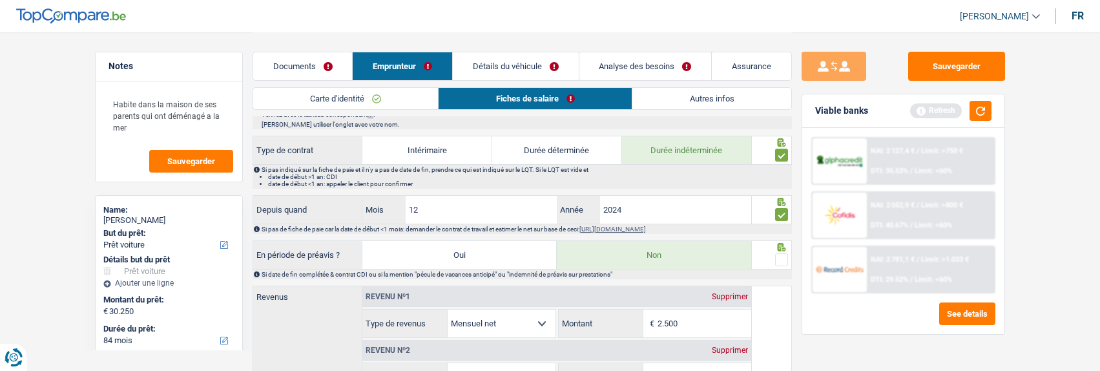
scroll to position [517, 0]
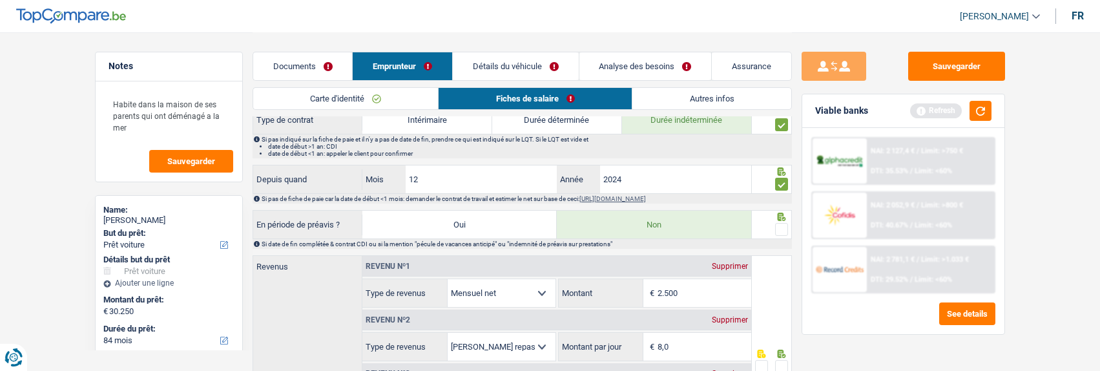
click at [784, 225] on span at bounding box center [781, 229] width 13 height 13
click at [0, 0] on input "radio" at bounding box center [0, 0] width 0 height 0
drag, startPoint x: 692, startPoint y: 286, endPoint x: 664, endPoint y: 289, distance: 28.6
click at [664, 289] on input "2.500" at bounding box center [705, 293] width 94 height 28
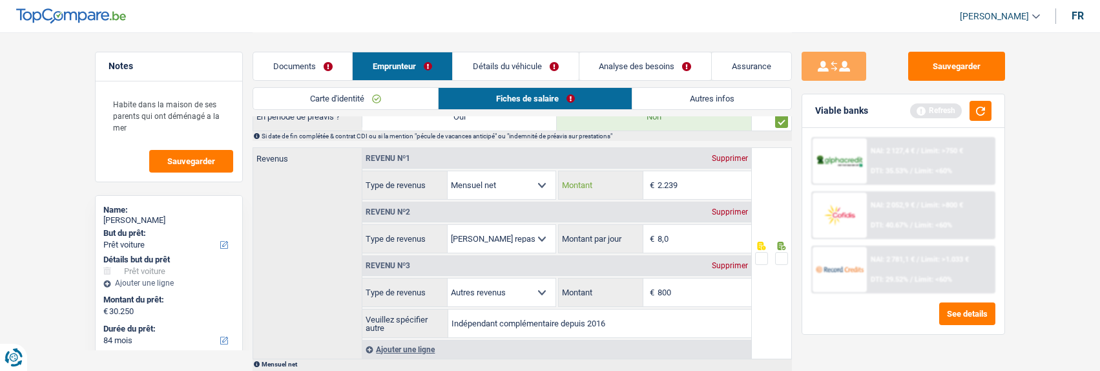
scroll to position [711, 0]
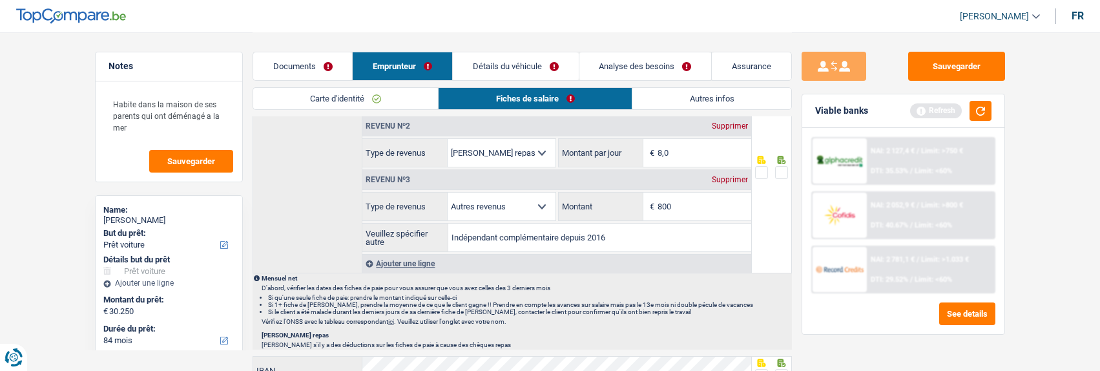
type input "2.239"
click at [786, 167] on span at bounding box center [781, 172] width 13 height 13
click at [0, 0] on input "radio" at bounding box center [0, 0] width 0 height 0
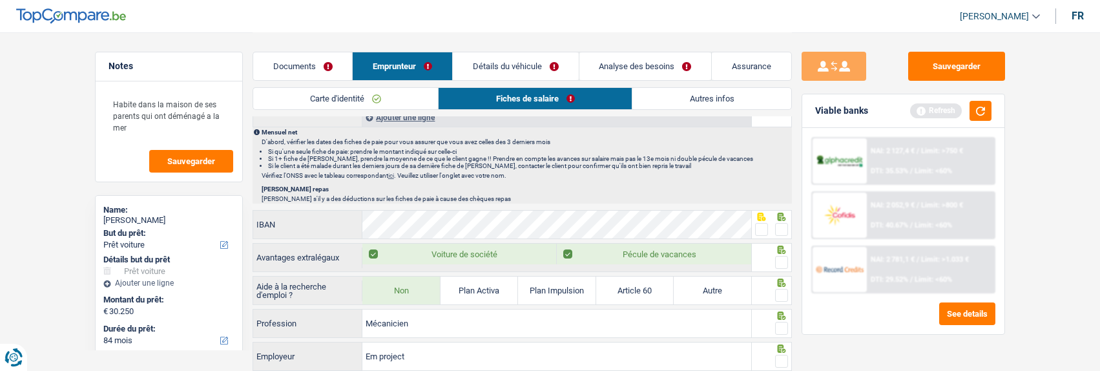
scroll to position [840, 0]
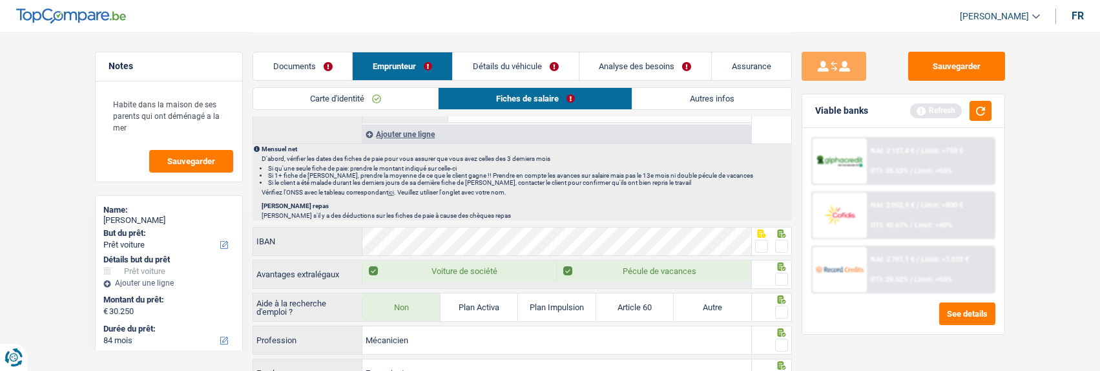
click at [288, 66] on link "Documents" at bounding box center [303, 66] width 100 height 28
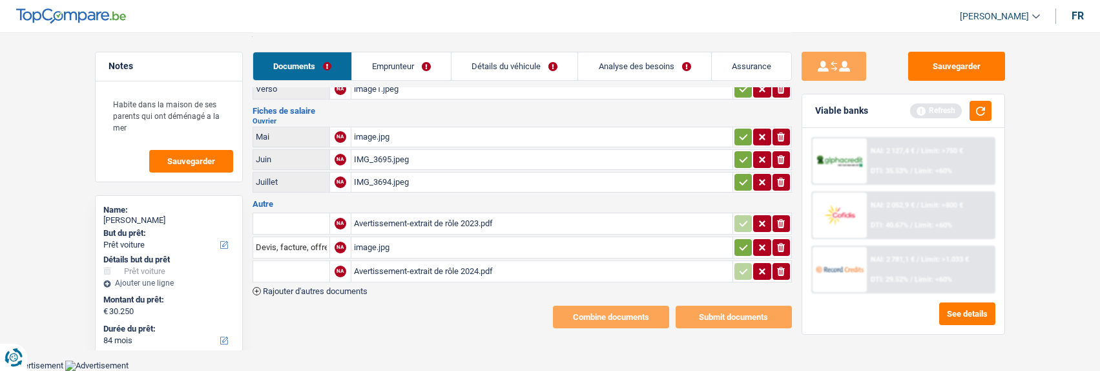
scroll to position [60, 0]
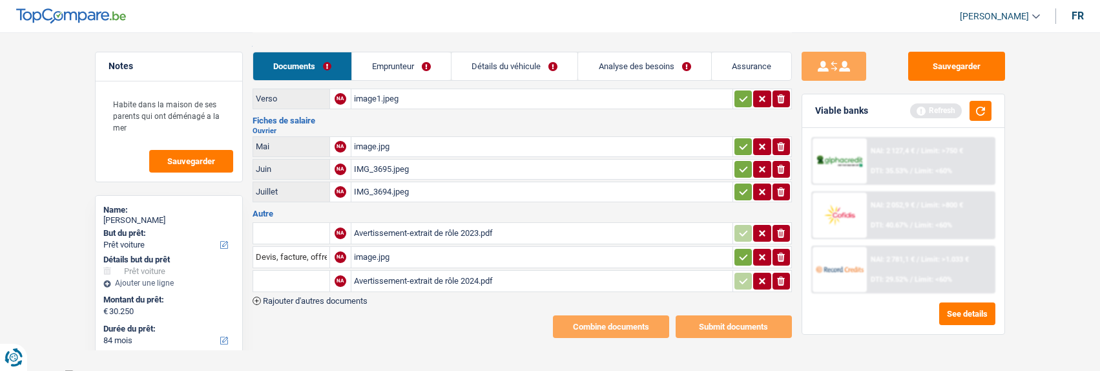
click at [463, 280] on div "Avertissement-extrait de rôle 2024.pdf" at bounding box center [542, 280] width 376 height 19
click at [408, 225] on div "Avertissement-extrait de rôle 2023.pdf" at bounding box center [542, 233] width 376 height 19
click at [422, 66] on link "Emprunteur" at bounding box center [401, 66] width 99 height 28
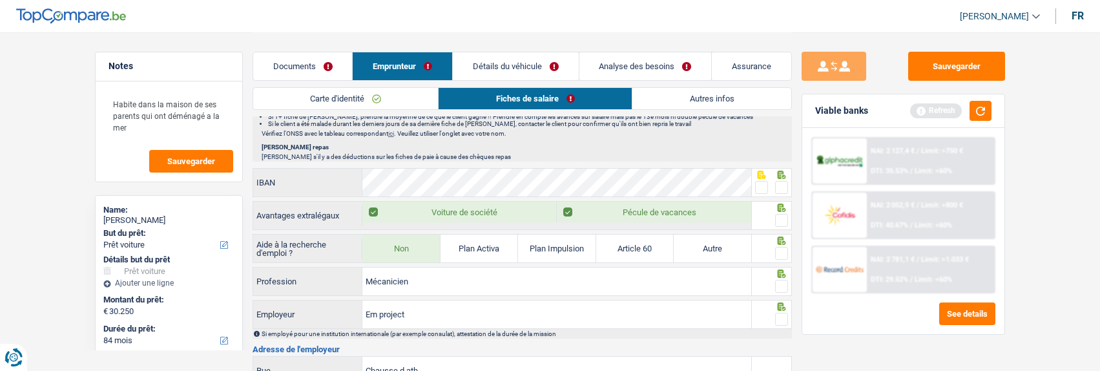
scroll to position [900, 0]
click at [779, 184] on span at bounding box center [781, 186] width 13 height 13
click at [0, 0] on input "radio" at bounding box center [0, 0] width 0 height 0
click at [784, 219] on span at bounding box center [781, 219] width 13 height 13
click at [0, 0] on input "radio" at bounding box center [0, 0] width 0 height 0
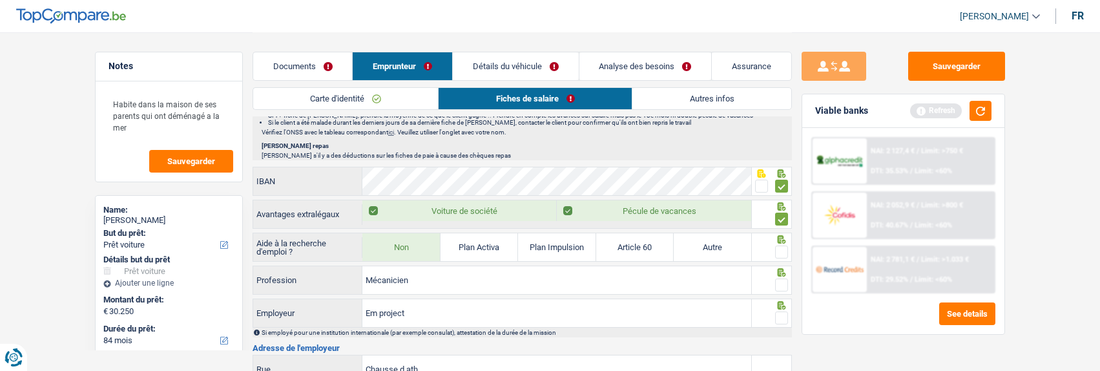
click at [452, 210] on label "Voiture de société" at bounding box center [460, 210] width 194 height 21
click at [452, 210] on input "Voiture de société" at bounding box center [460, 210] width 194 height 21
checkbox input "false"
click at [778, 248] on span at bounding box center [781, 252] width 13 height 13
click at [0, 0] on input "radio" at bounding box center [0, 0] width 0 height 0
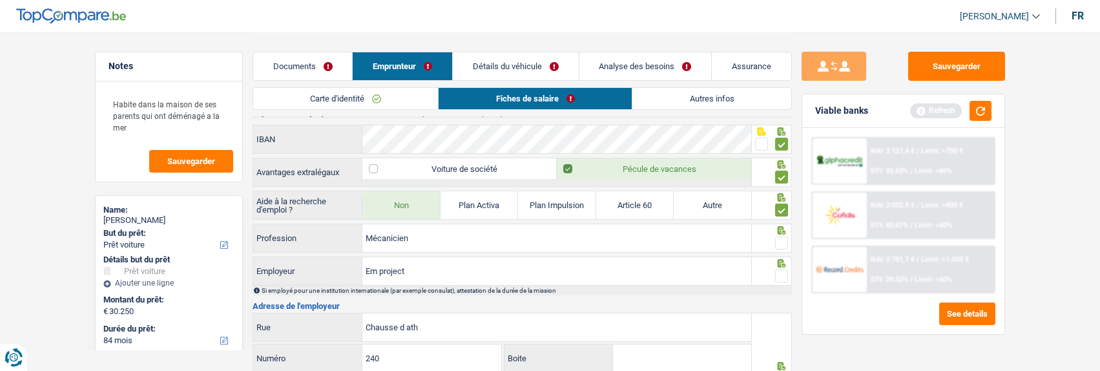
scroll to position [965, 0]
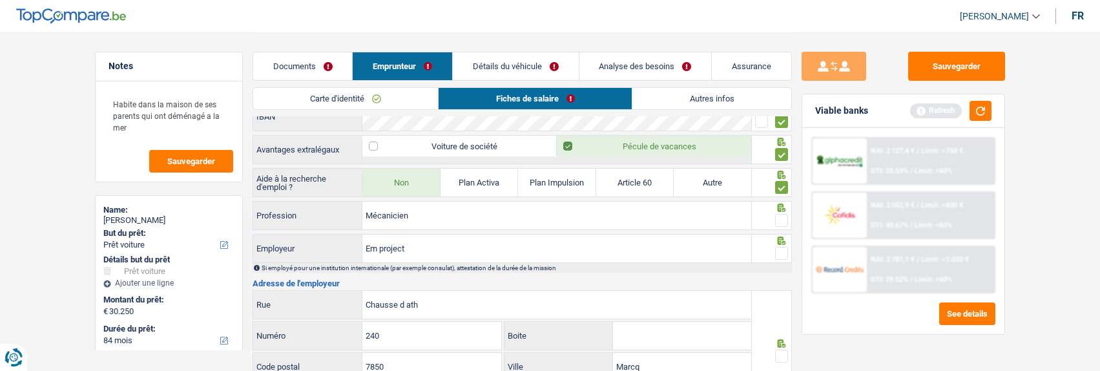
click at [780, 215] on span at bounding box center [781, 220] width 13 height 13
click at [0, 0] on input "radio" at bounding box center [0, 0] width 0 height 0
click at [779, 247] on span at bounding box center [781, 253] width 13 height 13
click at [0, 0] on input "radio" at bounding box center [0, 0] width 0 height 0
drag, startPoint x: 470, startPoint y: 312, endPoint x: 365, endPoint y: 291, distance: 107.5
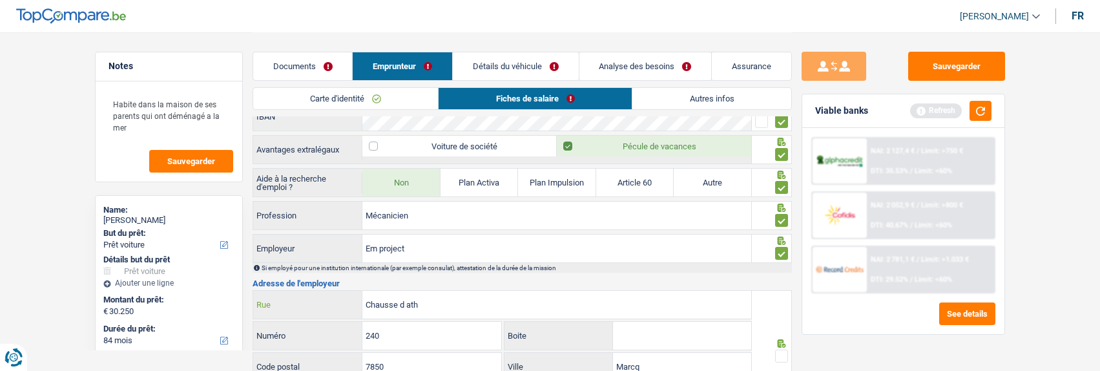
type input "Nijverheldsstraat"
drag, startPoint x: 408, startPoint y: 330, endPoint x: 237, endPoint y: 294, distance: 174.3
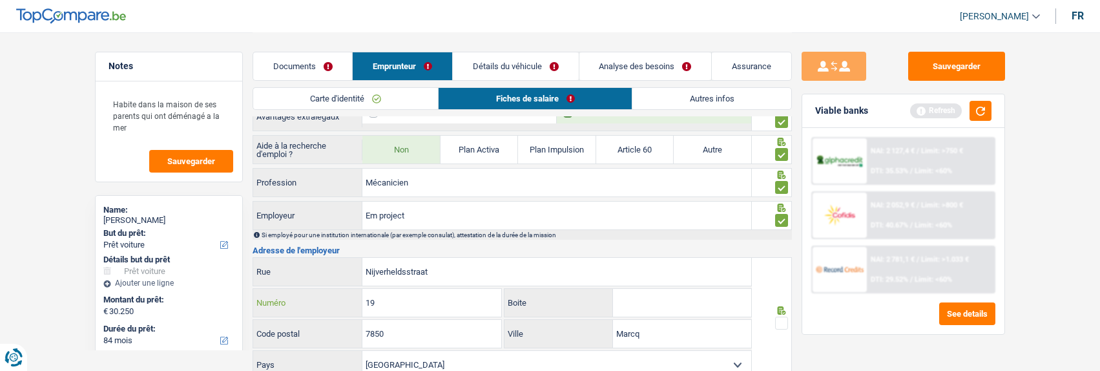
scroll to position [1029, 0]
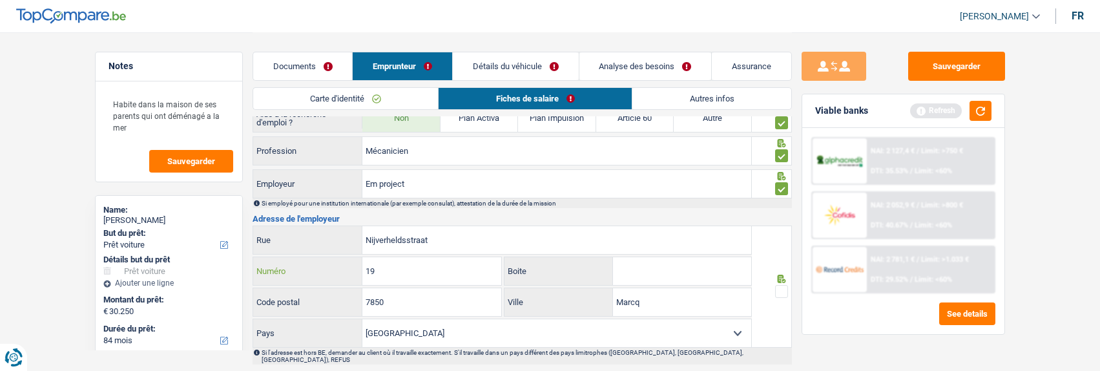
type input "19"
drag, startPoint x: 418, startPoint y: 301, endPoint x: 284, endPoint y: 279, distance: 135.5
click at [284, 279] on div "Nijverheldsstraat Rue 19 Numéro Boite 7850 Code postal Marcq Ville Belgique Fra…" at bounding box center [503, 287] width 500 height 122
type input "8020"
drag, startPoint x: 682, startPoint y: 300, endPoint x: 539, endPoint y: 289, distance: 143.2
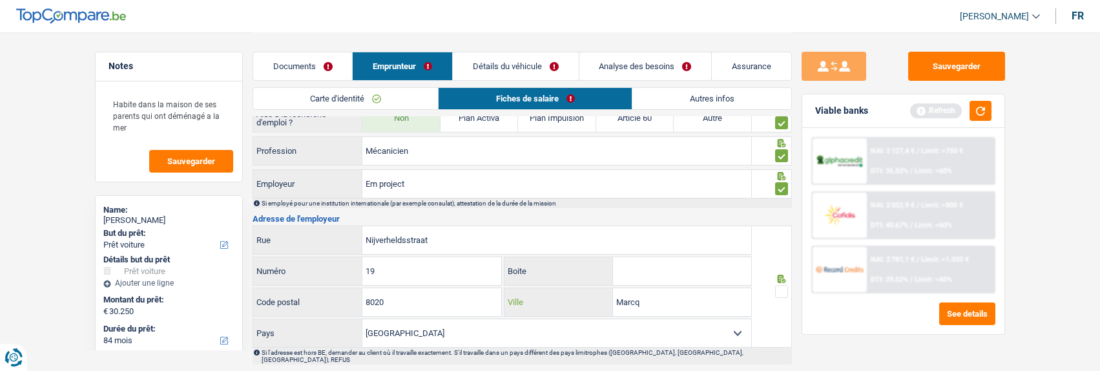
click at [539, 289] on div "Marcq Ville" at bounding box center [628, 302] width 247 height 28
type input "oostkamp"
click at [785, 290] on span at bounding box center [781, 291] width 13 height 13
click at [0, 0] on input "radio" at bounding box center [0, 0] width 0 height 0
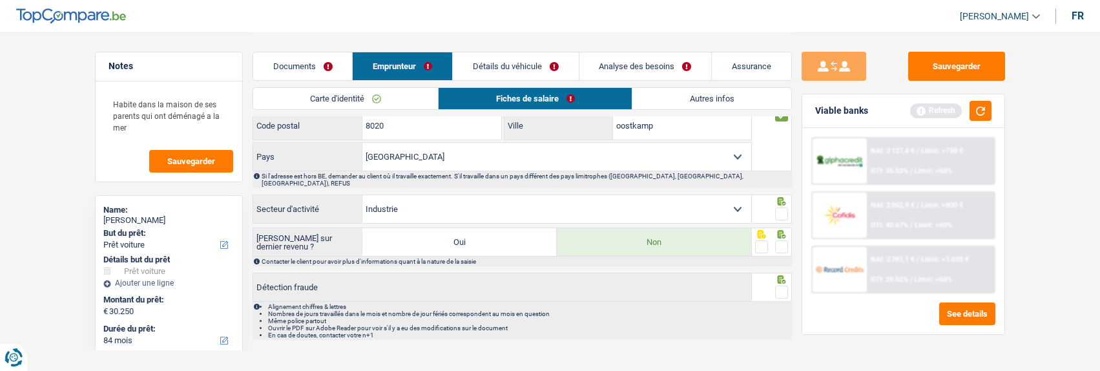
scroll to position [1214, 0]
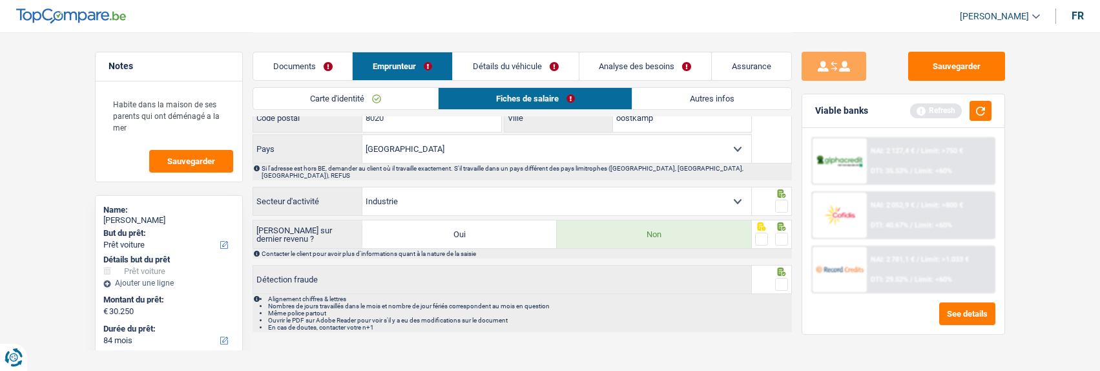
click at [781, 200] on span at bounding box center [781, 206] width 13 height 13
click at [0, 0] on input "radio" at bounding box center [0, 0] width 0 height 0
drag, startPoint x: 780, startPoint y: 227, endPoint x: 780, endPoint y: 260, distance: 33.6
click at [780, 233] on span at bounding box center [781, 239] width 13 height 13
click at [0, 0] on input "radio" at bounding box center [0, 0] width 0 height 0
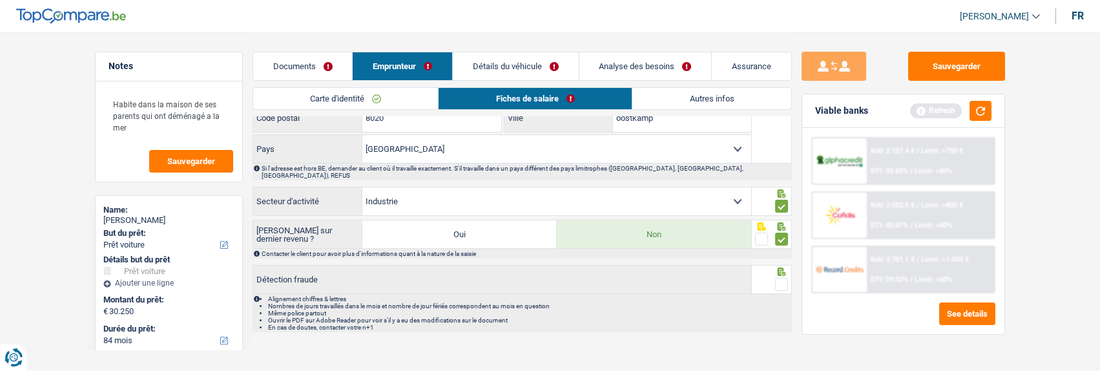
click at [781, 278] on span at bounding box center [781, 284] width 13 height 13
click at [0, 0] on input "radio" at bounding box center [0, 0] width 0 height 0
click at [695, 95] on link "Autres infos" at bounding box center [712, 98] width 158 height 21
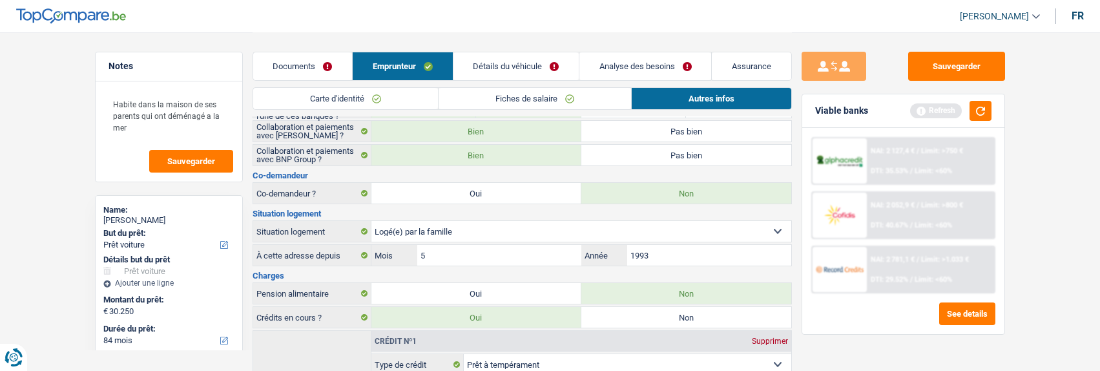
scroll to position [0, 0]
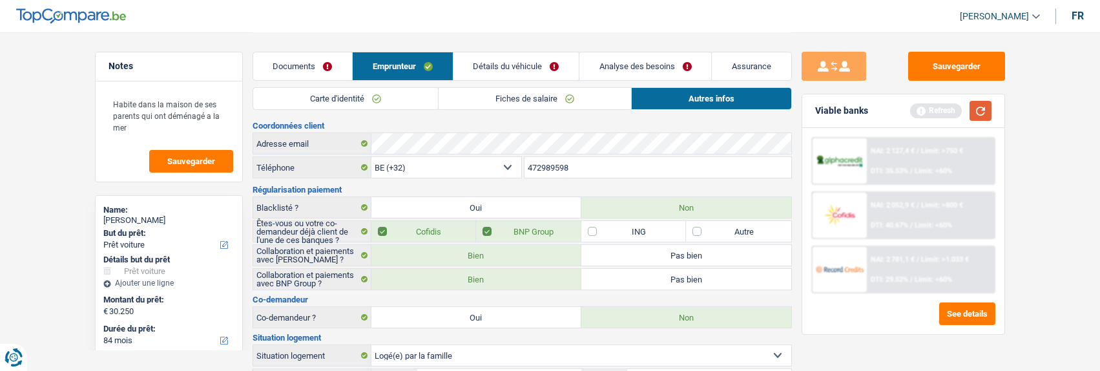
click at [978, 112] on button "button" at bounding box center [981, 111] width 22 height 20
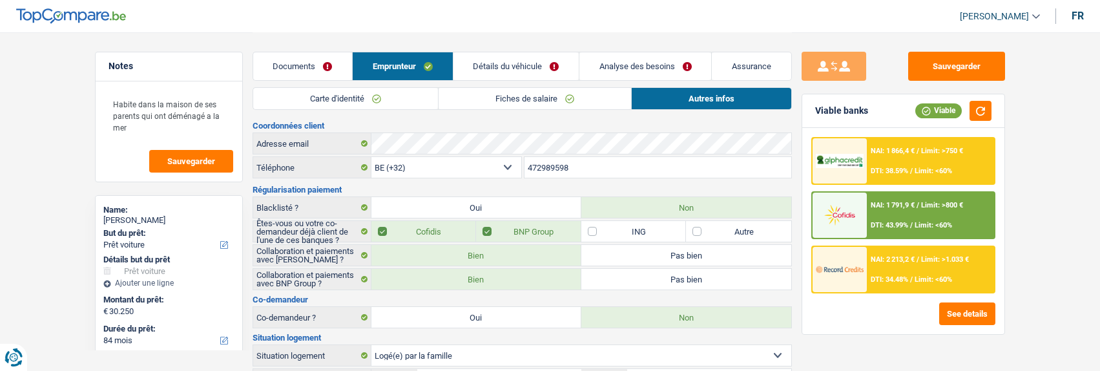
click at [542, 68] on link "Détails du véhicule" at bounding box center [516, 66] width 125 height 28
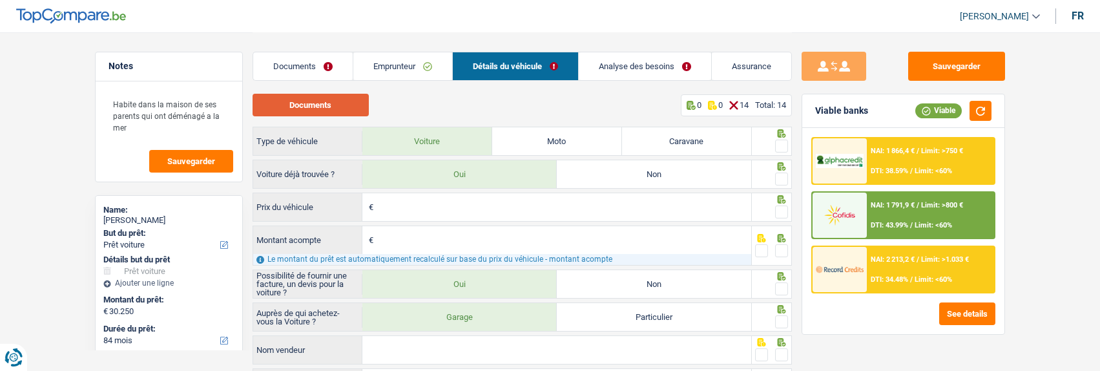
click at [306, 105] on button "Documents" at bounding box center [311, 105] width 116 height 23
click at [473, 207] on input "Prix du véhicule" at bounding box center [564, 207] width 375 height 28
click at [420, 208] on input "Prix du véhicule" at bounding box center [564, 207] width 375 height 28
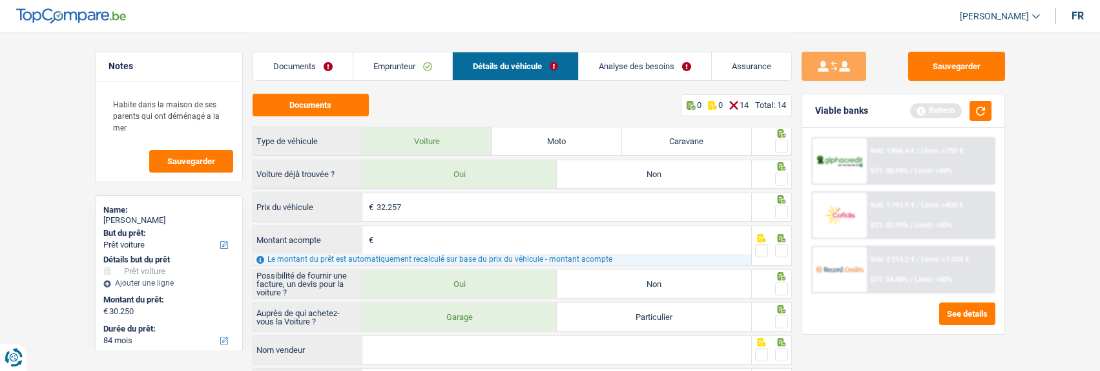
type input "32.257"
click at [786, 178] on span at bounding box center [781, 179] width 13 height 13
click at [0, 0] on input "radio" at bounding box center [0, 0] width 0 height 0
click at [777, 140] on span at bounding box center [781, 146] width 13 height 13
click at [0, 0] on input "radio" at bounding box center [0, 0] width 0 height 0
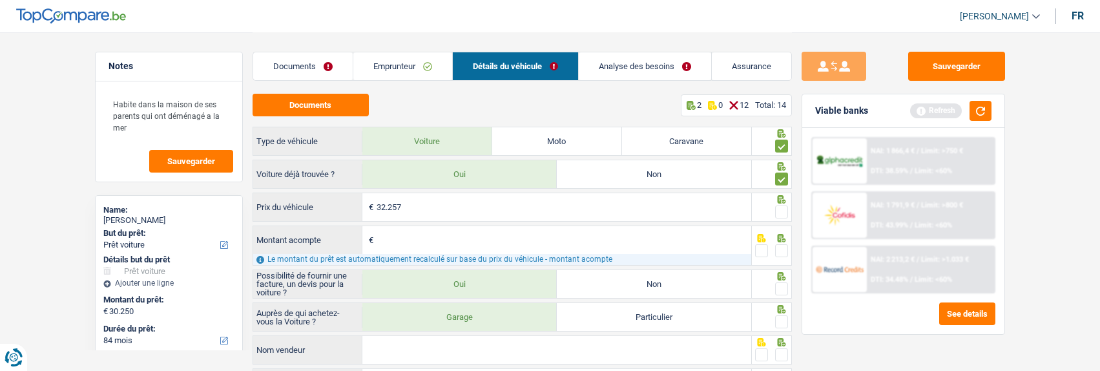
click at [781, 207] on span at bounding box center [781, 211] width 13 height 13
click at [0, 0] on input "radio" at bounding box center [0, 0] width 0 height 0
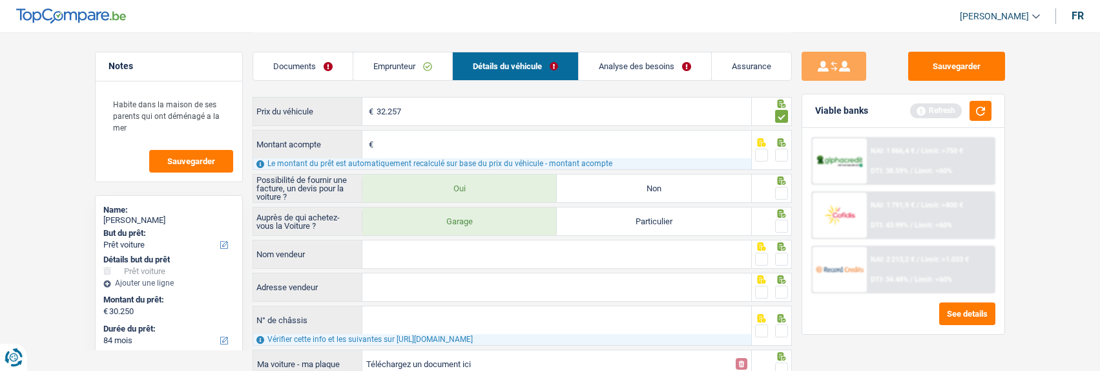
scroll to position [65, 0]
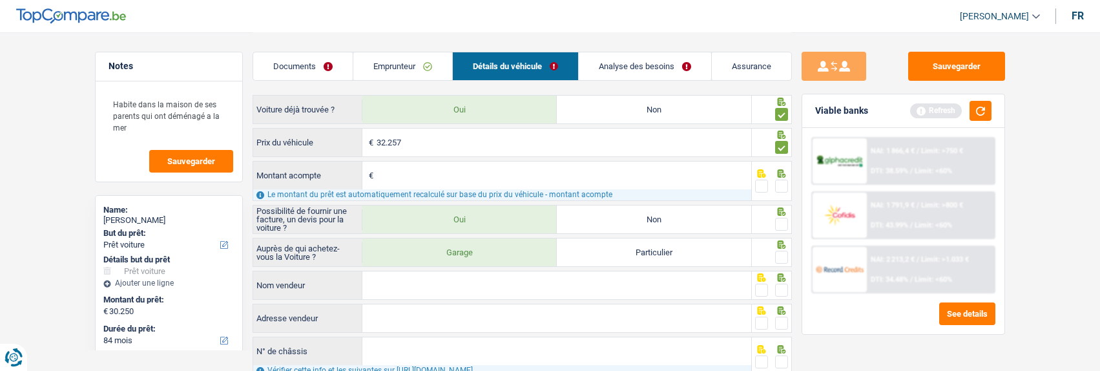
click at [563, 168] on input "Montant acompte" at bounding box center [564, 176] width 375 height 28
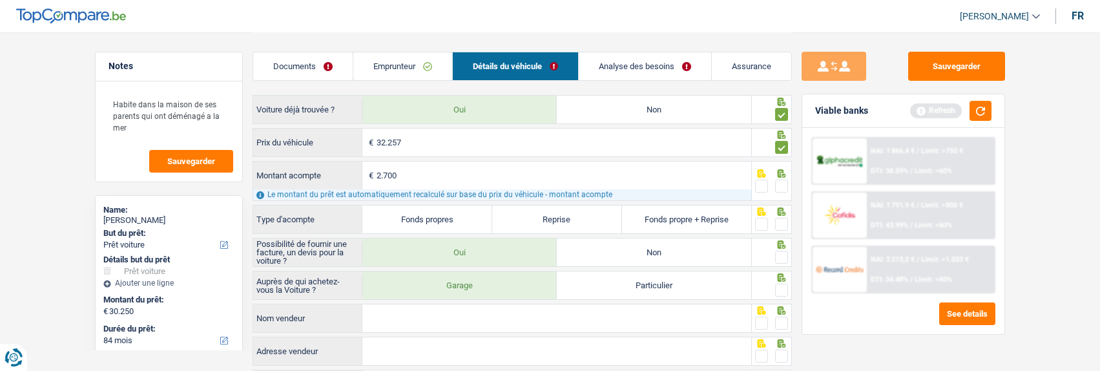
type input "2.700"
type input "29.557"
click at [549, 215] on label "Reprise" at bounding box center [557, 219] width 130 height 28
click at [549, 215] on input "Reprise" at bounding box center [557, 219] width 130 height 28
radio input "true"
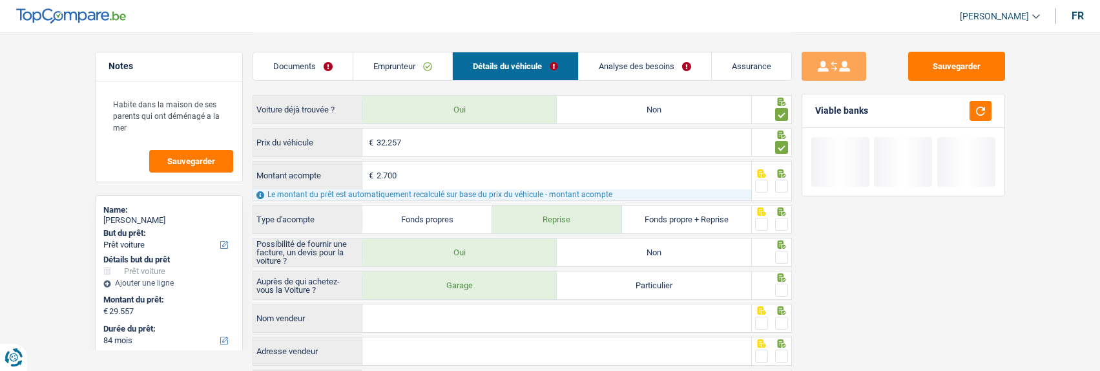
click at [786, 180] on span at bounding box center [781, 186] width 13 height 13
click at [0, 0] on input "radio" at bounding box center [0, 0] width 0 height 0
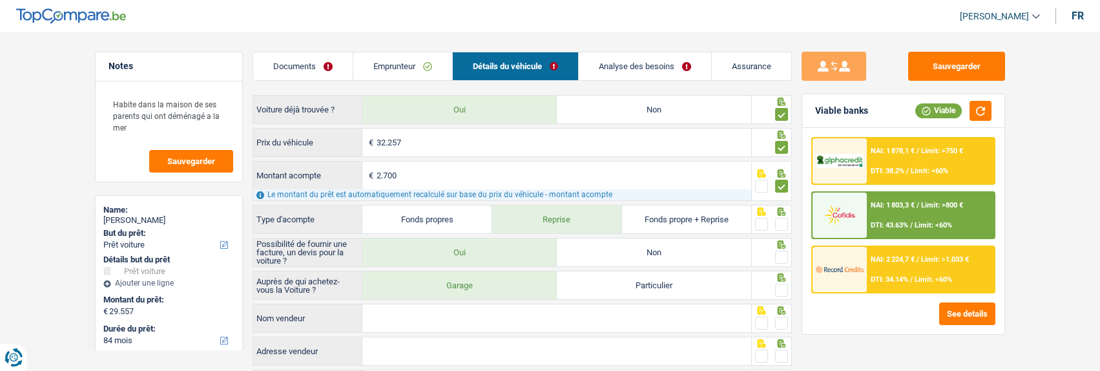
click at [778, 255] on span at bounding box center [781, 257] width 13 height 13
click at [0, 0] on input "radio" at bounding box center [0, 0] width 0 height 0
click at [779, 286] on span at bounding box center [781, 290] width 13 height 13
click at [0, 0] on input "radio" at bounding box center [0, 0] width 0 height 0
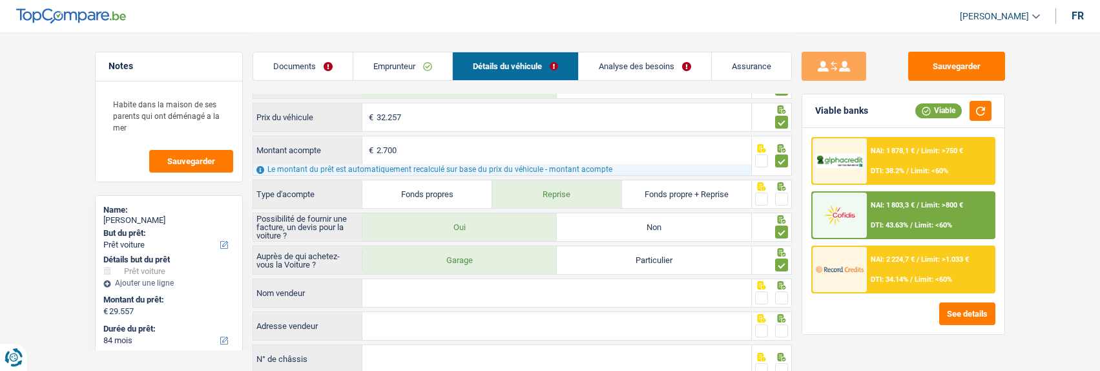
scroll to position [129, 0]
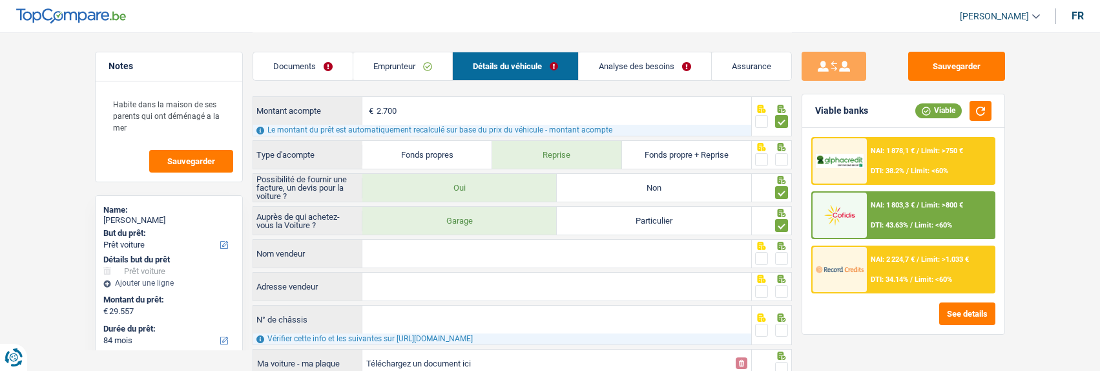
click at [638, 261] on input "Nom vendeur" at bounding box center [557, 254] width 389 height 28
click at [663, 257] on input "Nom vendeur" at bounding box center [557, 254] width 389 height 28
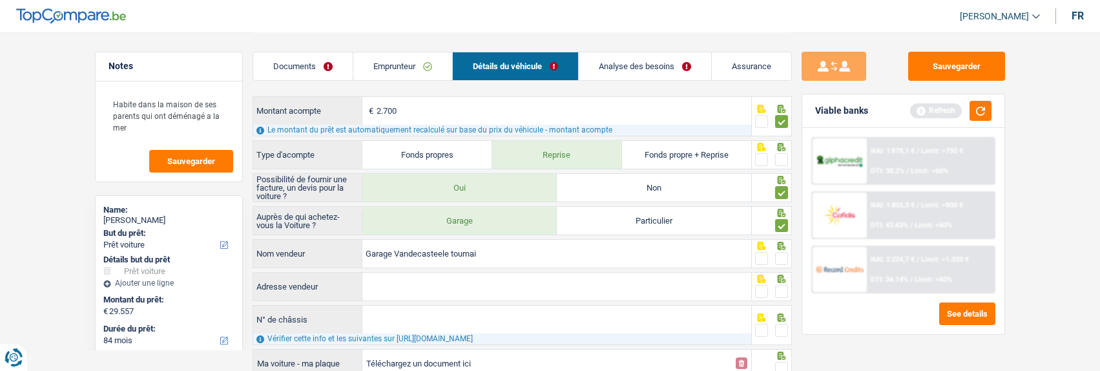
drag, startPoint x: 459, startPoint y: 248, endPoint x: 478, endPoint y: 252, distance: 18.5
click at [458, 247] on input "Garage Vandecasteele tournai" at bounding box center [557, 254] width 389 height 28
type input "Garage Vandecasteele Tournai"
click at [779, 257] on span at bounding box center [781, 258] width 13 height 13
click at [0, 0] on input "radio" at bounding box center [0, 0] width 0 height 0
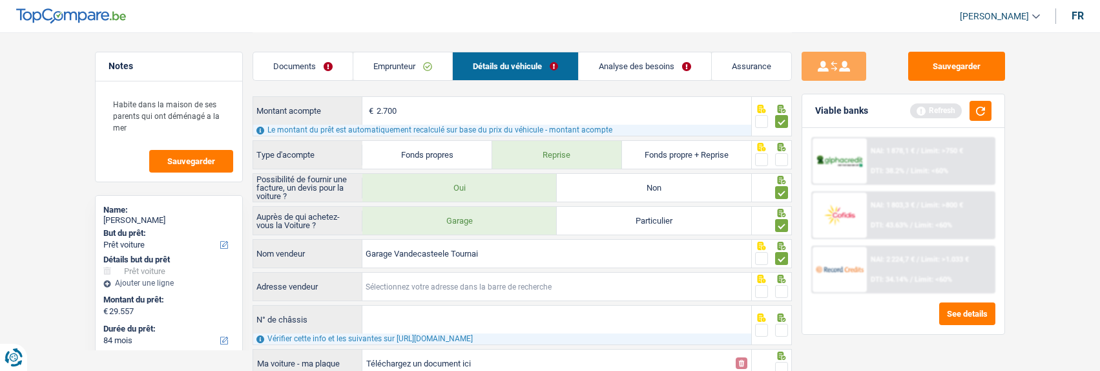
click at [472, 293] on input "Adresse vendeur" at bounding box center [557, 287] width 389 height 28
type input "Chaussée de Tournai; 8; 7520; Tournai; BE"
click at [781, 289] on span at bounding box center [781, 291] width 13 height 13
click at [0, 0] on input "radio" at bounding box center [0, 0] width 0 height 0
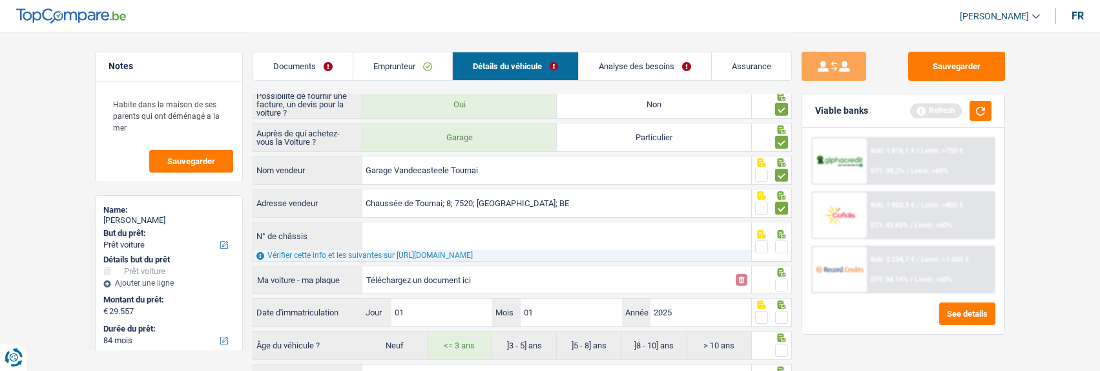
scroll to position [258, 0]
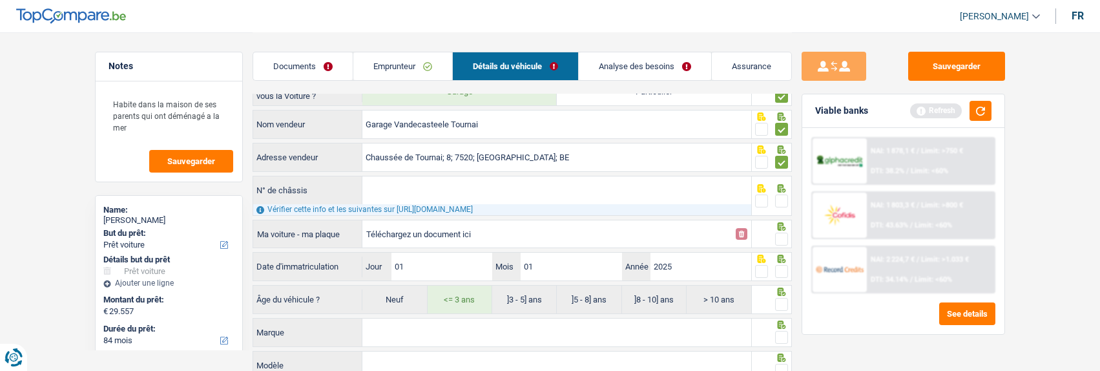
click at [761, 199] on span at bounding box center [761, 200] width 13 height 13
click at [0, 0] on input "radio" at bounding box center [0, 0] width 0 height 0
click at [784, 271] on span at bounding box center [781, 271] width 13 height 13
click at [0, 0] on input "radio" at bounding box center [0, 0] width 0 height 0
click at [783, 300] on span at bounding box center [781, 304] width 13 height 13
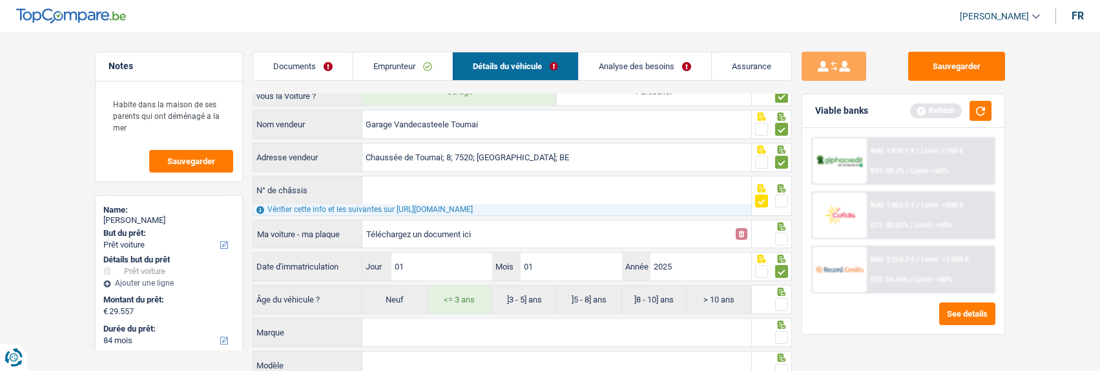
click at [0, 0] on input "radio" at bounding box center [0, 0] width 0 height 0
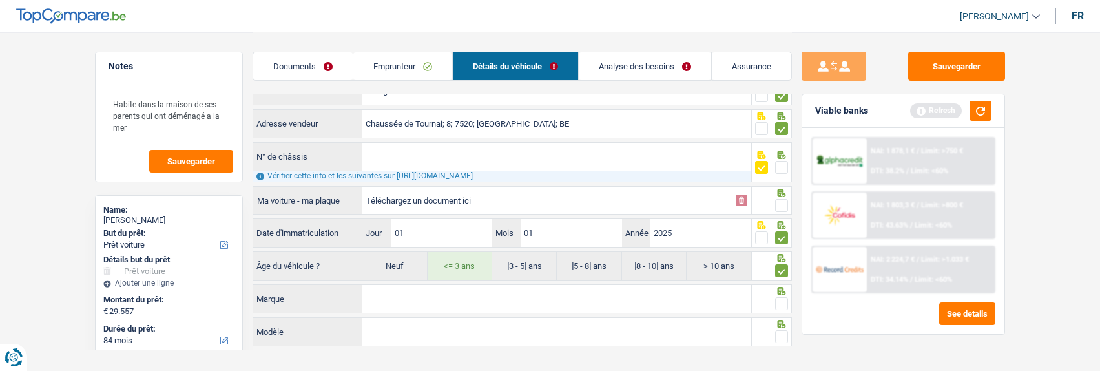
scroll to position [311, 0]
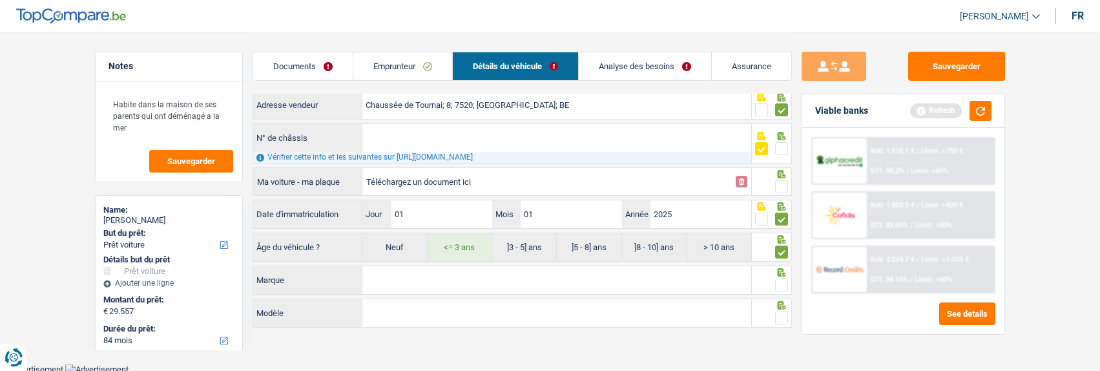
click at [711, 277] on input "Marque" at bounding box center [557, 280] width 389 height 28
type input "Peugeot"
click at [568, 317] on input "Modèle" at bounding box center [557, 313] width 389 height 28
type input "308 SW"
click at [779, 281] on span at bounding box center [781, 284] width 13 height 13
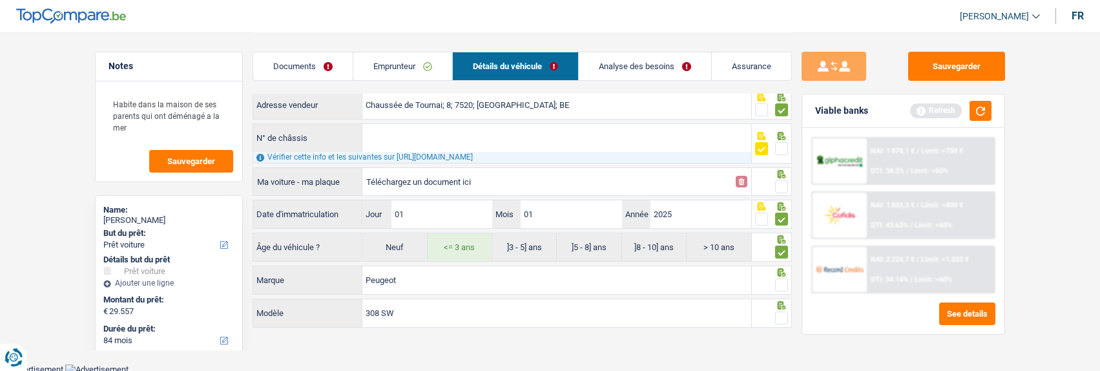
click at [0, 0] on input "radio" at bounding box center [0, 0] width 0 height 0
click at [779, 311] on span at bounding box center [781, 317] width 13 height 13
click at [0, 0] on input "radio" at bounding box center [0, 0] width 0 height 0
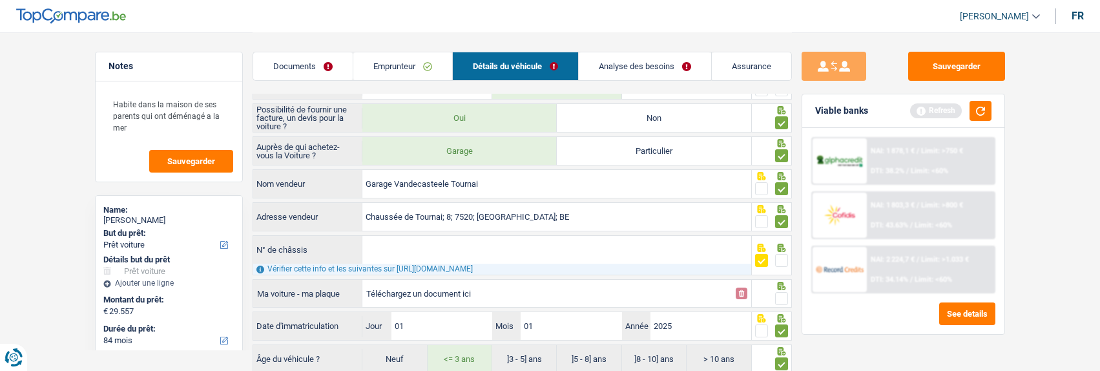
scroll to position [182, 0]
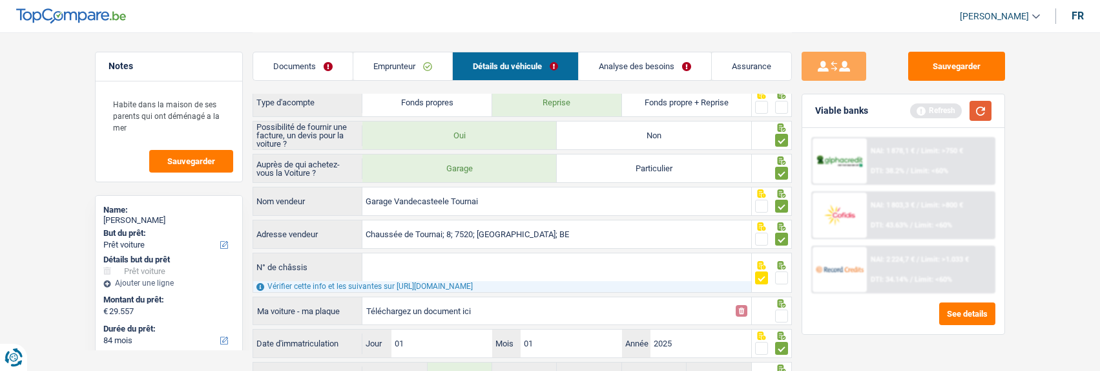
click at [980, 109] on button "button" at bounding box center [981, 111] width 22 height 20
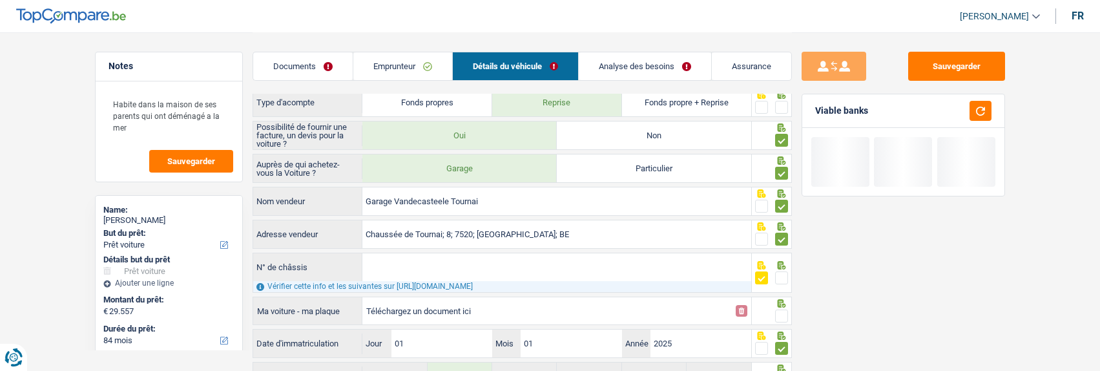
click at [783, 310] on span at bounding box center [781, 316] width 13 height 13
click at [0, 0] on input "radio" at bounding box center [0, 0] width 0 height 0
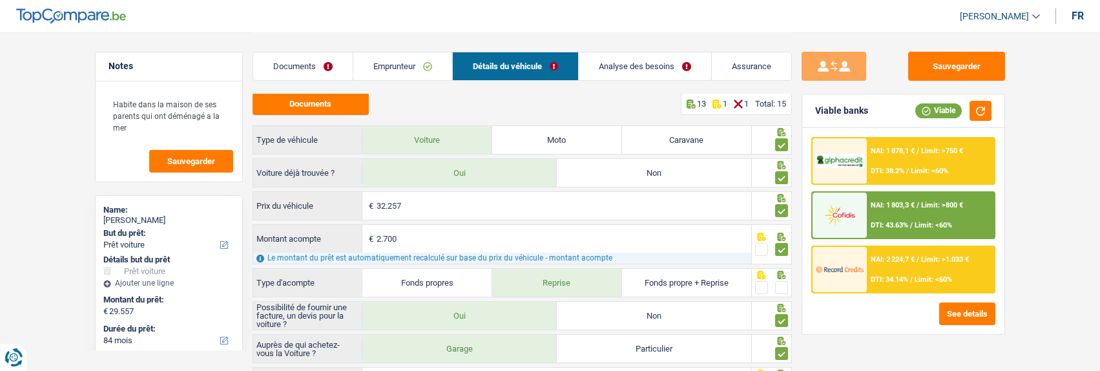
scroll to position [0, 0]
click at [655, 67] on link "Analyse des besoins" at bounding box center [645, 66] width 132 height 28
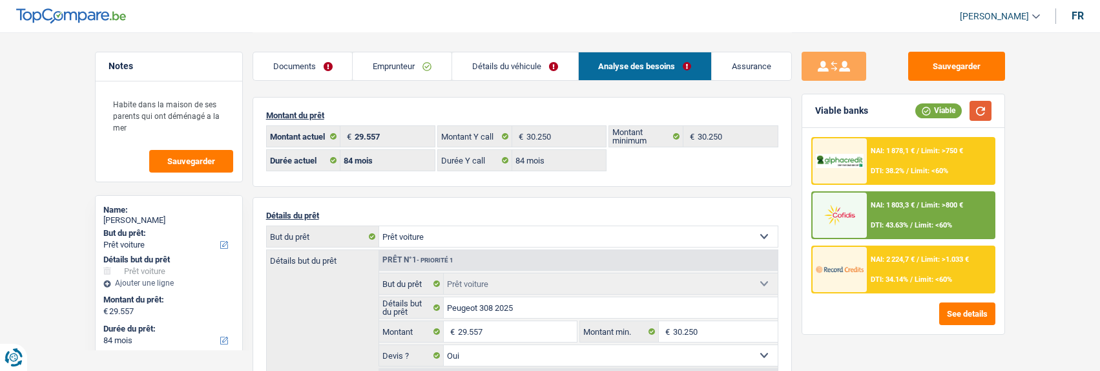
click at [989, 112] on button "button" at bounding box center [981, 111] width 22 height 20
click at [906, 265] on div "NAI: 2 224,7 € / Limit: >1.033 € DTI: 34.14% / Limit: <60%" at bounding box center [930, 269] width 127 height 45
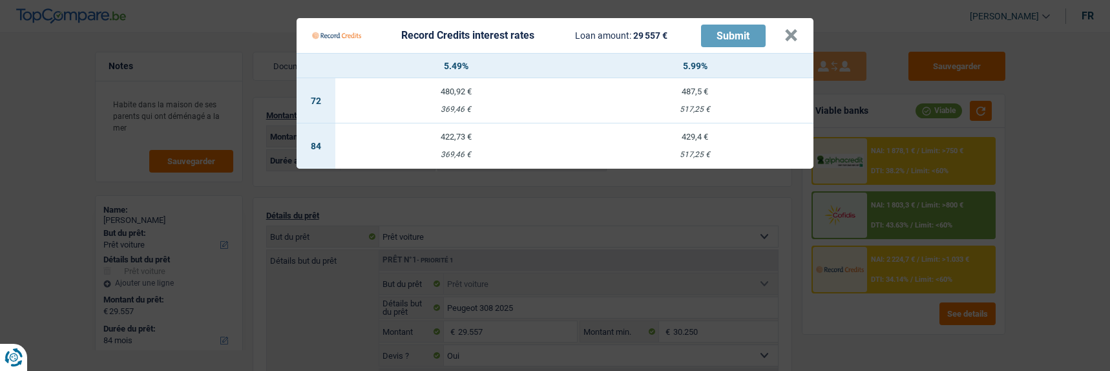
click at [466, 134] on div "422,73 €" at bounding box center [456, 136] width 242 height 8
select select "record credits"
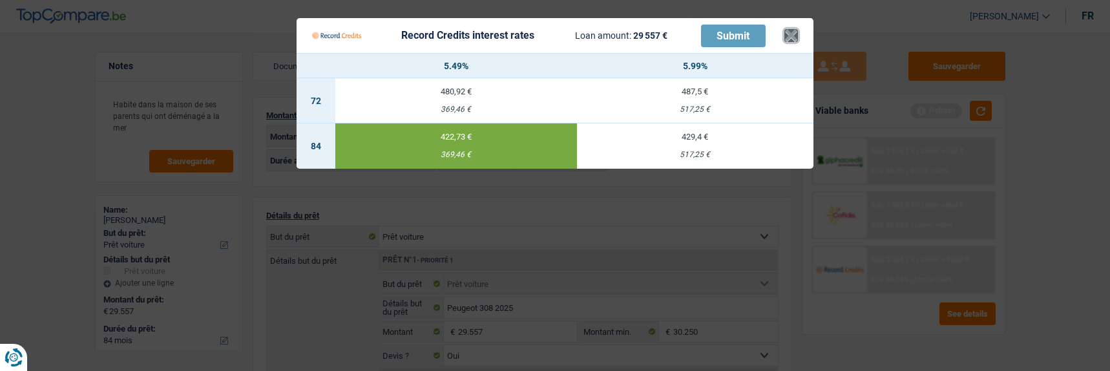
click at [795, 29] on button "×" at bounding box center [791, 35] width 14 height 13
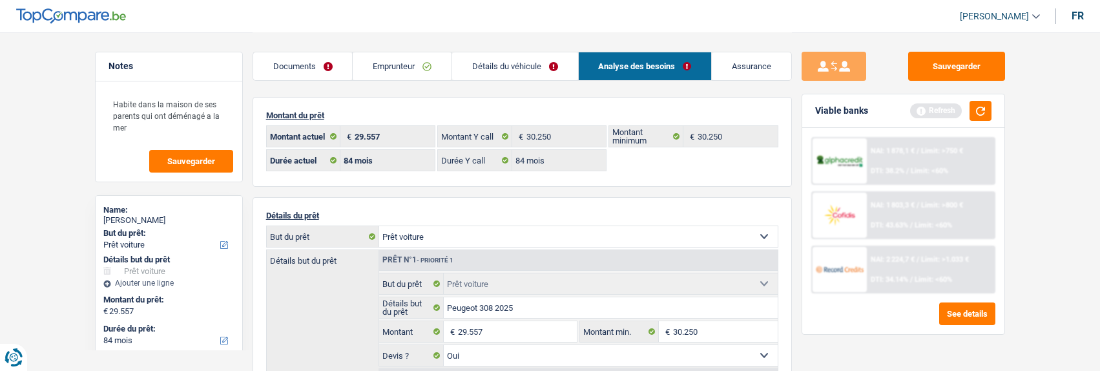
click at [498, 66] on link "Détails du véhicule" at bounding box center [515, 66] width 126 height 28
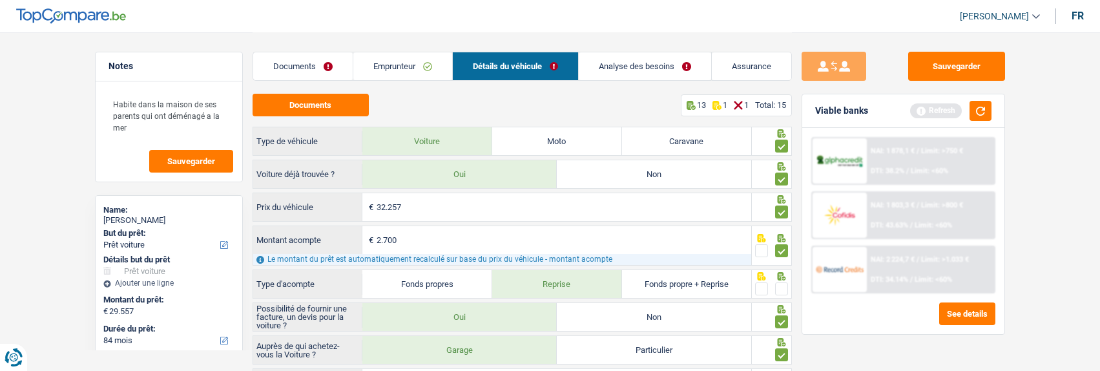
click at [783, 286] on span at bounding box center [781, 288] width 13 height 13
click at [0, 0] on input "radio" at bounding box center [0, 0] width 0 height 0
drag, startPoint x: 984, startPoint y: 107, endPoint x: 952, endPoint y: 109, distance: 32.4
click at [984, 108] on button "button" at bounding box center [981, 111] width 22 height 20
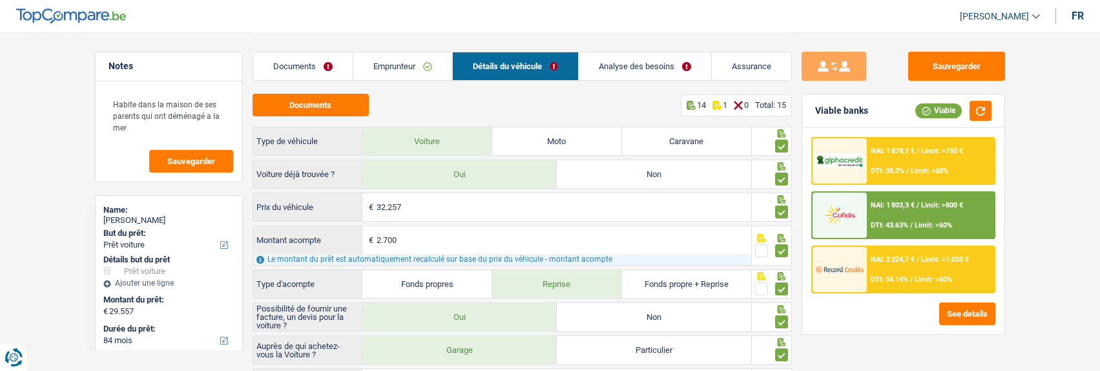
click at [886, 265] on div "NAI: 2 224,7 € / Limit: >1.033 € DTI: 34.14% / Limit: <60%" at bounding box center [930, 269] width 127 height 45
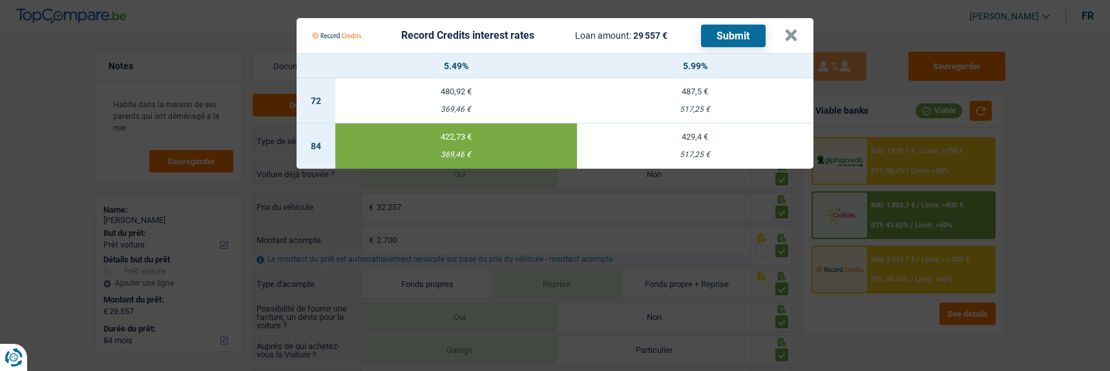
click at [735, 32] on button "Submit" at bounding box center [733, 36] width 65 height 23
click at [699, 139] on td "429,4 € 517,25 €" at bounding box center [695, 145] width 236 height 45
type input "5,99"
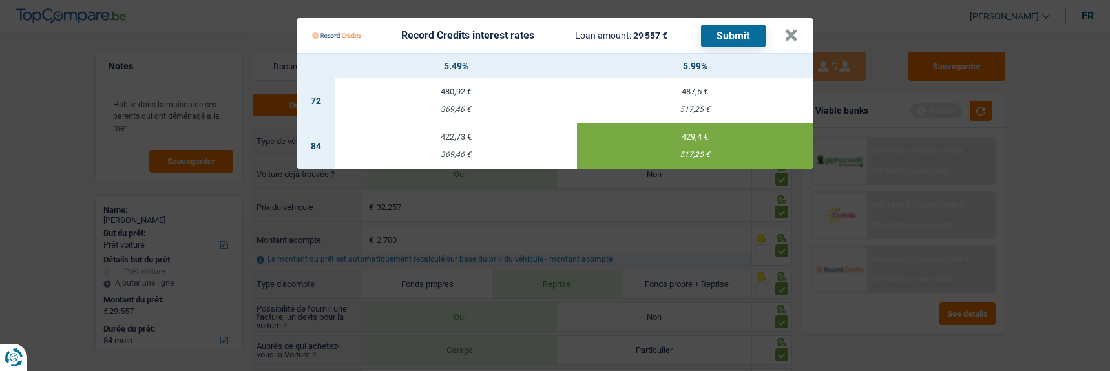
click at [739, 34] on button "Submit" at bounding box center [733, 36] width 65 height 23
click at [793, 29] on button "×" at bounding box center [791, 35] width 14 height 13
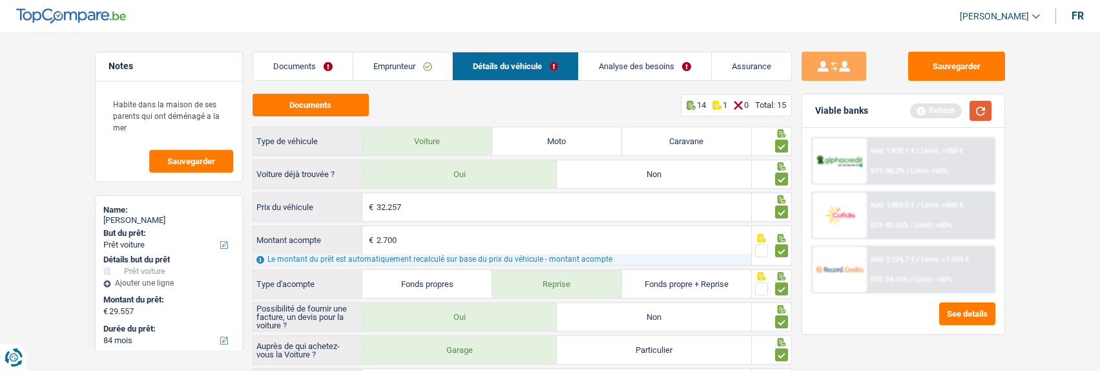
click at [982, 113] on button "button" at bounding box center [981, 111] width 22 height 20
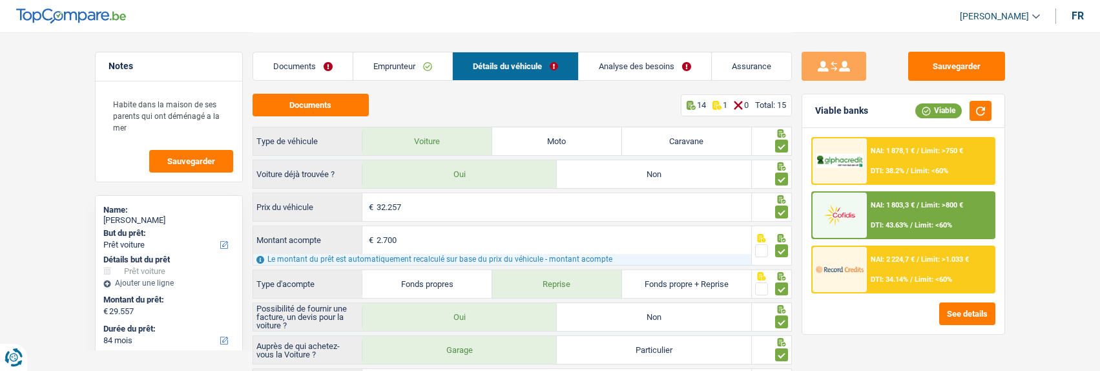
click at [932, 217] on div "NAI: 1 803,3 € / Limit: >800 € DTI: 43.63% / Limit: <60%" at bounding box center [930, 215] width 127 height 45
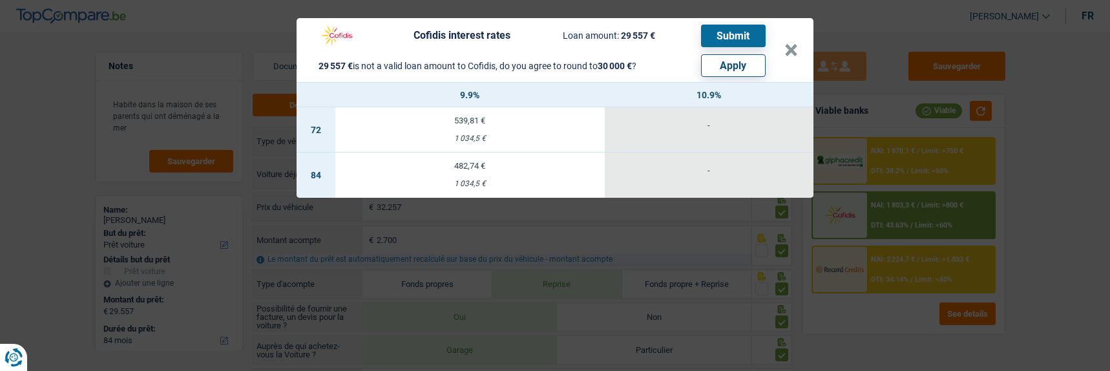
click at [733, 54] on button "Apply" at bounding box center [733, 65] width 65 height 23
type input "30.000"
select select "other"
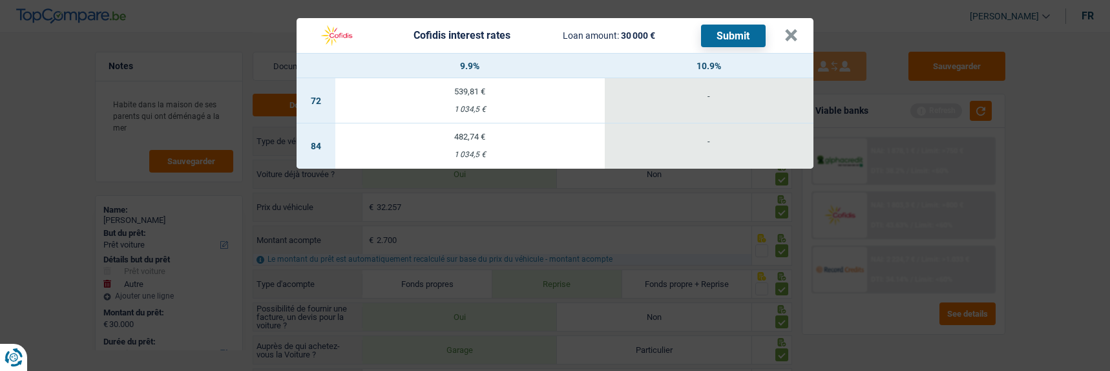
click at [460, 136] on td "482,74 € 1 034,5 €" at bounding box center [469, 145] width 269 height 45
select select "cofidis"
type input "9,90"
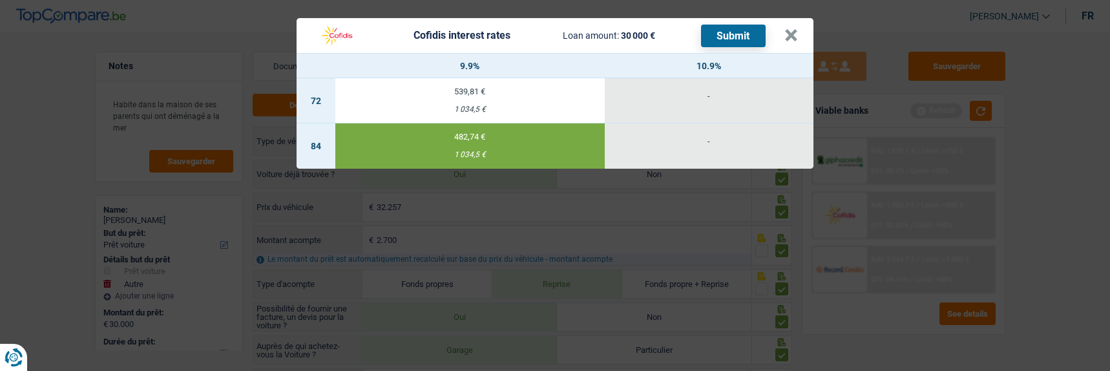
click at [731, 30] on button "Submit" at bounding box center [733, 36] width 65 height 23
click at [796, 33] on button "×" at bounding box center [791, 35] width 14 height 13
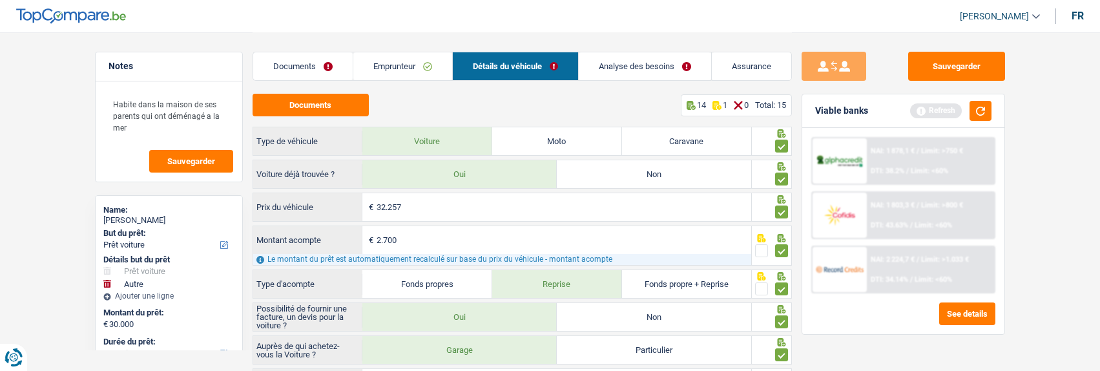
click at [649, 61] on link "Analyse des besoins" at bounding box center [645, 66] width 132 height 28
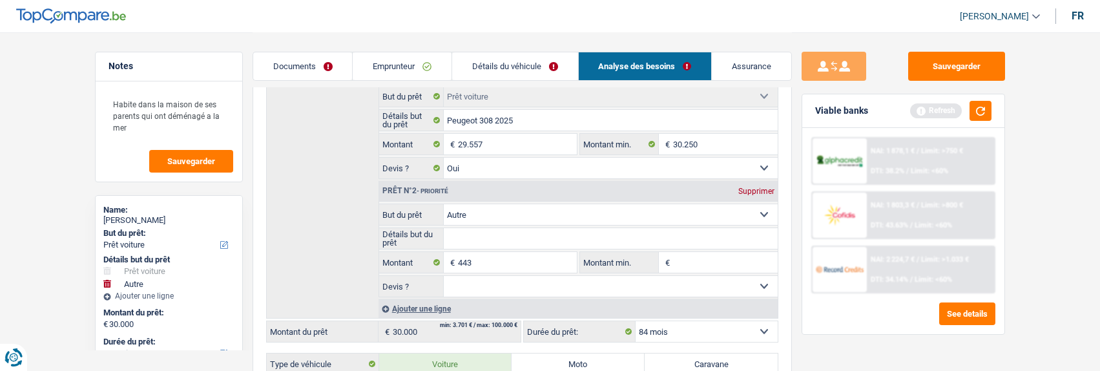
scroll to position [129, 0]
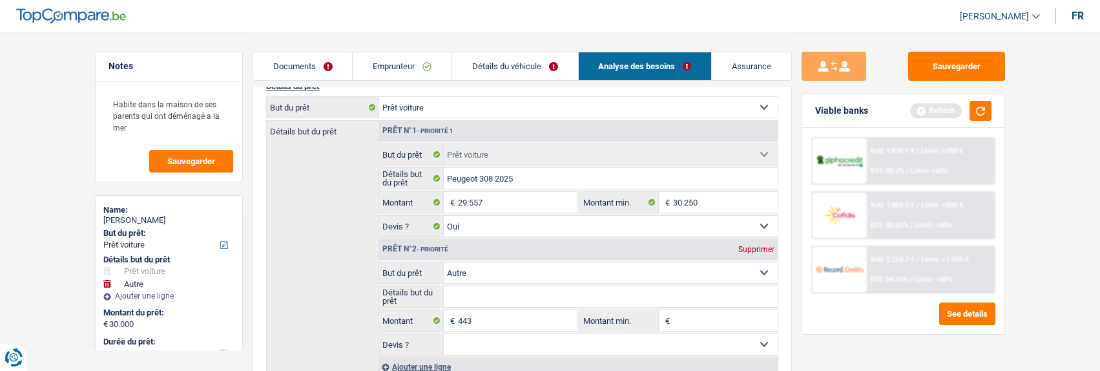
click at [765, 246] on div "Supprimer" at bounding box center [756, 250] width 43 height 8
type input "29.557"
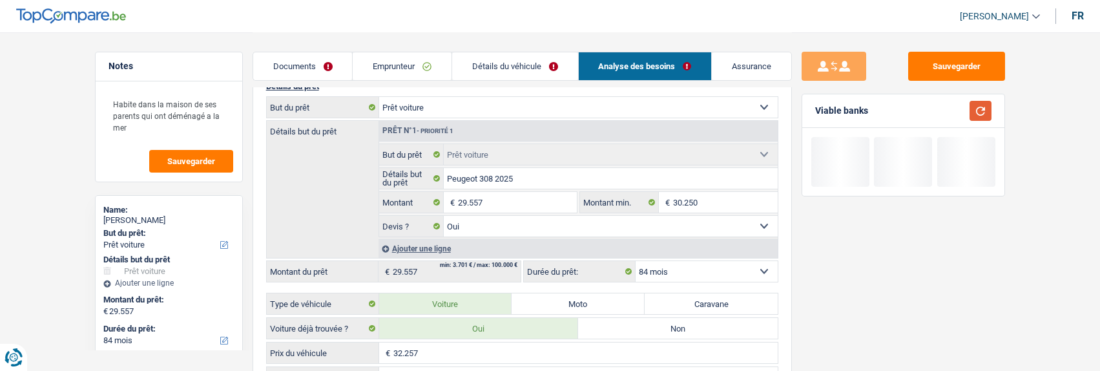
click at [983, 113] on button "button" at bounding box center [981, 111] width 22 height 20
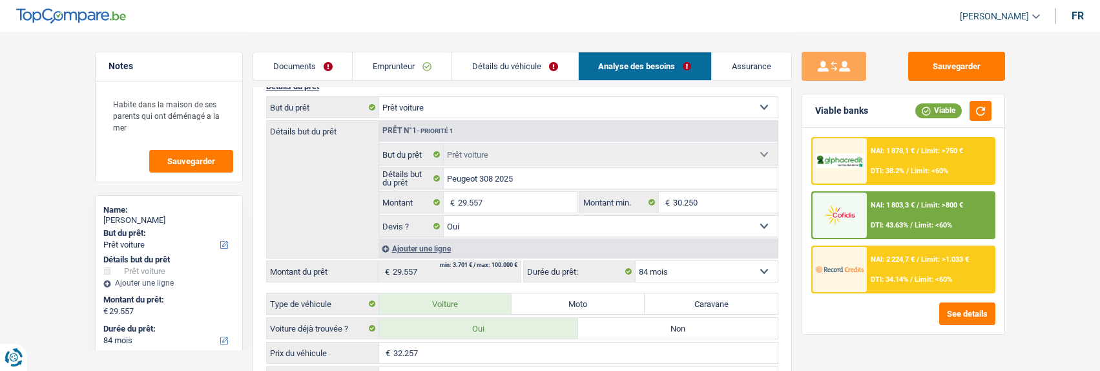
click at [881, 169] on span "DTI: 38.2%" at bounding box center [888, 171] width 34 height 8
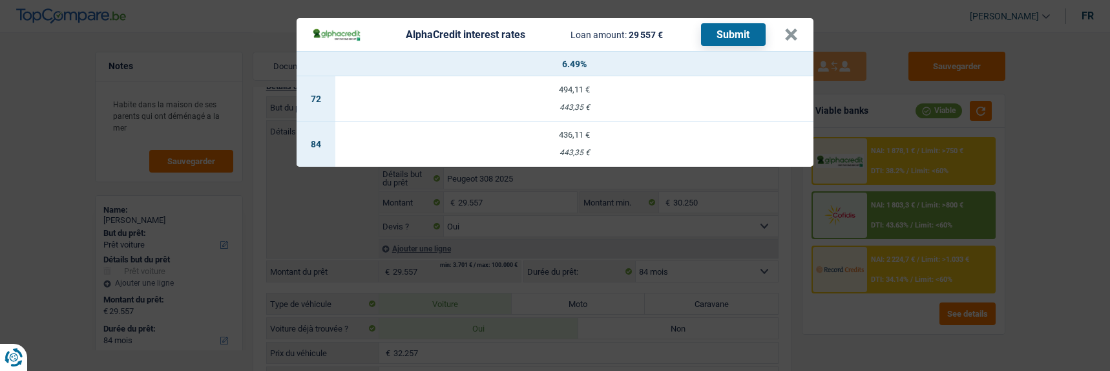
click at [594, 139] on td "436,11 € 443,35 €" at bounding box center [574, 143] width 478 height 45
select select "alphacredit"
type input "6,49"
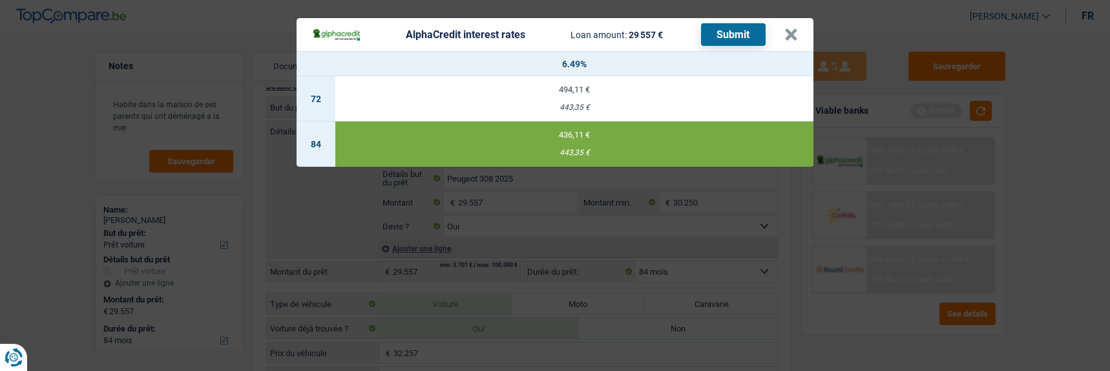
click at [742, 28] on button "Submit" at bounding box center [733, 34] width 65 height 23
click at [795, 28] on button "×" at bounding box center [791, 34] width 14 height 13
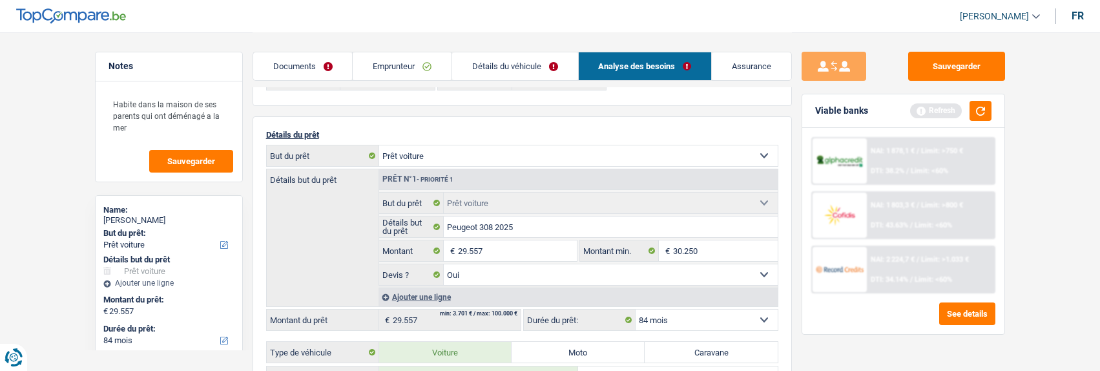
scroll to position [0, 0]
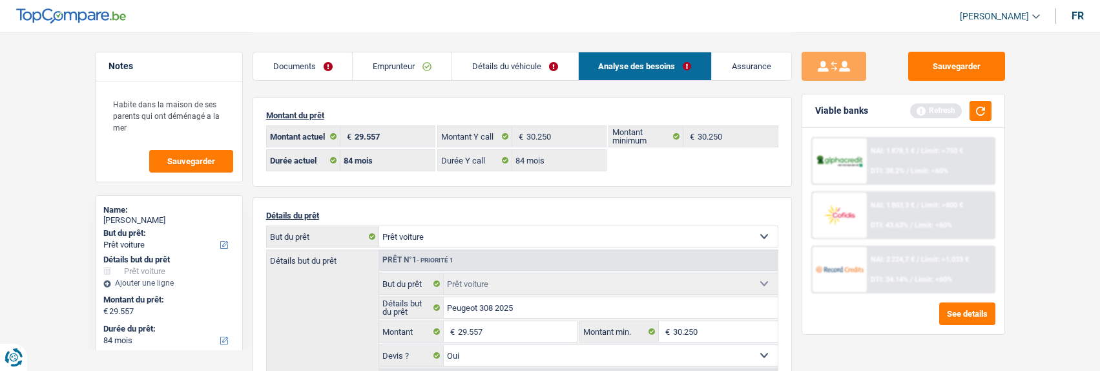
click at [423, 72] on link "Emprunteur" at bounding box center [402, 66] width 99 height 28
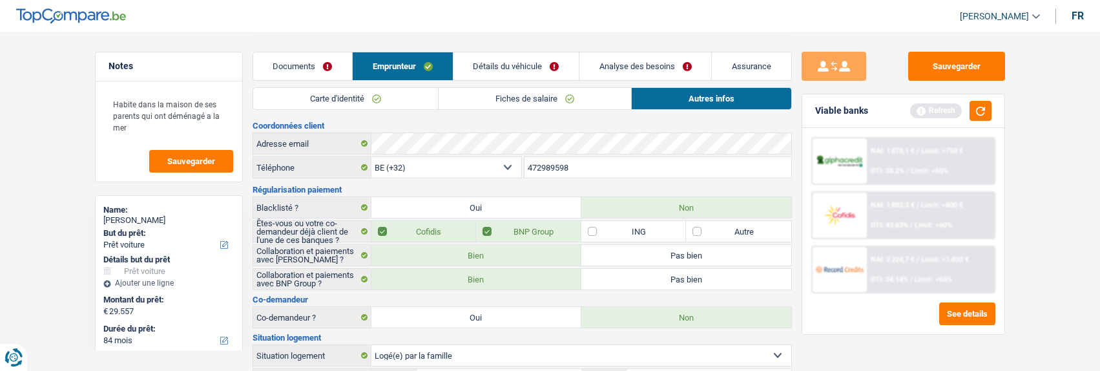
click at [529, 90] on link "Fiches de salaire" at bounding box center [535, 98] width 193 height 21
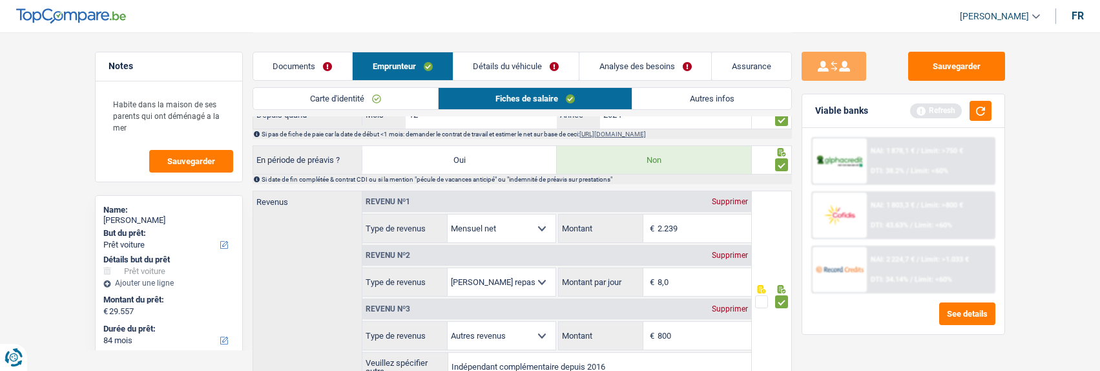
scroll to position [646, 0]
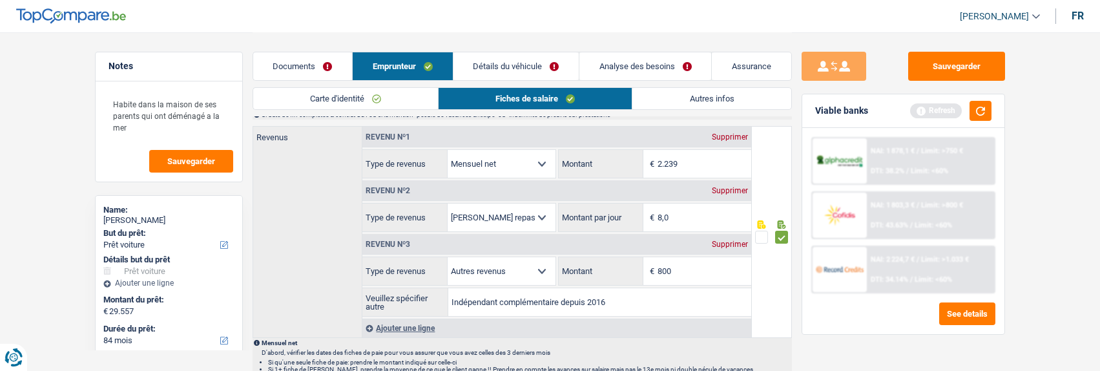
click at [726, 240] on div "Supprimer" at bounding box center [730, 244] width 43 height 8
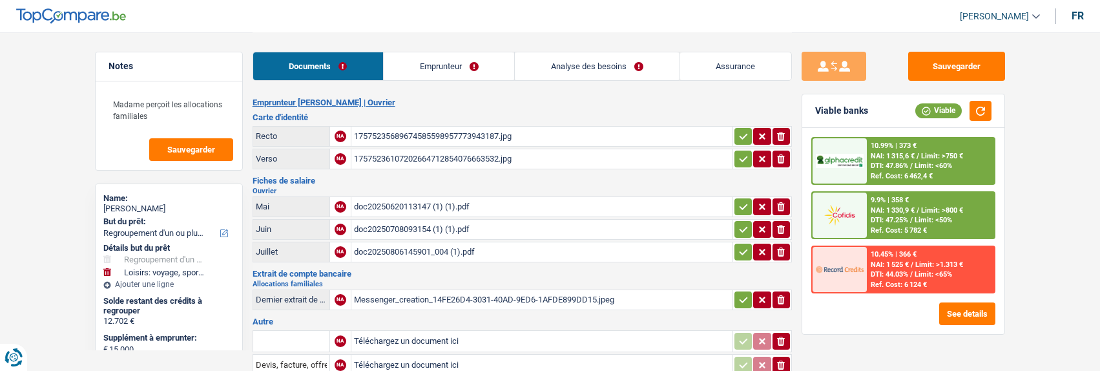
select select "refinancing"
select select "hobbies"
select select "120"
select select "alphacredit"
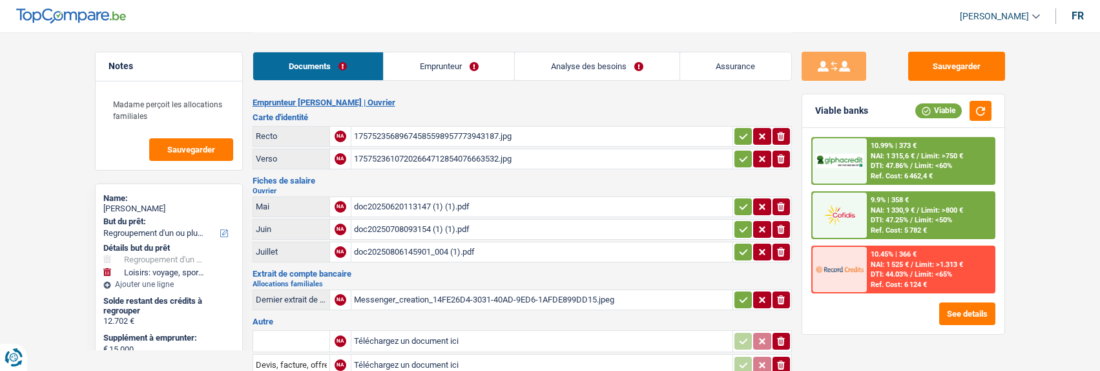
click at [605, 65] on link "Analyse des besoins" at bounding box center [597, 66] width 164 height 28
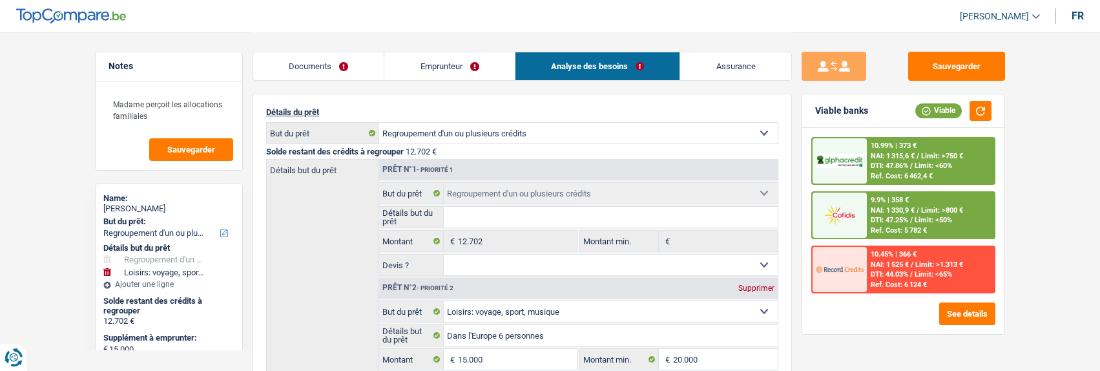
scroll to position [129, 0]
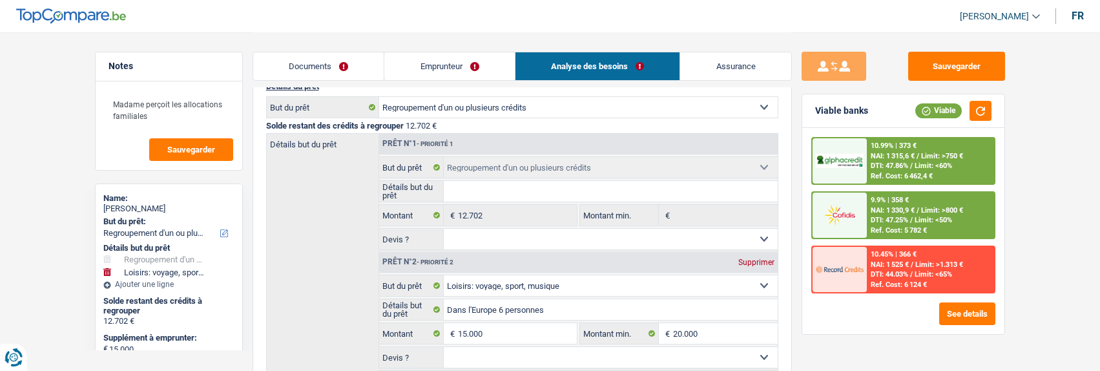
click at [477, 69] on link "Emprunteur" at bounding box center [449, 66] width 131 height 28
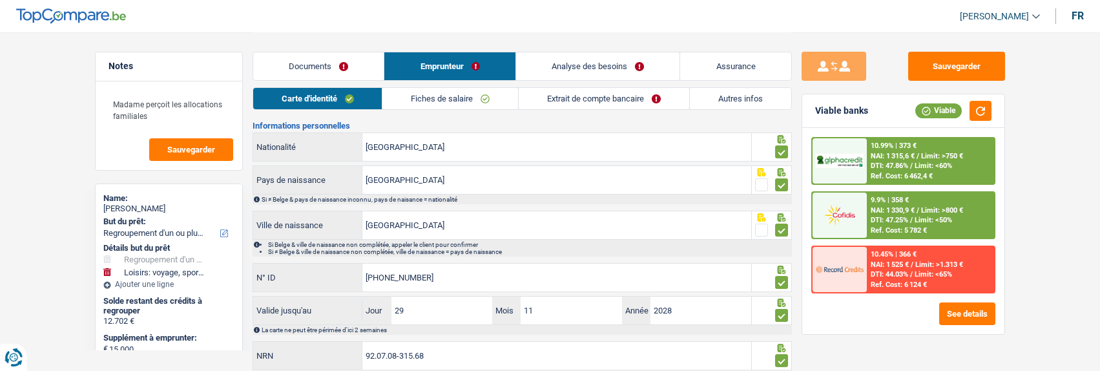
click at [625, 70] on link "Analyse des besoins" at bounding box center [598, 66] width 164 height 28
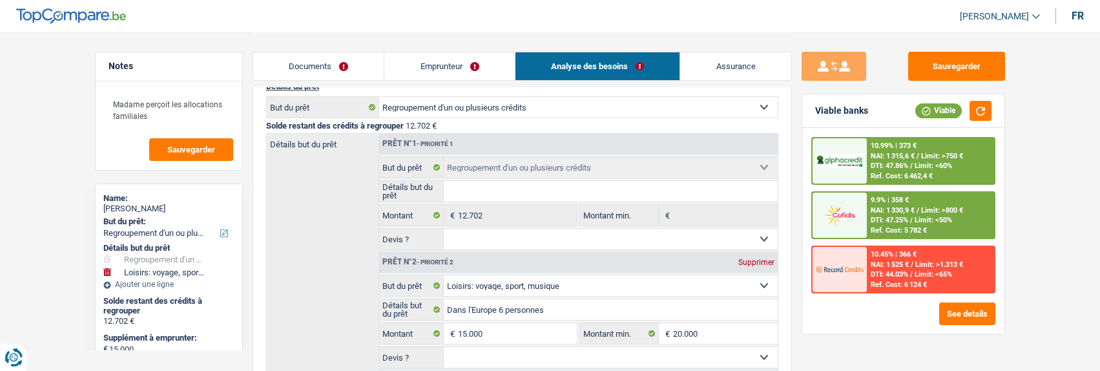
click at [452, 70] on link "Emprunteur" at bounding box center [449, 66] width 131 height 28
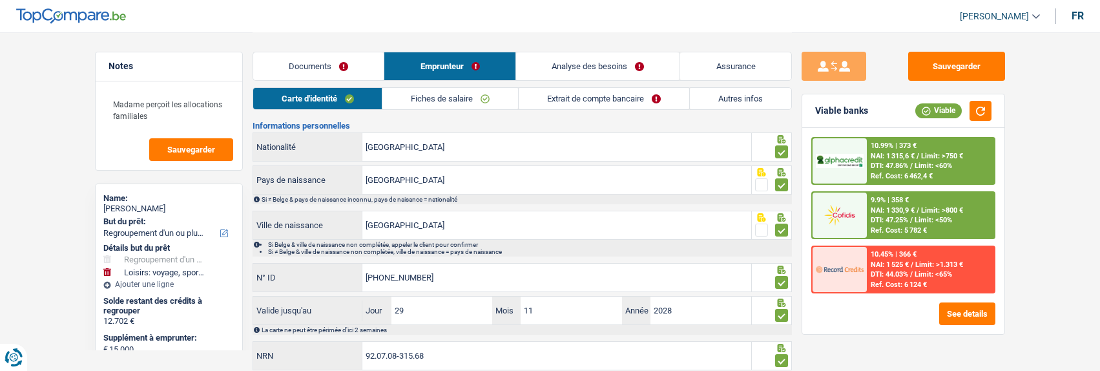
click at [733, 99] on link "Autres infos" at bounding box center [740, 98] width 101 height 21
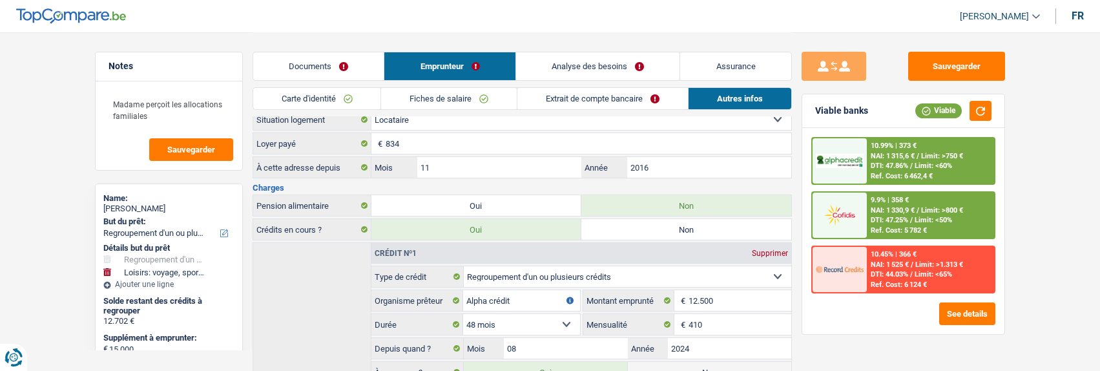
scroll to position [147, 0]
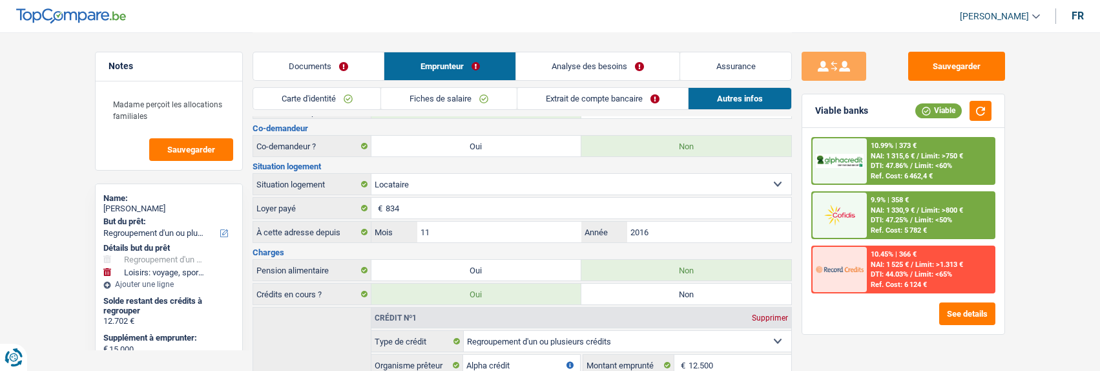
click at [657, 67] on link "Analyse des besoins" at bounding box center [598, 66] width 164 height 28
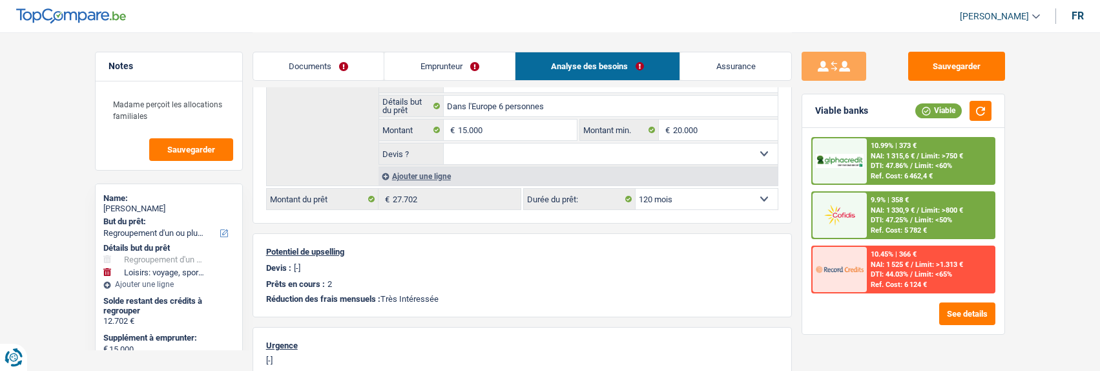
scroll to position [341, 0]
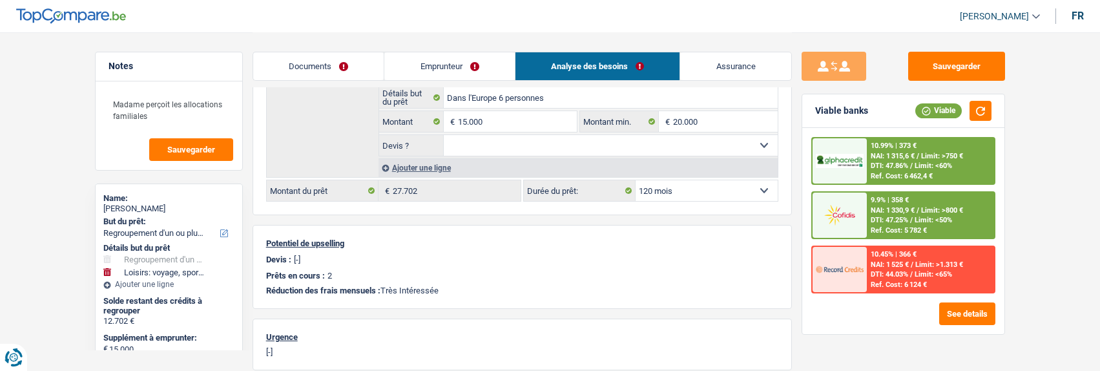
click at [728, 187] on select "12 mois 18 mois 24 mois 30 mois 36 mois 42 mois 48 mois 60 mois 72 mois 84 mois…" at bounding box center [707, 190] width 142 height 21
select select "84"
click at [636, 180] on select "12 mois 18 mois 24 mois 30 mois 36 mois 42 mois 48 mois 60 mois 72 mois 84 mois…" at bounding box center [707, 190] width 142 height 21
select select "84"
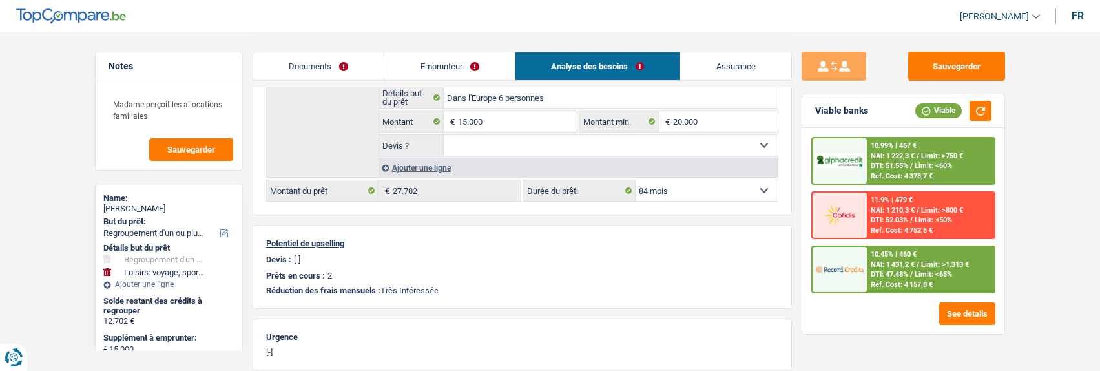
click at [916, 250] on div "10.45% | 460 € NAI: 1 431,2 € / Limit: >1.313 € DTI: 47.48% / Limit: <65% Ref. …" at bounding box center [930, 269] width 127 height 45
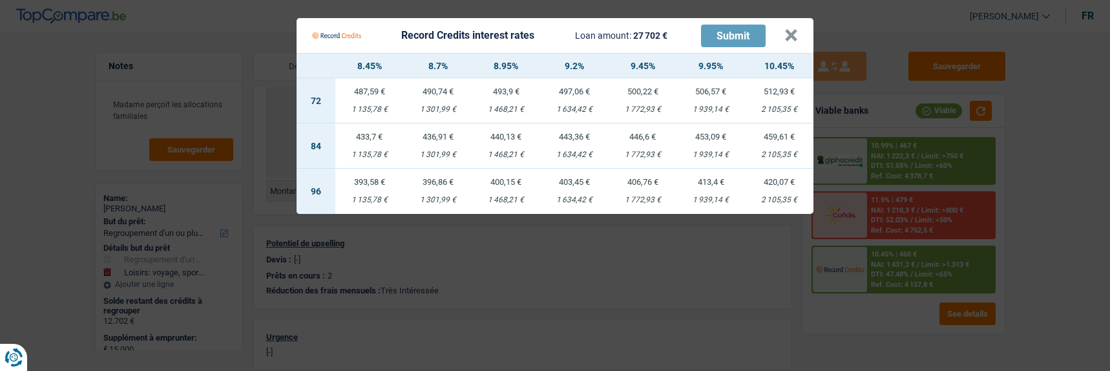
click at [571, 134] on div "443,36 €" at bounding box center [574, 136] width 68 height 8
select select "record credits"
type input "9,20"
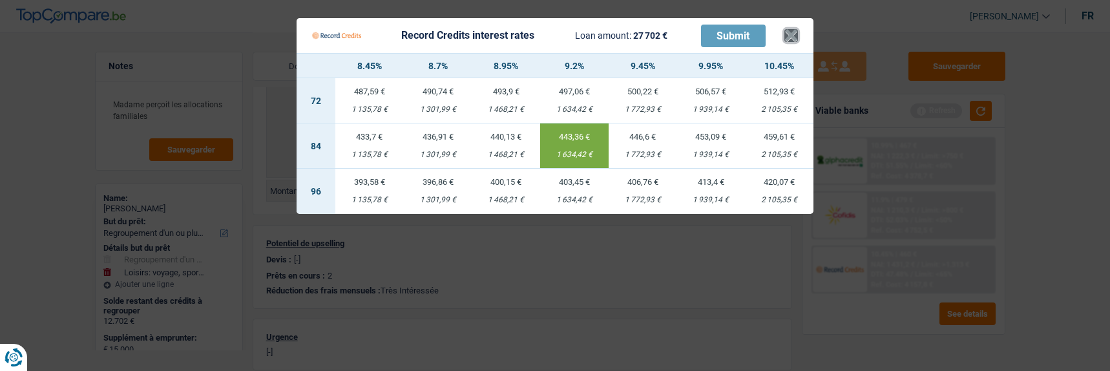
click at [796, 29] on button "×" at bounding box center [791, 35] width 14 height 13
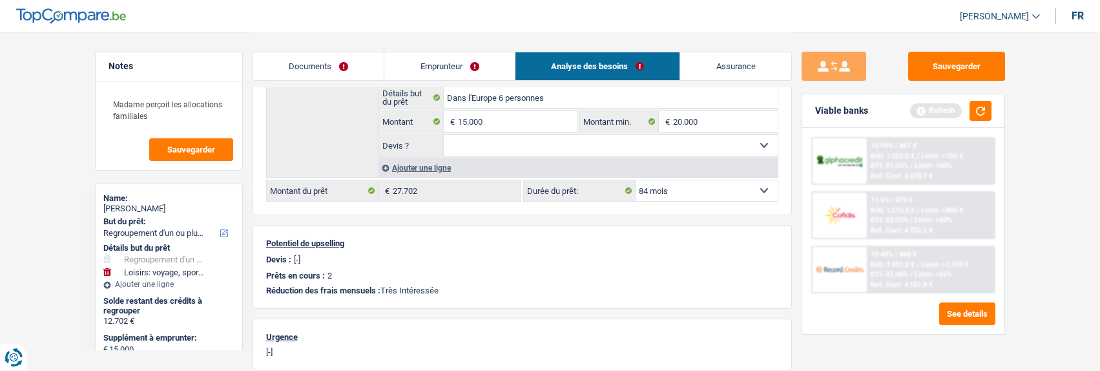
click at [463, 68] on link "Emprunteur" at bounding box center [449, 66] width 131 height 28
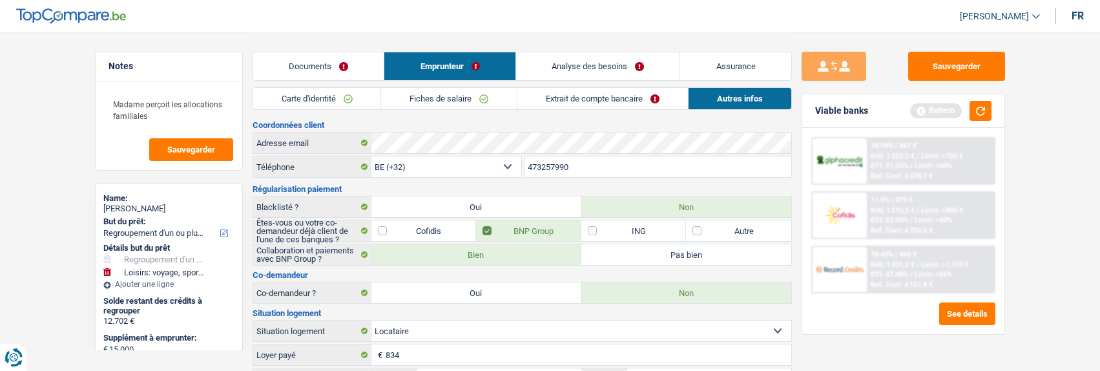
scroll to position [0, 0]
click at [368, 96] on link "Carte d'identité" at bounding box center [317, 98] width 128 height 21
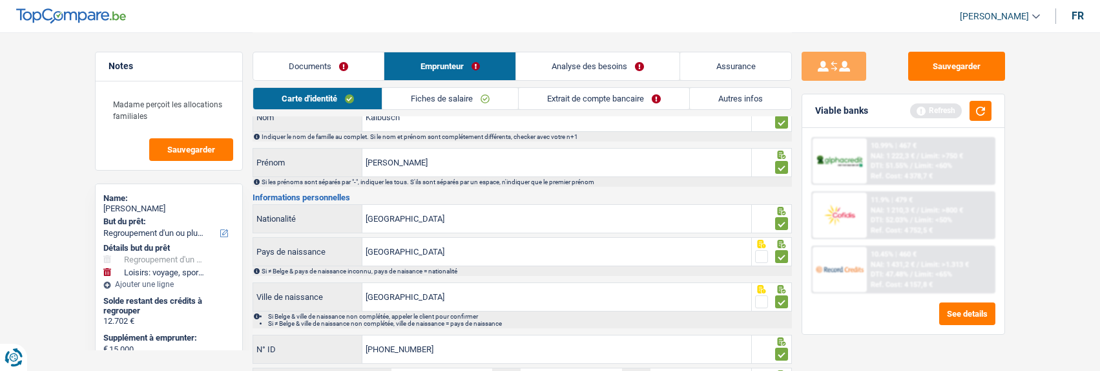
scroll to position [129, 0]
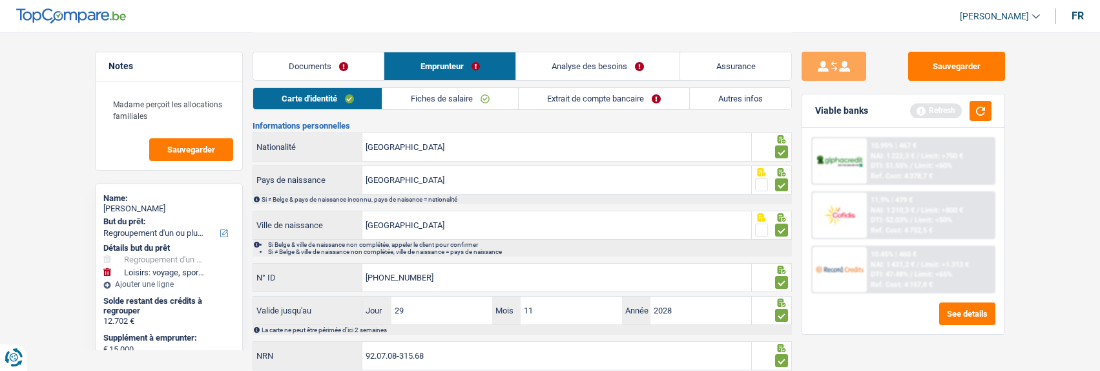
click at [474, 96] on link "Fiches de salaire" at bounding box center [451, 98] width 136 height 21
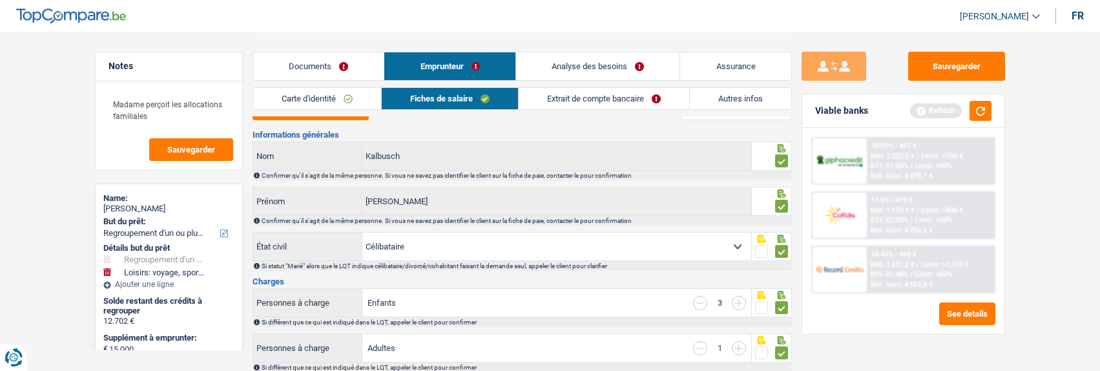
scroll to position [0, 0]
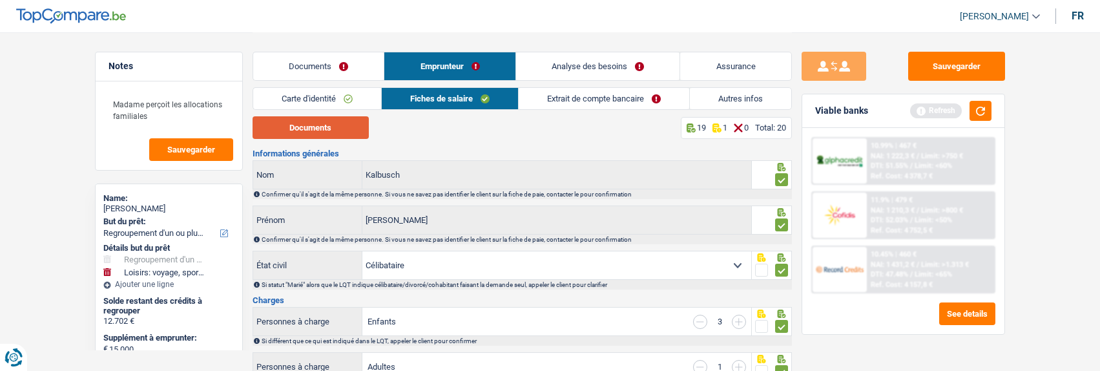
click at [362, 132] on button "Documents" at bounding box center [311, 127] width 116 height 23
click at [342, 68] on link "Documents" at bounding box center [318, 66] width 131 height 28
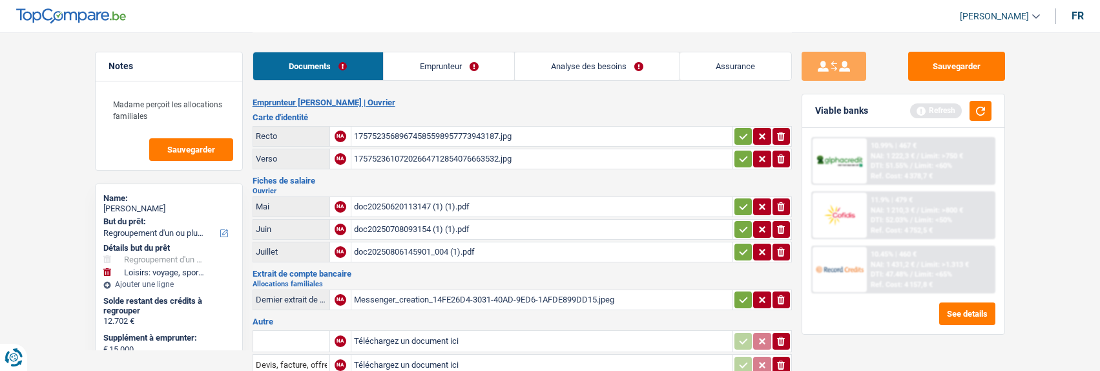
click at [600, 68] on link "Analyse des besoins" at bounding box center [597, 66] width 164 height 28
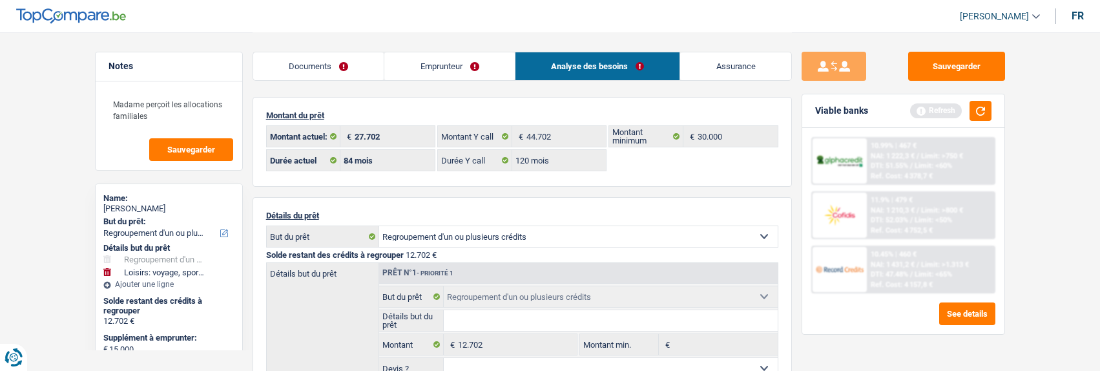
click at [467, 60] on link "Emprunteur" at bounding box center [449, 66] width 131 height 28
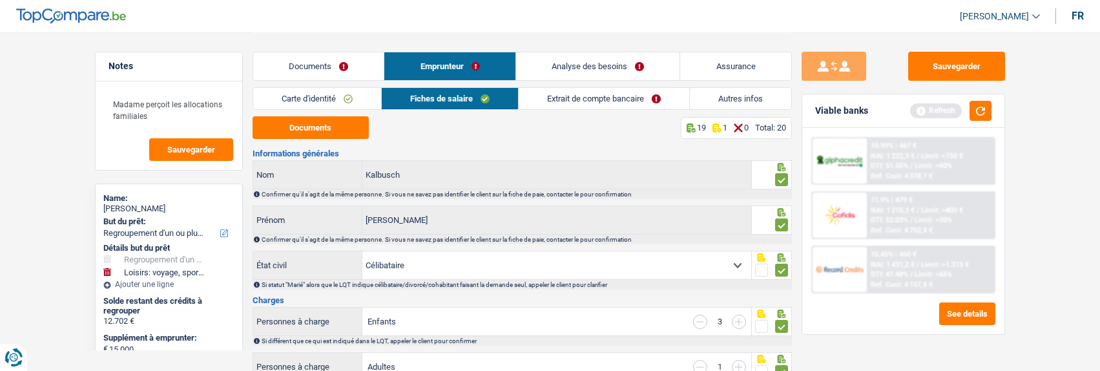
click at [591, 98] on link "Extrait de compte bancaire" at bounding box center [604, 98] width 171 height 21
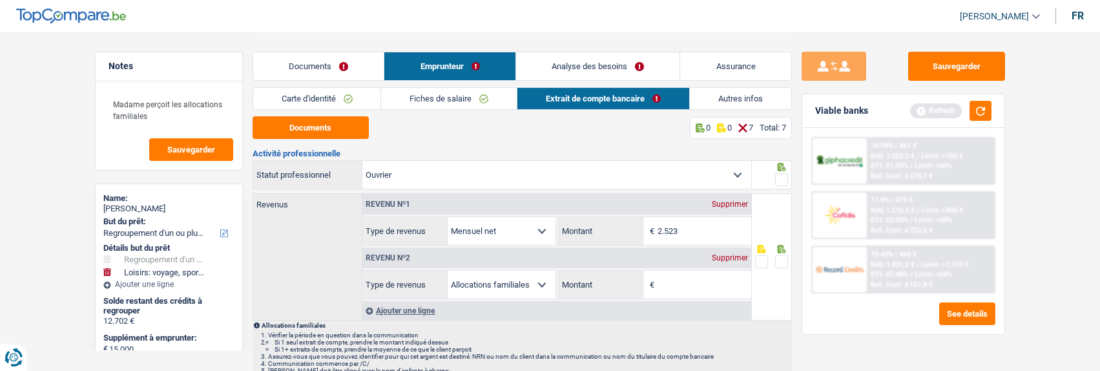
click at [467, 104] on link "Fiches de salaire" at bounding box center [449, 98] width 136 height 21
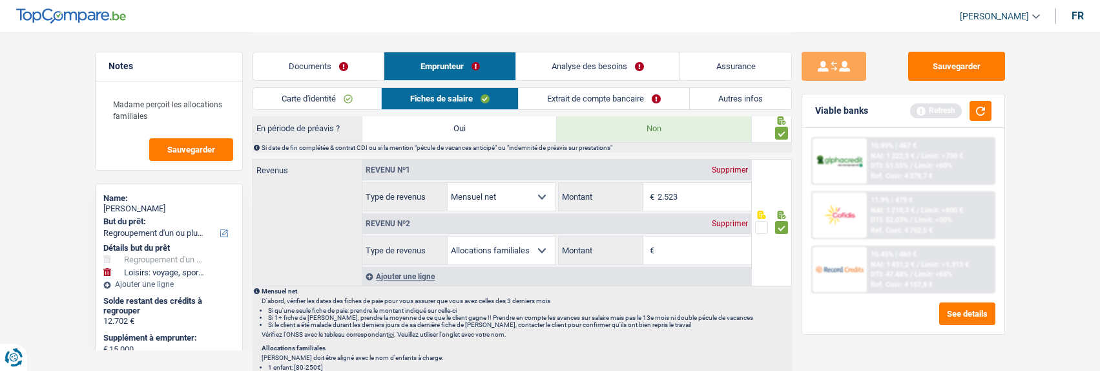
scroll to position [646, 0]
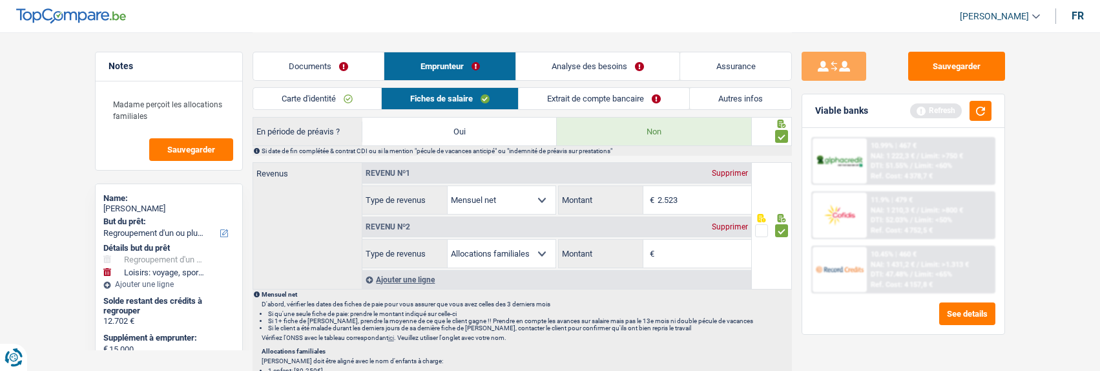
click at [722, 225] on div "Supprimer" at bounding box center [730, 227] width 43 height 8
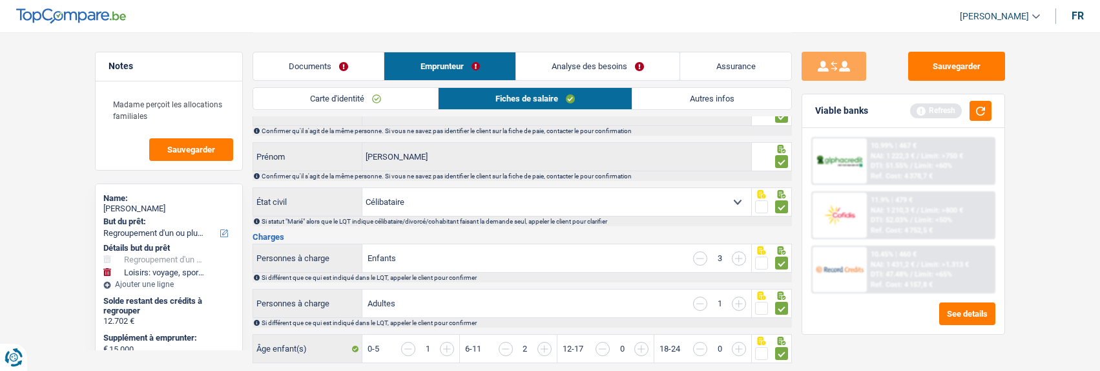
scroll to position [0, 0]
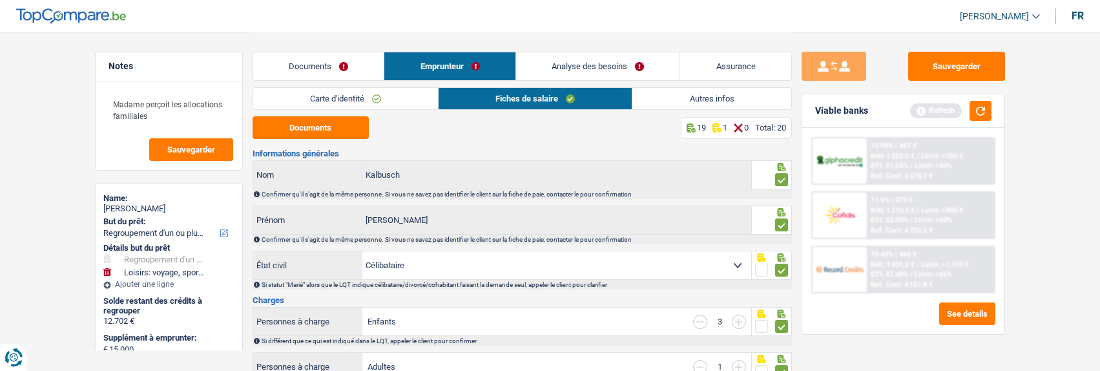
click at [368, 63] on link "Documents" at bounding box center [318, 66] width 131 height 28
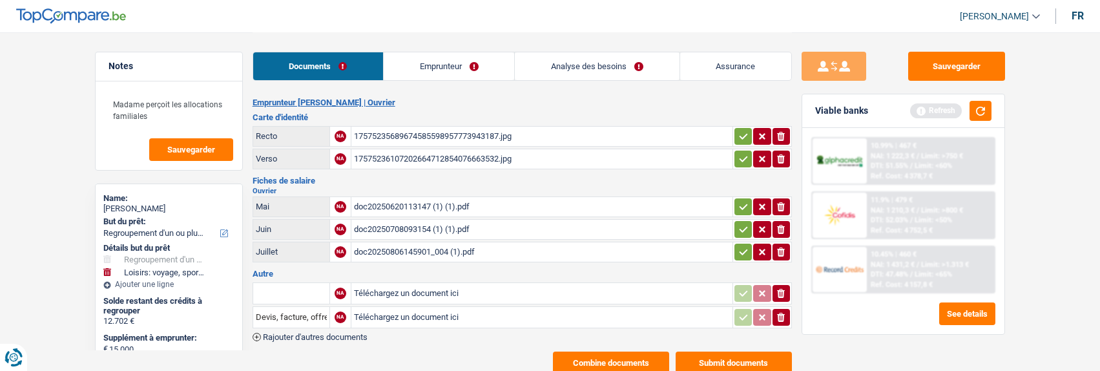
click at [603, 352] on button "Combine documents" at bounding box center [611, 363] width 116 height 23
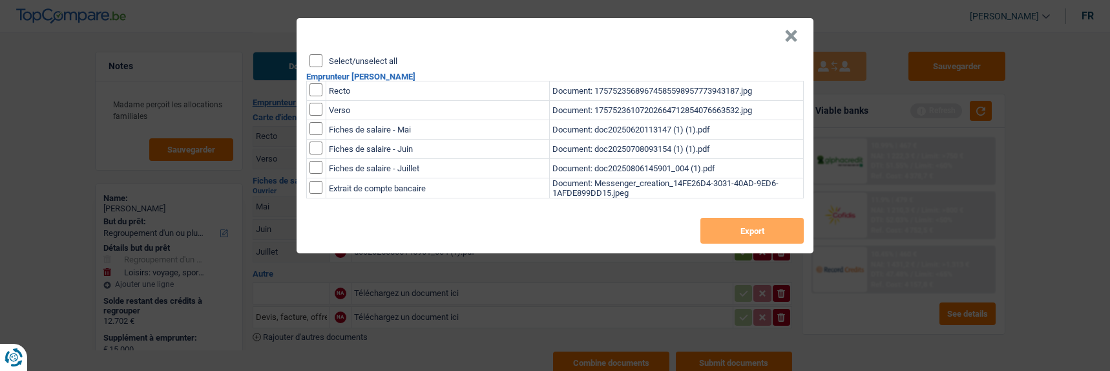
click at [316, 58] on input "Select/unselect all" at bounding box center [316, 60] width 13 height 13
checkbox input "true"
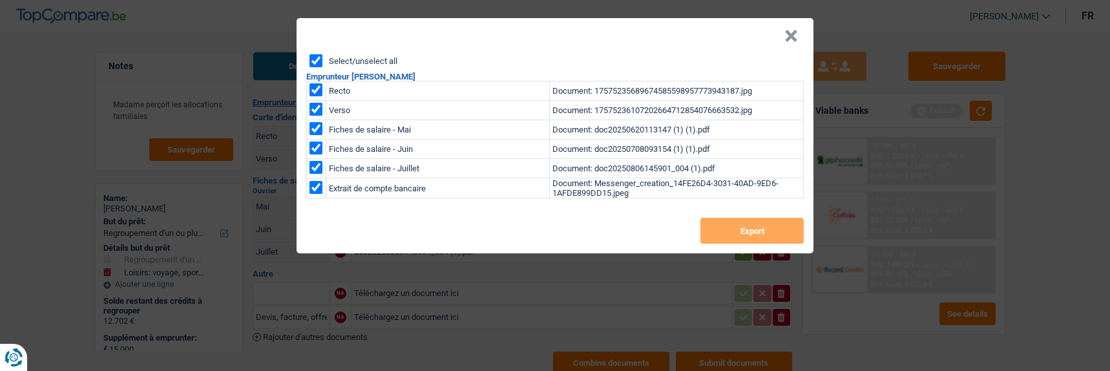
checkbox input "true"
click at [734, 224] on button "Export" at bounding box center [751, 231] width 103 height 26
click at [793, 37] on button "×" at bounding box center [791, 36] width 14 height 13
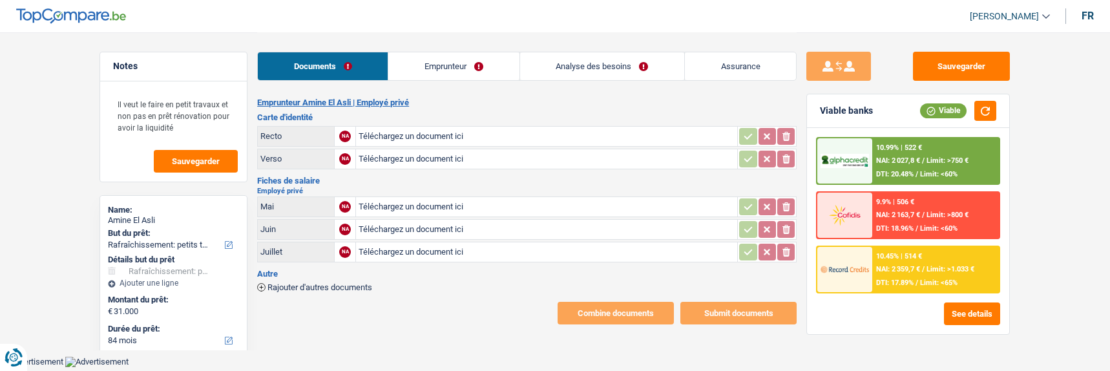
select select "houseOrGarden"
select select "84"
type input "C:\fakepath\carte d'identité copie.pdf"
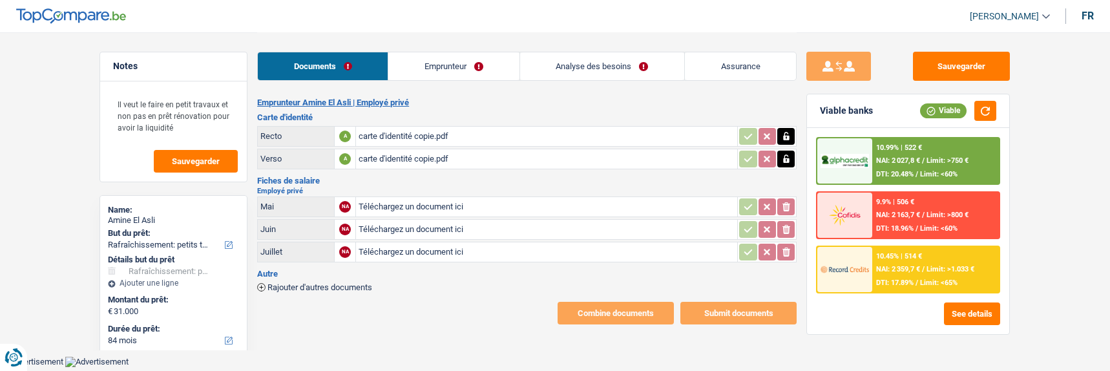
click at [635, 68] on link "Analyse des besoins" at bounding box center [602, 66] width 164 height 28
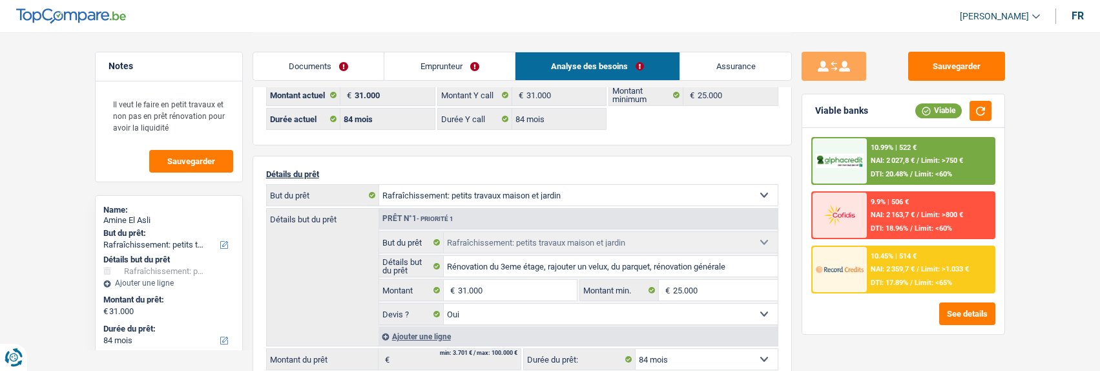
scroll to position [65, 0]
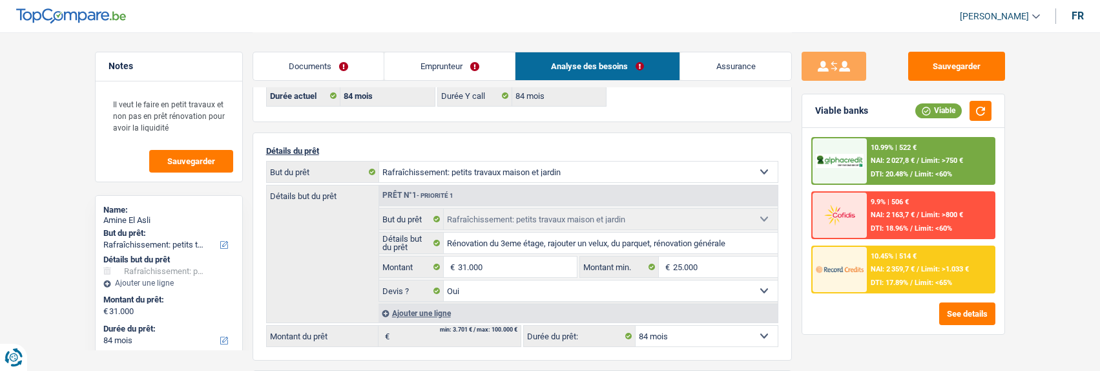
click at [335, 62] on link "Documents" at bounding box center [318, 66] width 131 height 28
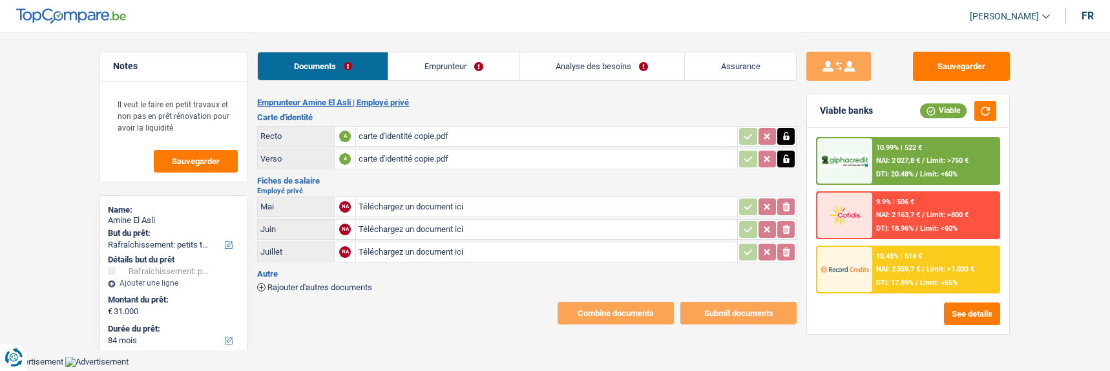
click at [341, 283] on span "Rajouter d'autres documents" at bounding box center [320, 287] width 105 height 8
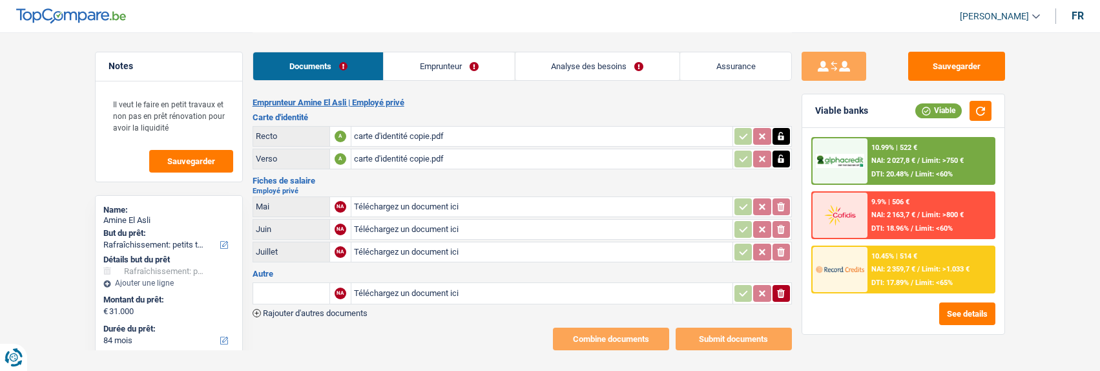
click at [275, 280] on table "NA Téléchargez un document ici ionicons-v5-e" at bounding box center [523, 293] width 540 height 26
click at [273, 283] on input "text" at bounding box center [291, 293] width 71 height 21
click at [350, 314] on li "Devis, facture, offre, bon de commande" at bounding box center [339, 319] width 158 height 16
type input "Devis, facture, offre, bon de commande"
click at [317, 309] on span "Rajouter d'autres documents" at bounding box center [315, 313] width 105 height 8
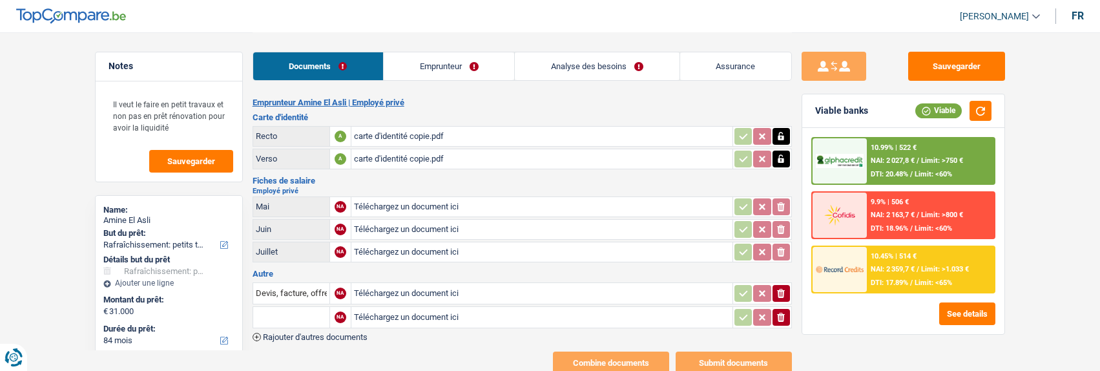
click at [316, 307] on input "text" at bounding box center [291, 317] width 71 height 21
click at [319, 340] on li "Devis, facture, offre, bon de commande" at bounding box center [339, 343] width 158 height 16
type input "Devis, facture, offre, bon de commande"
type input "C:\fakepath\Devis [STREET_ADDRESS]pdf"
type input "C:\fakepath\Devis ydh.pdf"
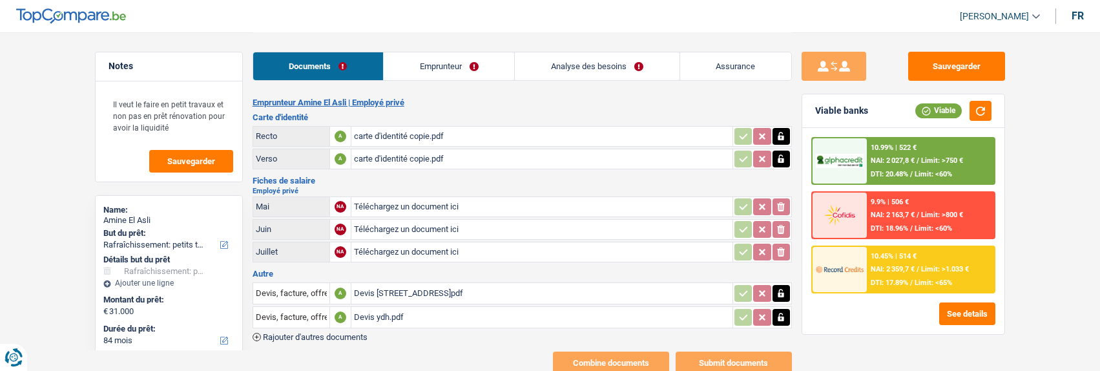
type input "C:\fakepath\FP202506_61585_10987167 (2).pdf"
type input "C:\fakepath\FP202507_61585_11048679 (1).pdf"
click at [454, 66] on link "Emprunteur" at bounding box center [449, 66] width 131 height 28
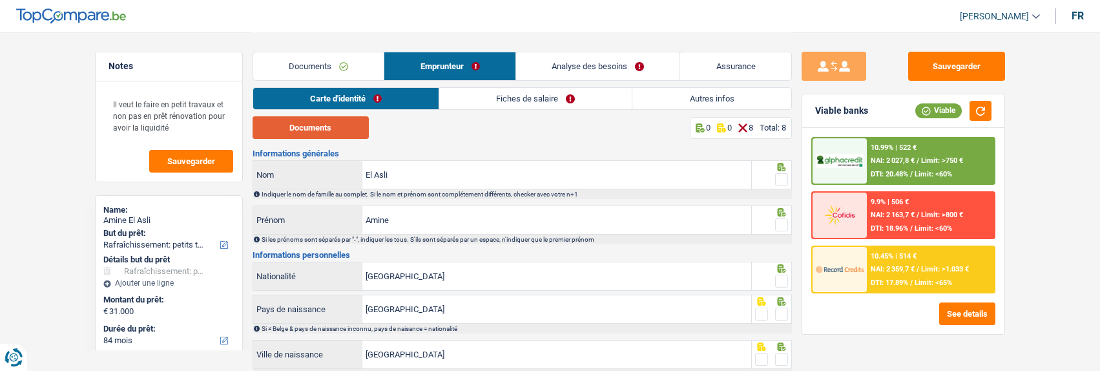
click at [342, 129] on button "Documents" at bounding box center [311, 127] width 116 height 23
drag, startPoint x: 779, startPoint y: 177, endPoint x: 776, endPoint y: 214, distance: 36.9
click at [779, 182] on span at bounding box center [781, 179] width 13 height 13
click at [0, 0] on input "radio" at bounding box center [0, 0] width 0 height 0
click at [779, 220] on span at bounding box center [781, 224] width 13 height 13
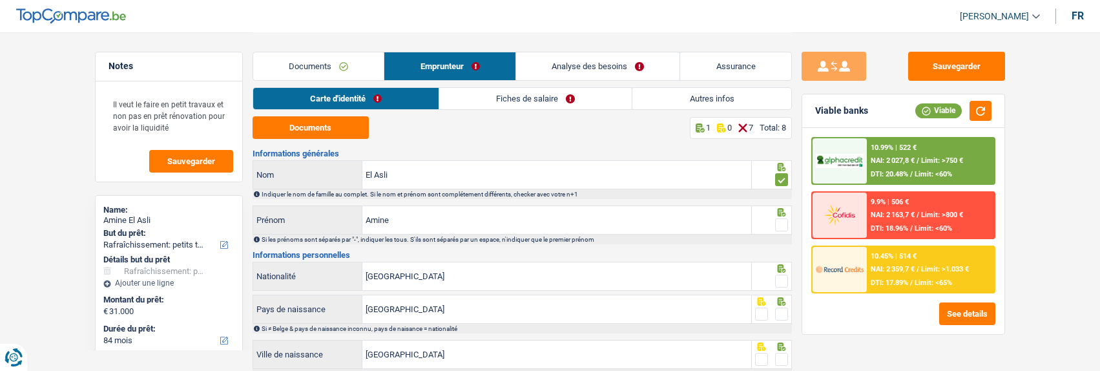
click at [0, 0] on input "radio" at bounding box center [0, 0] width 0 height 0
click at [780, 277] on span at bounding box center [781, 281] width 13 height 13
click at [0, 0] on input "radio" at bounding box center [0, 0] width 0 height 0
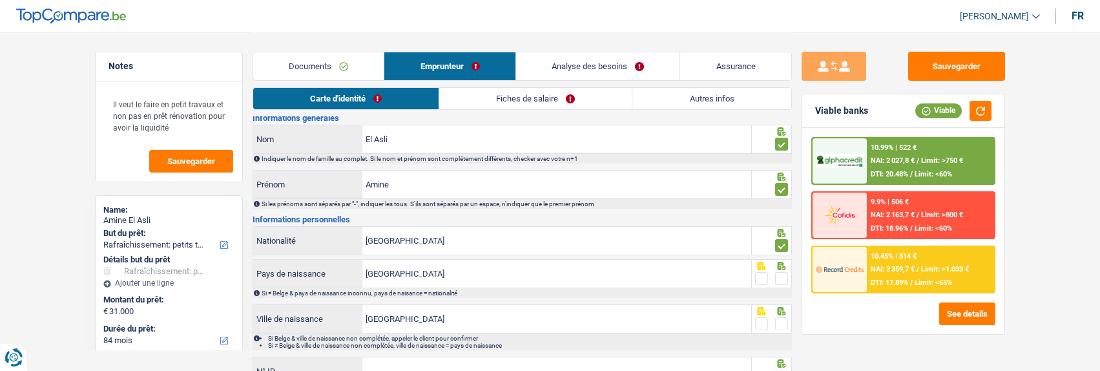
scroll to position [129, 0]
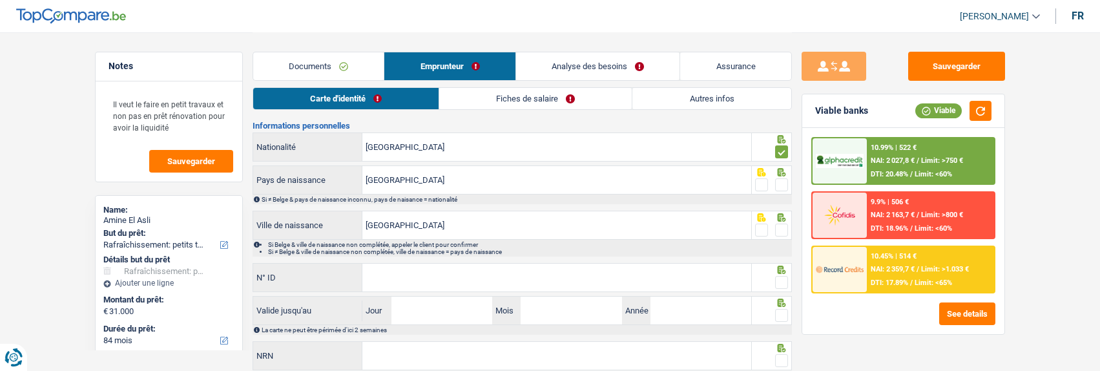
click at [777, 179] on span at bounding box center [781, 184] width 13 height 13
click at [0, 0] on input "radio" at bounding box center [0, 0] width 0 height 0
drag, startPoint x: 781, startPoint y: 227, endPoint x: 641, endPoint y: 263, distance: 144.8
click at [779, 232] on span at bounding box center [781, 230] width 13 height 13
click at [0, 0] on input "radio" at bounding box center [0, 0] width 0 height 0
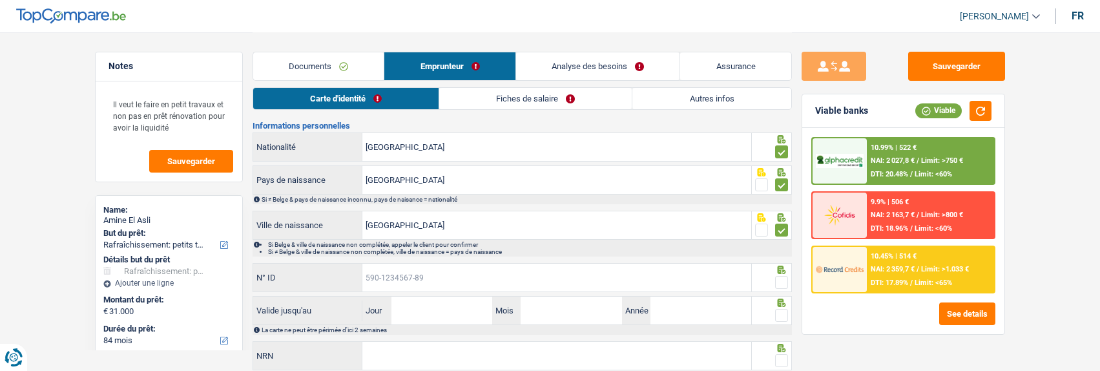
click at [518, 274] on input "N° ID" at bounding box center [557, 278] width 389 height 28
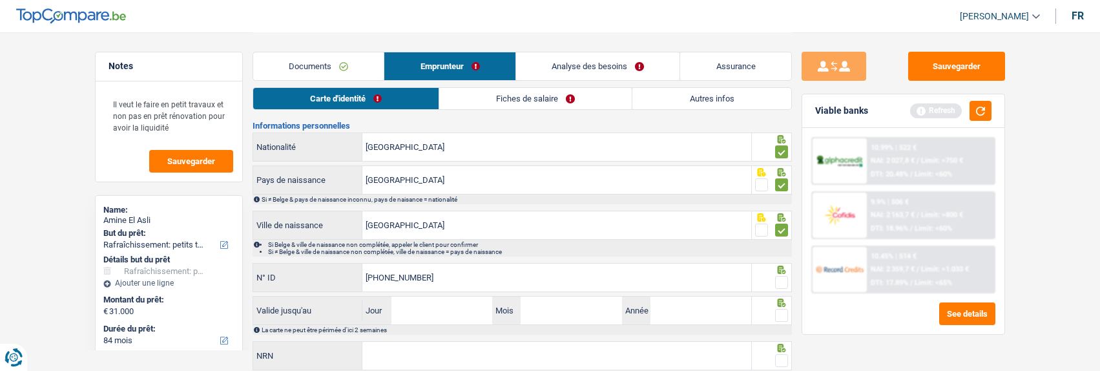
type input "[PHONE_NUMBER]"
click at [784, 281] on span at bounding box center [781, 282] width 13 height 13
click at [0, 0] on input "radio" at bounding box center [0, 0] width 0 height 0
click at [452, 311] on input "Jour" at bounding box center [442, 311] width 101 height 28
type input "16"
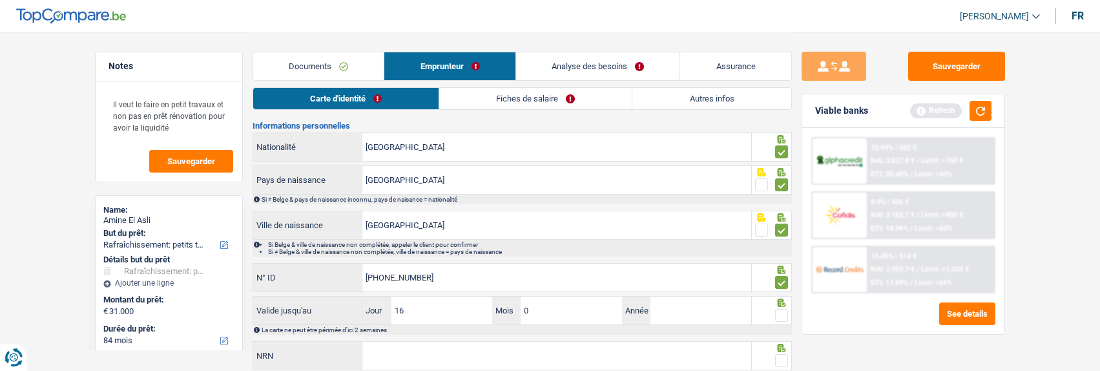
type input "02"
type input "6"
click at [602, 308] on input "02" at bounding box center [571, 311] width 101 height 28
type input "06"
click at [695, 311] on input "Année" at bounding box center [701, 311] width 101 height 28
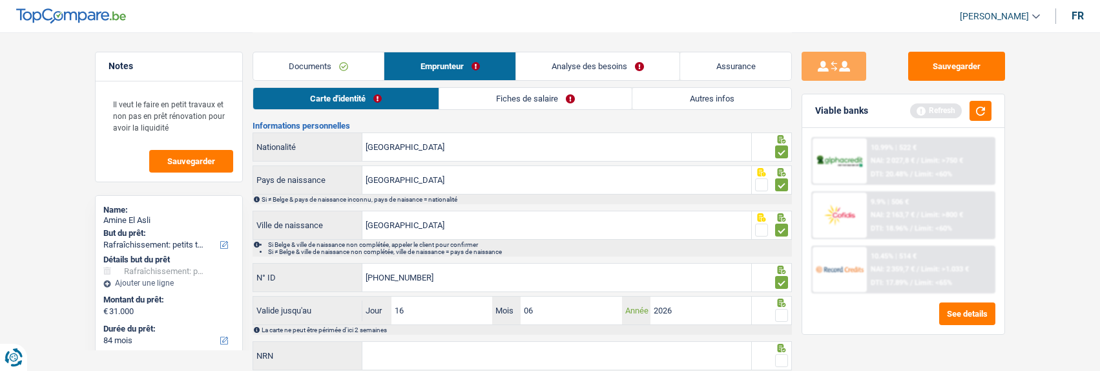
type input "2026"
click at [773, 311] on fieldset at bounding box center [771, 316] width 33 height 16
click at [784, 313] on span at bounding box center [781, 315] width 13 height 13
click at [0, 0] on input "radio" at bounding box center [0, 0] width 0 height 0
click at [531, 355] on input "NRN" at bounding box center [557, 356] width 389 height 28
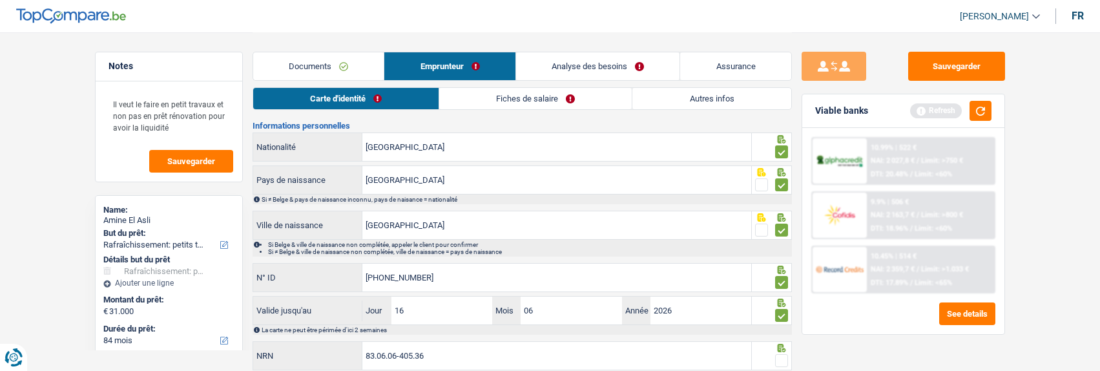
type input "83.06.06-405.36"
click at [782, 357] on span at bounding box center [781, 360] width 13 height 13
click at [0, 0] on input "radio" at bounding box center [0, 0] width 0 height 0
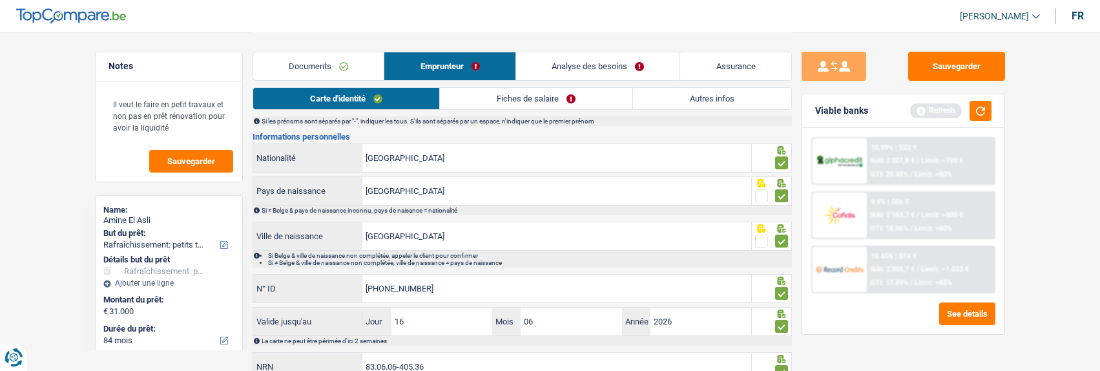
scroll to position [0, 0]
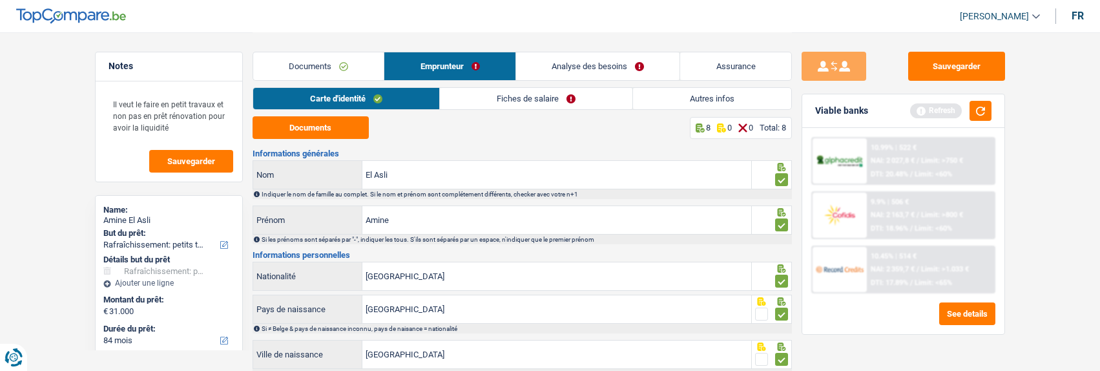
click at [536, 99] on link "Fiches de salaire" at bounding box center [536, 98] width 193 height 21
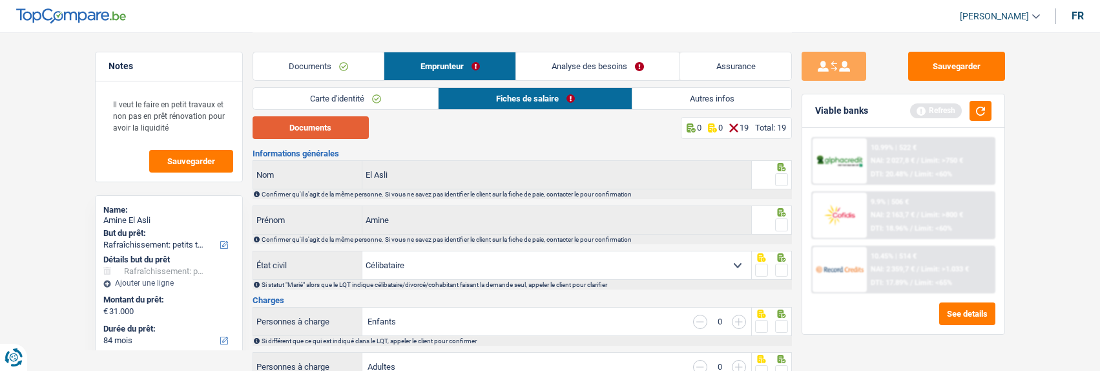
click at [349, 131] on button "Documents" at bounding box center [311, 127] width 116 height 23
drag, startPoint x: 785, startPoint y: 175, endPoint x: 782, endPoint y: 187, distance: 12.1
click at [785, 175] on span at bounding box center [781, 179] width 13 height 13
click at [0, 0] on input "radio" at bounding box center [0, 0] width 0 height 0
click at [783, 222] on span at bounding box center [781, 224] width 13 height 13
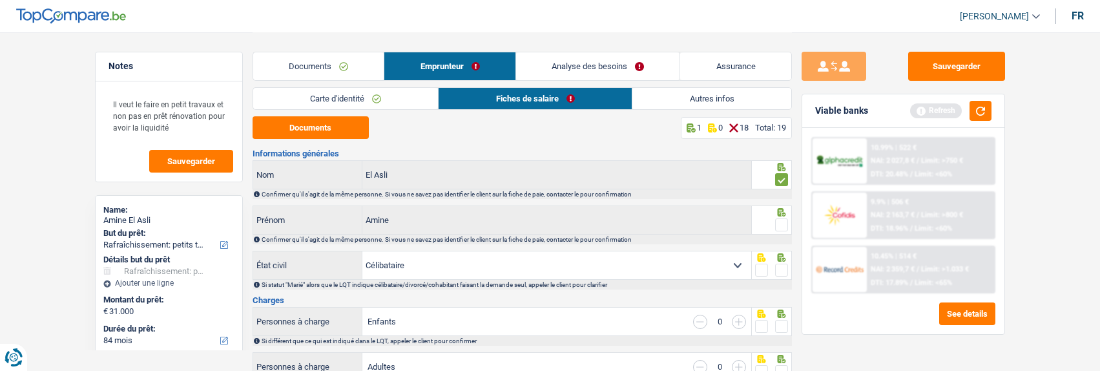
click at [0, 0] on input "radio" at bounding box center [0, 0] width 0 height 0
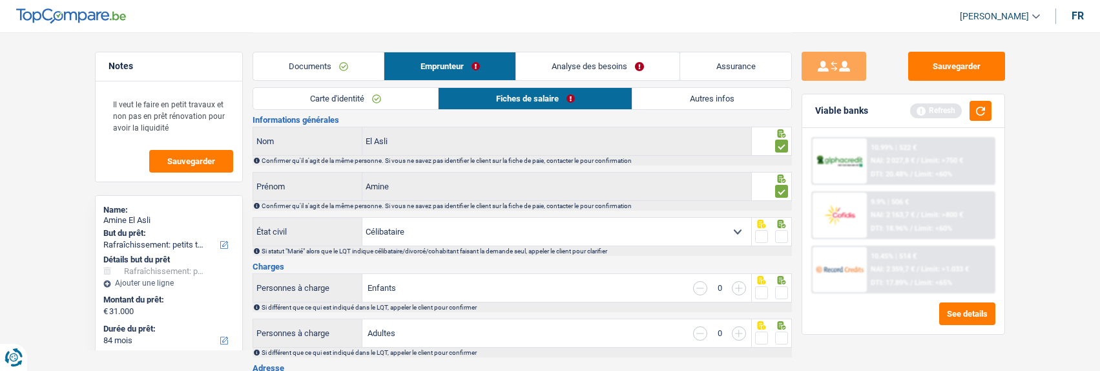
scroll to position [65, 0]
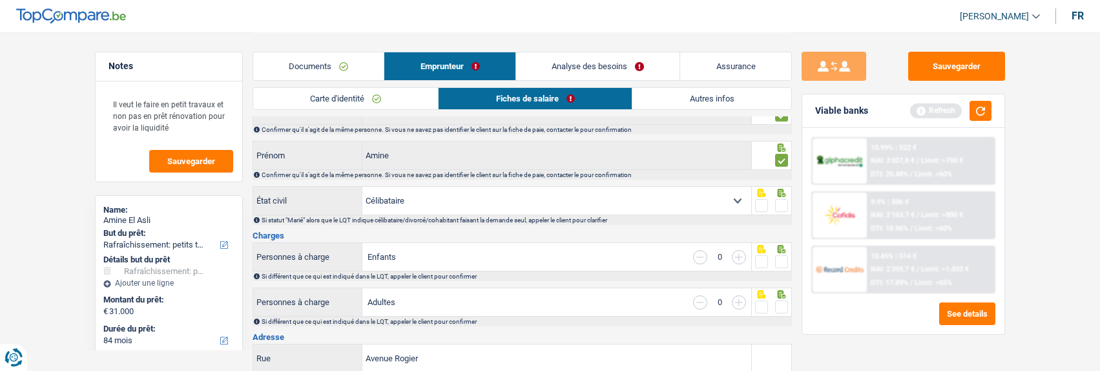
click at [789, 204] on div at bounding box center [772, 200] width 40 height 29
click at [785, 204] on span at bounding box center [781, 205] width 13 height 13
click at [0, 0] on input "radio" at bounding box center [0, 0] width 0 height 0
click at [779, 258] on span at bounding box center [781, 261] width 13 height 13
click at [0, 0] on input "radio" at bounding box center [0, 0] width 0 height 0
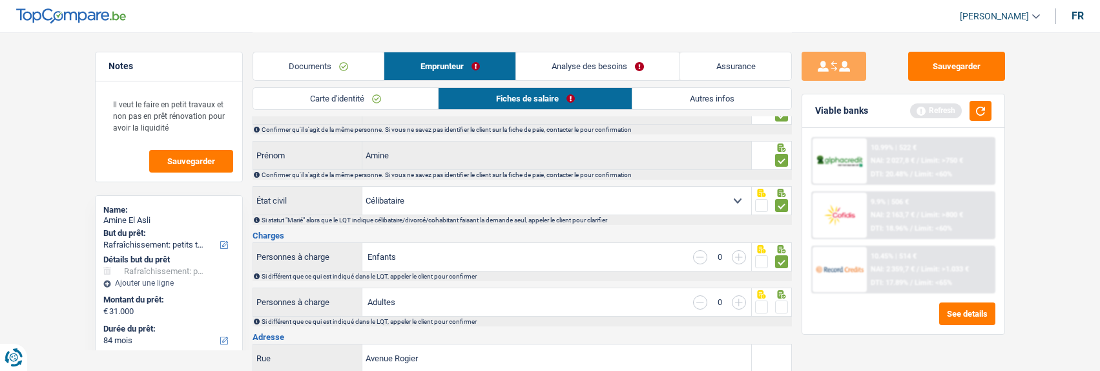
click at [779, 300] on span at bounding box center [781, 306] width 13 height 13
click at [0, 0] on input "radio" at bounding box center [0, 0] width 0 height 0
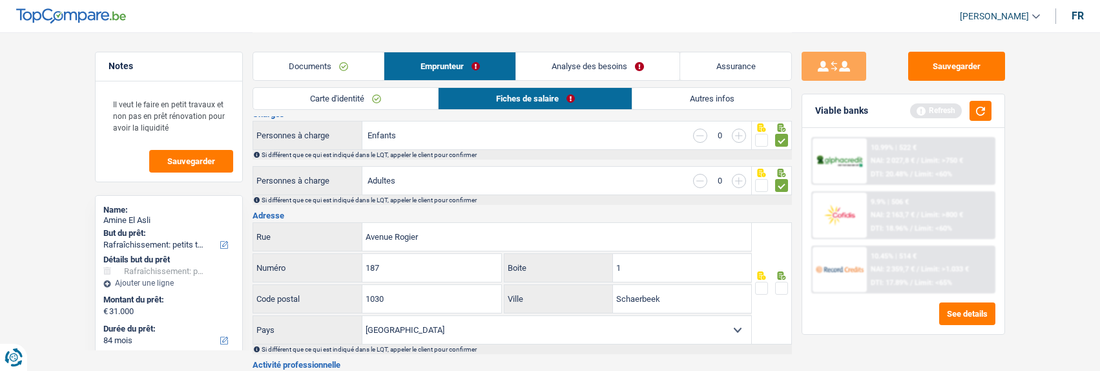
scroll to position [194, 0]
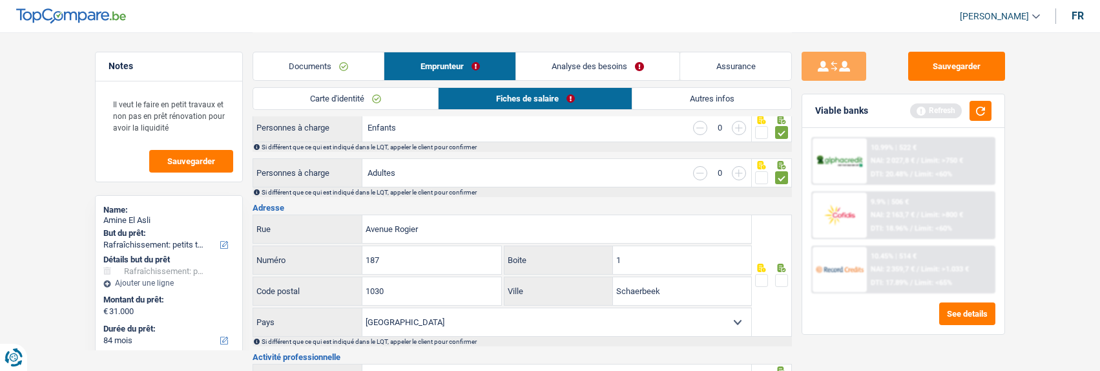
click at [779, 279] on span at bounding box center [781, 280] width 13 height 13
click at [0, 0] on input "radio" at bounding box center [0, 0] width 0 height 0
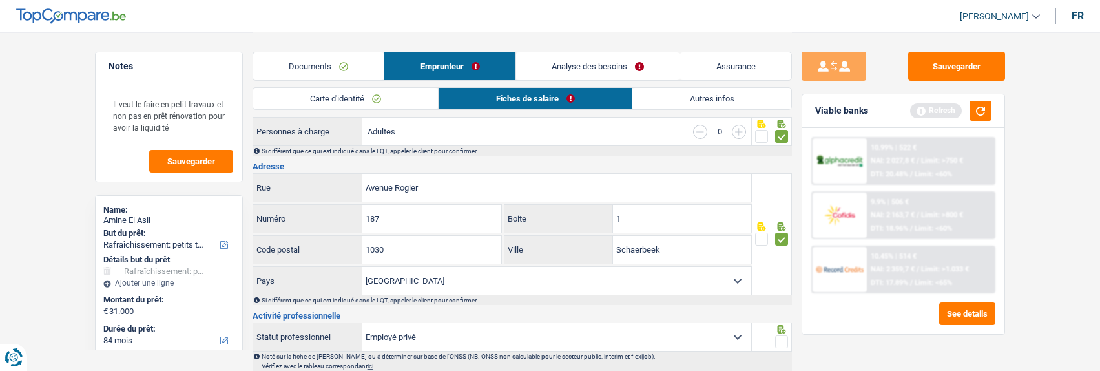
scroll to position [258, 0]
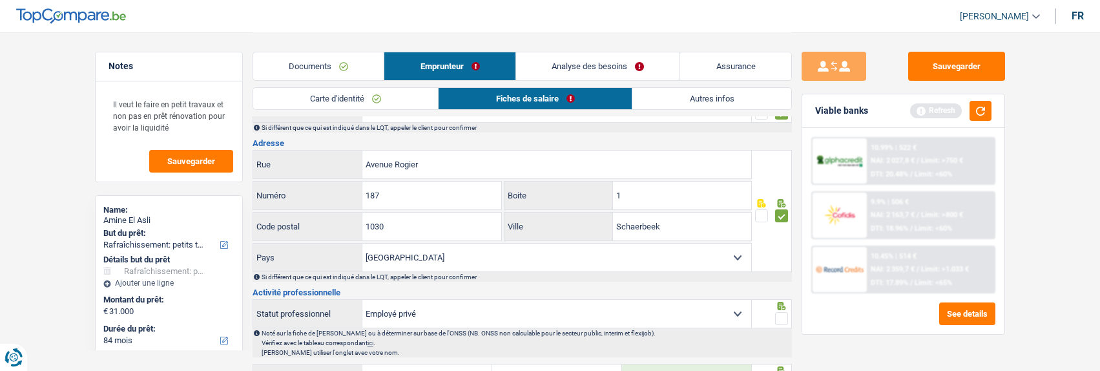
click at [779, 313] on span at bounding box center [781, 318] width 13 height 13
click at [0, 0] on input "radio" at bounding box center [0, 0] width 0 height 0
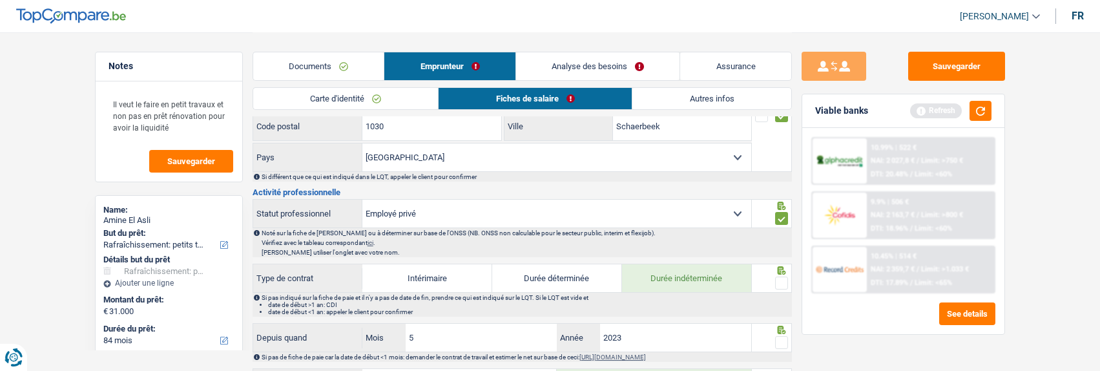
scroll to position [388, 0]
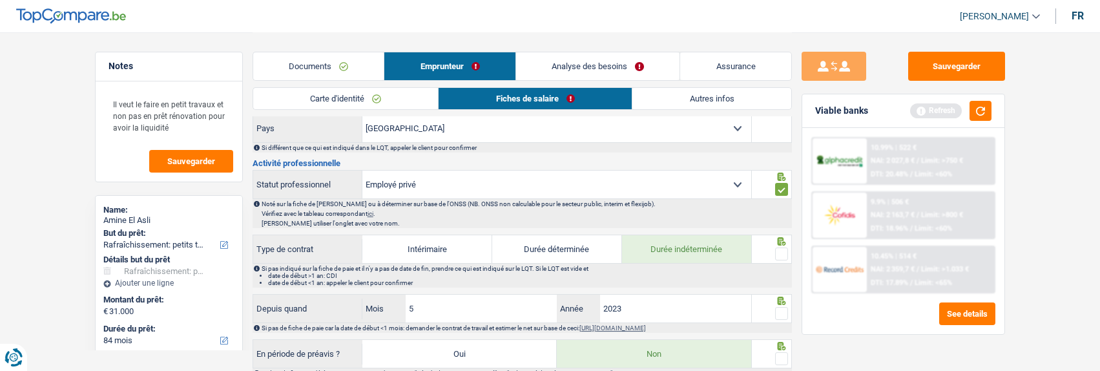
click at [781, 248] on span at bounding box center [781, 253] width 13 height 13
click at [0, 0] on input "radio" at bounding box center [0, 0] width 0 height 0
click at [779, 312] on span at bounding box center [781, 313] width 13 height 13
click at [0, 0] on input "radio" at bounding box center [0, 0] width 0 height 0
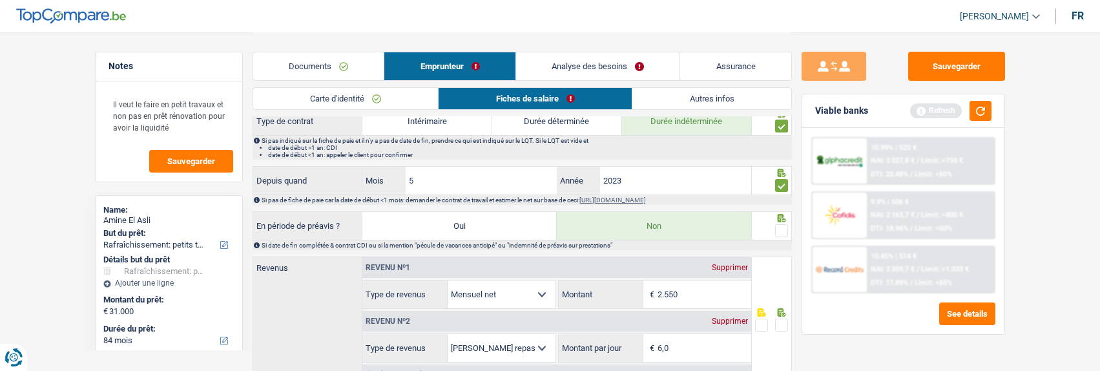
scroll to position [517, 0]
click at [785, 231] on span at bounding box center [781, 229] width 13 height 13
click at [0, 0] on input "radio" at bounding box center [0, 0] width 0 height 0
click at [689, 282] on input "2.550" at bounding box center [705, 293] width 94 height 28
type input "2.558"
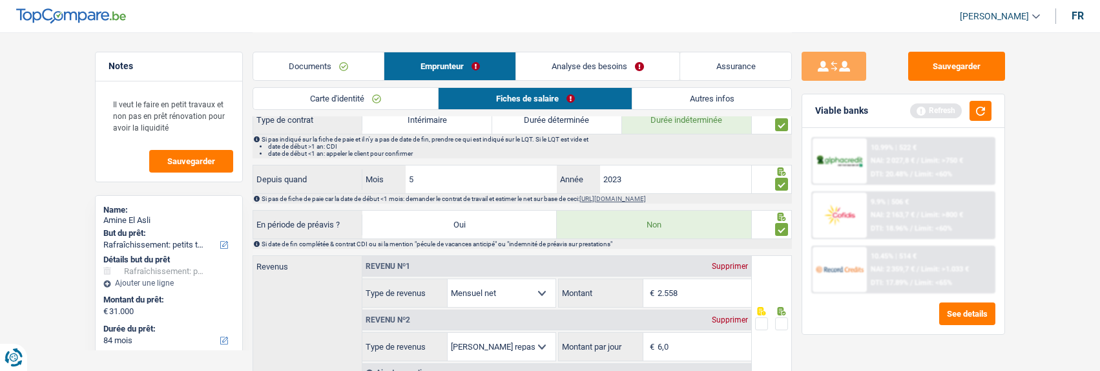
click at [786, 321] on span at bounding box center [781, 323] width 13 height 13
click at [0, 0] on input "radio" at bounding box center [0, 0] width 0 height 0
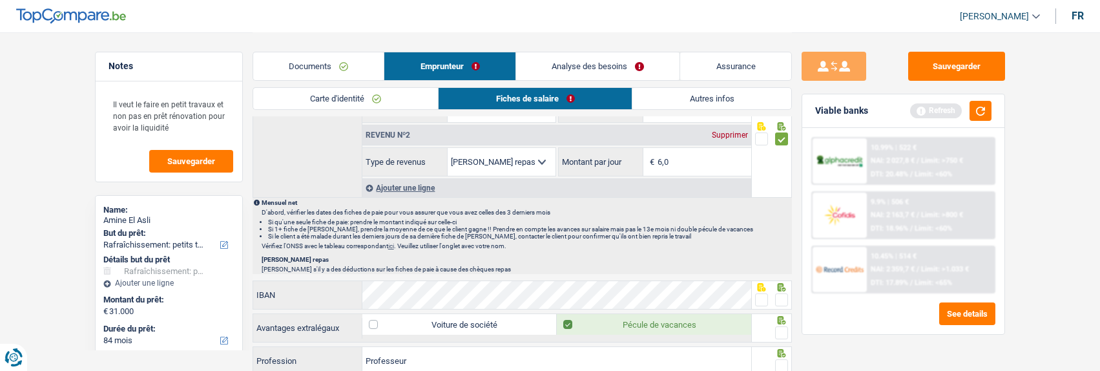
scroll to position [711, 0]
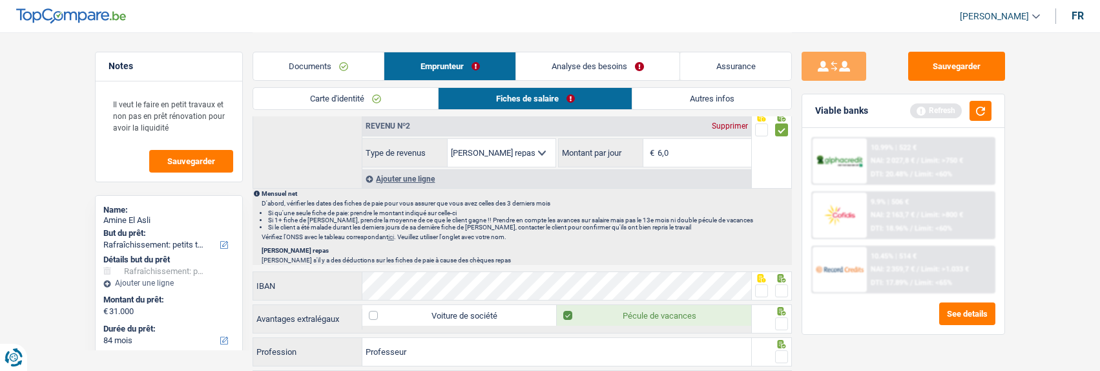
click at [783, 292] on span at bounding box center [781, 290] width 13 height 13
click at [0, 0] on input "radio" at bounding box center [0, 0] width 0 height 0
click at [783, 323] on span at bounding box center [781, 323] width 13 height 13
click at [0, 0] on input "radio" at bounding box center [0, 0] width 0 height 0
click at [783, 351] on span at bounding box center [781, 356] width 13 height 13
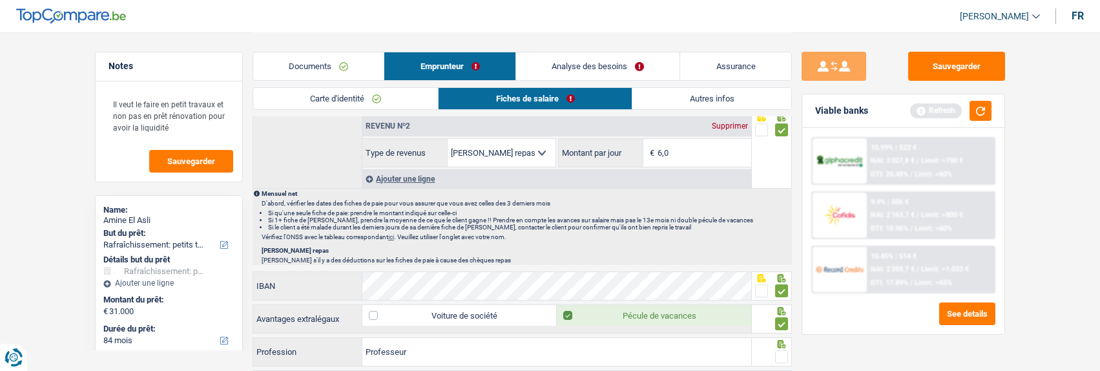
click at [0, 0] on input "radio" at bounding box center [0, 0] width 0 height 0
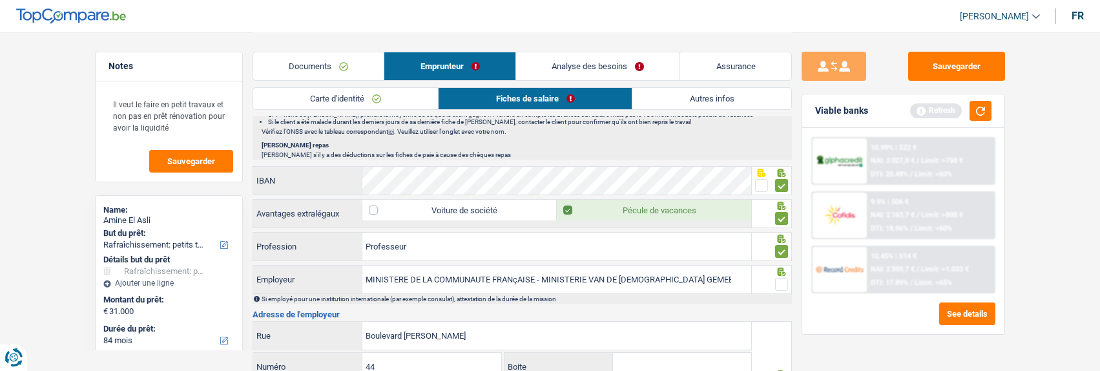
scroll to position [905, 0]
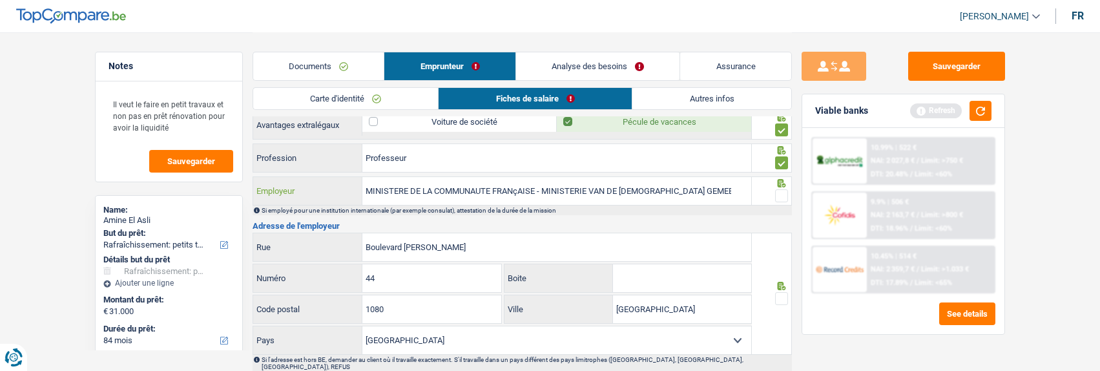
drag, startPoint x: 734, startPoint y: 187, endPoint x: 545, endPoint y: 190, distance: 189.3
click at [545, 190] on input "MINISTERE DE LA COMMUNAUTE FRANçAISE - MINISTERIE VAN DE FRANSE GEMEENSCHAP" at bounding box center [557, 191] width 389 height 28
drag, startPoint x: 545, startPoint y: 187, endPoint x: 351, endPoint y: 196, distance: 194.7
click at [351, 196] on div "MINISTERE DE LA COMMUNAUTE FRANçAISE - MINISTERIE VAN DE FRANSE GEMEENSCHAP Emp…" at bounding box center [502, 191] width 499 height 28
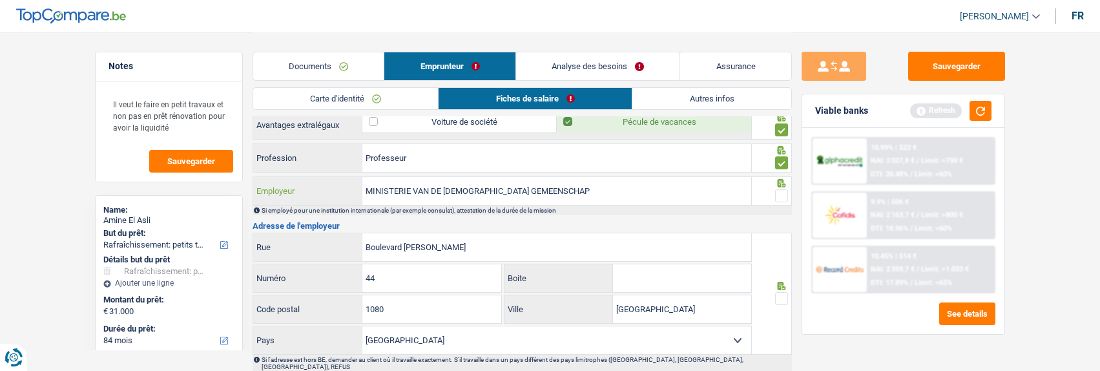
type input "MINISTERIE VAN DE FRANSE GEMEENSCHAP"
click at [783, 193] on span at bounding box center [781, 195] width 13 height 13
click at [0, 0] on input "radio" at bounding box center [0, 0] width 0 height 0
click at [782, 292] on span at bounding box center [781, 298] width 13 height 13
click at [0, 0] on input "radio" at bounding box center [0, 0] width 0 height 0
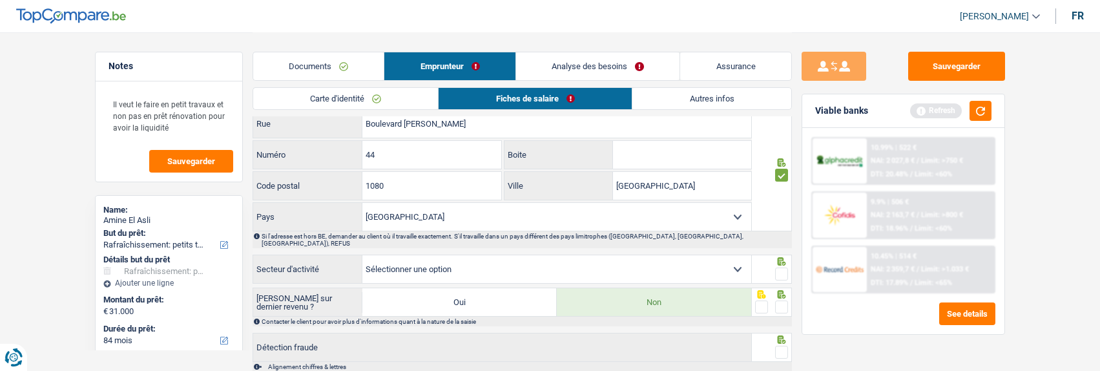
scroll to position [1034, 0]
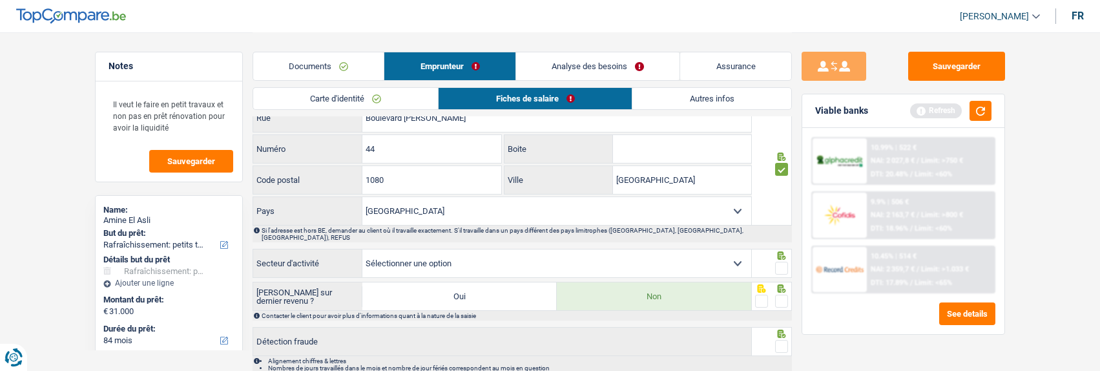
click at [653, 255] on select "Agriculture/Pêche Industrie Horeca Courier/Fitness/Taxi Construction Banques/As…" at bounding box center [557, 263] width 389 height 28
select select "stateUniversityEu"
click at [363, 249] on select "Agriculture/Pêche Industrie Horeca Courier/Fitness/Taxi Construction Banques/As…" at bounding box center [557, 263] width 389 height 28
drag, startPoint x: 779, startPoint y: 260, endPoint x: 778, endPoint y: 279, distance: 19.4
click at [779, 262] on span at bounding box center [781, 268] width 13 height 13
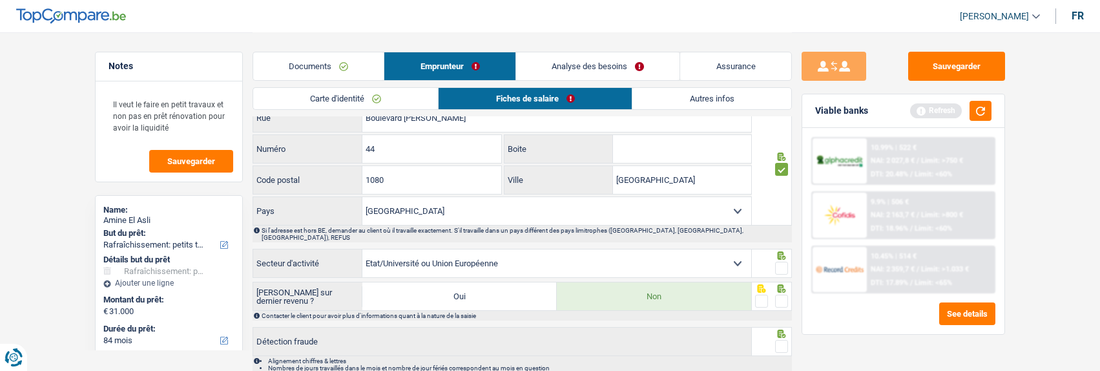
click at [0, 0] on input "radio" at bounding box center [0, 0] width 0 height 0
click at [778, 296] on span at bounding box center [781, 301] width 13 height 13
click at [0, 0] on input "radio" at bounding box center [0, 0] width 0 height 0
drag, startPoint x: 778, startPoint y: 335, endPoint x: 771, endPoint y: 290, distance: 45.1
click at [775, 340] on label at bounding box center [781, 346] width 13 height 13
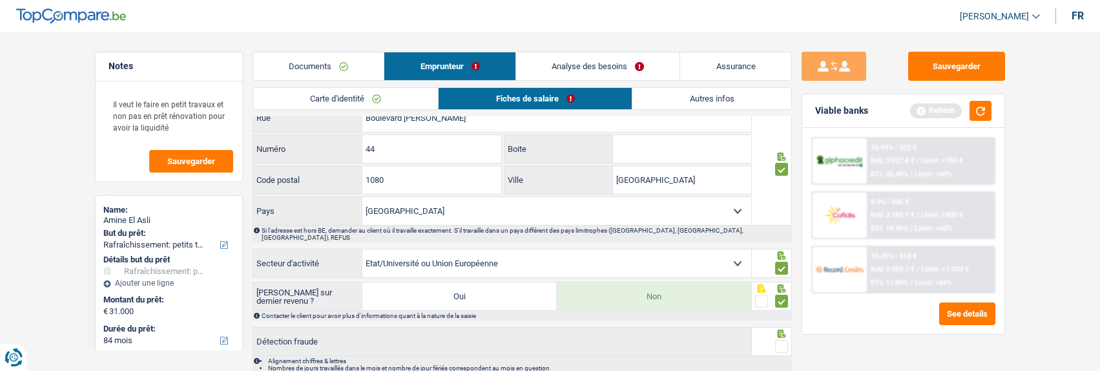
click at [0, 0] on input "radio" at bounding box center [0, 0] width 0 height 0
drag, startPoint x: 982, startPoint y: 113, endPoint x: 850, endPoint y: 103, distance: 132.9
click at [978, 113] on button "button" at bounding box center [981, 111] width 22 height 20
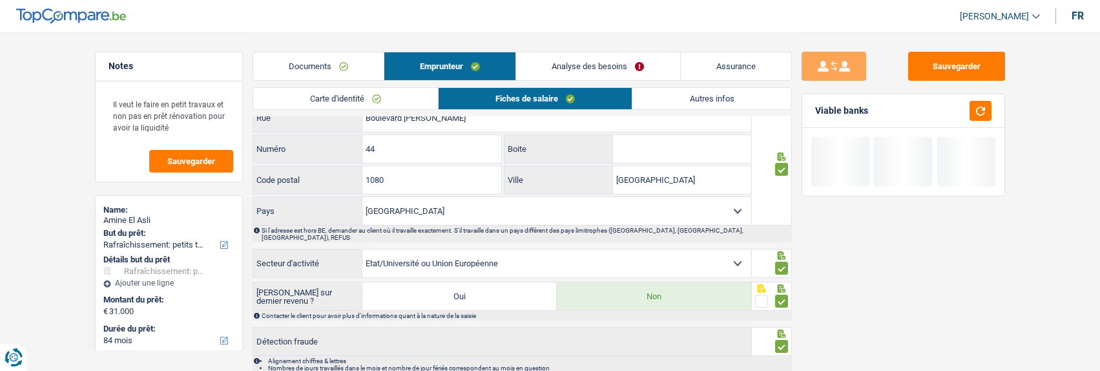
click at [717, 94] on link "Autres infos" at bounding box center [712, 98] width 158 height 21
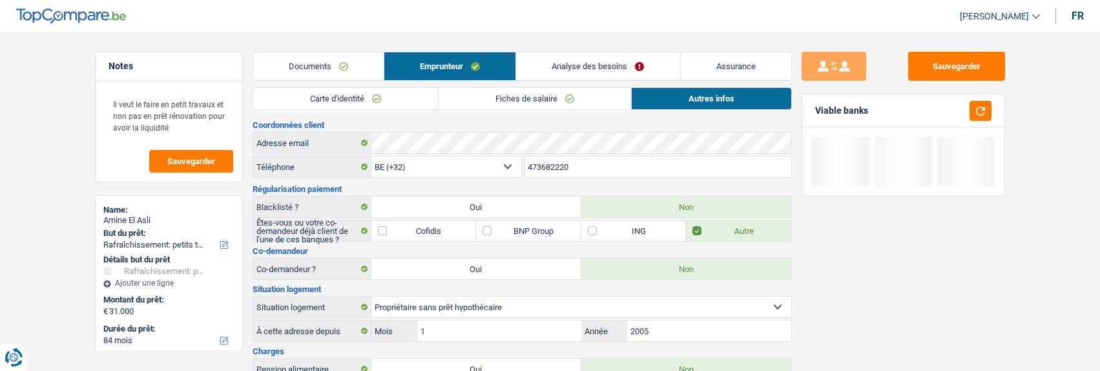
scroll to position [0, 0]
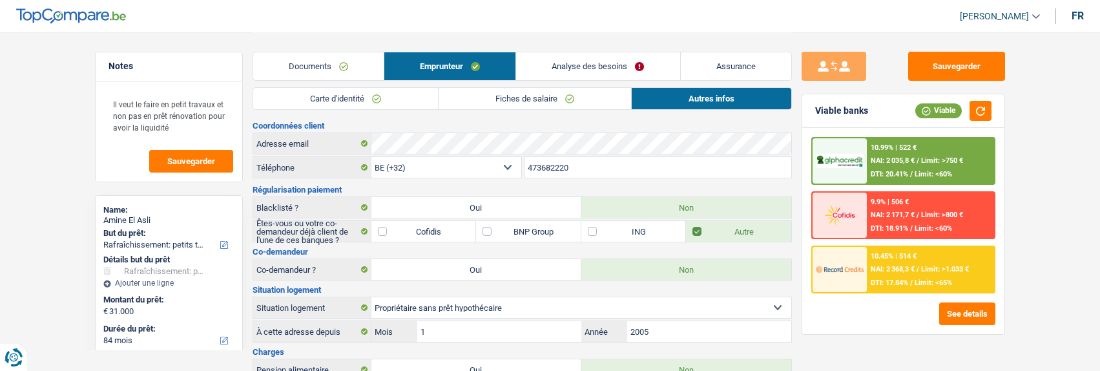
click at [589, 66] on link "Analyse des besoins" at bounding box center [597, 66] width 163 height 28
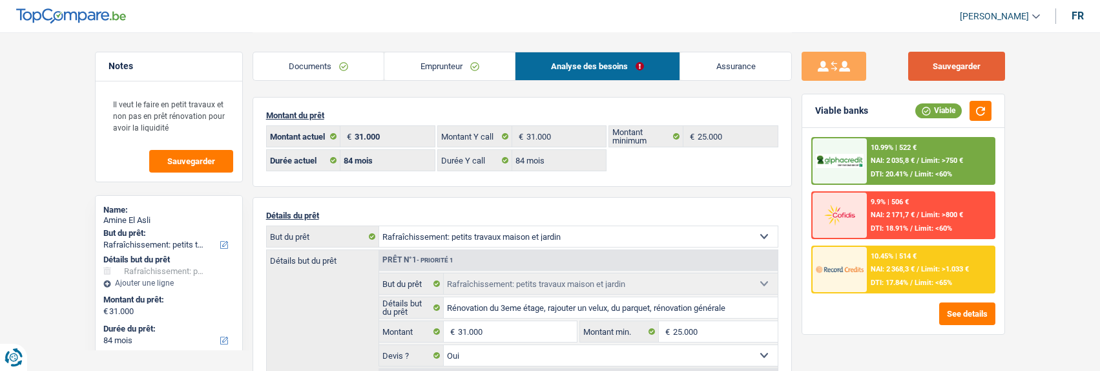
click at [962, 58] on button "Sauvegarder" at bounding box center [957, 66] width 97 height 29
click at [898, 258] on div "10.45% | 514 €" at bounding box center [894, 256] width 46 height 8
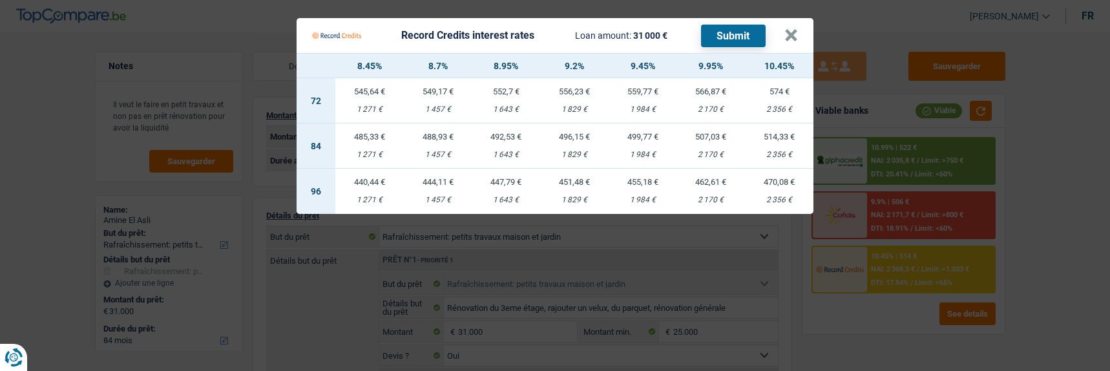
click at [784, 25] on div "Record Credits interest rates Loan amount: 31 000 € Submit" at bounding box center [548, 35] width 472 height 25
click at [790, 29] on button "×" at bounding box center [791, 35] width 14 height 13
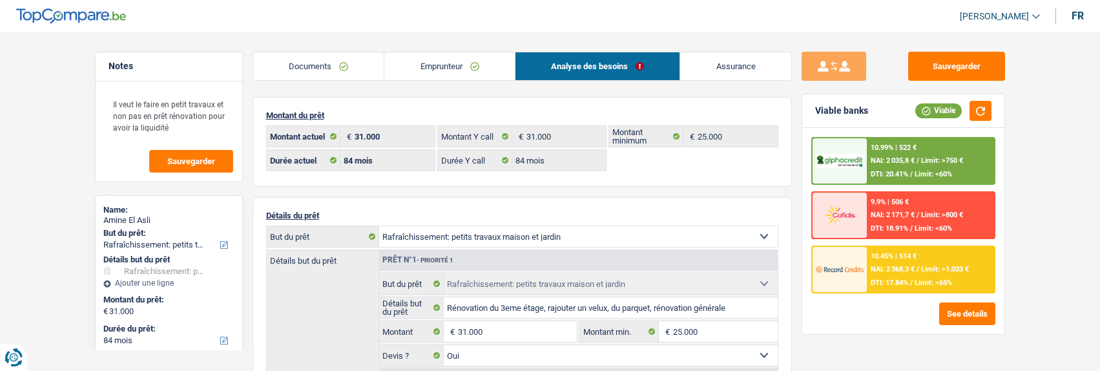
click at [952, 178] on div "10.99% | 522 € NAI: 2 035,8 € / Limit: >750 € DTI: 20.41% / Limit: <60%" at bounding box center [930, 160] width 127 height 45
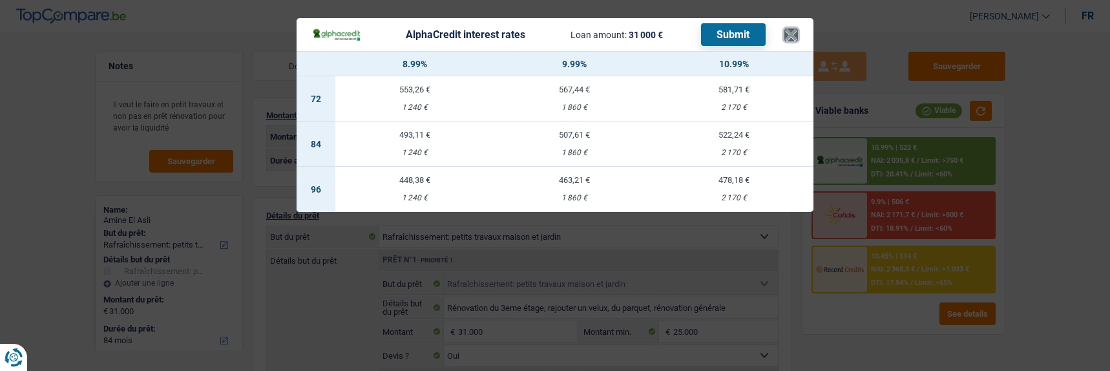
click at [798, 30] on button "×" at bounding box center [791, 34] width 14 height 13
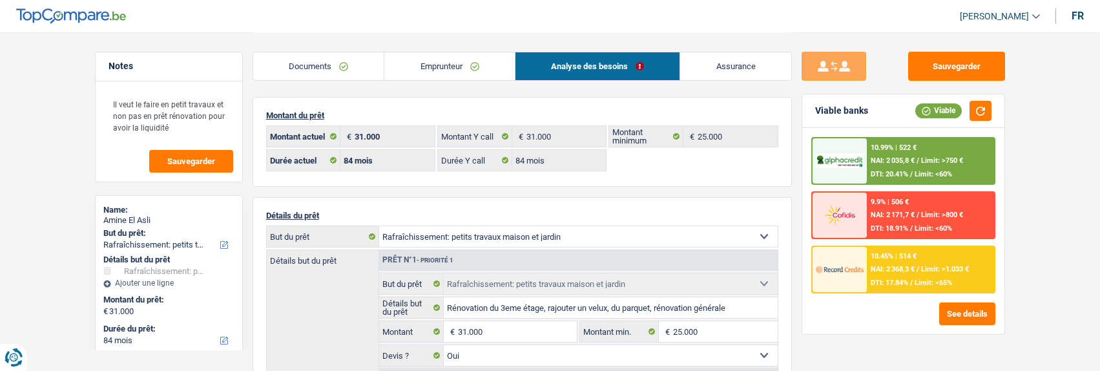
click at [954, 269] on div "10.45% | 514 € NAI: 2 368,3 € / Limit: >1.033 € DTI: 17.84% / Limit: <65%" at bounding box center [930, 269] width 127 height 45
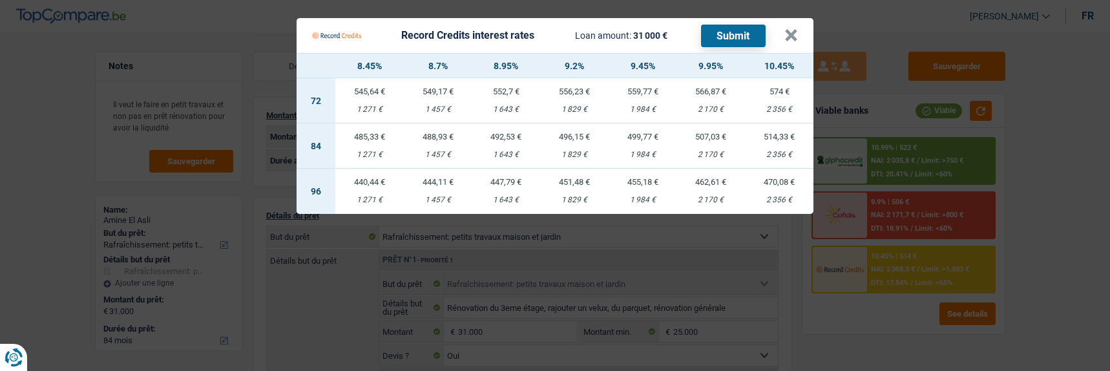
click at [807, 28] on Credits___BV_modal_header_ "Record Credits interest rates Loan amount: 31 000 € Submit ×" at bounding box center [555, 35] width 517 height 35
click at [788, 29] on button "×" at bounding box center [791, 35] width 14 height 13
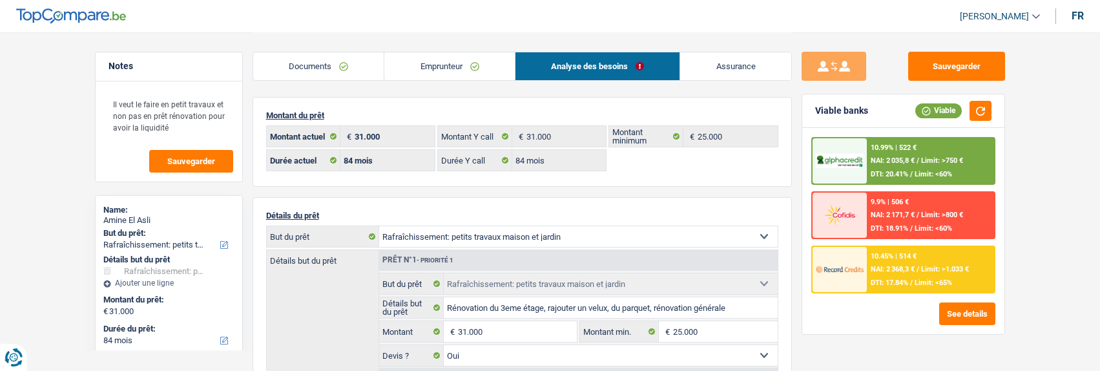
click at [896, 158] on span "NAI: 2 035,8 €" at bounding box center [893, 160] width 44 height 8
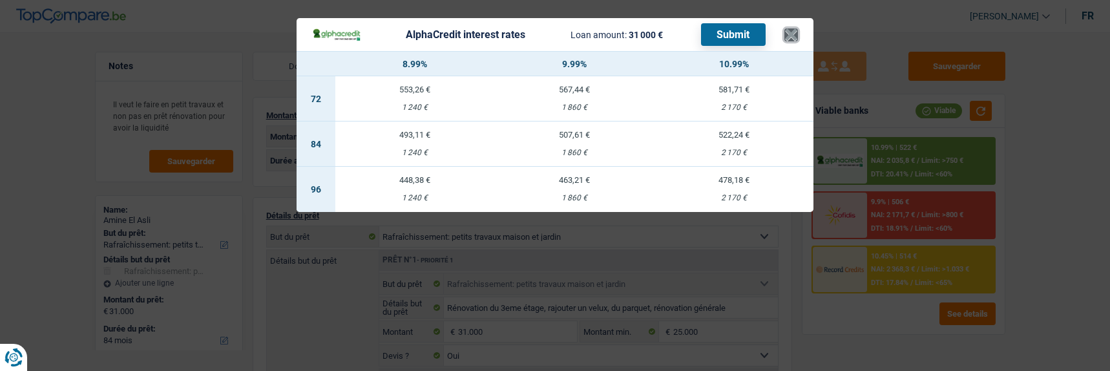
click at [798, 28] on button "×" at bounding box center [791, 34] width 14 height 13
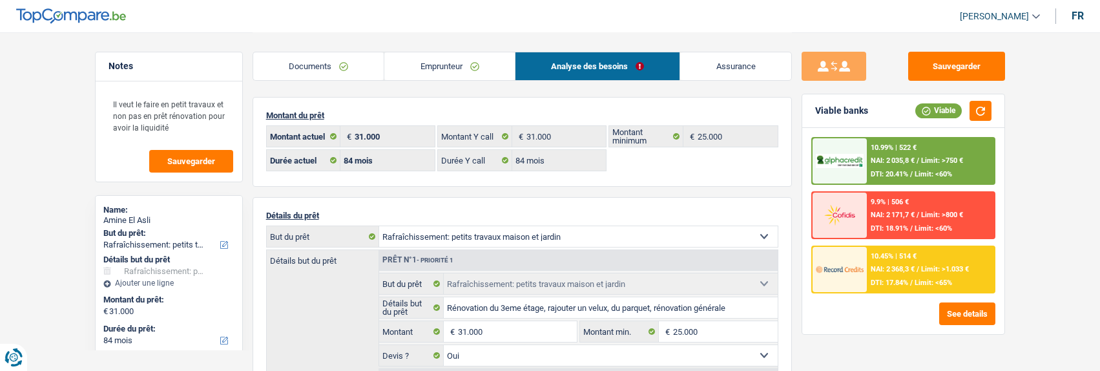
click at [929, 278] on div "10.45% | 514 € NAI: 2 368,3 € / Limit: >1.033 € DTI: 17.84% / Limit: <65%" at bounding box center [930, 269] width 127 height 45
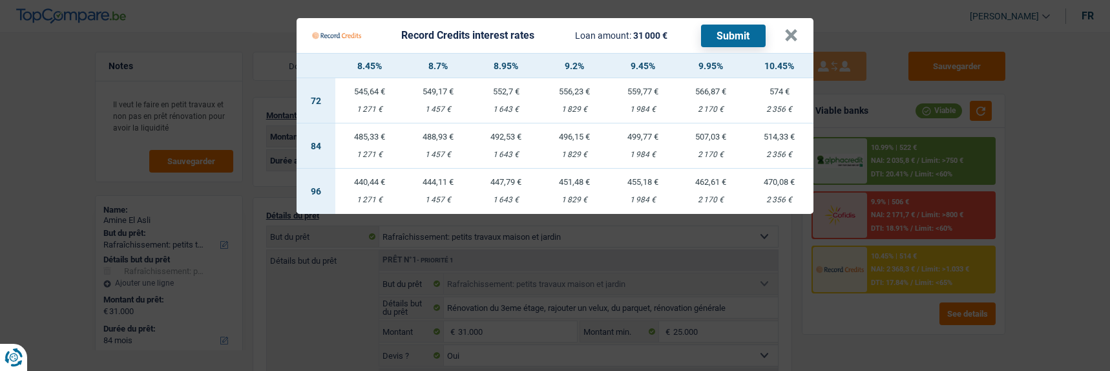
click at [703, 141] on td "507,03 € 2 170 €" at bounding box center [711, 145] width 68 height 45
select select "record credits"
type input "9,95"
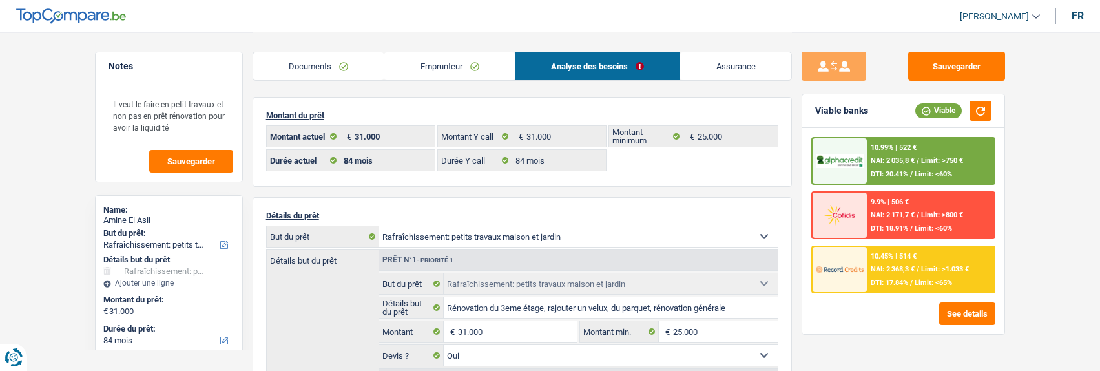
click at [924, 283] on span "Limit: <65%" at bounding box center [933, 282] width 37 height 8
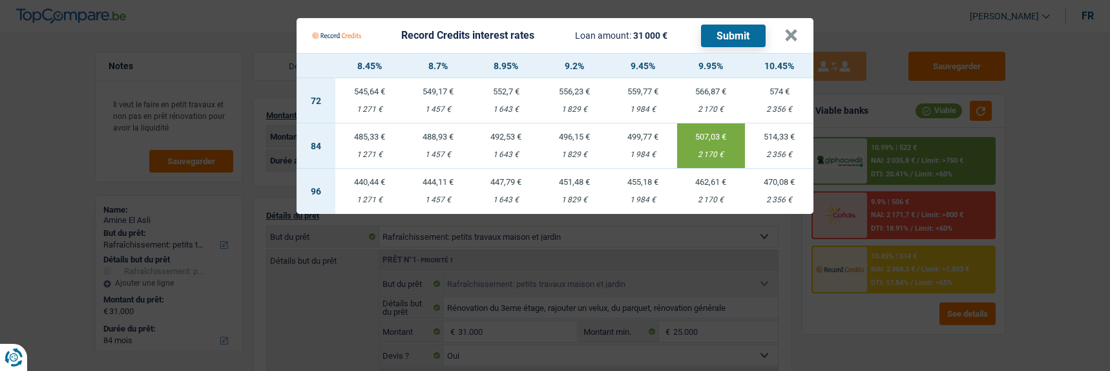
click at [741, 25] on button "Submit" at bounding box center [733, 36] width 65 height 23
click at [795, 29] on button "×" at bounding box center [791, 35] width 14 height 13
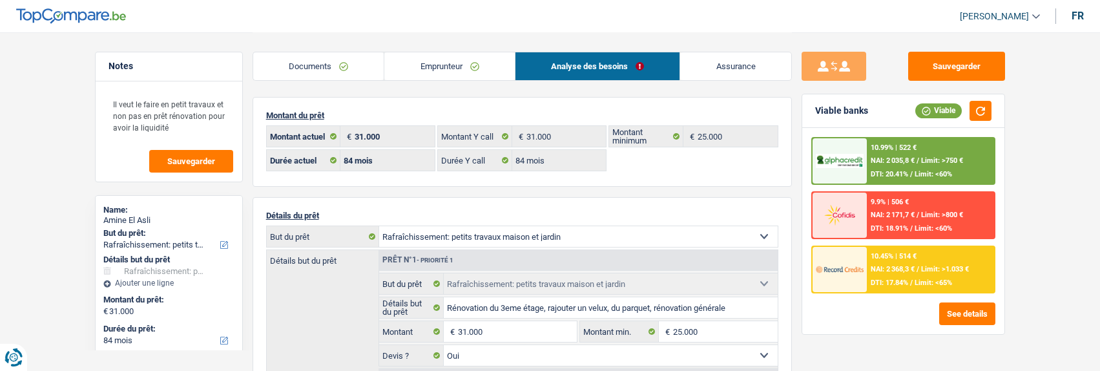
click at [918, 148] on div "10.99% | 522 € NAI: 2 035,8 € / Limit: >750 € DTI: 20.41% / Limit: <60%" at bounding box center [930, 160] width 127 height 45
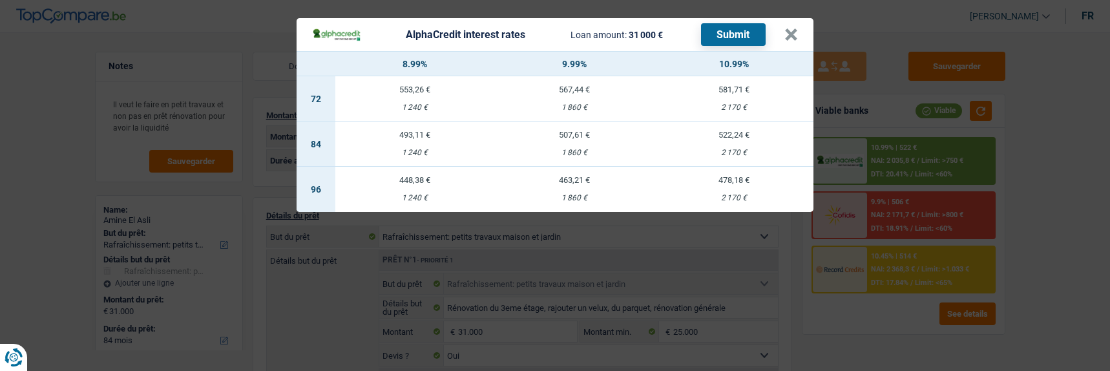
click at [583, 136] on td "507,61 € 1 860 €" at bounding box center [575, 143] width 160 height 45
select select "alphacredit"
type input "9,99"
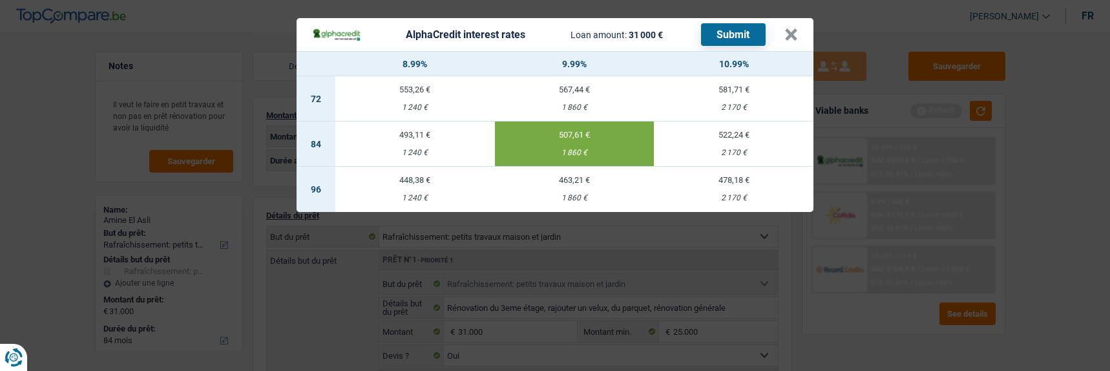
click at [728, 23] on button "Submit" at bounding box center [733, 34] width 65 height 23
click at [791, 30] on button "×" at bounding box center [791, 34] width 14 height 13
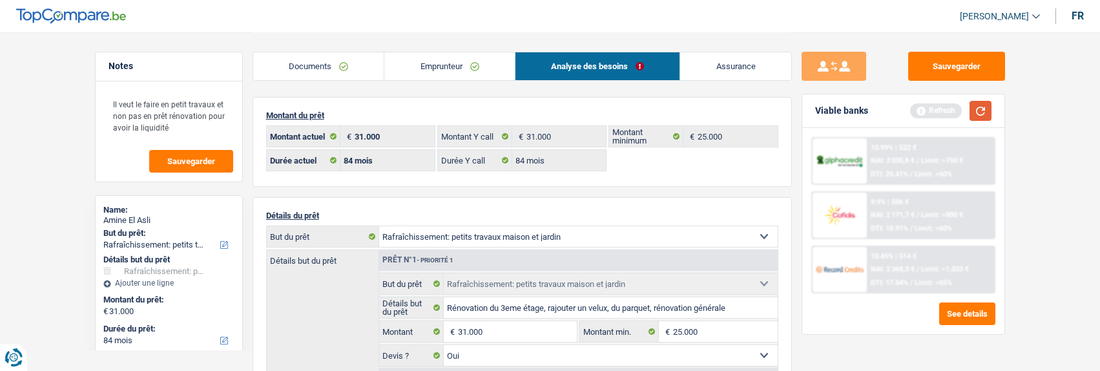
click at [977, 116] on button "button" at bounding box center [981, 111] width 22 height 20
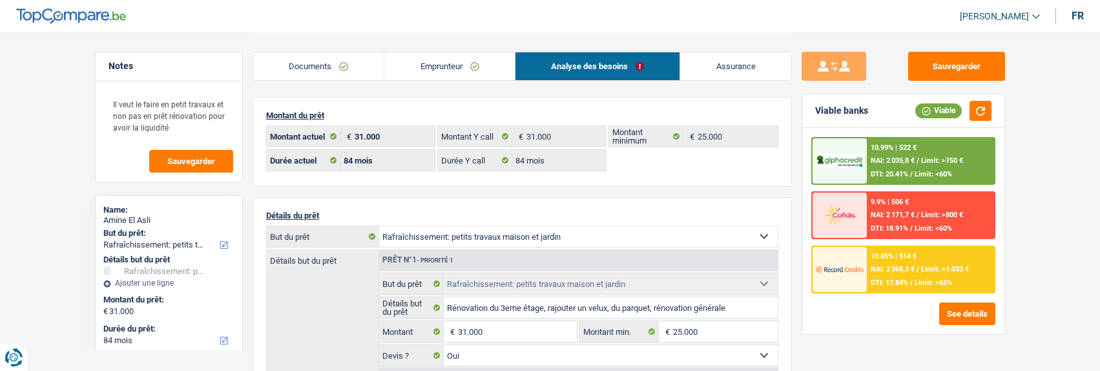
click at [941, 284] on div "10.45% | 514 € NAI: 2 368,3 € / Limit: >1.033 € DTI: 17.84% / Limit: <65%" at bounding box center [930, 269] width 127 height 45
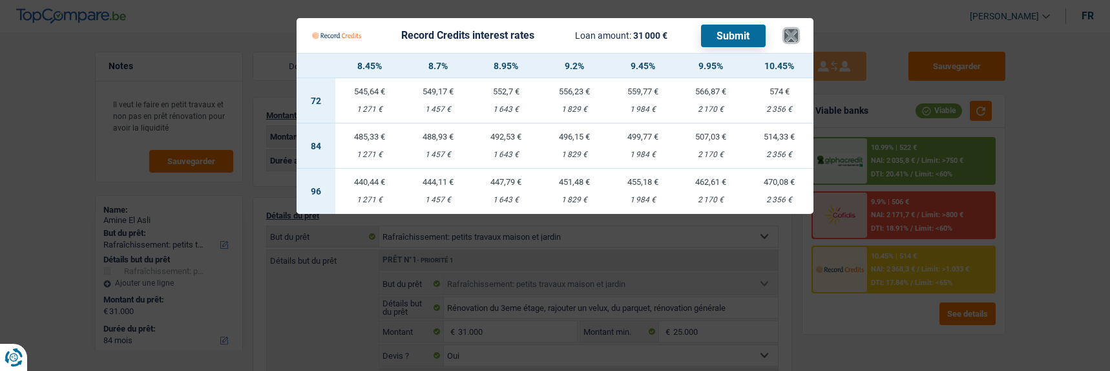
click at [790, 30] on button "×" at bounding box center [791, 35] width 14 height 13
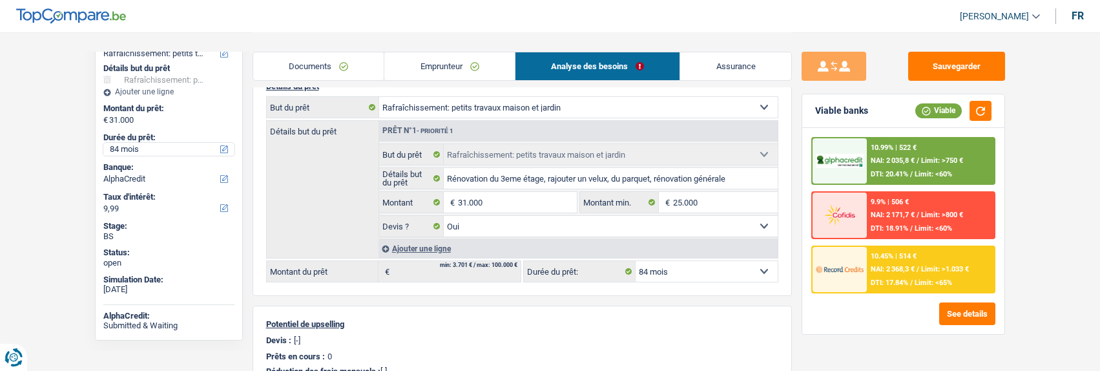
scroll to position [194, 0]
click at [916, 274] on div "10.45% | 514 € NAI: 2 368,3 € / Limit: >1.033 € DTI: 17.84% / Limit: <65%" at bounding box center [930, 269] width 127 height 45
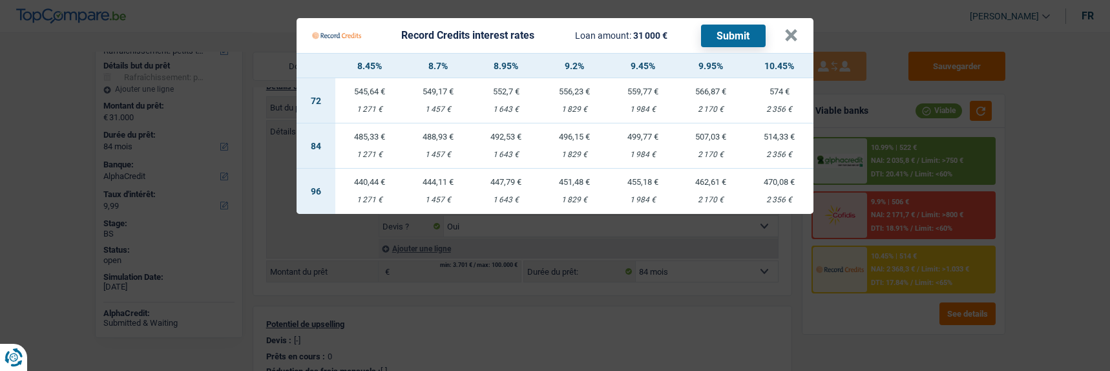
click at [711, 132] on div "507,03 €" at bounding box center [711, 136] width 68 height 8
select select "record credits"
type input "9,95"
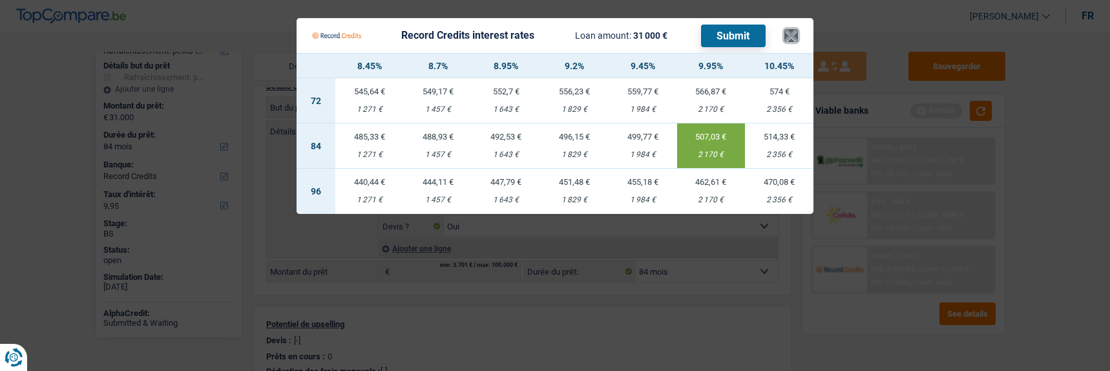
click at [795, 29] on button "×" at bounding box center [791, 35] width 14 height 13
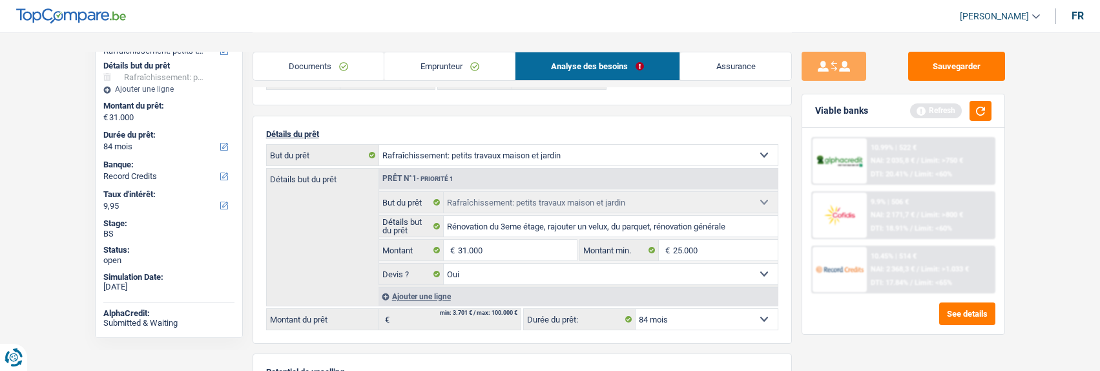
scroll to position [0, 0]
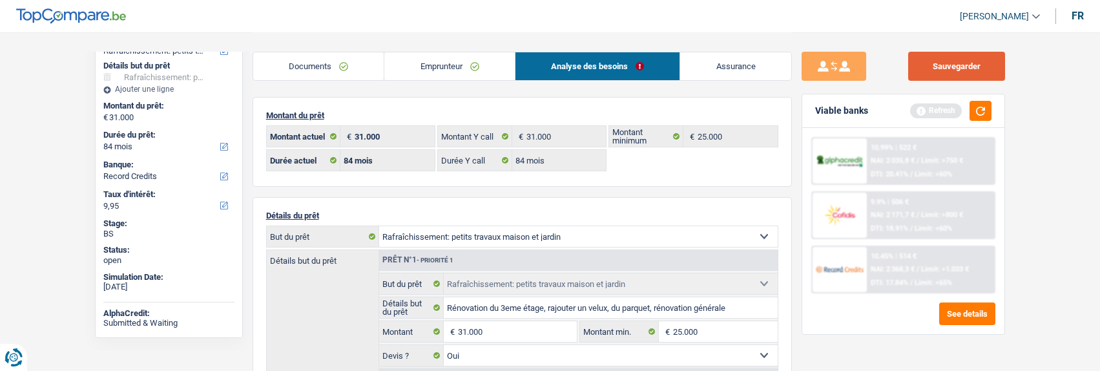
click at [969, 55] on button "Sauvegarder" at bounding box center [957, 66] width 97 height 29
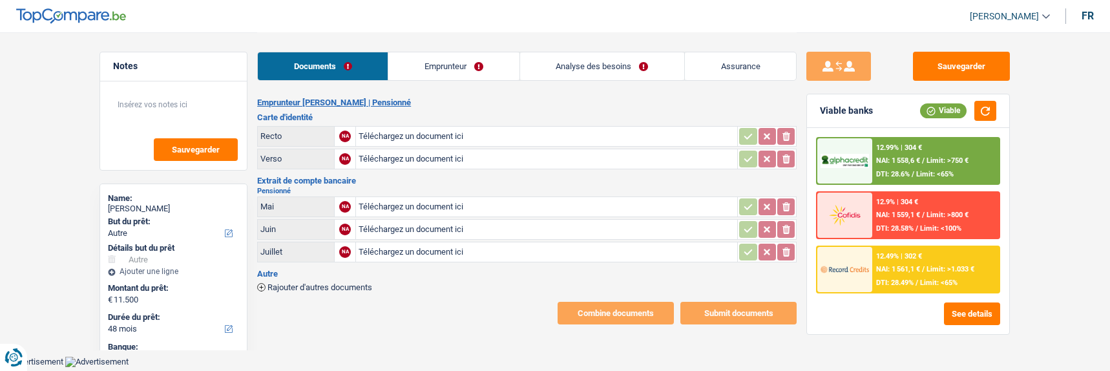
select select "other"
select select "48"
type input "C:\fakepath\1000003984.jpg"
type input "C:\fakepath\1000003985.jpg"
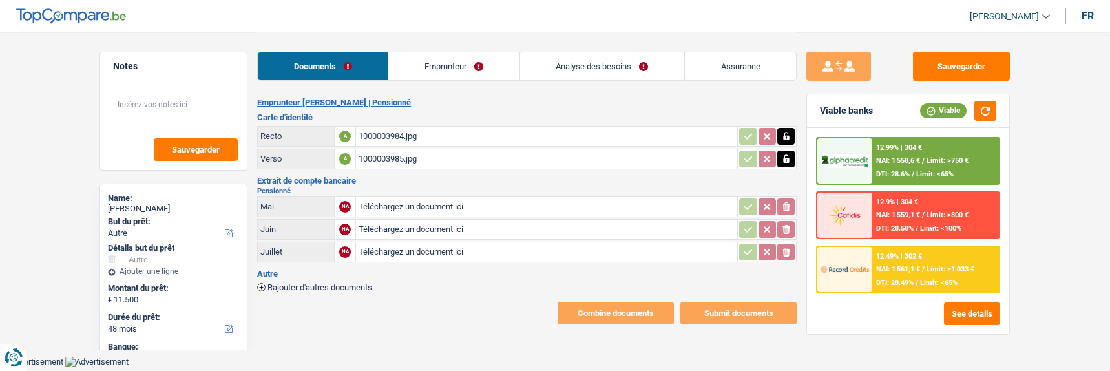
click at [447, 68] on link "Emprunteur" at bounding box center [453, 66] width 131 height 28
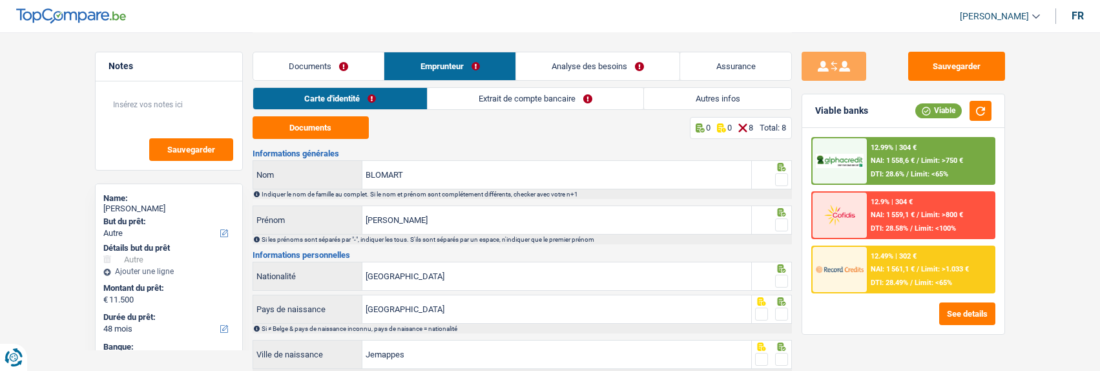
click at [543, 99] on link "Extrait de compte bancaire" at bounding box center [536, 98] width 216 height 21
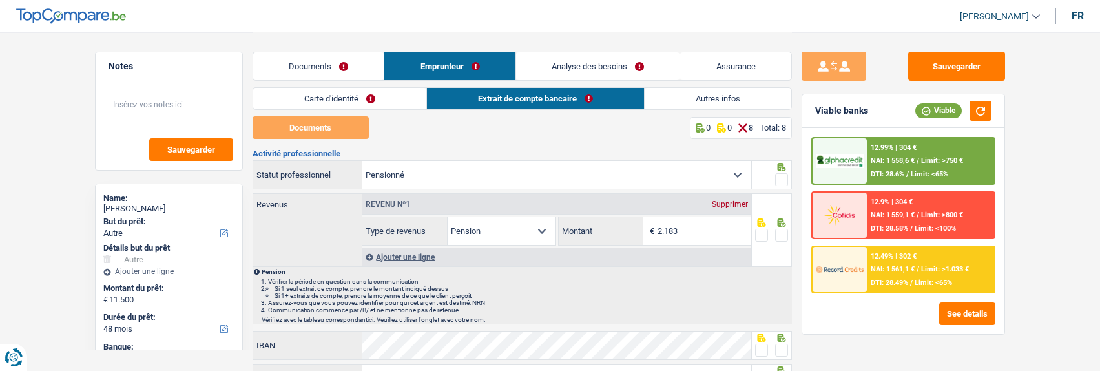
click at [331, 67] on link "Documents" at bounding box center [318, 66] width 131 height 28
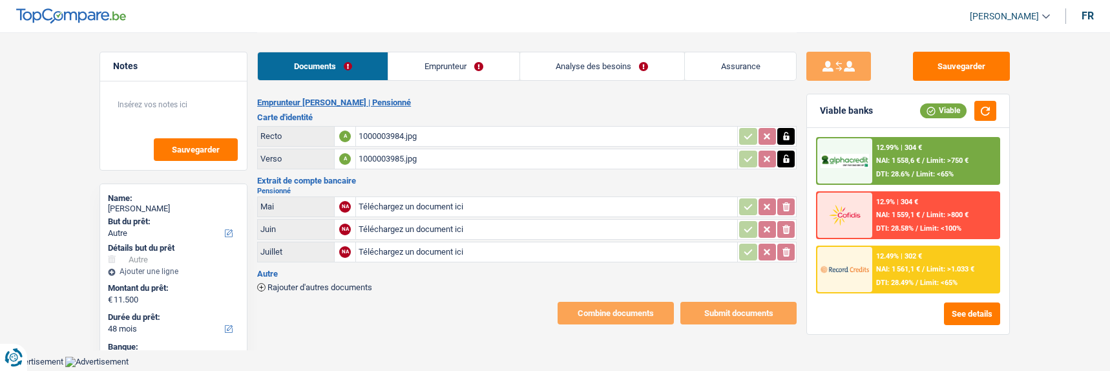
type input "C:\fakepath\1000003988.jpg"
type input "C:\fakepath\1000003990.jpg"
type input "C:\fakepath\1000003992.jpg"
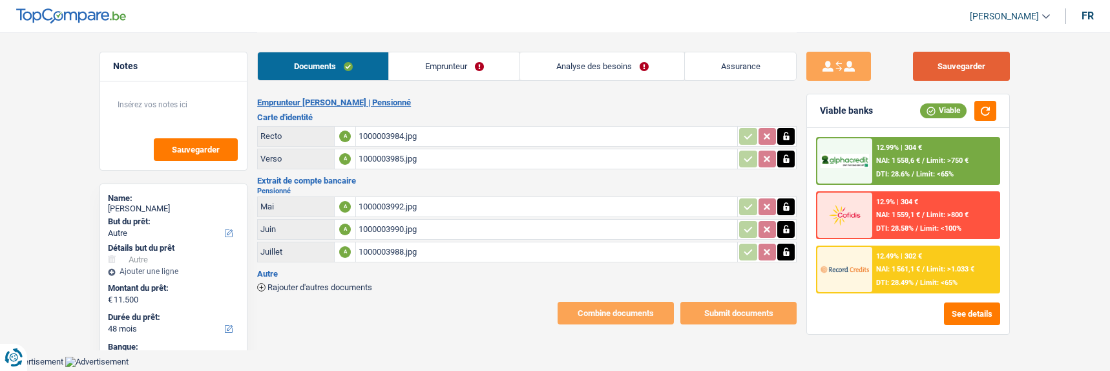
click at [982, 62] on button "Sauvegarder" at bounding box center [961, 66] width 97 height 29
click at [991, 108] on button "button" at bounding box center [985, 111] width 22 height 20
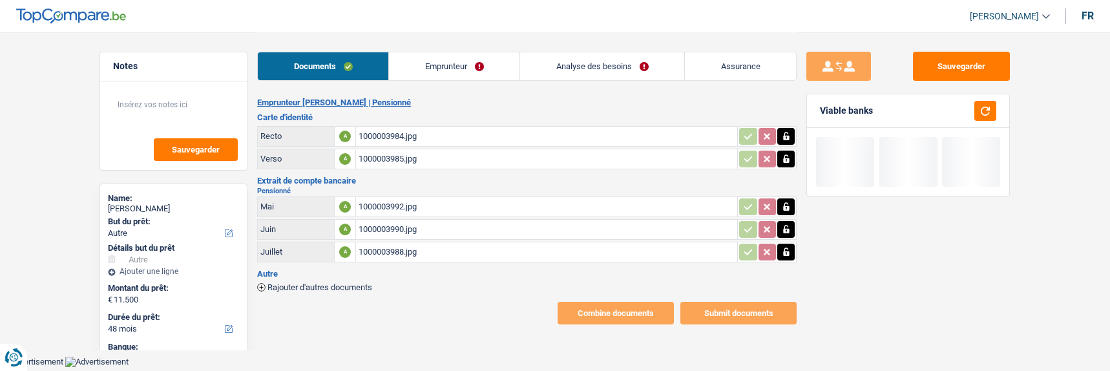
click at [474, 70] on link "Emprunteur" at bounding box center [454, 66] width 131 height 28
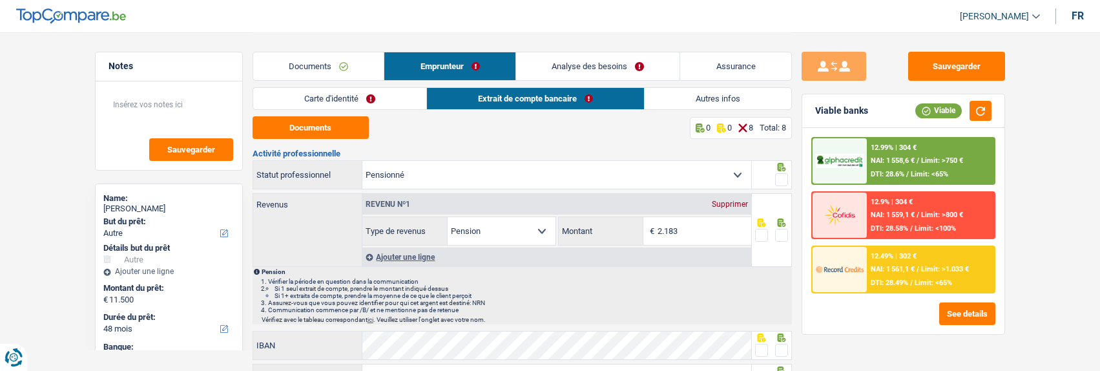
click at [341, 100] on link "Carte d'identité" at bounding box center [339, 98] width 173 height 21
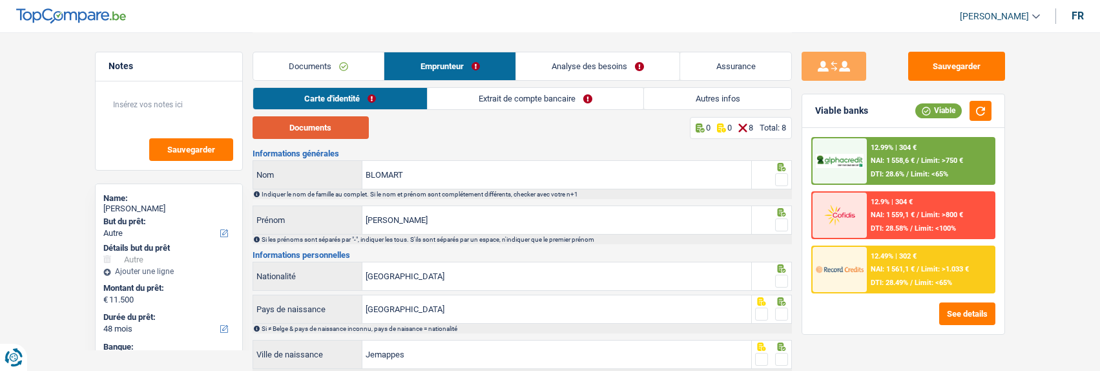
click at [347, 119] on button "Documents" at bounding box center [311, 127] width 116 height 23
drag, startPoint x: 779, startPoint y: 176, endPoint x: 779, endPoint y: 185, distance: 8.4
click at [779, 176] on span at bounding box center [781, 179] width 13 height 13
click at [0, 0] on input "radio" at bounding box center [0, 0] width 0 height 0
click at [781, 218] on span at bounding box center [781, 224] width 13 height 13
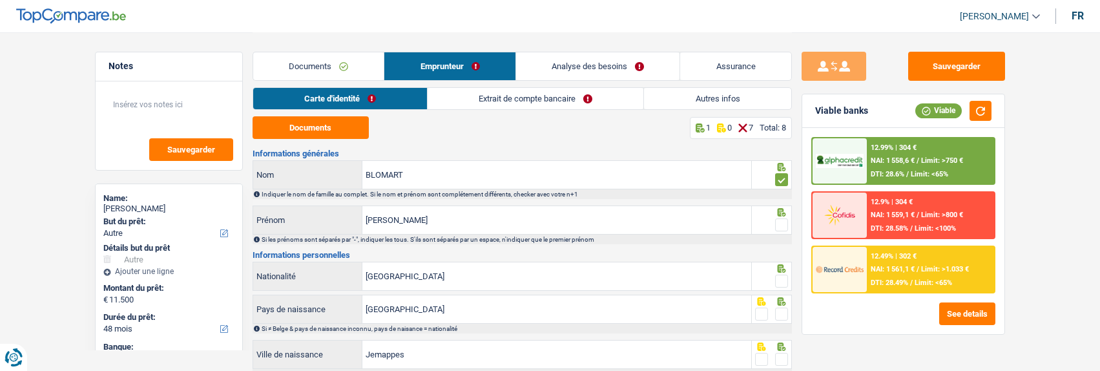
click at [0, 0] on input "radio" at bounding box center [0, 0] width 0 height 0
drag, startPoint x: 786, startPoint y: 277, endPoint x: 786, endPoint y: 284, distance: 7.8
click at [786, 278] on span at bounding box center [781, 281] width 13 height 13
click at [0, 0] on input "radio" at bounding box center [0, 0] width 0 height 0
click at [783, 310] on span at bounding box center [781, 314] width 13 height 13
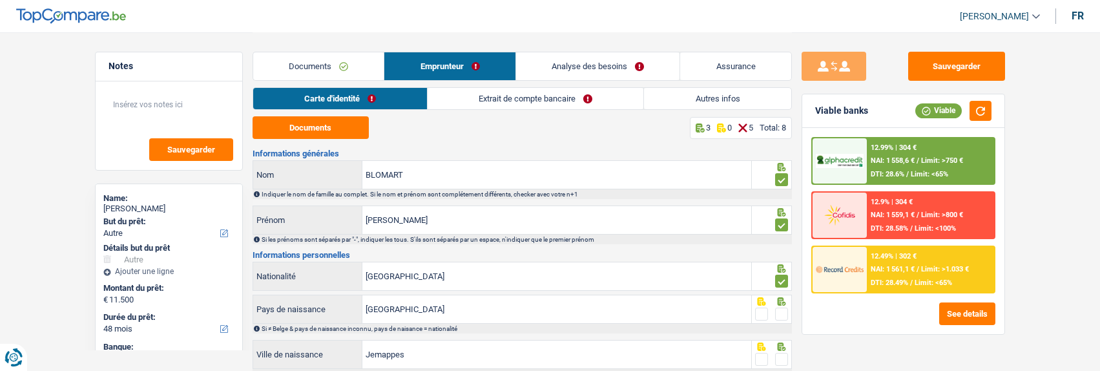
click at [0, 0] on input "radio" at bounding box center [0, 0] width 0 height 0
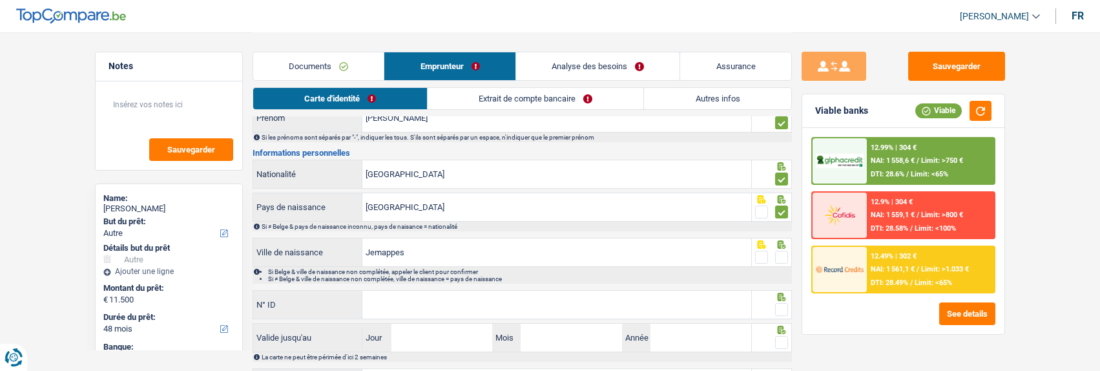
scroll to position [129, 0]
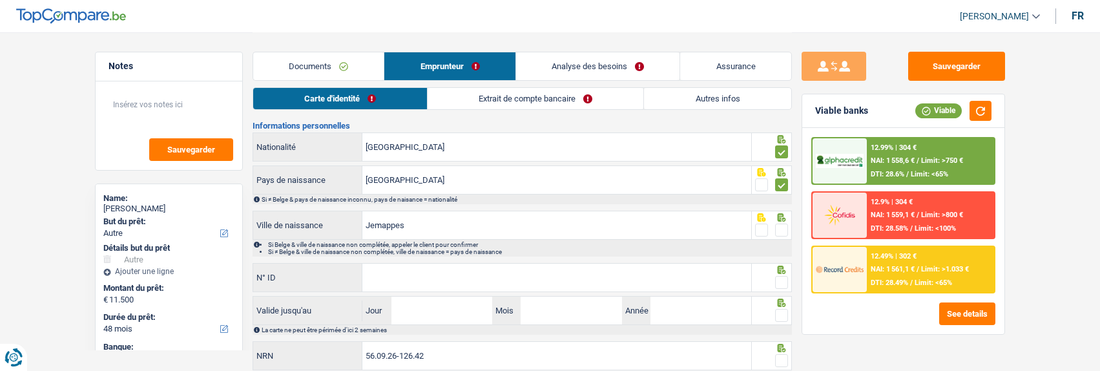
click at [787, 218] on icon at bounding box center [781, 217] width 13 height 8
click at [784, 224] on span at bounding box center [781, 230] width 13 height 13
click at [0, 0] on input "radio" at bounding box center [0, 0] width 0 height 0
click at [648, 278] on input "N° ID" at bounding box center [557, 278] width 389 height 28
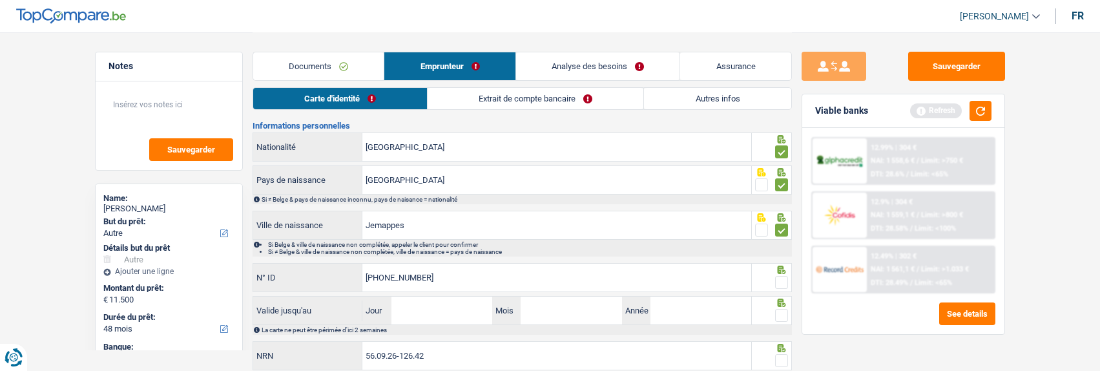
type input "[PHONE_NUMBER]"
click at [783, 279] on span at bounding box center [781, 282] width 13 height 13
click at [0, 0] on input "radio" at bounding box center [0, 0] width 0 height 0
click at [477, 319] on input "Jour" at bounding box center [442, 311] width 101 height 28
type input "08"
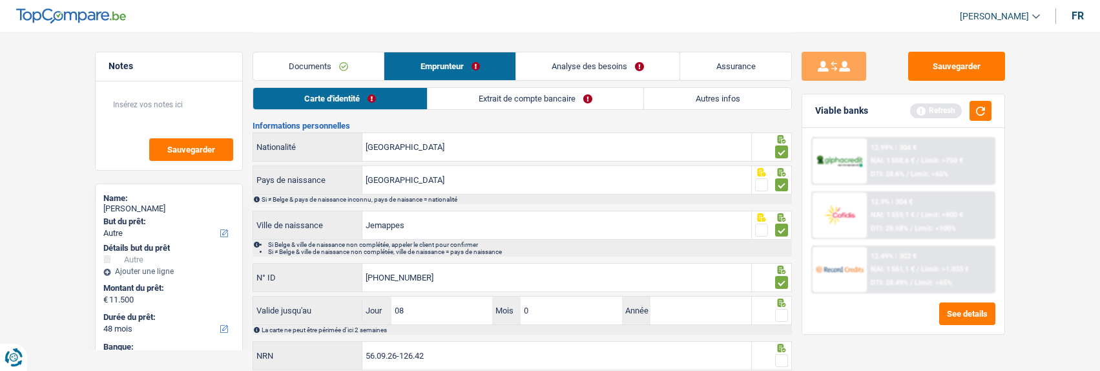
type input "06"
type input "2030"
click at [777, 311] on span at bounding box center [781, 315] width 13 height 13
click at [0, 0] on input "radio" at bounding box center [0, 0] width 0 height 0
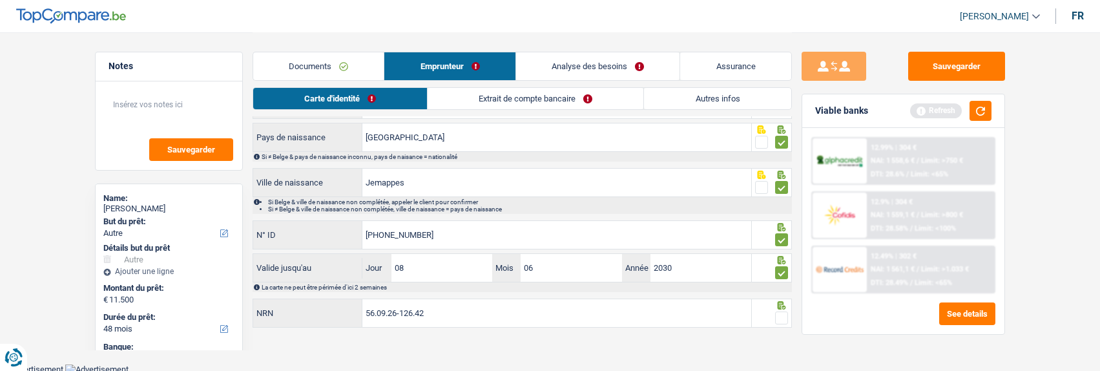
click at [781, 311] on span at bounding box center [781, 317] width 13 height 13
click at [0, 0] on input "radio" at bounding box center [0, 0] width 0 height 0
click at [512, 95] on link "Extrait de compte bancaire" at bounding box center [536, 98] width 216 height 21
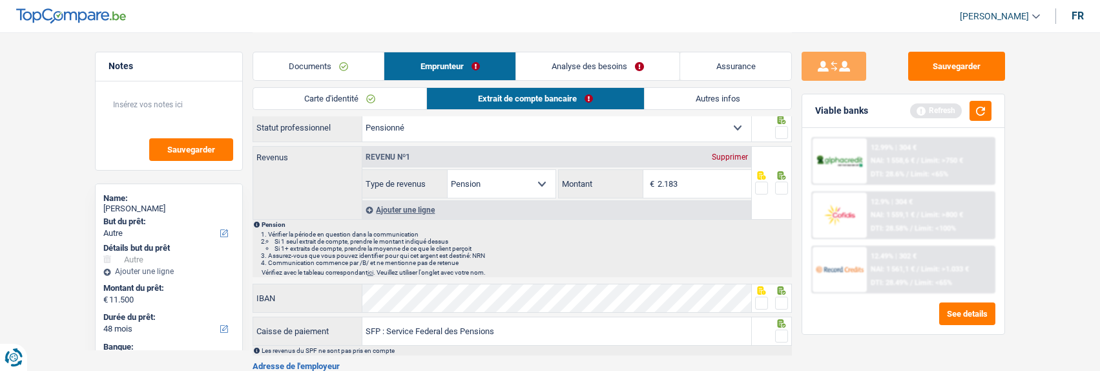
scroll to position [0, 0]
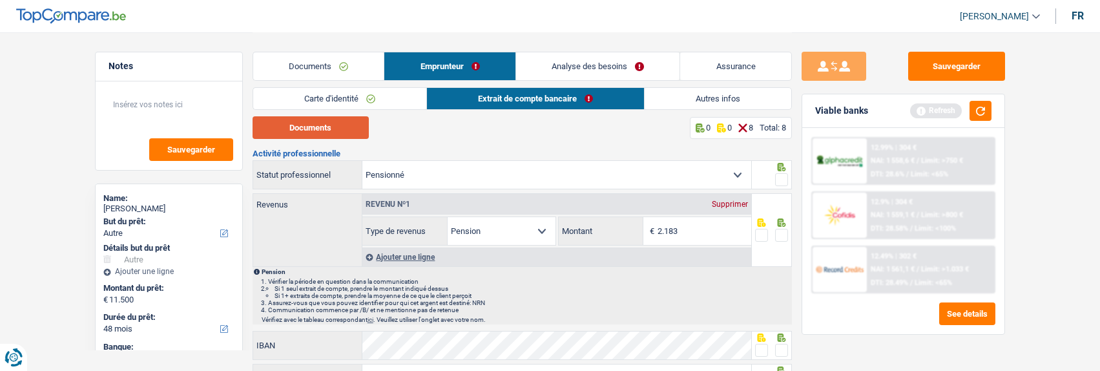
click at [326, 131] on button "Documents" at bounding box center [311, 127] width 116 height 23
click at [783, 174] on span at bounding box center [781, 179] width 13 height 13
click at [0, 0] on input "radio" at bounding box center [0, 0] width 0 height 0
click at [784, 345] on span at bounding box center [781, 350] width 13 height 13
click at [0, 0] on input "radio" at bounding box center [0, 0] width 0 height 0
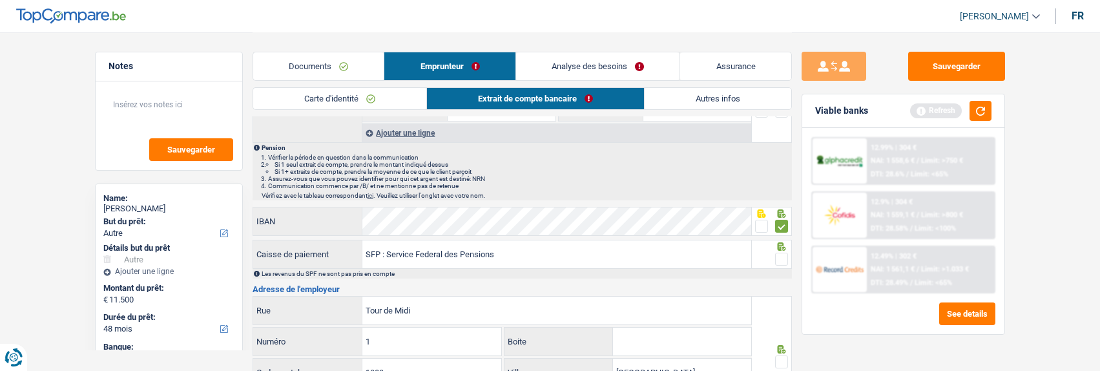
scroll to position [129, 0]
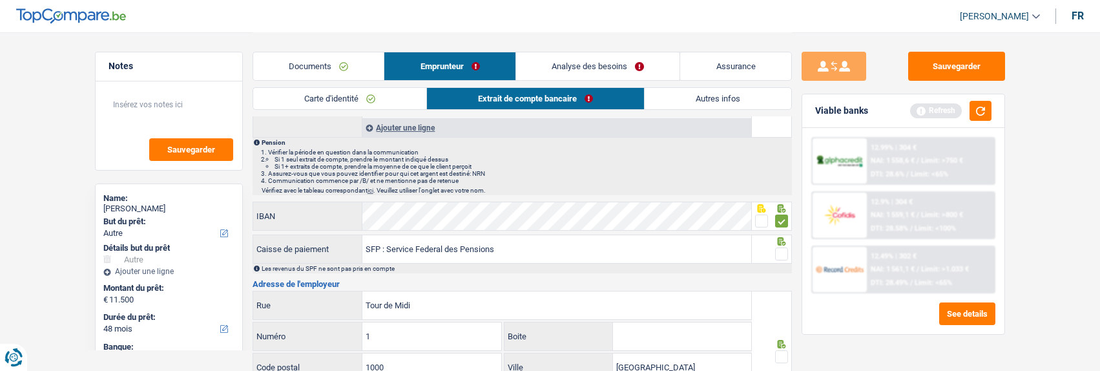
drag, startPoint x: 786, startPoint y: 251, endPoint x: 779, endPoint y: 254, distance: 7.8
click at [783, 252] on span at bounding box center [781, 253] width 13 height 13
click at [0, 0] on input "radio" at bounding box center [0, 0] width 0 height 0
click at [786, 355] on span at bounding box center [781, 356] width 13 height 13
click at [0, 0] on input "radio" at bounding box center [0, 0] width 0 height 0
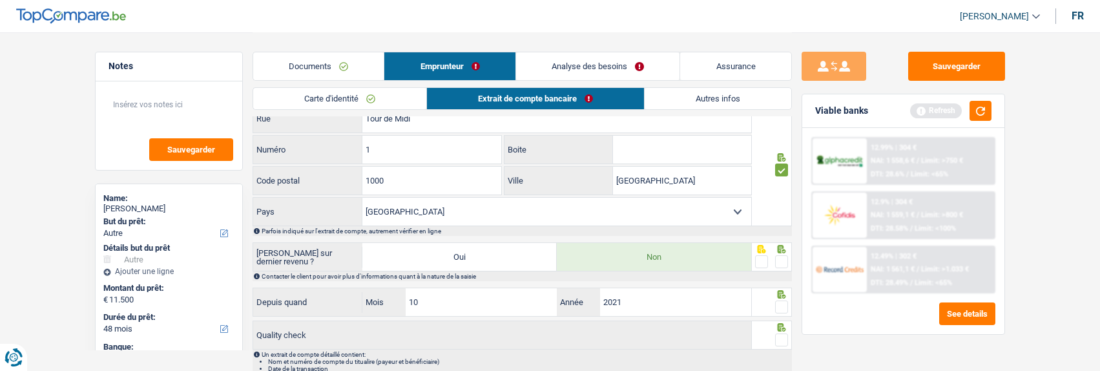
scroll to position [323, 0]
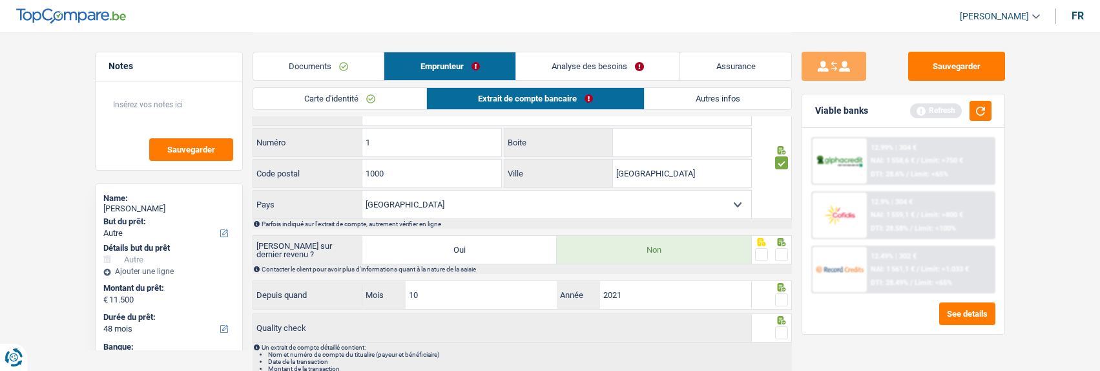
click at [786, 252] on span at bounding box center [781, 254] width 13 height 13
click at [0, 0] on input "radio" at bounding box center [0, 0] width 0 height 0
click at [780, 293] on span at bounding box center [781, 299] width 13 height 13
click at [0, 0] on input "radio" at bounding box center [0, 0] width 0 height 0
click at [779, 326] on span at bounding box center [781, 332] width 13 height 13
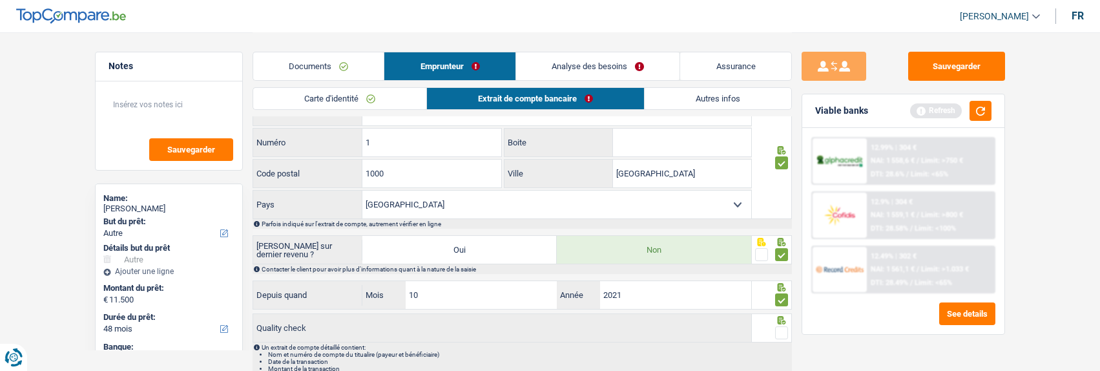
click at [0, 0] on input "radio" at bounding box center [0, 0] width 0 height 0
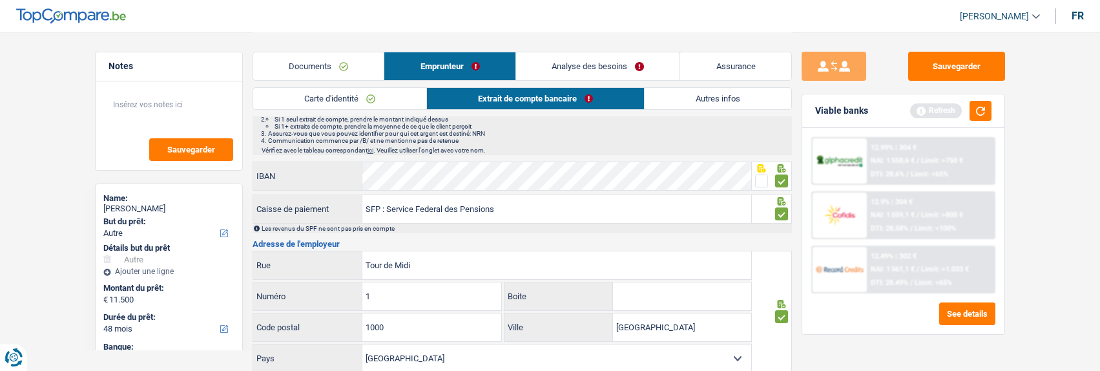
scroll to position [0, 0]
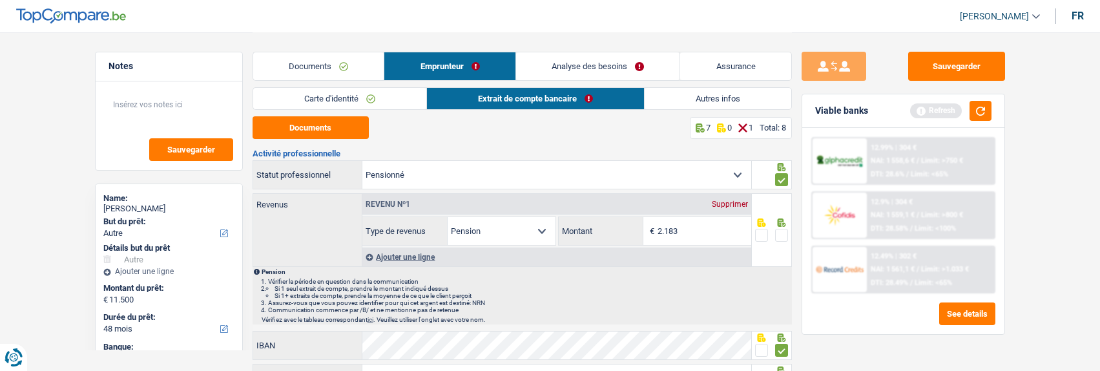
click at [786, 231] on span at bounding box center [781, 235] width 13 height 13
click at [0, 0] on input "radio" at bounding box center [0, 0] width 0 height 0
click at [972, 72] on button "Sauvegarder" at bounding box center [957, 66] width 97 height 29
click at [738, 96] on link "Autres infos" at bounding box center [718, 98] width 147 height 21
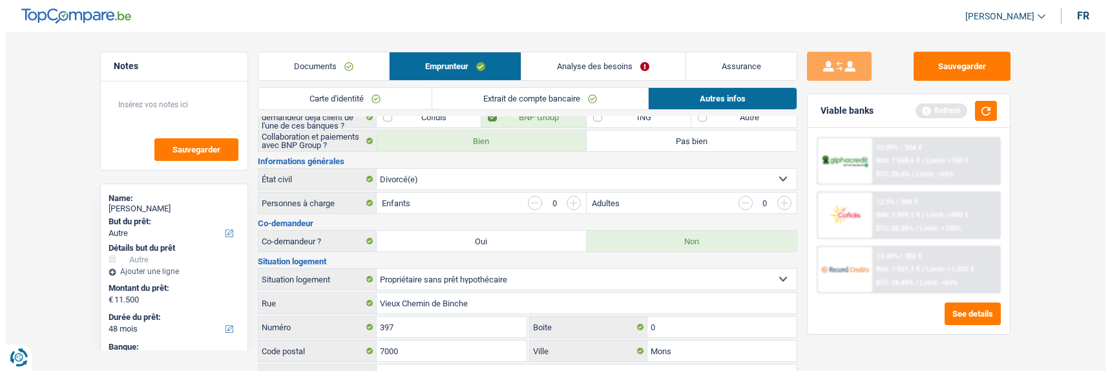
scroll to position [71, 0]
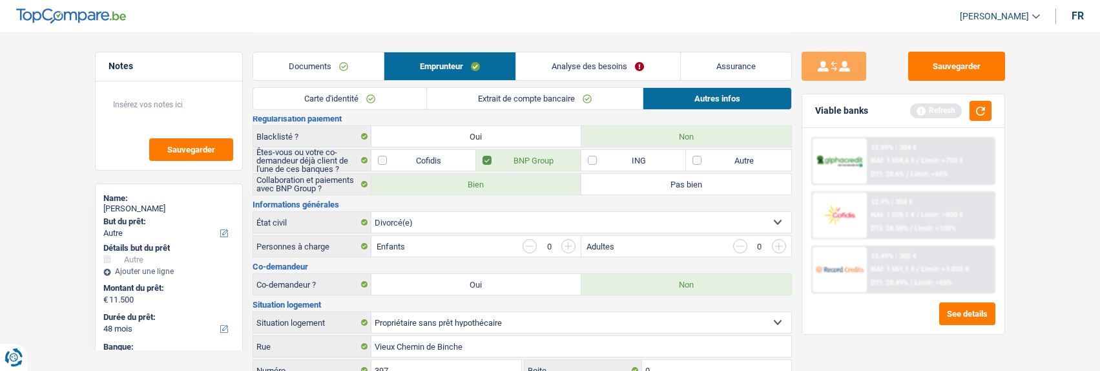
click at [609, 65] on link "Analyse des besoins" at bounding box center [597, 66] width 163 height 28
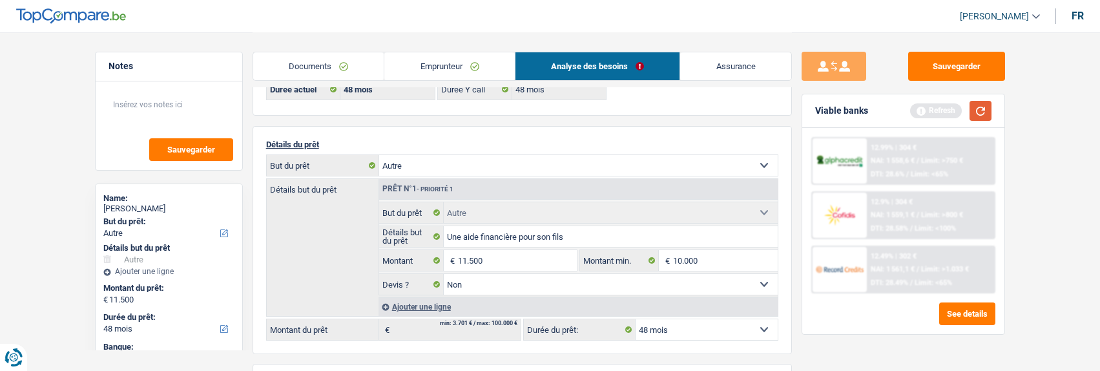
click at [982, 111] on button "button" at bounding box center [981, 111] width 22 height 20
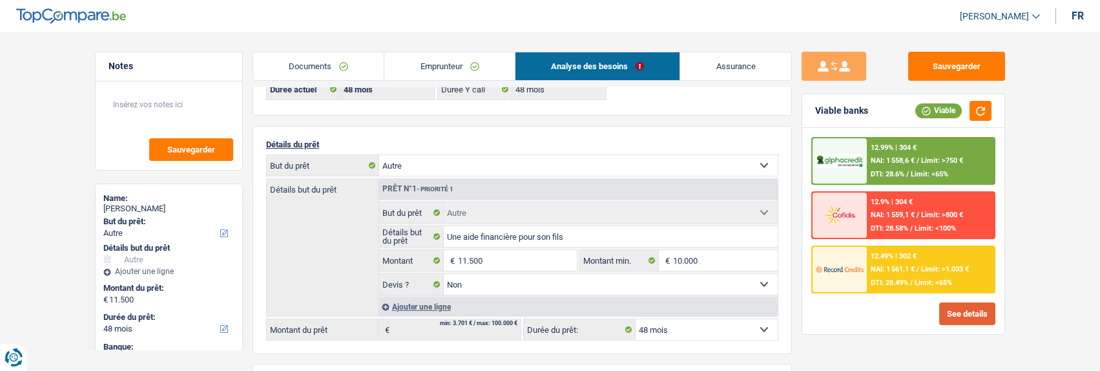
click at [952, 315] on button "See details" at bounding box center [968, 313] width 56 height 23
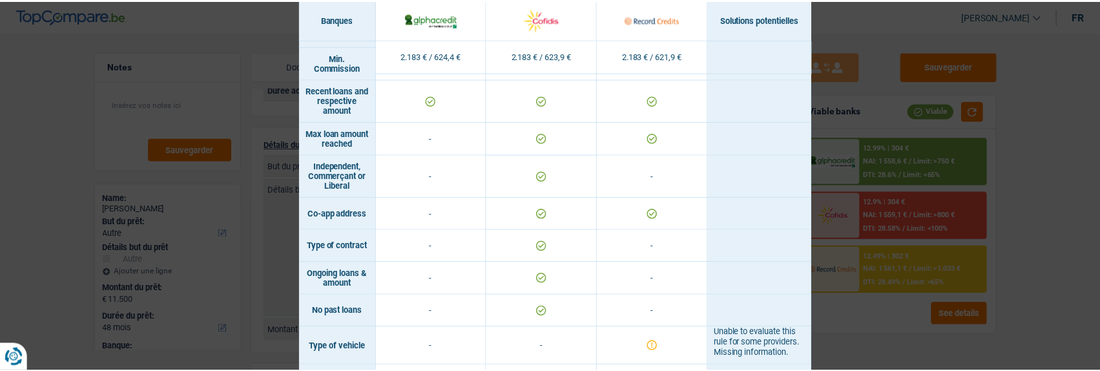
scroll to position [894, 0]
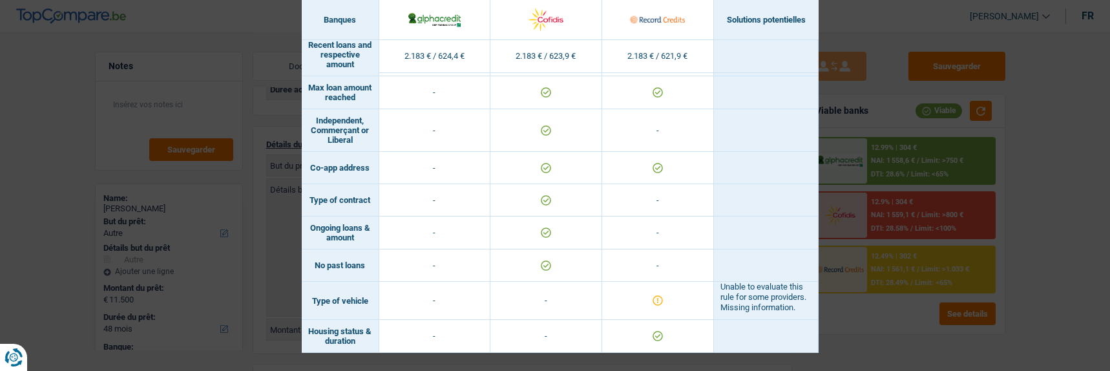
click at [930, 123] on div "Banks conditions × Banques Solutions potentielles Revenus / Charges 2.183 € / 6…" at bounding box center [555, 185] width 1110 height 371
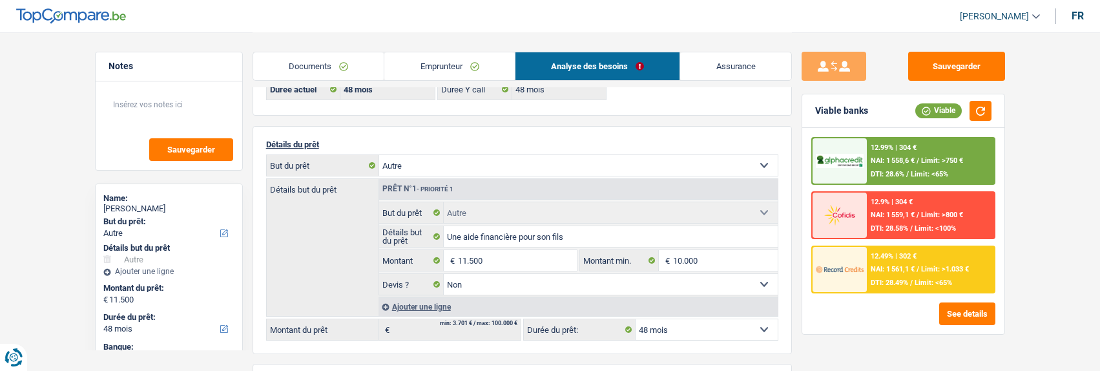
click at [916, 278] on div "12.49% | 302 € NAI: 1 561,1 € / Limit: >1.033 € DTI: 28.49% / Limit: <65%" at bounding box center [930, 269] width 127 height 45
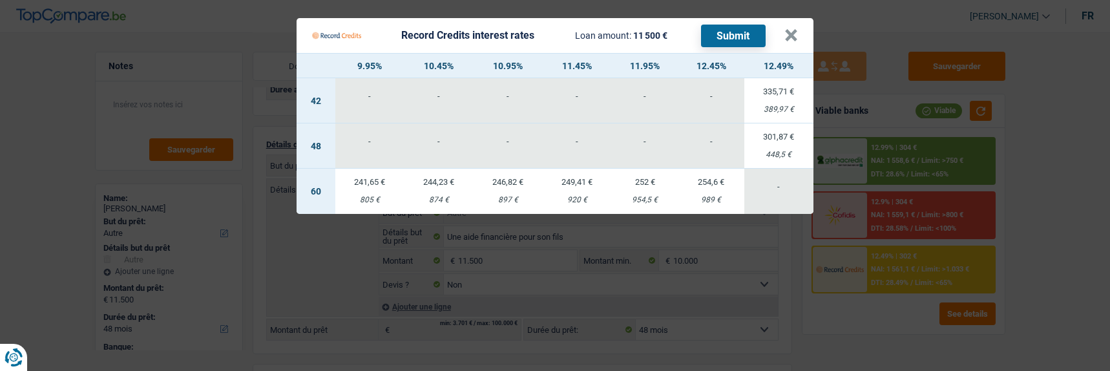
click at [867, 45] on Credits "Record Credits interest rates Loan amount: 11 500 € Submit × 9.95% 10.45% 10.95…" at bounding box center [555, 185] width 1110 height 371
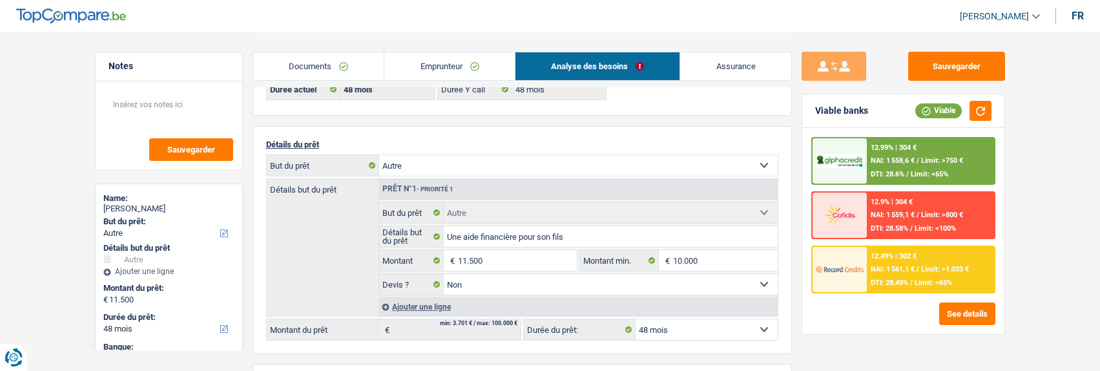
click at [907, 154] on div "12.99% | 304 € NAI: 1 558,6 € / Limit: >750 € DTI: 28.6% / Limit: <65%" at bounding box center [930, 160] width 127 height 45
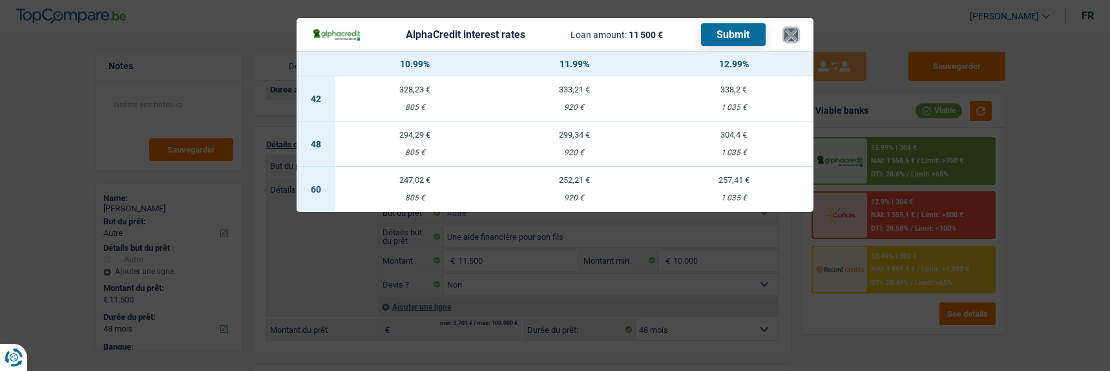
click at [798, 32] on button "×" at bounding box center [791, 34] width 14 height 13
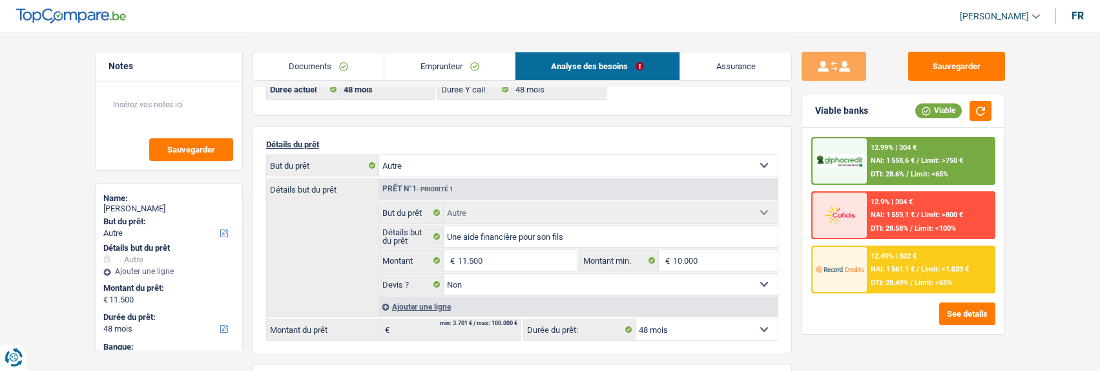
click at [888, 280] on span "DTI: 28.49%" at bounding box center [889, 282] width 37 height 8
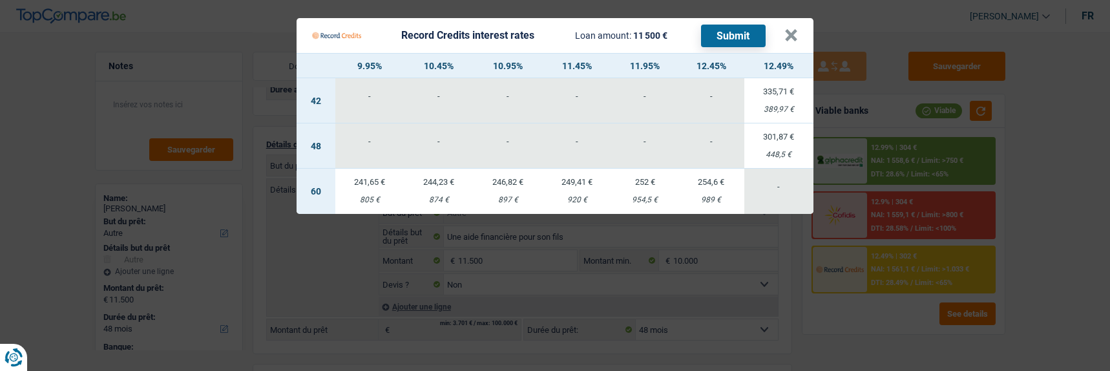
click at [524, 184] on td "246,82 € 897 €" at bounding box center [508, 191] width 69 height 45
select select "60"
select select "record credits"
type input "10,95"
select select "60"
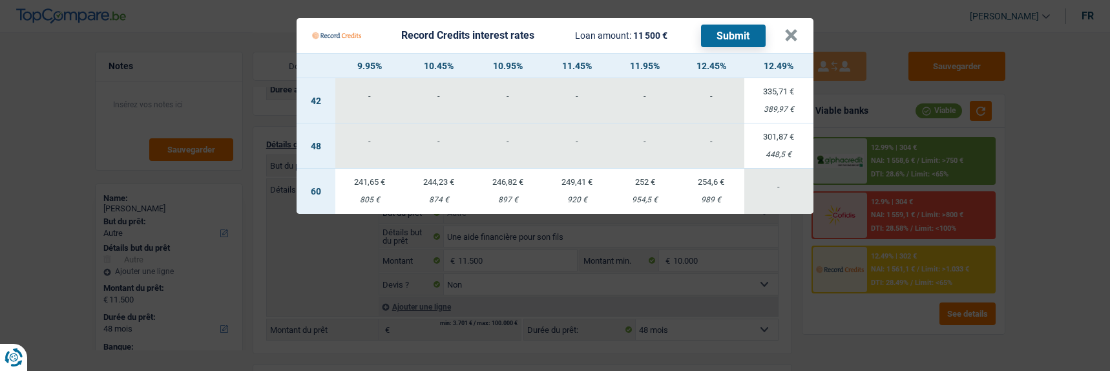
select select "60"
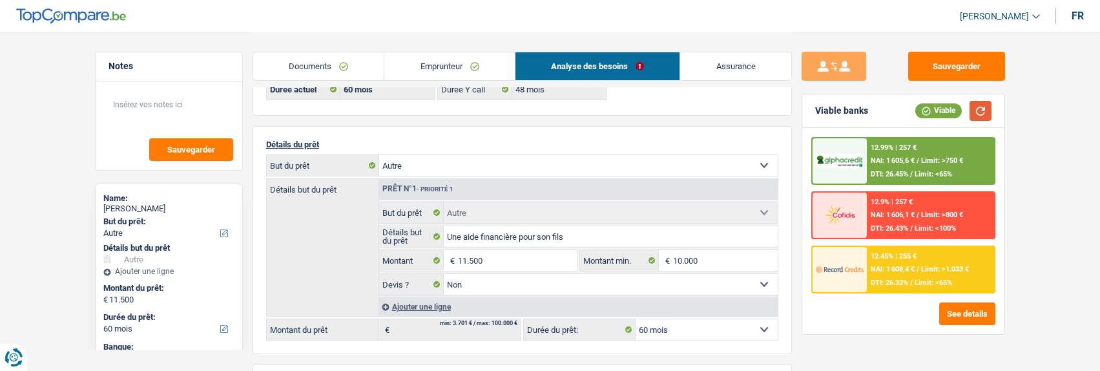
click at [988, 111] on button "button" at bounding box center [981, 111] width 22 height 20
click at [923, 254] on div "12.45% | 255 € NAI: 1 608,4 € / Limit: >1.033 € DTI: 26.32% / Limit: <65%" at bounding box center [930, 269] width 127 height 45
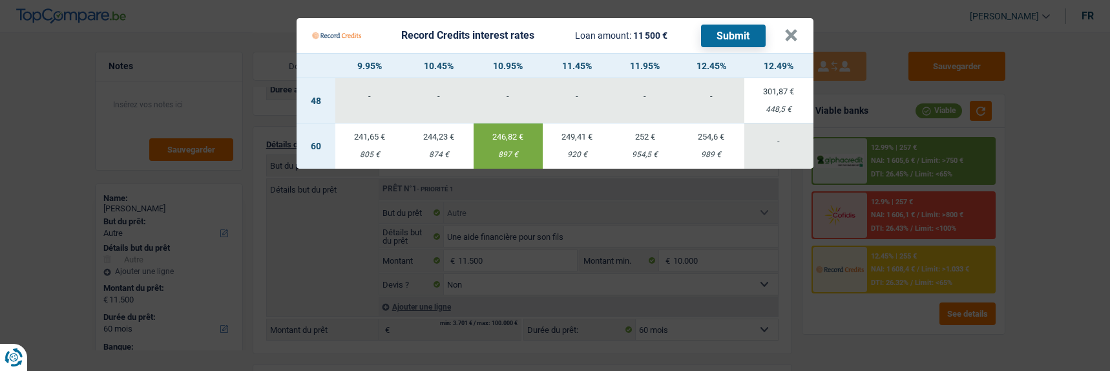
click at [717, 25] on button "Submit" at bounding box center [733, 36] width 65 height 23
click at [795, 32] on button "×" at bounding box center [791, 35] width 14 height 13
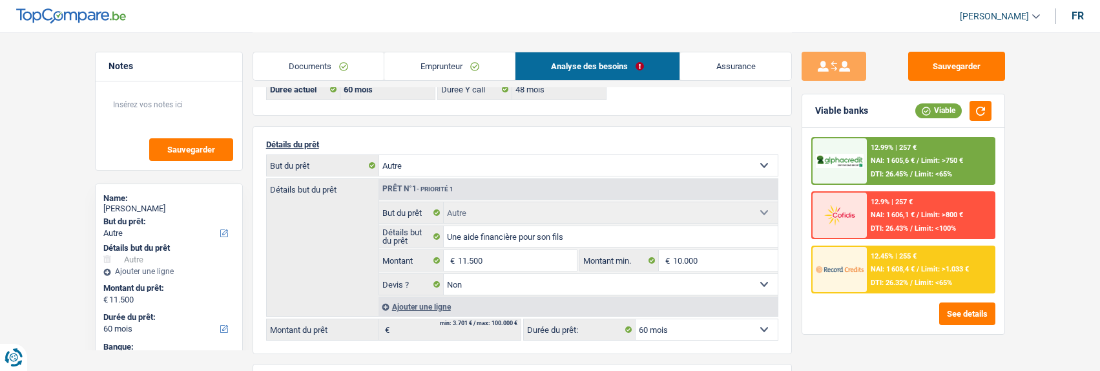
click at [924, 168] on div "12.99% | 257 € NAI: 1 605,6 € / Limit: >750 € DTI: 26.45% / Limit: <65%" at bounding box center [930, 160] width 127 height 45
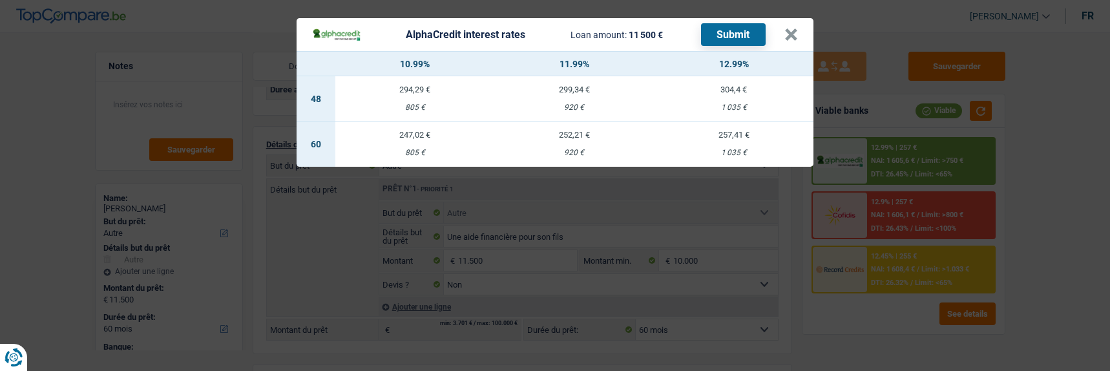
click at [411, 131] on div "247,02 €" at bounding box center [415, 135] width 160 height 8
select select "alphacredit"
type input "10,99"
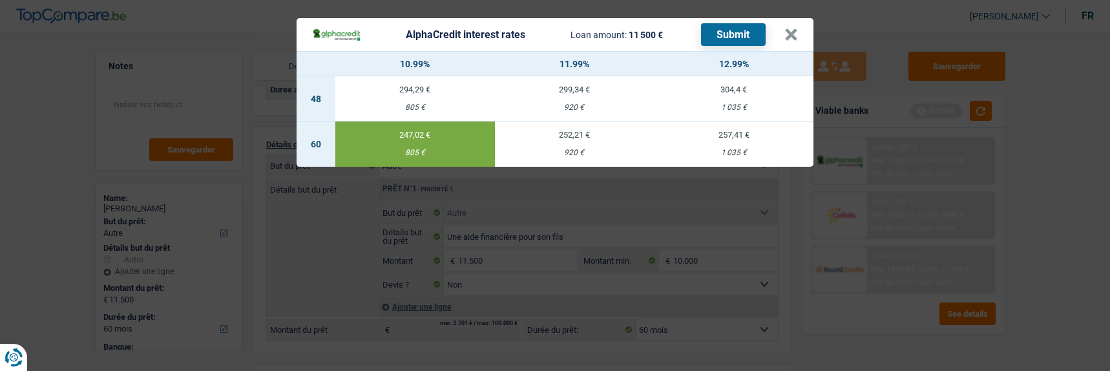
click at [738, 28] on button "Submit" at bounding box center [733, 34] width 65 height 23
click at [790, 28] on button "×" at bounding box center [791, 34] width 14 height 13
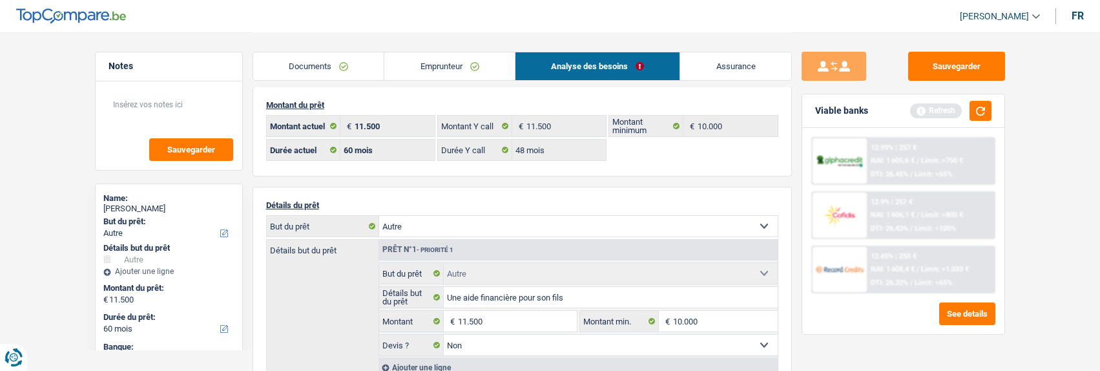
scroll to position [0, 0]
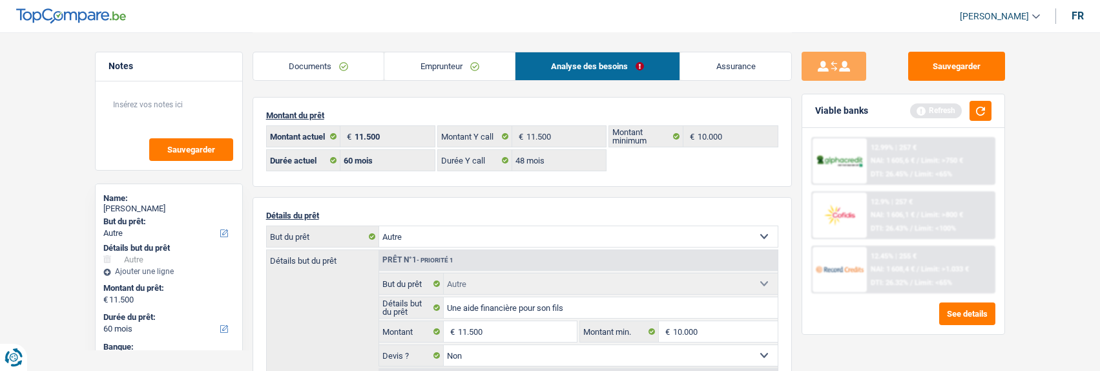
click at [353, 70] on link "Documents" at bounding box center [318, 66] width 131 height 28
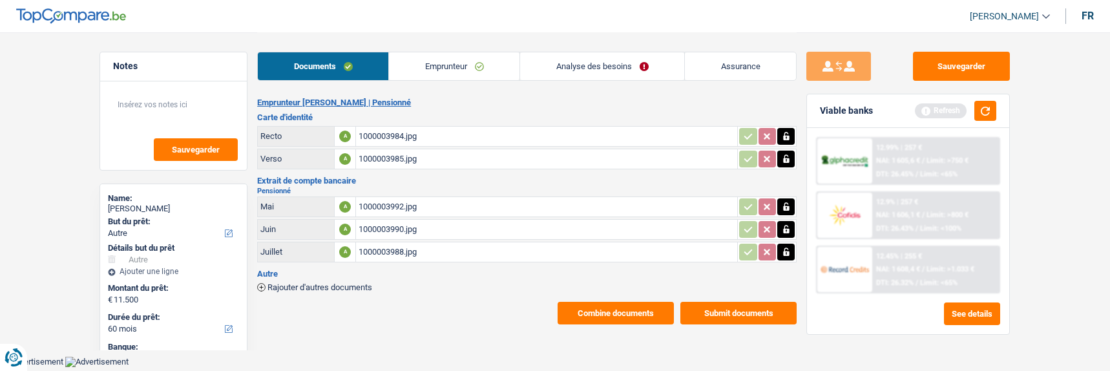
click at [649, 302] on button "Combine documents" at bounding box center [616, 313] width 116 height 23
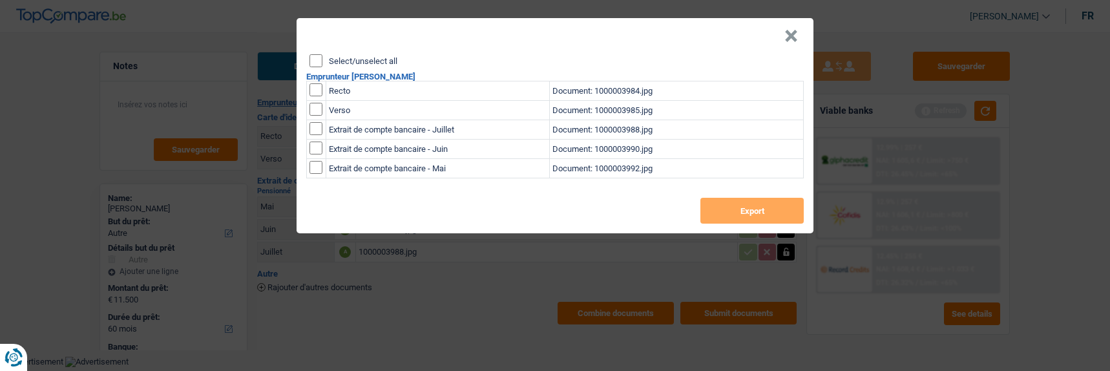
click at [322, 54] on input "Select/unselect all" at bounding box center [316, 60] width 13 height 13
checkbox input "true"
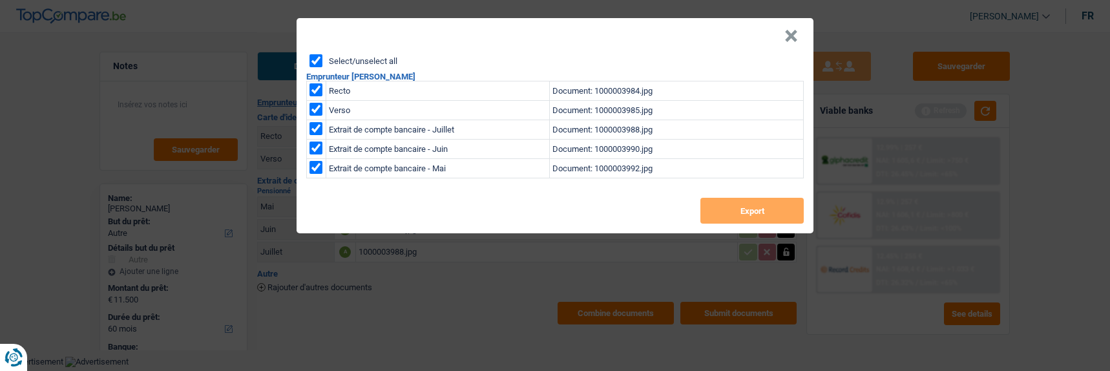
checkbox input "true"
click at [751, 189] on div "Select/unselect all Emprunteur [PERSON_NAME] Recto Document: 1000003984.jpg Ver…" at bounding box center [555, 143] width 517 height 179
click at [753, 201] on button "Export" at bounding box center [751, 211] width 103 height 26
click at [798, 36] on button "×" at bounding box center [791, 36] width 14 height 13
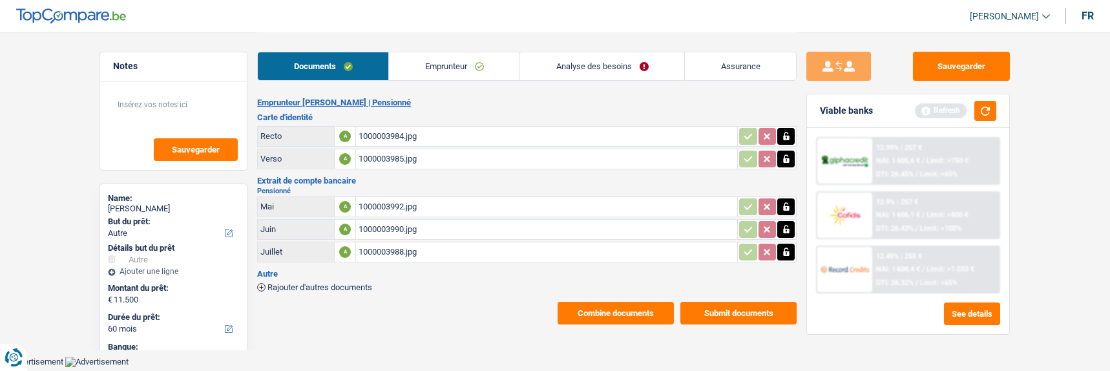
click at [582, 66] on link "Analyse des besoins" at bounding box center [602, 66] width 164 height 28
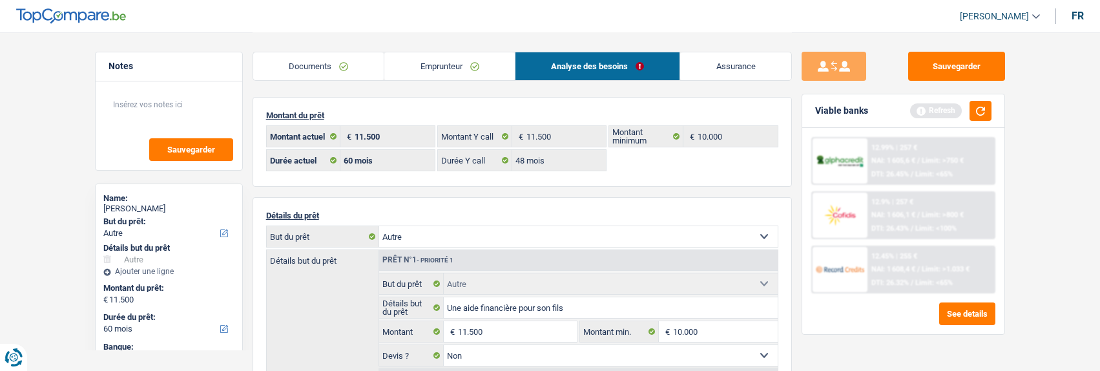
click at [466, 68] on link "Emprunteur" at bounding box center [449, 66] width 131 height 28
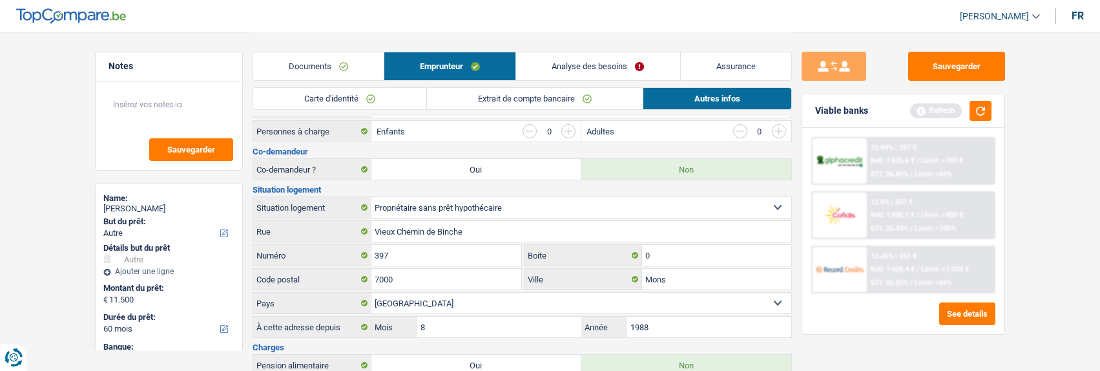
scroll to position [194, 0]
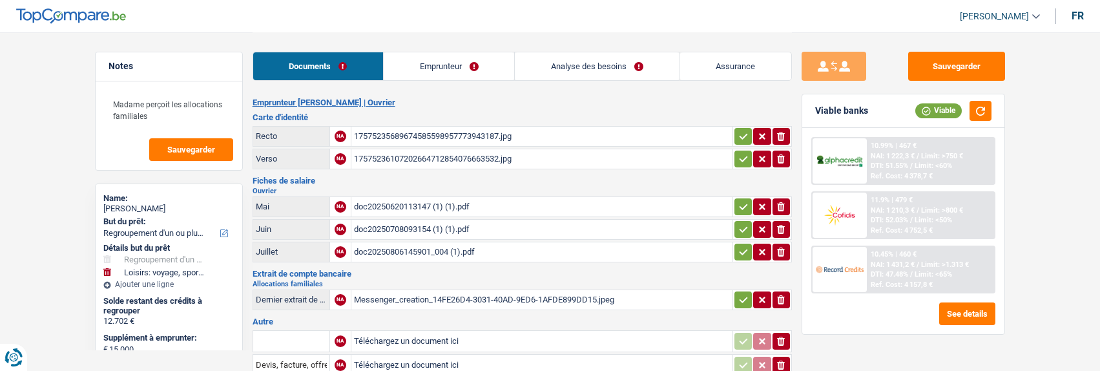
select select "refinancing"
select select "hobbies"
select select "84"
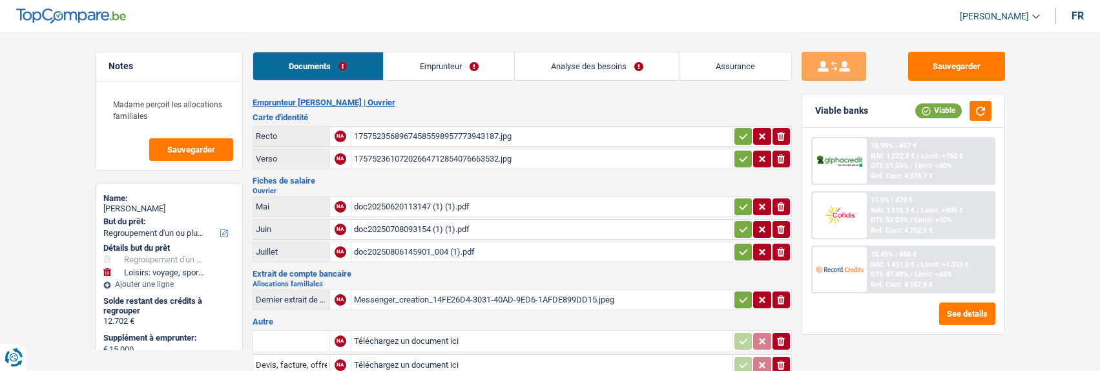
select select "120"
select select "refinancing"
select select "hobbies"
select select "84"
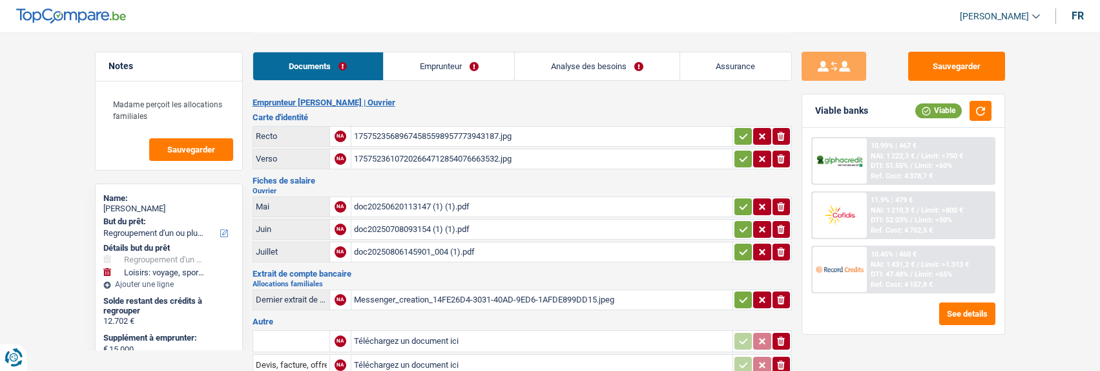
click at [584, 60] on link "Analyse des besoins" at bounding box center [597, 66] width 164 height 28
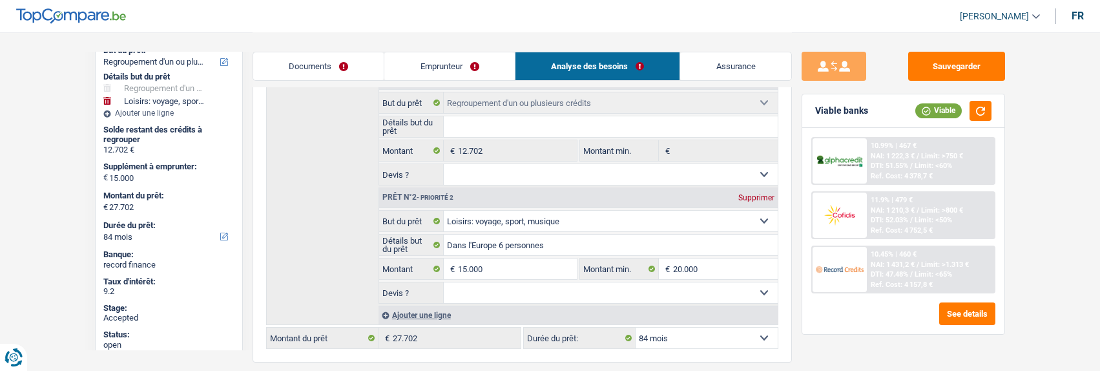
scroll to position [194, 0]
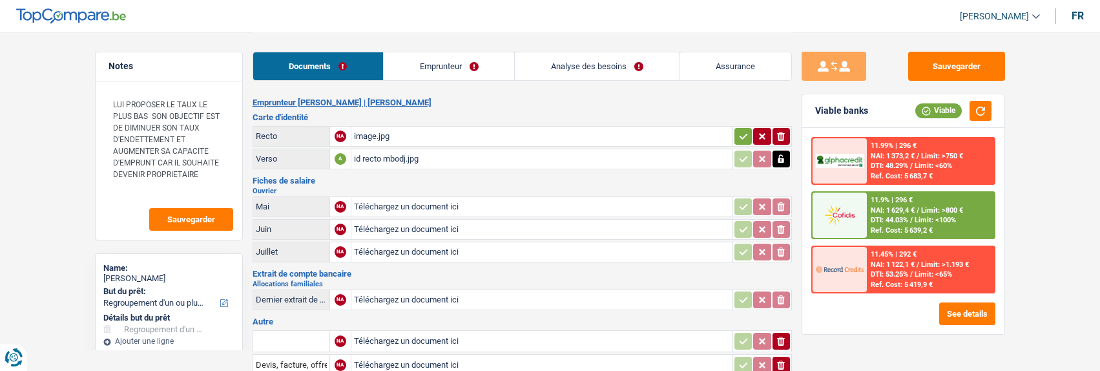
select select "refinancing"
select select "84"
select select "cofidis"
click at [417, 203] on input "Téléchargez un document ici" at bounding box center [542, 206] width 376 height 19
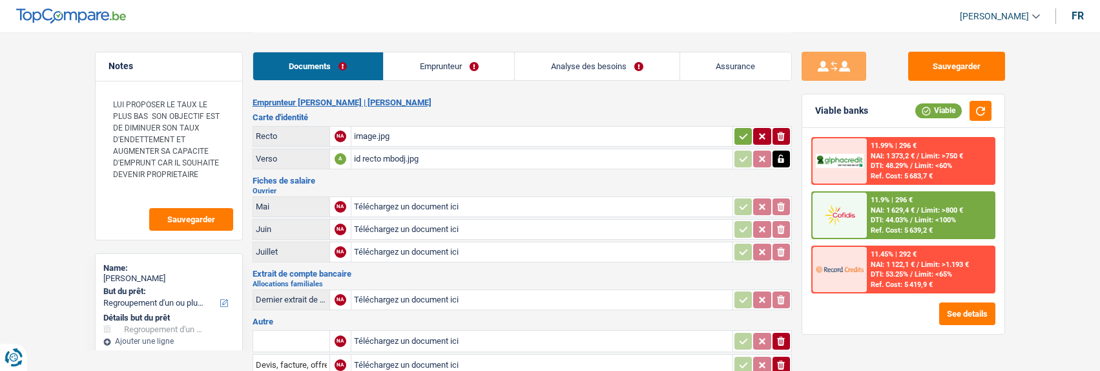
type input "C:\fakepath\FP mai Mbodj.pdf"
click at [414, 224] on input "Téléchargez un document ici" at bounding box center [542, 229] width 376 height 19
type input "C:\fakepath\FP Juin Mbodj.pdf"
click at [401, 250] on input "Téléchargez un document ici" at bounding box center [542, 251] width 376 height 19
type input "C:\fakepath\FP Juillet Mbodj.pdf"
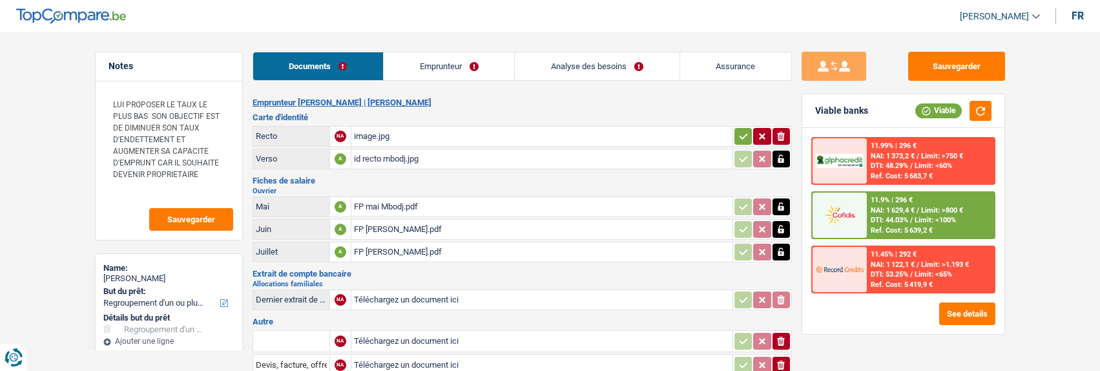
drag, startPoint x: 735, startPoint y: 129, endPoint x: 688, endPoint y: 127, distance: 47.2
click at [735, 129] on button "button" at bounding box center [743, 136] width 17 height 17
click at [463, 72] on link "Emprunteur" at bounding box center [449, 66] width 131 height 28
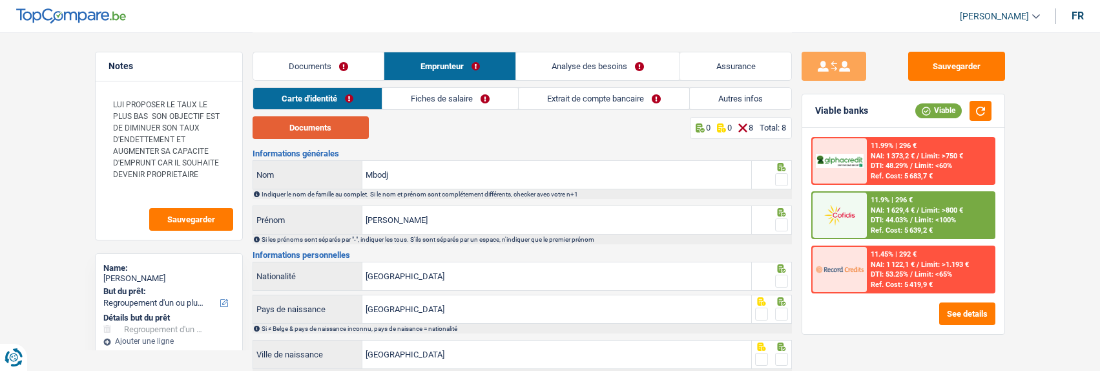
click at [339, 132] on button "Documents" at bounding box center [311, 127] width 116 height 23
click at [786, 168] on icon at bounding box center [781, 167] width 13 height 8
click at [781, 175] on span at bounding box center [781, 179] width 13 height 13
click at [0, 0] on input "radio" at bounding box center [0, 0] width 0 height 0
click at [780, 218] on span at bounding box center [781, 224] width 13 height 13
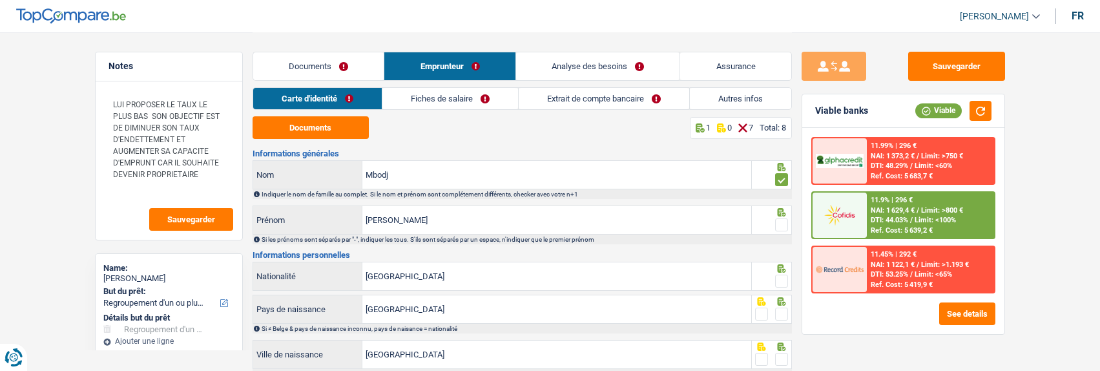
click at [0, 0] on input "radio" at bounding box center [0, 0] width 0 height 0
click at [781, 275] on span at bounding box center [781, 281] width 13 height 13
click at [0, 0] on input "radio" at bounding box center [0, 0] width 0 height 0
click at [779, 311] on span at bounding box center [781, 314] width 13 height 13
click at [0, 0] on input "radio" at bounding box center [0, 0] width 0 height 0
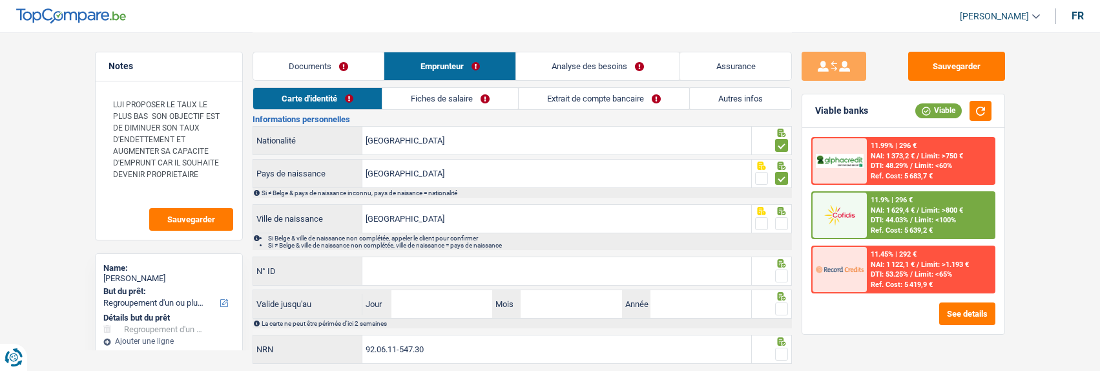
scroll to position [172, 0]
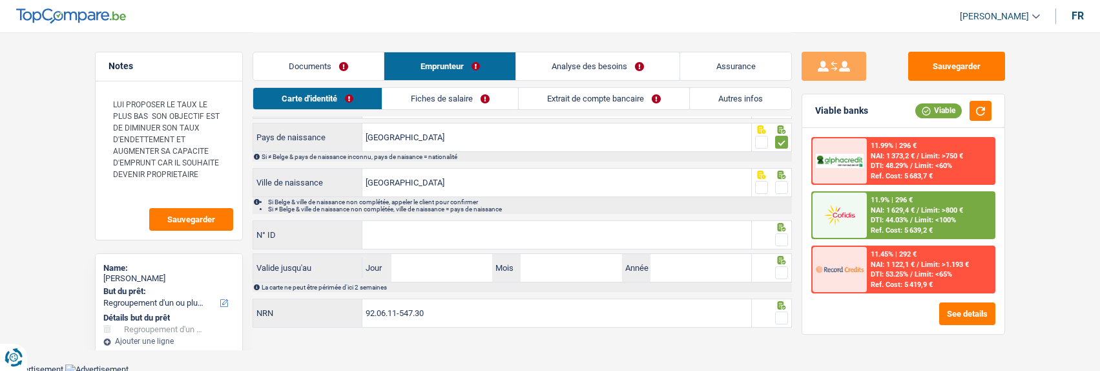
click at [779, 182] on span at bounding box center [781, 187] width 13 height 13
click at [0, 0] on input "radio" at bounding box center [0, 0] width 0 height 0
click at [595, 240] on input "N° ID" at bounding box center [557, 235] width 389 height 28
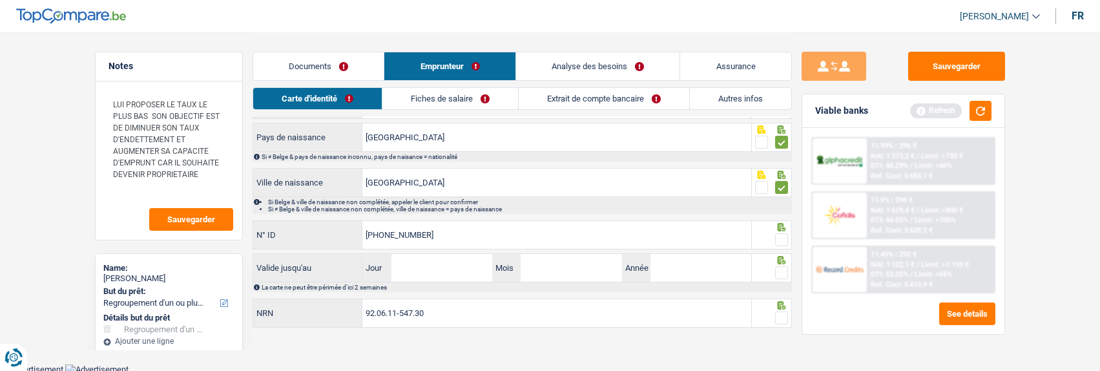
type input "592-9512269-45"
click at [780, 236] on span at bounding box center [781, 239] width 13 height 13
click at [0, 0] on input "radio" at bounding box center [0, 0] width 0 height 0
click at [433, 266] on input "Jour" at bounding box center [442, 268] width 101 height 28
type input "29"
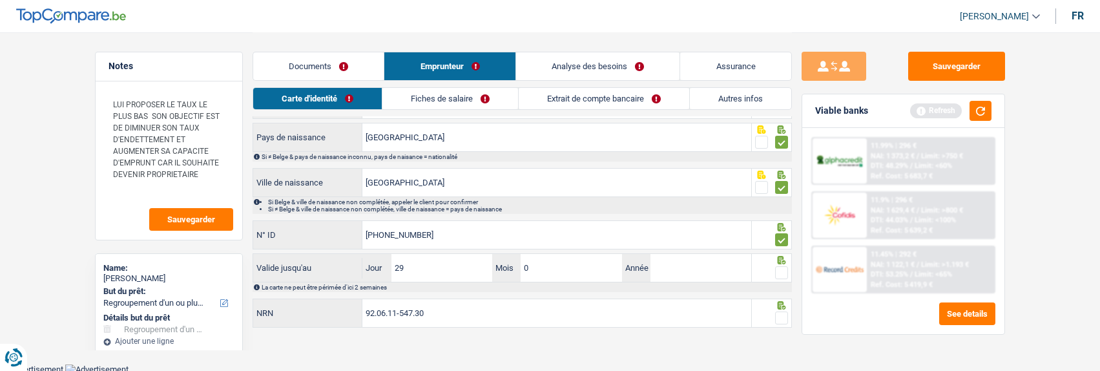
type input "07"
type input "2029"
click at [786, 269] on span at bounding box center [781, 272] width 13 height 13
click at [0, 0] on input "radio" at bounding box center [0, 0] width 0 height 0
click at [784, 314] on span at bounding box center [781, 317] width 13 height 13
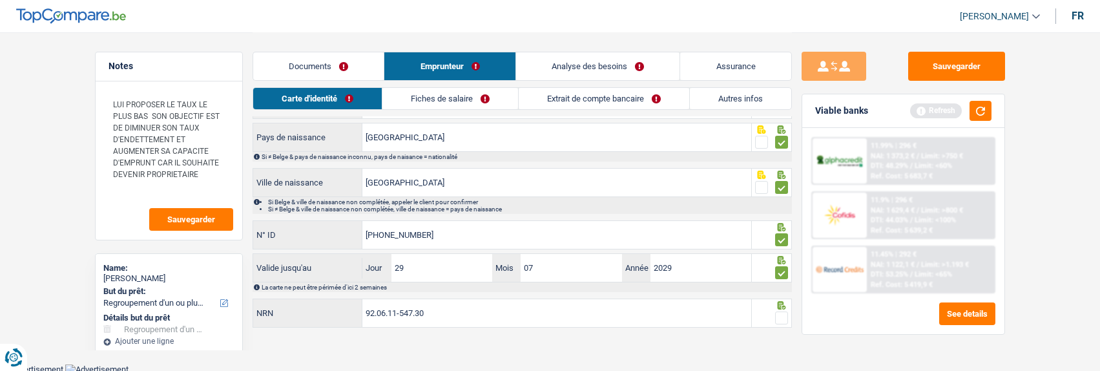
click at [0, 0] on input "radio" at bounding box center [0, 0] width 0 height 0
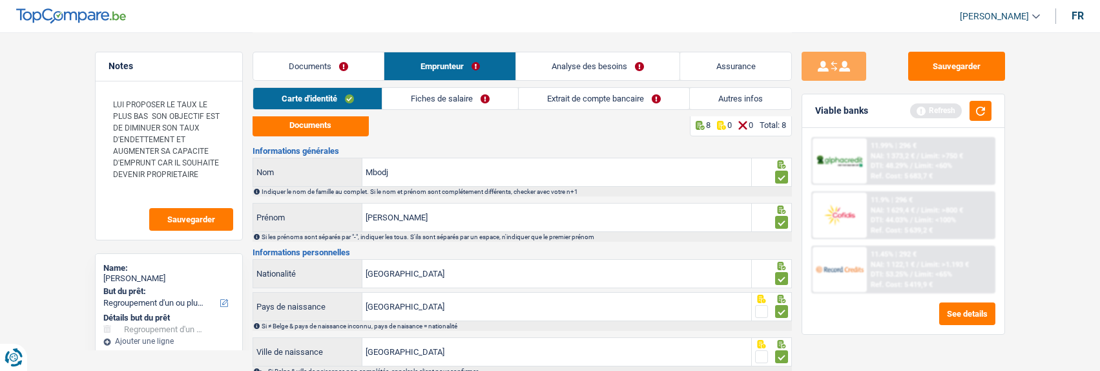
scroll to position [0, 0]
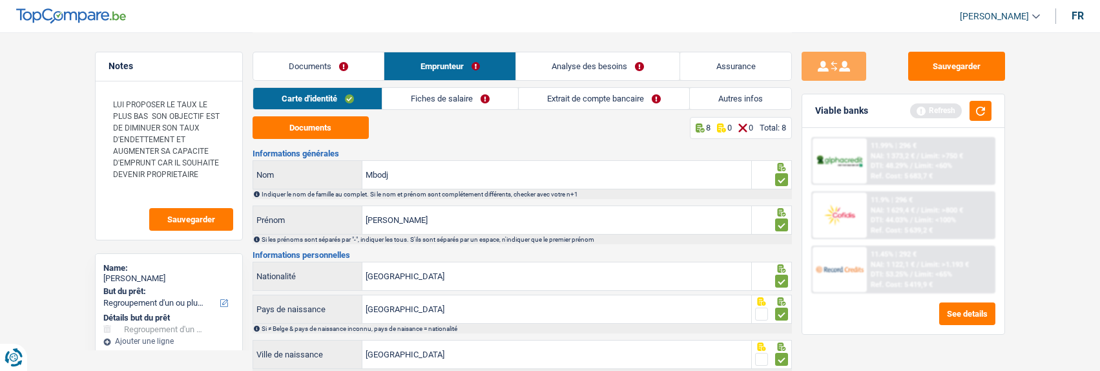
click at [476, 98] on link "Fiches de salaire" at bounding box center [451, 98] width 136 height 21
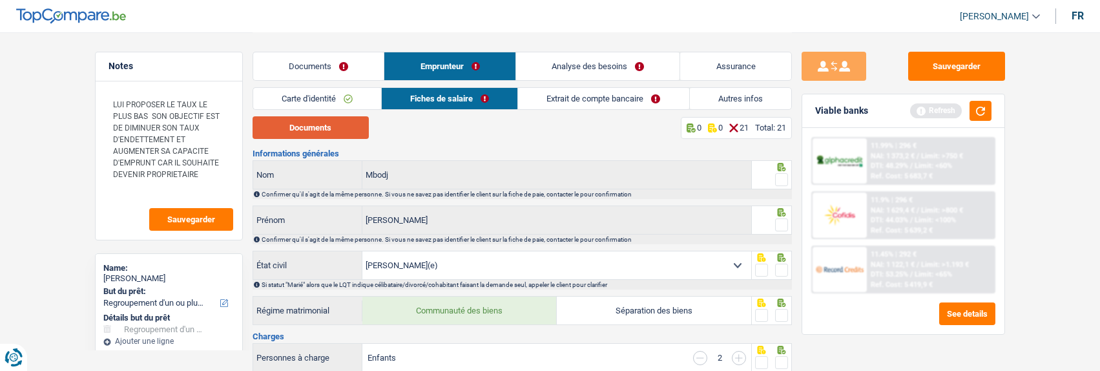
click at [348, 125] on button "Documents" at bounding box center [311, 127] width 116 height 23
click at [783, 180] on span at bounding box center [781, 179] width 13 height 13
click at [0, 0] on input "radio" at bounding box center [0, 0] width 0 height 0
click at [783, 224] on span at bounding box center [781, 224] width 13 height 13
click at [0, 0] on input "radio" at bounding box center [0, 0] width 0 height 0
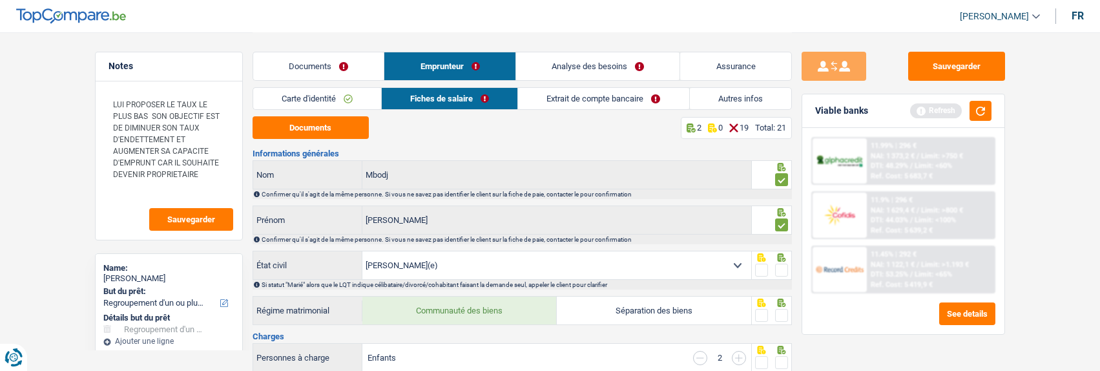
click at [781, 268] on span at bounding box center [781, 270] width 13 height 13
click at [0, 0] on input "radio" at bounding box center [0, 0] width 0 height 0
click at [778, 309] on span at bounding box center [781, 315] width 13 height 13
click at [0, 0] on input "radio" at bounding box center [0, 0] width 0 height 0
click at [786, 363] on span at bounding box center [781, 362] width 13 height 13
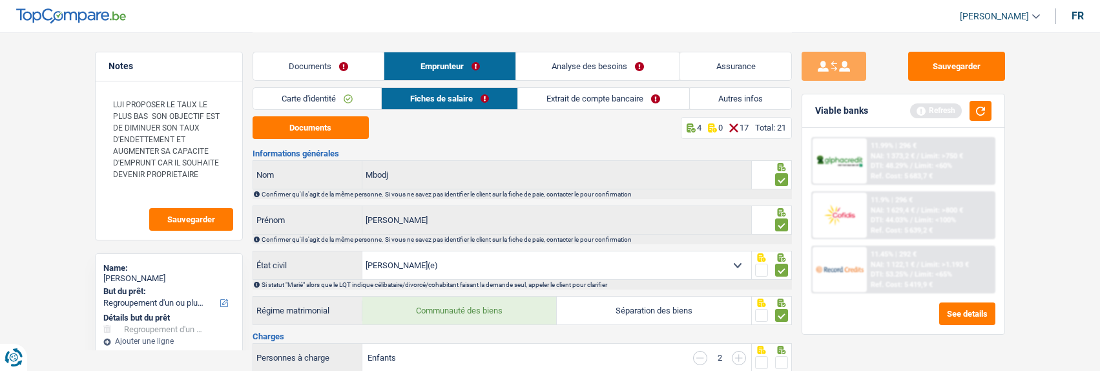
click at [0, 0] on input "radio" at bounding box center [0, 0] width 0 height 0
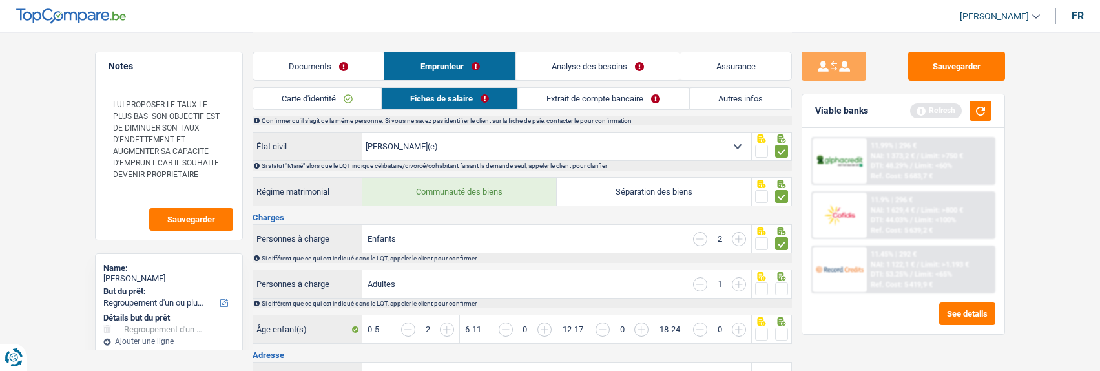
scroll to position [129, 0]
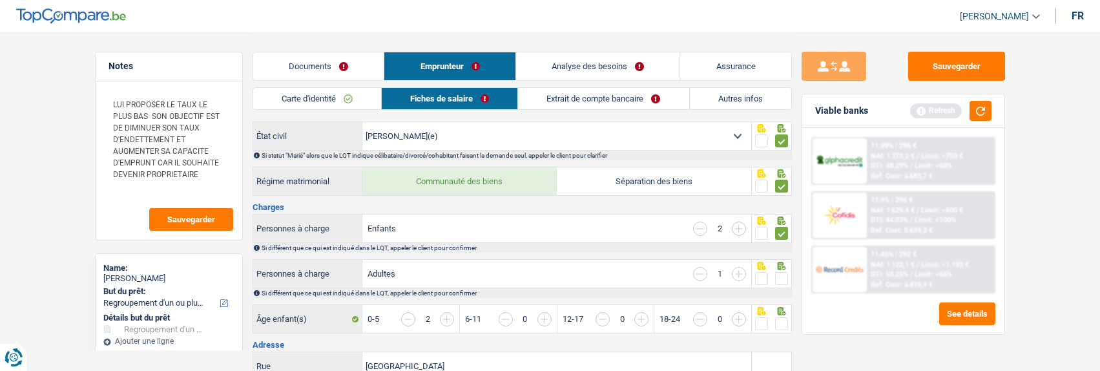
drag, startPoint x: 786, startPoint y: 276, endPoint x: 783, endPoint y: 286, distance: 10.0
click at [786, 276] on span at bounding box center [781, 278] width 13 height 13
click at [0, 0] on input "radio" at bounding box center [0, 0] width 0 height 0
click at [783, 317] on span at bounding box center [781, 323] width 13 height 13
click at [0, 0] on input "radio" at bounding box center [0, 0] width 0 height 0
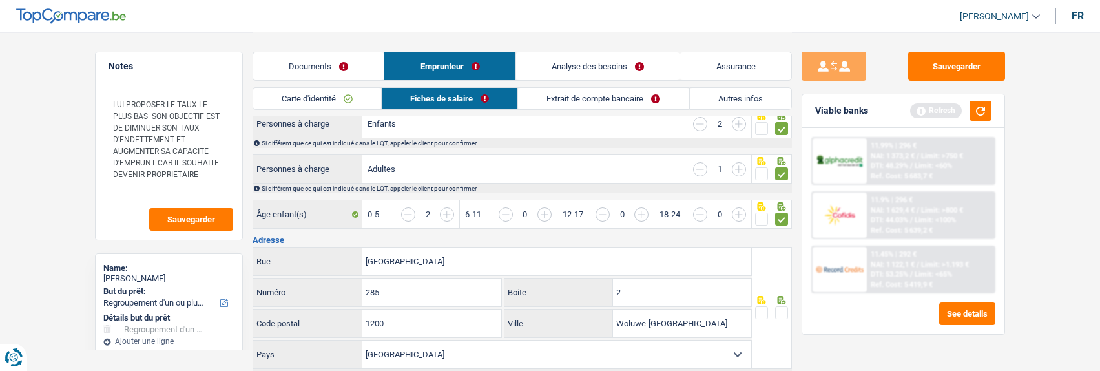
scroll to position [258, 0]
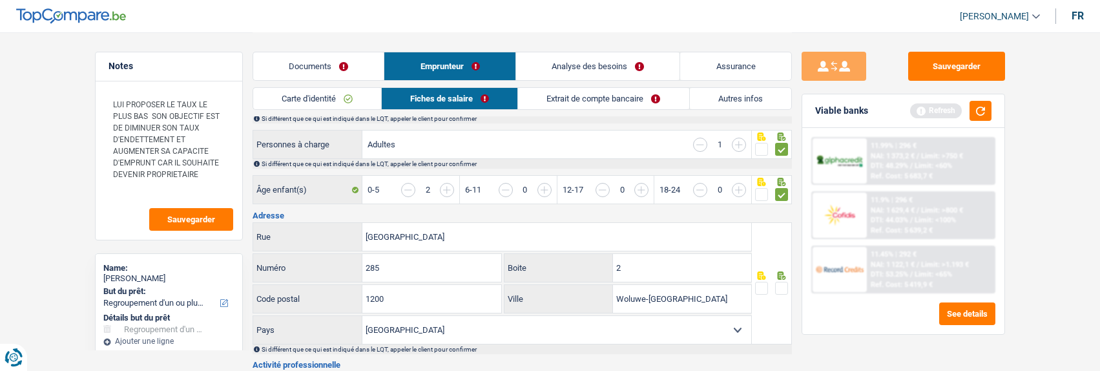
click at [310, 64] on link "Documents" at bounding box center [318, 66] width 131 height 28
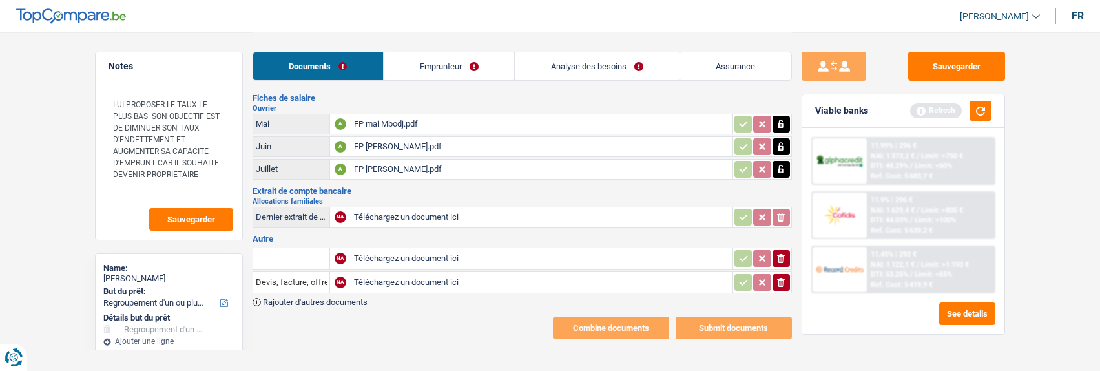
click at [389, 162] on div "FP Juillet Mbodj.pdf" at bounding box center [542, 169] width 376 height 19
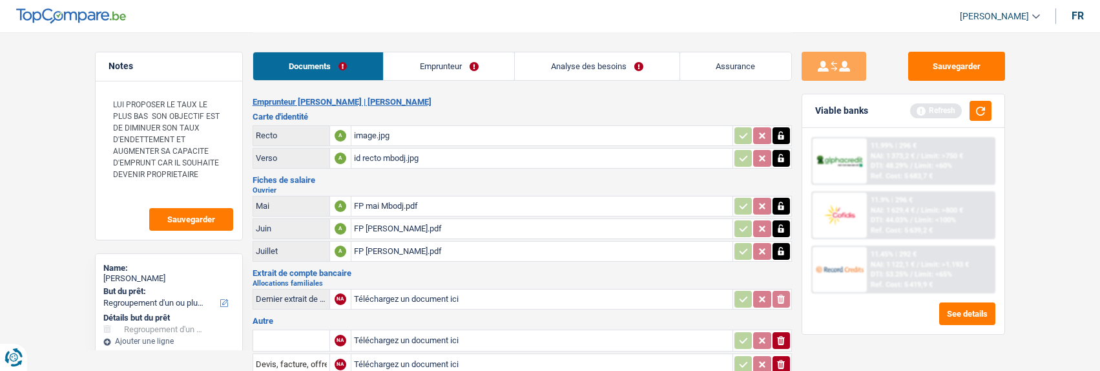
scroll to position [0, 0]
click at [963, 65] on button "Sauvegarder" at bounding box center [957, 66] width 97 height 29
click at [465, 69] on link "Emprunteur" at bounding box center [449, 66] width 131 height 28
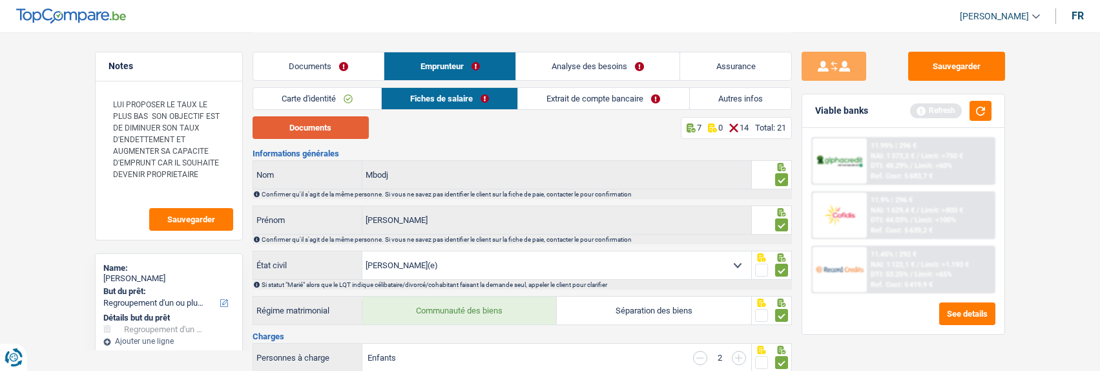
click at [337, 130] on button "Documents" at bounding box center [311, 127] width 116 height 23
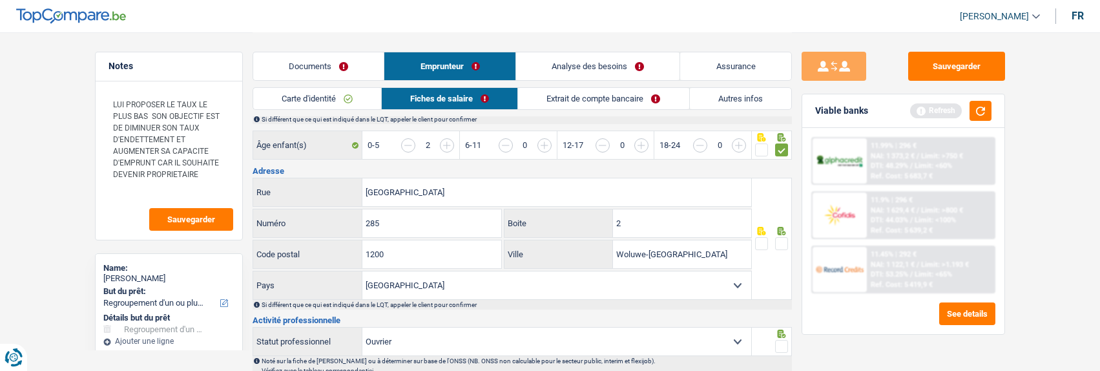
scroll to position [323, 0]
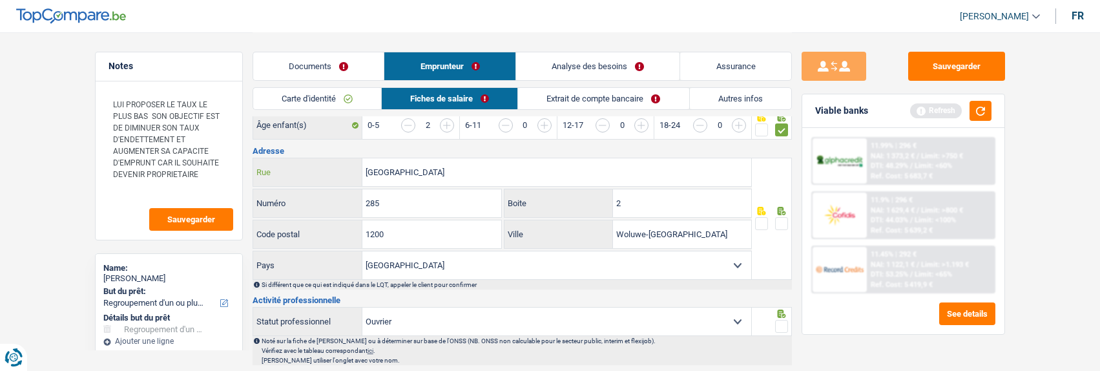
drag, startPoint x: 520, startPoint y: 165, endPoint x: 274, endPoint y: 163, distance: 245.6
click at [274, 163] on div "Avenue de Broqueville Rue" at bounding box center [502, 172] width 499 height 28
type input "Rue sans souci"
drag, startPoint x: 430, startPoint y: 209, endPoint x: 265, endPoint y: 200, distance: 165.1
click at [265, 200] on div "285 Numéro" at bounding box center [377, 203] width 249 height 28
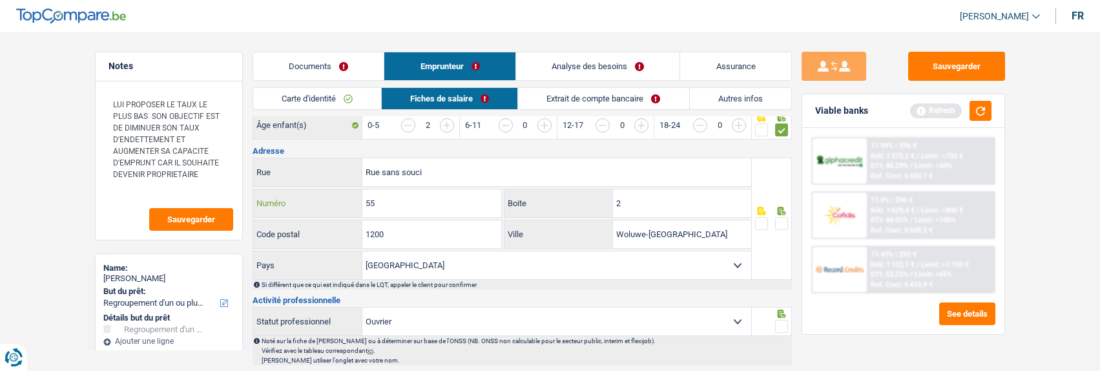
type input "55"
drag, startPoint x: 664, startPoint y: 196, endPoint x: 426, endPoint y: 210, distance: 237.6
click at [426, 210] on div "55 Numéro 2 Boite" at bounding box center [503, 204] width 500 height 31
drag, startPoint x: 427, startPoint y: 246, endPoint x: 403, endPoint y: 237, distance: 26.2
click at [403, 244] on div "Rue sans souci Rue 55 Numéro Boite 1200 Code postal Woluwe-Saint-Lambert Ville …" at bounding box center [503, 219] width 500 height 122
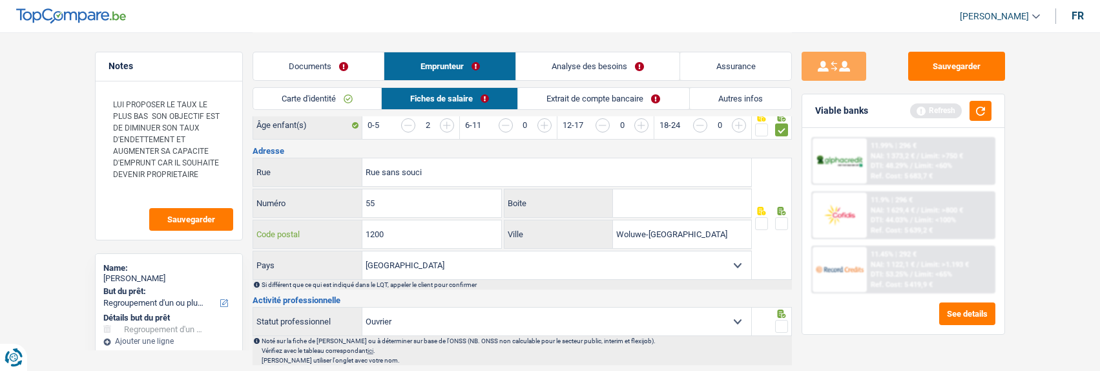
click at [404, 231] on input "1200" at bounding box center [432, 234] width 139 height 28
drag, startPoint x: 404, startPoint y: 231, endPoint x: 341, endPoint y: 230, distance: 63.3
click at [341, 230] on div "1200 Code postal" at bounding box center [377, 234] width 249 height 28
type input "1050"
drag, startPoint x: 711, startPoint y: 231, endPoint x: 545, endPoint y: 242, distance: 166.5
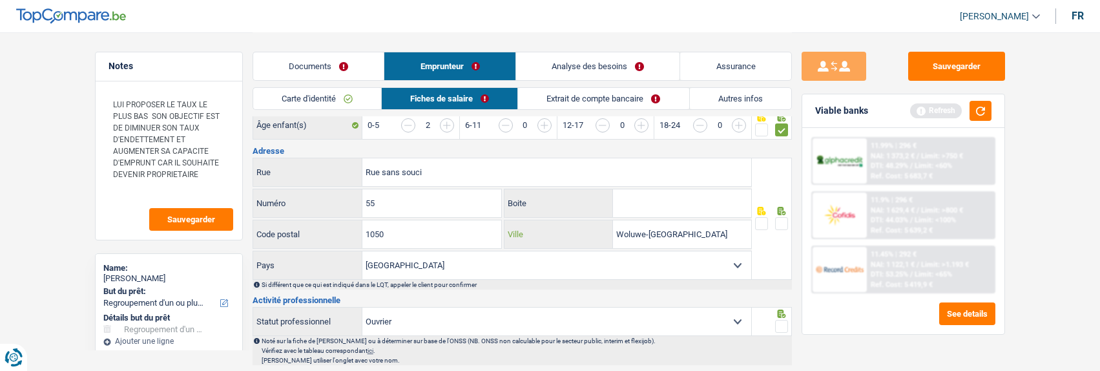
click at [545, 242] on div "Woluwe-Saint-Lambert Ville" at bounding box center [628, 234] width 247 height 28
type input "Ixelles"
click at [782, 217] on span at bounding box center [781, 223] width 13 height 13
click at [0, 0] on input "radio" at bounding box center [0, 0] width 0 height 0
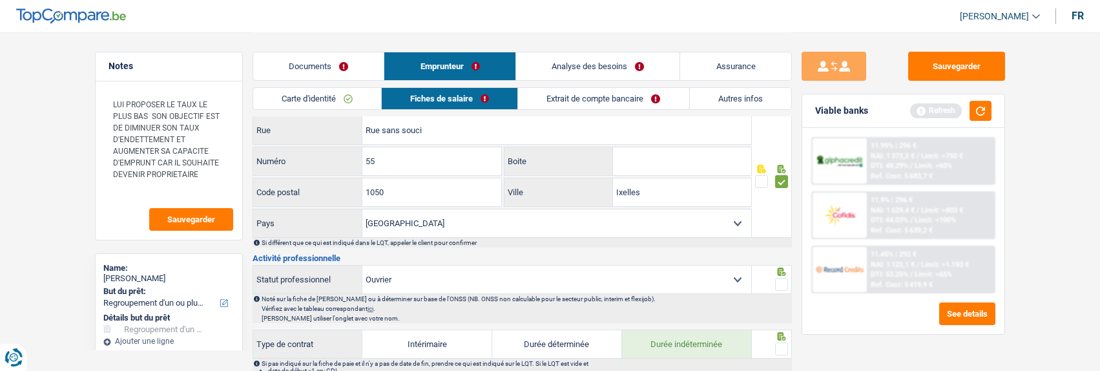
scroll to position [388, 0]
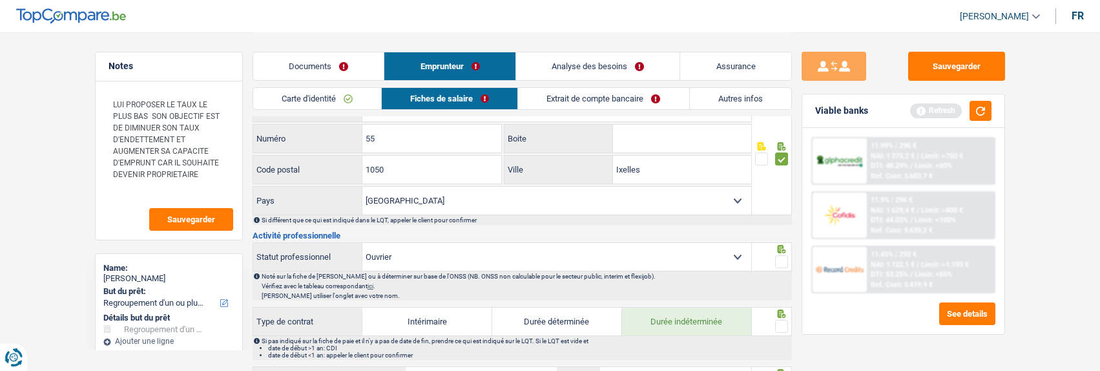
click at [781, 257] on span at bounding box center [781, 261] width 13 height 13
click at [0, 0] on input "radio" at bounding box center [0, 0] width 0 height 0
click at [781, 322] on span at bounding box center [781, 326] width 13 height 13
click at [0, 0] on input "radio" at bounding box center [0, 0] width 0 height 0
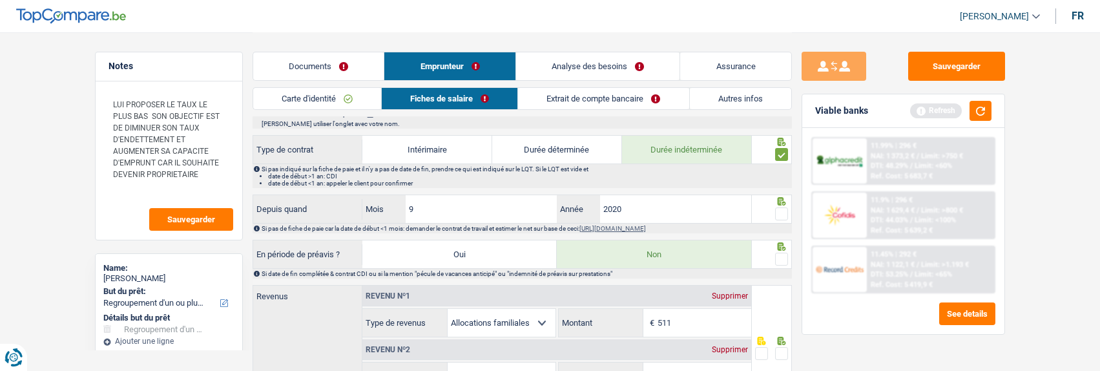
scroll to position [582, 0]
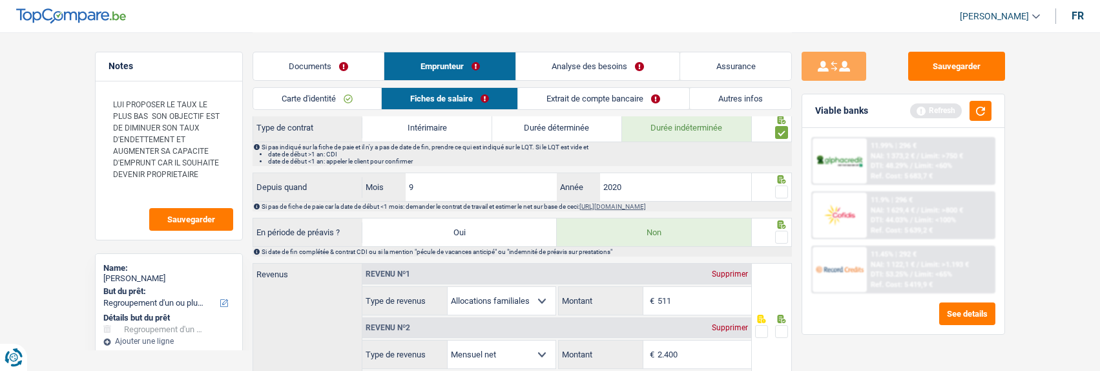
click at [783, 185] on span at bounding box center [781, 191] width 13 height 13
click at [0, 0] on input "radio" at bounding box center [0, 0] width 0 height 0
click at [781, 231] on span at bounding box center [781, 237] width 13 height 13
click at [0, 0] on input "radio" at bounding box center [0, 0] width 0 height 0
click at [688, 345] on input "2.400" at bounding box center [705, 355] width 94 height 28
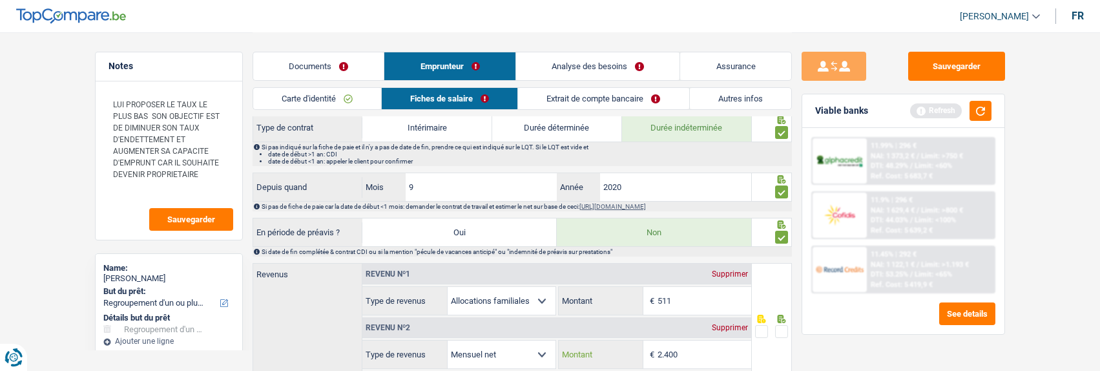
drag, startPoint x: 688, startPoint y: 345, endPoint x: 643, endPoint y: 341, distance: 44.8
click at [643, 341] on div "2.400 € Montant" at bounding box center [655, 355] width 193 height 28
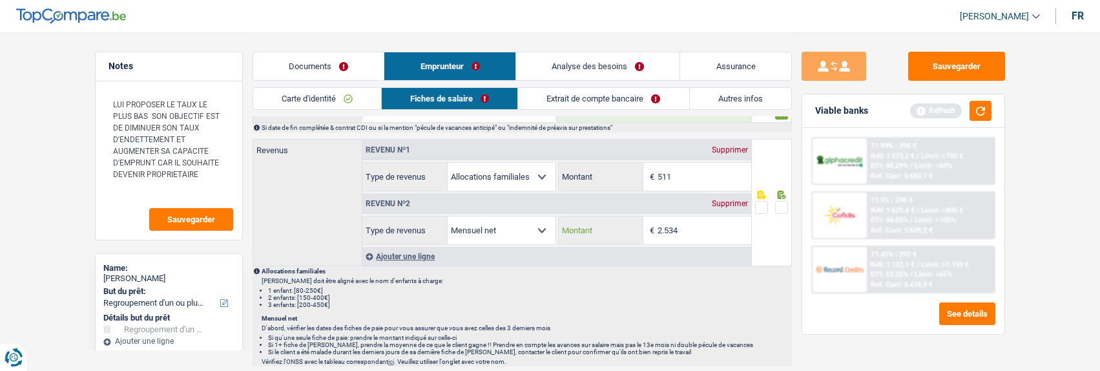
scroll to position [711, 0]
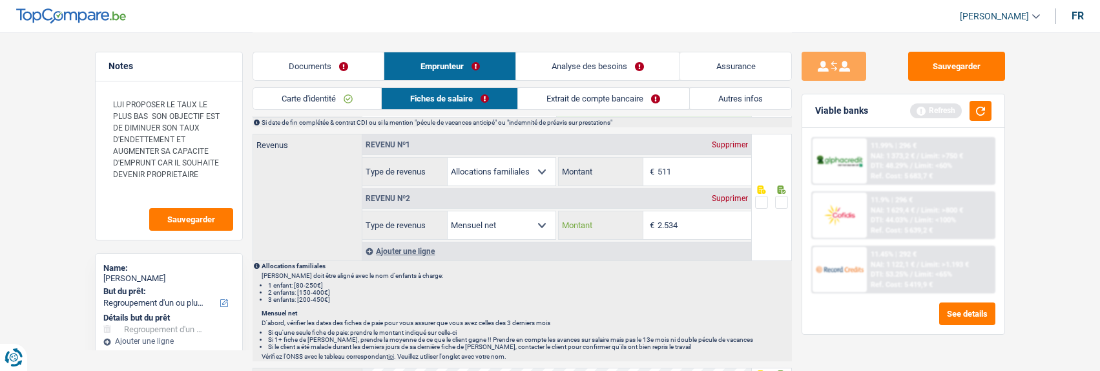
type input "2.534"
click at [784, 196] on span at bounding box center [781, 202] width 13 height 13
click at [0, 0] on input "radio" at bounding box center [0, 0] width 0 height 0
click at [331, 64] on link "Documents" at bounding box center [318, 66] width 131 height 28
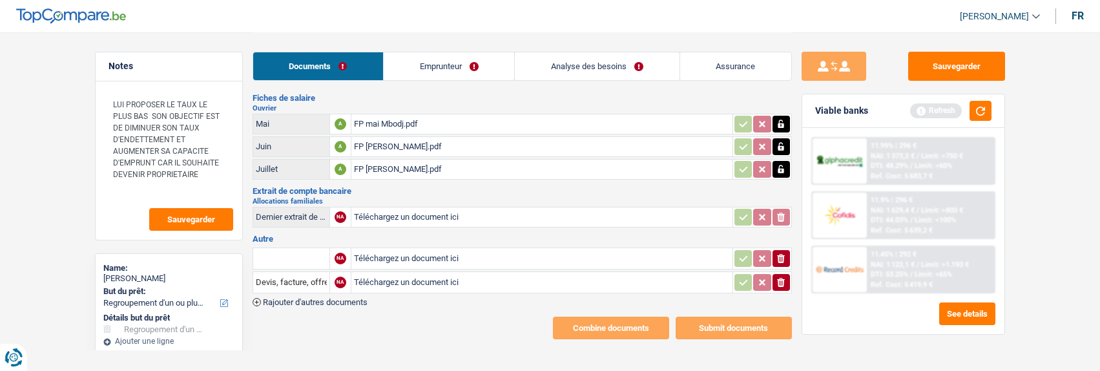
click at [783, 278] on icon "button" at bounding box center [781, 282] width 8 height 9
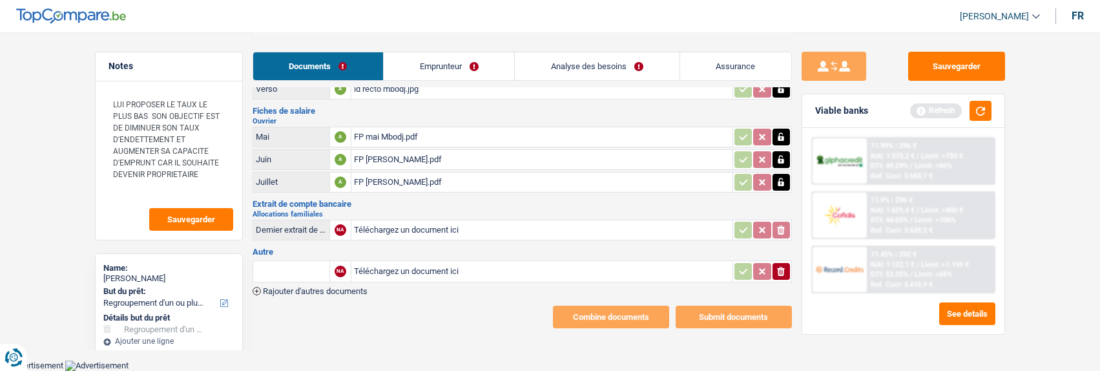
scroll to position [59, 0]
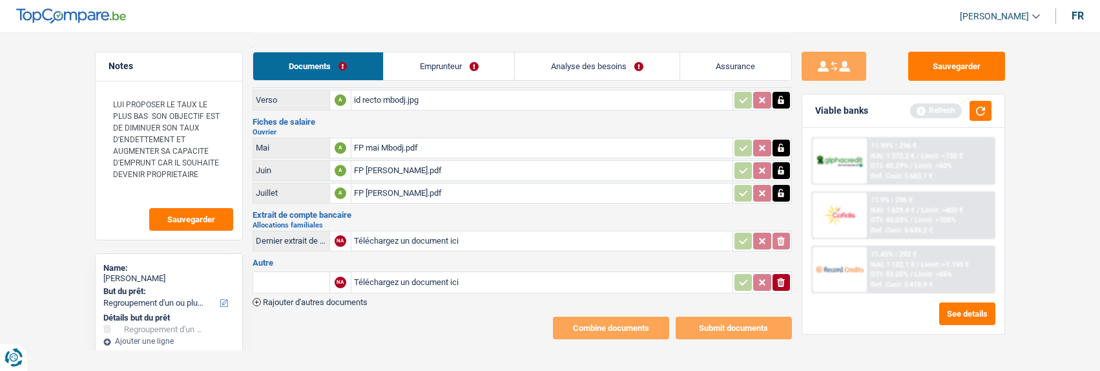
click at [787, 274] on button "ionicons-v5-e" at bounding box center [781, 282] width 17 height 17
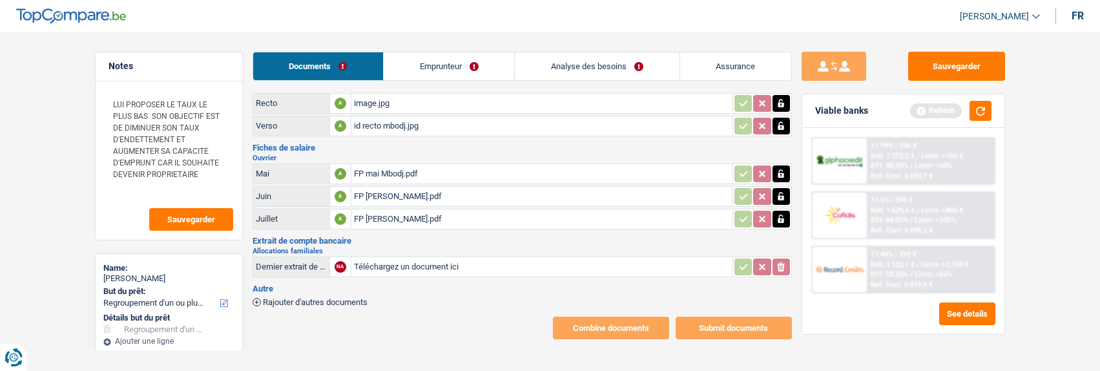
click at [479, 67] on link "Emprunteur" at bounding box center [449, 66] width 131 height 28
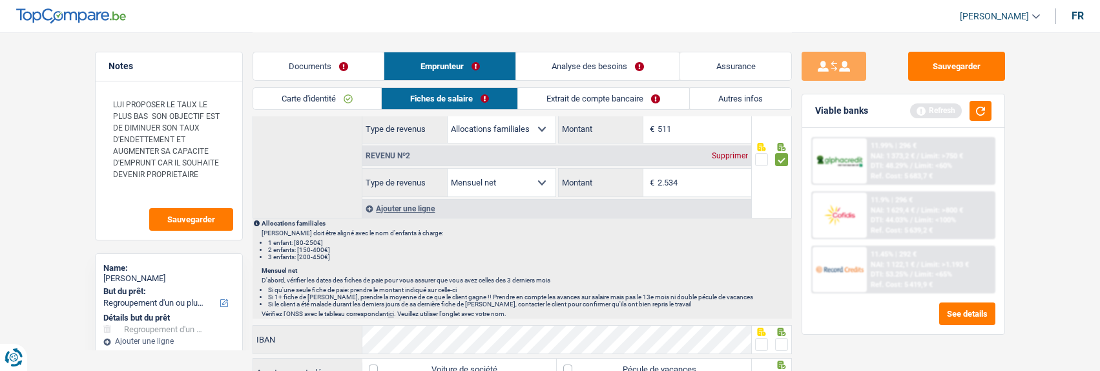
scroll to position [679, 0]
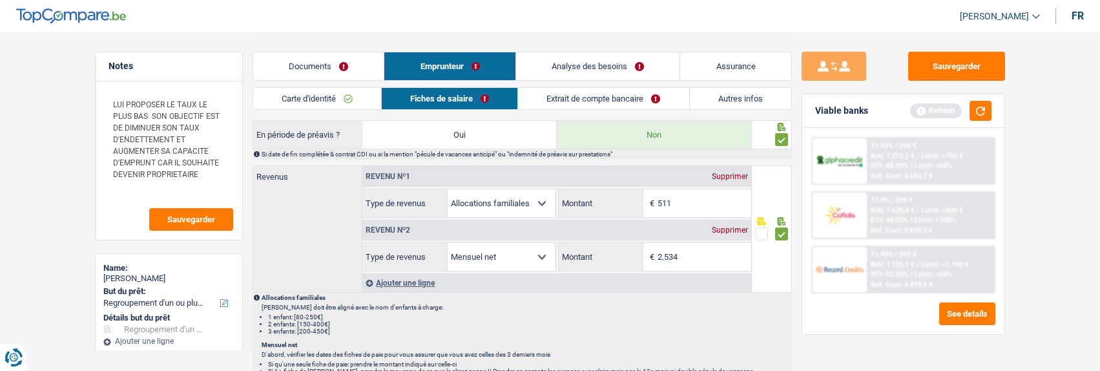
click at [735, 173] on div "Supprimer" at bounding box center [730, 177] width 43 height 8
select select "netSalary"
type input "2.534"
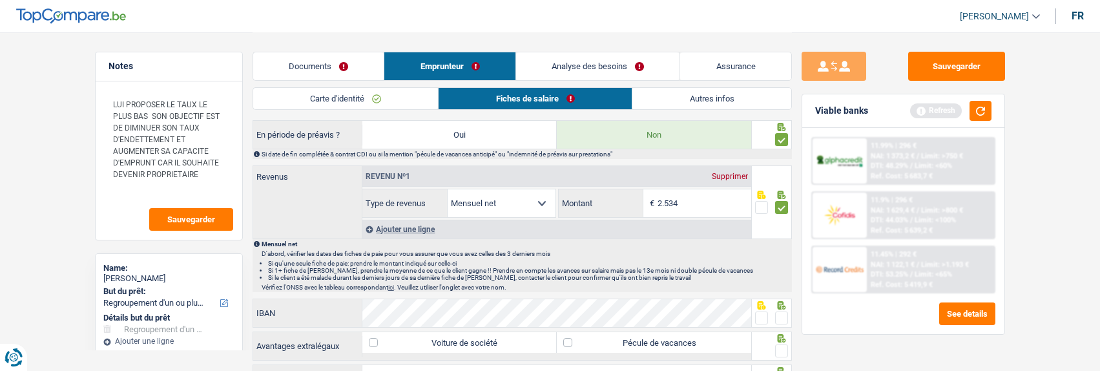
click at [781, 315] on span at bounding box center [781, 317] width 13 height 13
click at [0, 0] on input "radio" at bounding box center [0, 0] width 0 height 0
click at [782, 348] on span at bounding box center [781, 350] width 13 height 13
click at [0, 0] on input "radio" at bounding box center [0, 0] width 0 height 0
click at [703, 340] on label "Pécule de vacances" at bounding box center [654, 342] width 194 height 21
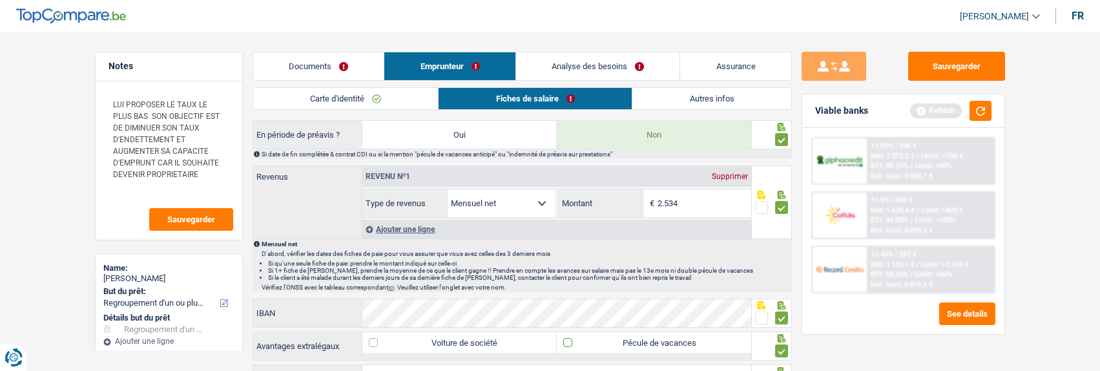
click at [703, 340] on input "Pécule de vacances" at bounding box center [654, 342] width 194 height 21
checkbox input "true"
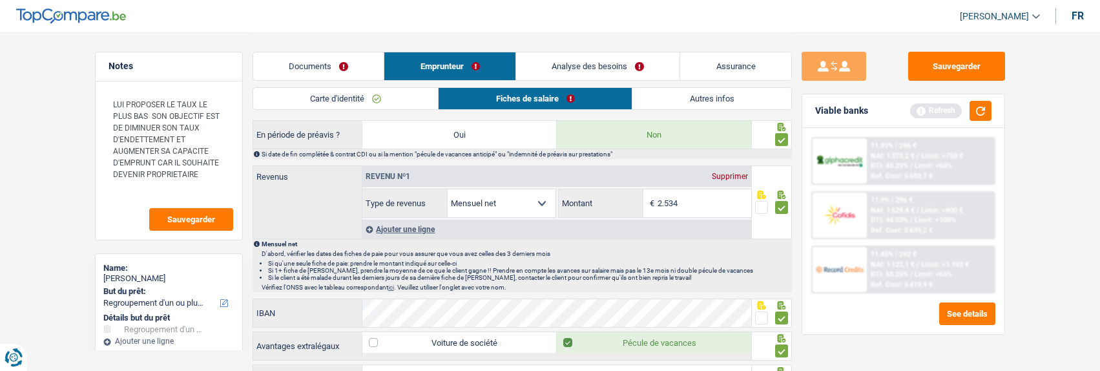
scroll to position [808, 0]
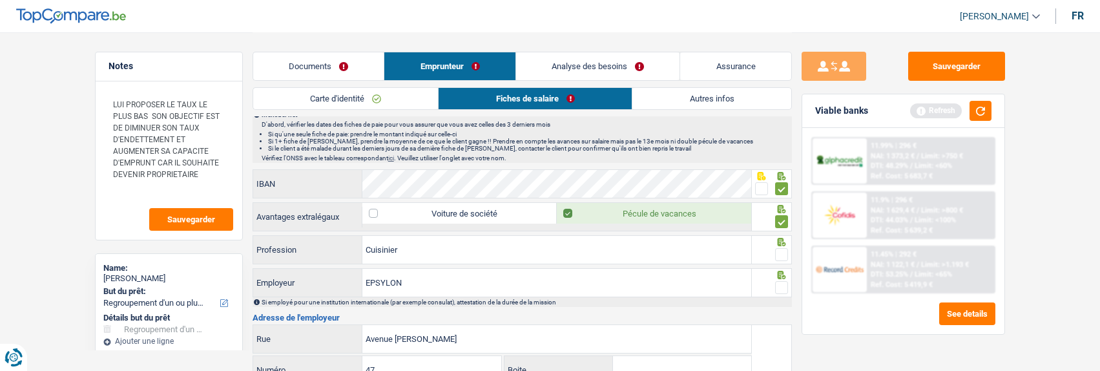
click at [772, 249] on fieldset at bounding box center [771, 255] width 33 height 16
click at [781, 248] on span at bounding box center [781, 254] width 13 height 13
click at [0, 0] on input "radio" at bounding box center [0, 0] width 0 height 0
click at [779, 284] on span at bounding box center [781, 287] width 13 height 13
click at [0, 0] on input "radio" at bounding box center [0, 0] width 0 height 0
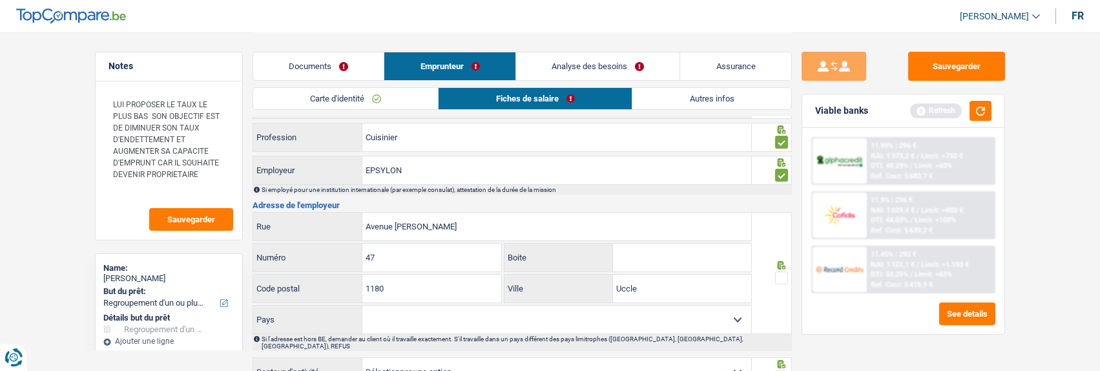
scroll to position [938, 0]
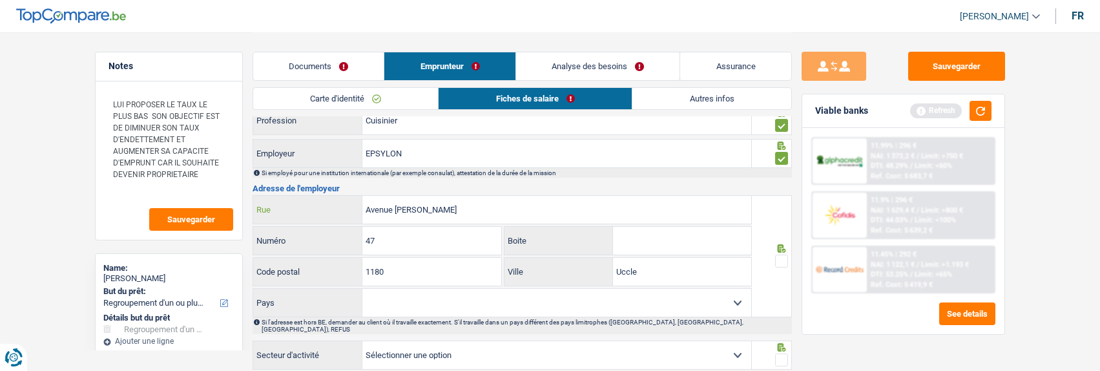
drag, startPoint x: 498, startPoint y: 207, endPoint x: 397, endPoint y: 209, distance: 101.5
click at [397, 209] on input "Avenue Jacques Pastur" at bounding box center [557, 210] width 389 height 28
type input "Avenue Winston Churchill"
drag, startPoint x: 406, startPoint y: 238, endPoint x: 271, endPoint y: 251, distance: 135.0
click at [271, 251] on div "47 Numéro" at bounding box center [378, 241] width 250 height 31
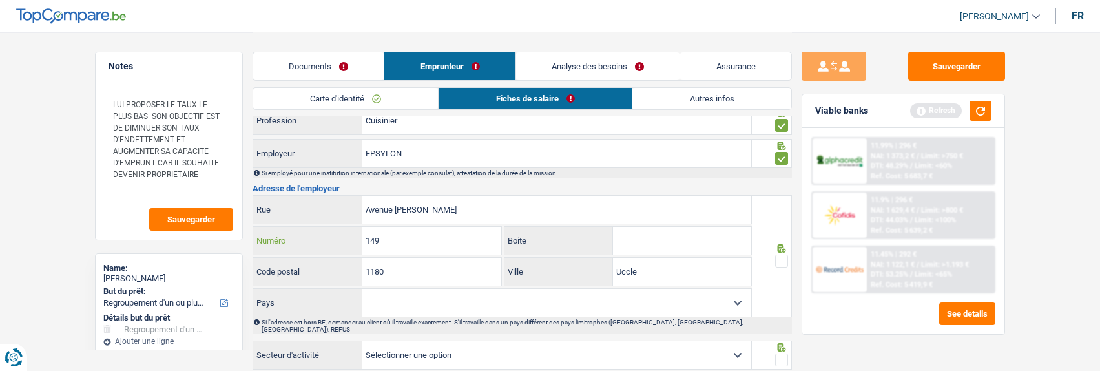
type input "149"
click at [784, 255] on span at bounding box center [781, 261] width 13 height 13
click at [0, 0] on input "radio" at bounding box center [0, 0] width 0 height 0
click at [731, 301] on select "Belgique France Allemagne Italie Luxembourg Pays-Bas Espagne Suisse Sélectionne…" at bounding box center [557, 303] width 389 height 28
select select "BE"
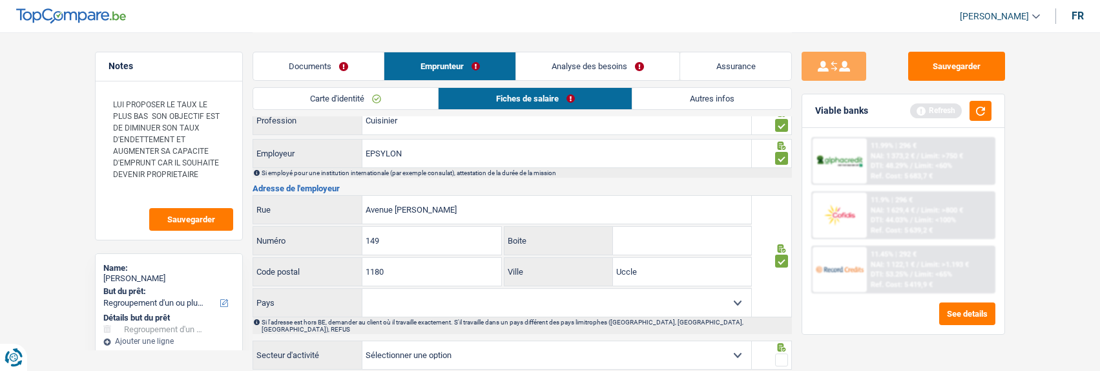
click at [363, 289] on select "Belgique France Allemagne Italie Luxembourg Pays-Bas Espagne Suisse Sélectionne…" at bounding box center [557, 303] width 389 height 28
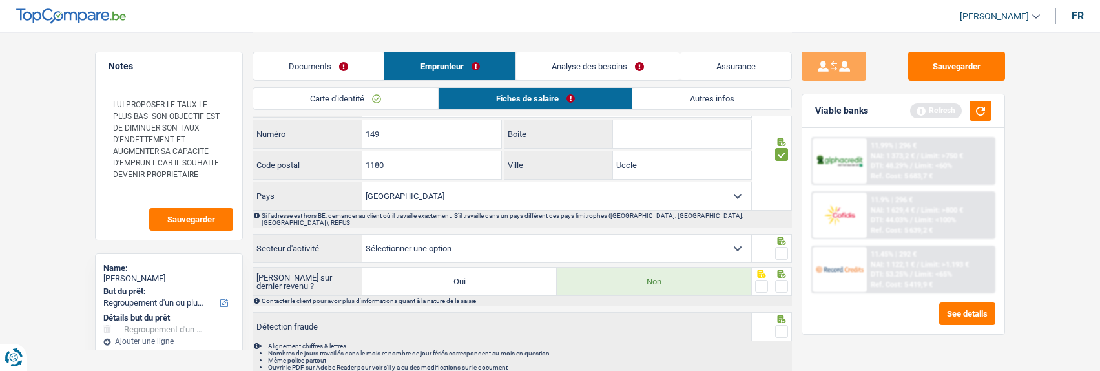
scroll to position [1067, 0]
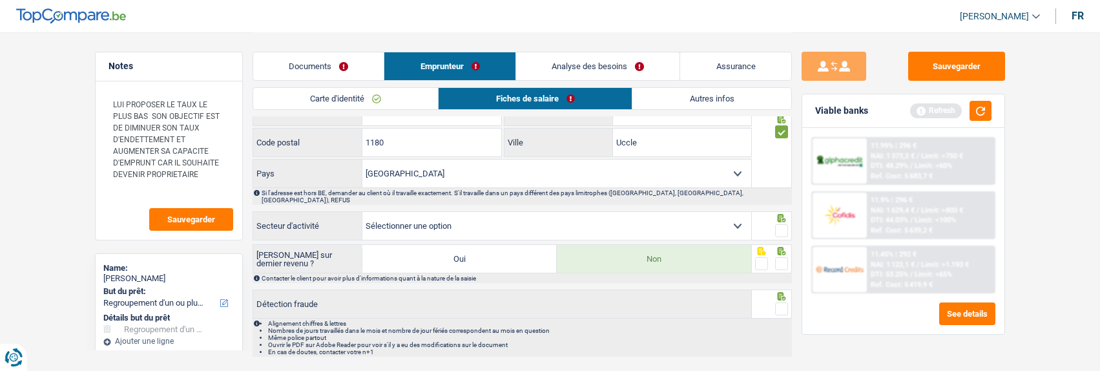
click at [733, 213] on select "Agriculture/Pêche Industrie Horeca Courier/Fitness/Taxi Construction Banques/As…" at bounding box center [557, 226] width 389 height 28
select select "bigCompanies"
click at [363, 212] on select "Agriculture/Pêche Industrie Horeca Courier/Fitness/Taxi Construction Banques/As…" at bounding box center [557, 226] width 389 height 28
click at [781, 224] on span at bounding box center [781, 230] width 13 height 13
click at [0, 0] on input "radio" at bounding box center [0, 0] width 0 height 0
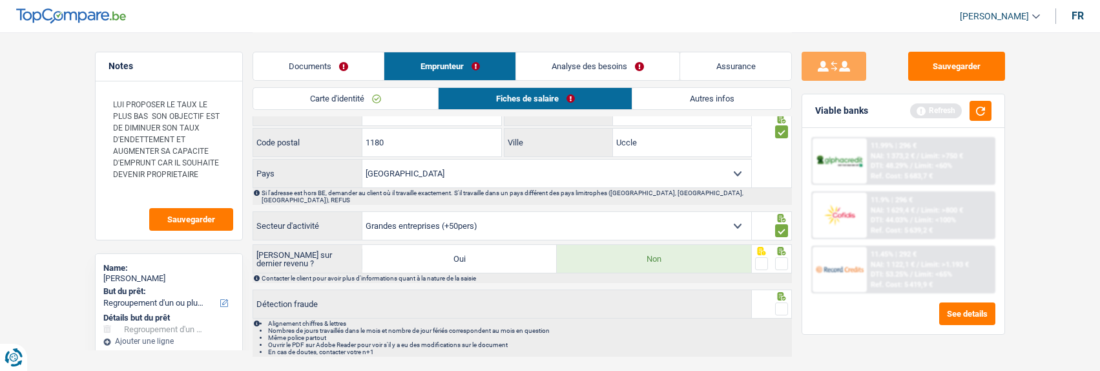
click at [781, 257] on span at bounding box center [781, 263] width 13 height 13
click at [0, 0] on input "radio" at bounding box center [0, 0] width 0 height 0
click at [786, 302] on span at bounding box center [781, 308] width 13 height 13
click at [0, 0] on input "radio" at bounding box center [0, 0] width 0 height 0
click at [317, 63] on link "Documents" at bounding box center [318, 66] width 131 height 28
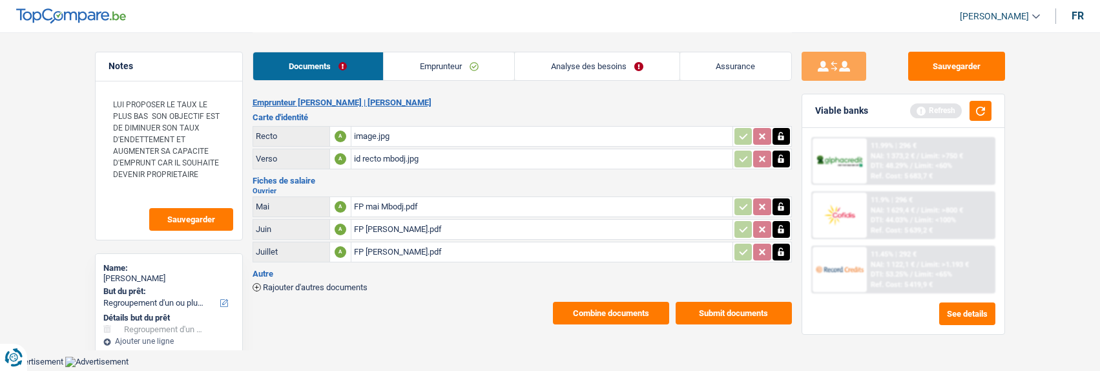
scroll to position [0, 0]
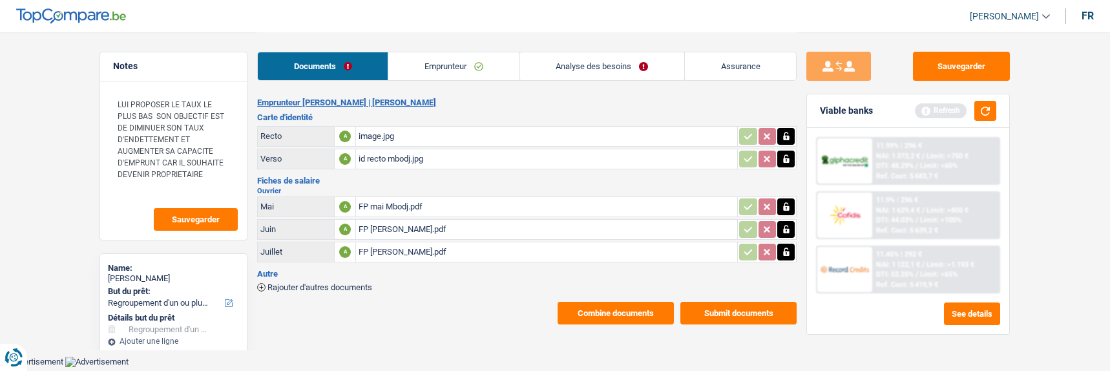
click at [596, 68] on link "Analyse des besoins" at bounding box center [602, 66] width 164 height 28
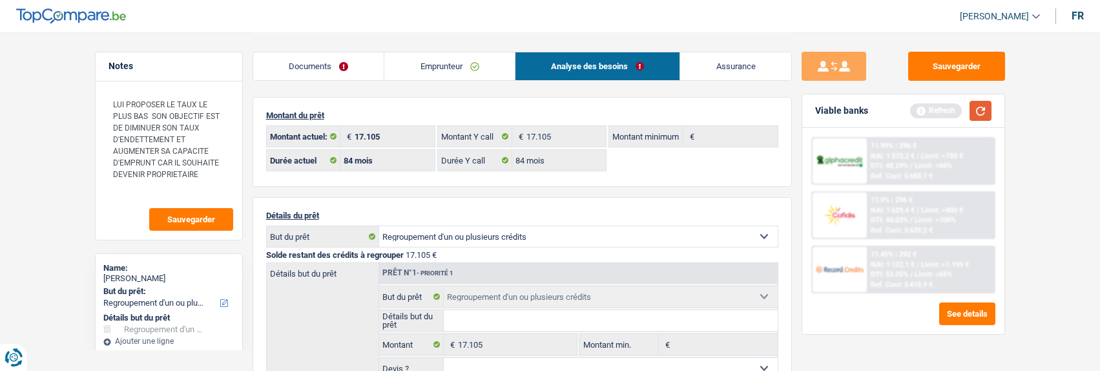
click at [980, 113] on button "button" at bounding box center [981, 111] width 22 height 20
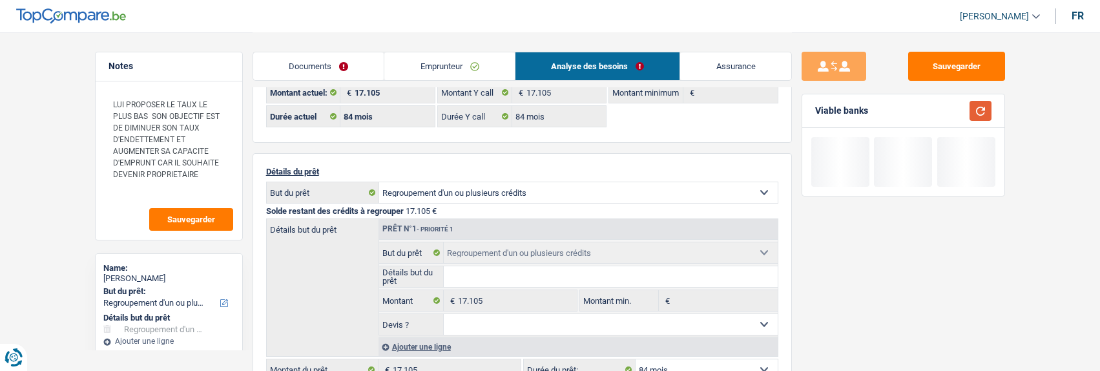
scroll to position [129, 0]
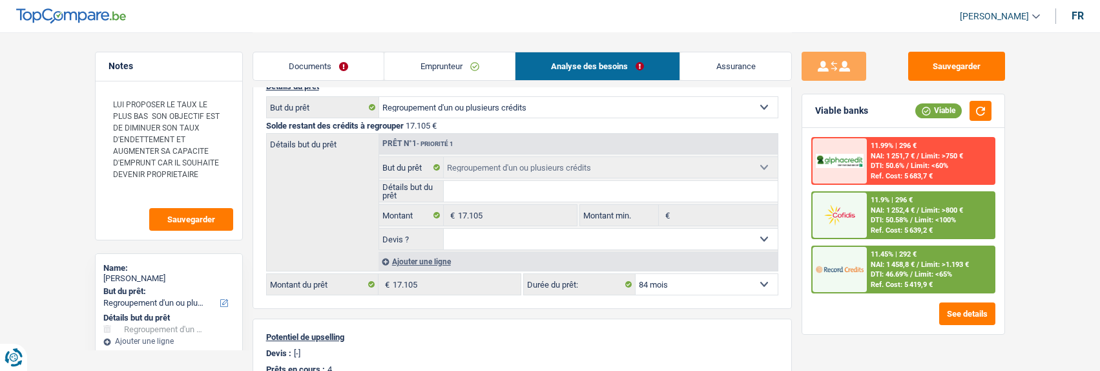
click at [896, 264] on span "NAI: 1 458,8 €" at bounding box center [893, 264] width 44 height 8
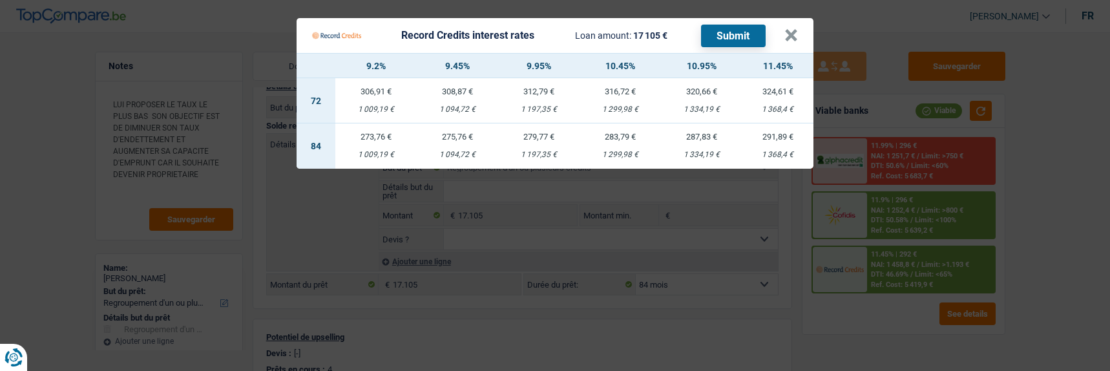
click at [383, 139] on td "273,76 € 1 009,19 €" at bounding box center [375, 145] width 81 height 45
select select "record credits"
type input "9,20"
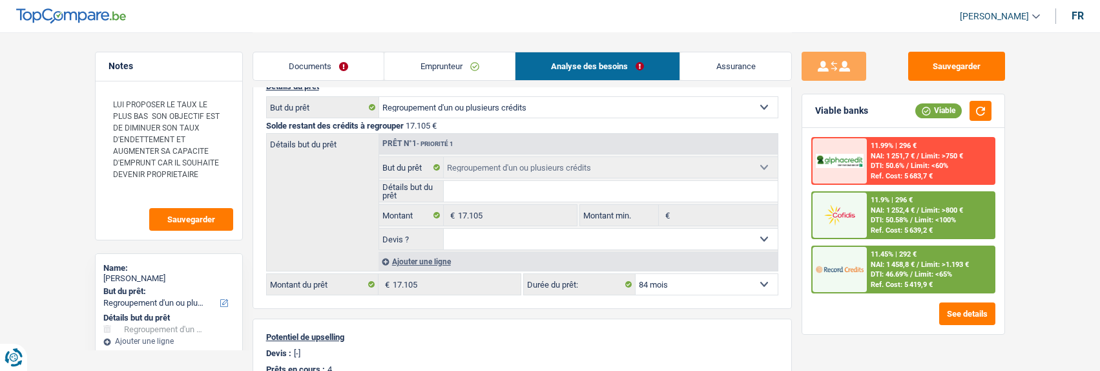
click at [892, 255] on div "11.45% | 292 €" at bounding box center [894, 254] width 46 height 8
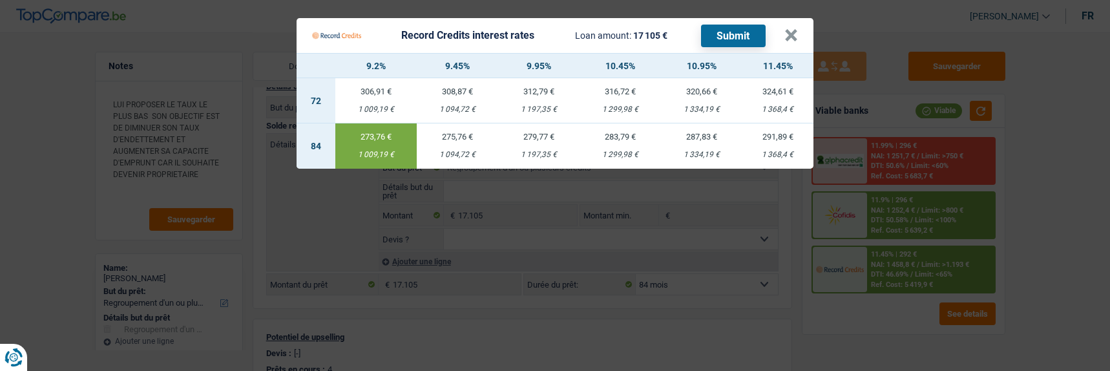
click at [738, 33] on button "Submit" at bounding box center [733, 36] width 65 height 23
click at [796, 30] on button "×" at bounding box center [791, 35] width 14 height 13
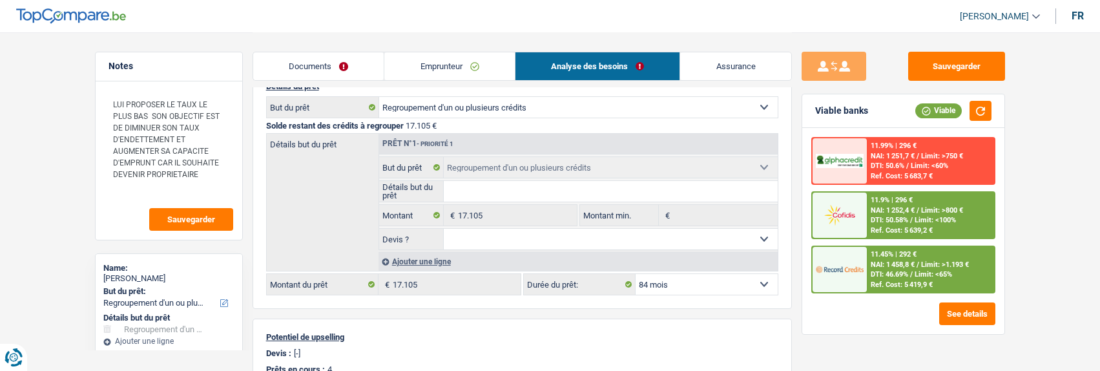
click at [901, 214] on div "11.9% | 296 € NAI: 1 252,4 € / Limit: >800 € DTI: 50.58% / Limit: <100% Ref. Co…" at bounding box center [930, 215] width 127 height 45
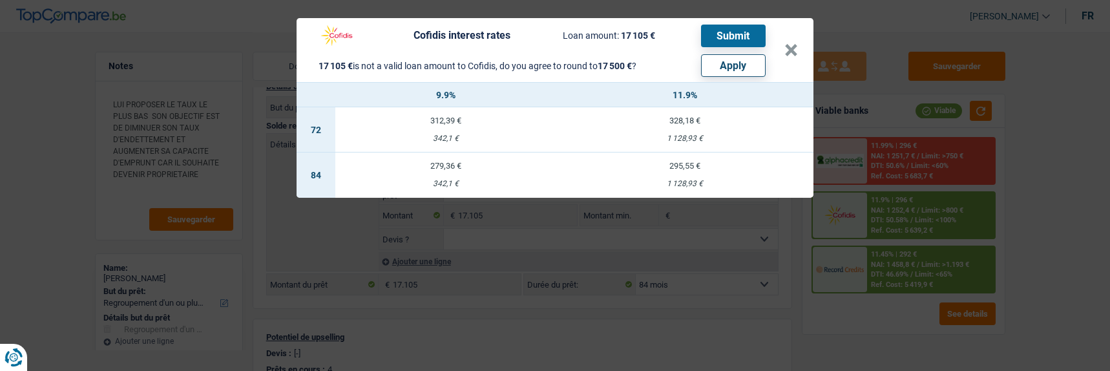
click at [730, 67] on button "Apply" at bounding box center [733, 65] width 65 height 23
type input "395"
type input "17.500"
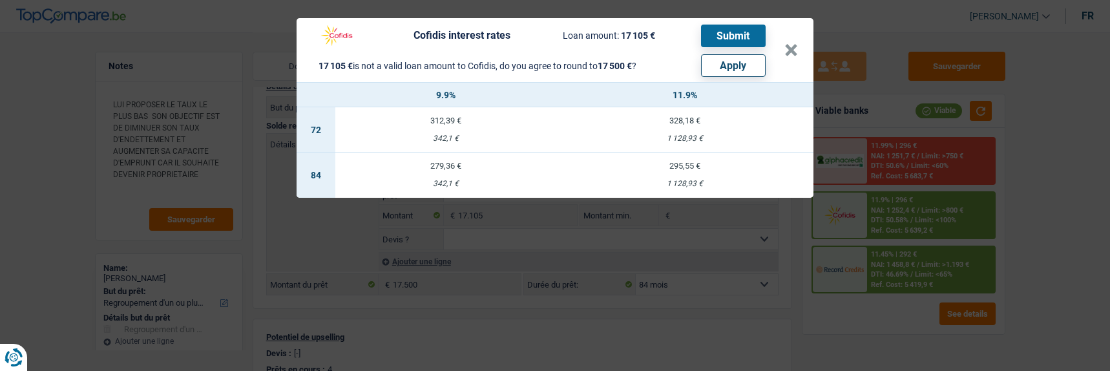
select select "other"
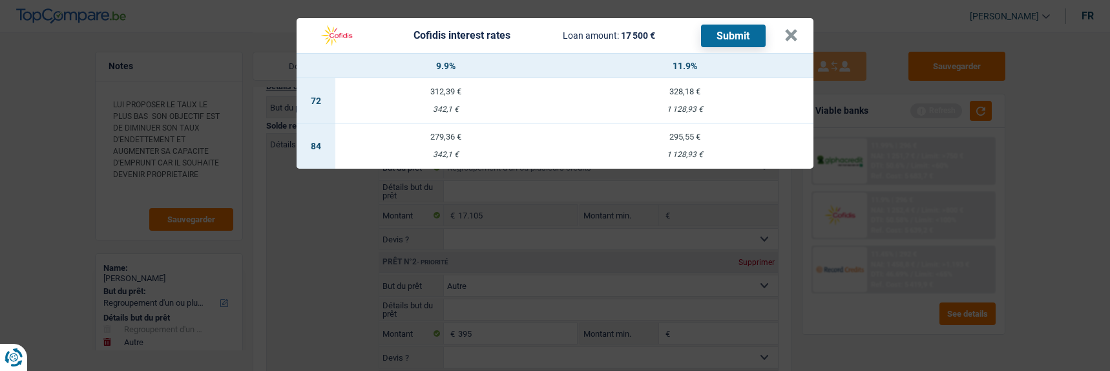
click at [458, 140] on td "279,36 € 342,1 €" at bounding box center [445, 145] width 221 height 45
select select "cofidis"
type input "9,90"
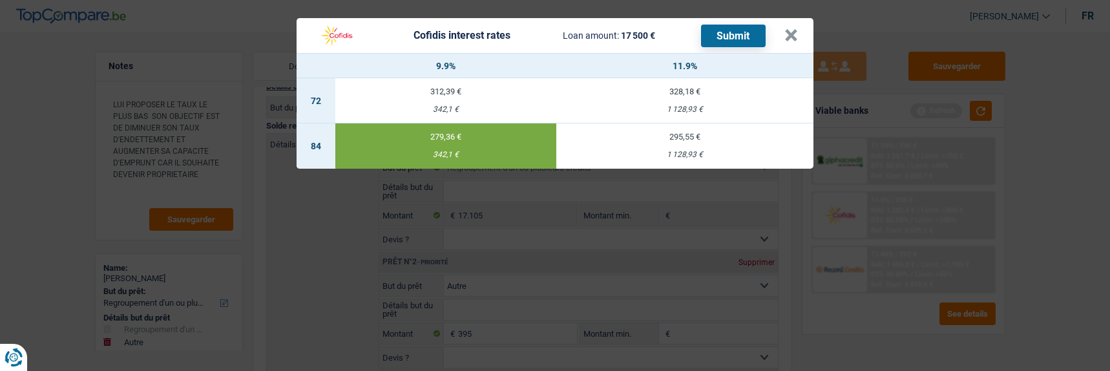
click at [728, 34] on button "Submit" at bounding box center [733, 36] width 65 height 23
click at [798, 29] on button "×" at bounding box center [791, 35] width 14 height 13
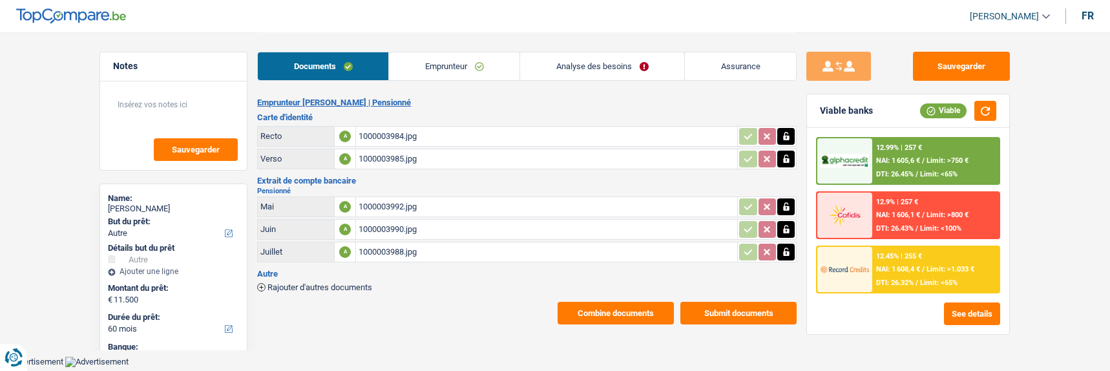
select select "other"
select select "60"
click at [914, 265] on div "12.45% | 255 € NAI: 1 608,4 € / Limit: >1.033 € DTI: 26.32% / Limit: <65%" at bounding box center [935, 269] width 127 height 45
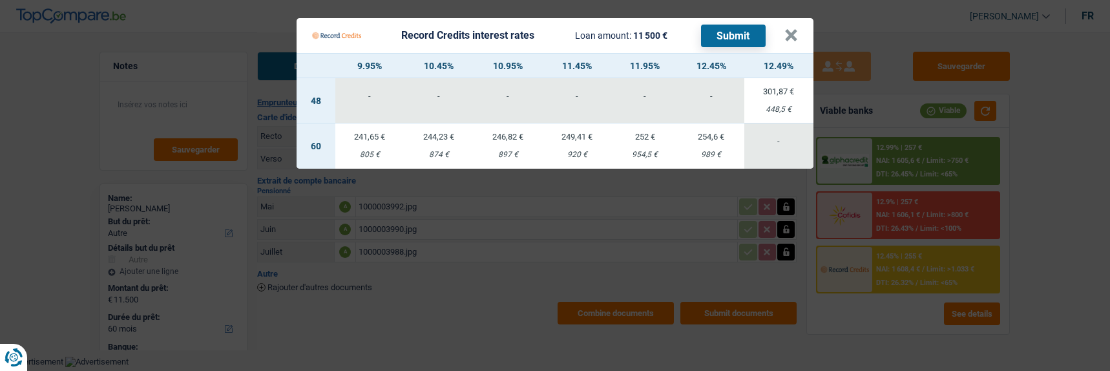
click at [512, 151] on div "897 €" at bounding box center [508, 155] width 69 height 8
select select "record credits"
type input "10,95"
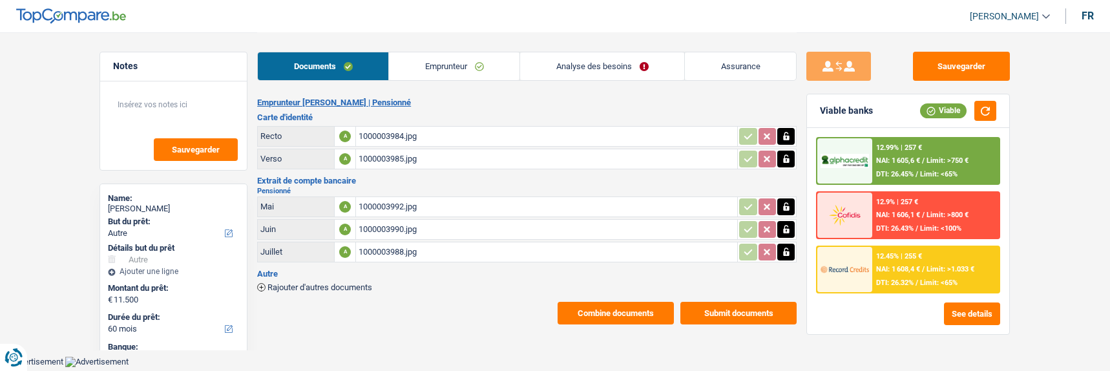
click at [952, 260] on div "12.45% | 255 € NAI: 1 608,4 € / Limit: >1.033 € DTI: 26.32% / Limit: <65%" at bounding box center [935, 269] width 127 height 45
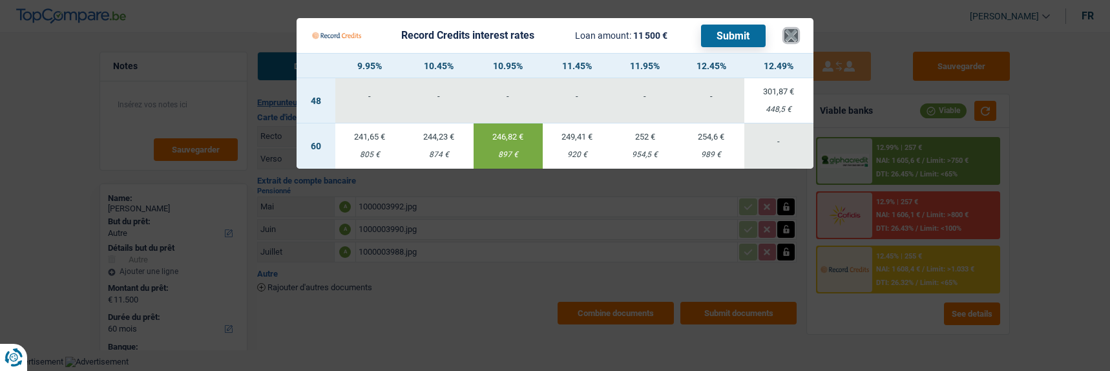
click at [796, 29] on button "×" at bounding box center [791, 35] width 14 height 13
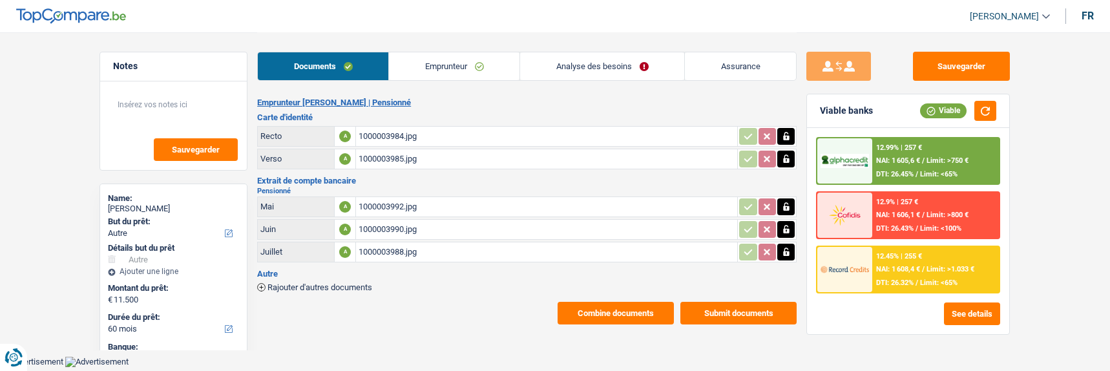
click at [640, 70] on link "Analyse des besoins" at bounding box center [602, 66] width 164 height 28
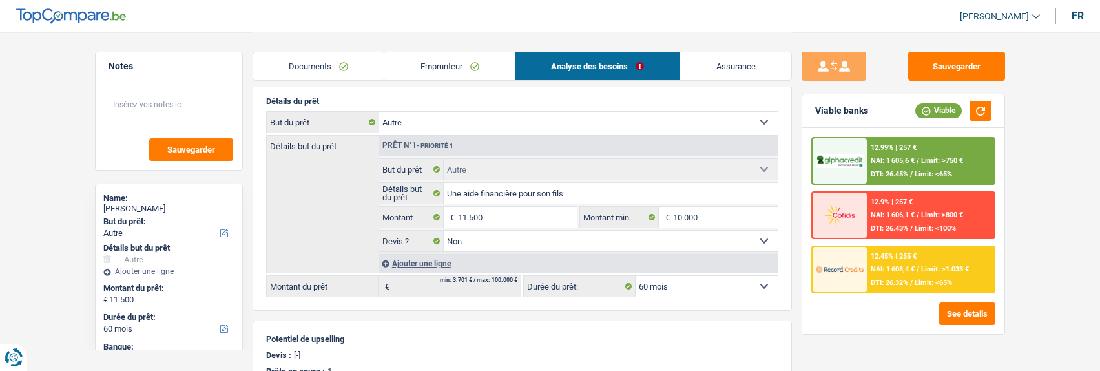
scroll to position [129, 0]
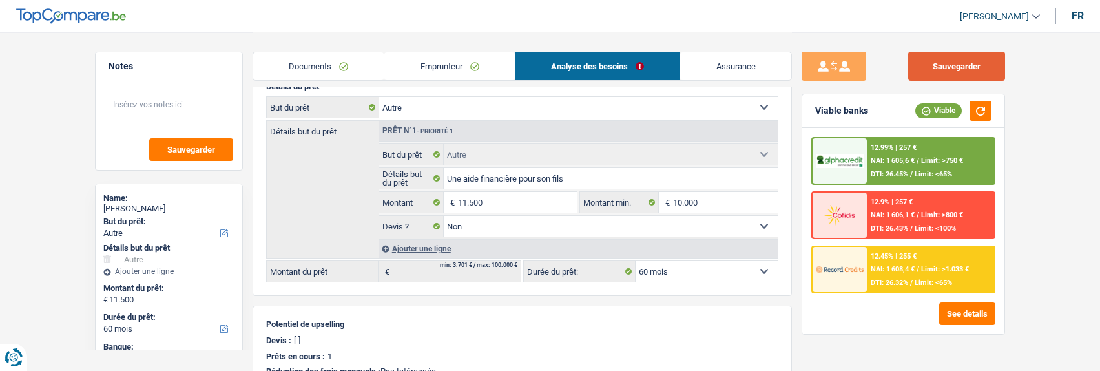
click at [969, 57] on button "Sauvegarder" at bounding box center [957, 66] width 97 height 29
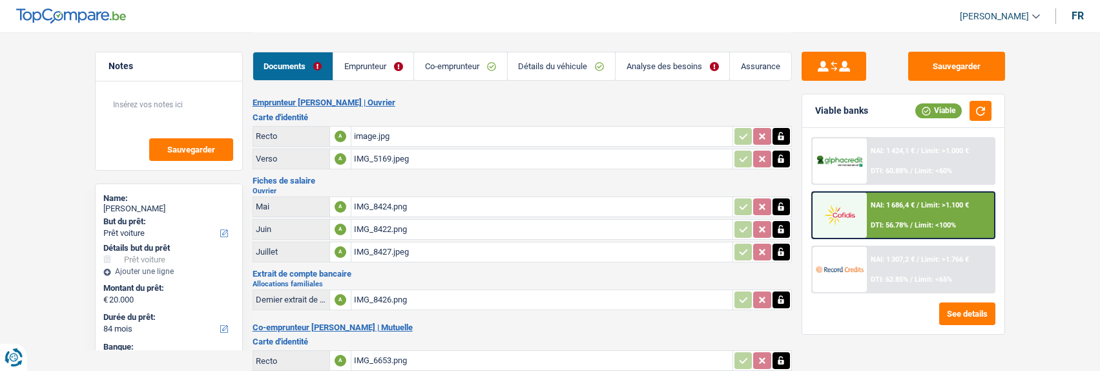
select select "car"
select select "84"
select select "72"
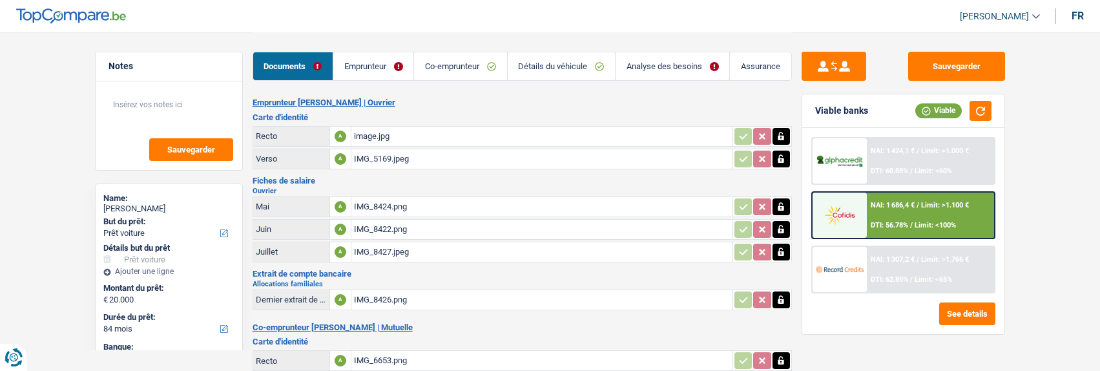
select select "car"
select select "84"
click at [669, 65] on link "Analyse des besoins" at bounding box center [673, 66] width 114 height 28
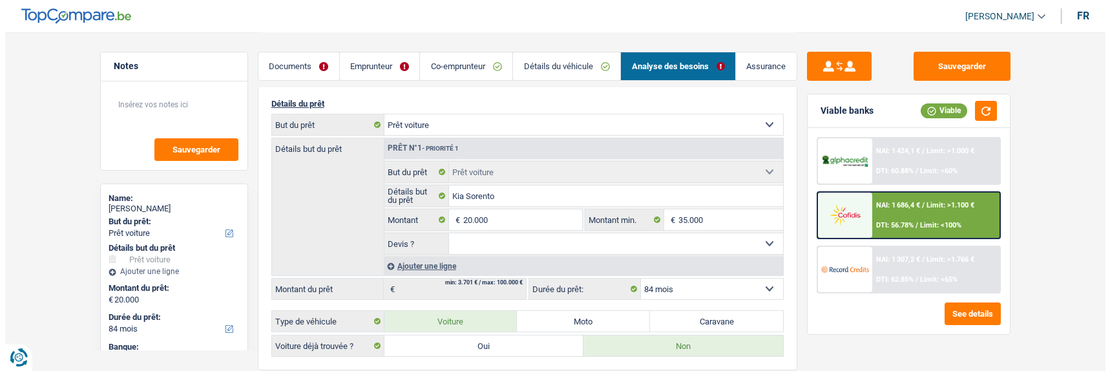
scroll to position [129, 0]
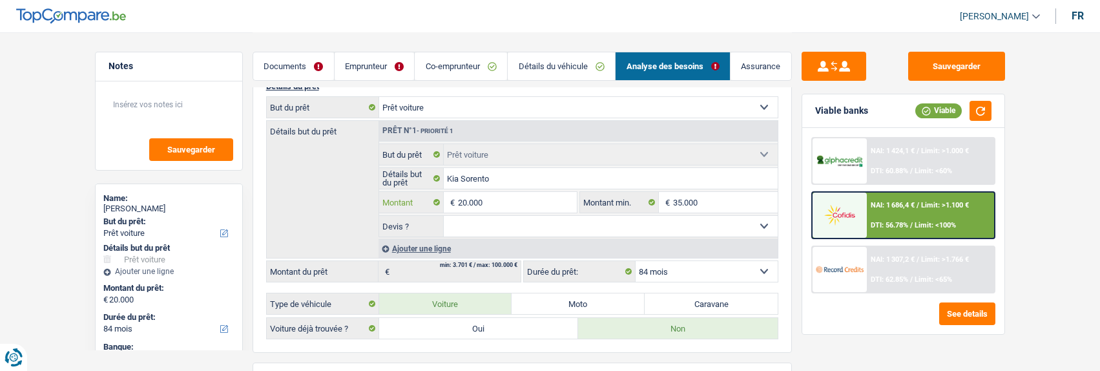
click at [527, 196] on input "20.000" at bounding box center [517, 202] width 118 height 21
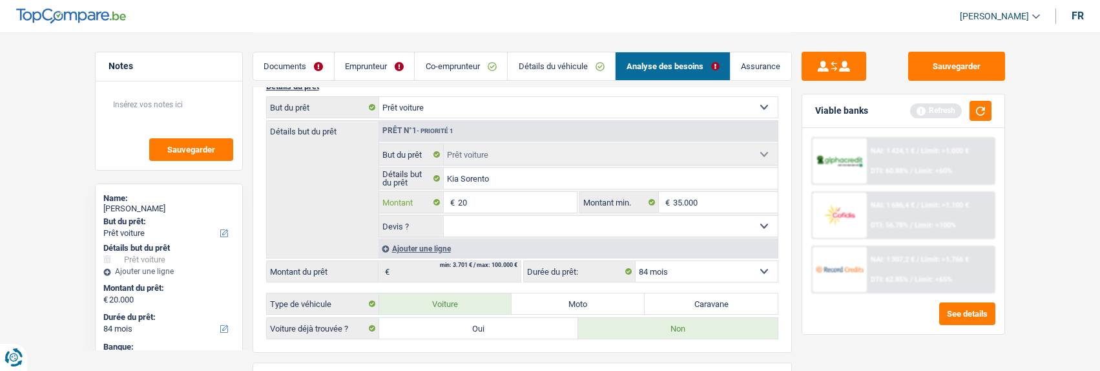
type input "2"
type input "35.000"
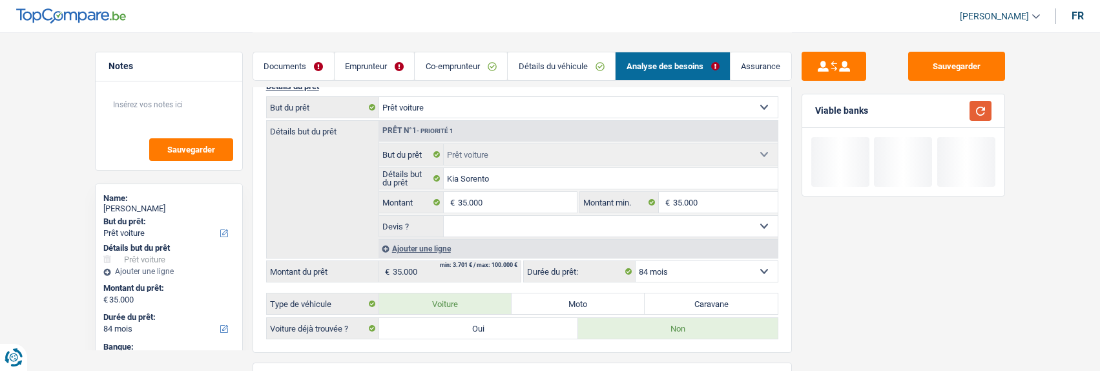
click at [987, 108] on button "button" at bounding box center [981, 111] width 22 height 20
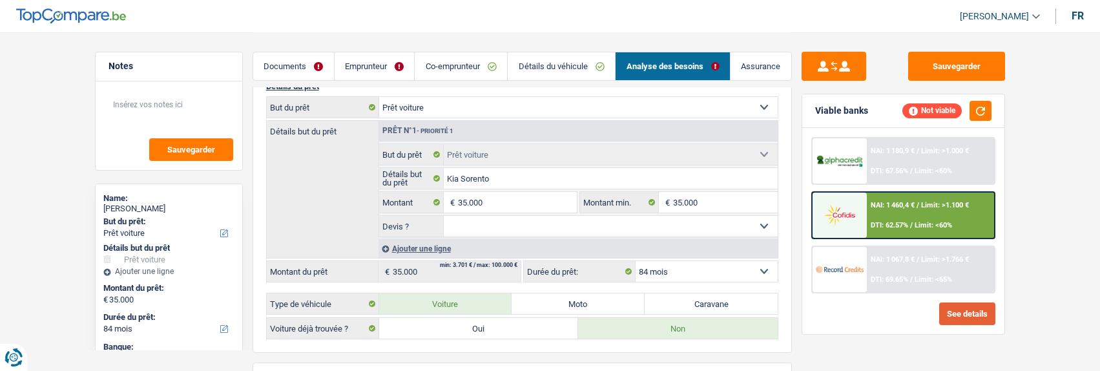
click at [981, 309] on button "See details" at bounding box center [968, 313] width 56 height 23
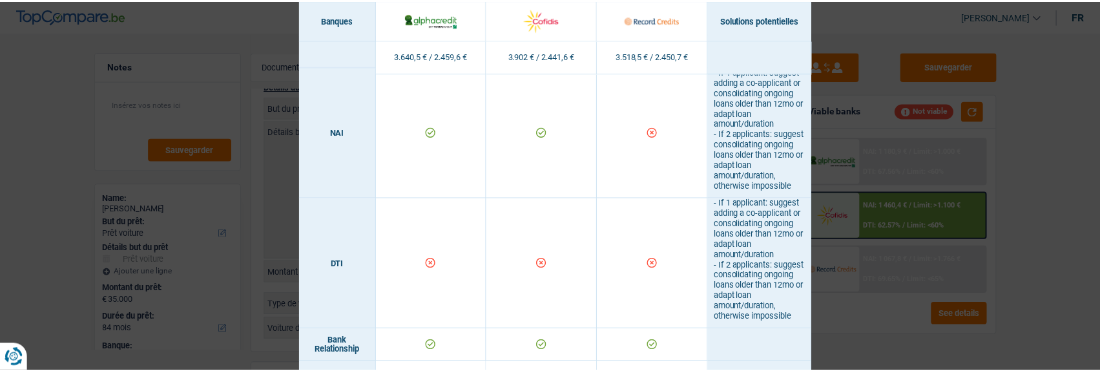
scroll to position [646, 0]
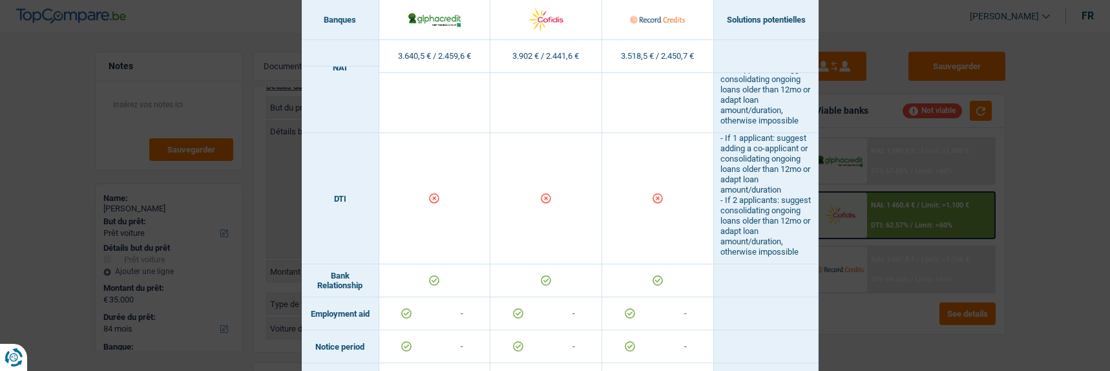
click at [1010, 147] on div "Banks conditions × Banques Solutions potentielles Revenus / Charges 3.640,5 € /…" at bounding box center [555, 185] width 1110 height 371
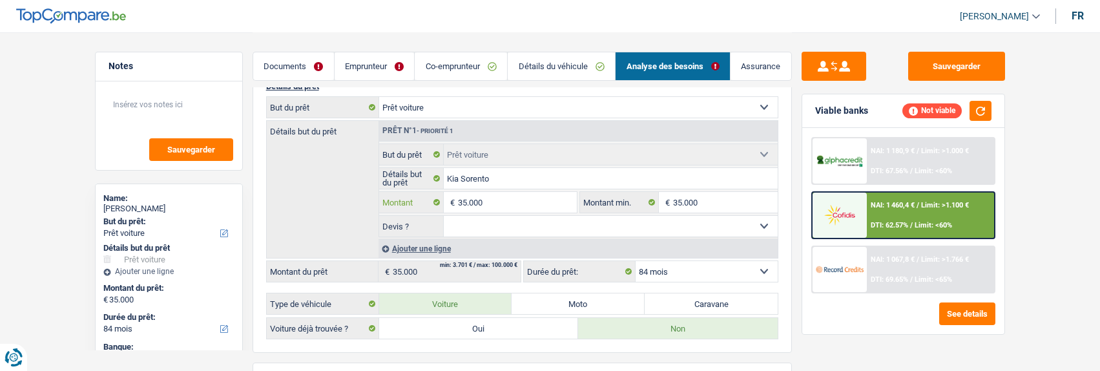
click at [531, 205] on input "35.000" at bounding box center [517, 202] width 118 height 21
click at [375, 65] on link "Emprunteur" at bounding box center [375, 66] width 80 height 28
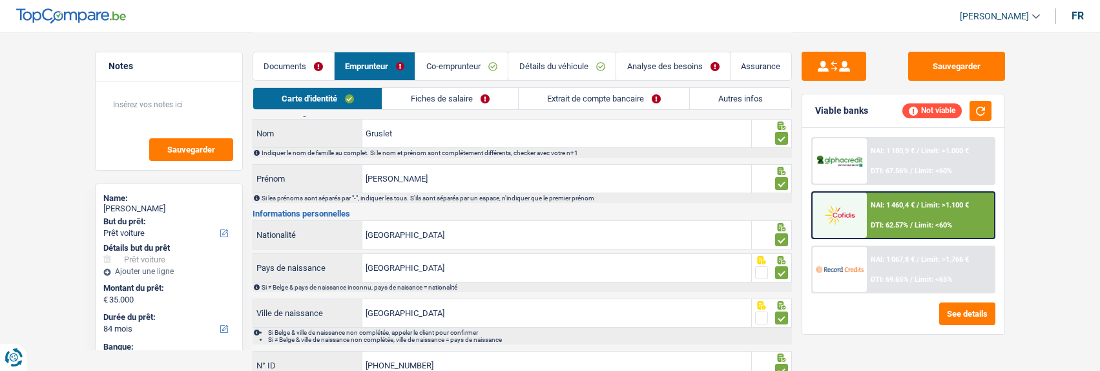
scroll to position [0, 0]
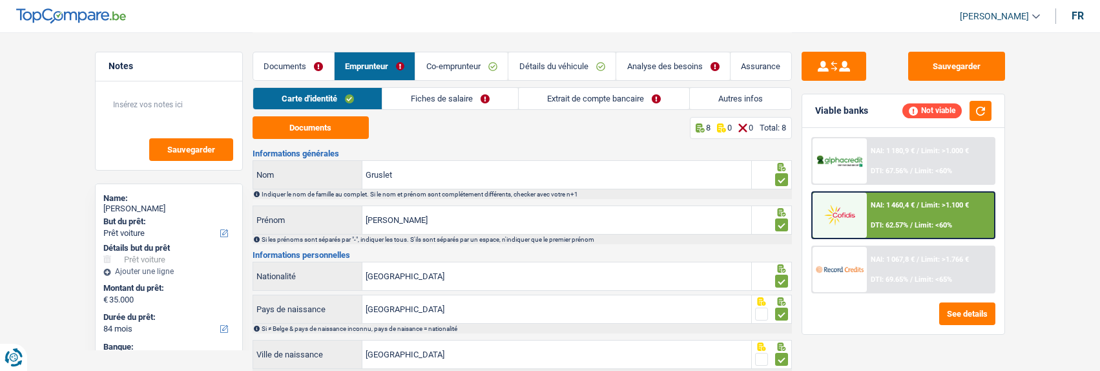
click at [594, 89] on link "Extrait de compte bancaire" at bounding box center [604, 98] width 171 height 21
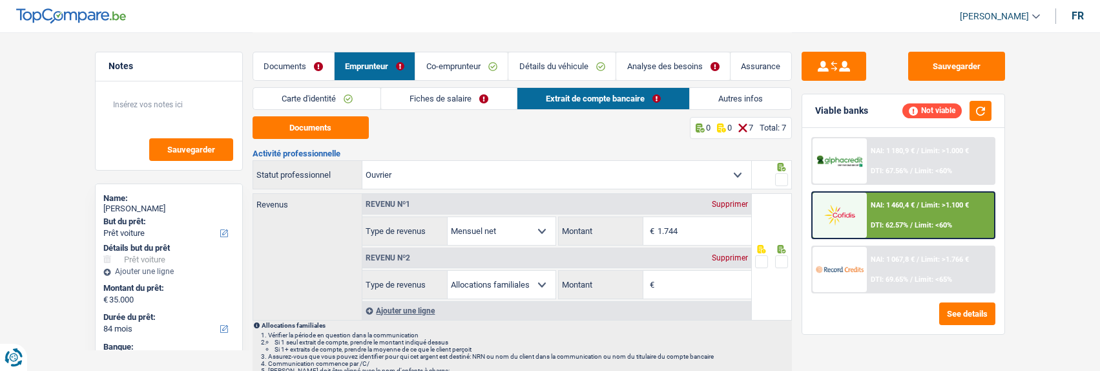
click at [476, 63] on link "Co-emprunteur" at bounding box center [461, 66] width 92 height 28
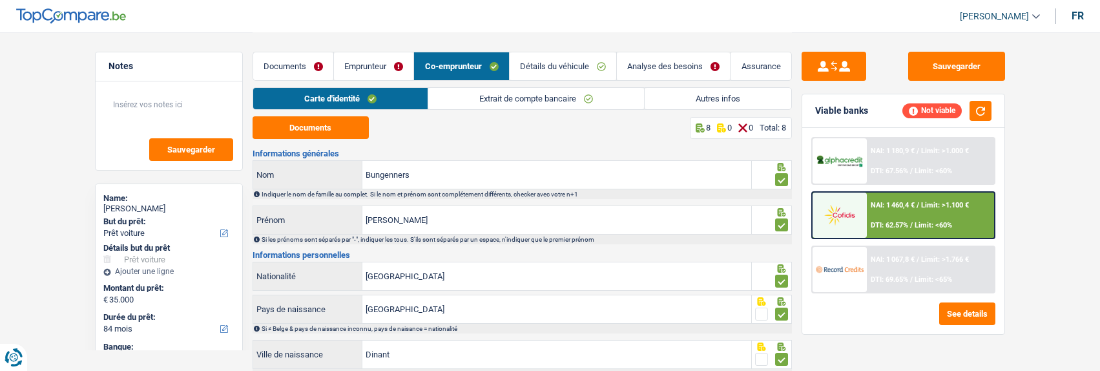
click at [551, 92] on link "Extrait de compte bancaire" at bounding box center [536, 98] width 216 height 21
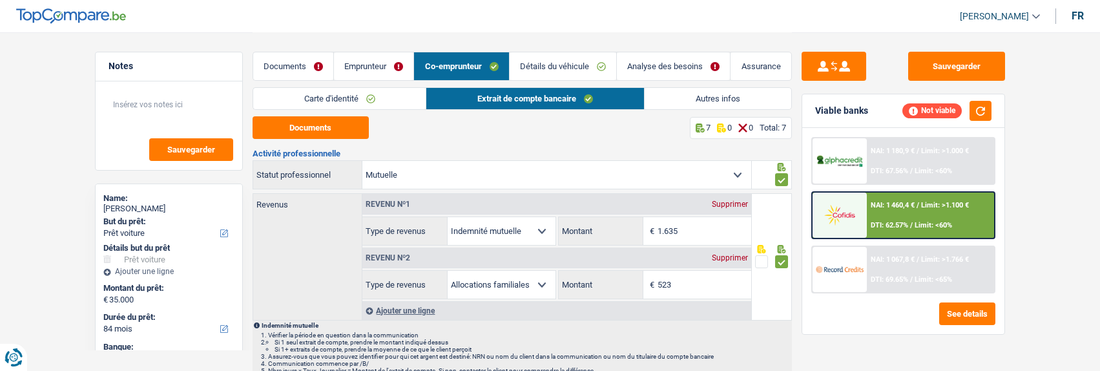
click at [691, 67] on link "Analyse des besoins" at bounding box center [673, 66] width 113 height 28
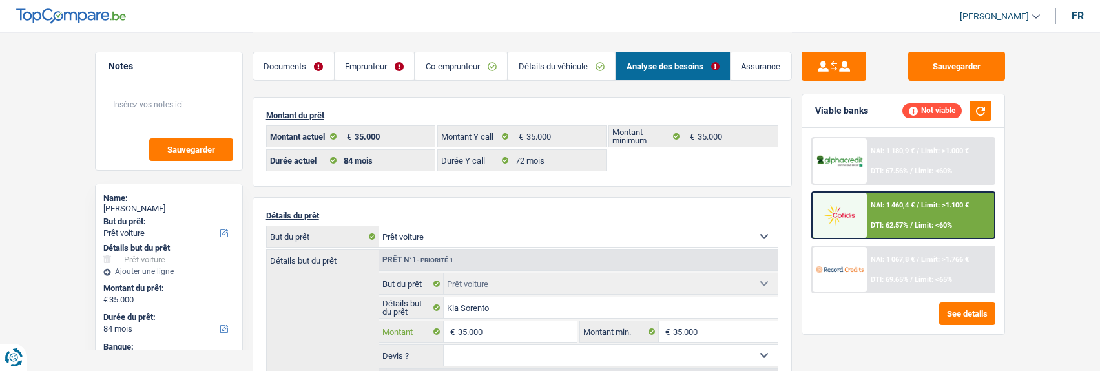
click at [509, 334] on input "35.000" at bounding box center [517, 331] width 118 height 21
